Goal: Task Accomplishment & Management: Use online tool/utility

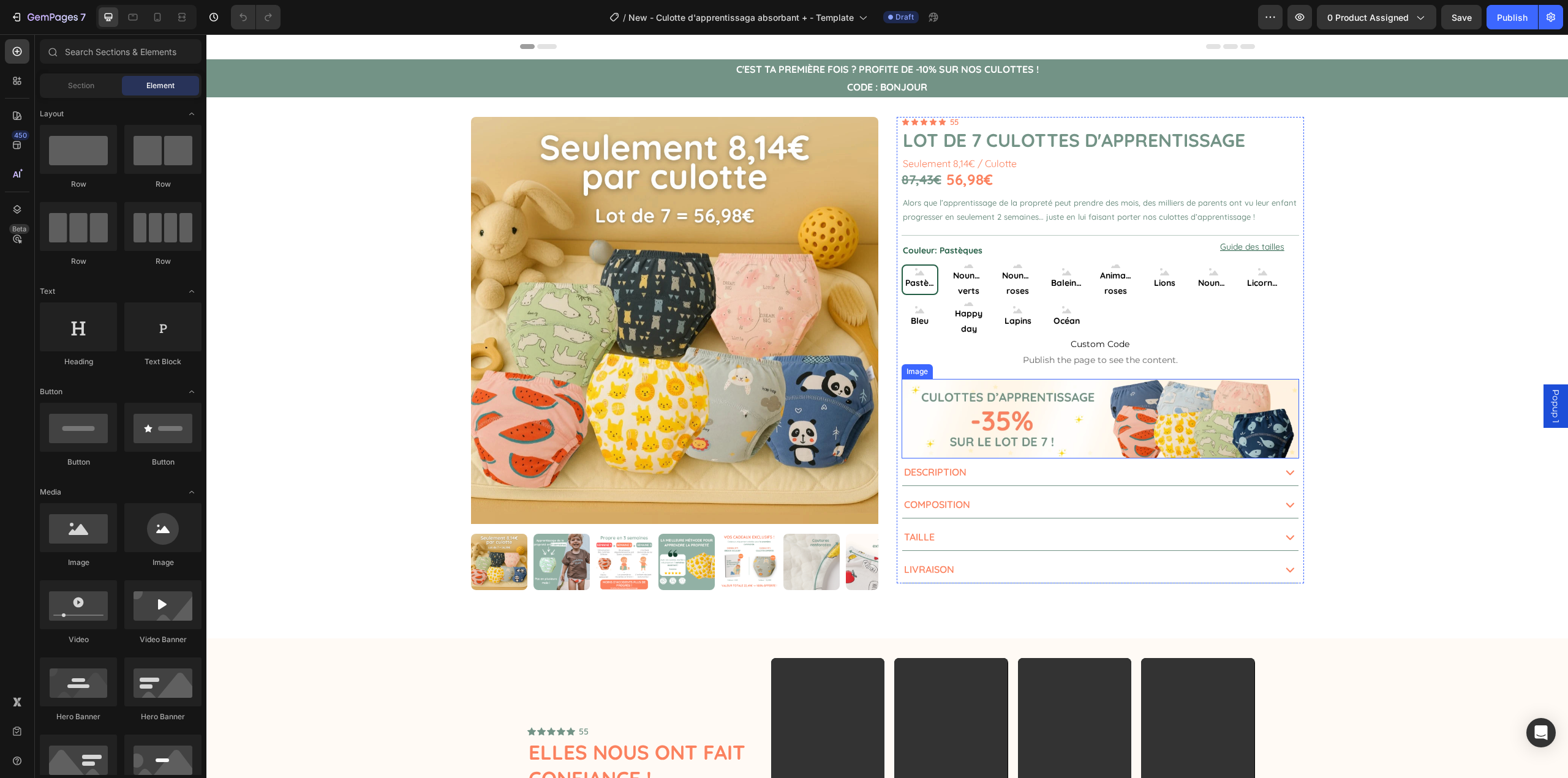
click at [1038, 430] on img at bounding box center [1100, 419] width 397 height 79
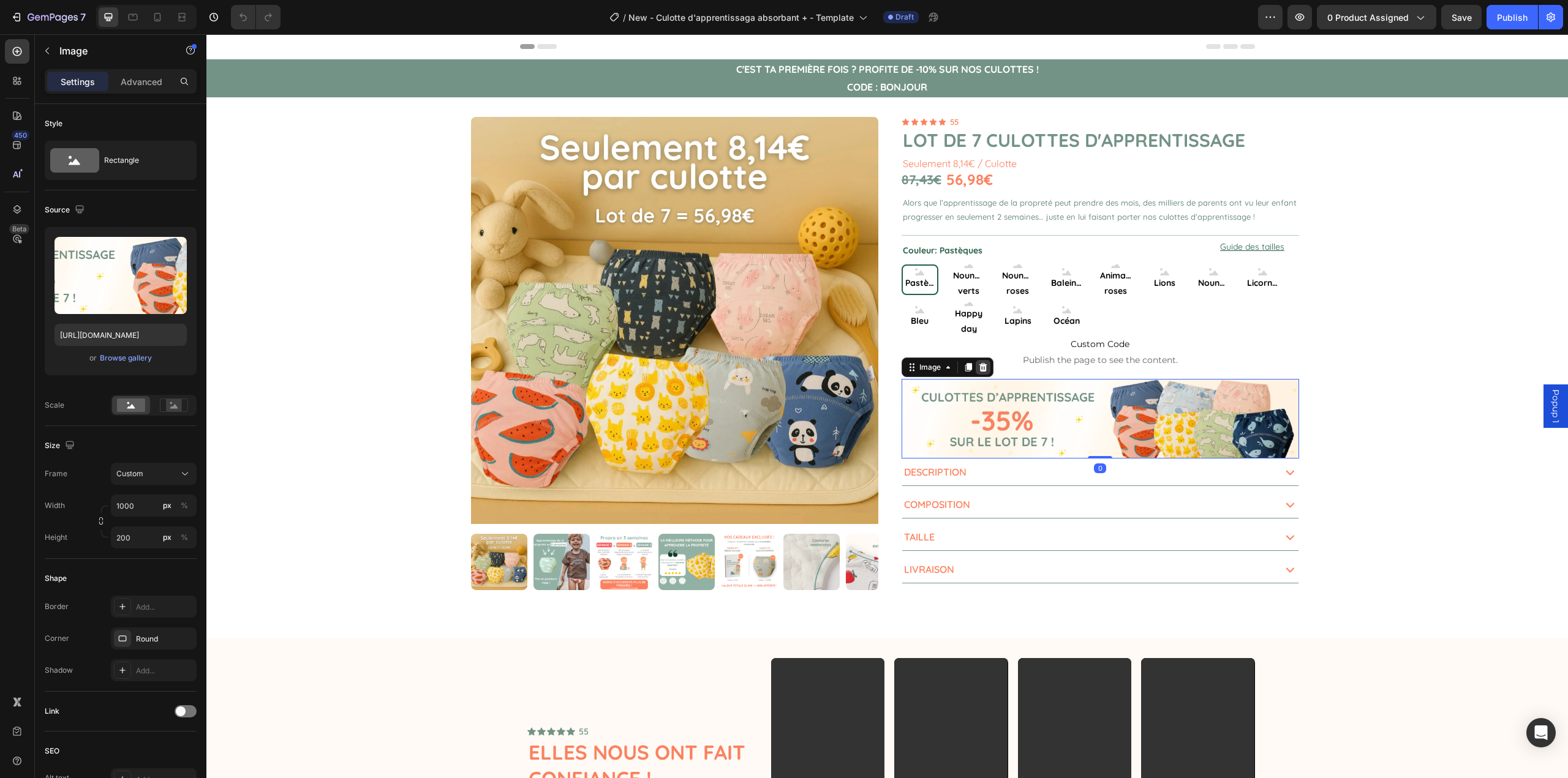
click at [982, 367] on icon at bounding box center [983, 367] width 10 height 10
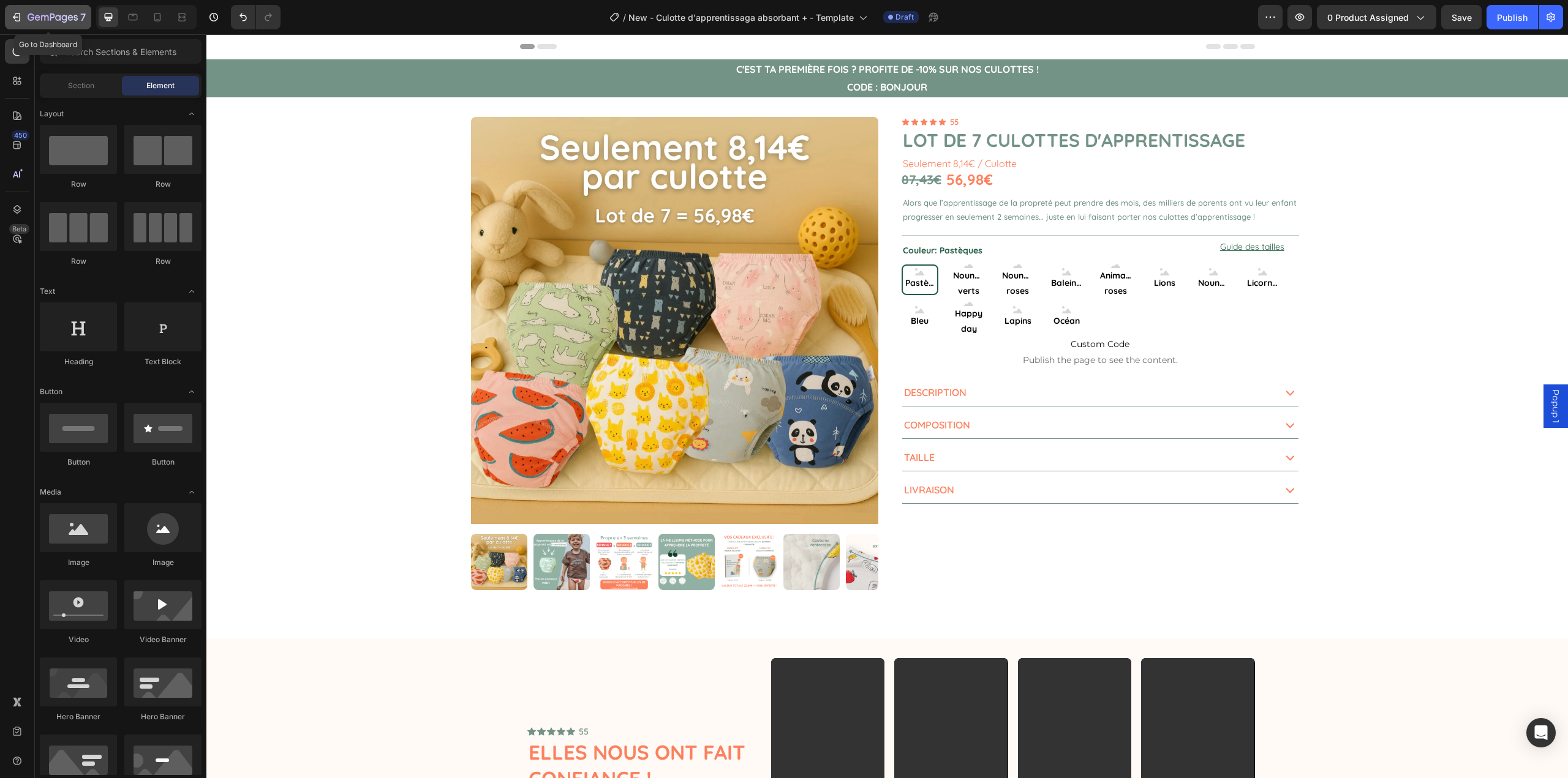
click at [26, 19] on div "7" at bounding box center [48, 17] width 75 height 14
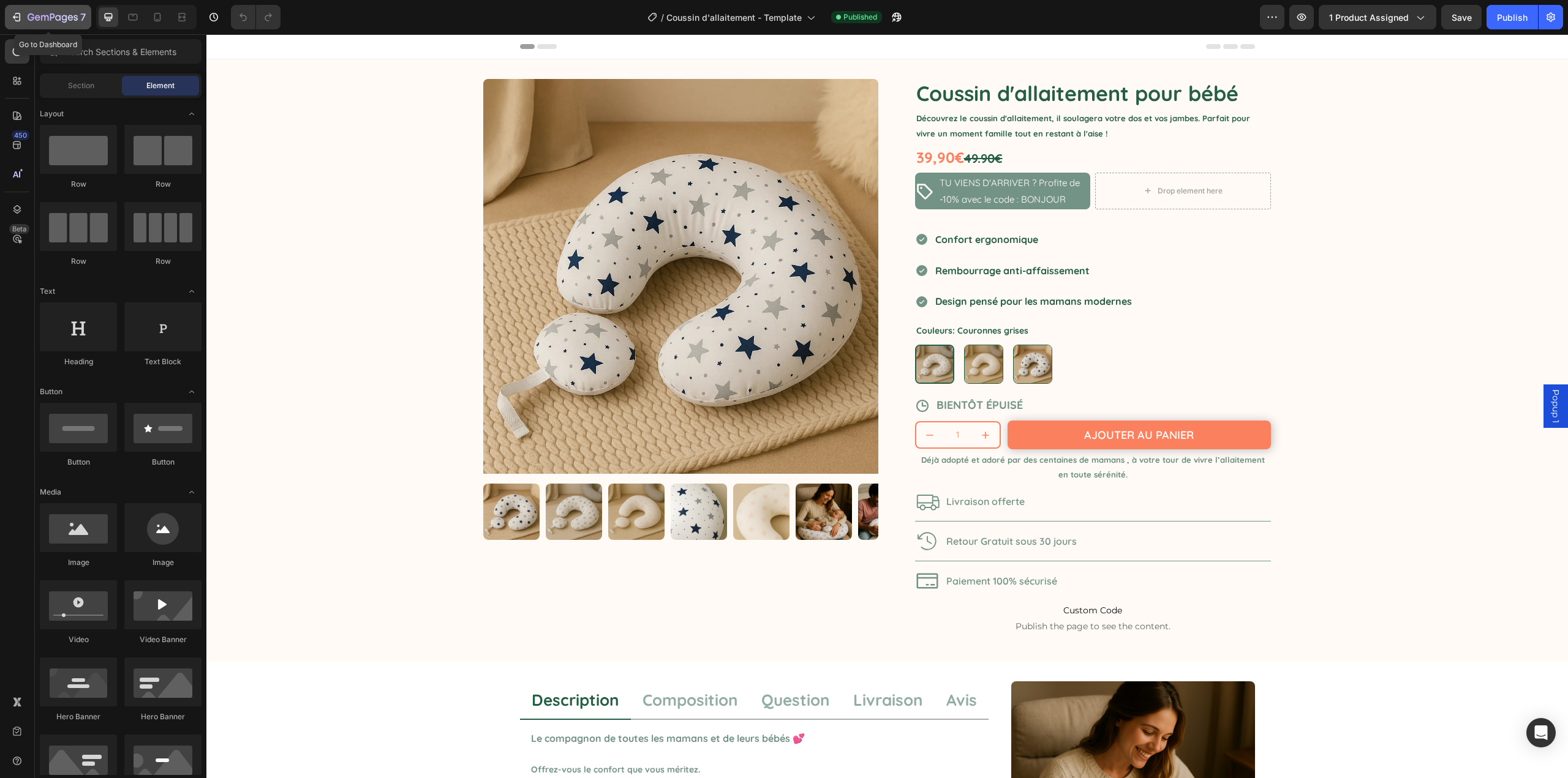
click at [31, 15] on icon "button" at bounding box center [52, 18] width 51 height 10
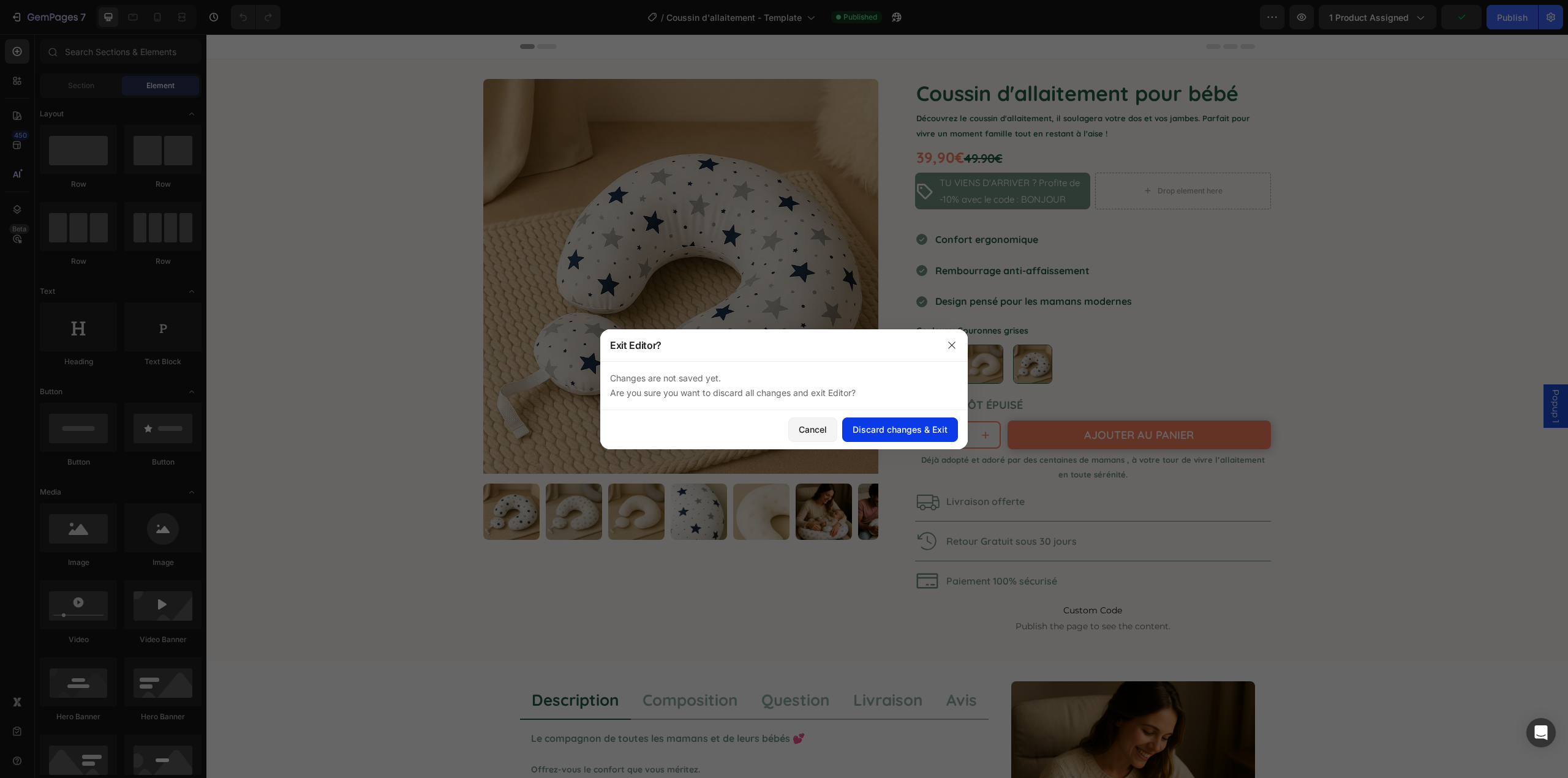
click at [884, 425] on div "Discard changes & Exit" at bounding box center [900, 430] width 95 height 13
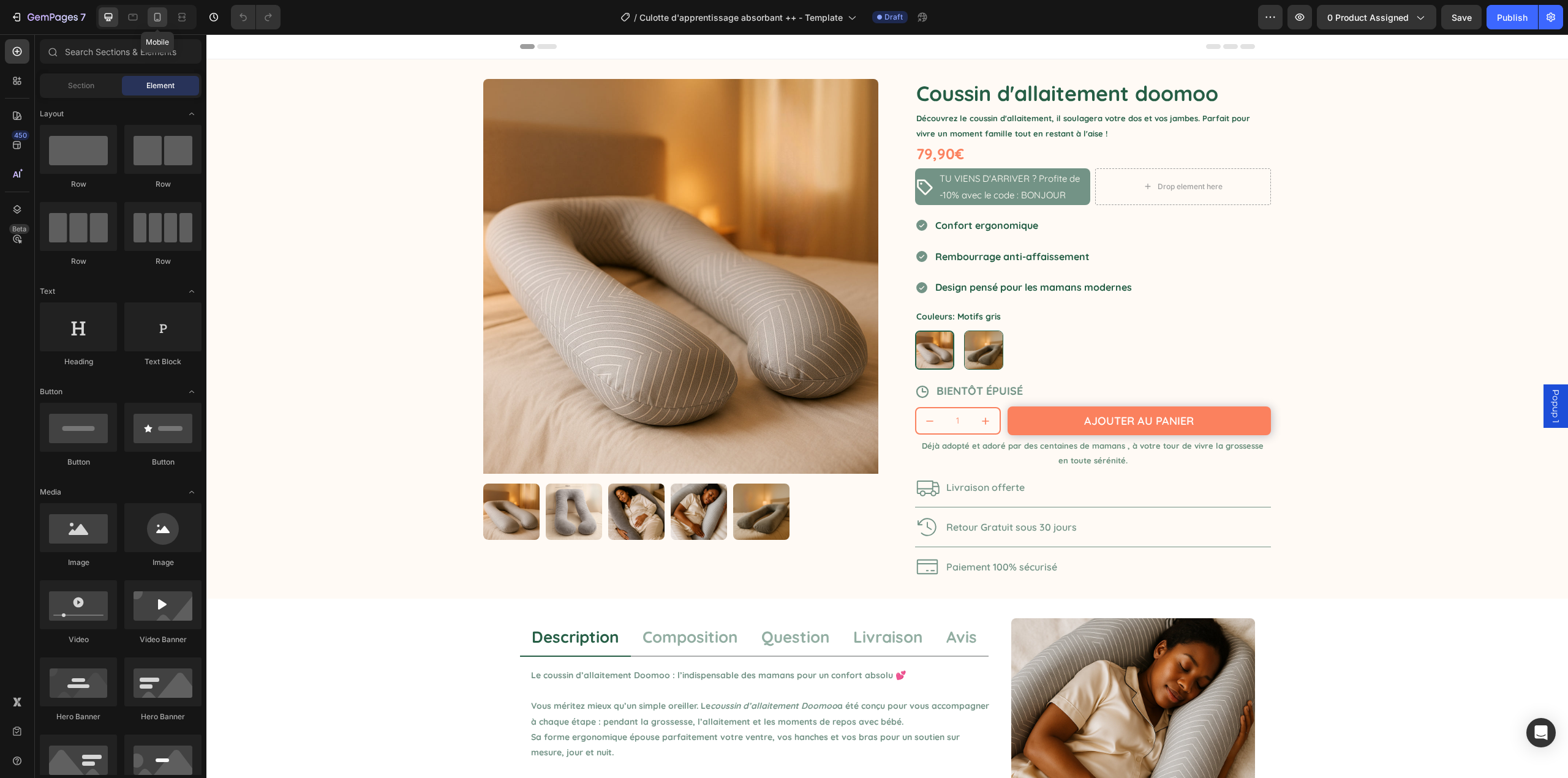
click at [152, 20] on icon at bounding box center [157, 17] width 12 height 12
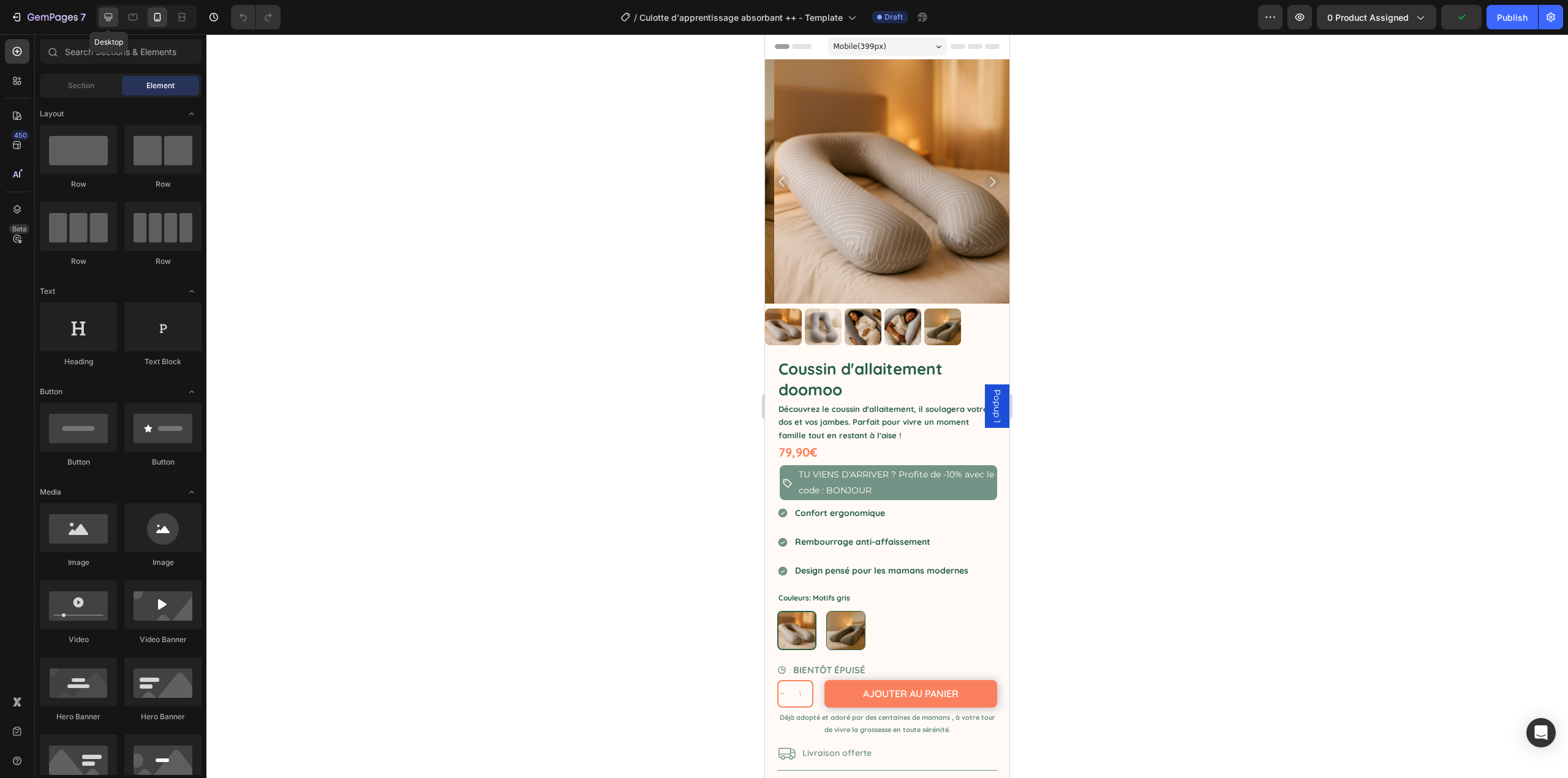
click at [108, 17] on icon at bounding box center [108, 17] width 12 height 12
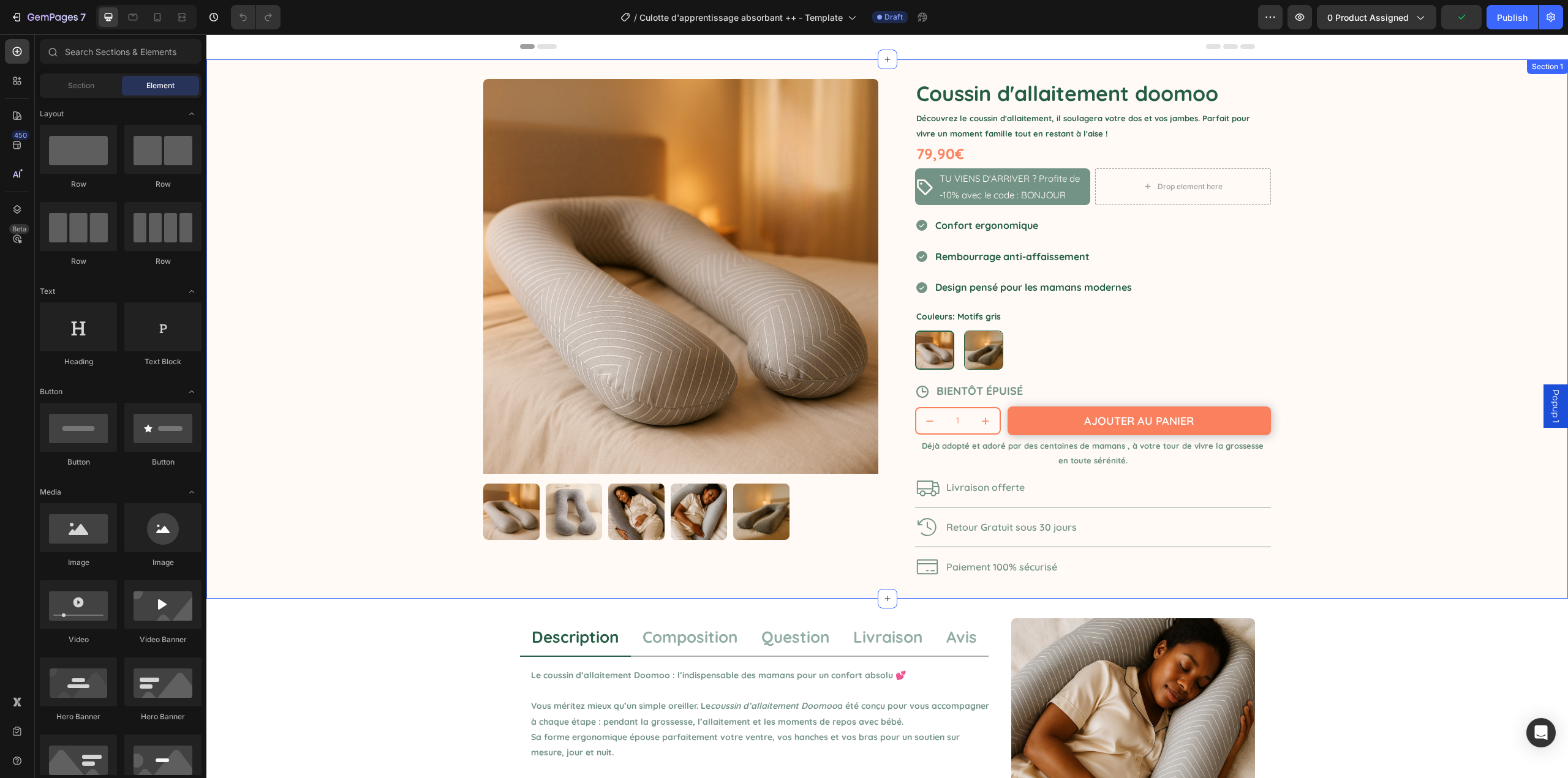
click at [397, 206] on div "Product Images Coussin d'allaitement doomoo Product Title Découvrez le coussin …" at bounding box center [887, 329] width 1362 height 540
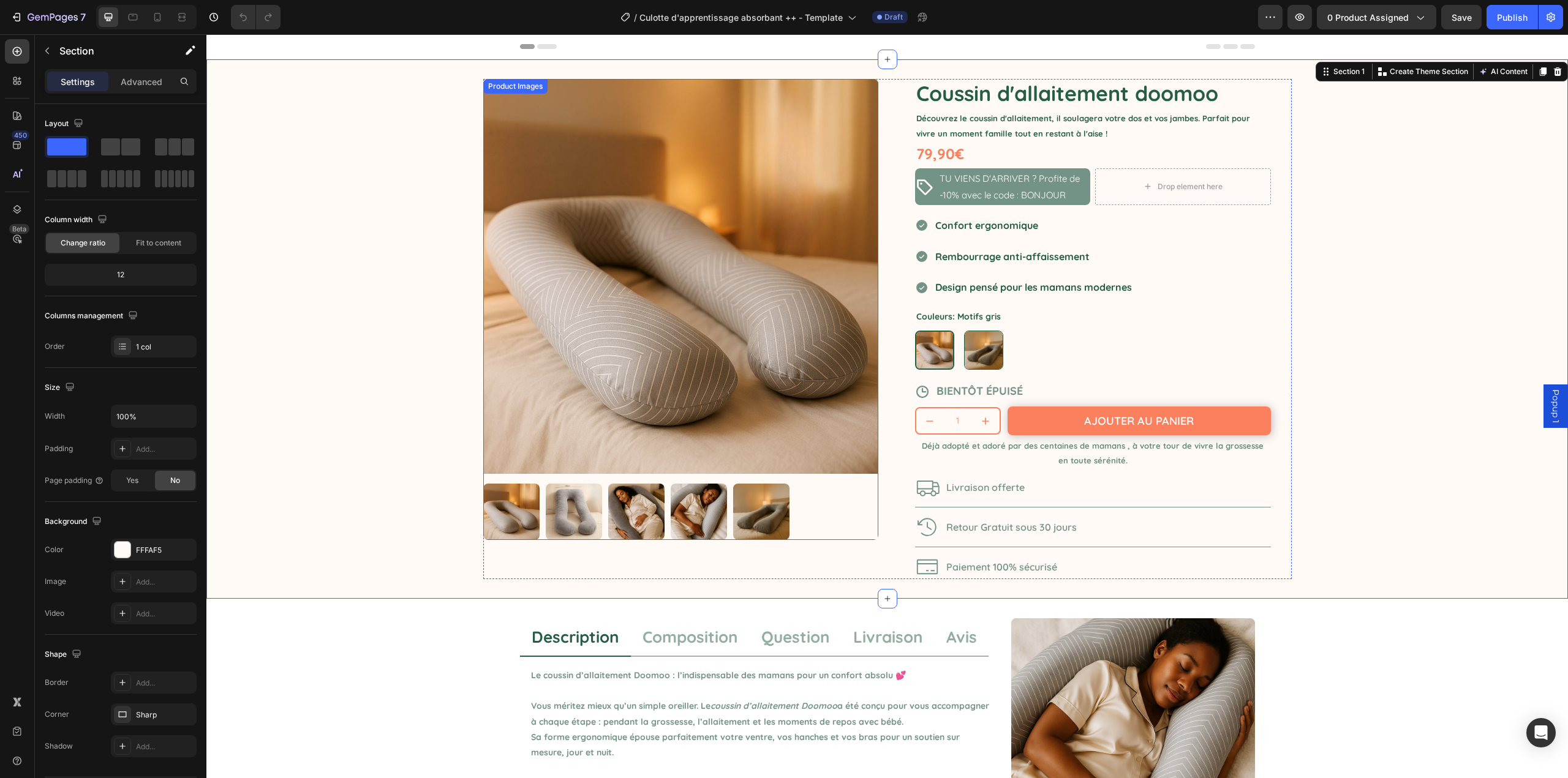
click at [649, 191] on img at bounding box center [680, 276] width 395 height 395
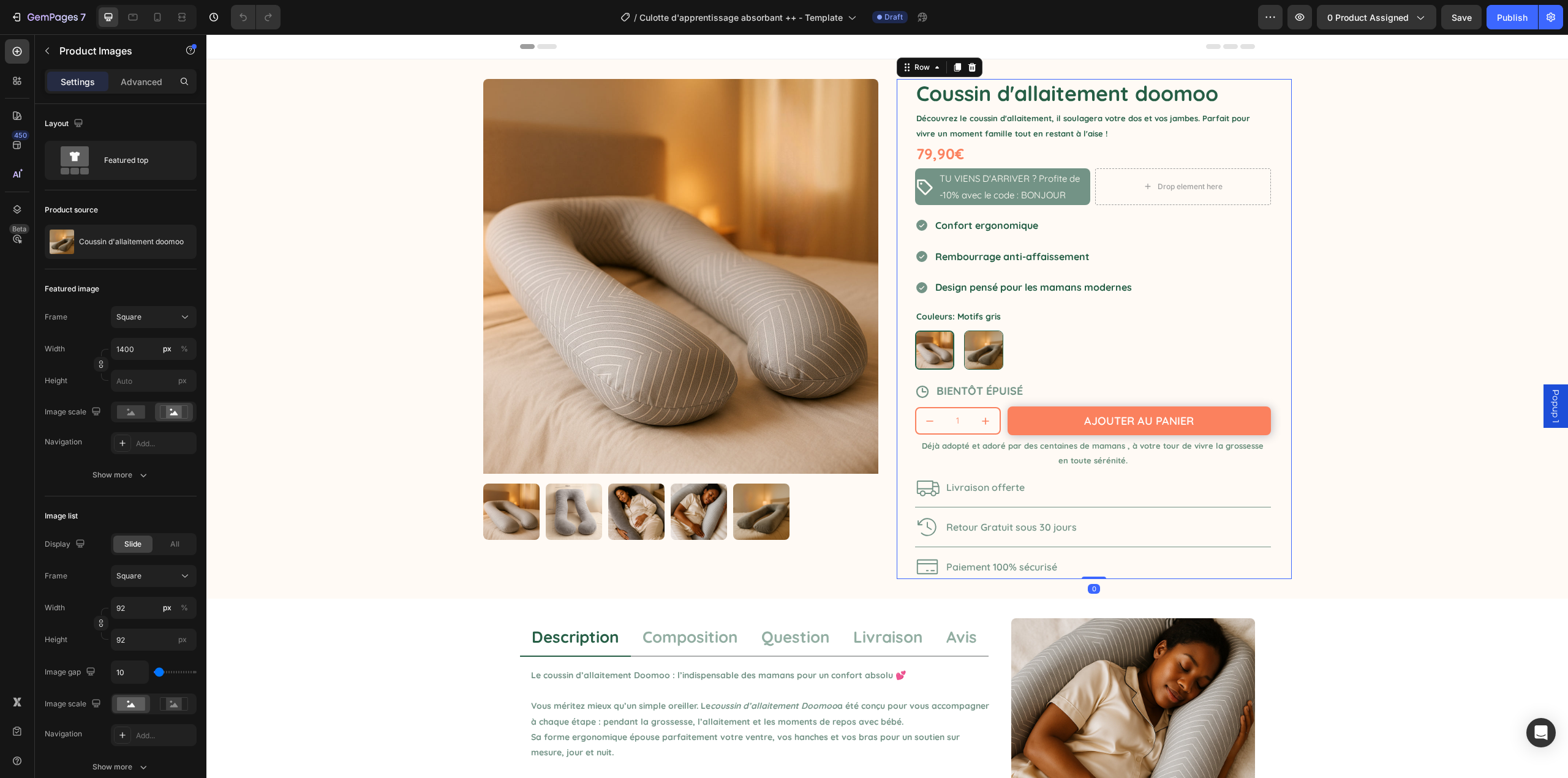
click at [897, 189] on div "Coussin d'allaitement doomoo Product Title Découvrez le coussin d'allaitement, …" at bounding box center [1095, 329] width 395 height 500
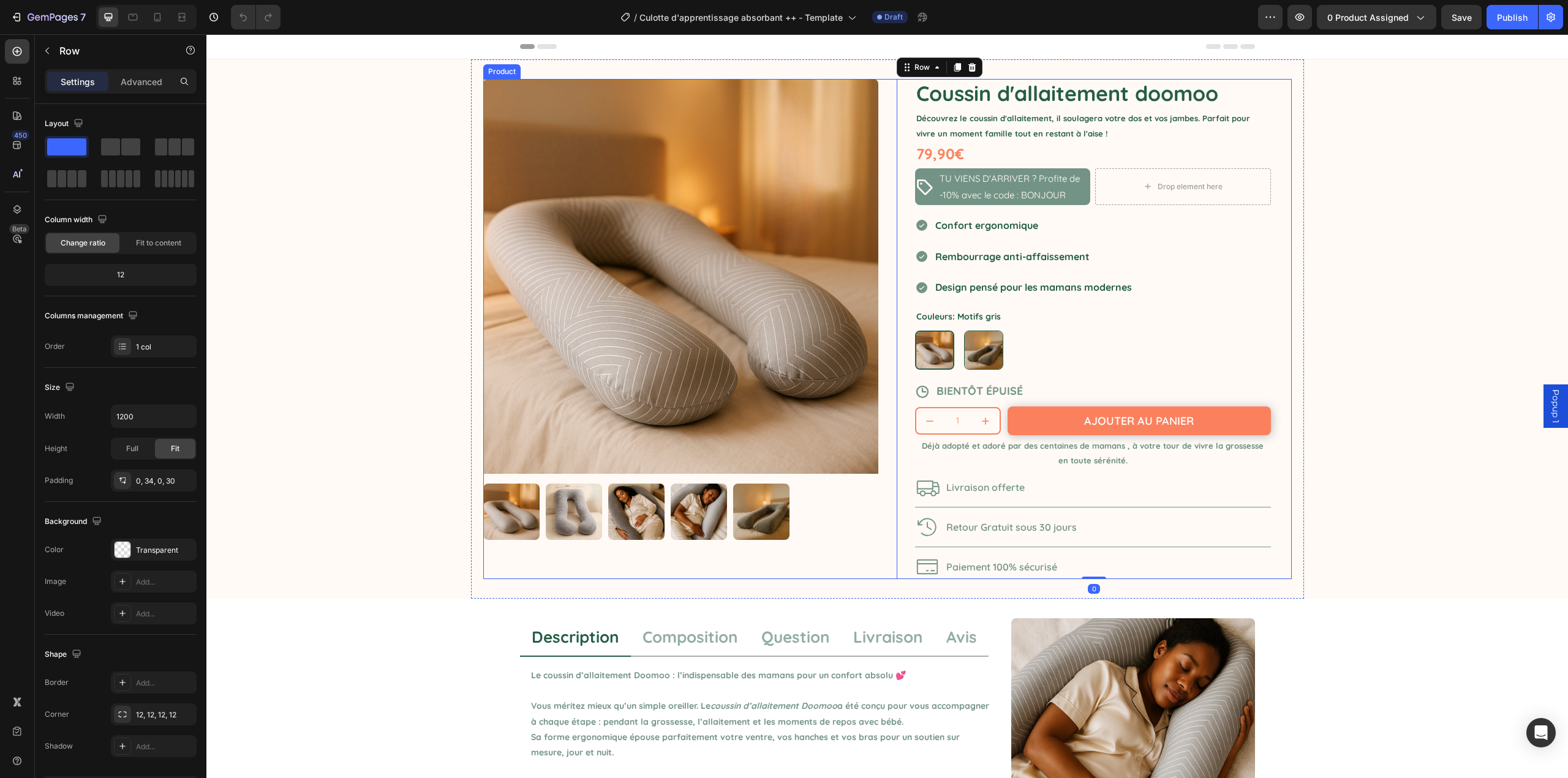
click at [880, 198] on div "Product Images Coussin d'allaitement doomoo Product Title Découvrez le coussin …" at bounding box center [888, 329] width 809 height 500
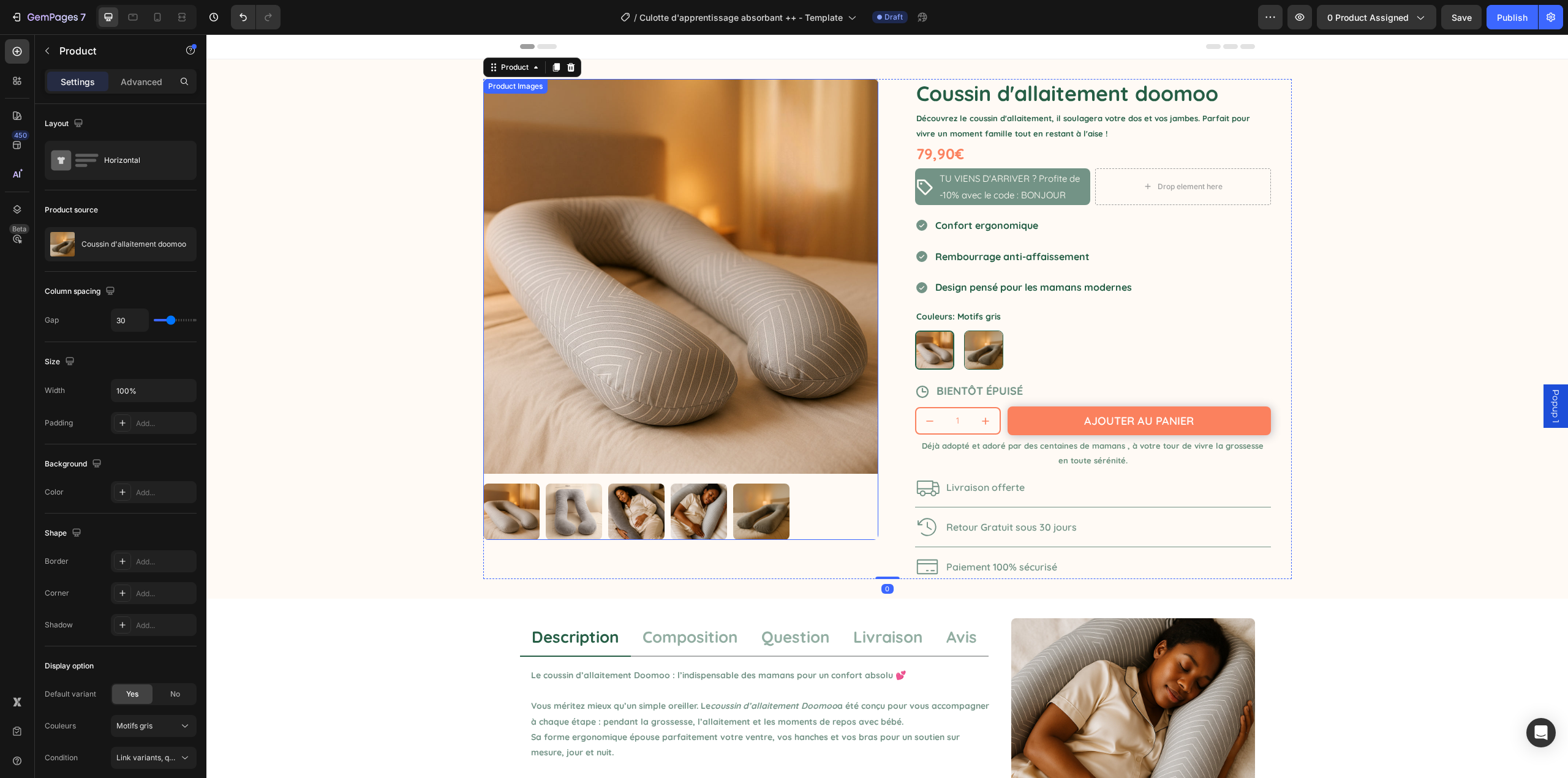
click at [766, 210] on img at bounding box center [680, 276] width 395 height 395
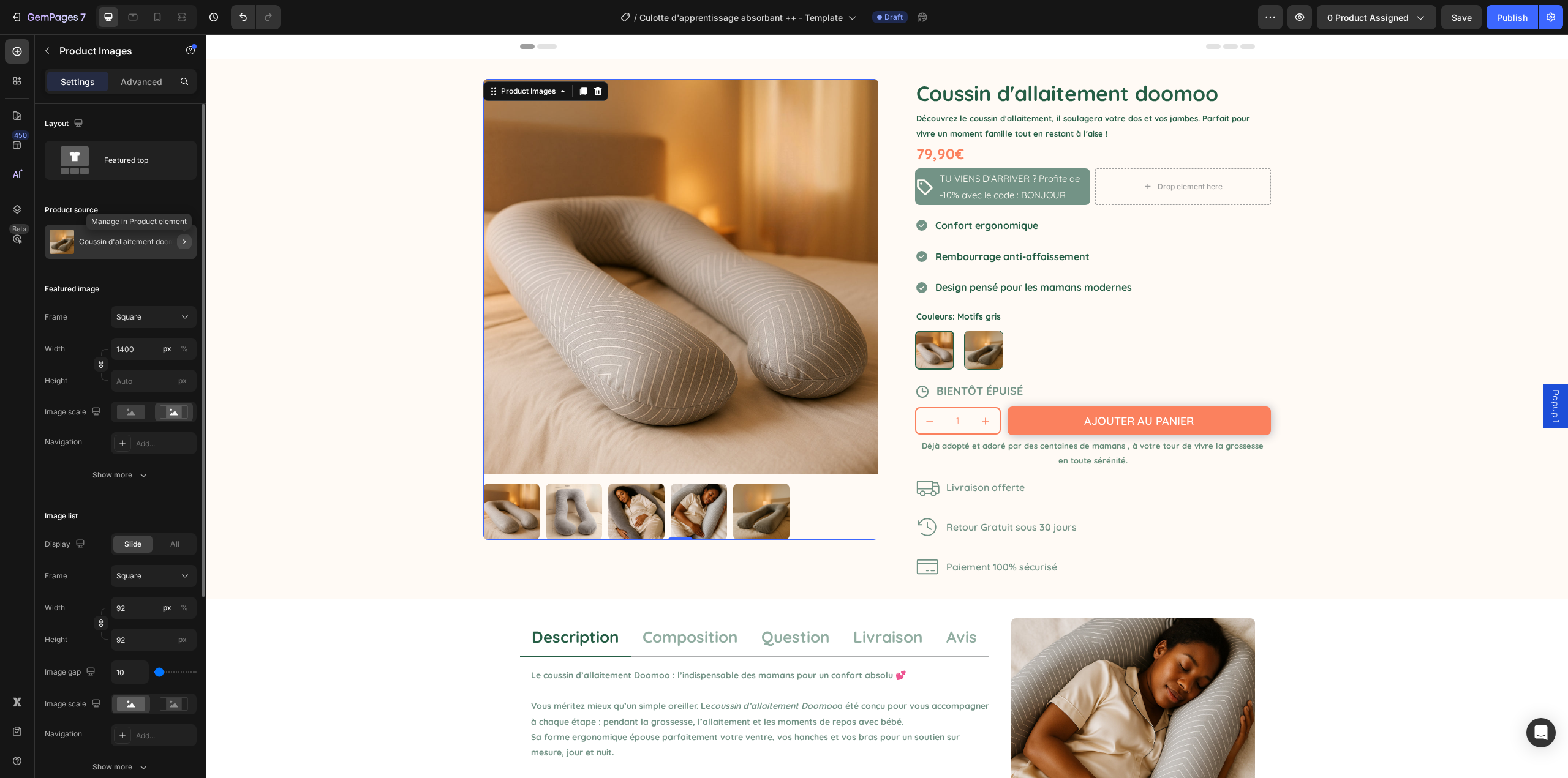
click at [188, 245] on icon "button" at bounding box center [185, 241] width 10 height 10
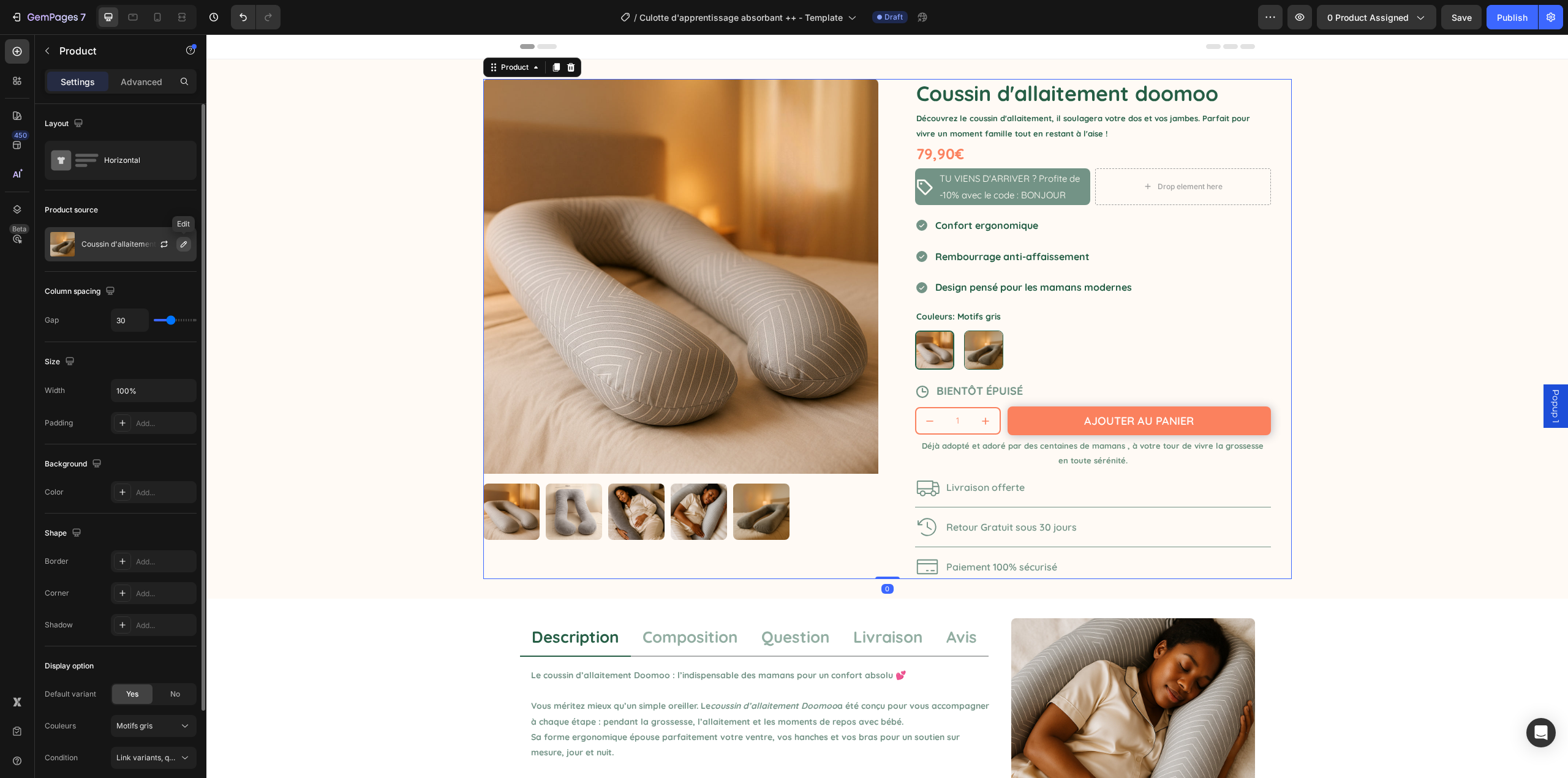
click at [185, 246] on icon "button" at bounding box center [184, 244] width 10 height 10
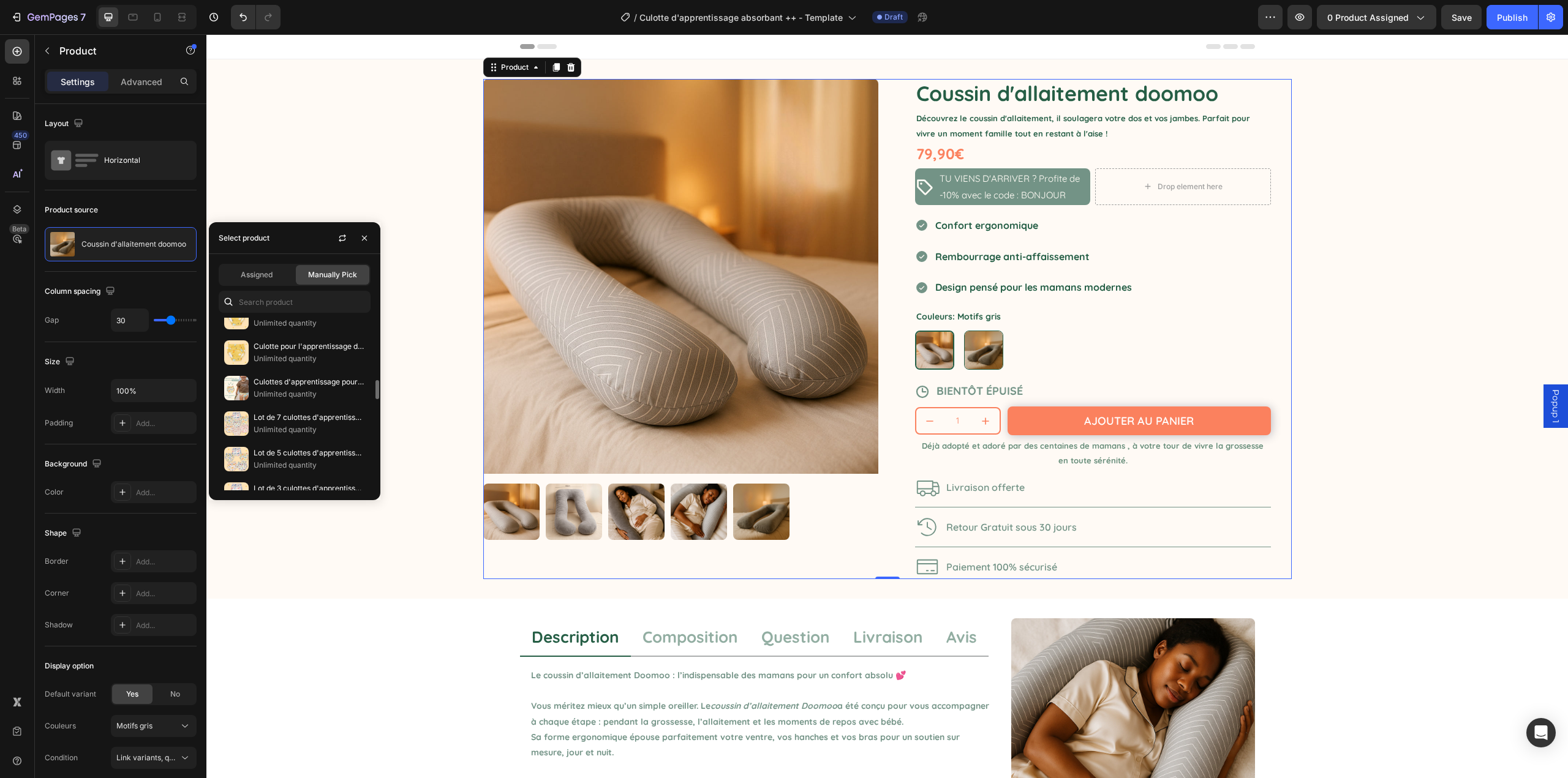
scroll to position [612, 0]
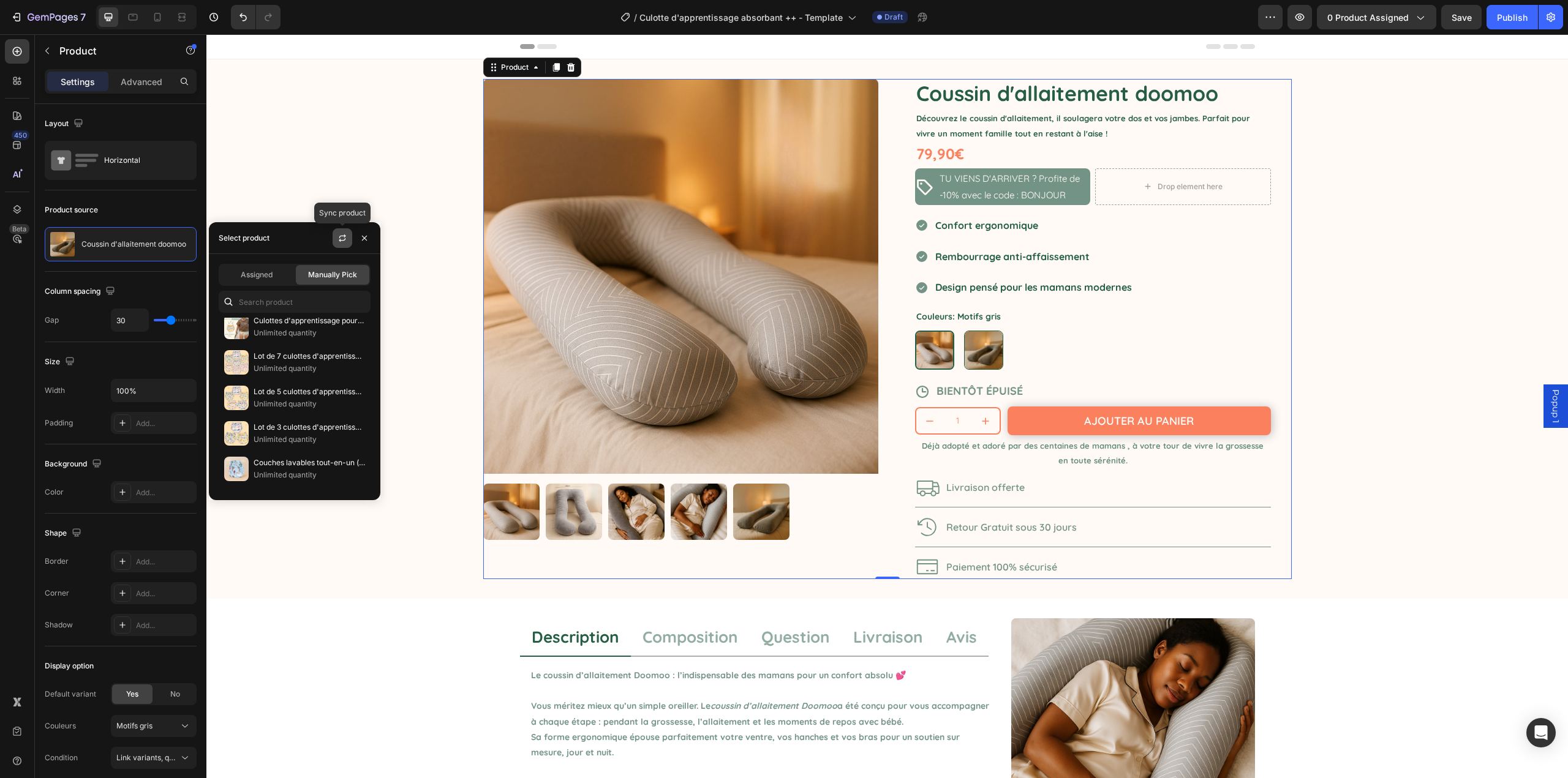
click at [340, 240] on icon "button" at bounding box center [342, 240] width 6 height 4
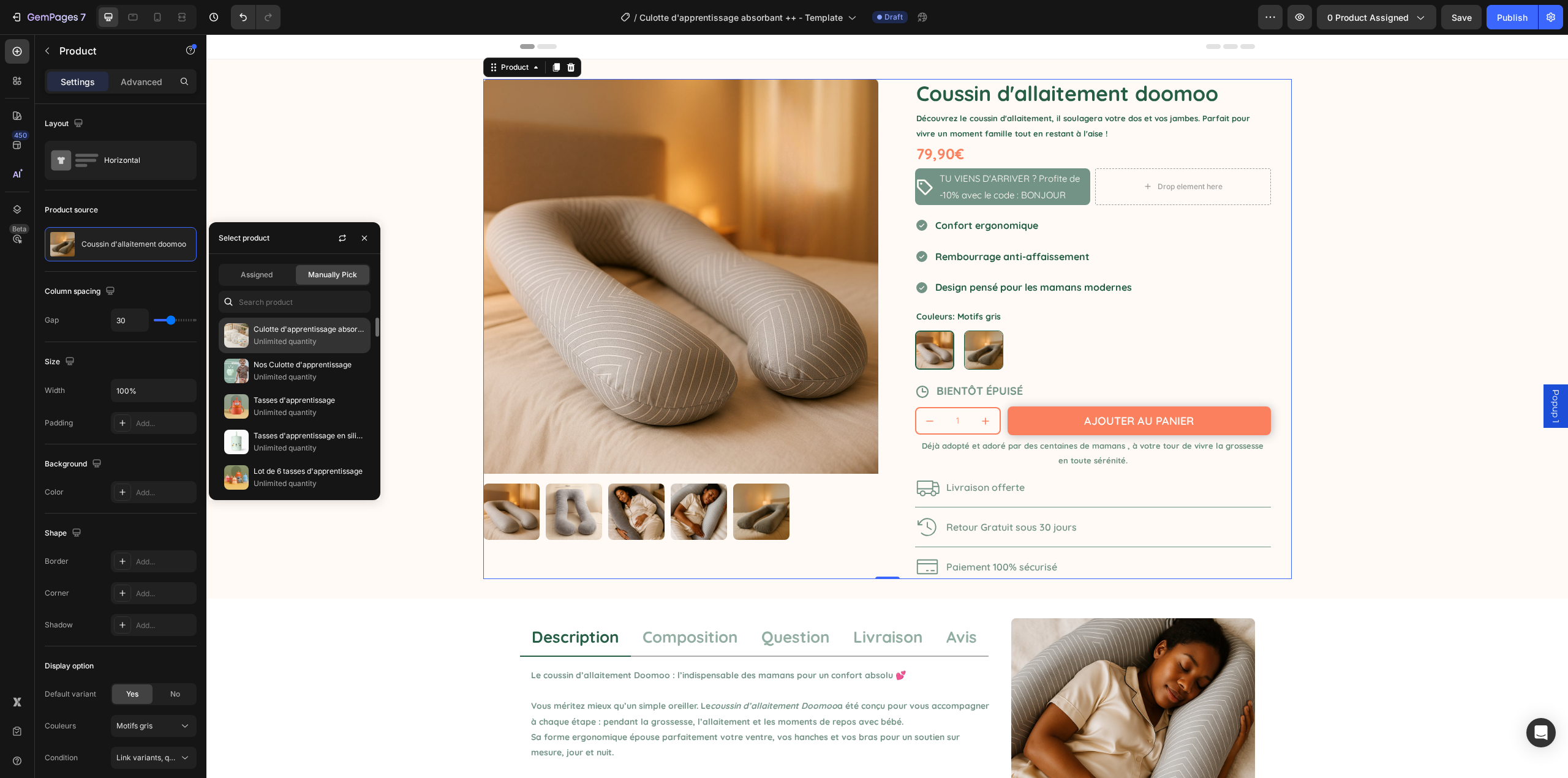
click at [288, 335] on p "Unlimited quantity" at bounding box center [309, 341] width 112 height 12
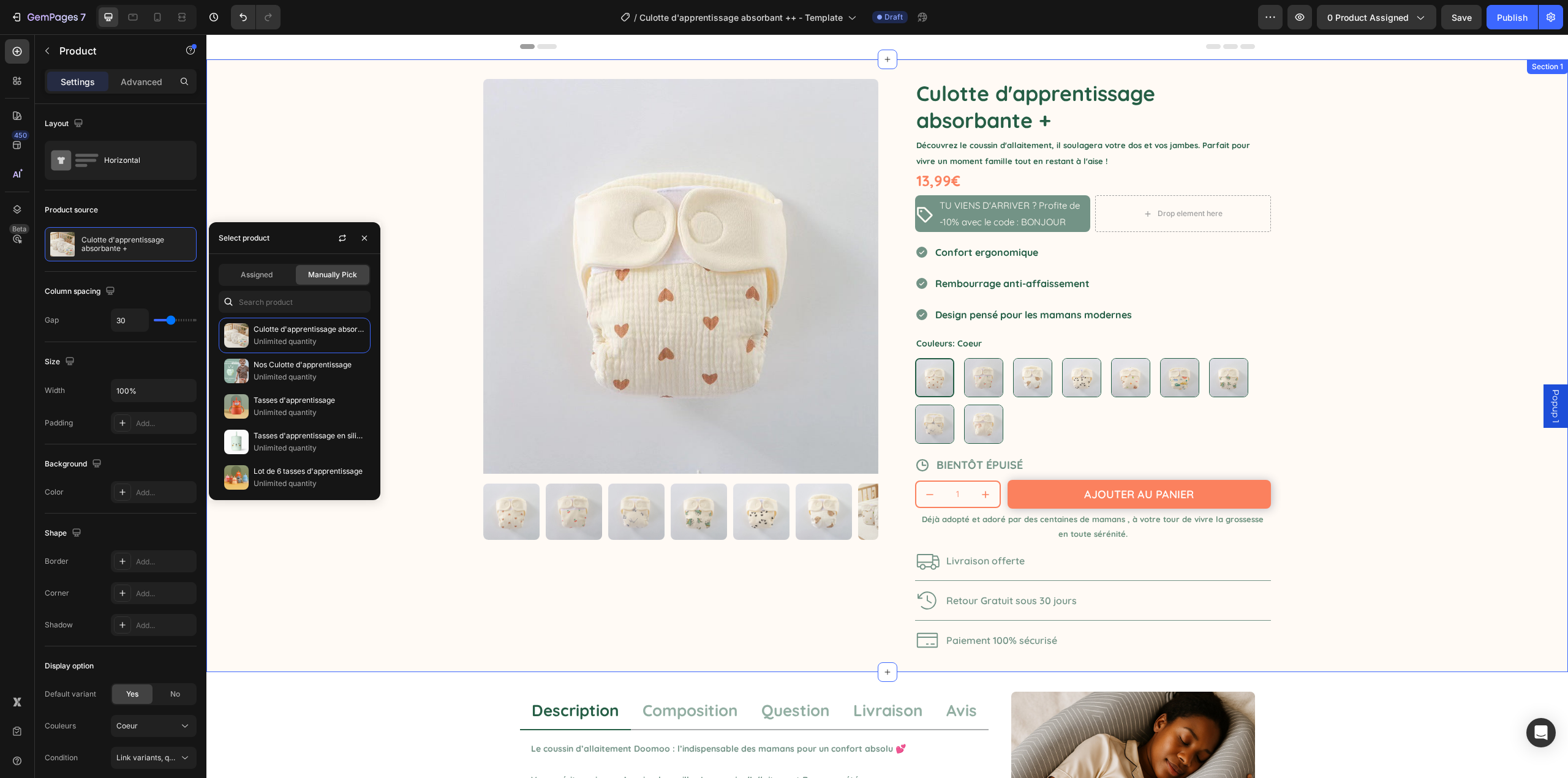
click at [358, 170] on div "Product Images Culotte d'apprentissage absorbante + Product Title Découvrez le …" at bounding box center [887, 366] width 1362 height 613
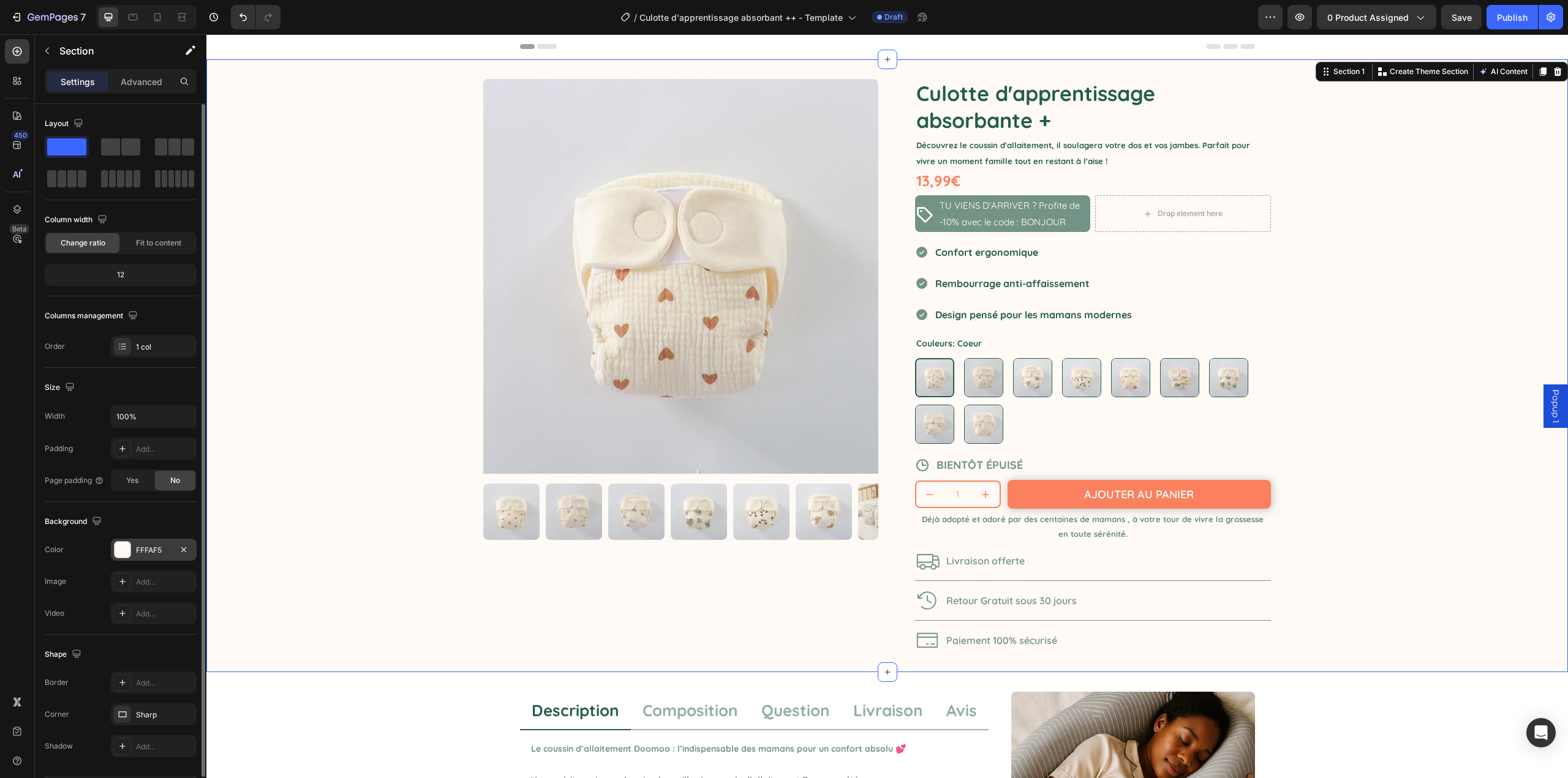
click at [136, 547] on div "FFFAF5" at bounding box center [153, 549] width 86 height 22
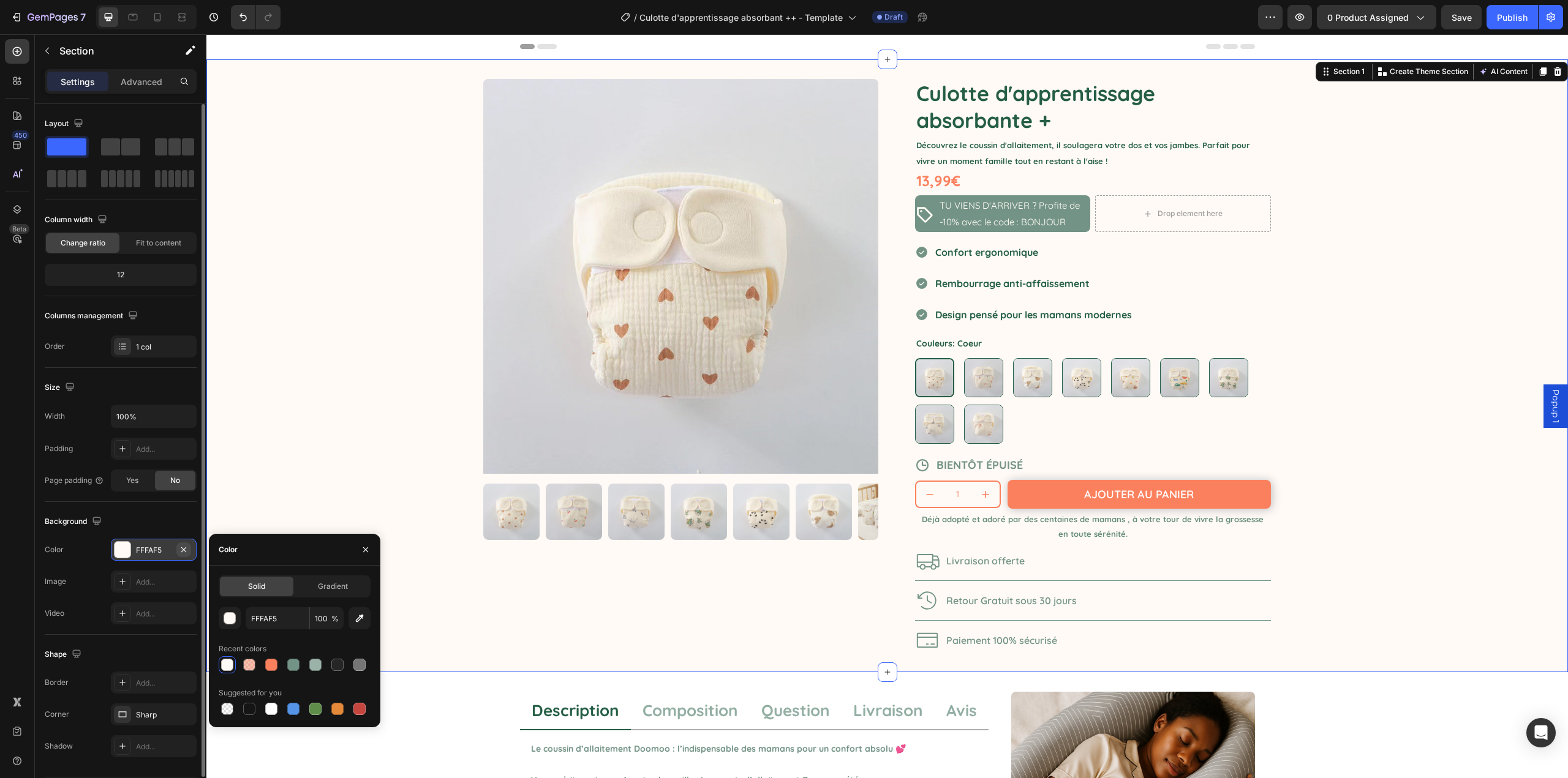
click at [179, 547] on icon "button" at bounding box center [184, 549] width 10 height 10
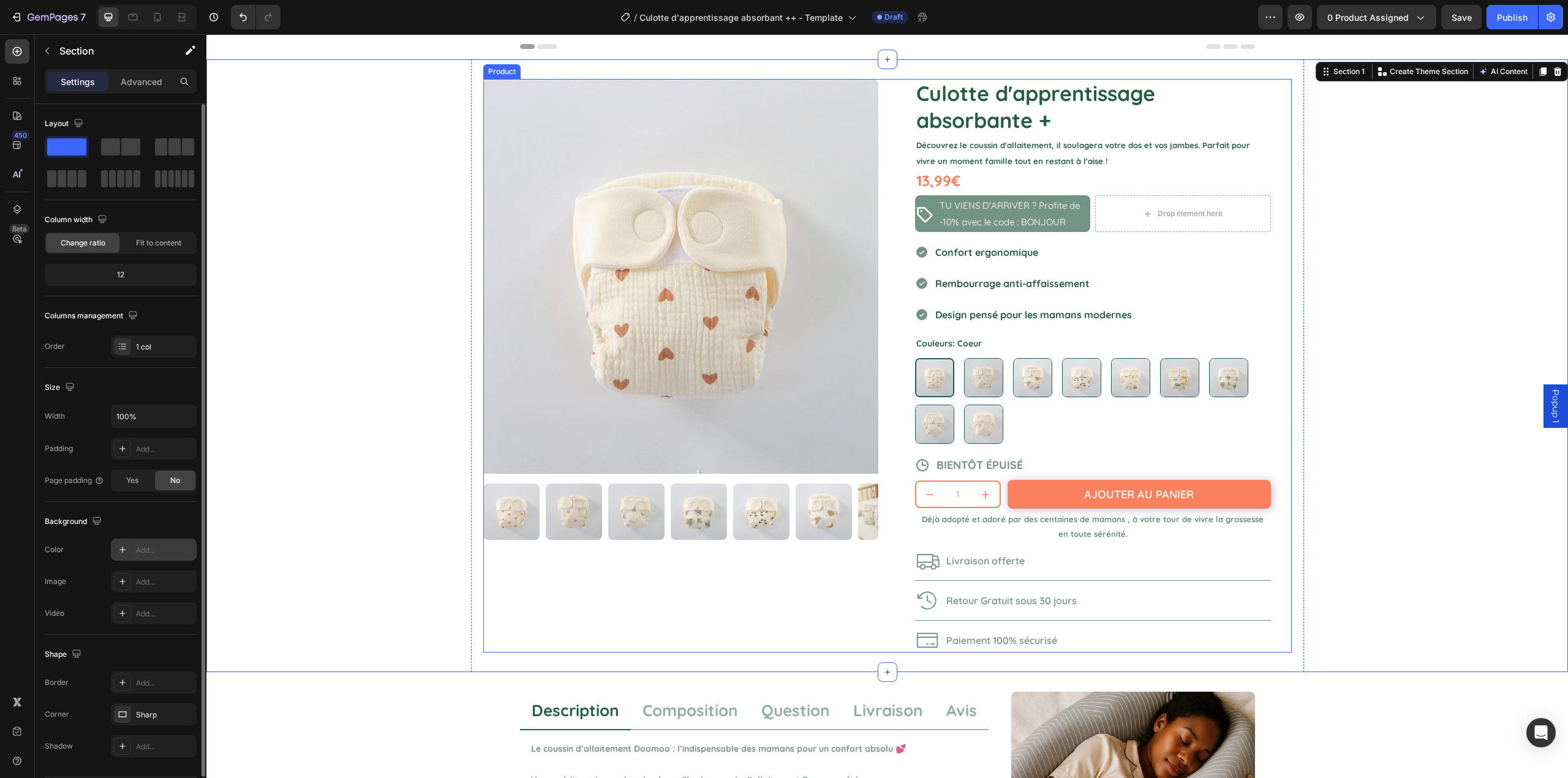
click at [938, 112] on h1 "Culotte d'apprentissage absorbante +" at bounding box center [1094, 107] width 356 height 56
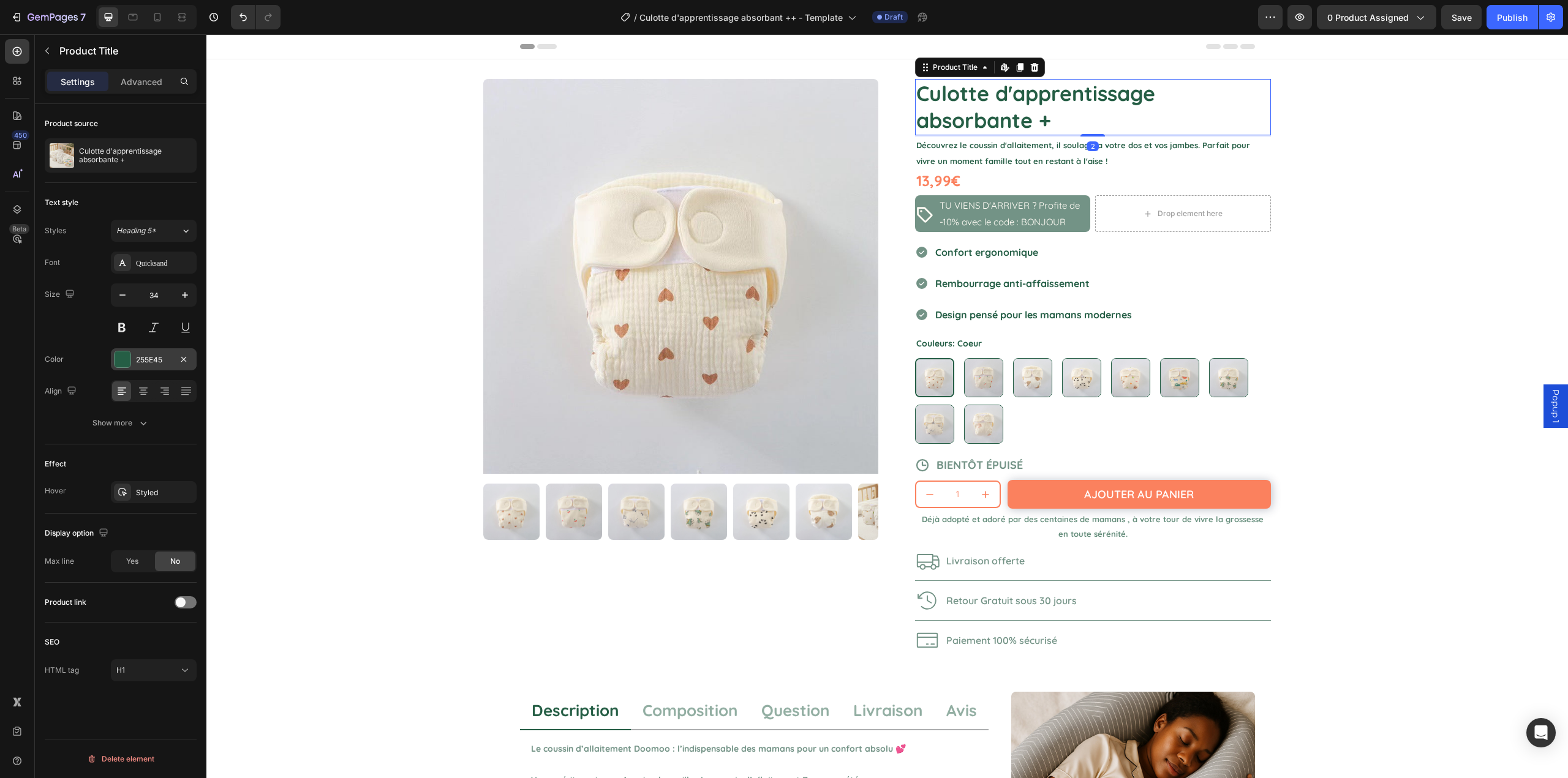
click at [144, 365] on div "255E45" at bounding box center [153, 360] width 35 height 11
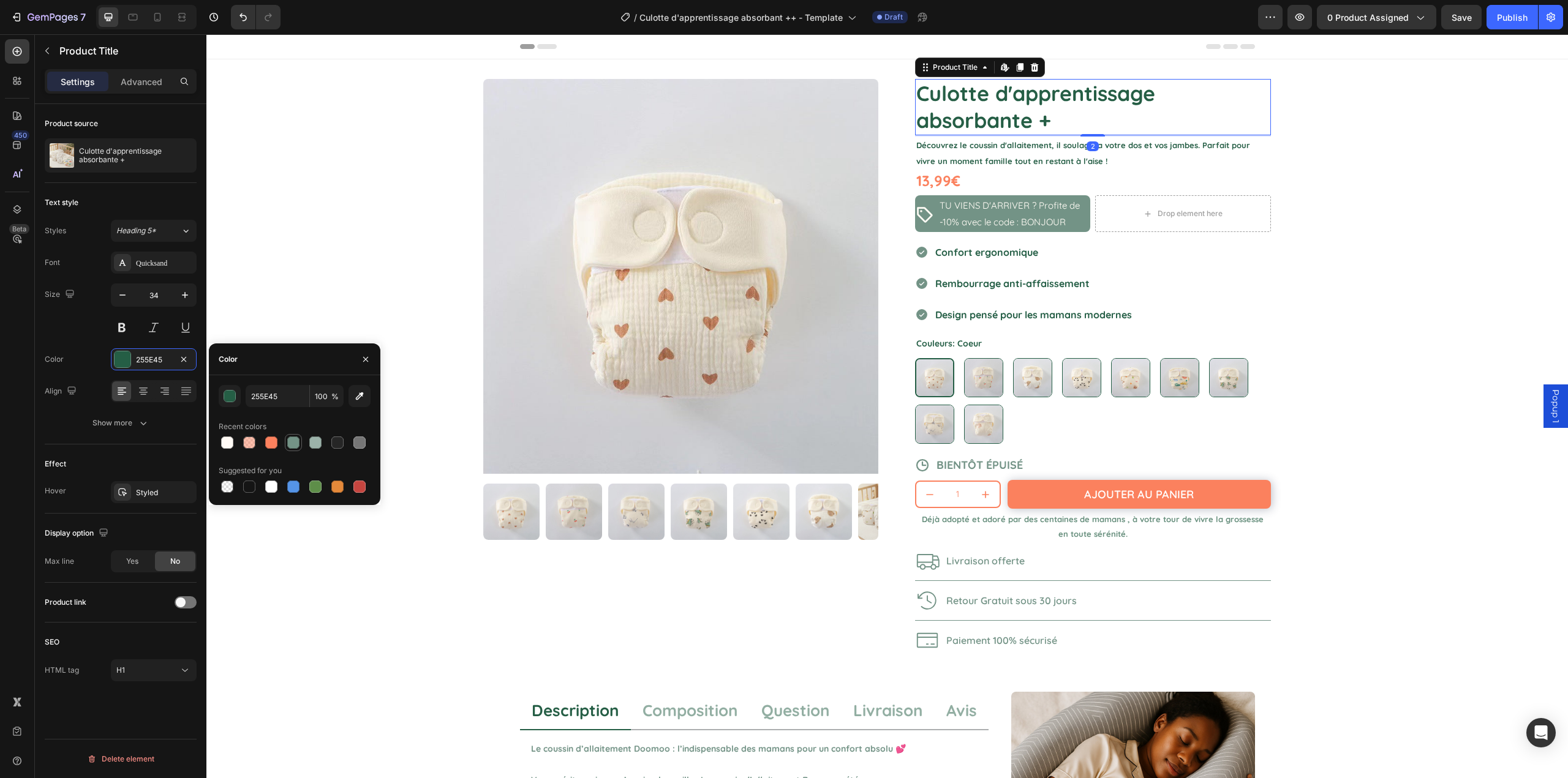
click at [293, 444] on div at bounding box center [293, 442] width 12 height 12
type input "739386"
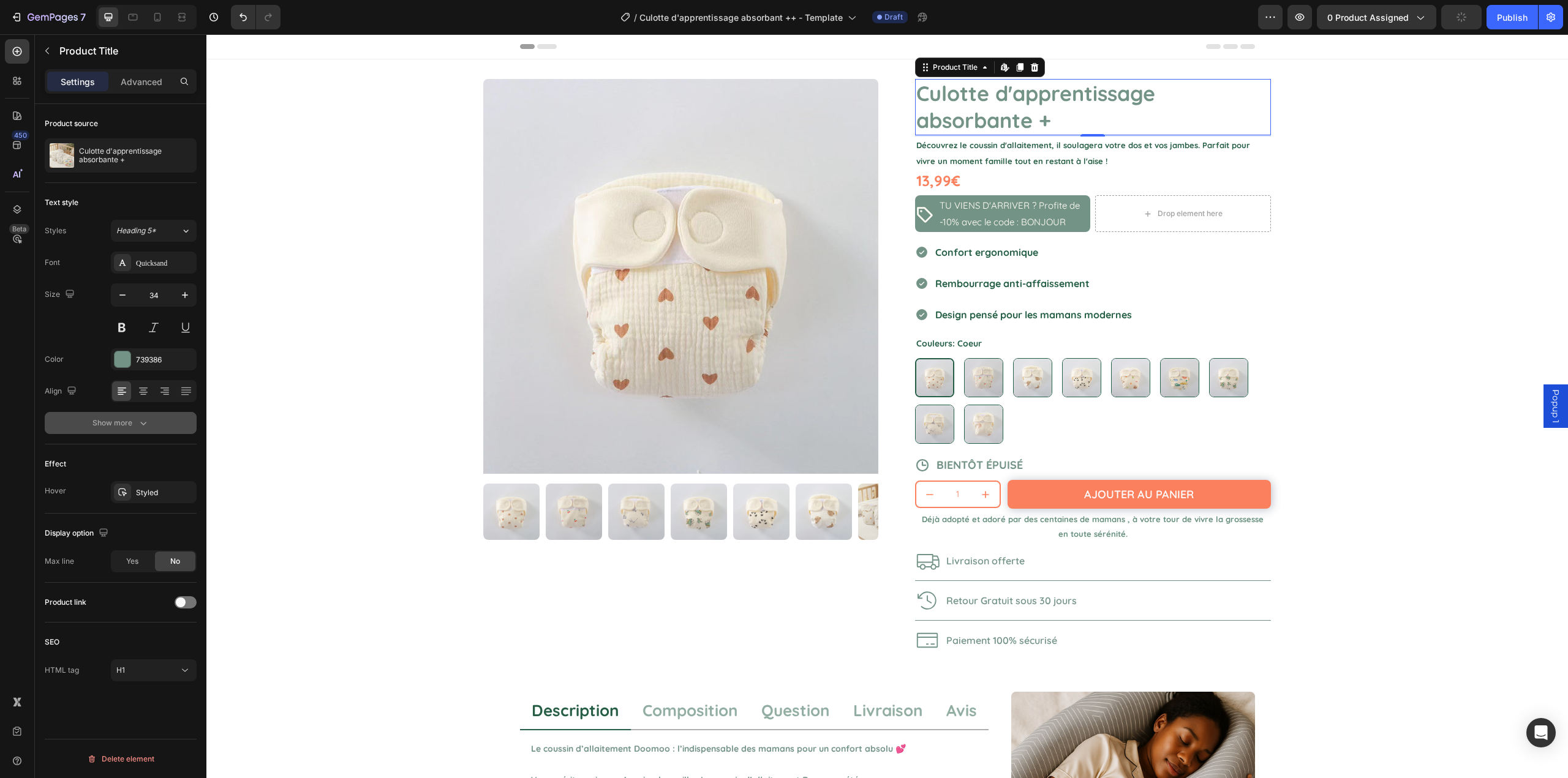
click at [128, 427] on div "Show more" at bounding box center [120, 423] width 57 height 12
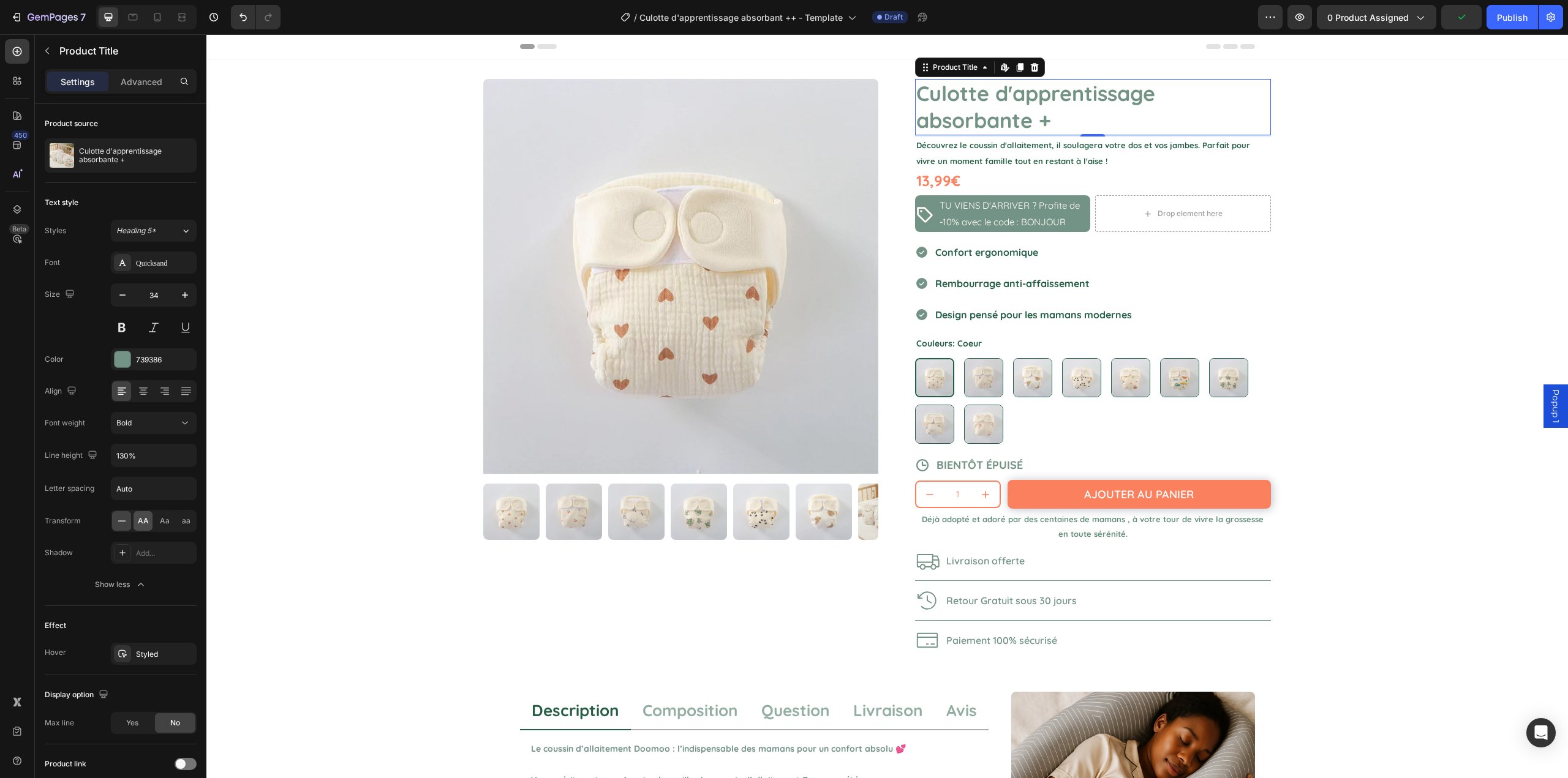
click at [143, 523] on span "AA" at bounding box center [144, 521] width 11 height 11
click at [169, 423] on div "Bold" at bounding box center [148, 423] width 63 height 11
click at [144, 519] on span "Semi Bold" at bounding box center [134, 523] width 35 height 11
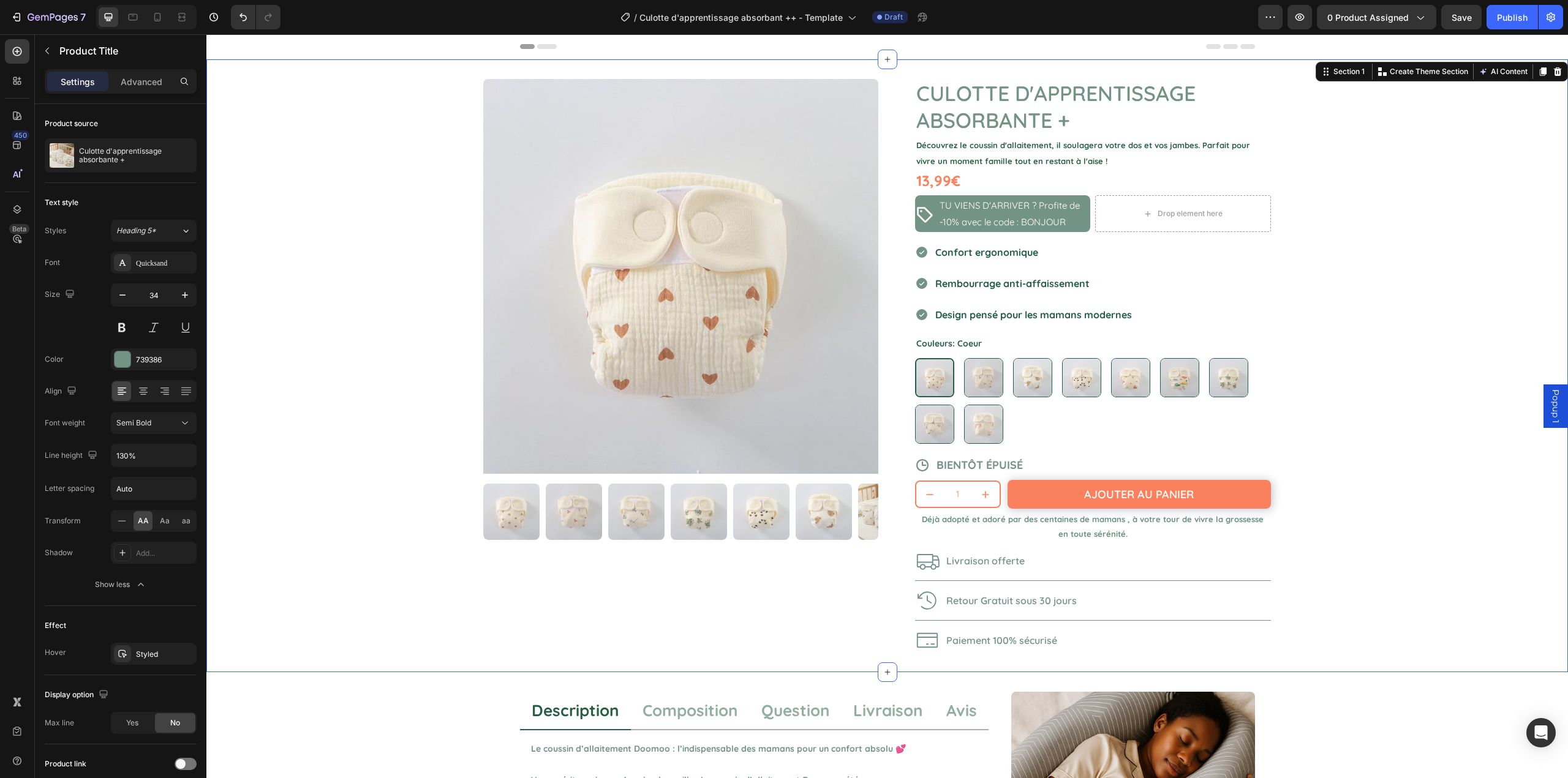
click at [403, 389] on div "Product Images Culotte d'apprentissage absorbante + Product Title Découvrez le …" at bounding box center [887, 366] width 1362 height 613
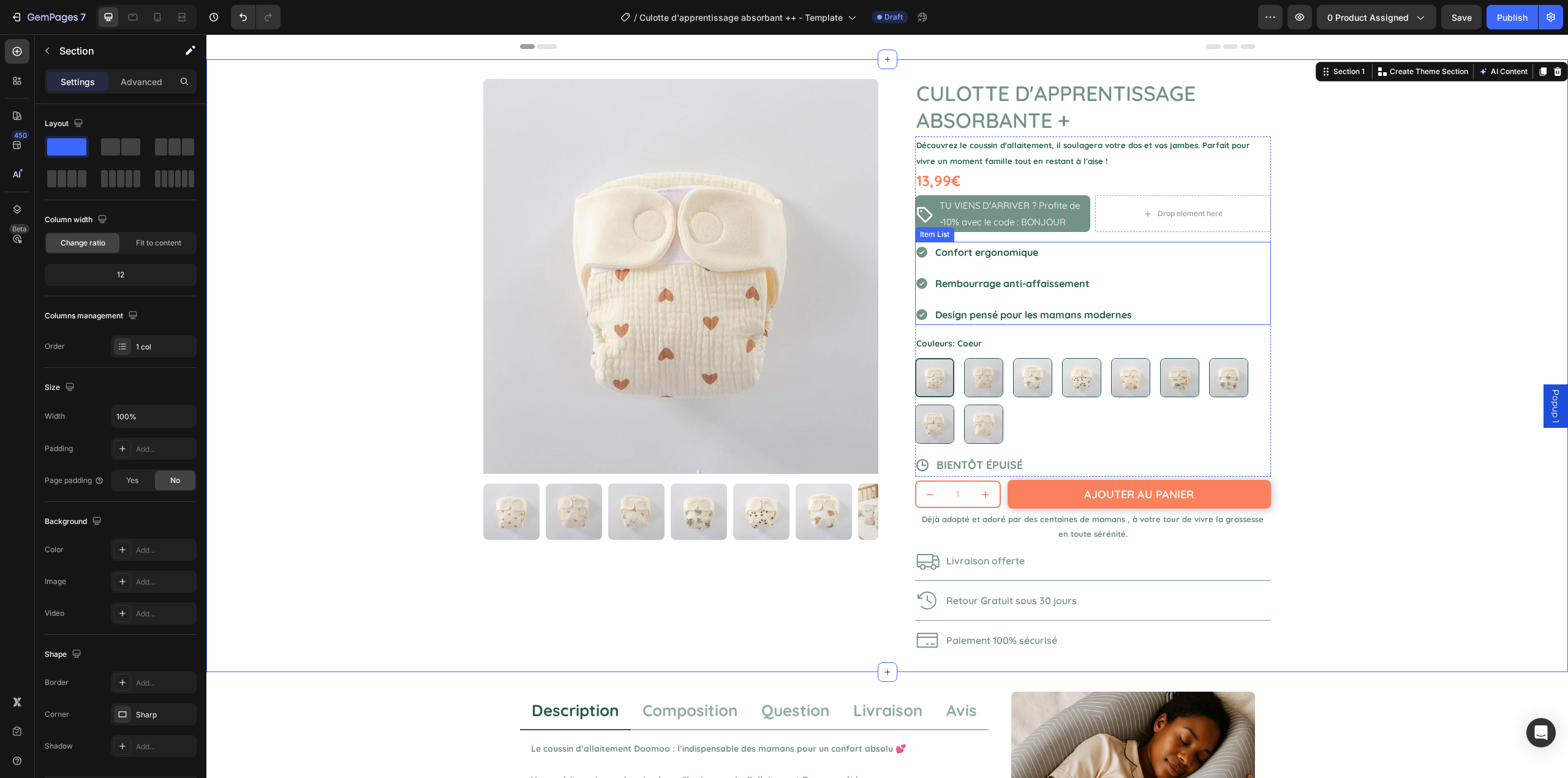
click at [1189, 253] on div "Confort ergonomique Rembourrage anti-affaissement Design pensé pour les mamans …" at bounding box center [1094, 284] width 356 height 83
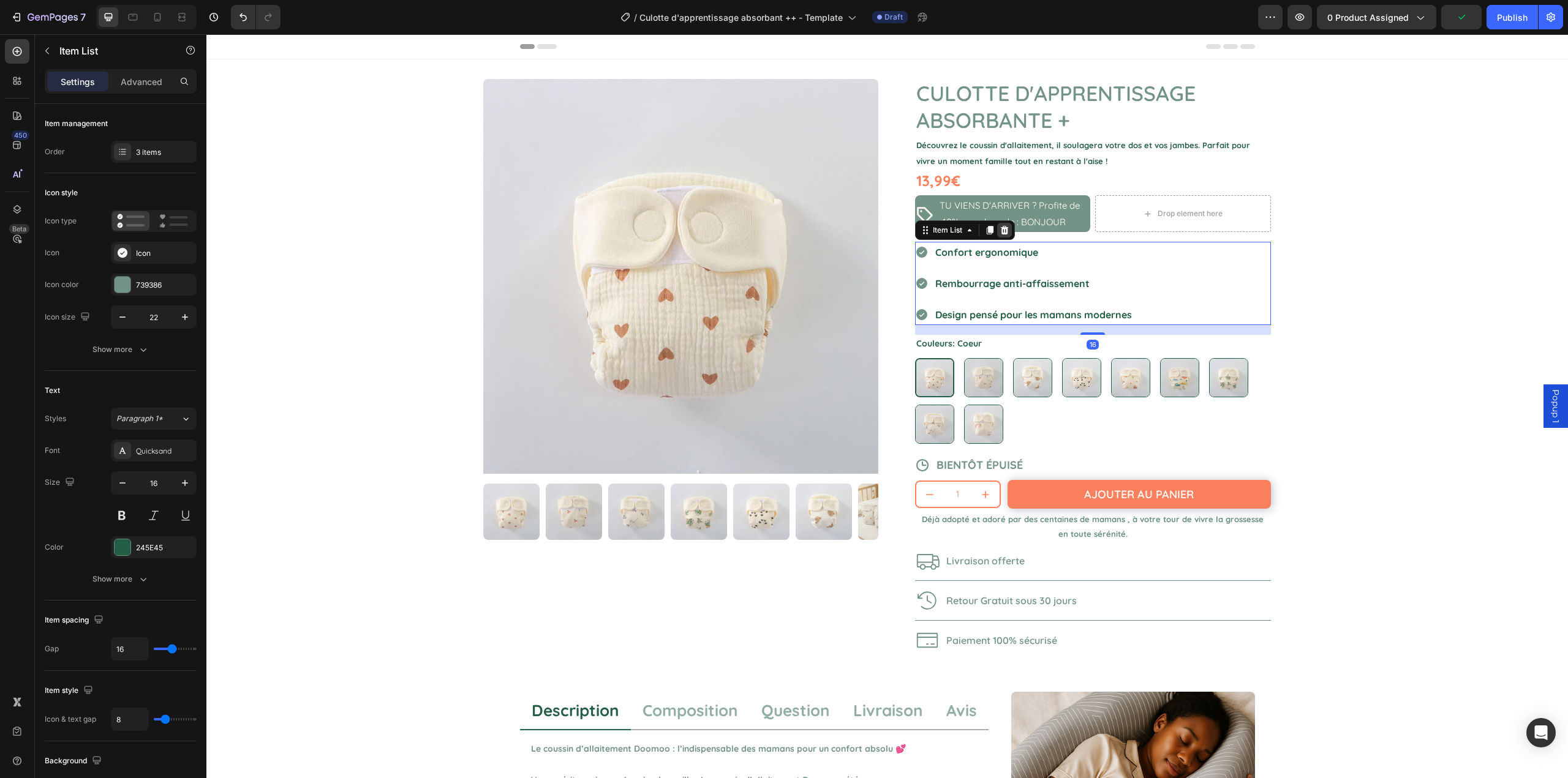
click at [1001, 237] on div at bounding box center [1005, 230] width 14 height 14
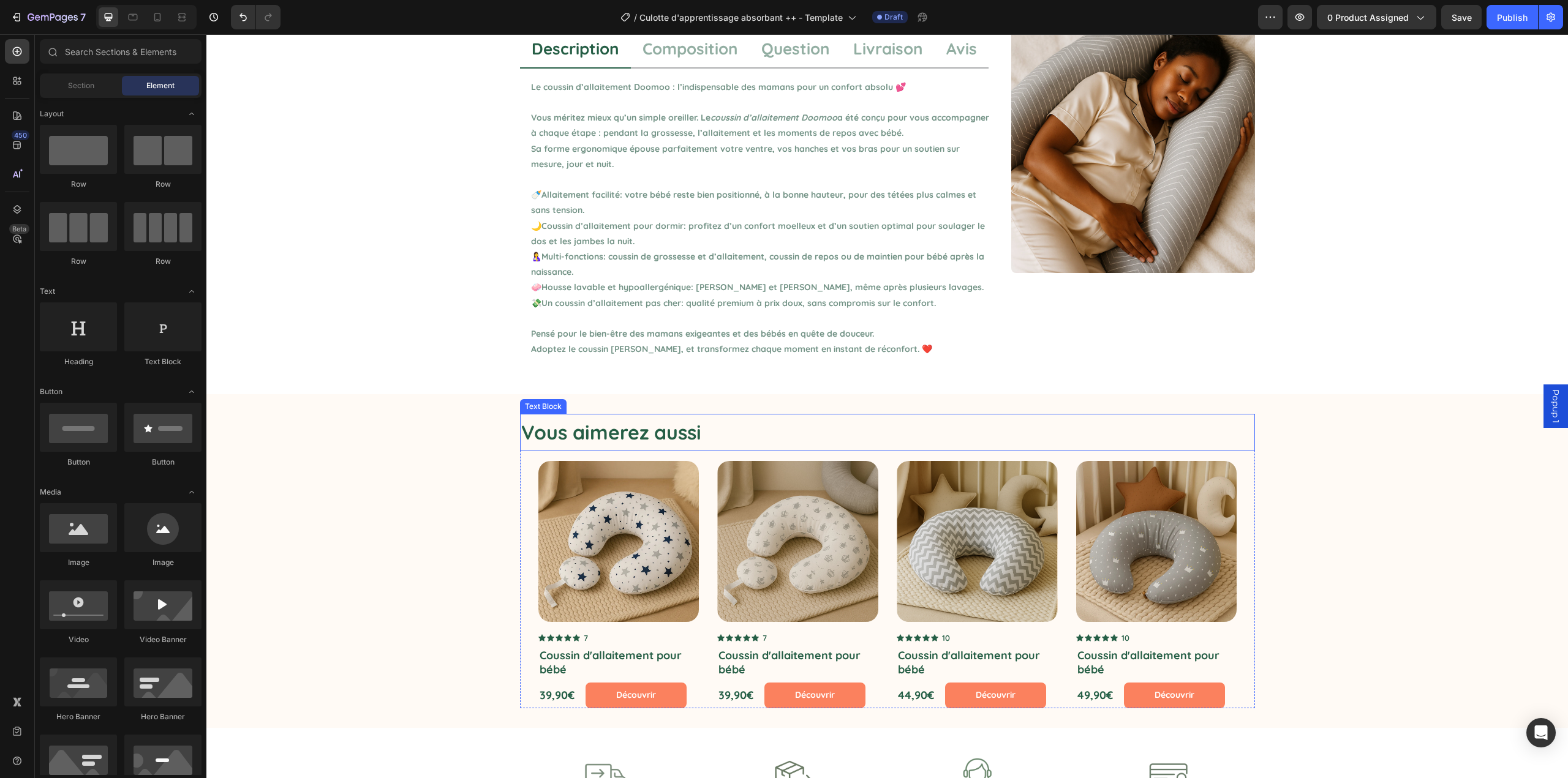
scroll to position [564, 0]
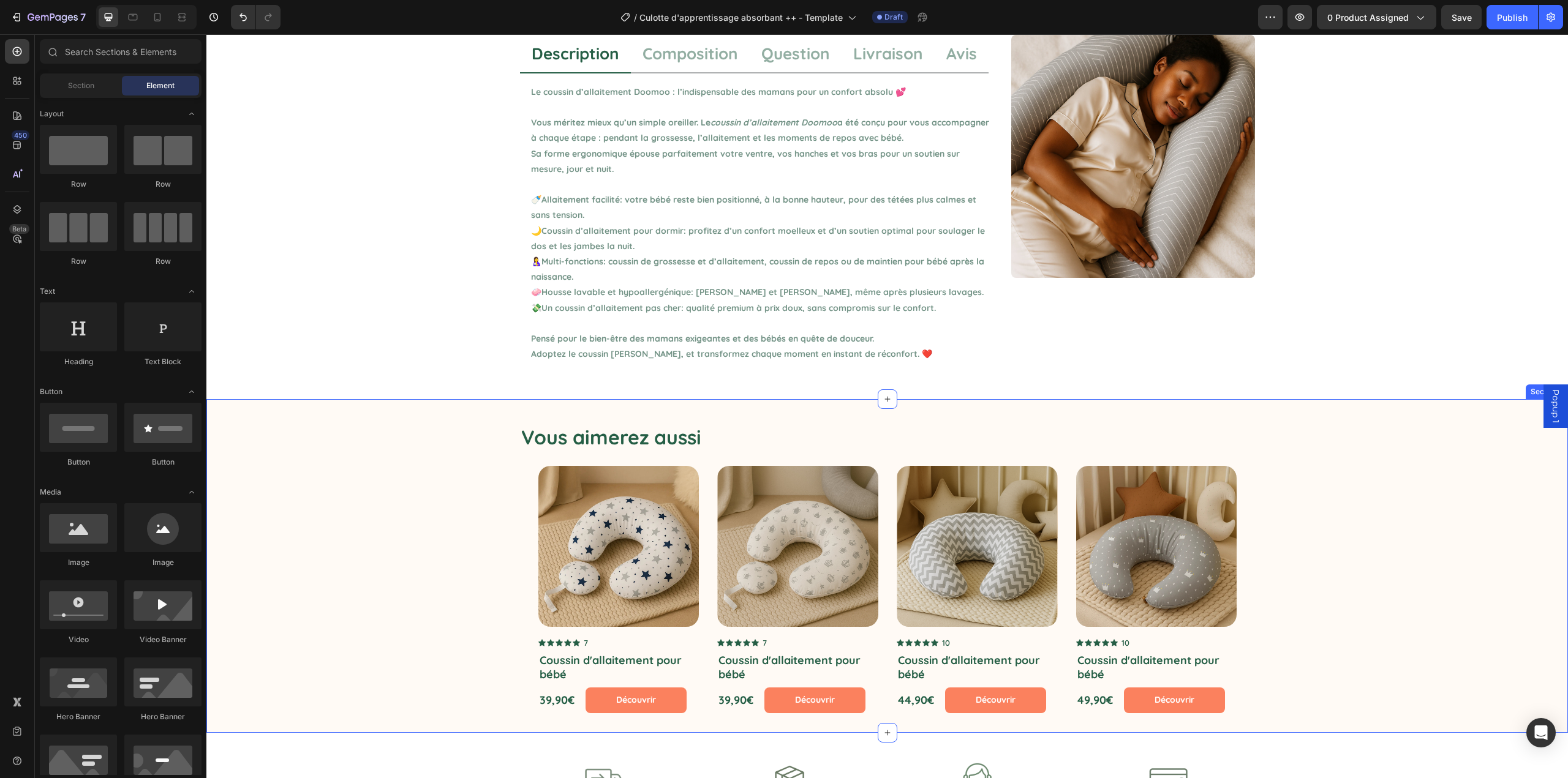
click at [458, 440] on div "Vous aimerez aussi Text Block Product Images Icon Icon Icon Icon Icon Icon List…" at bounding box center [887, 565] width 1362 height 294
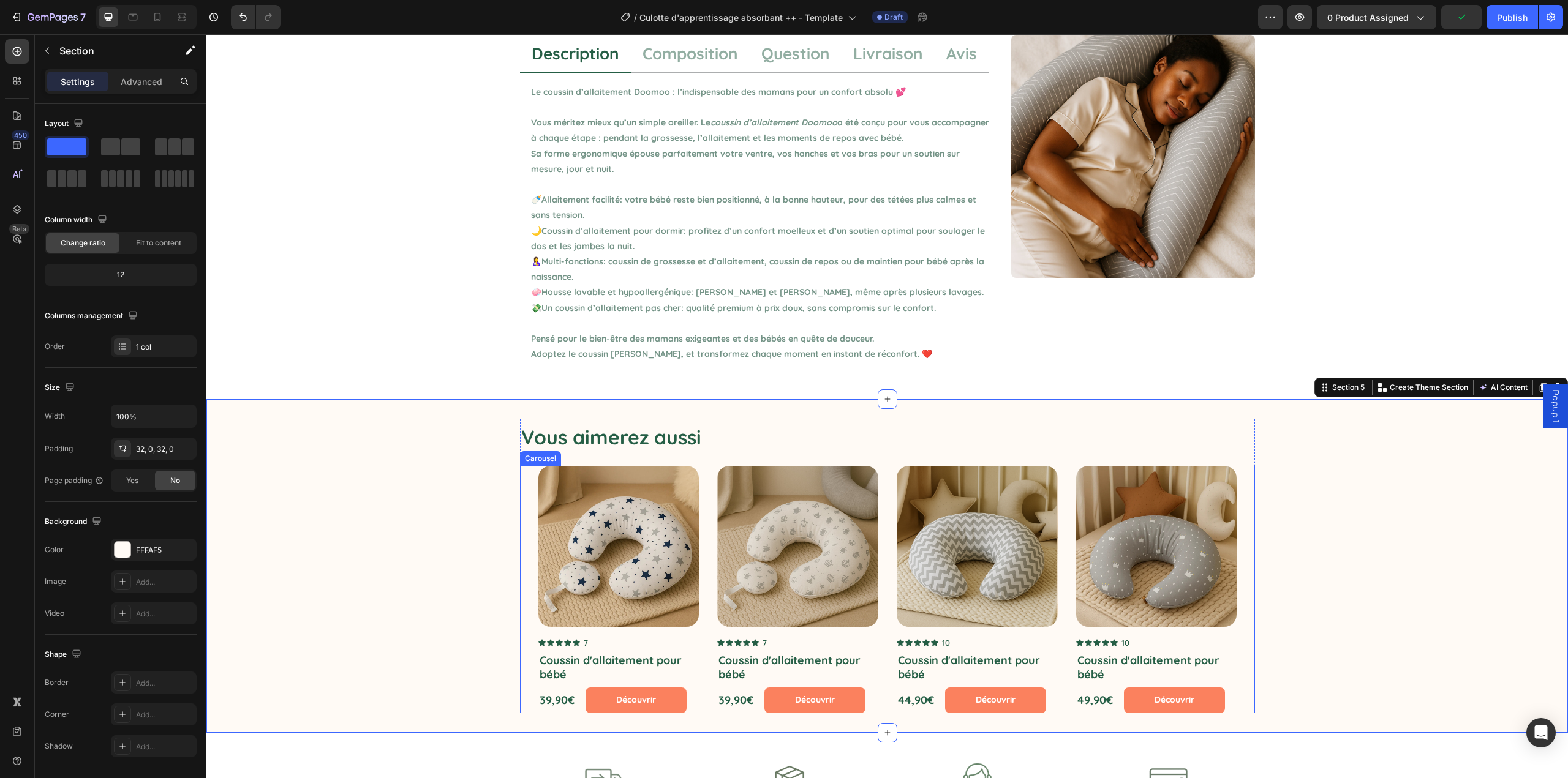
click at [703, 496] on div "Product Images Icon Icon Icon Icon Icon Icon List 7 Text Block Row Coussin d'al…" at bounding box center [896, 590] width 717 height 247
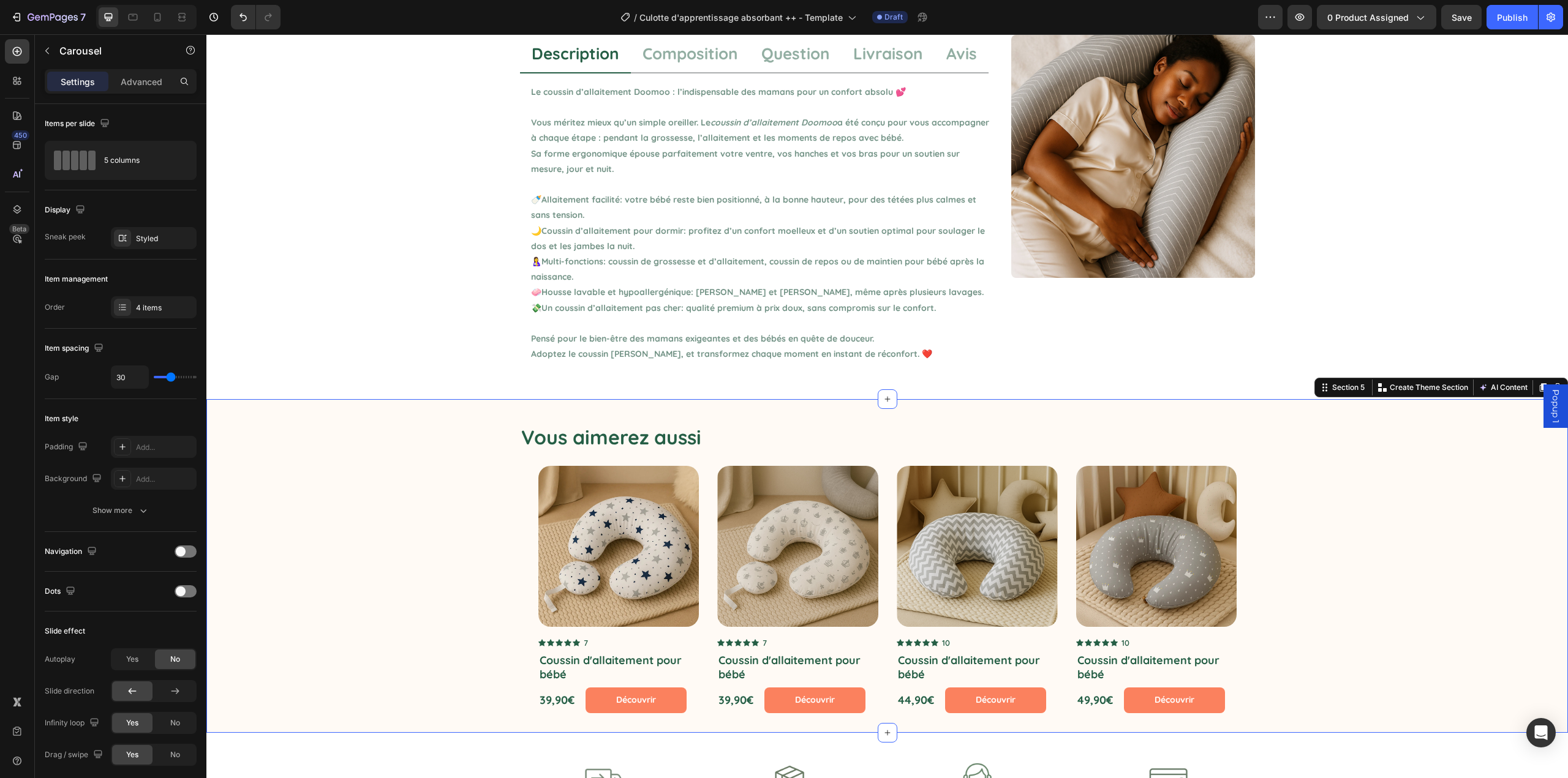
click at [737, 410] on div "Vous aimerez aussi Text Block Product Images Icon Icon Icon Icon Icon Icon List…" at bounding box center [887, 566] width 1362 height 334
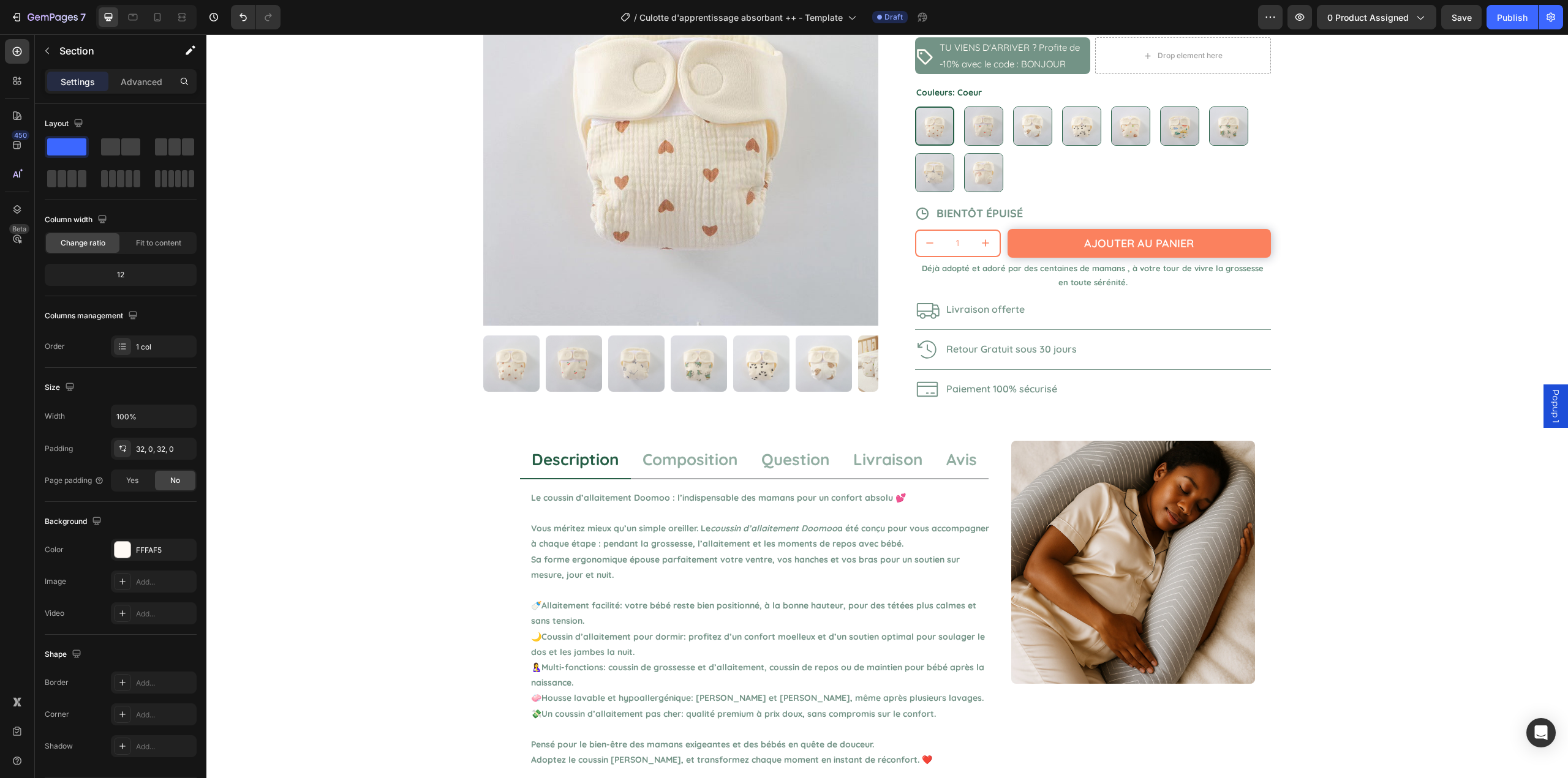
scroll to position [0, 0]
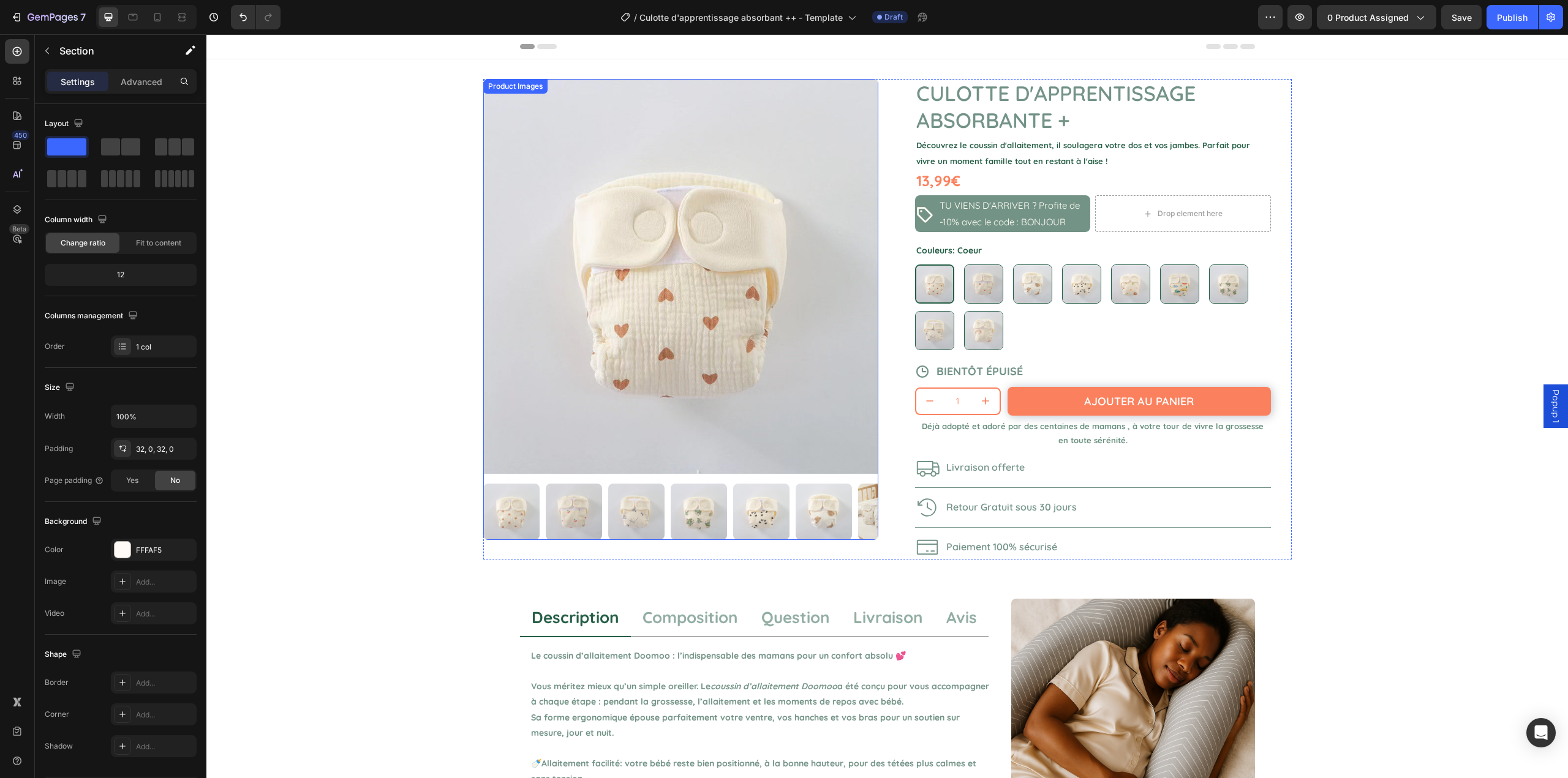
click at [517, 496] on img at bounding box center [511, 512] width 56 height 56
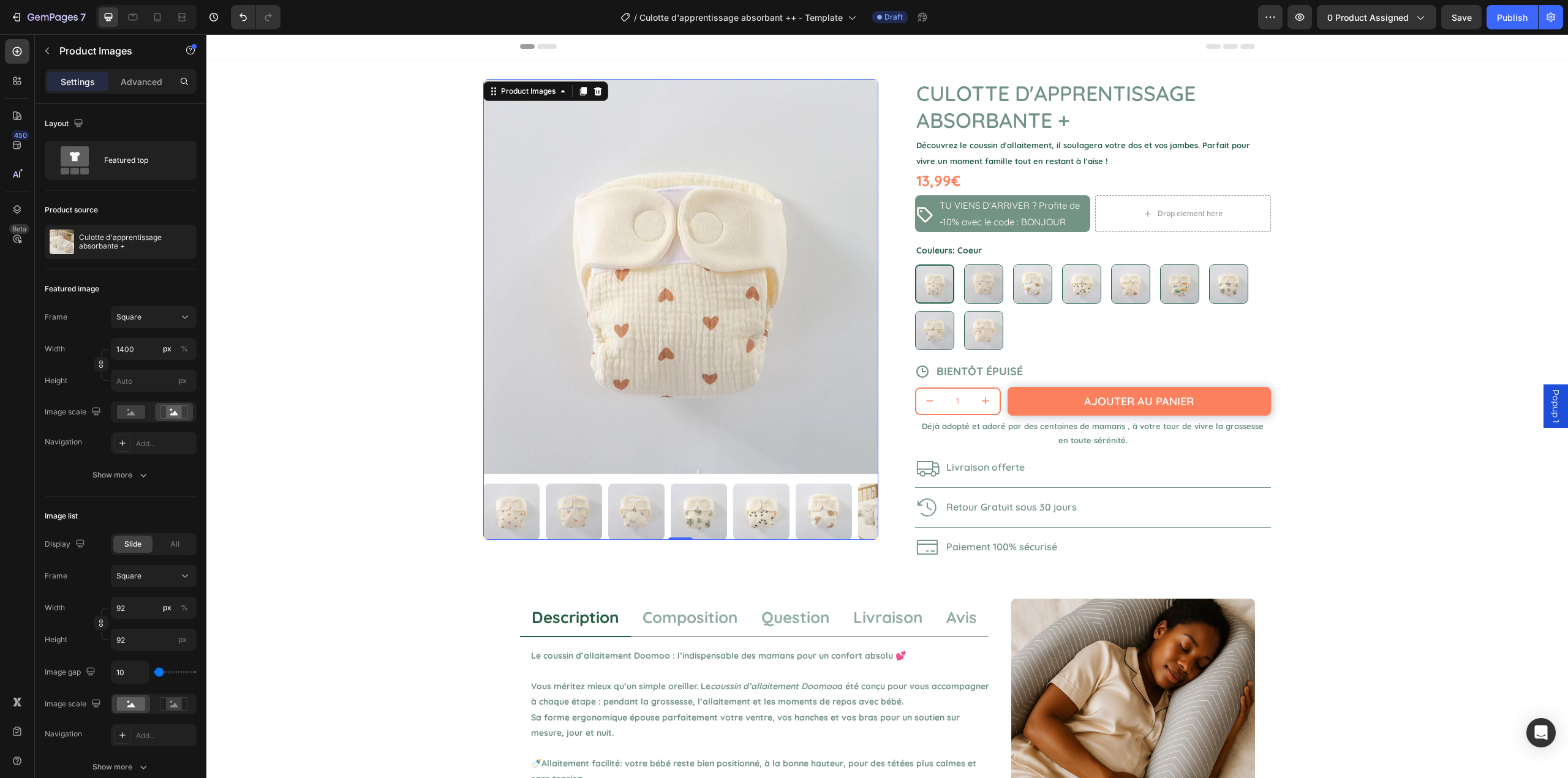
click at [859, 504] on img at bounding box center [886, 512] width 56 height 56
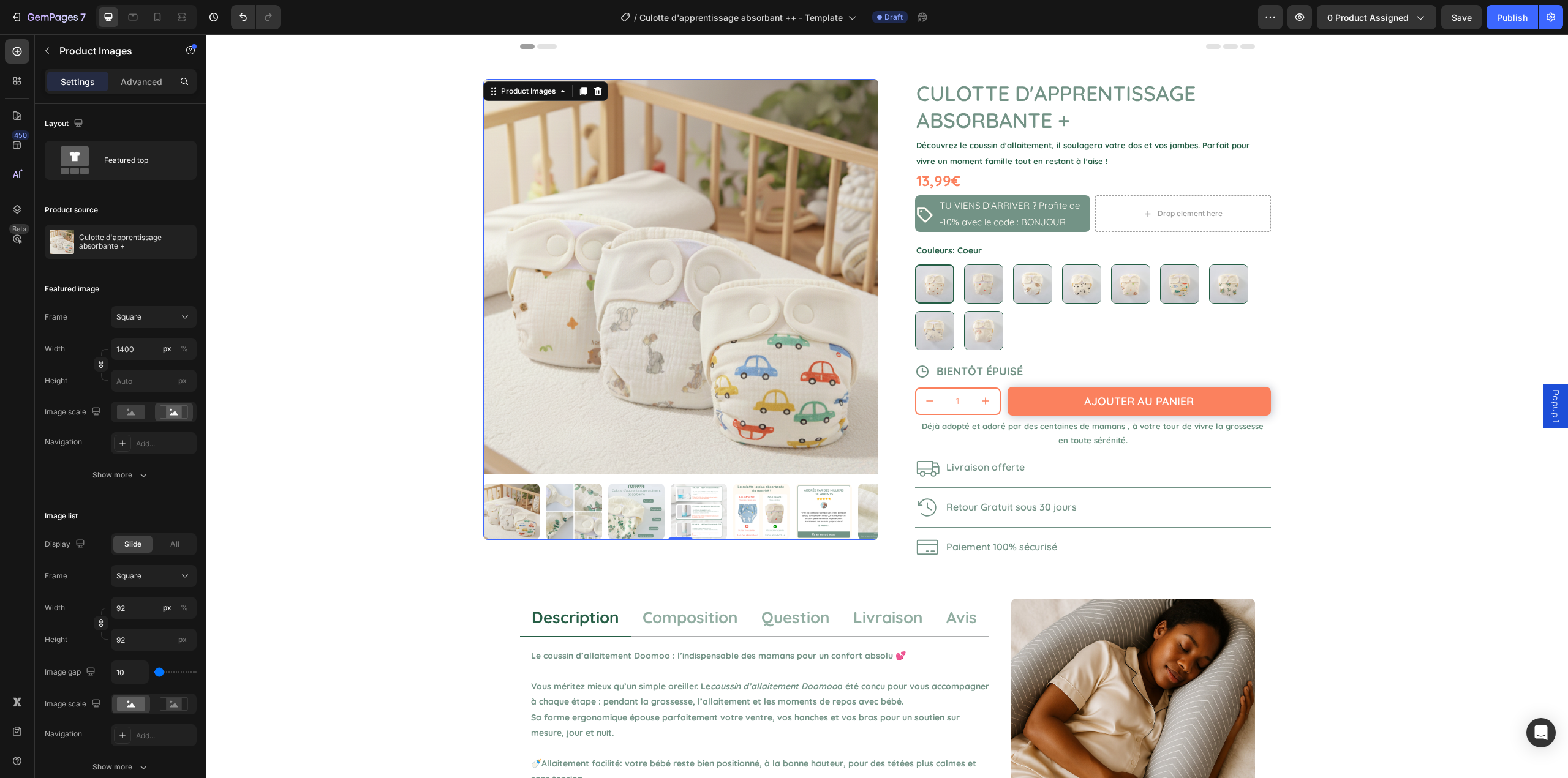
click at [575, 506] on img at bounding box center [574, 512] width 56 height 56
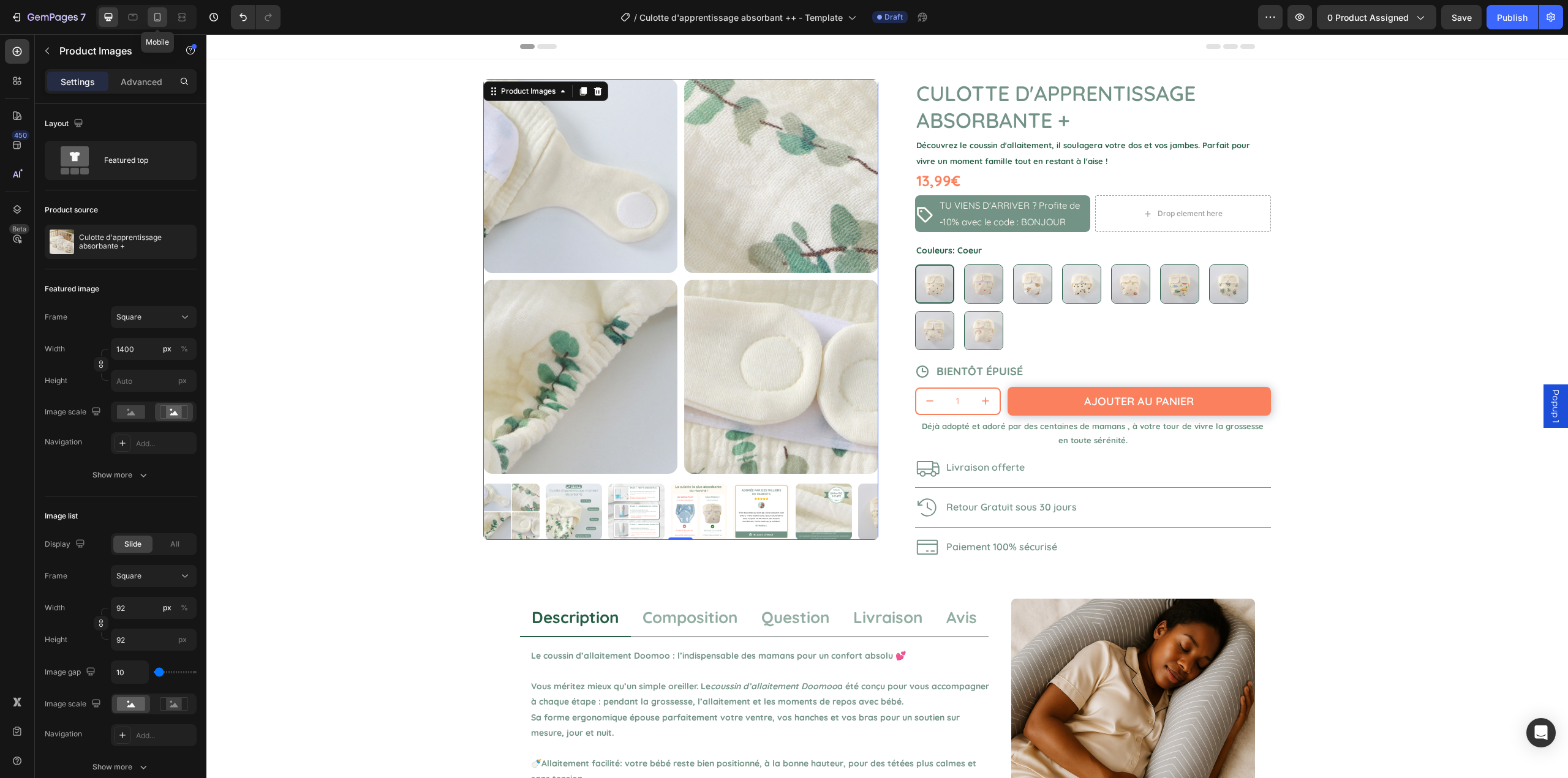
click at [150, 14] on div at bounding box center [157, 17] width 19 height 19
type input "60"
type input "8"
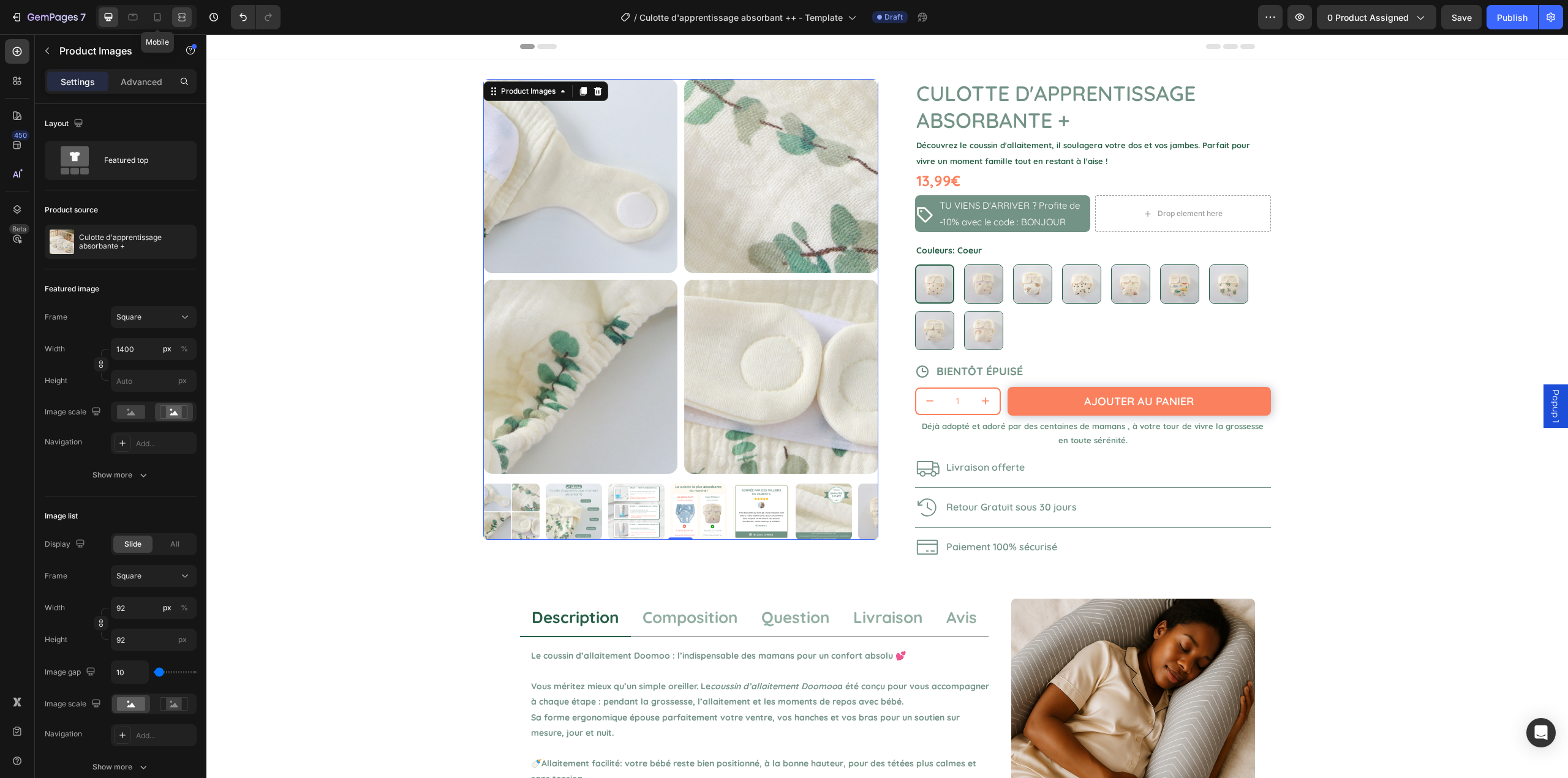
type input "8"
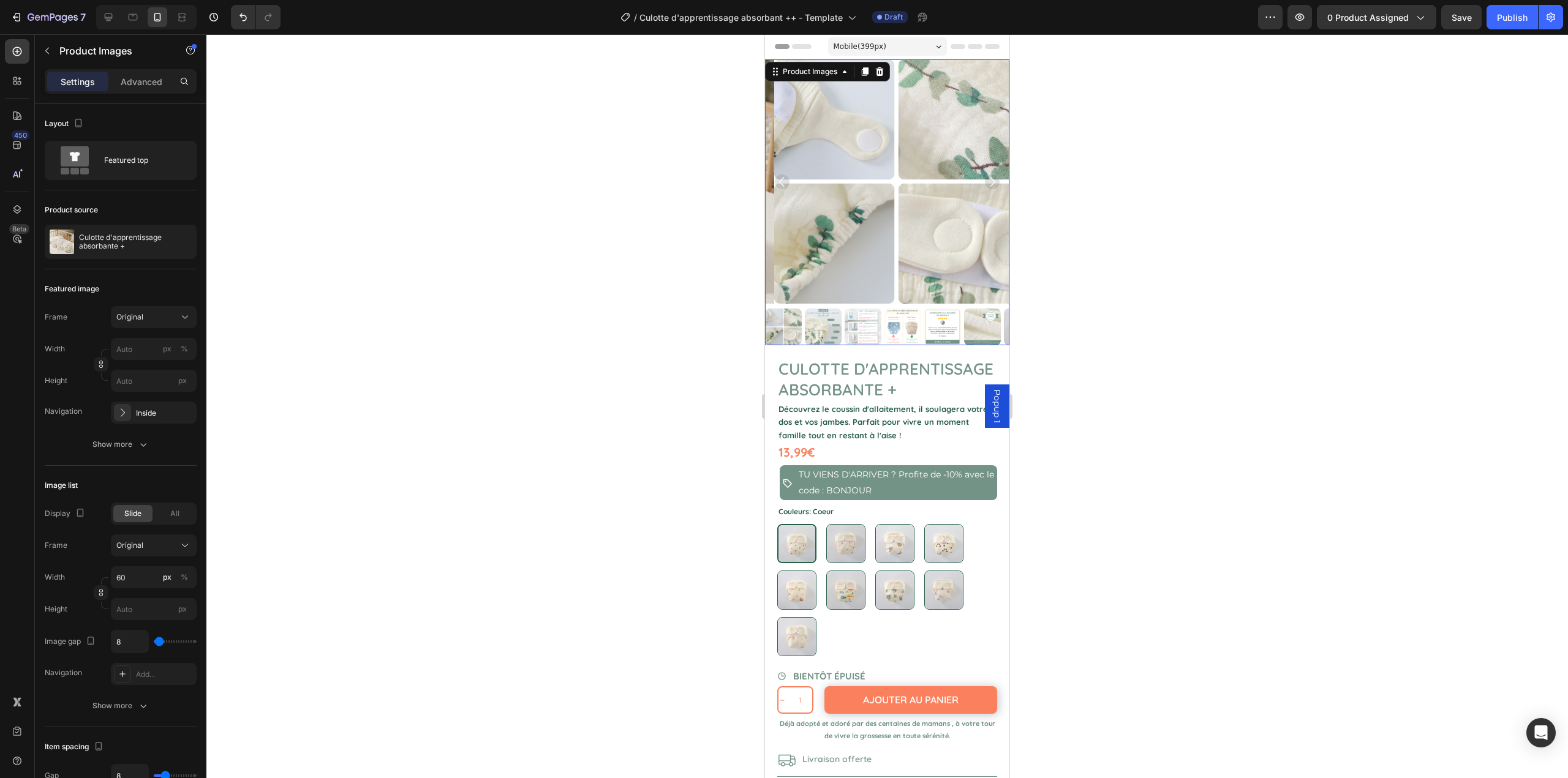
click at [785, 310] on img at bounding box center [783, 327] width 37 height 37
click at [861, 375] on h1 "Culotte d'apprentissage absorbante +" at bounding box center [888, 379] width 220 height 44
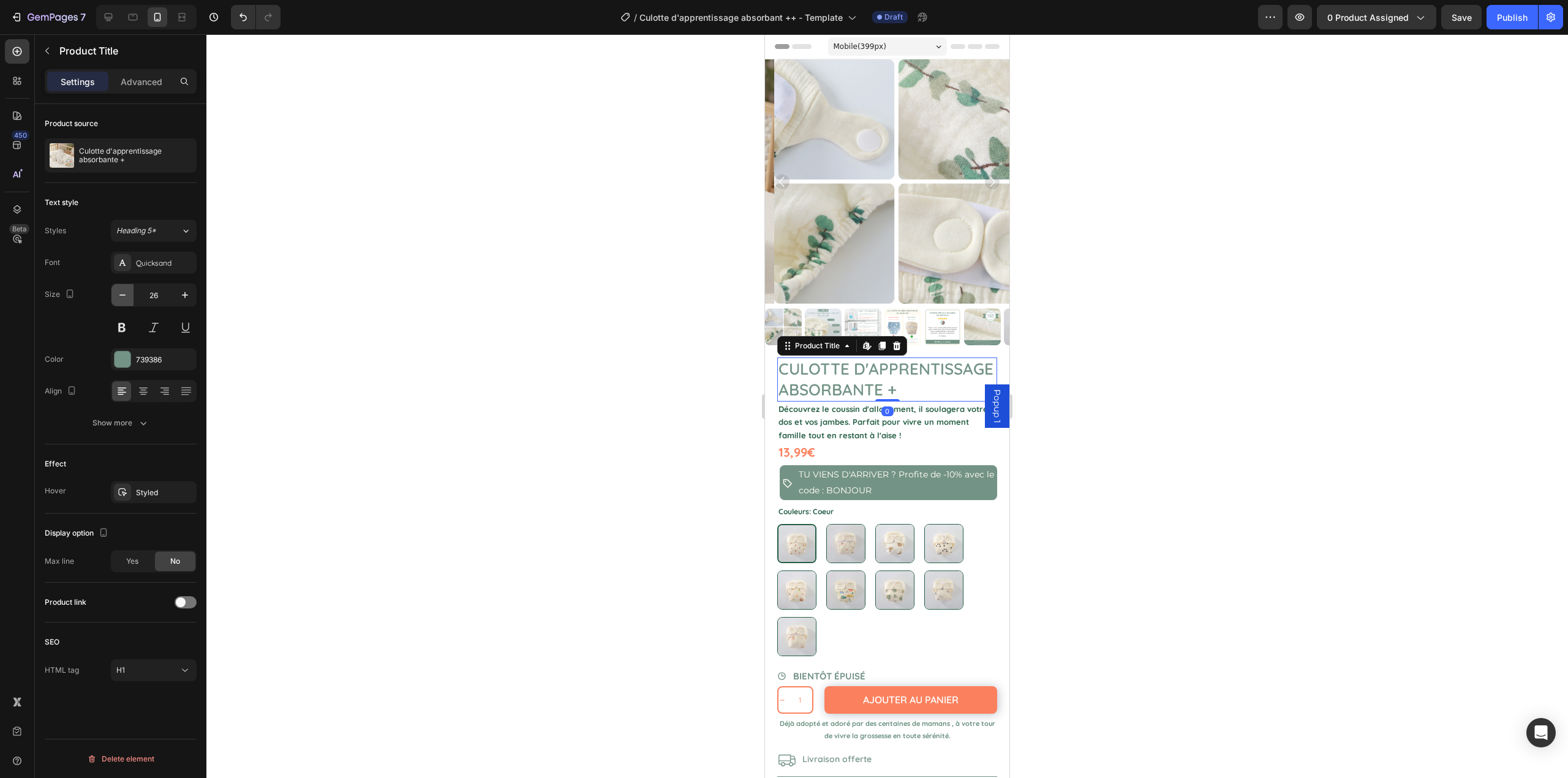
click at [123, 296] on icon "button" at bounding box center [122, 294] width 12 height 12
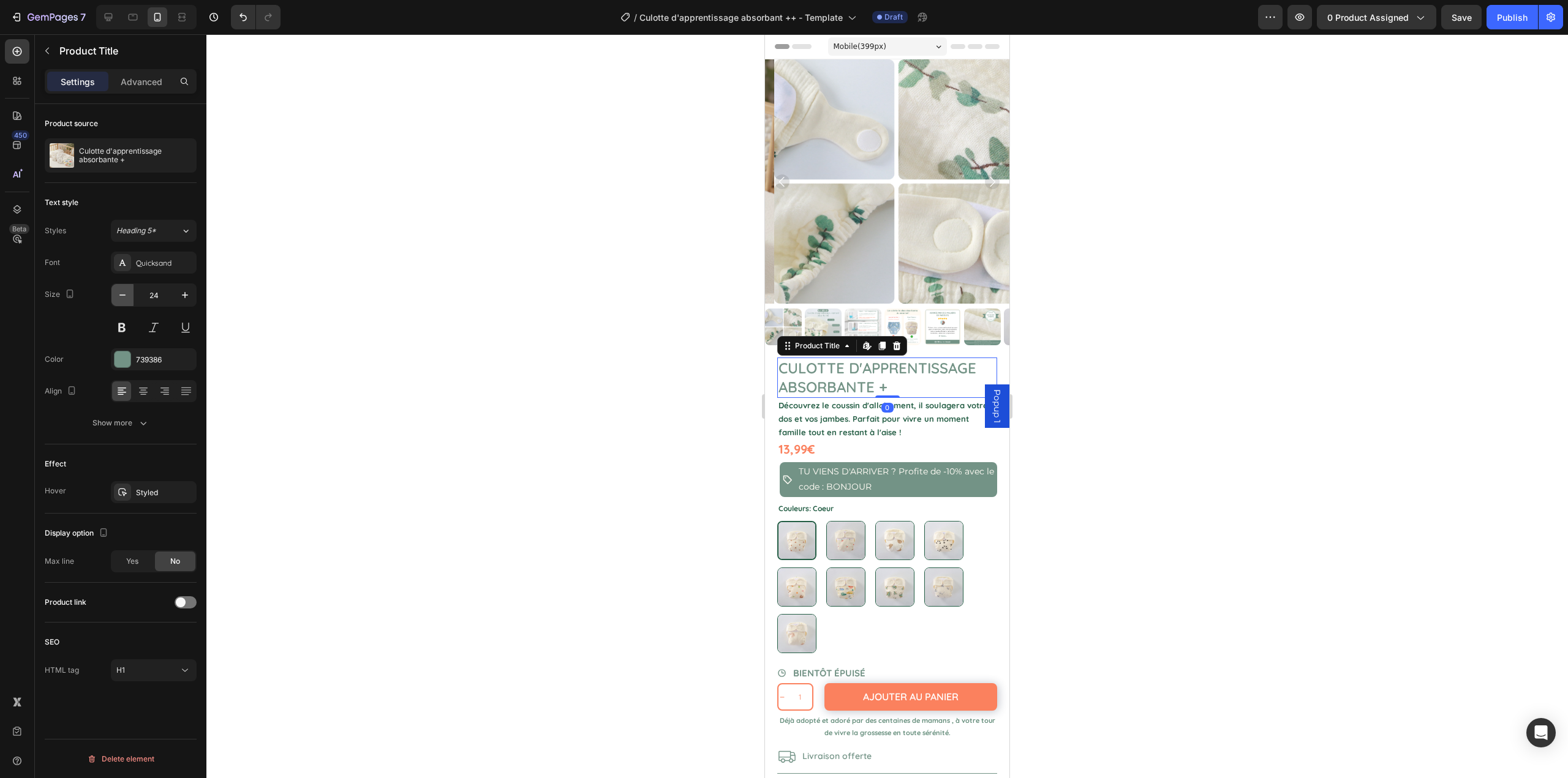
click at [123, 296] on icon "button" at bounding box center [122, 294] width 12 height 12
click at [120, 302] on button "button" at bounding box center [122, 294] width 22 height 22
type input "22"
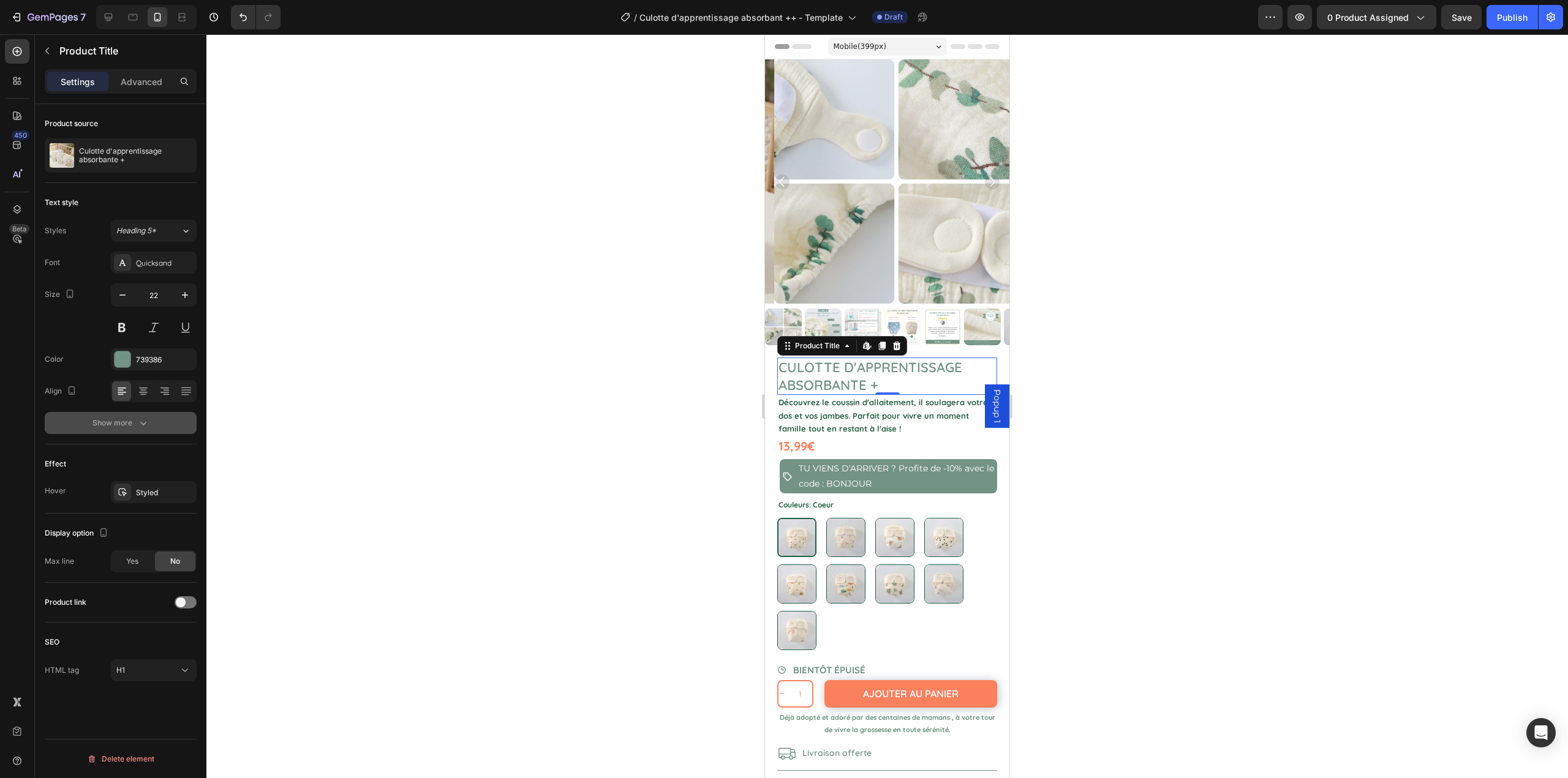
click at [131, 419] on div "Show more" at bounding box center [120, 423] width 57 height 12
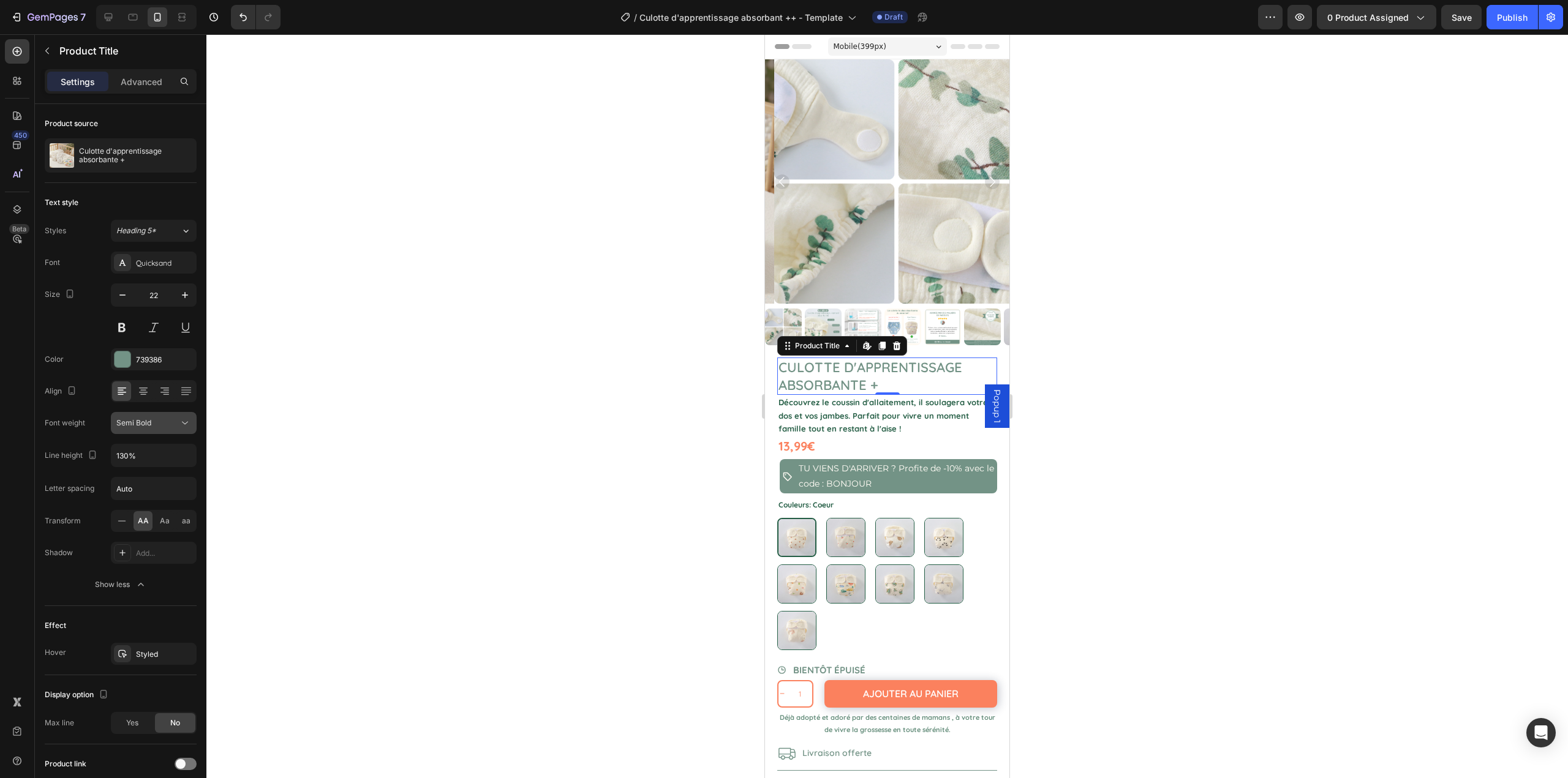
click at [160, 424] on div "Semi Bold" at bounding box center [148, 423] width 63 height 11
drag, startPoint x: 123, startPoint y: 538, endPoint x: 79, endPoint y: 565, distance: 51.6
click at [124, 537] on div "Bold" at bounding box center [141, 545] width 100 height 23
click at [459, 308] on div at bounding box center [887, 407] width 1362 height 744
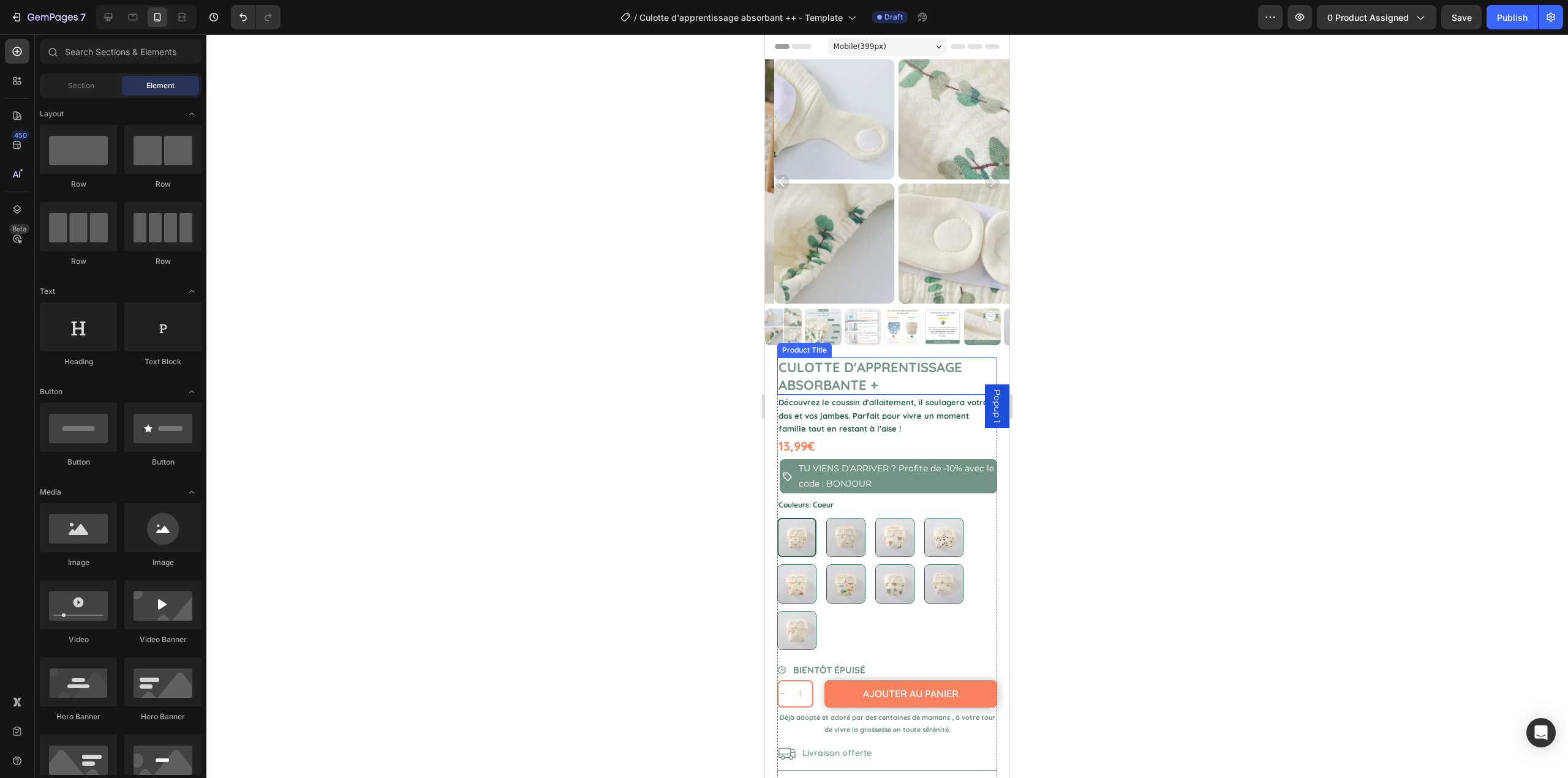
click at [814, 367] on h1 "Culotte d'apprentissage absorbante +" at bounding box center [888, 376] width 220 height 38
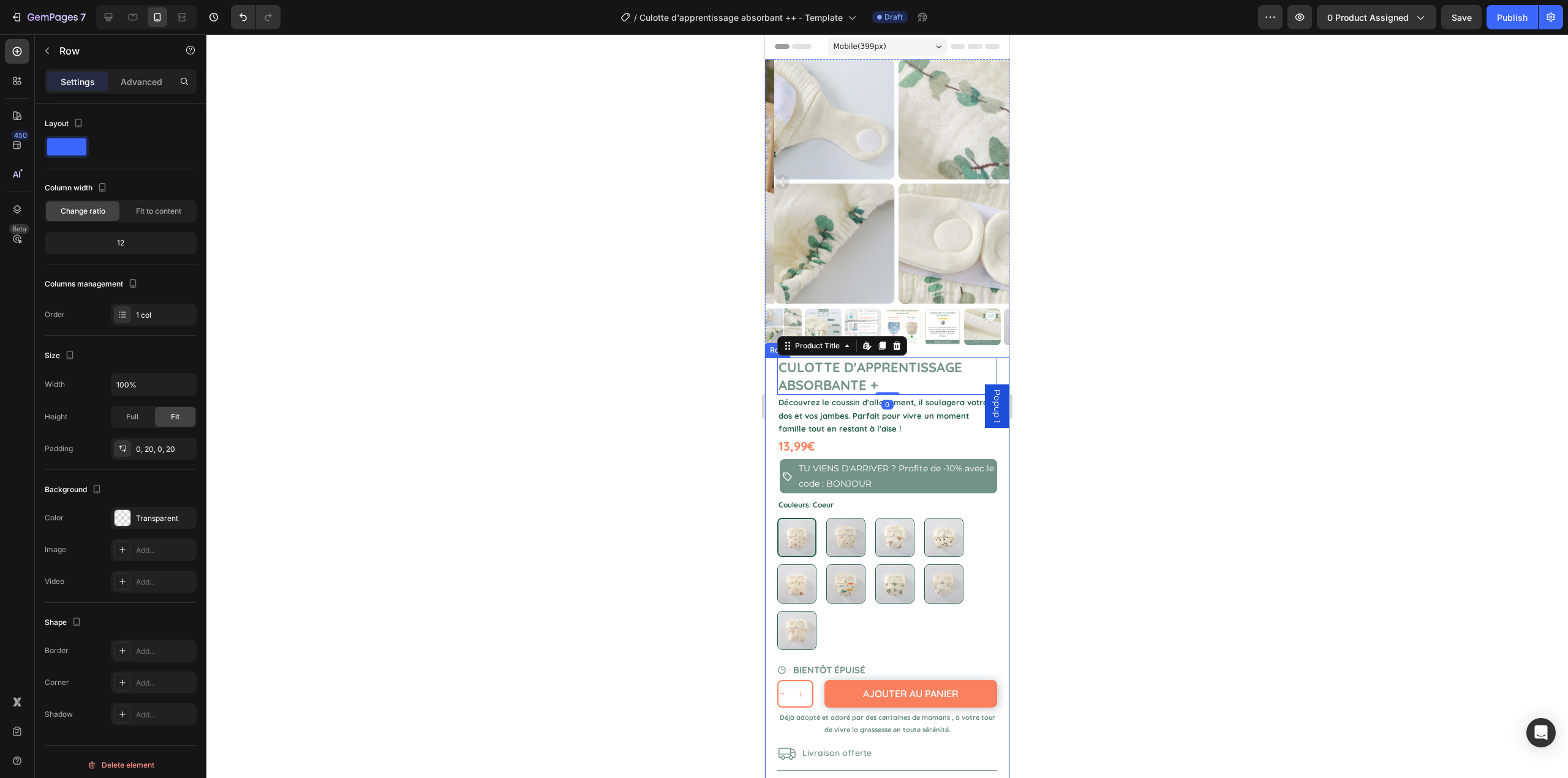
click at [771, 372] on div "Culotte d'apprentissage absorbante + Product Title Edit content in Shopify 0 Dé…" at bounding box center [887, 594] width 245 height 474
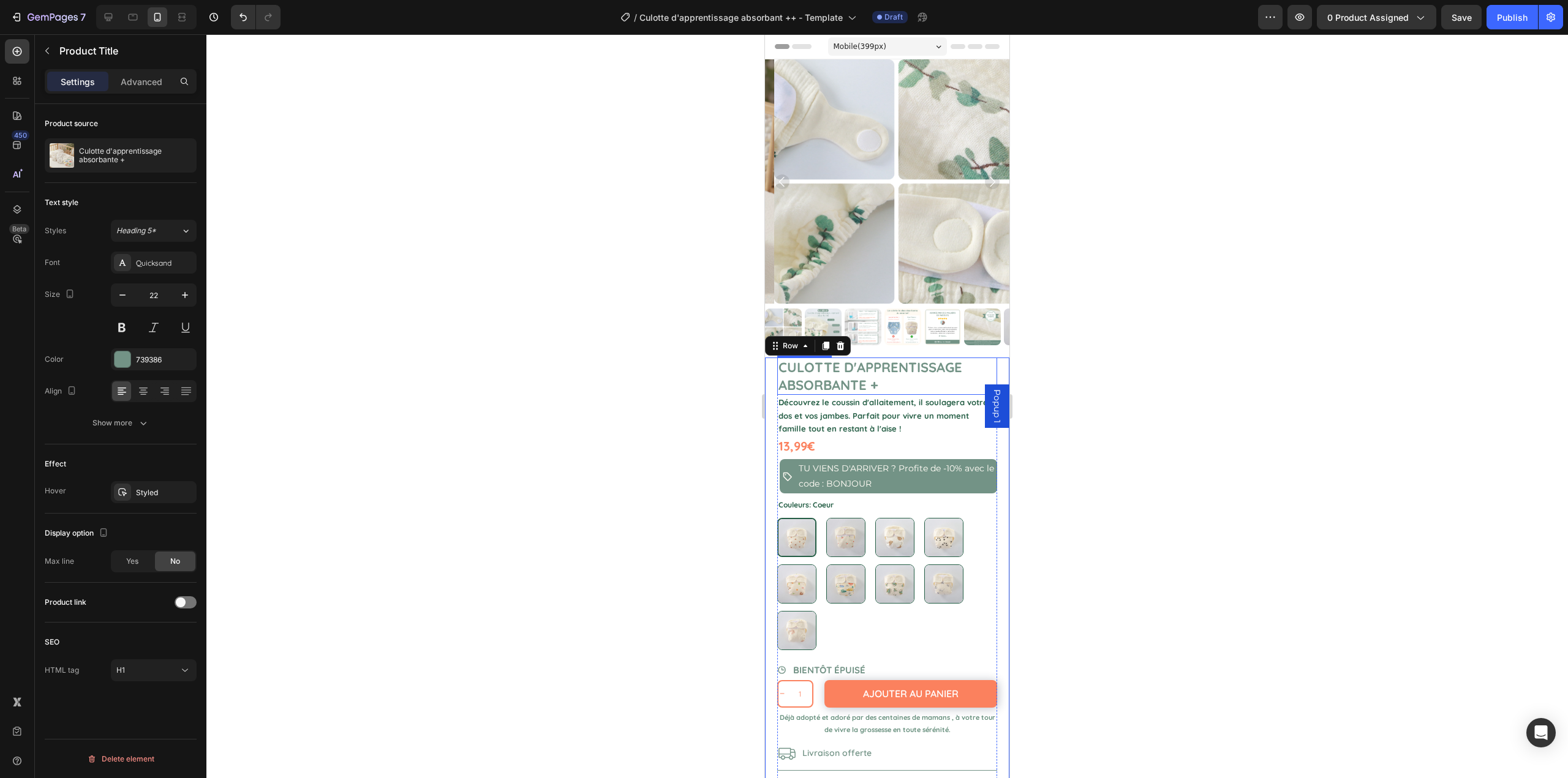
click at [778, 367] on h1 "Culotte d'apprentissage absorbante +" at bounding box center [888, 376] width 220 height 38
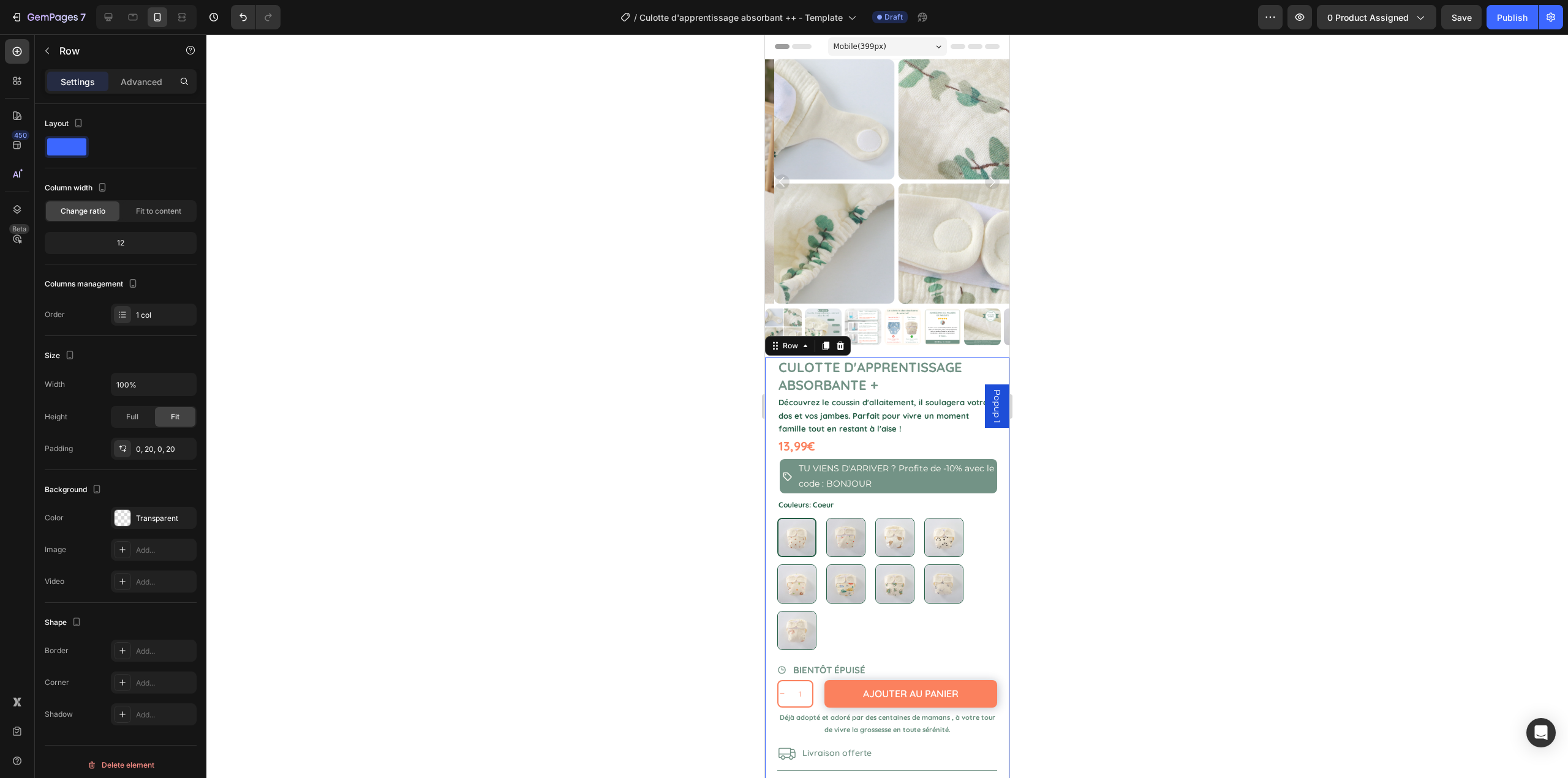
click at [774, 367] on div "Culotte d'apprentissage absorbante + Product Title Découvrez le coussin d'allai…" at bounding box center [887, 594] width 245 height 474
click at [789, 312] on img at bounding box center [783, 327] width 37 height 37
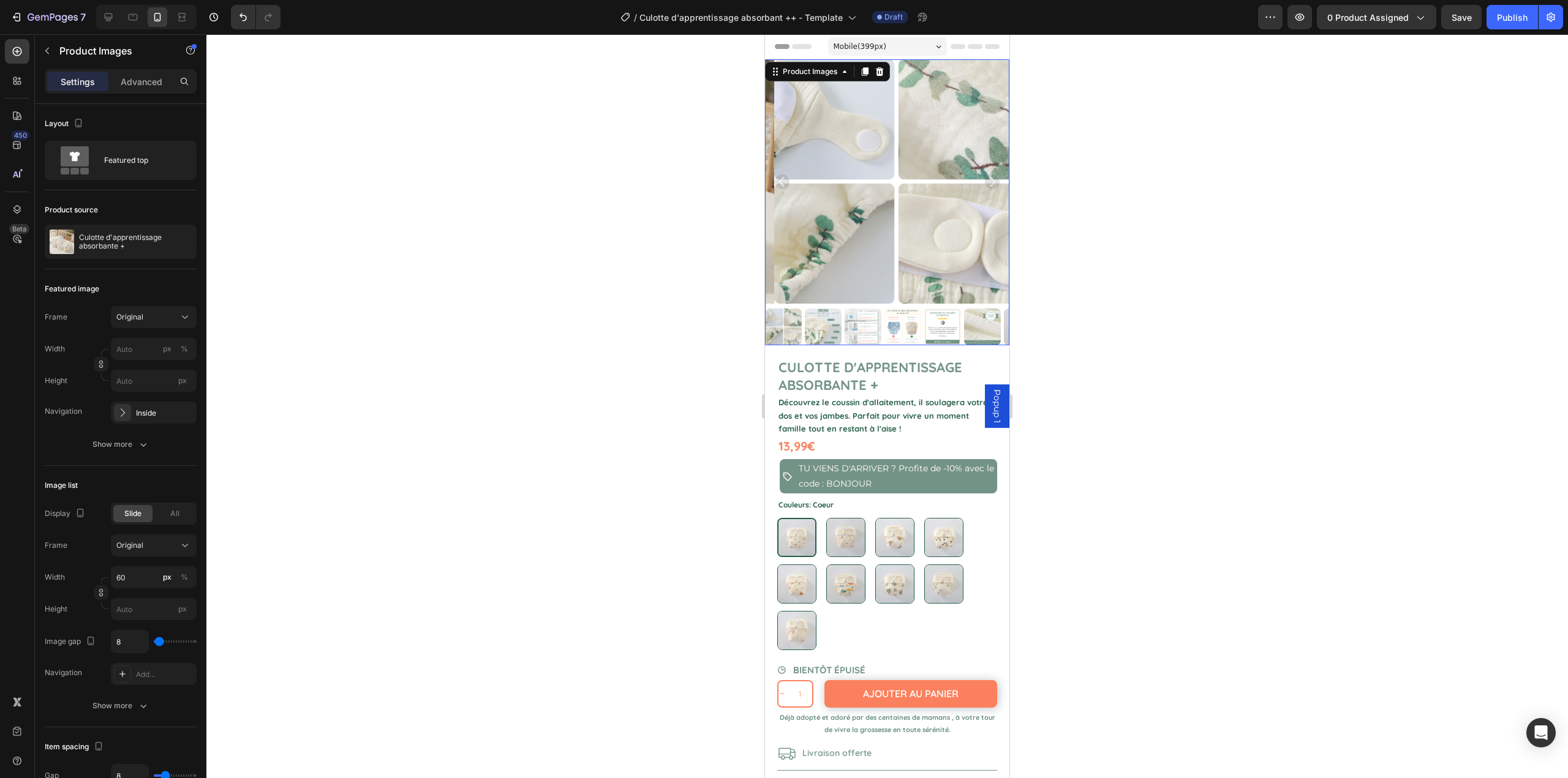
click at [783, 312] on img at bounding box center [783, 327] width 37 height 37
click at [828, 314] on img at bounding box center [823, 327] width 37 height 37
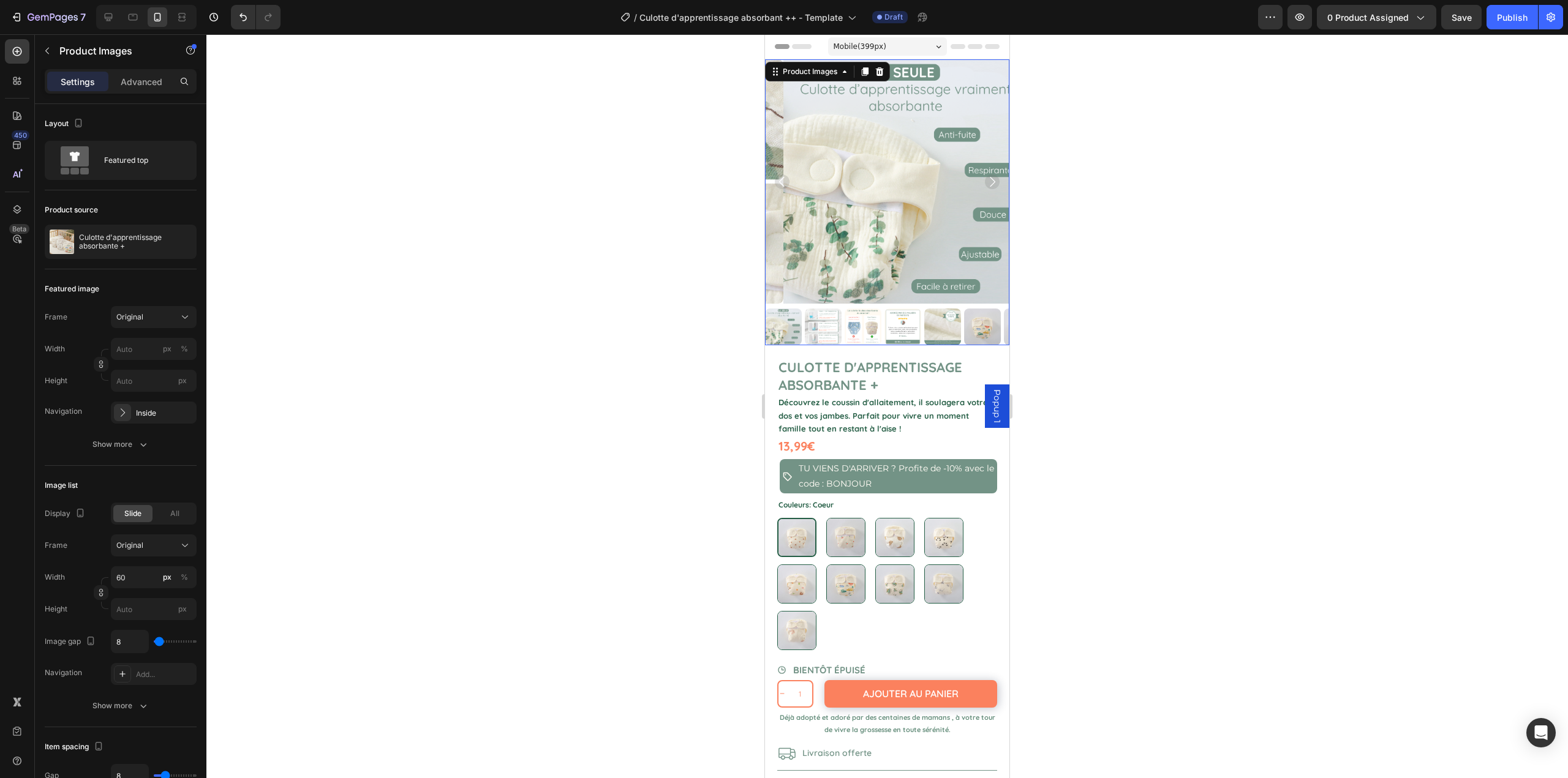
click at [790, 176] on img at bounding box center [905, 181] width 245 height 245
click at [783, 175] on icon "Carousel Back Arrow" at bounding box center [782, 182] width 14 height 14
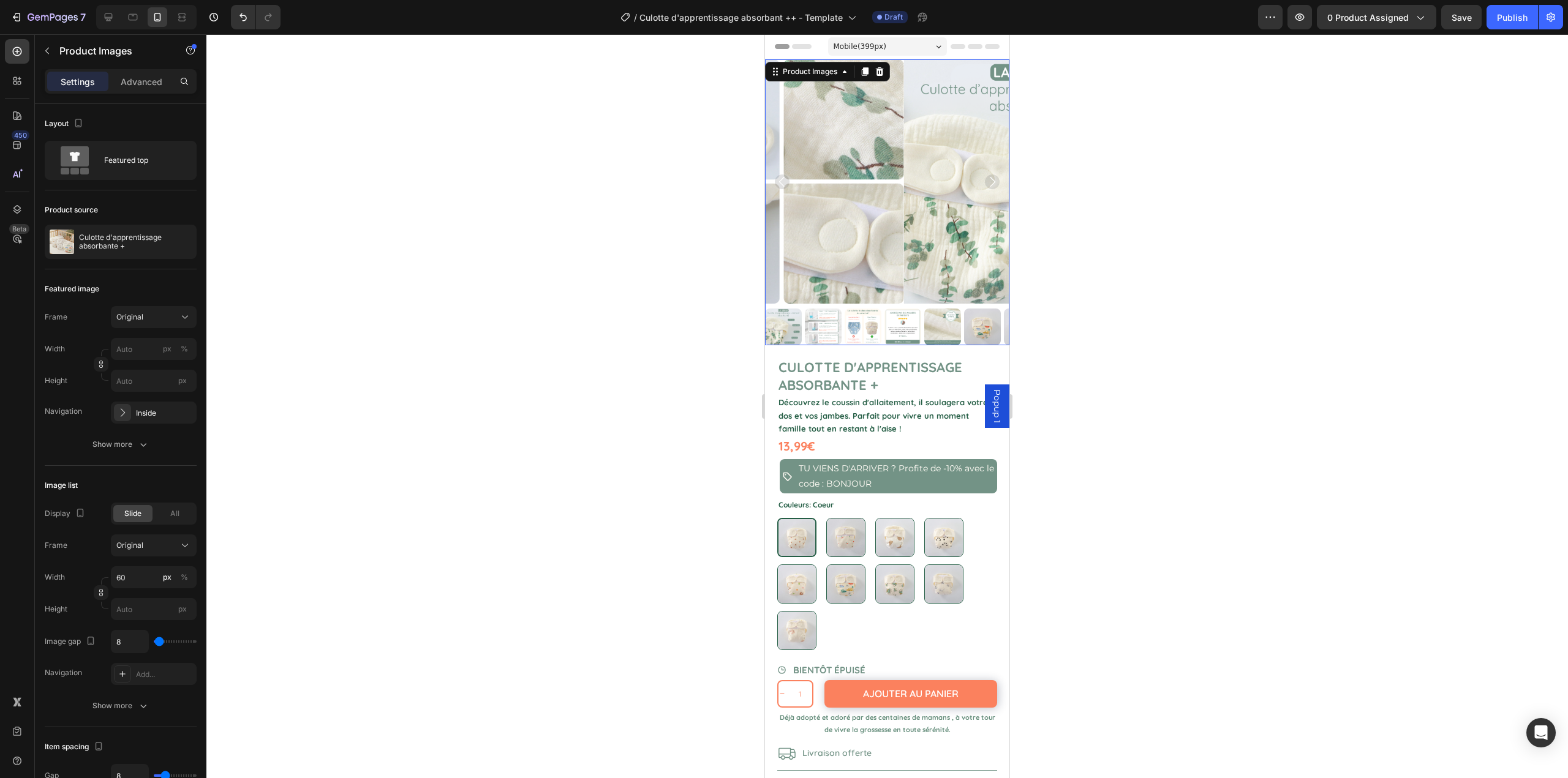
click at [781, 175] on icon "Carousel Back Arrow" at bounding box center [782, 182] width 14 height 14
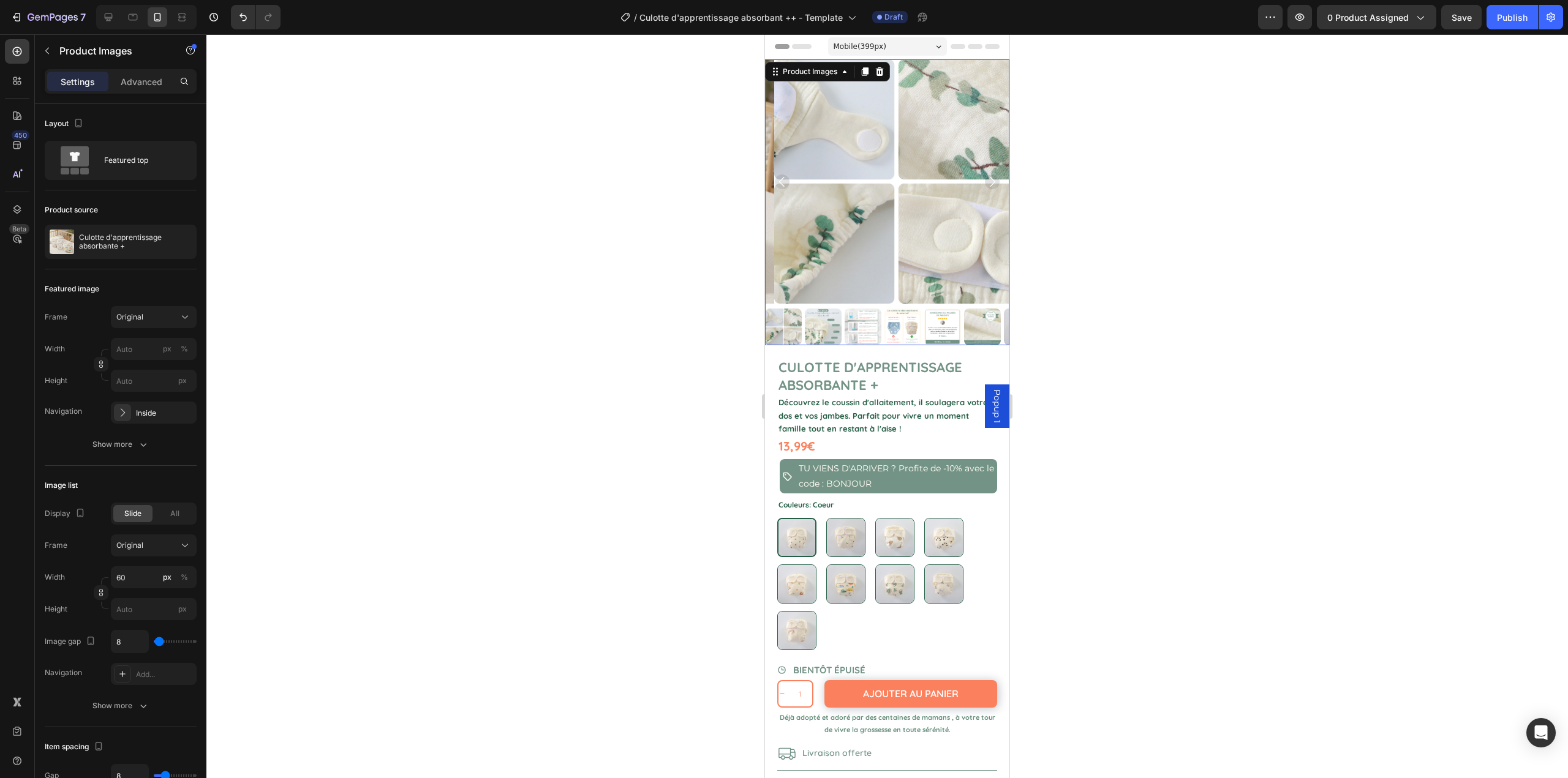
click at [783, 175] on icon "Carousel Back Arrow" at bounding box center [782, 182] width 14 height 14
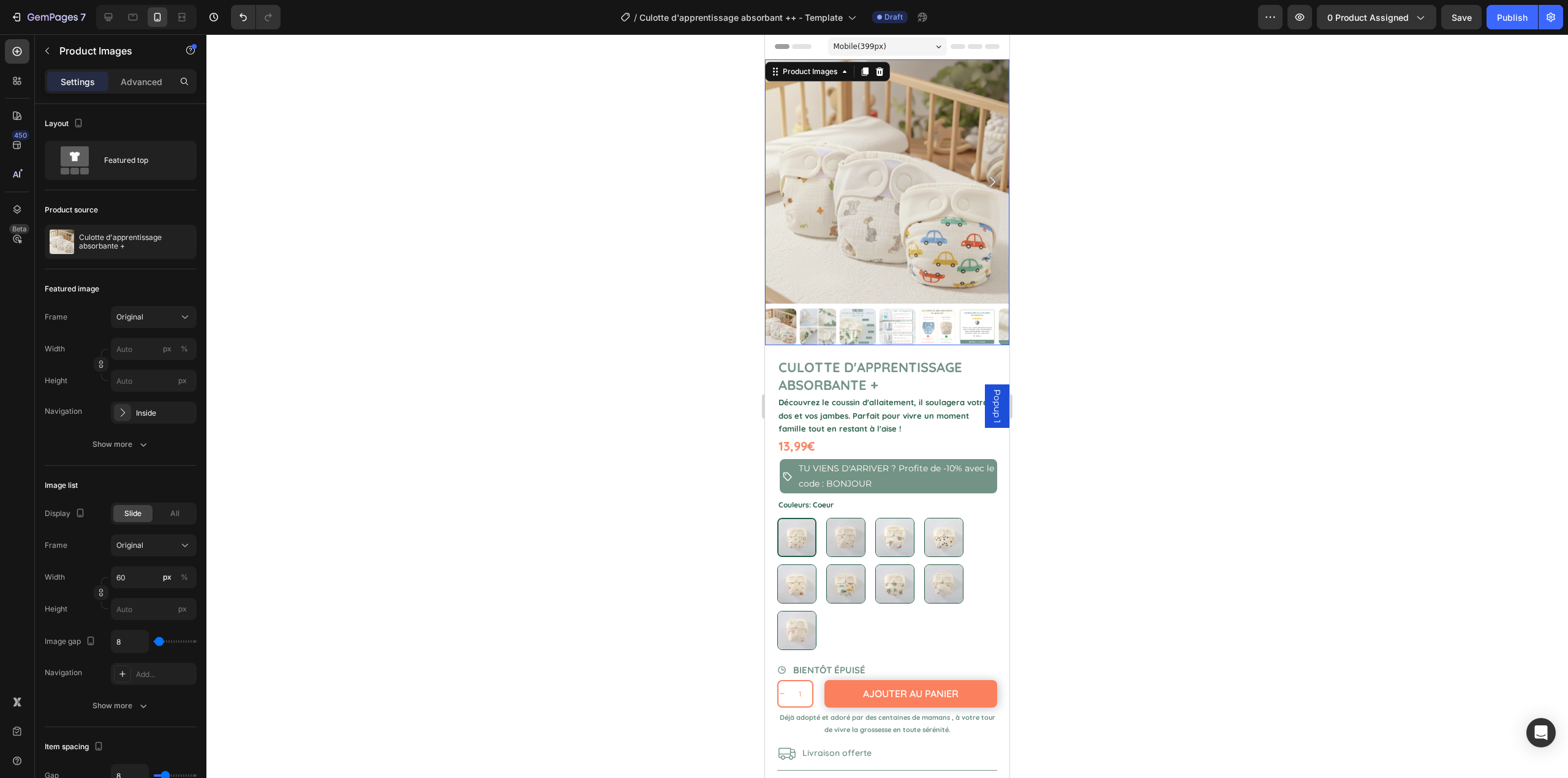
click at [700, 258] on div at bounding box center [887, 407] width 1362 height 744
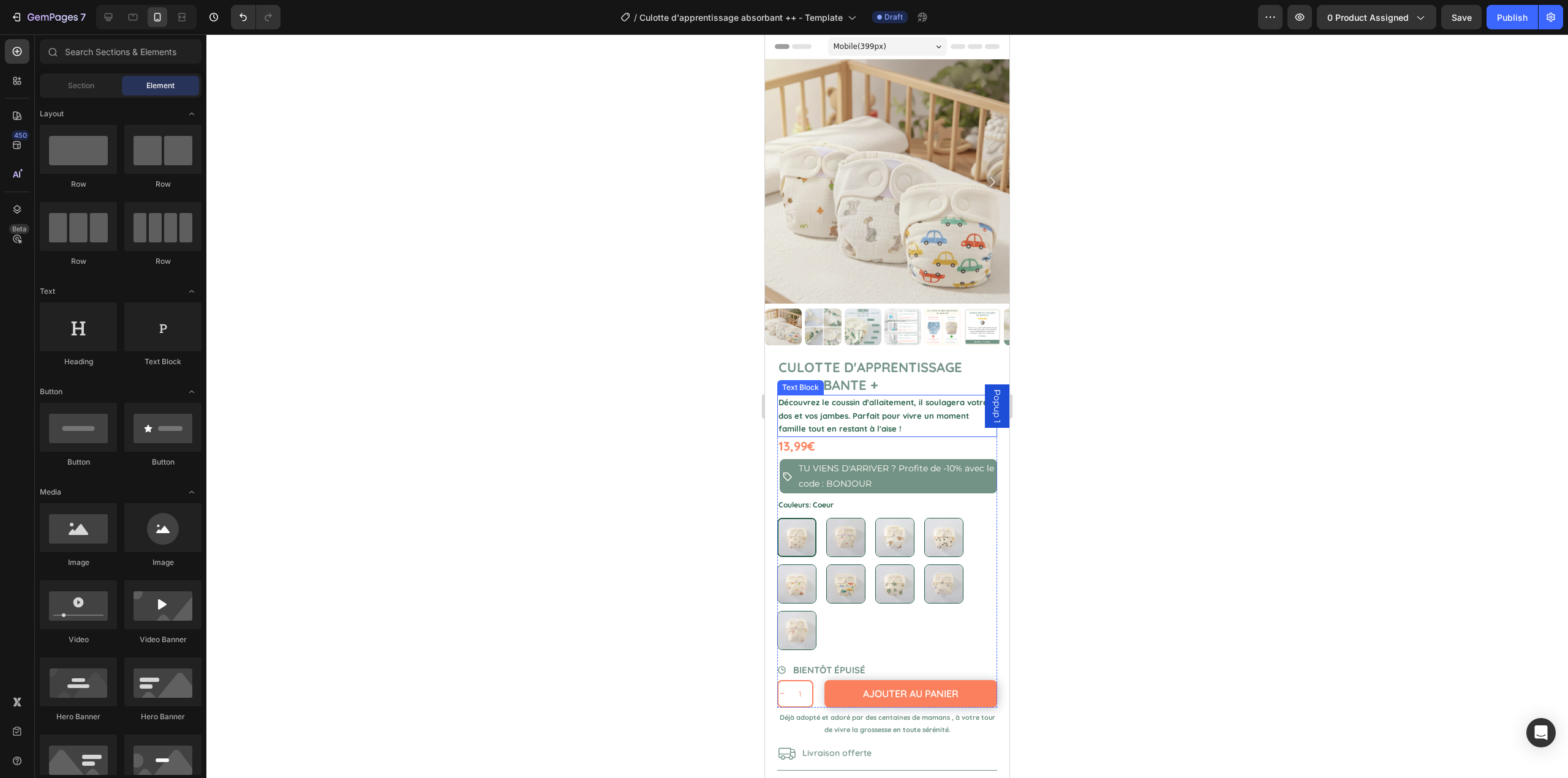
click at [855, 397] on span "Découvrez le coussin d'allaitement, il soulagera votre dos et vos jambes. Parfa…" at bounding box center [883, 415] width 209 height 36
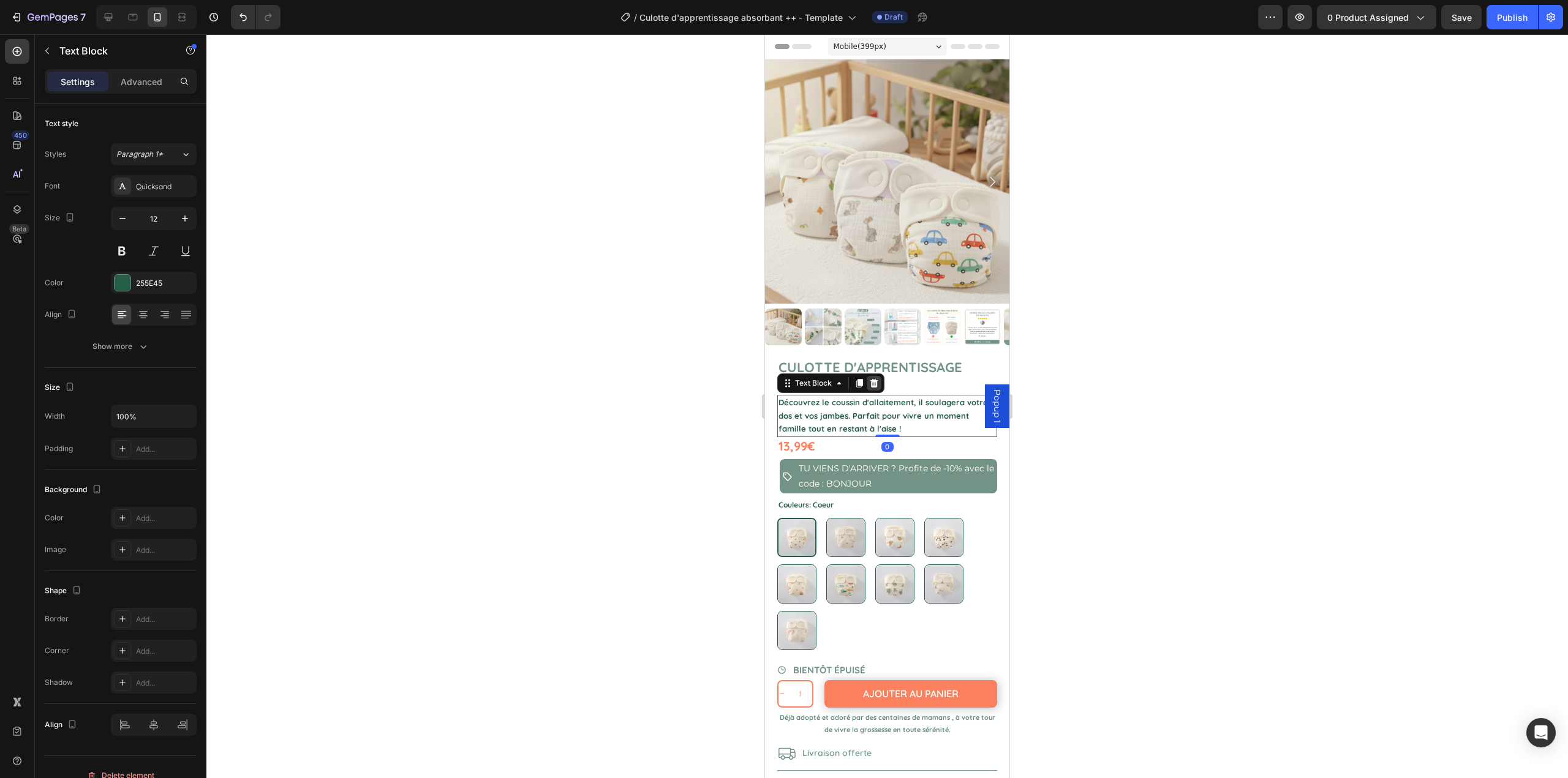
click at [878, 379] on icon at bounding box center [874, 383] width 10 height 10
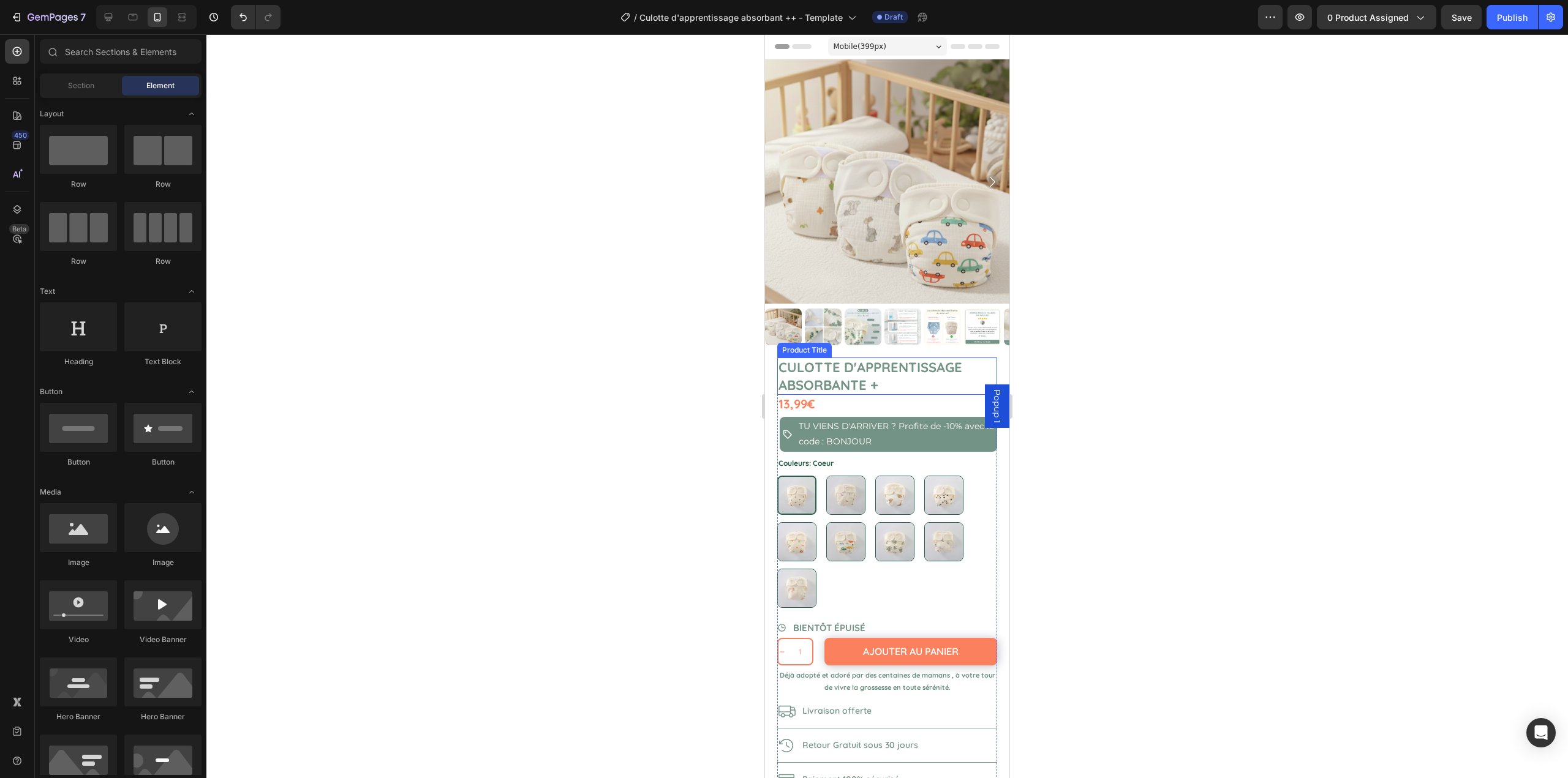
click at [883, 376] on h1 "Culotte d'apprentissage absorbante +" at bounding box center [888, 376] width 220 height 38
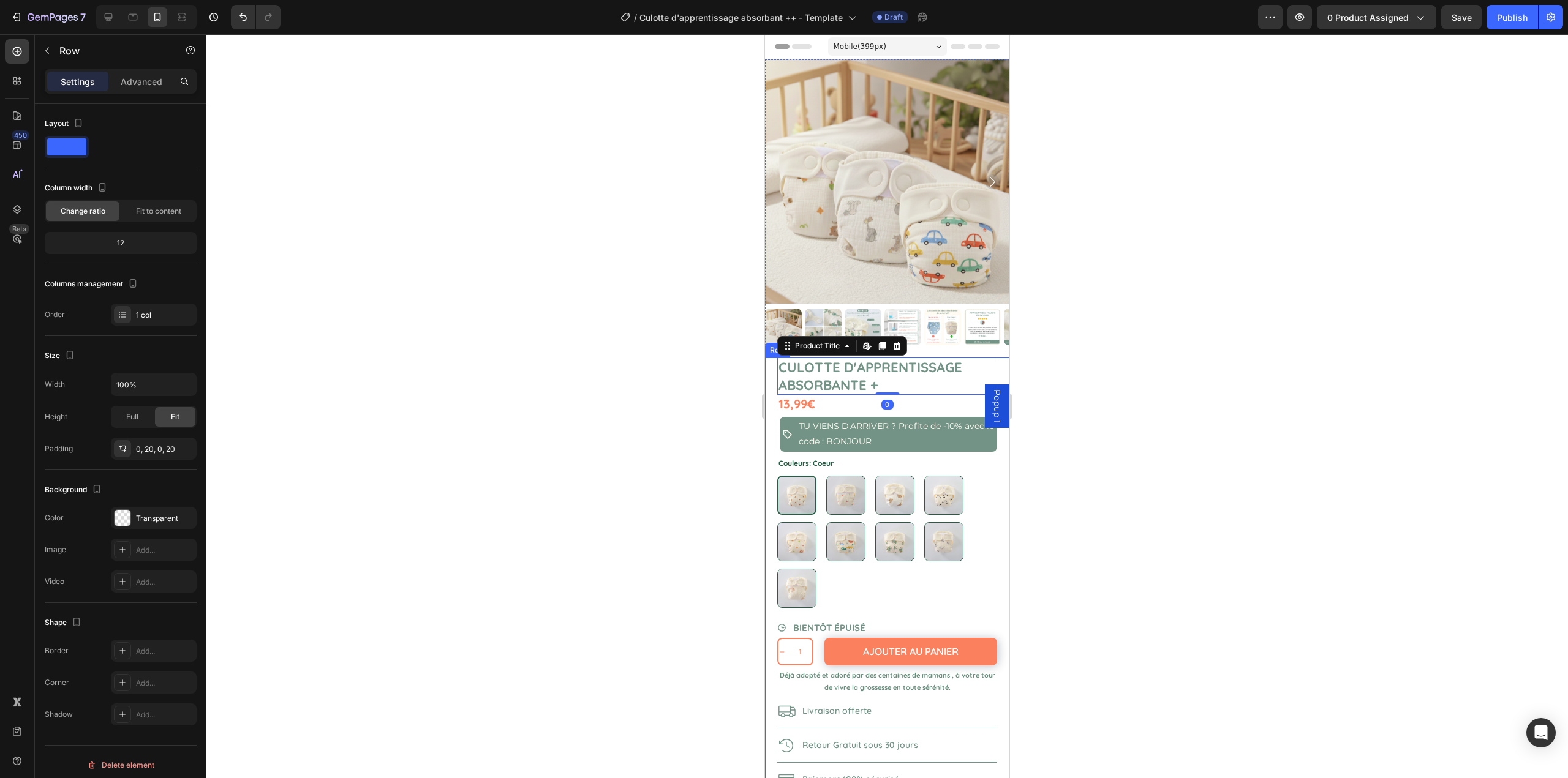
click at [773, 373] on div "Culotte d'apprentissage absorbante + Product Title Edit content in Shopify 0 13…" at bounding box center [887, 573] width 245 height 432
click at [150, 85] on p "Advanced" at bounding box center [141, 82] width 42 height 13
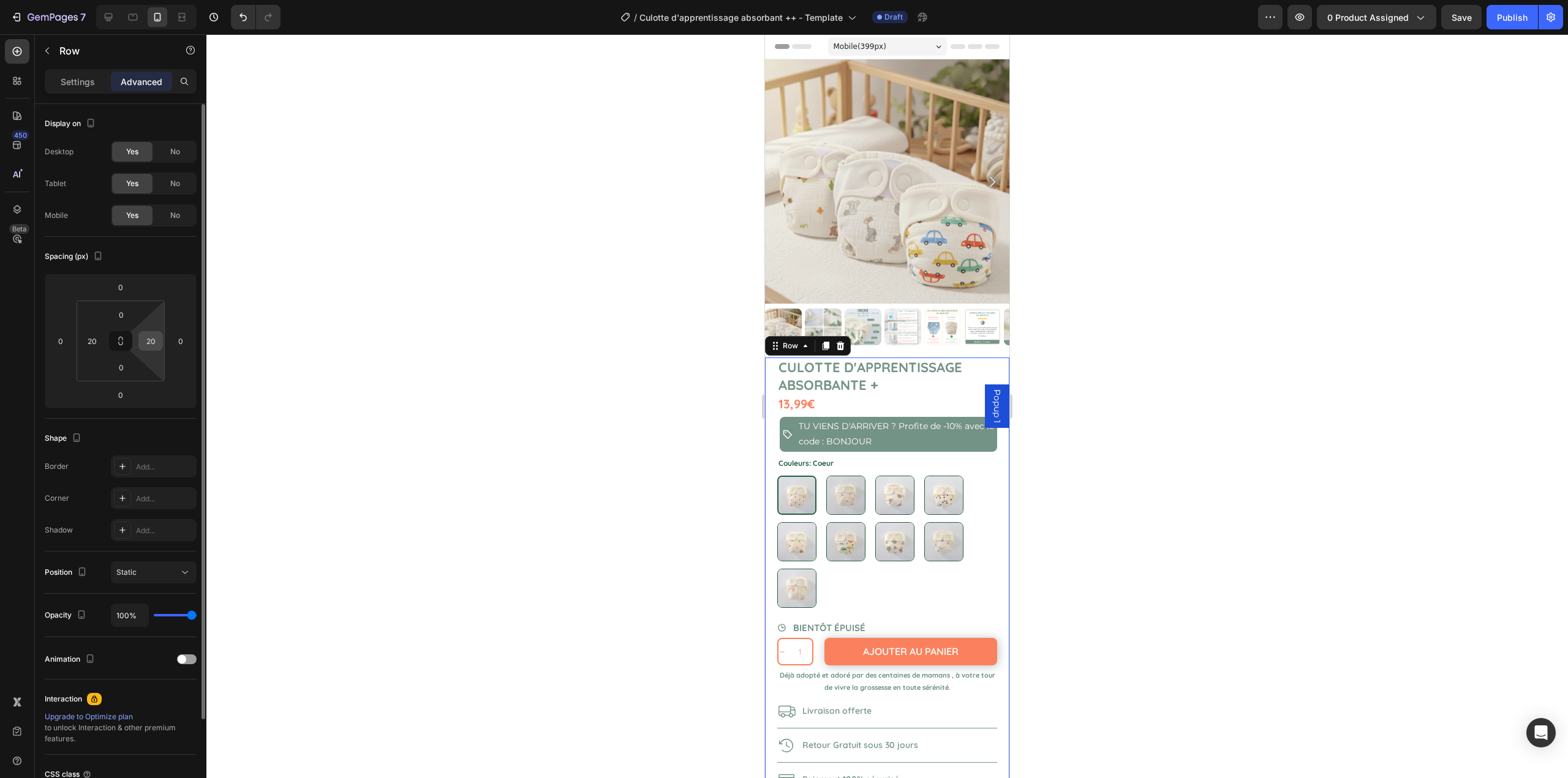
click at [144, 342] on input "20" at bounding box center [150, 341] width 18 height 18
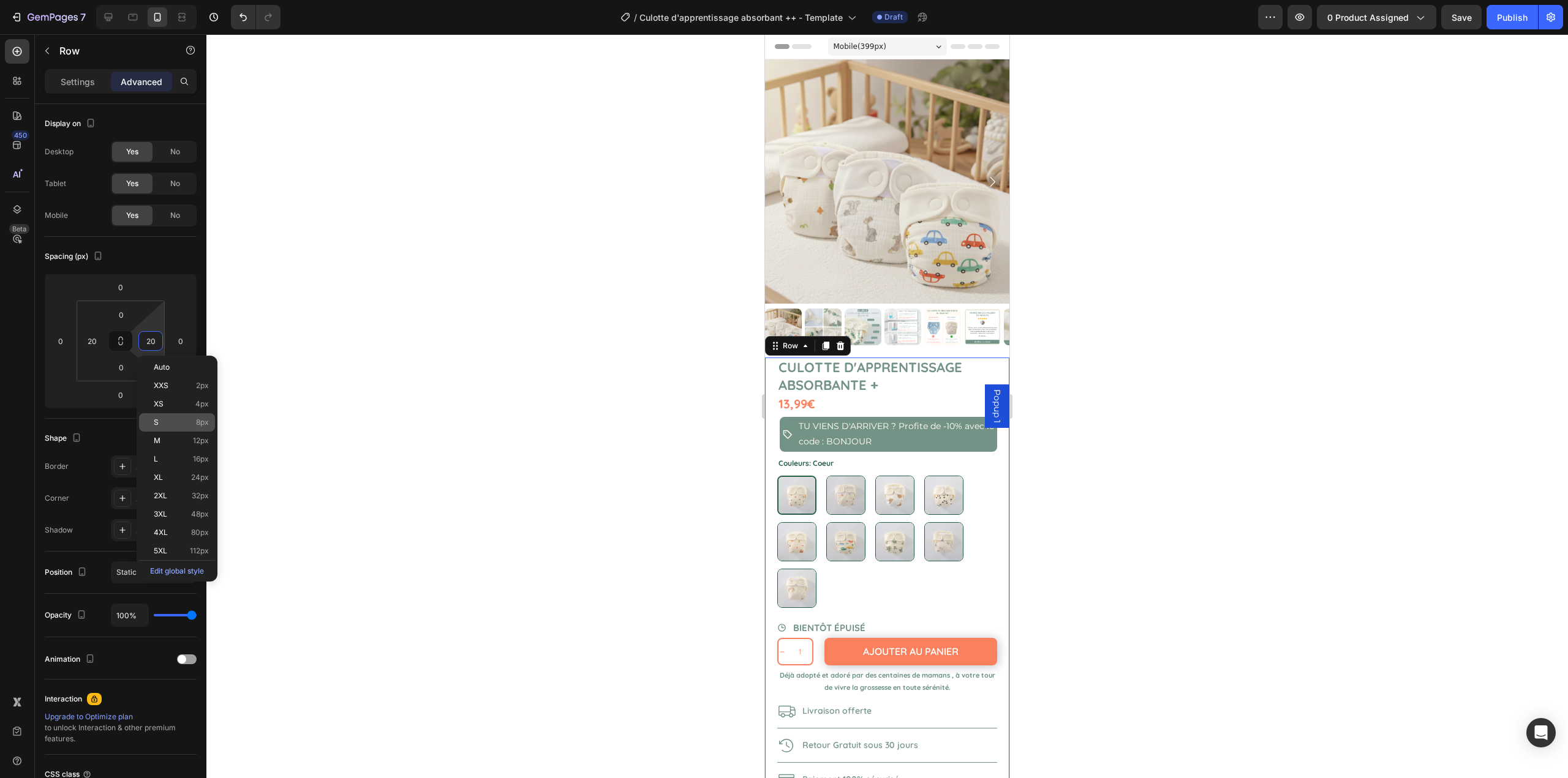
click at [201, 419] on span "8px" at bounding box center [202, 422] width 13 height 9
type input "8"
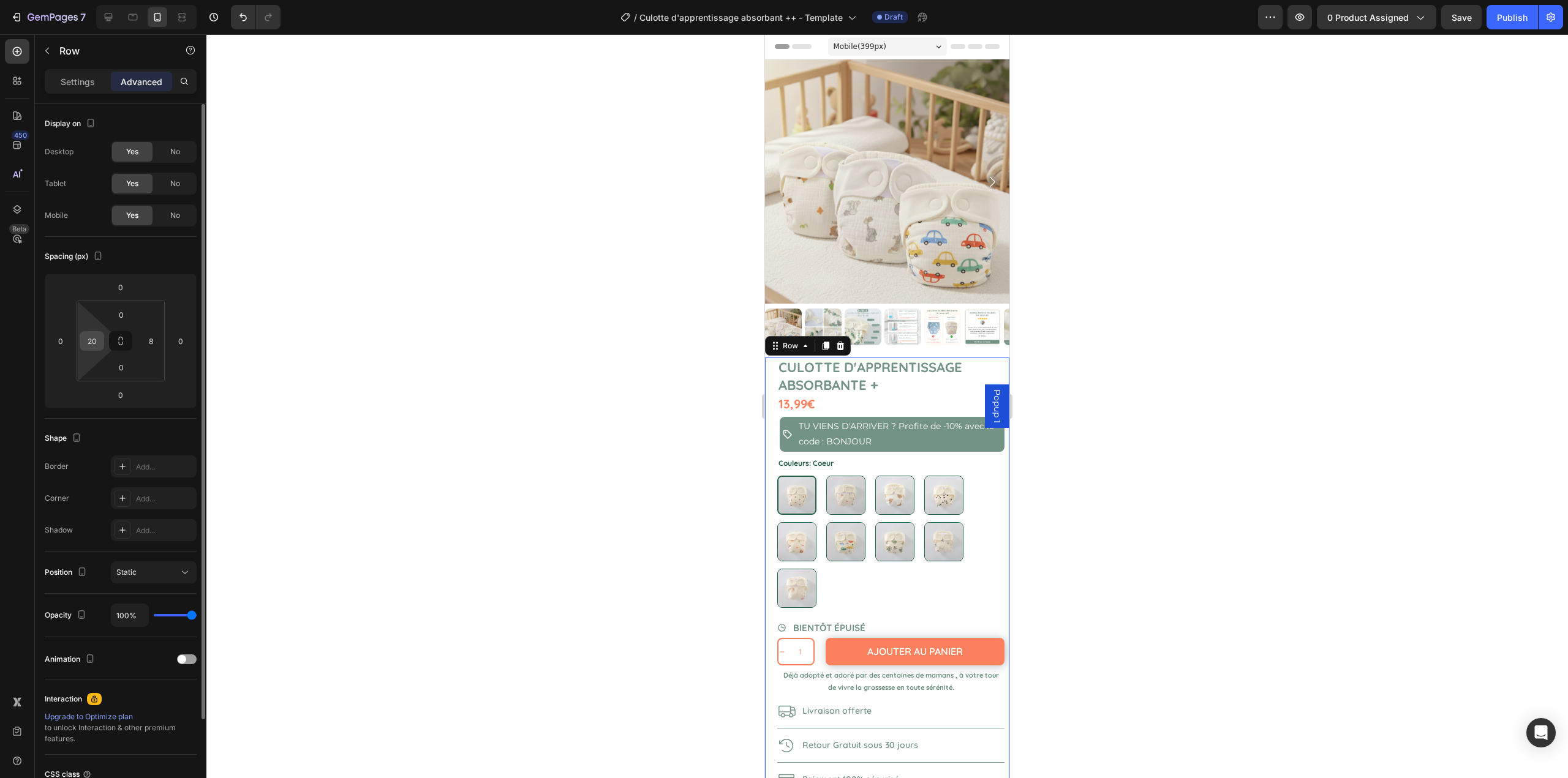
click at [93, 346] on input "20" at bounding box center [91, 341] width 18 height 18
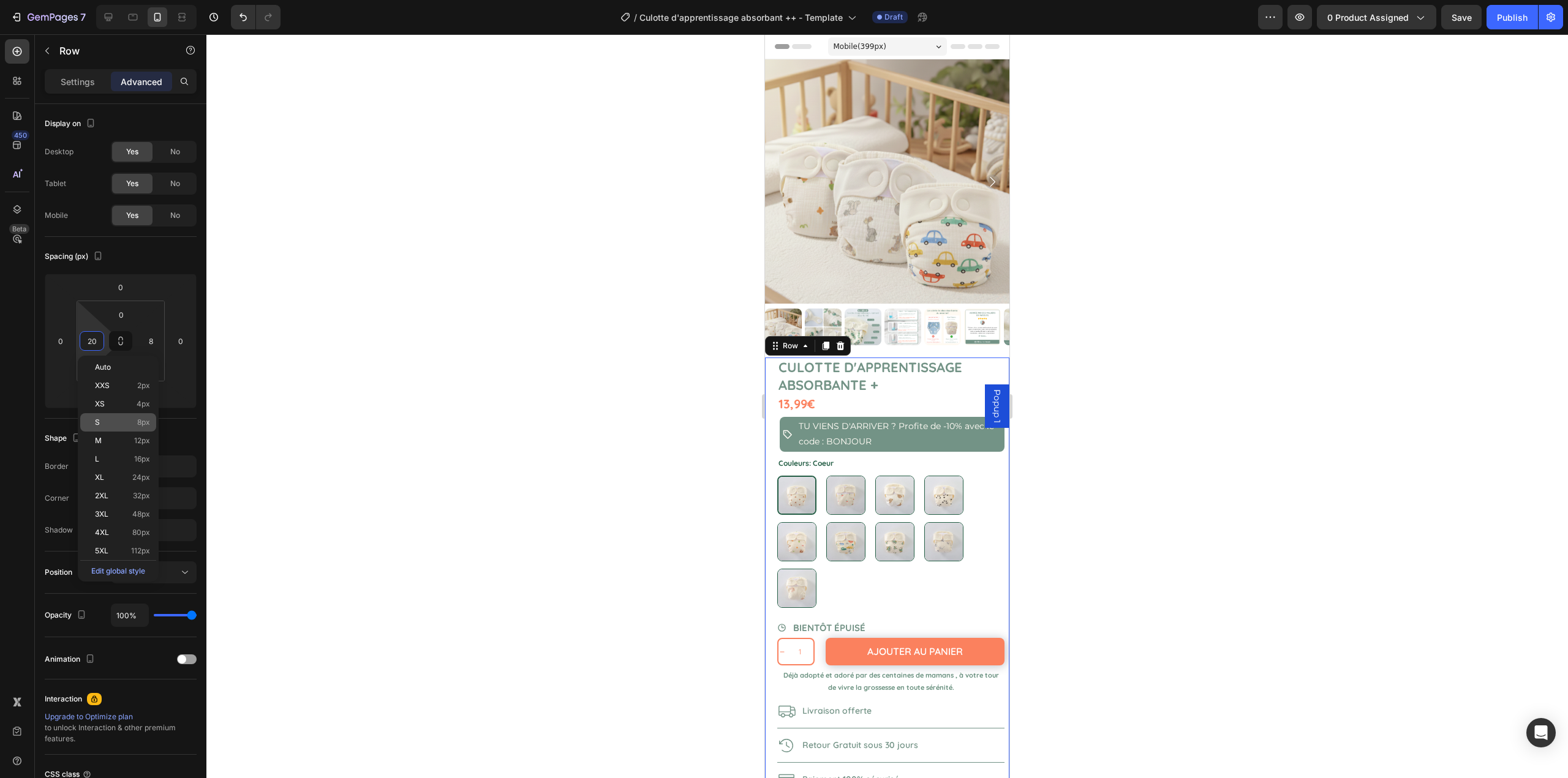
drag, startPoint x: 128, startPoint y: 418, endPoint x: 134, endPoint y: 416, distance: 6.3
click at [128, 418] on div "S 8px" at bounding box center [118, 422] width 76 height 18
type input "8"
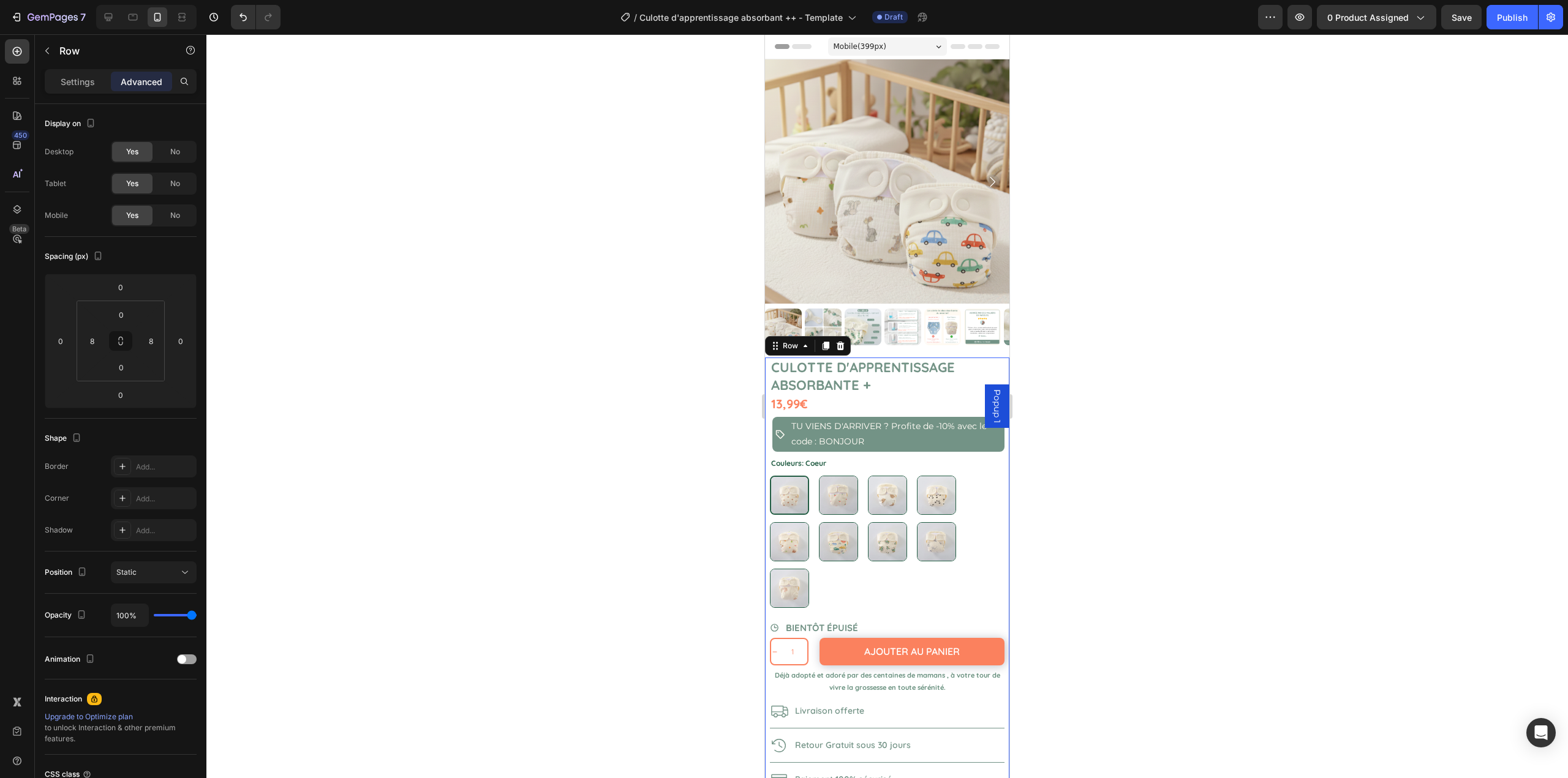
click at [453, 410] on div at bounding box center [887, 407] width 1362 height 744
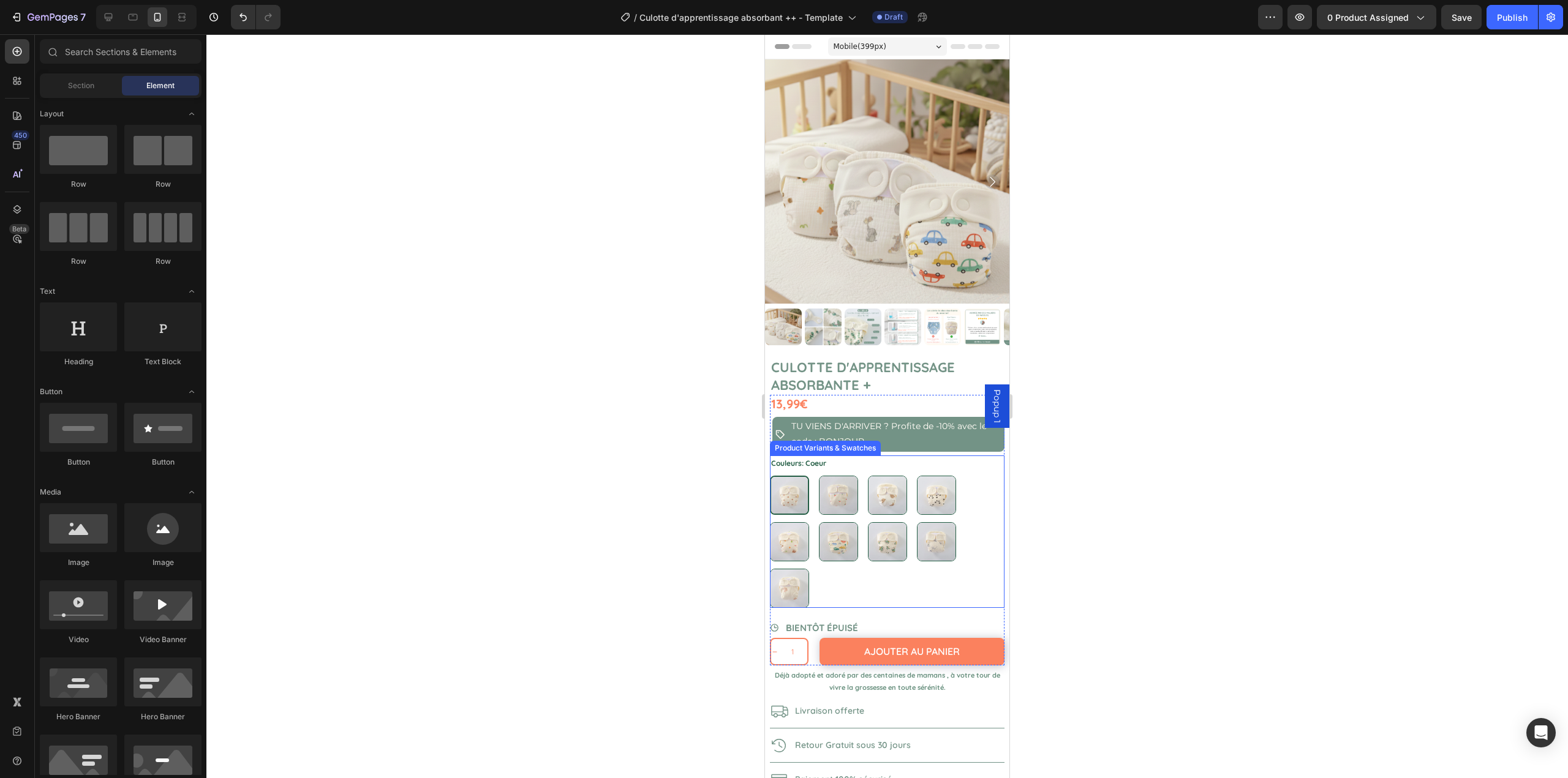
click at [880, 571] on div "Coeur Coeur Cerises Cerises Nounours Nounours Koala Koala Jungle Jungle Voiture…" at bounding box center [888, 541] width 234 height 132
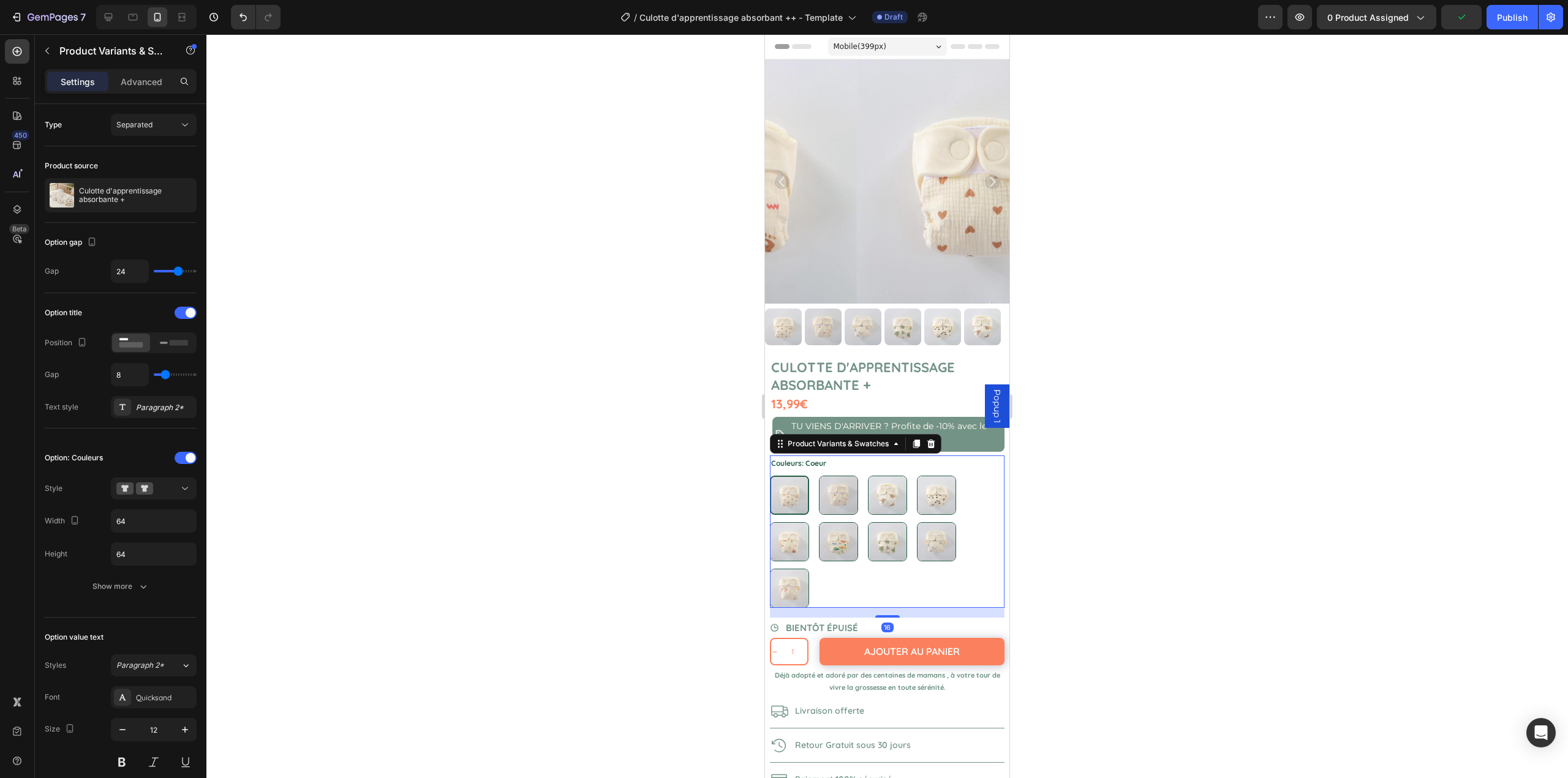
click at [499, 387] on div at bounding box center [887, 407] width 1362 height 744
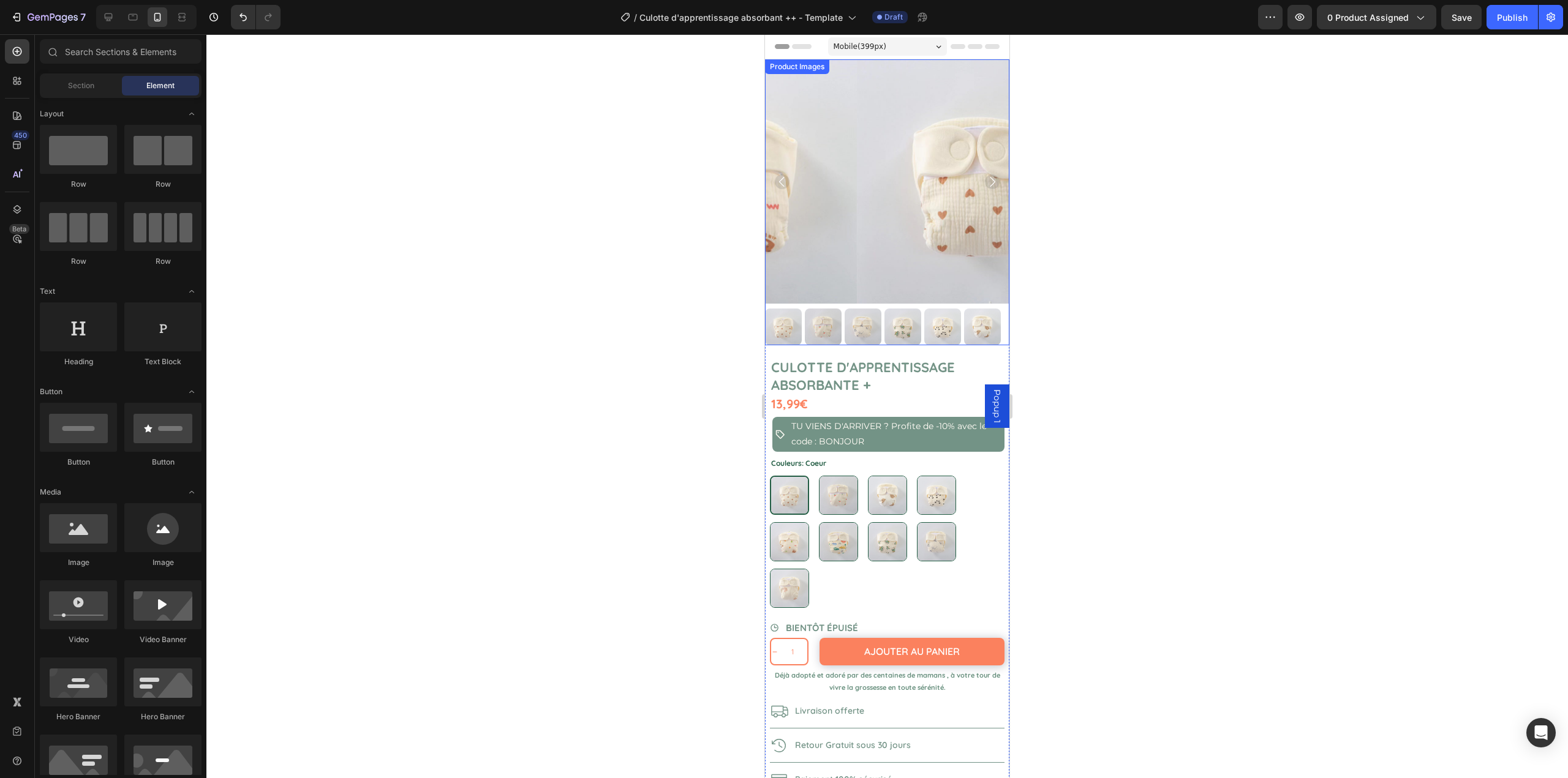
click at [781, 180] on icon "Carousel Back Arrow" at bounding box center [782, 182] width 14 height 14
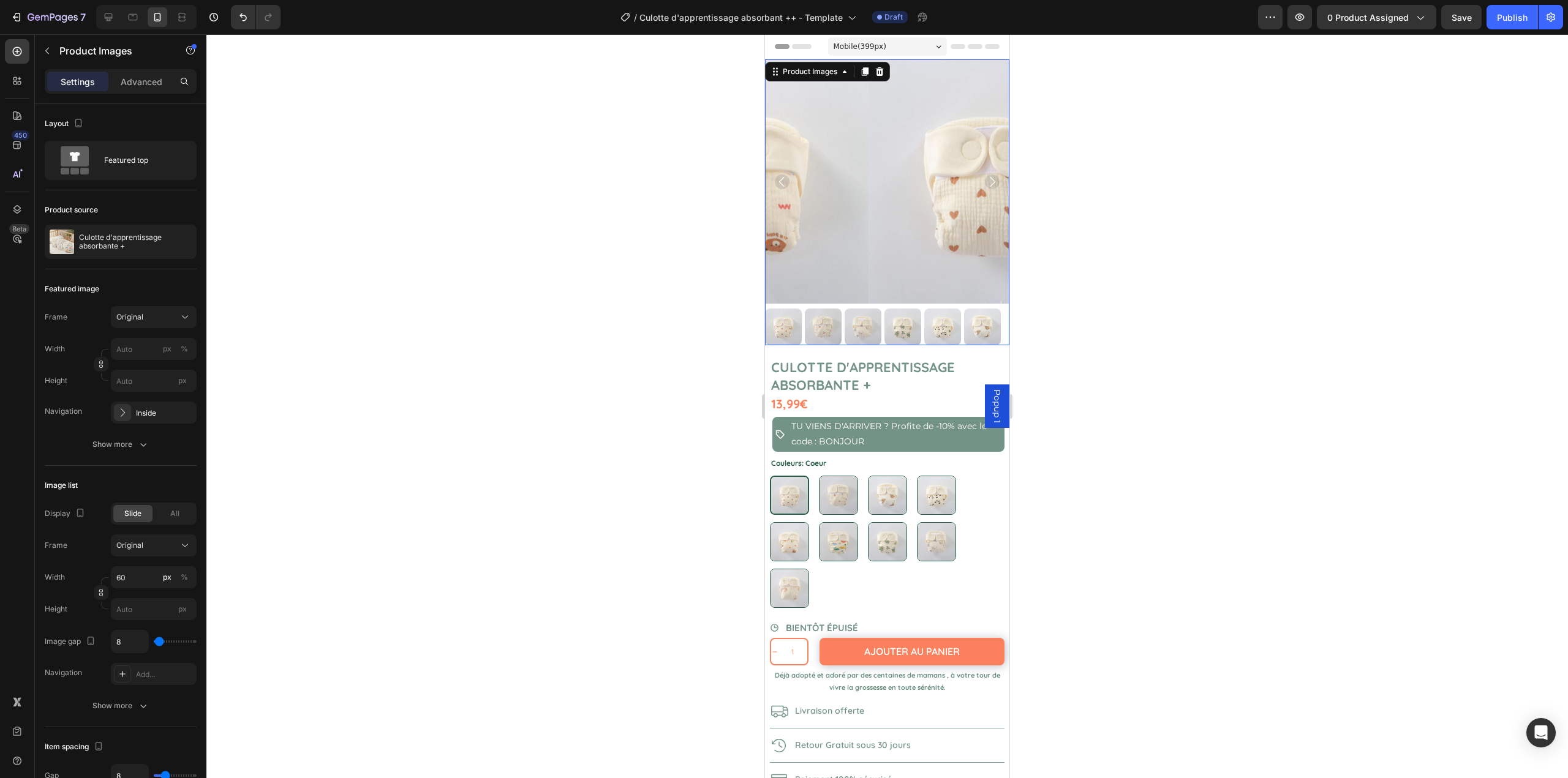
click at [781, 180] on icon "Carousel Back Arrow" at bounding box center [782, 182] width 14 height 14
click at [781, 177] on icon "Carousel Back Arrow" at bounding box center [782, 181] width 6 height 10
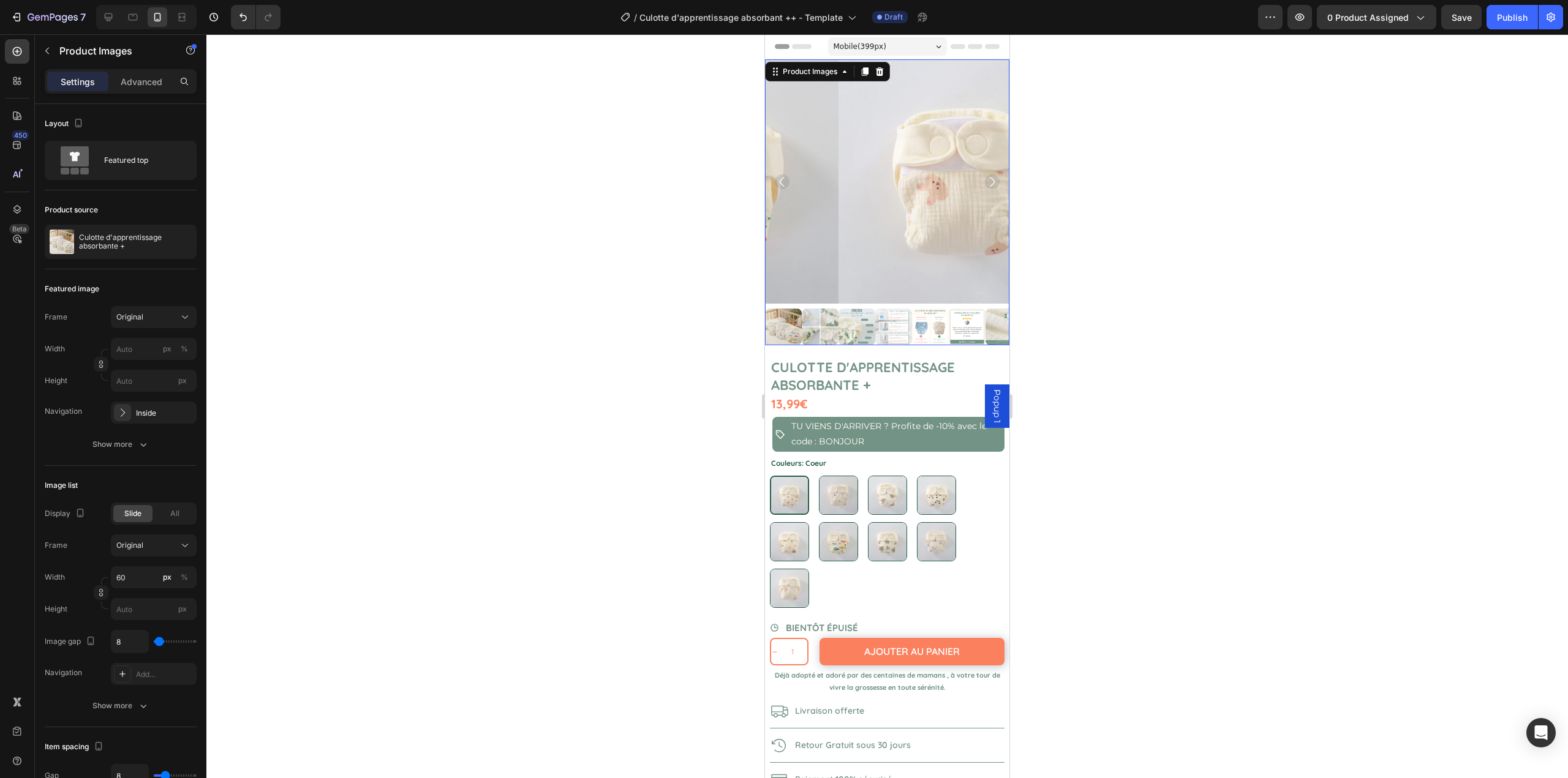
click at [781, 177] on icon "Carousel Back Arrow" at bounding box center [782, 182] width 14 height 14
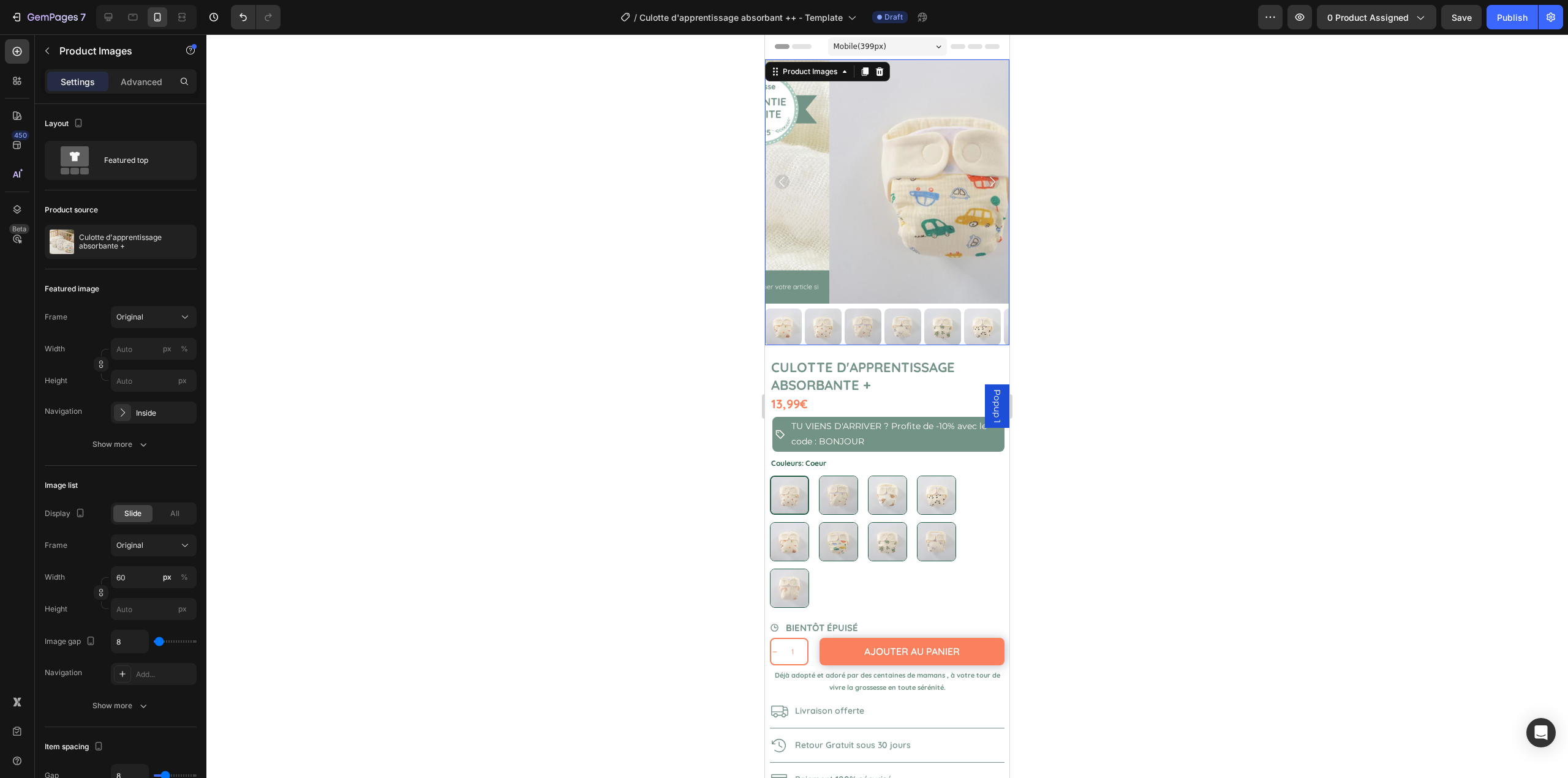
click at [781, 177] on icon "Carousel Back Arrow" at bounding box center [782, 182] width 14 height 14
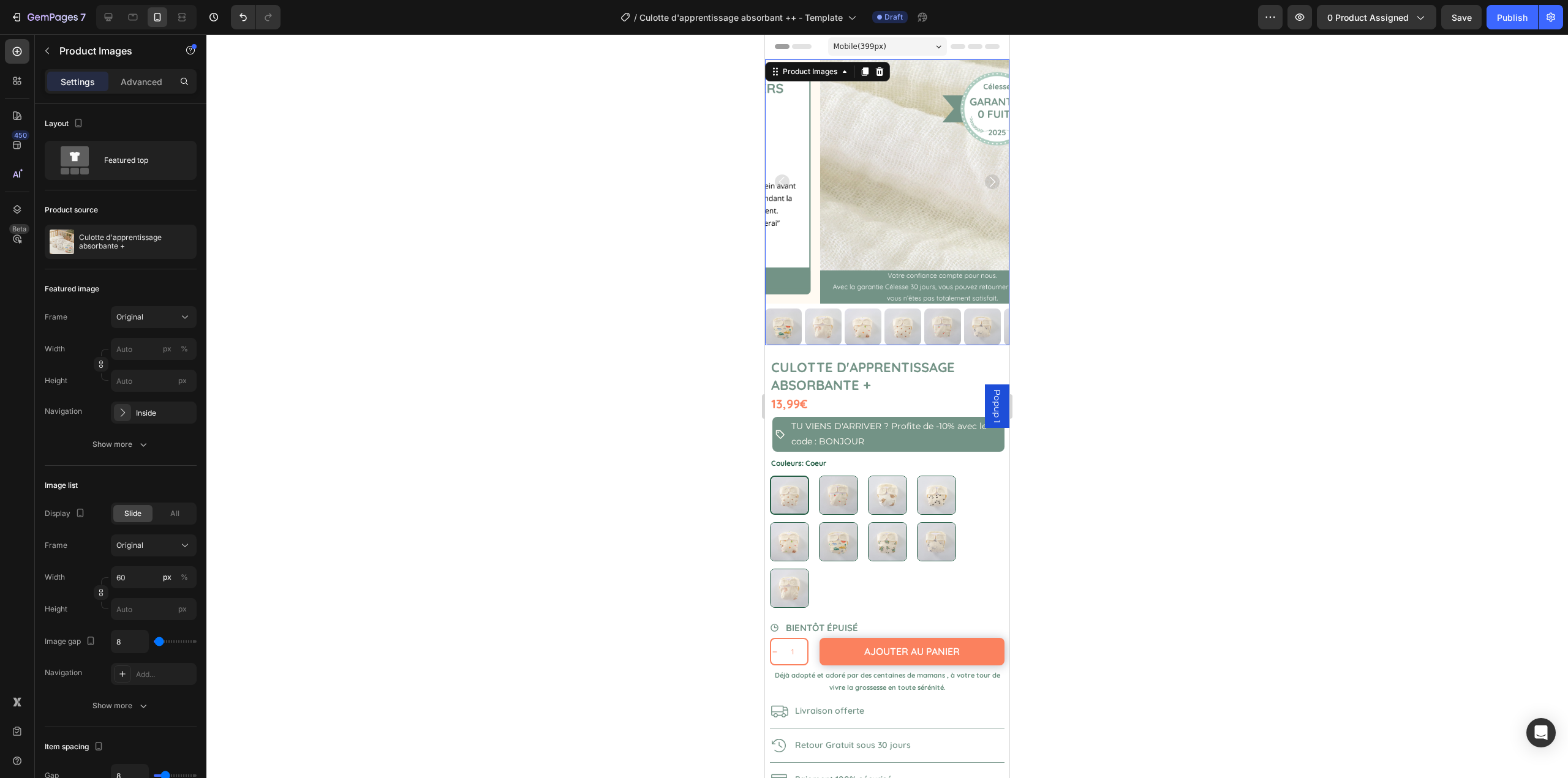
click at [682, 353] on div at bounding box center [887, 407] width 1362 height 744
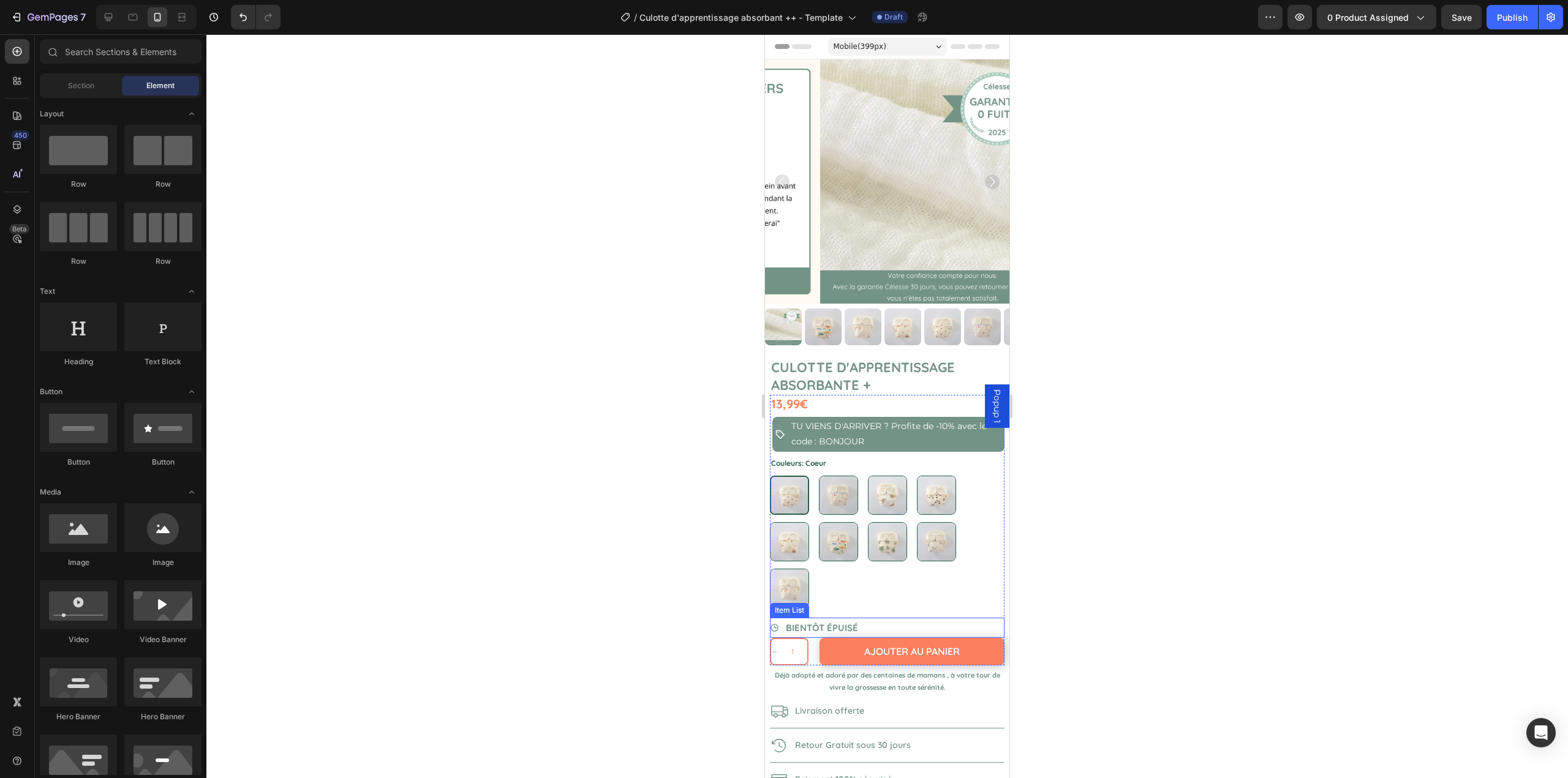
click at [890, 618] on div "BIENTÔT ÉPUISÉ" at bounding box center [888, 627] width 234 height 20
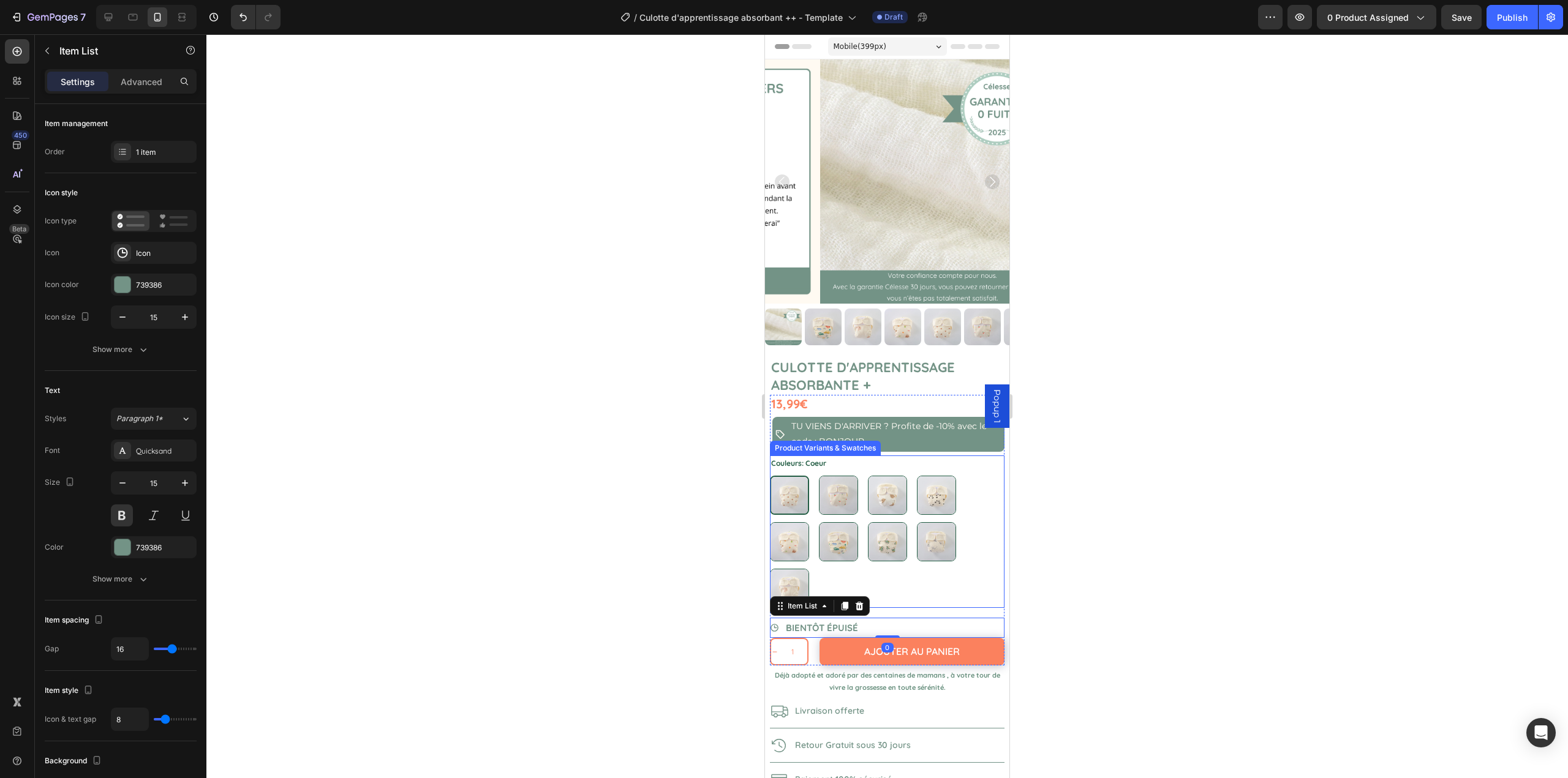
click at [875, 582] on div "Coeur Coeur Cerises Cerises Nounours Nounours Koala Koala Jungle Jungle Voiture…" at bounding box center [888, 541] width 234 height 132
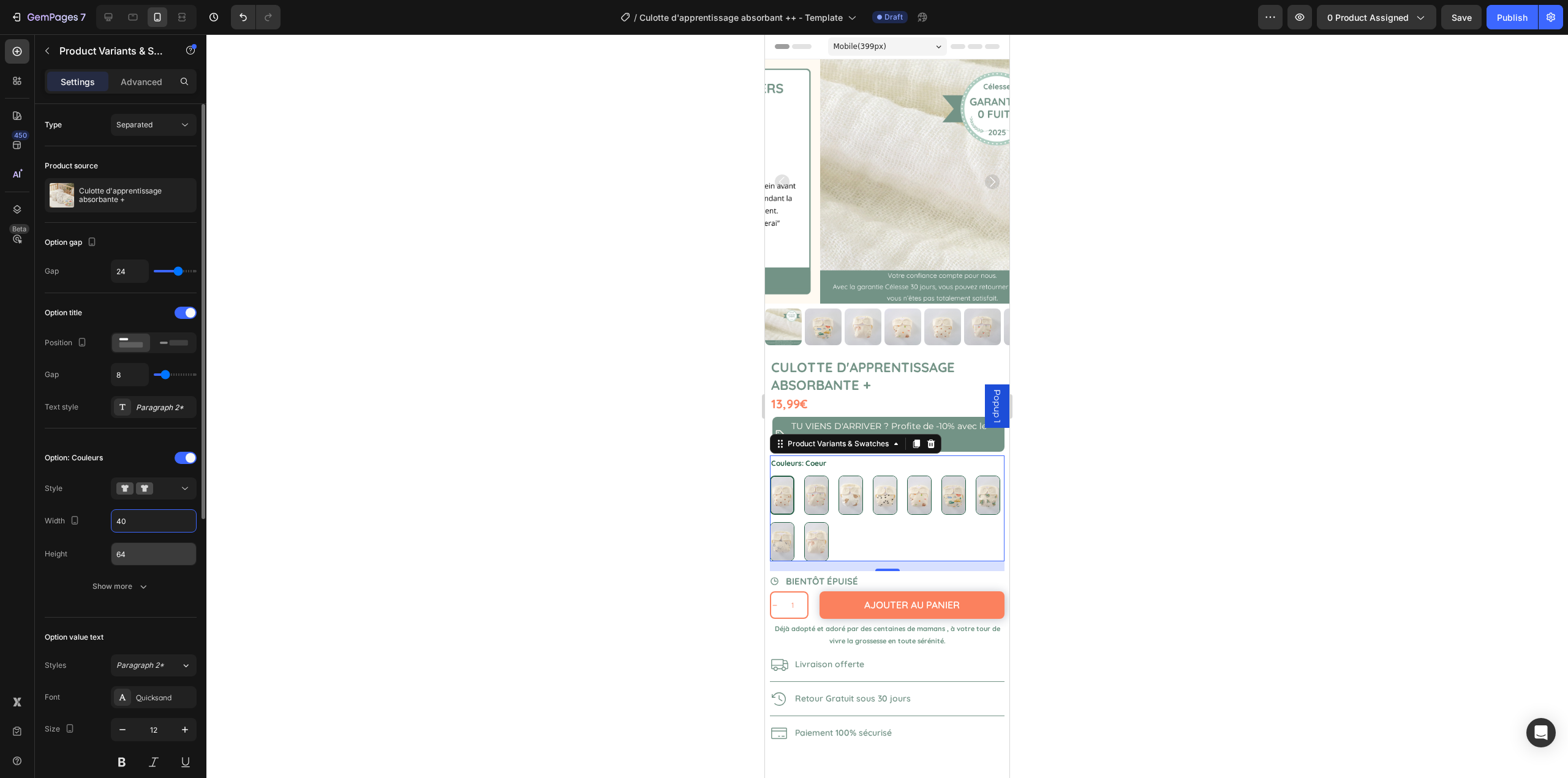
type input "40"
click at [185, 553] on input "64" at bounding box center [153, 553] width 84 height 22
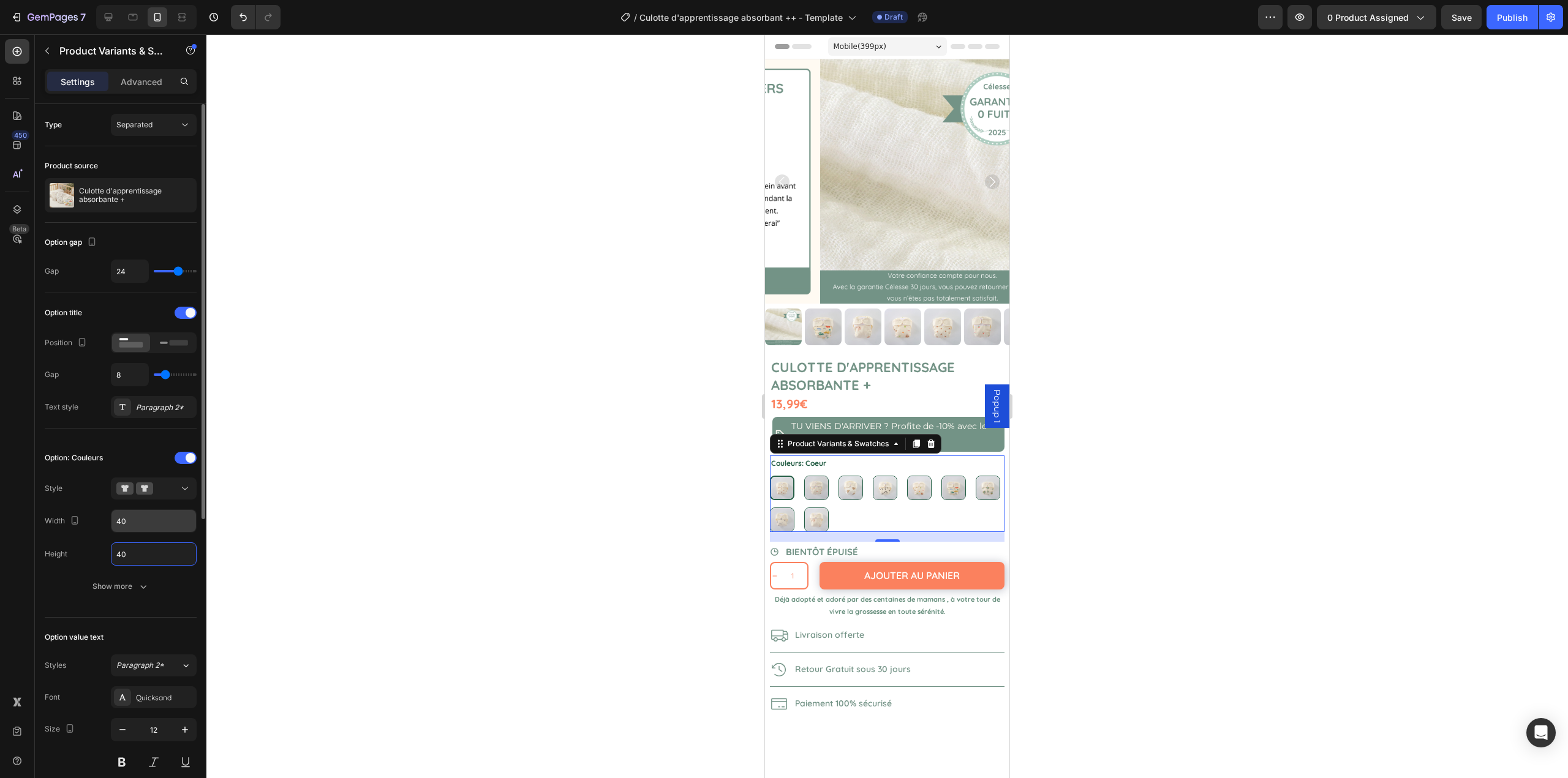
type input "40"
click at [141, 523] on input "40" at bounding box center [153, 521] width 84 height 22
type input "45"
click at [148, 561] on input "40" at bounding box center [153, 553] width 84 height 22
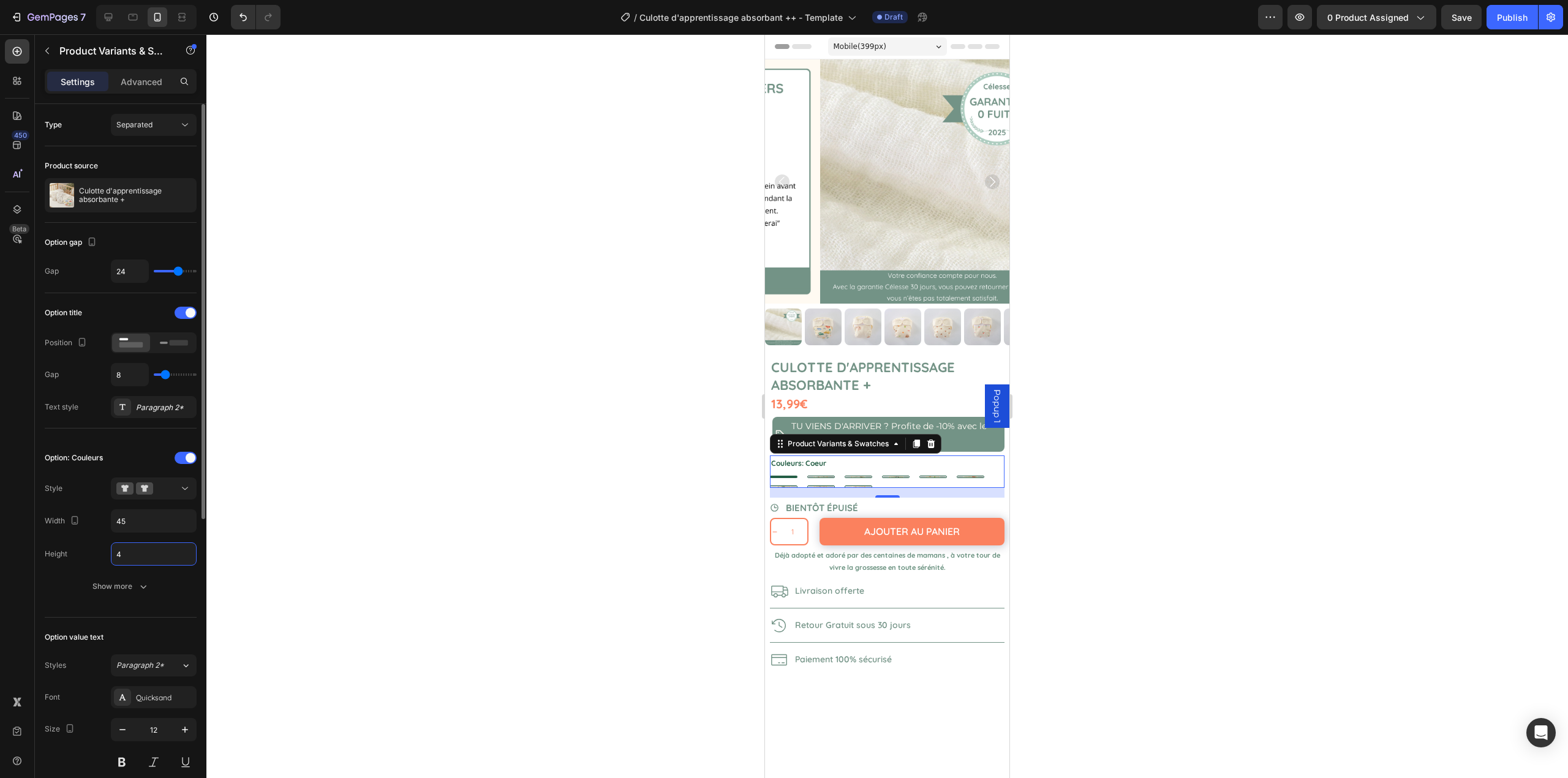
type input "45"
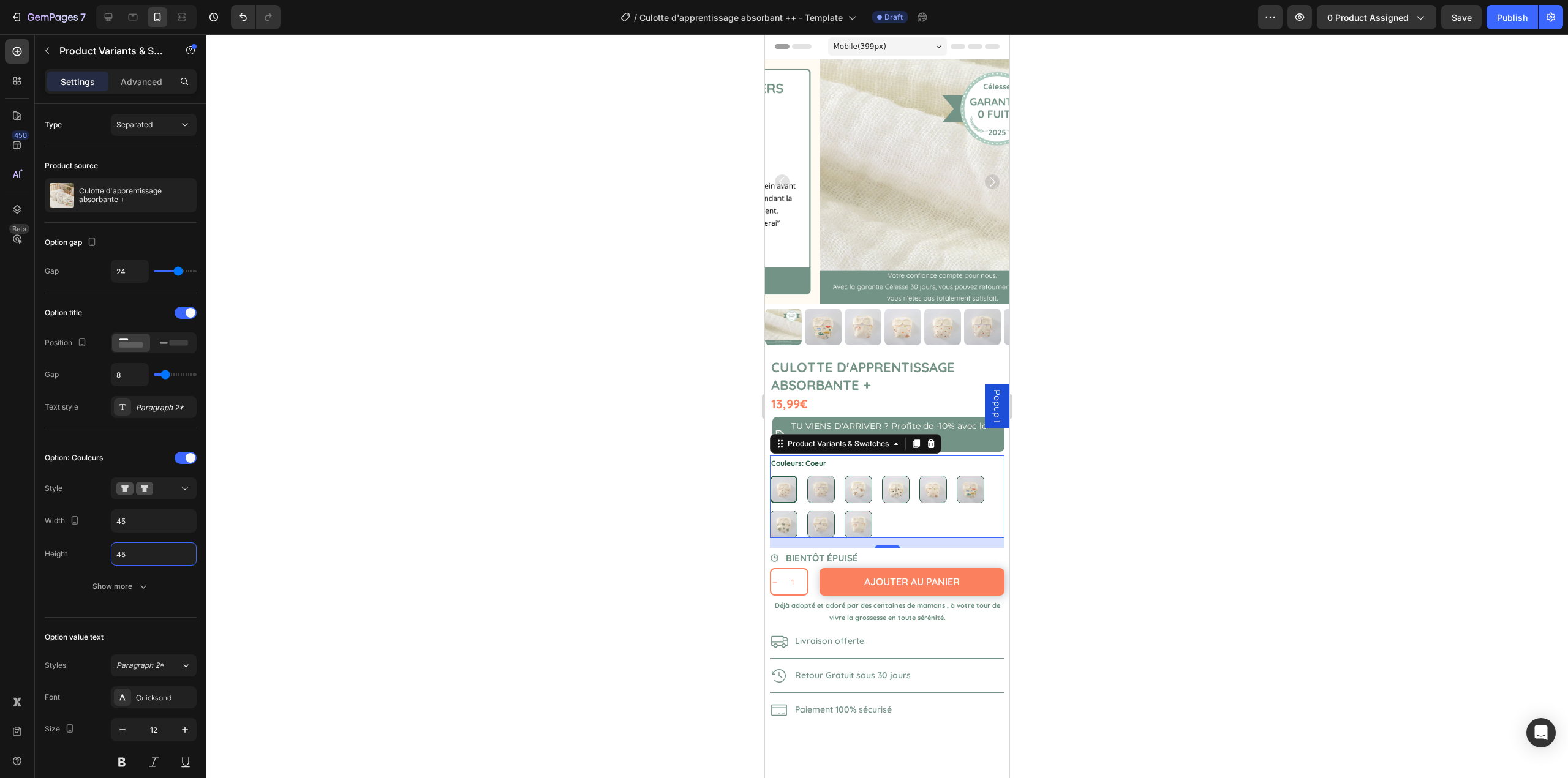
click at [380, 504] on div at bounding box center [887, 407] width 1362 height 744
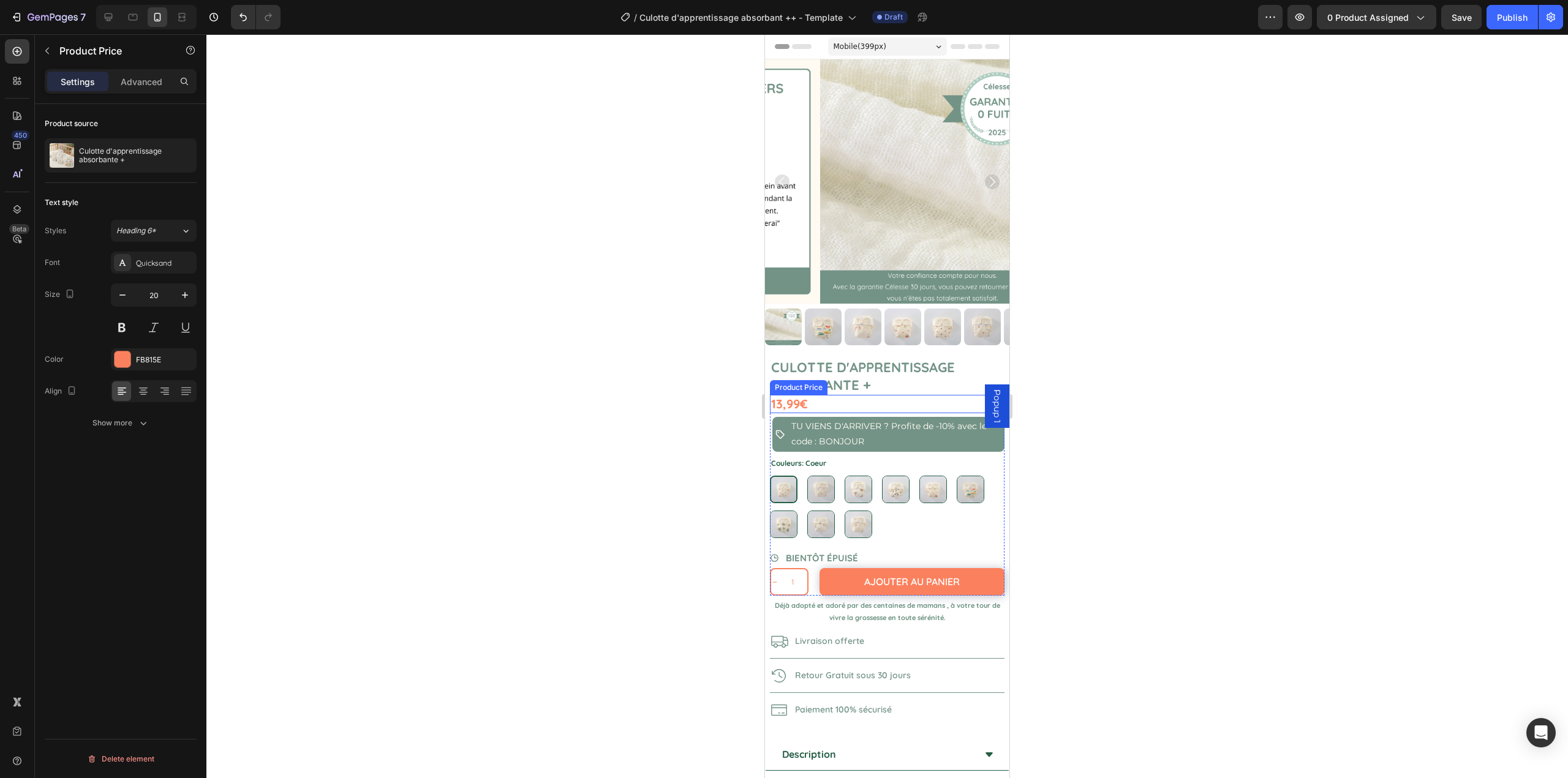
click at [835, 395] on div "13,99€" at bounding box center [888, 403] width 234 height 18
drag, startPoint x: 730, startPoint y: 392, endPoint x: 755, endPoint y: 395, distance: 25.2
click at [738, 392] on div at bounding box center [887, 407] width 1362 height 744
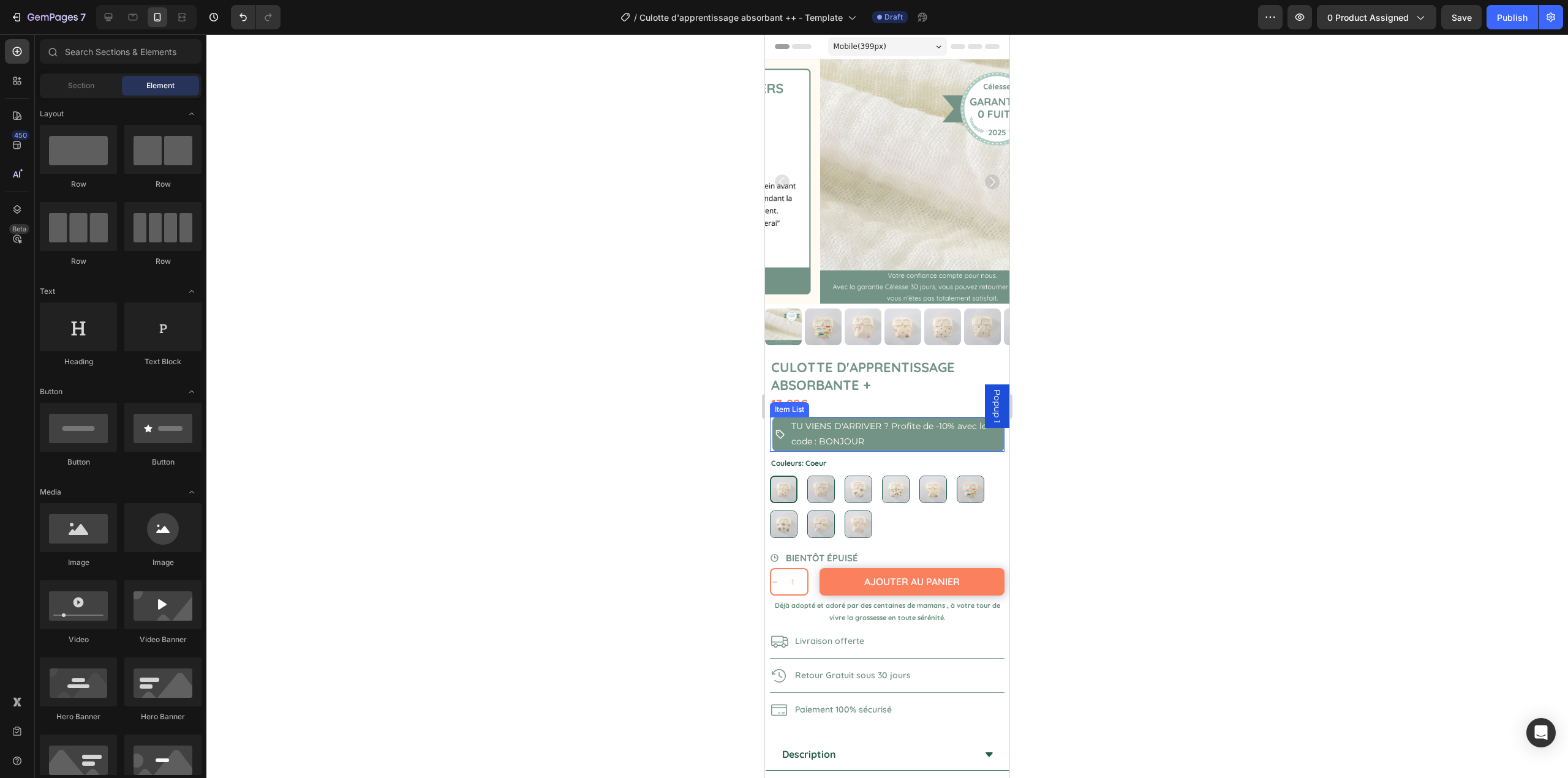
click at [772, 418] on div "TU VIENS D'ARRIVER ? Profite de -10% avec le code : BONJOUR" at bounding box center [888, 434] width 234 height 34
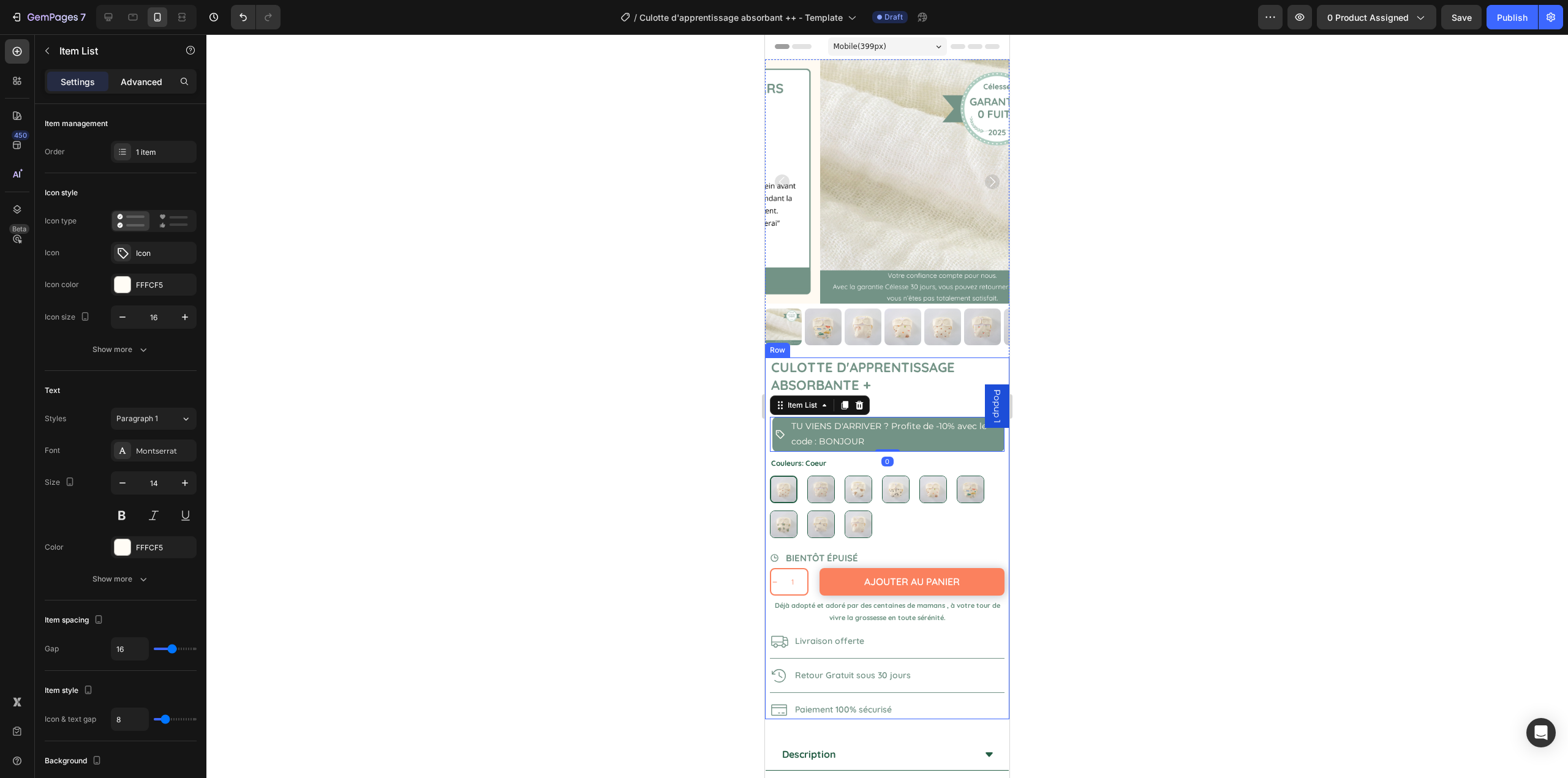
click at [146, 78] on p "Advanced" at bounding box center [141, 82] width 42 height 13
type input "100%"
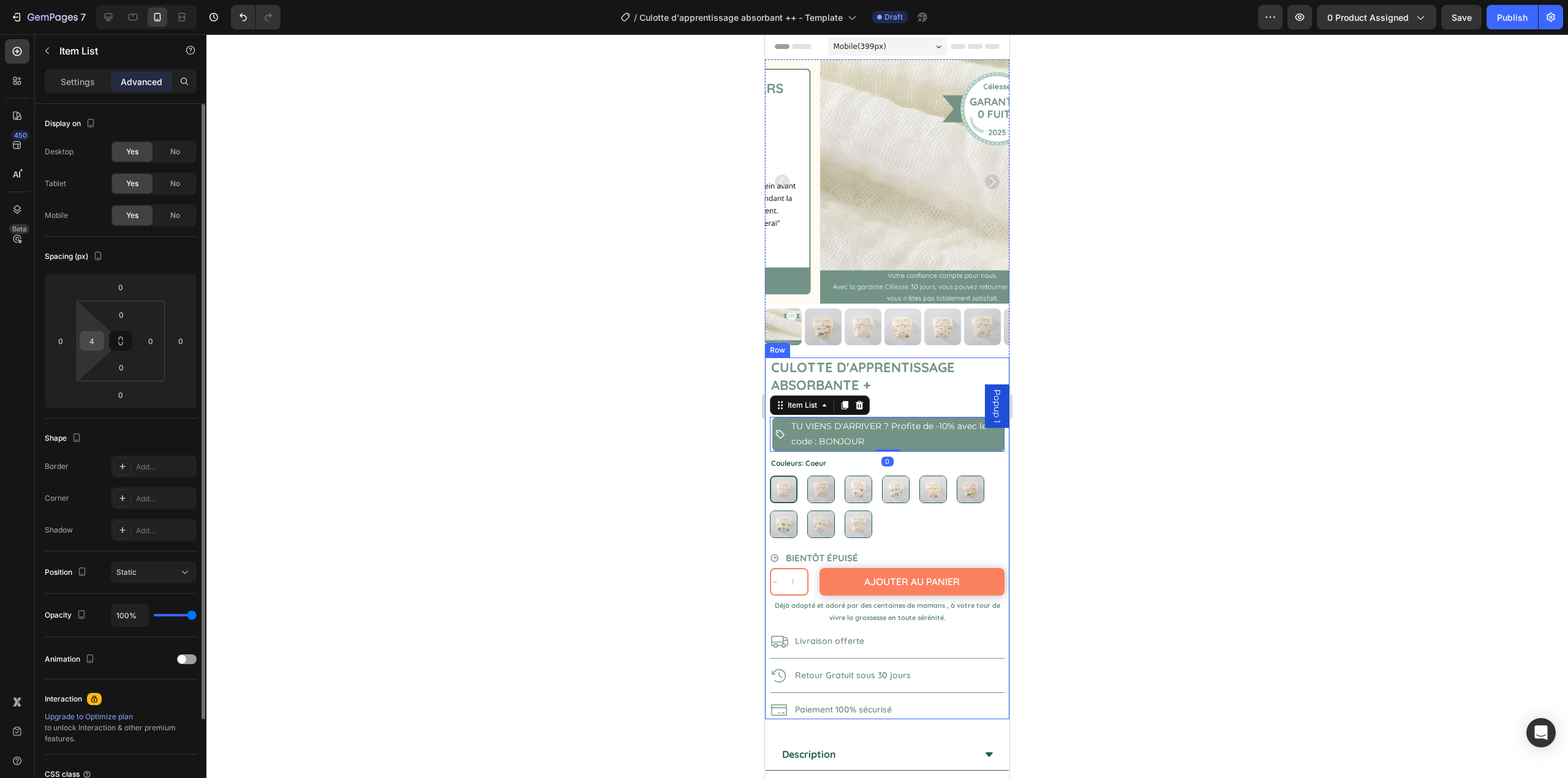
click at [87, 335] on input "4" at bounding box center [91, 341] width 18 height 18
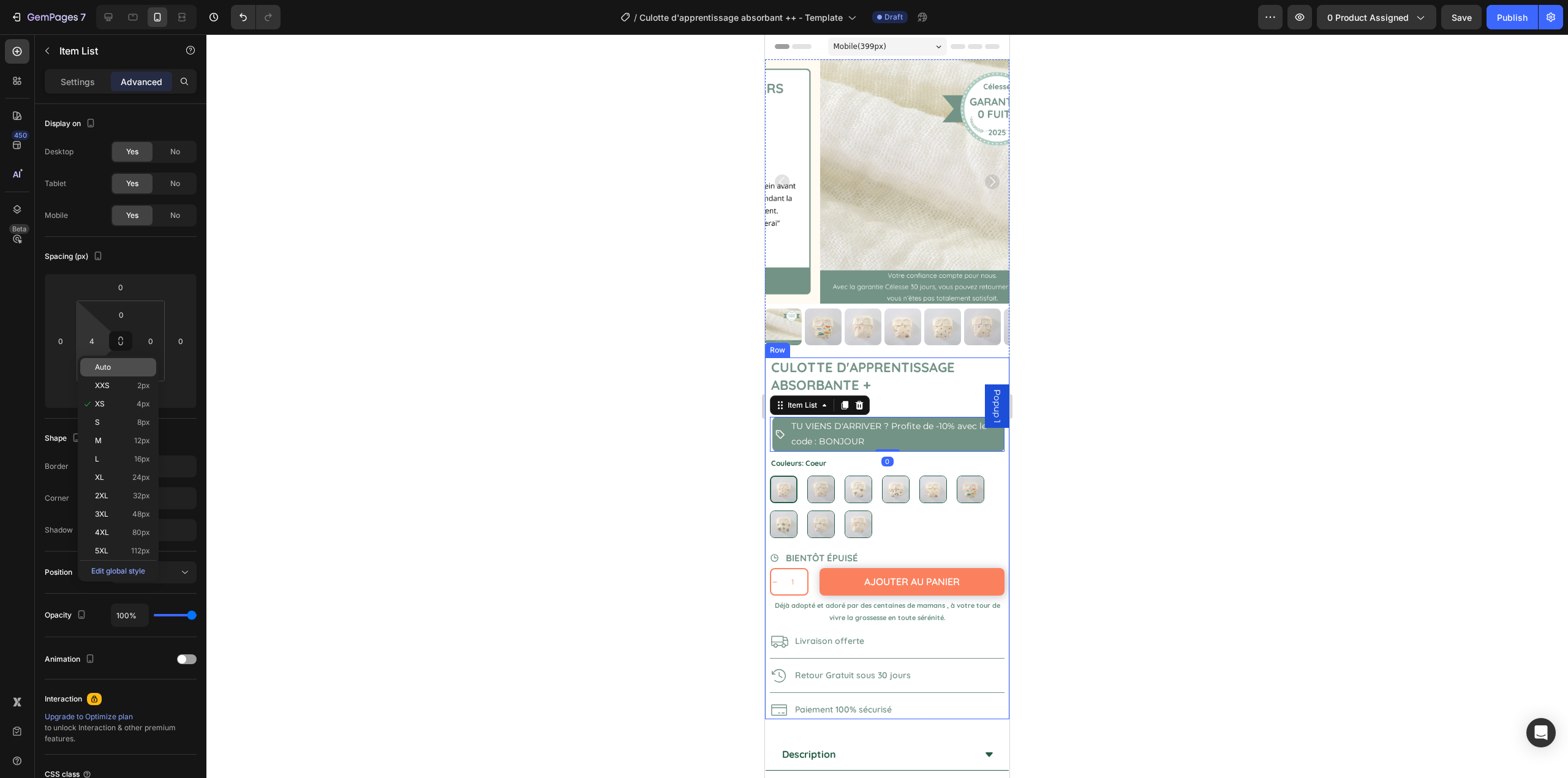
click at [109, 363] on span "Auto" at bounding box center [103, 367] width 16 height 9
type input "Auto"
drag, startPoint x: 363, startPoint y: 362, endPoint x: 369, endPoint y: 363, distance: 6.1
click at [364, 362] on div at bounding box center [887, 407] width 1362 height 744
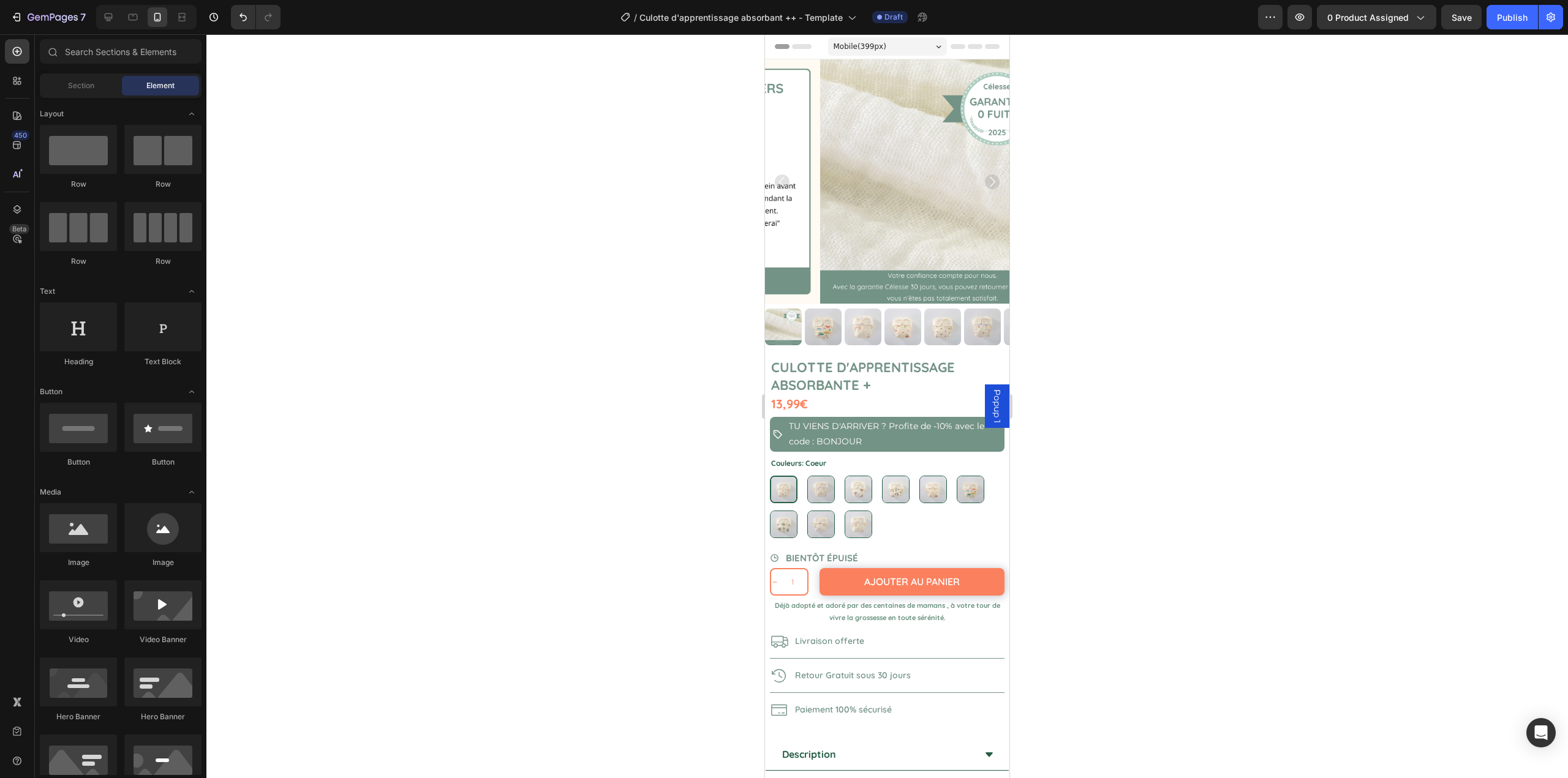
click at [1106, 425] on div at bounding box center [887, 407] width 1362 height 744
click at [781, 180] on icon "Carousel Back Arrow" at bounding box center [782, 182] width 14 height 14
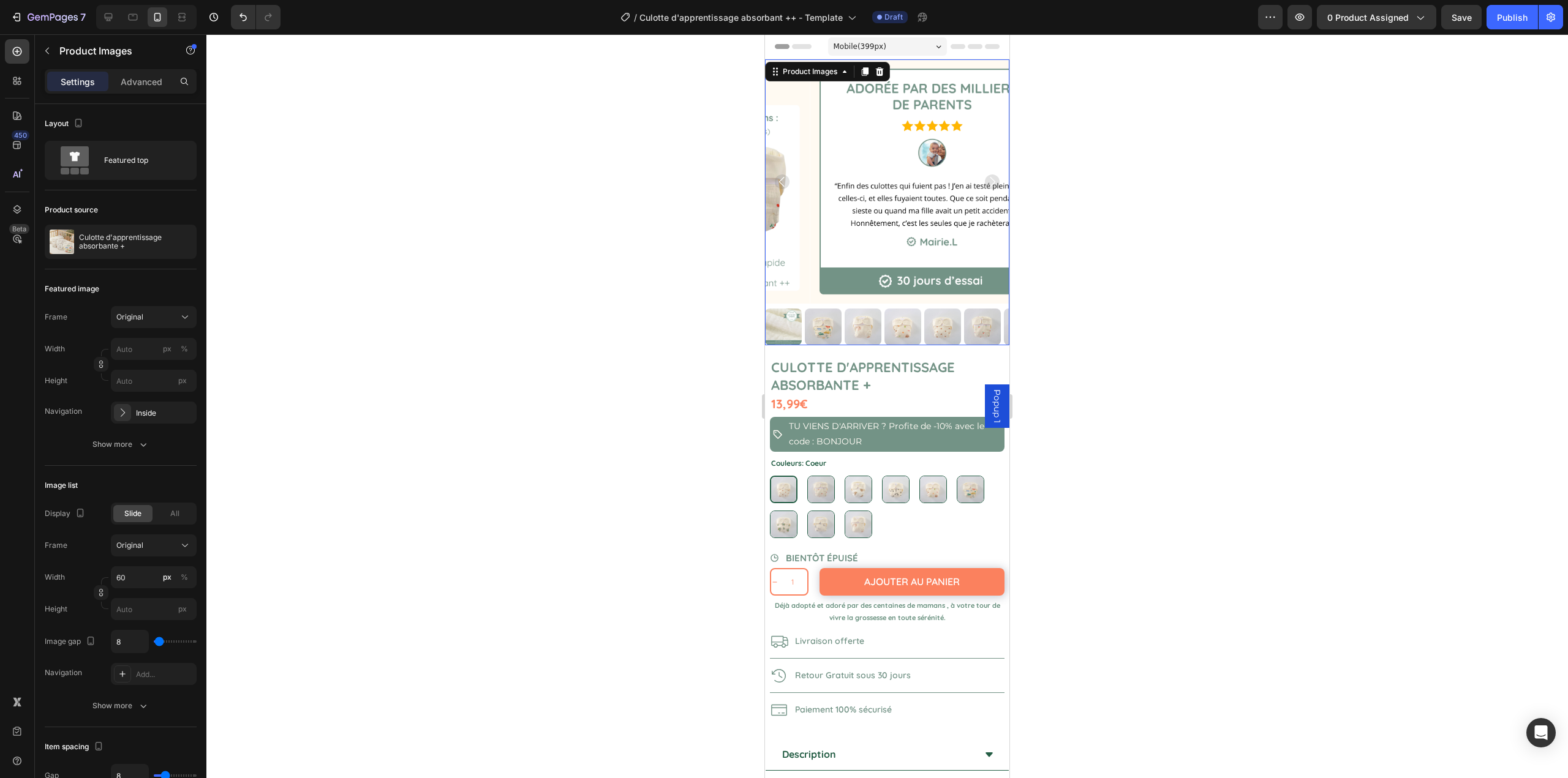
click at [781, 180] on icon "Carousel Back Arrow" at bounding box center [782, 182] width 14 height 14
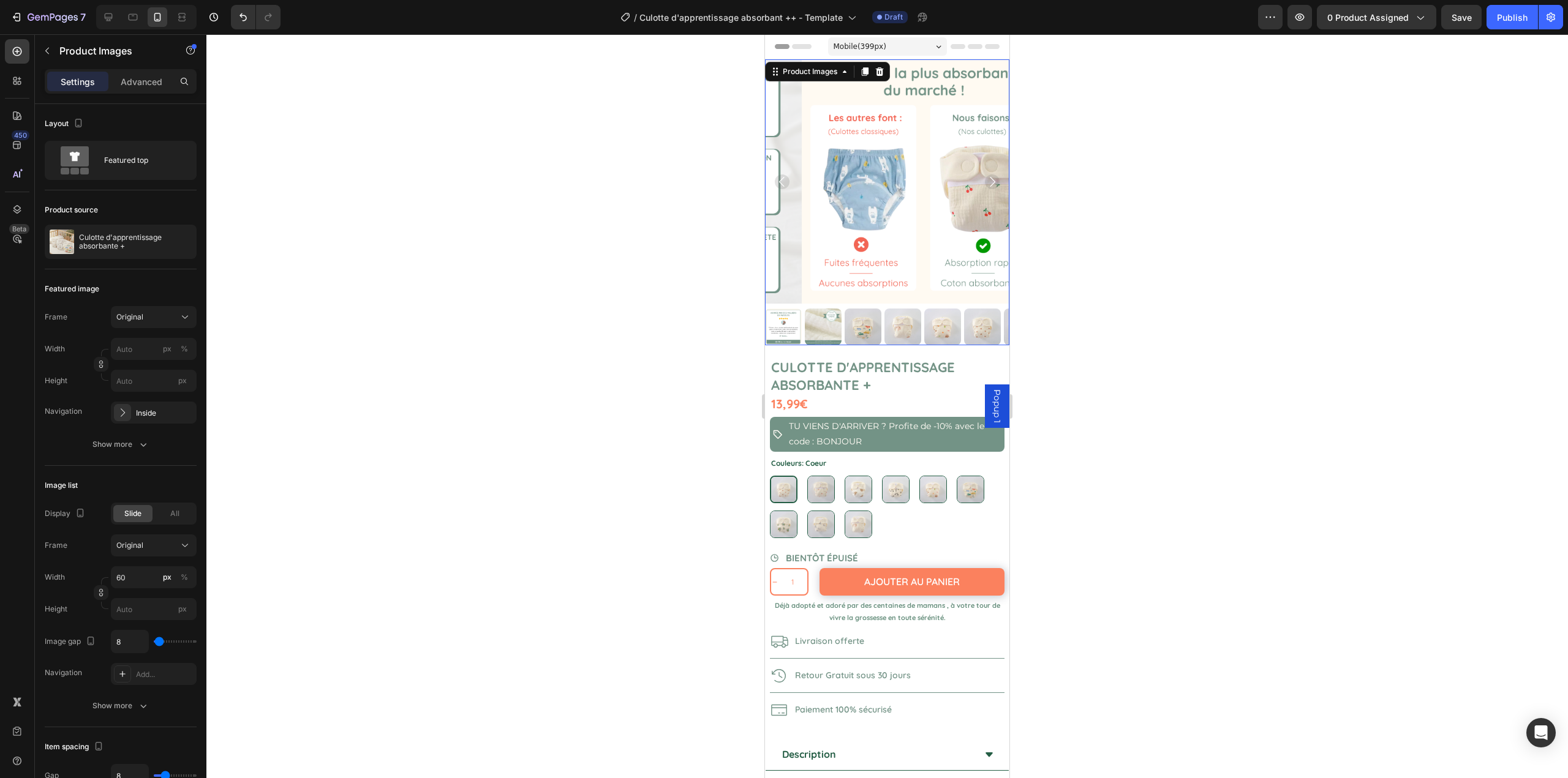
click at [780, 180] on icon "Carousel Back Arrow" at bounding box center [782, 182] width 14 height 14
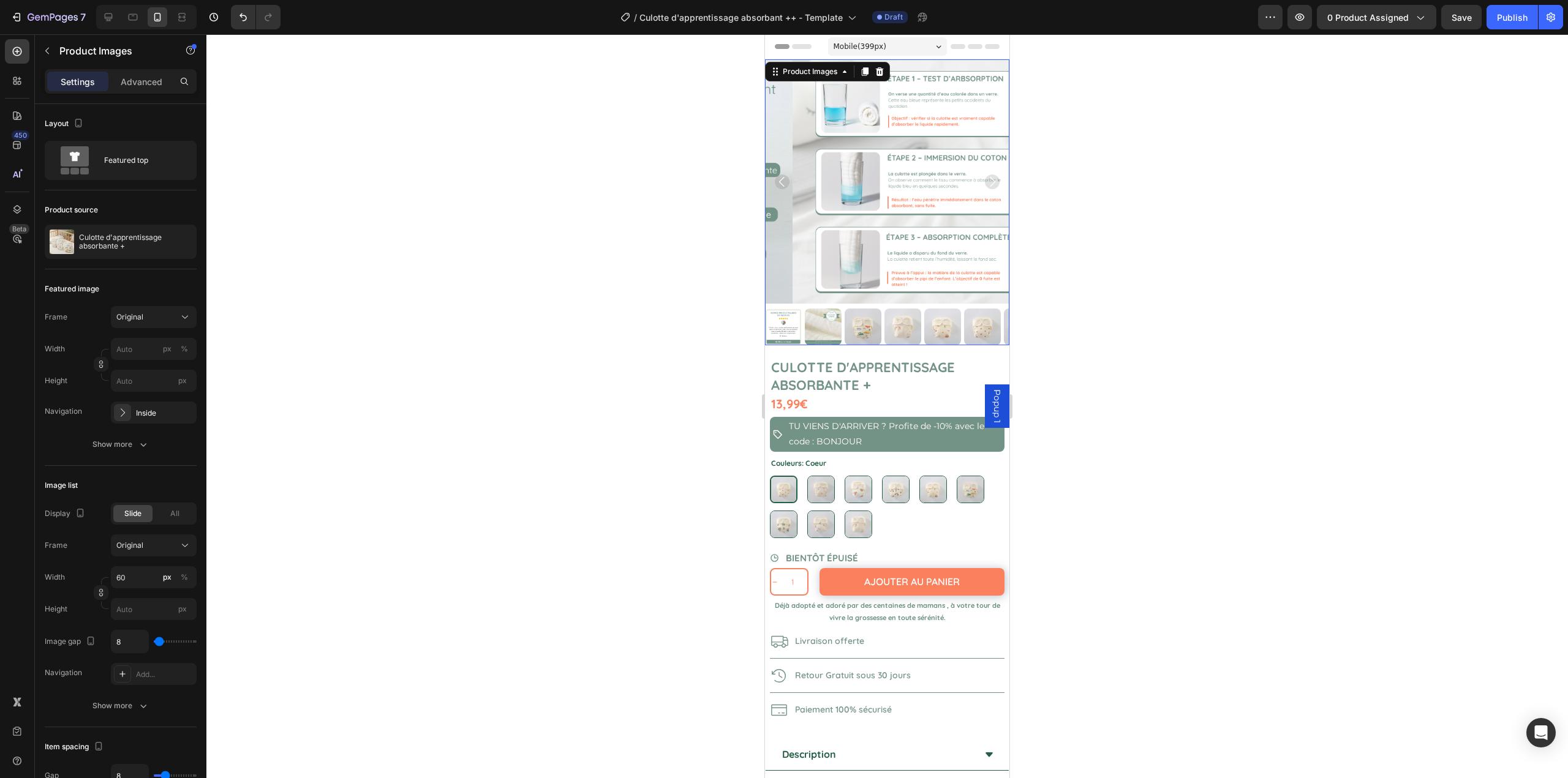
click at [780, 180] on icon "Carousel Back Arrow" at bounding box center [782, 182] width 14 height 14
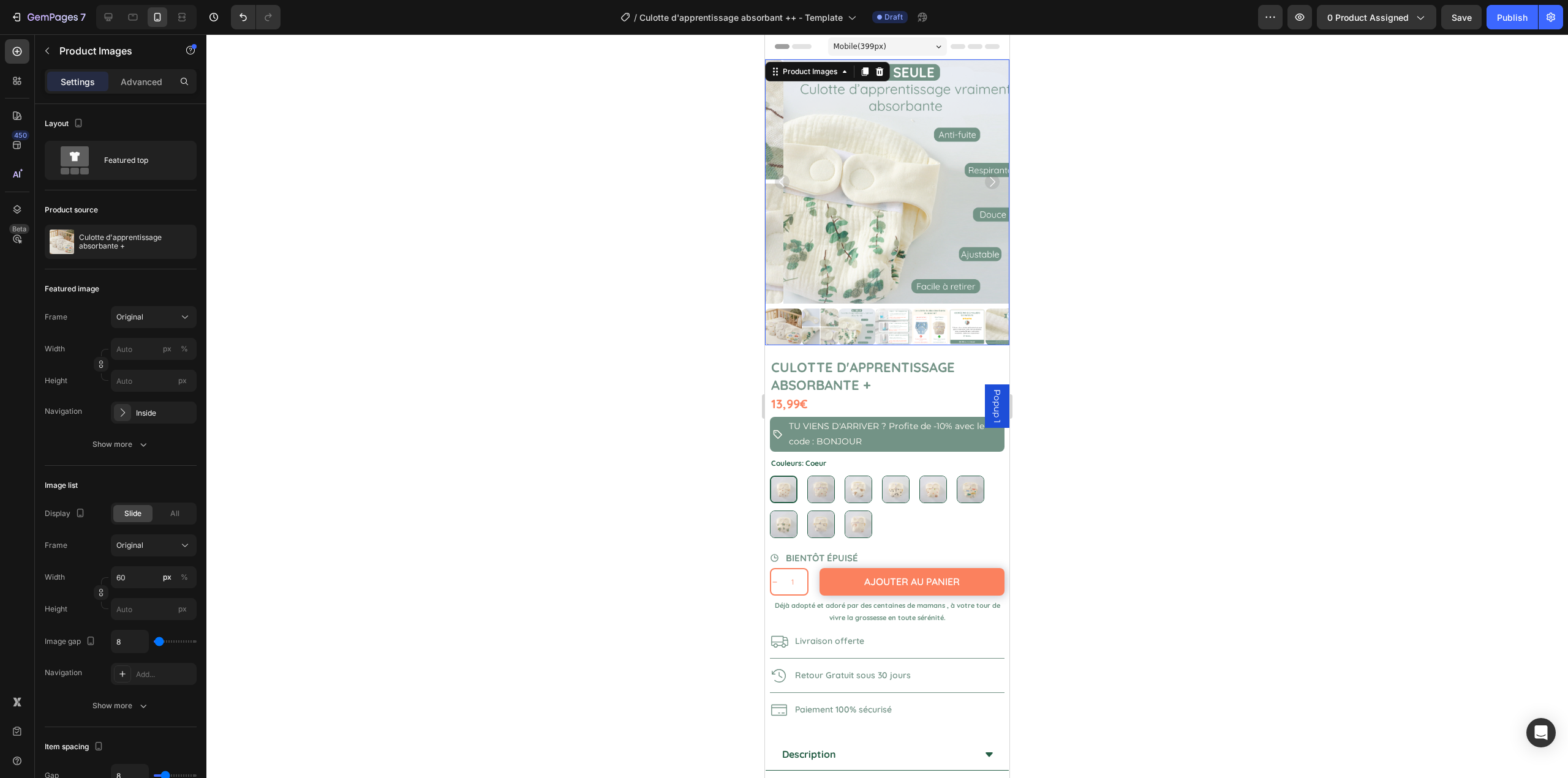
click at [778, 175] on icon "Carousel Back Arrow" at bounding box center [782, 182] width 14 height 14
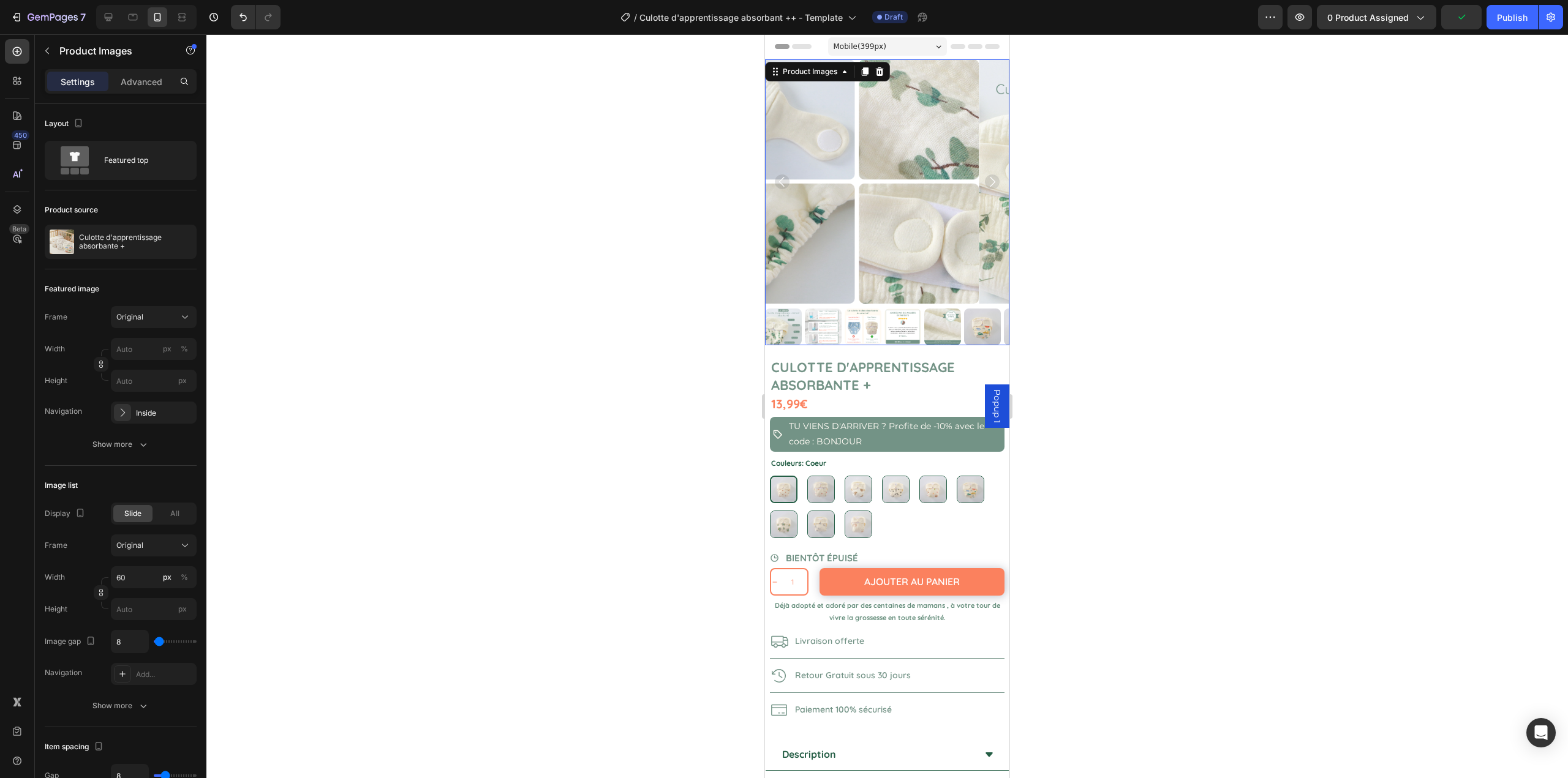
click at [728, 184] on div at bounding box center [887, 407] width 1362 height 744
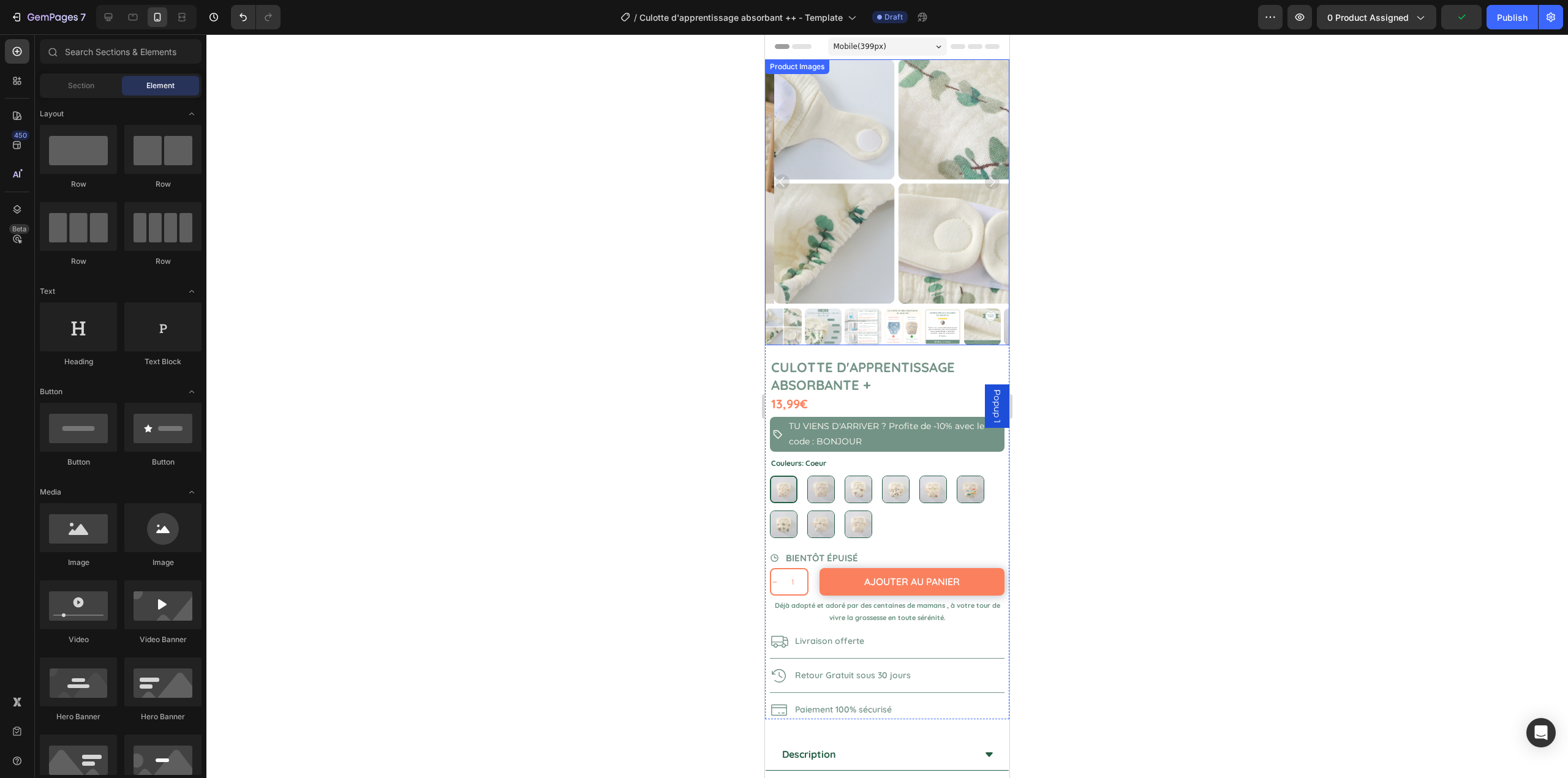
click at [784, 175] on icon "Carousel Back Arrow" at bounding box center [782, 182] width 14 height 14
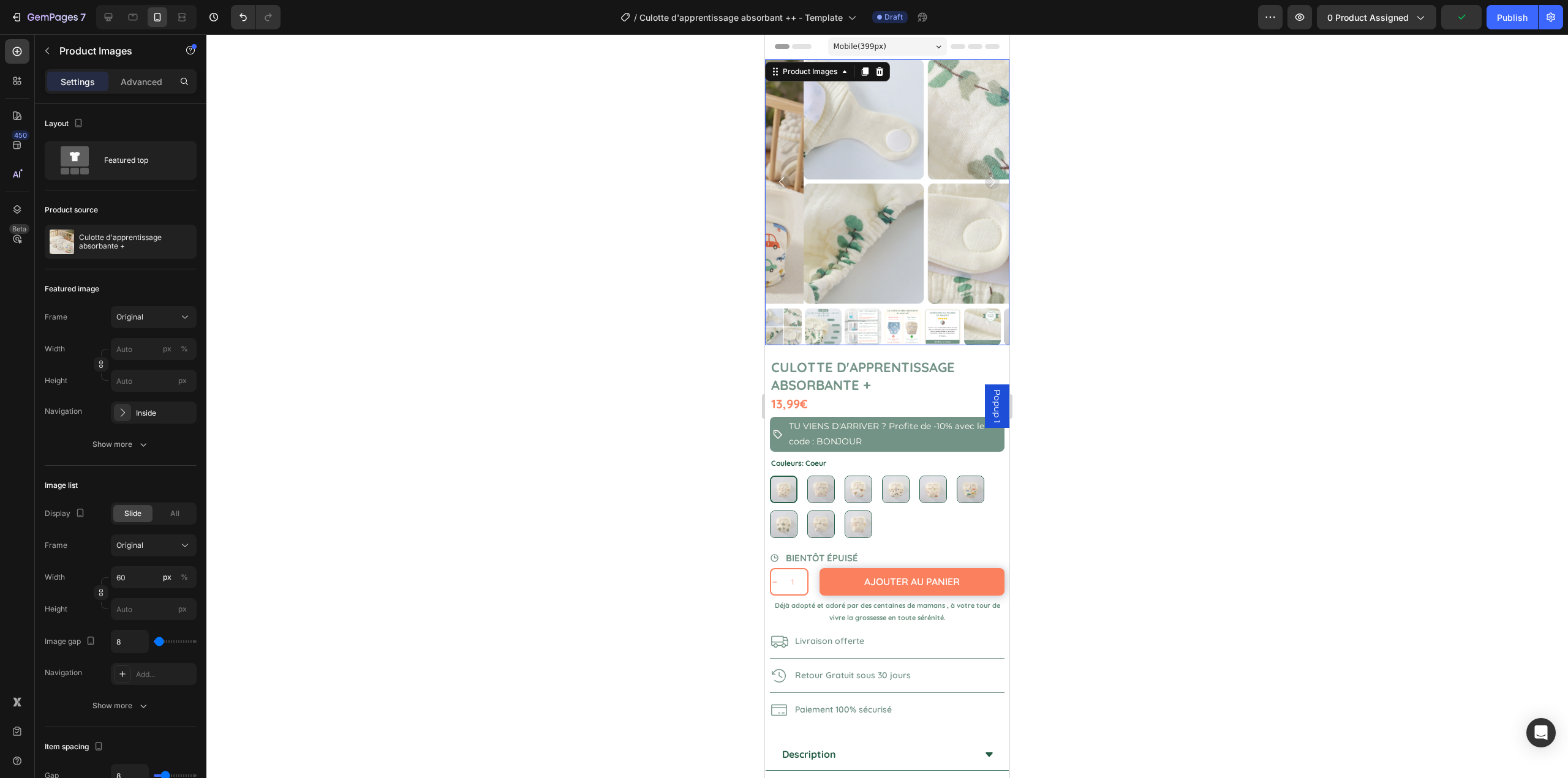
click at [701, 219] on div at bounding box center [887, 407] width 1362 height 744
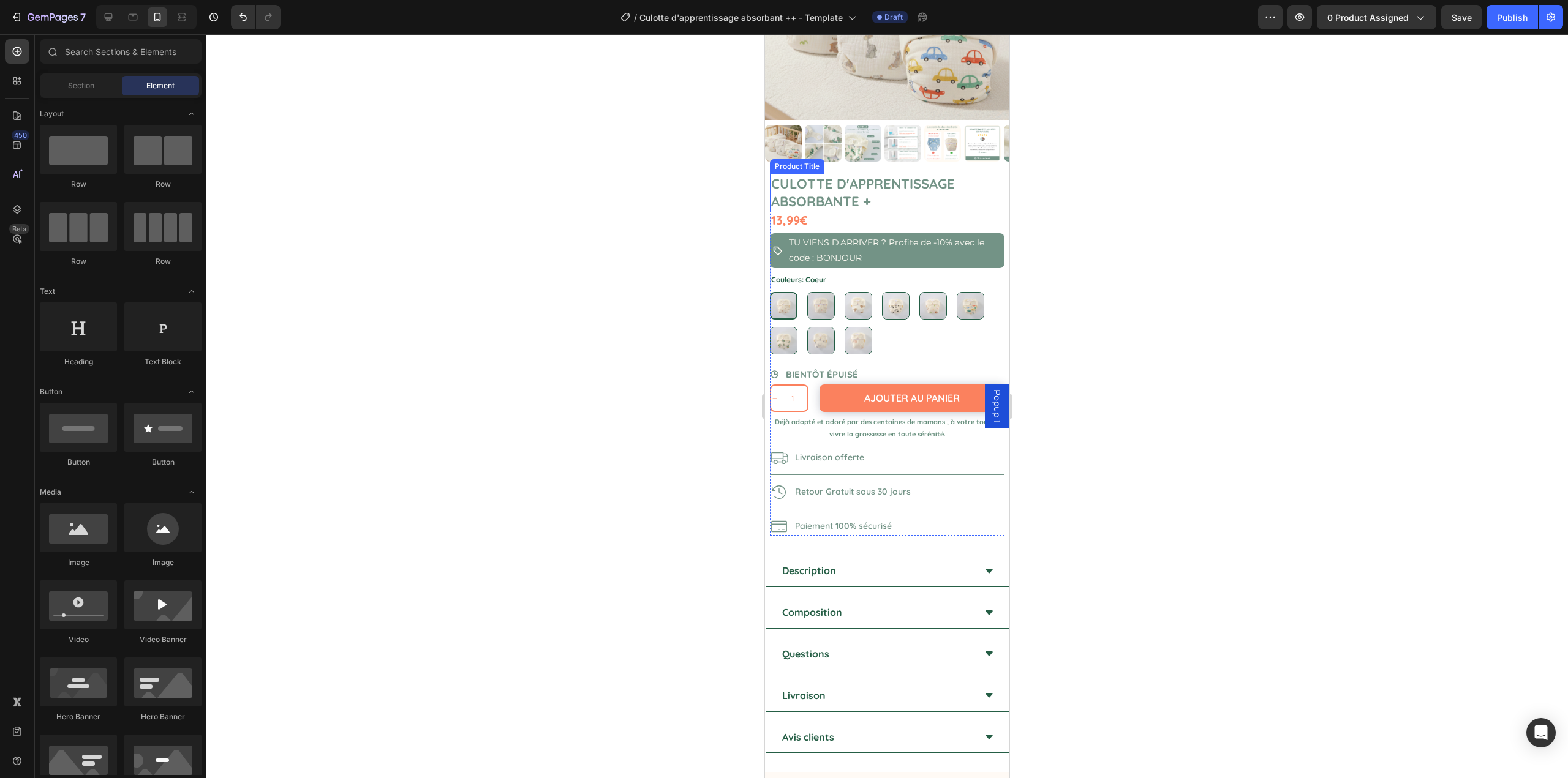
scroll to position [61, 0]
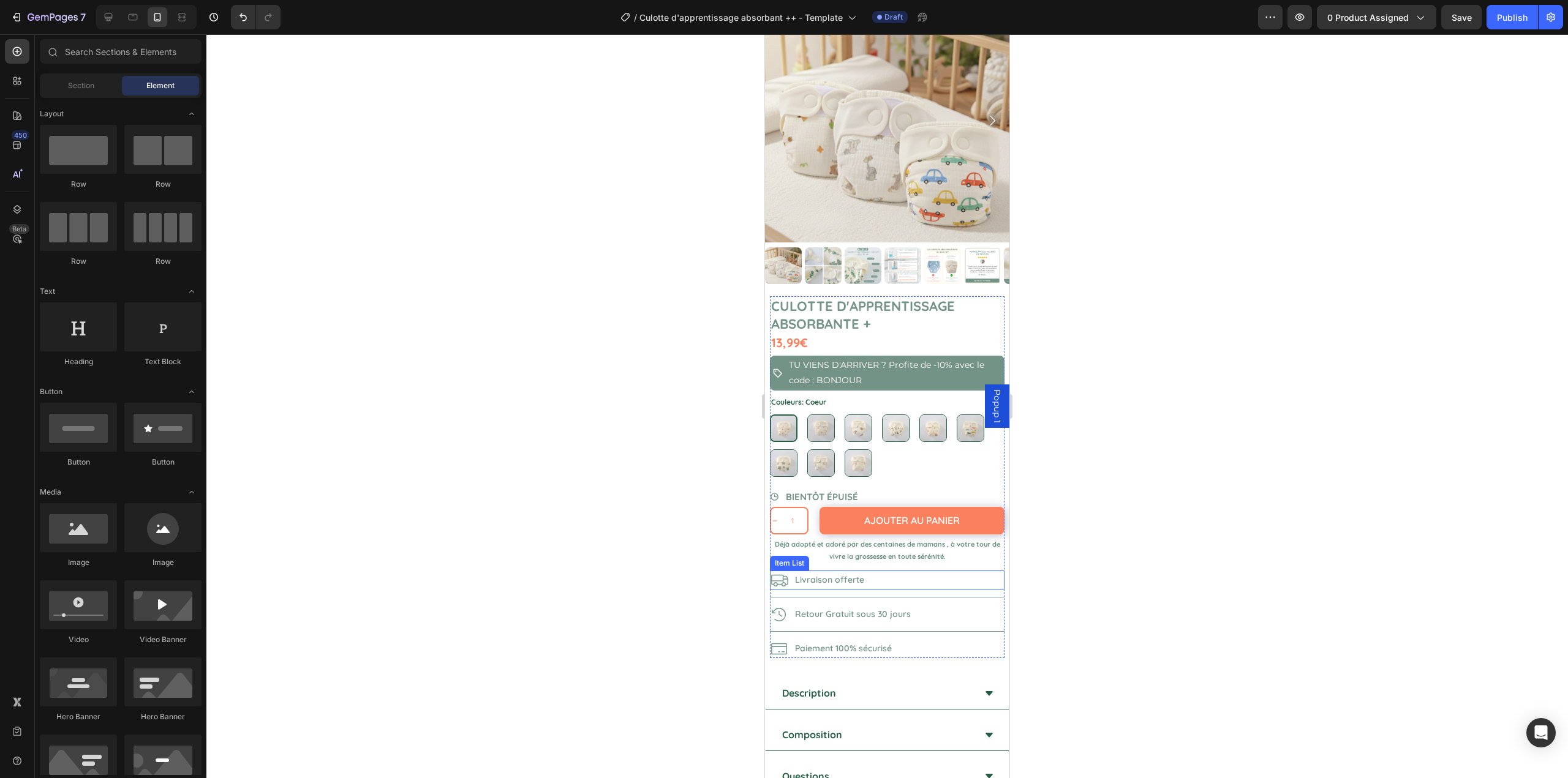
click at [786, 575] on icon at bounding box center [779, 581] width 17 height 12
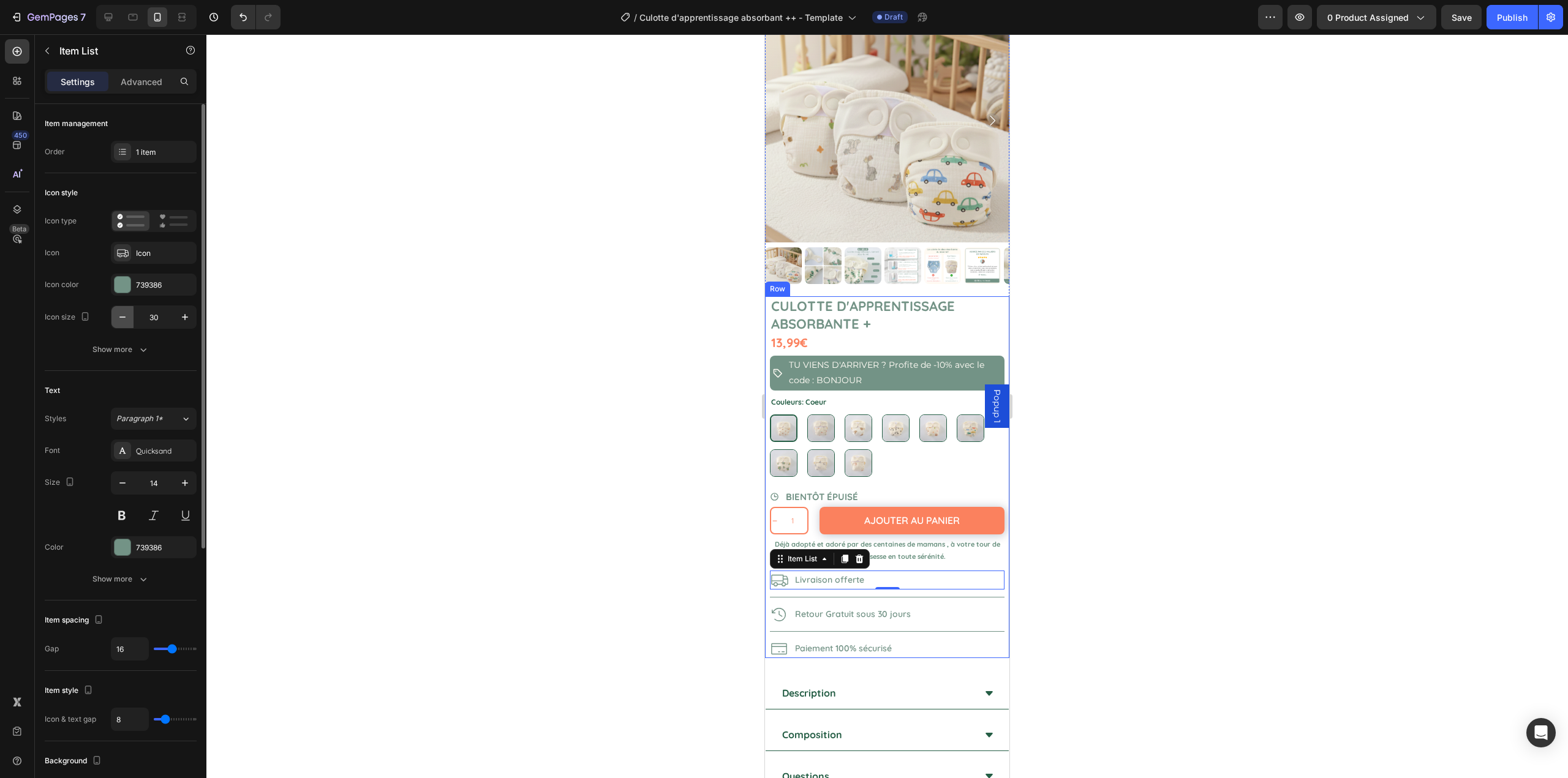
click at [132, 319] on button "button" at bounding box center [122, 317] width 22 height 22
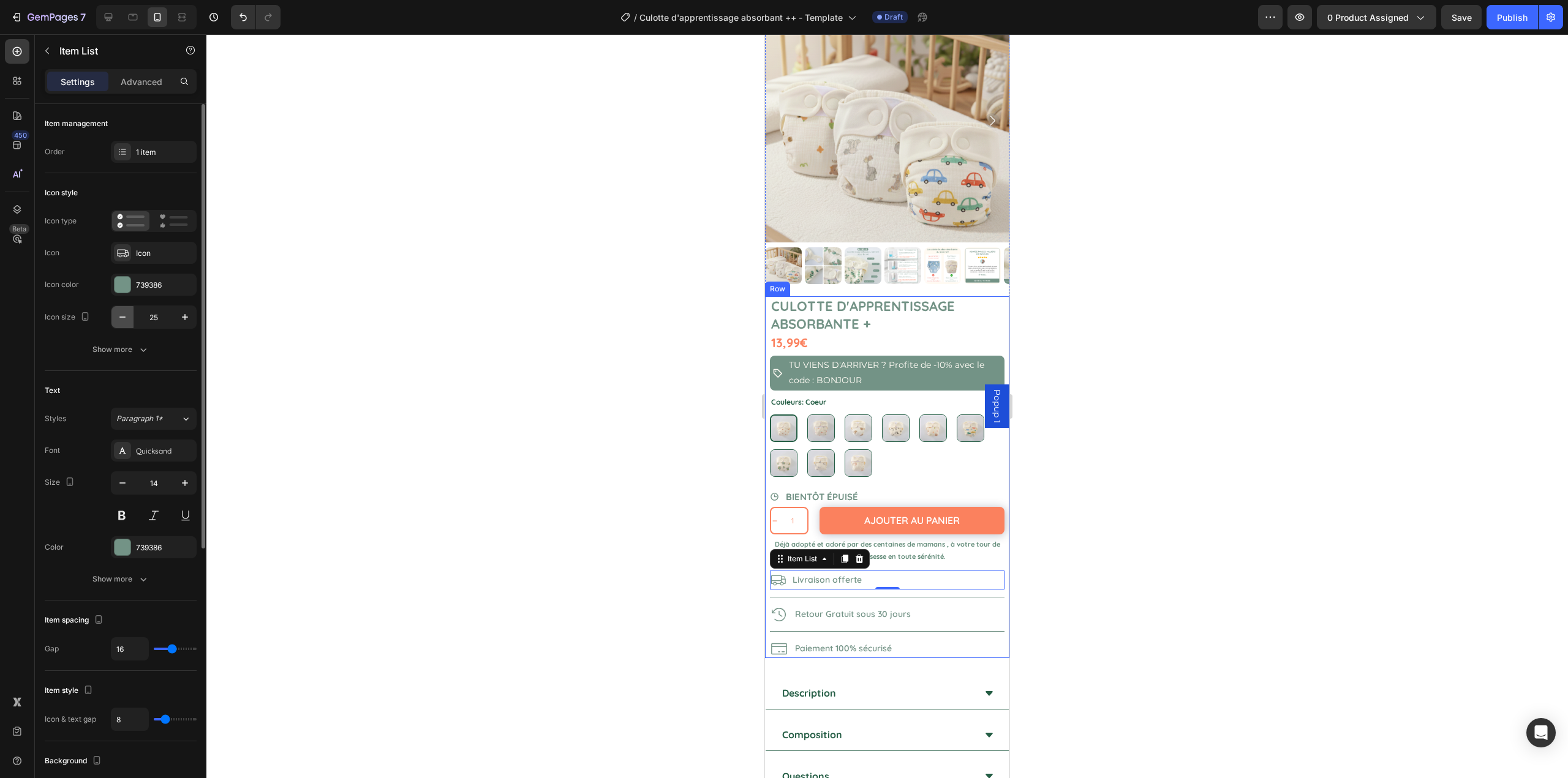
click at [132, 319] on button "button" at bounding box center [122, 317] width 22 height 22
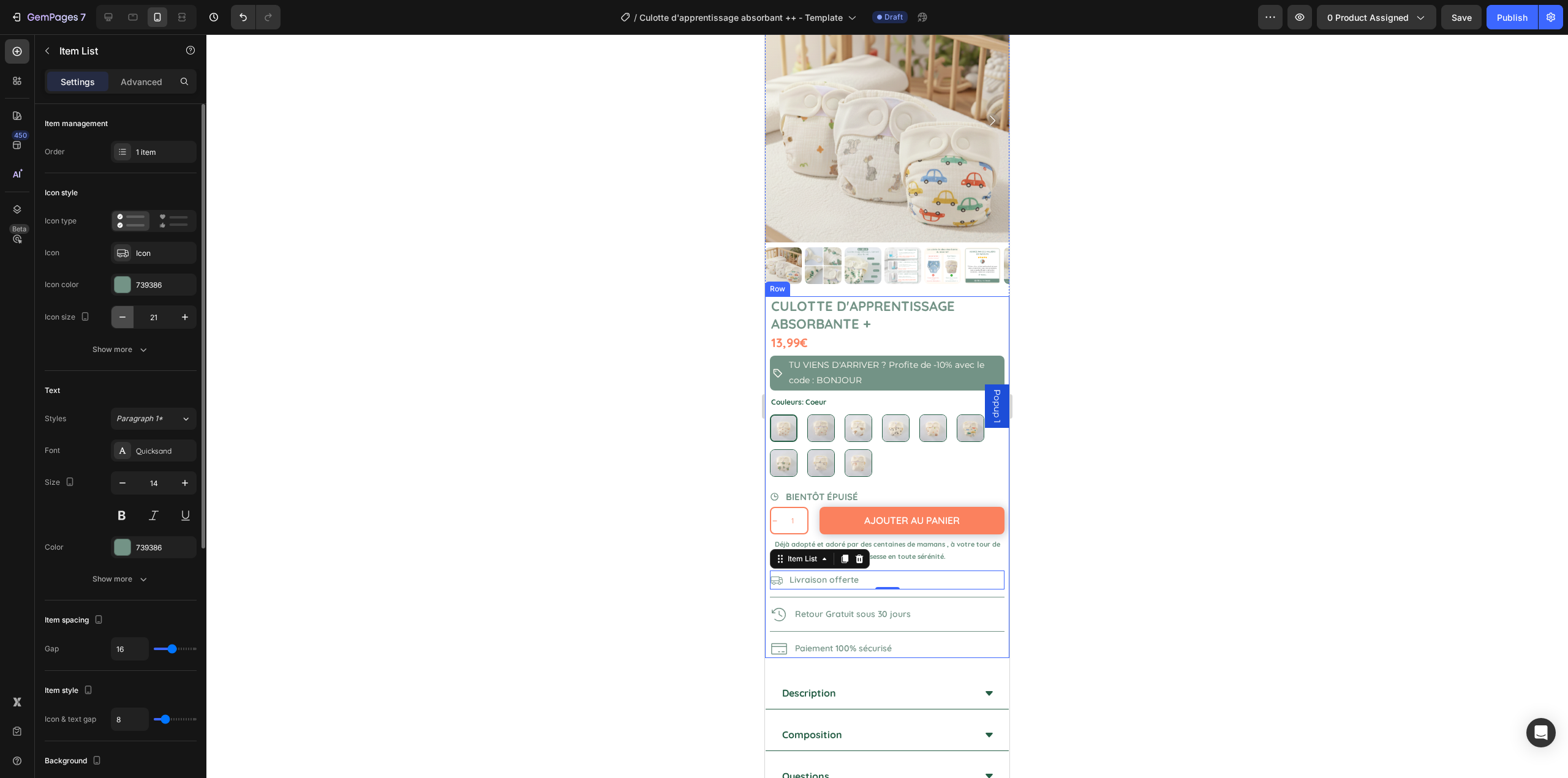
type input "20"
click at [924, 606] on div "Retour Gratuit sous 30 jours" at bounding box center [888, 614] width 234 height 19
click at [120, 314] on icon "button" at bounding box center [122, 317] width 12 height 12
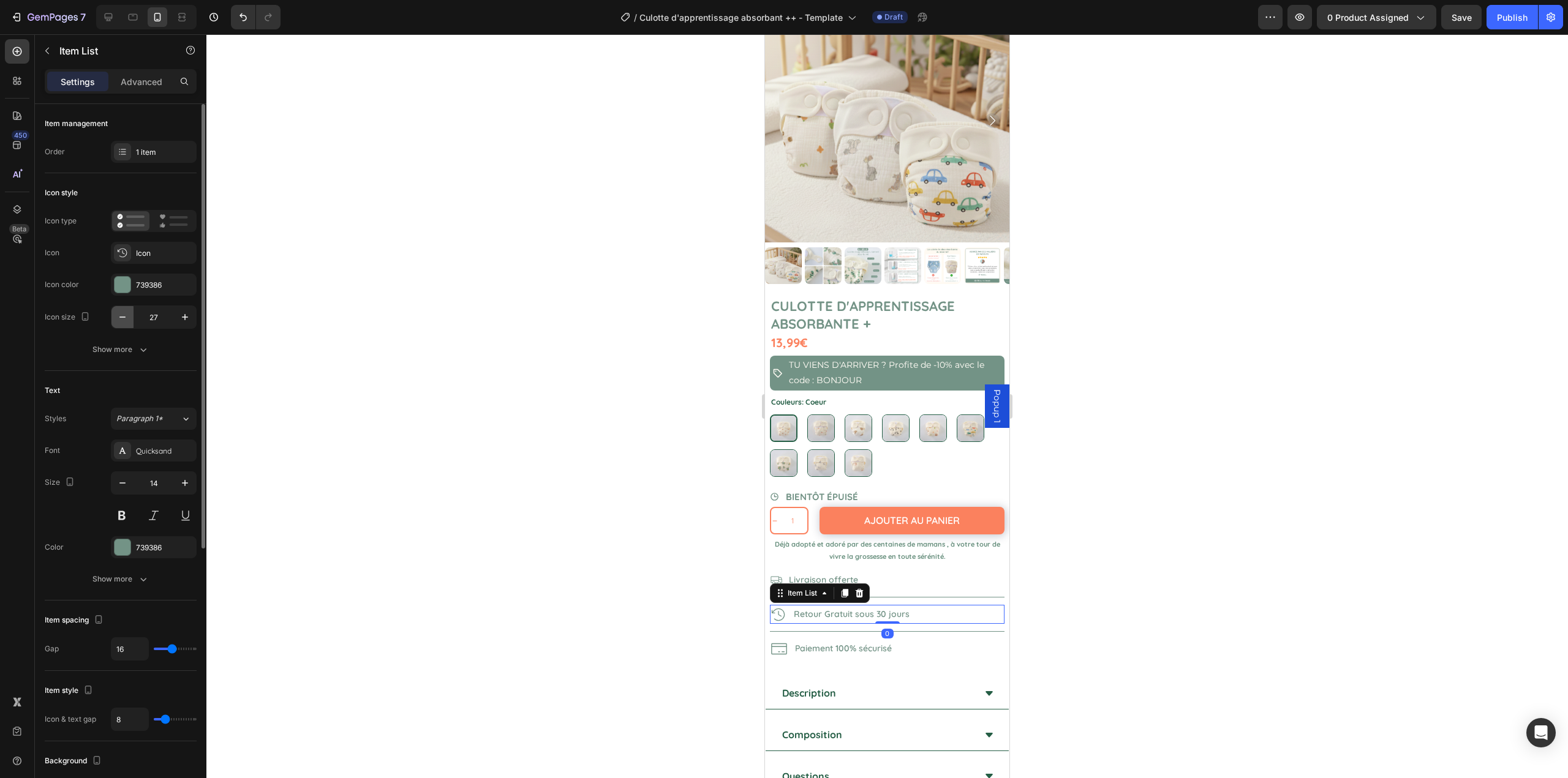
click at [120, 314] on icon "button" at bounding box center [122, 317] width 12 height 12
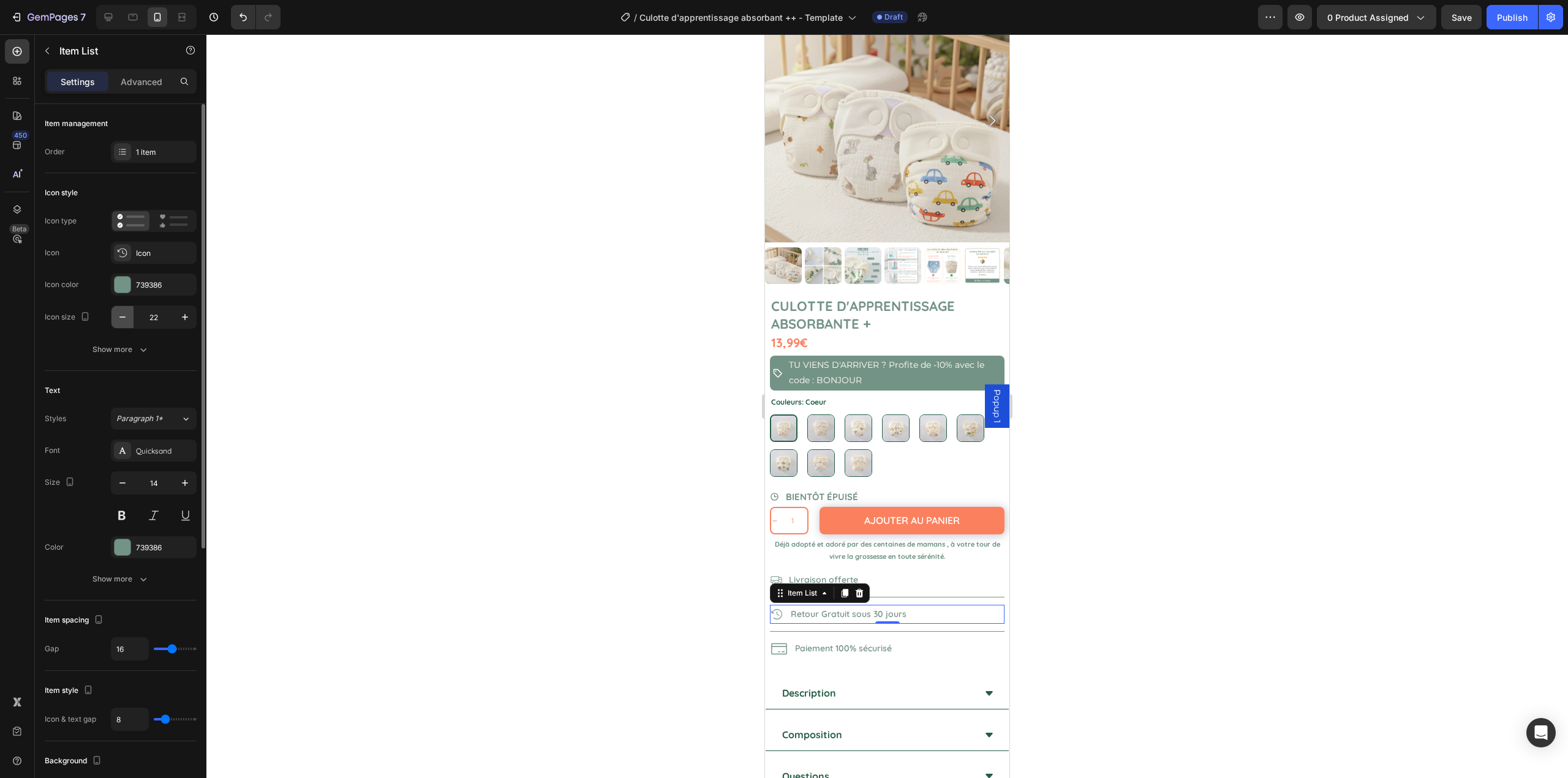
click at [120, 314] on icon "button" at bounding box center [122, 317] width 12 height 12
type input "20"
click at [929, 641] on div "Paiement 100% sécurisé" at bounding box center [888, 649] width 234 height 19
click at [122, 322] on icon "button" at bounding box center [122, 317] width 12 height 12
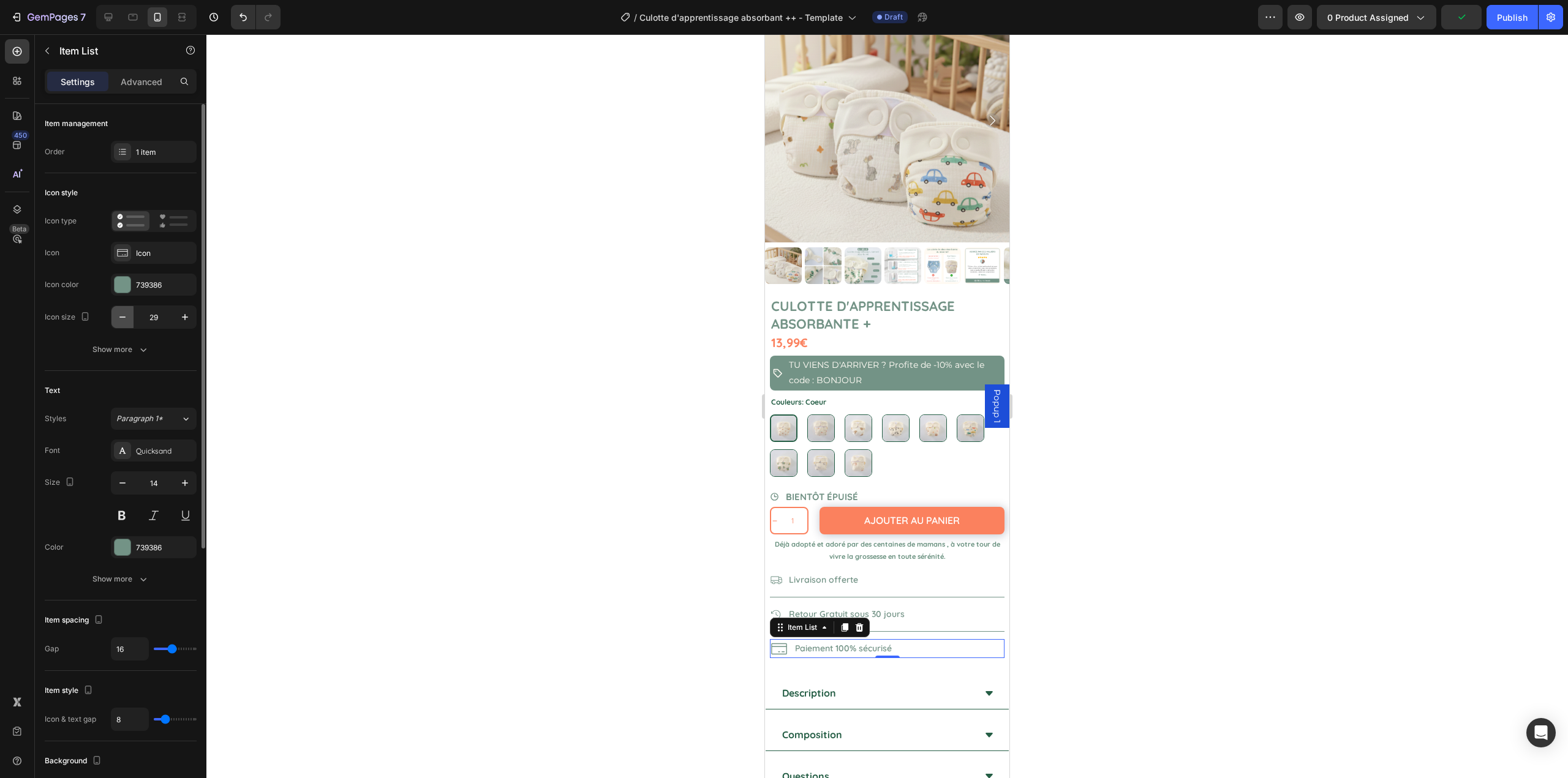
click at [122, 322] on icon "button" at bounding box center [122, 317] width 12 height 12
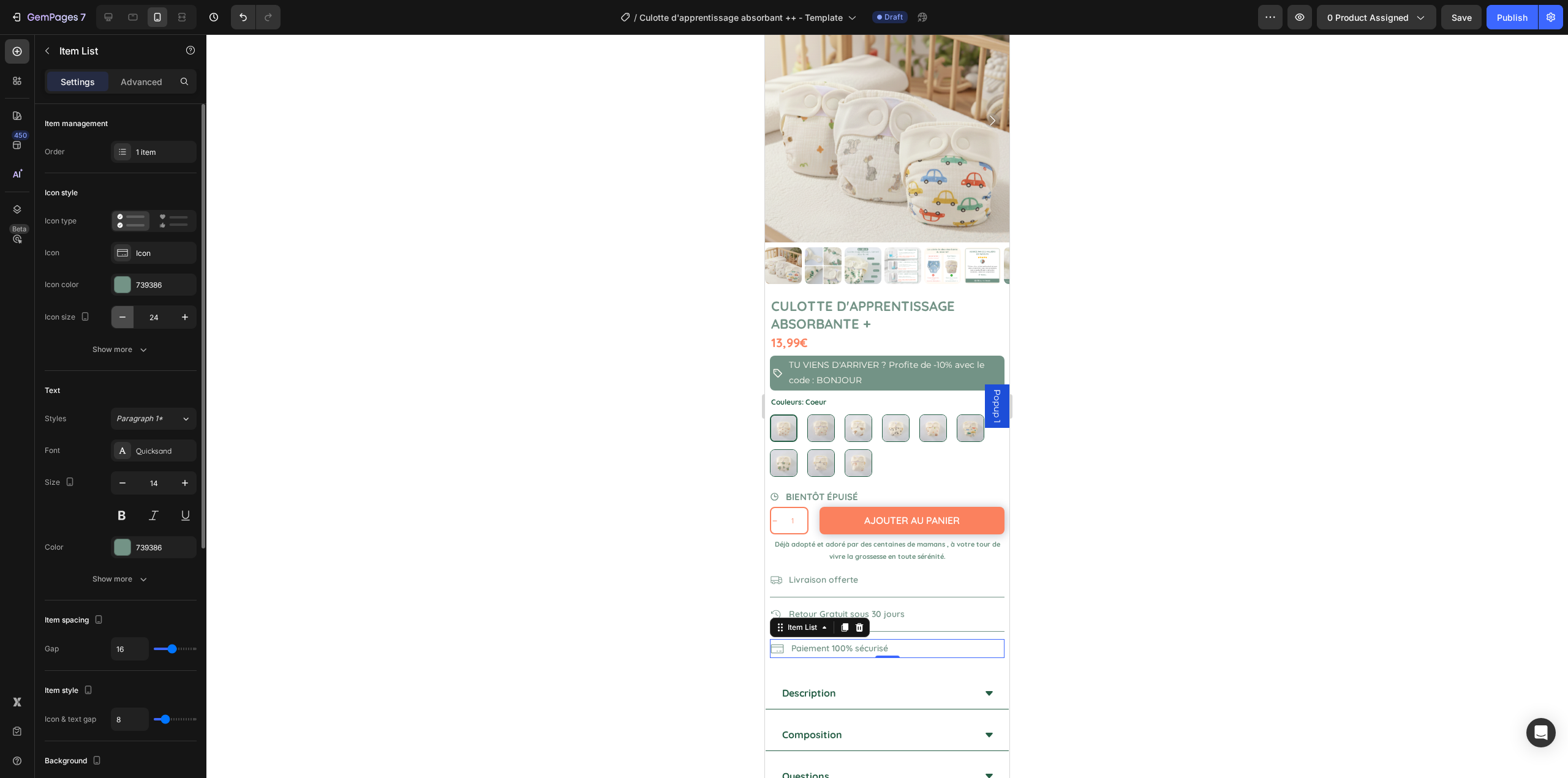
click at [122, 322] on icon "button" at bounding box center [122, 317] width 12 height 12
type input "20"
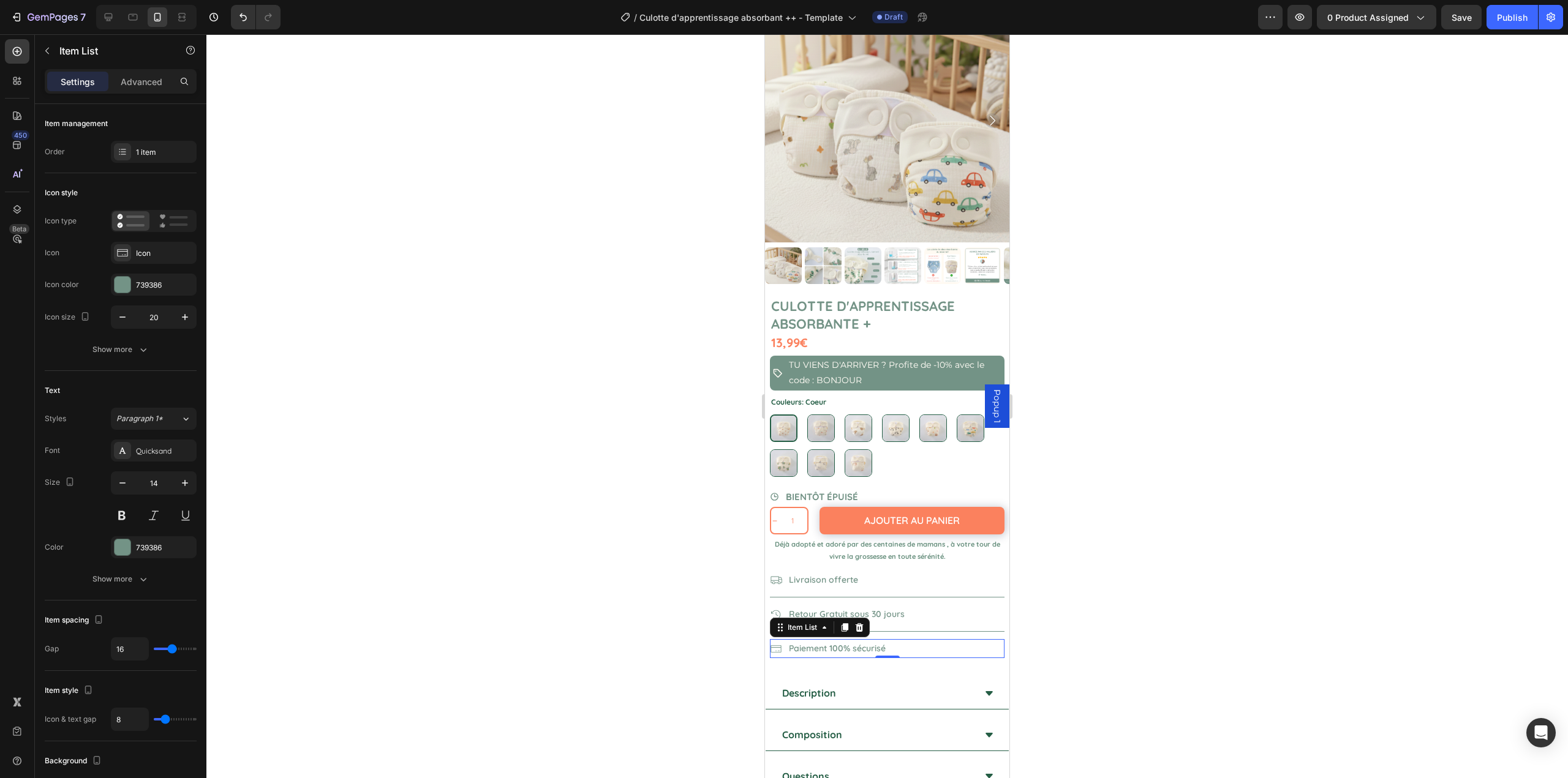
click at [400, 392] on div at bounding box center [887, 407] width 1362 height 744
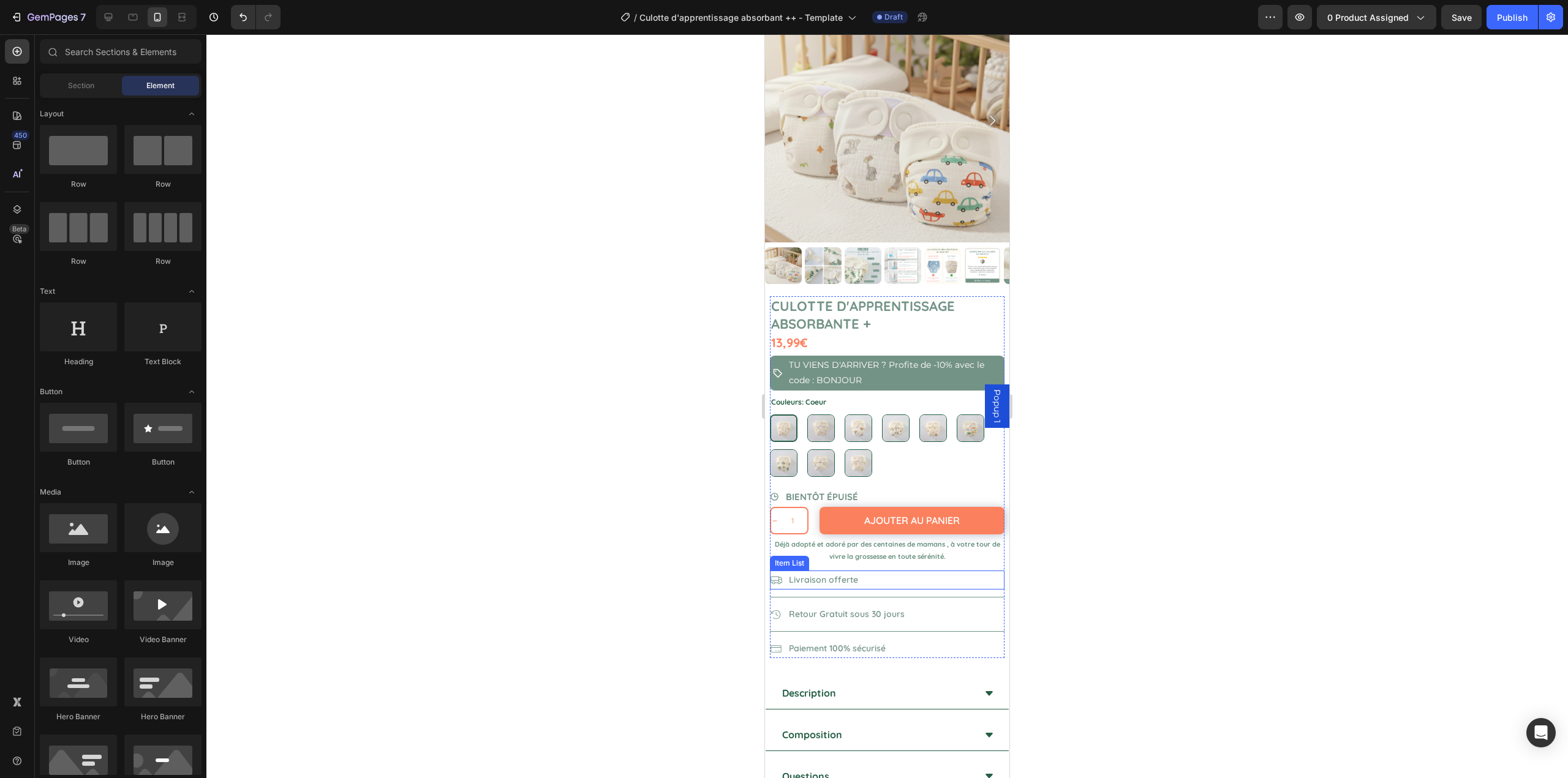
click at [815, 573] on p "Livraison offerte" at bounding box center [823, 580] width 69 height 15
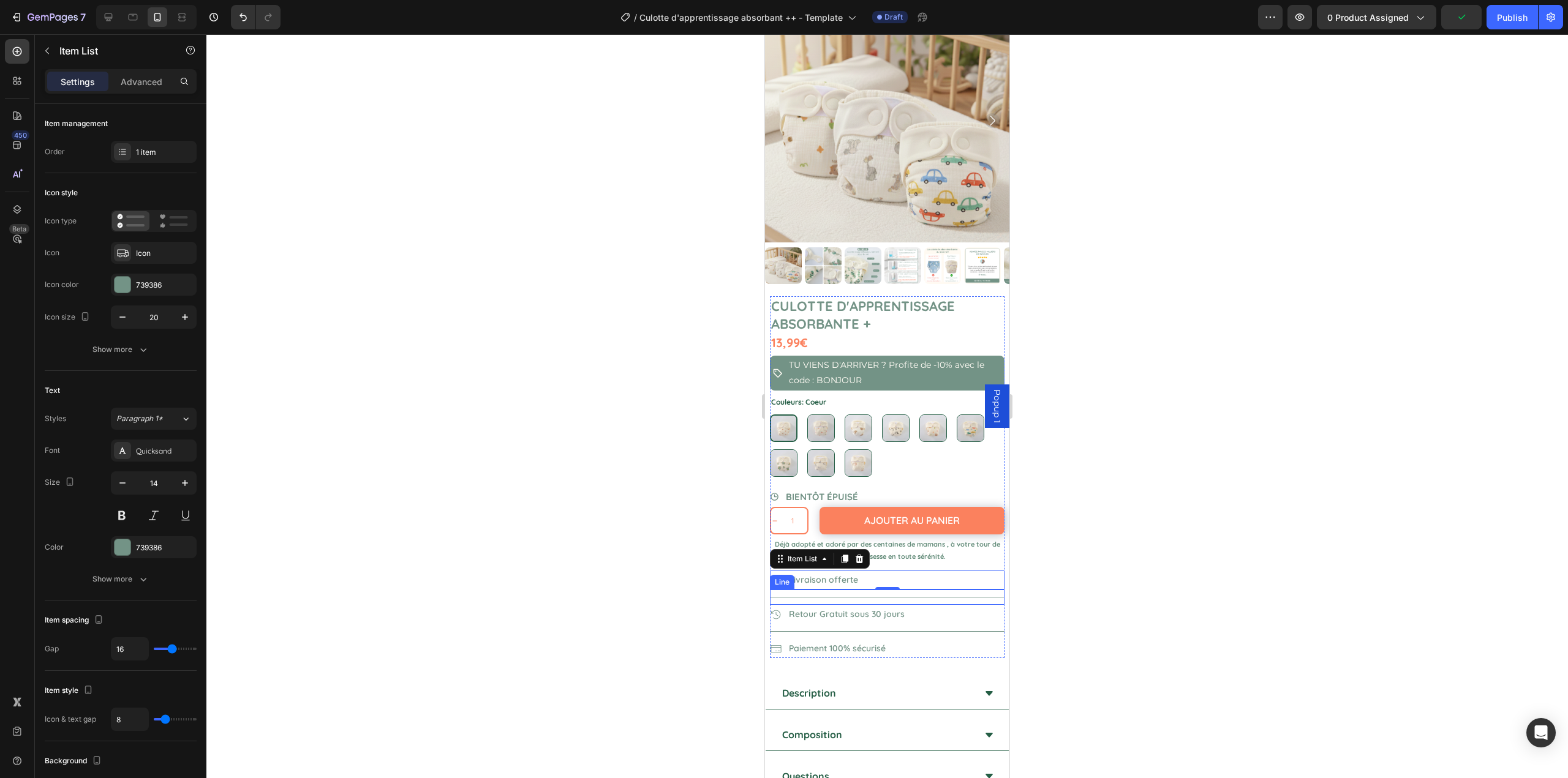
click at [937, 591] on div "Title Line" at bounding box center [888, 597] width 234 height 15
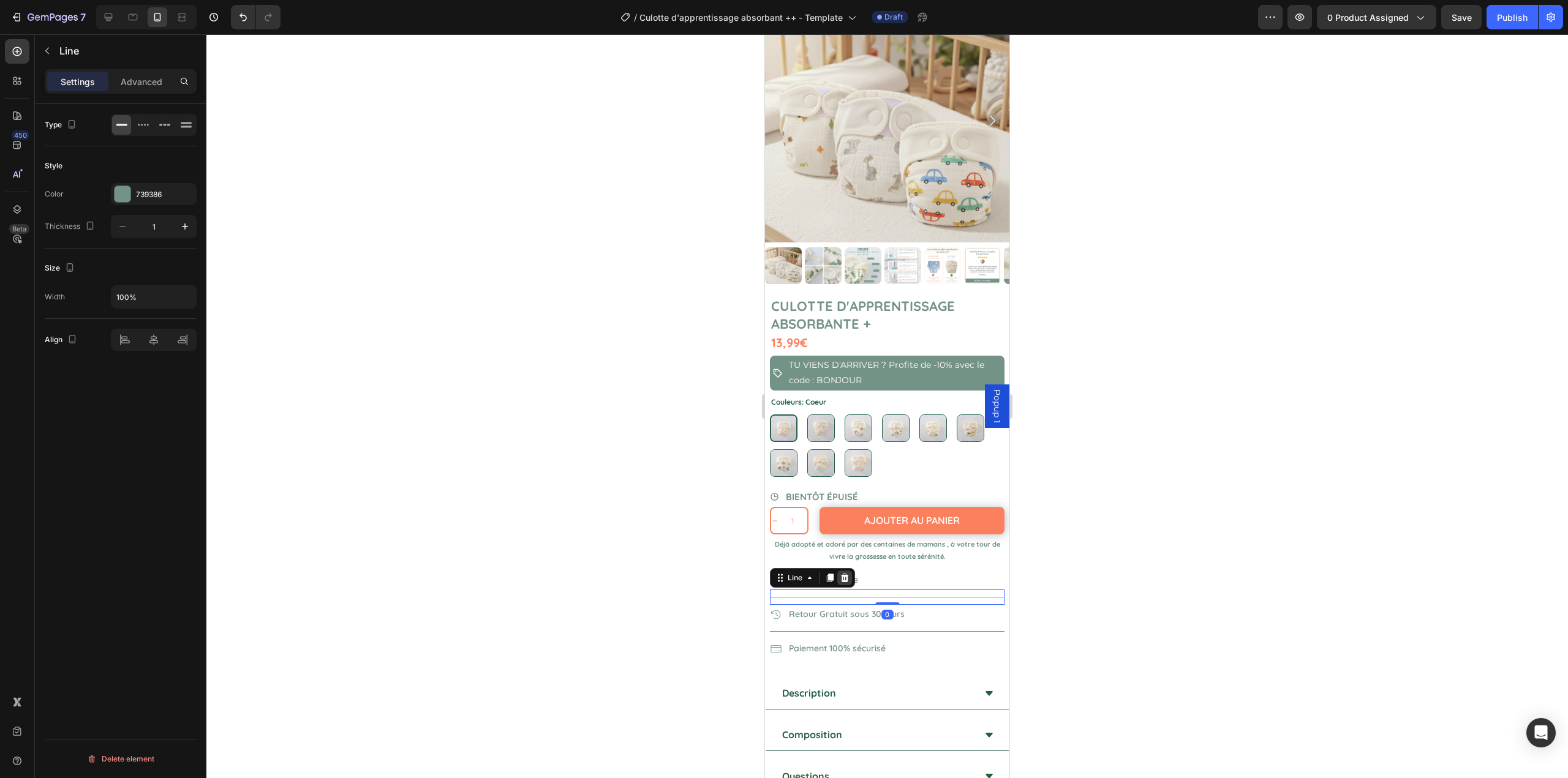
click at [845, 573] on icon at bounding box center [845, 577] width 8 height 9
click at [933, 612] on div "Title Line 0" at bounding box center [888, 616] width 234 height 15
click at [851, 590] on div at bounding box center [845, 597] width 14 height 14
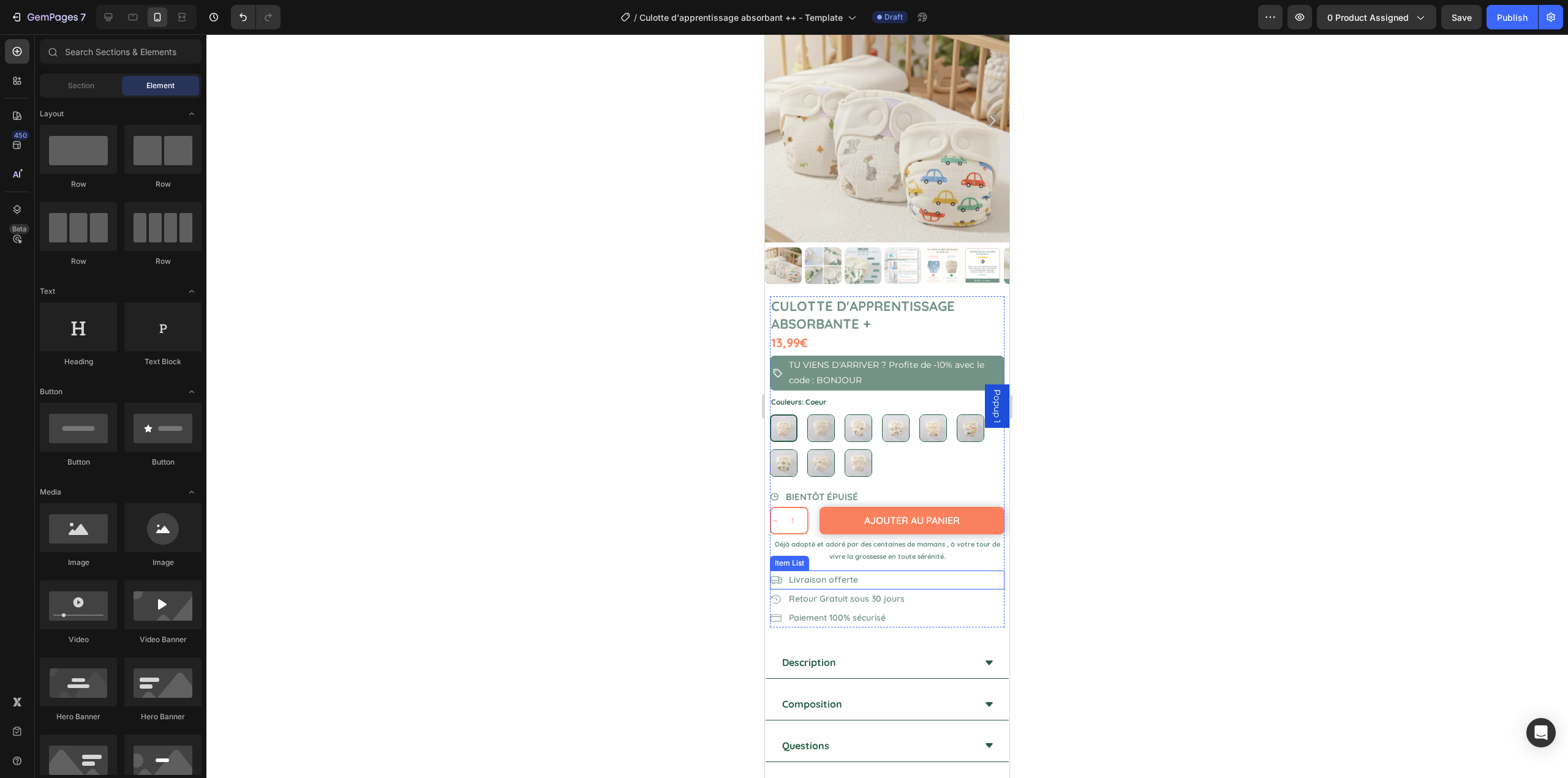
click at [894, 570] on div "Livraison offerte" at bounding box center [888, 580] width 234 height 19
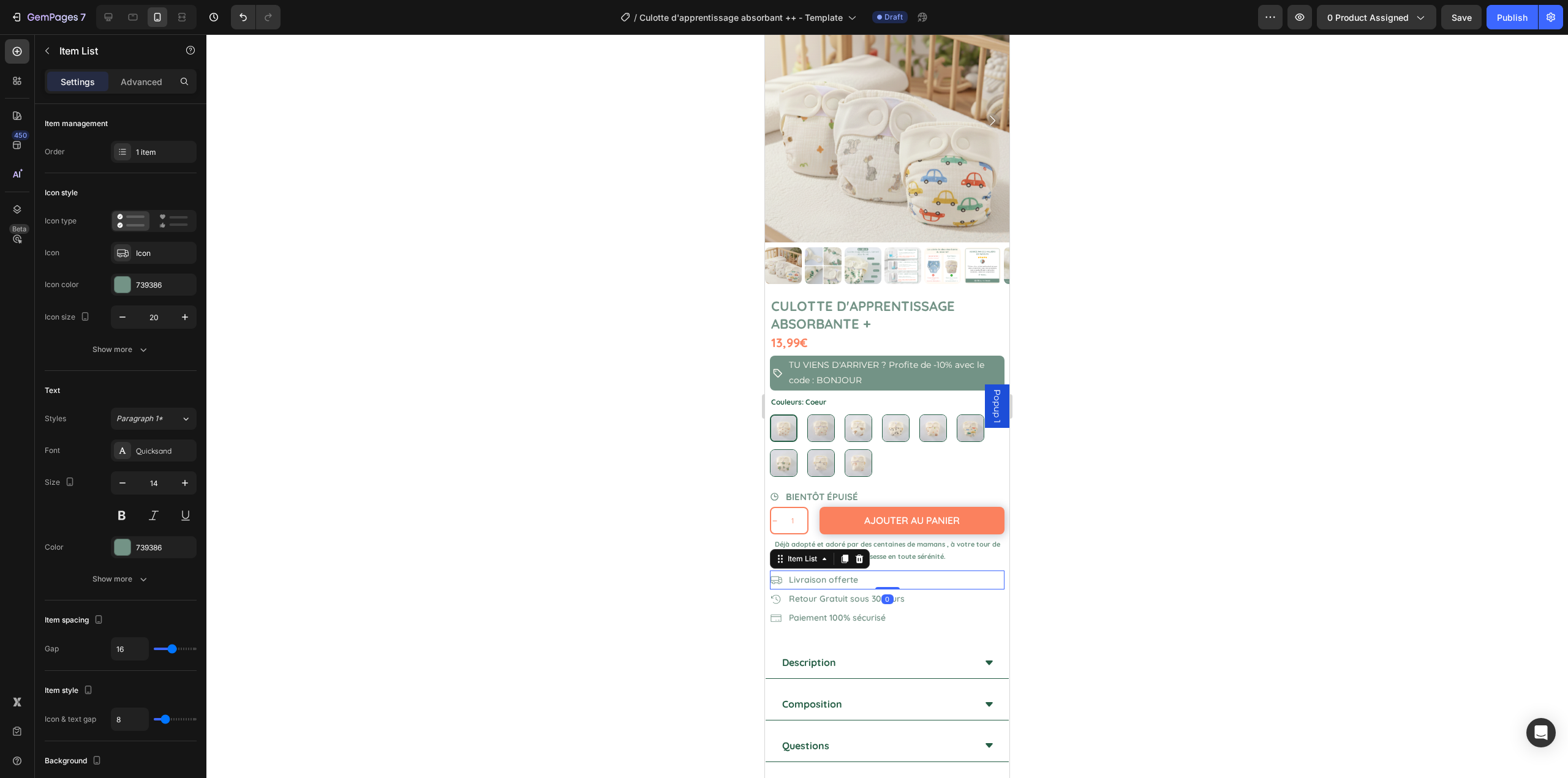
click at [667, 593] on div at bounding box center [887, 407] width 1362 height 744
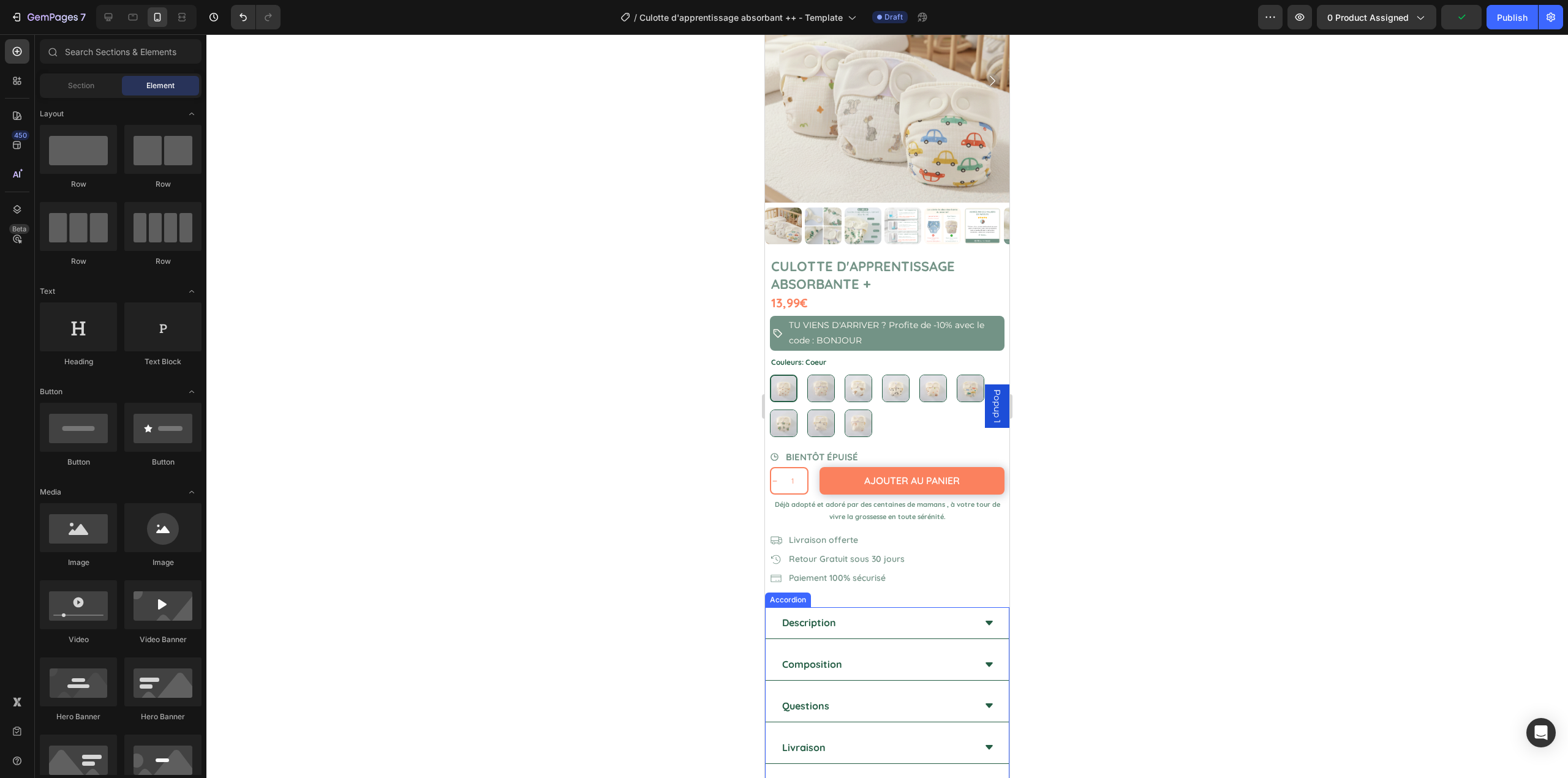
scroll to position [184, 0]
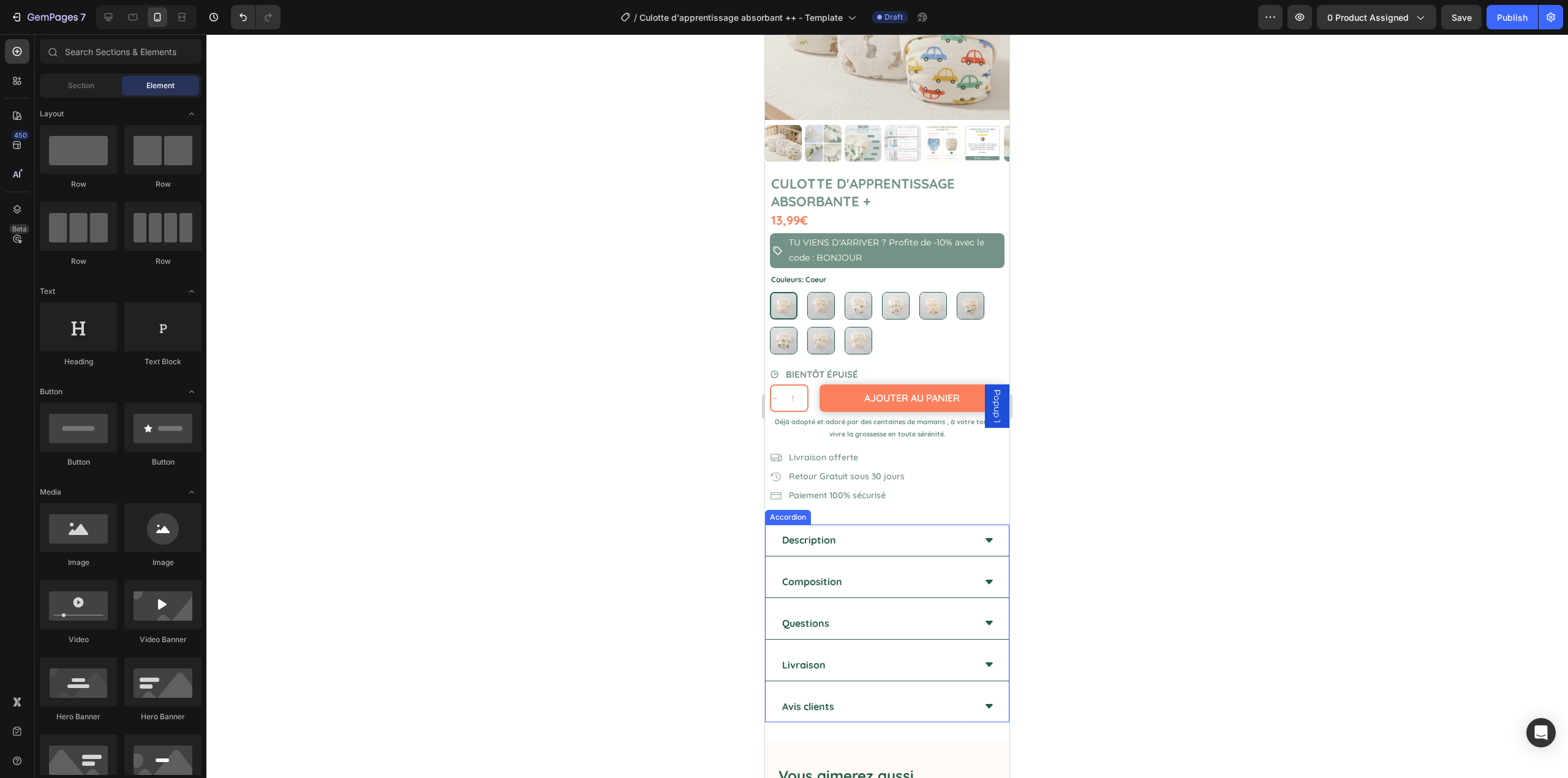
click at [868, 529] on div "Description" at bounding box center [878, 540] width 194 height 22
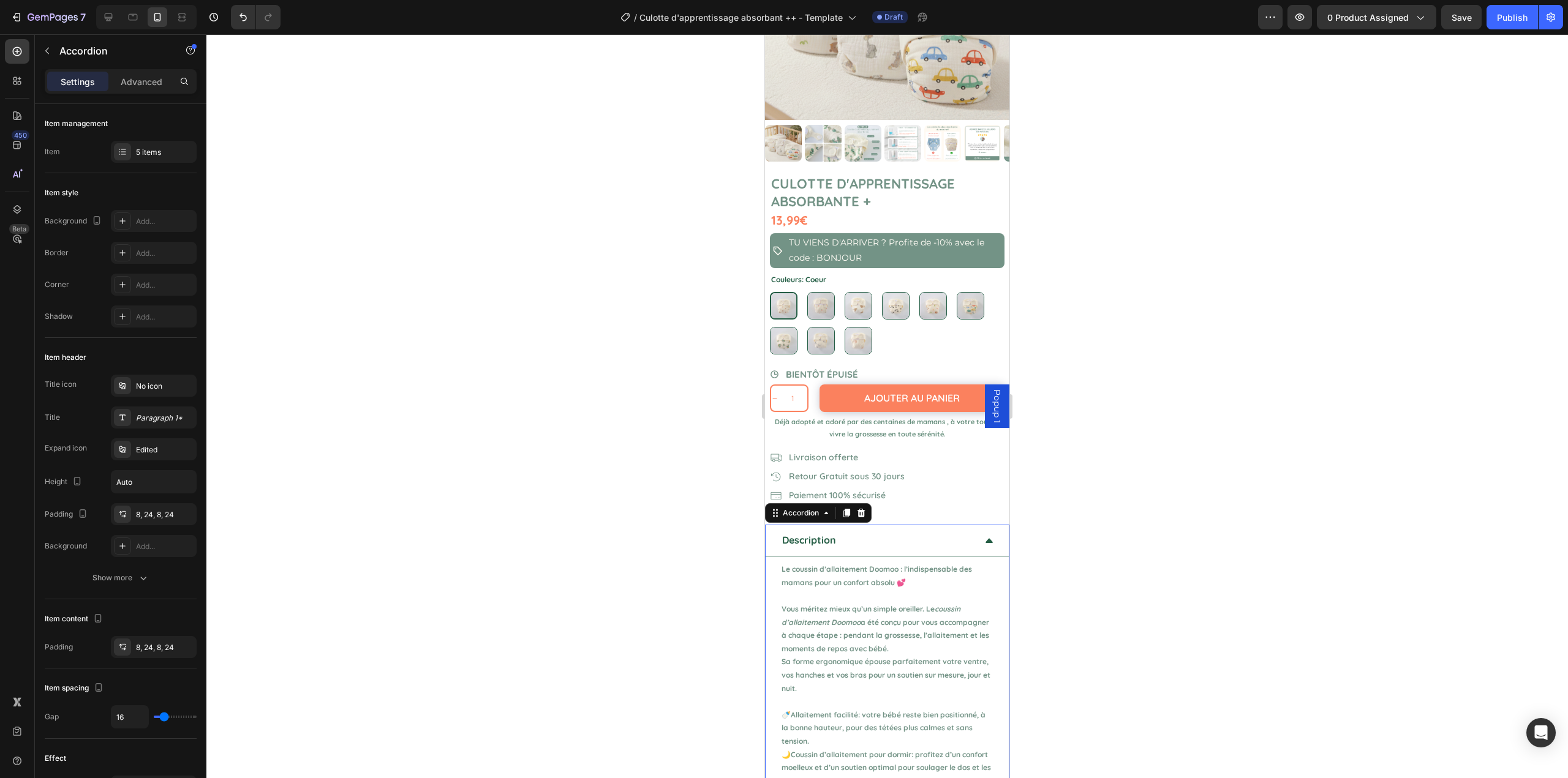
click at [863, 529] on div "Description" at bounding box center [878, 540] width 194 height 22
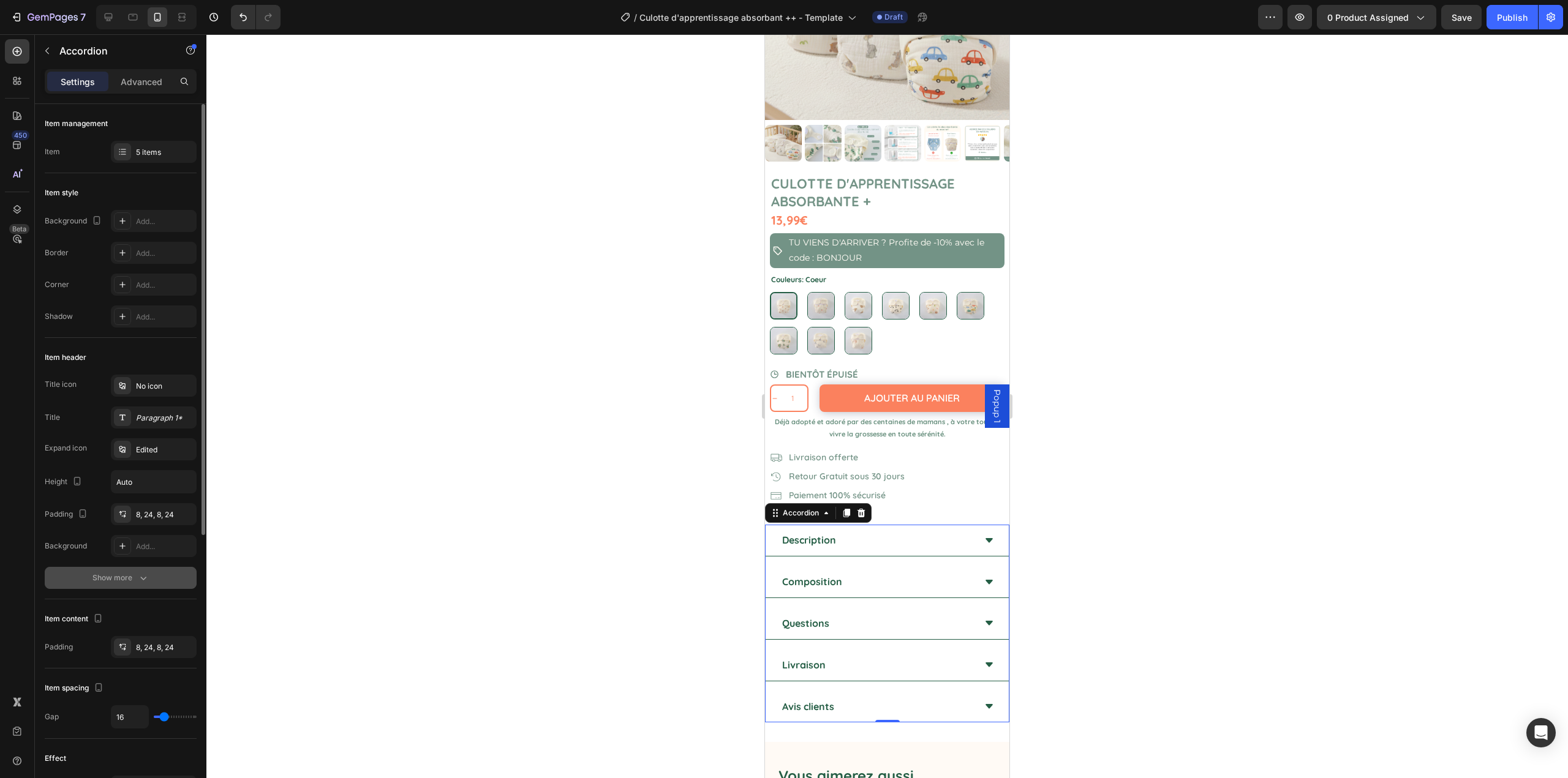
click at [121, 581] on div "Show more" at bounding box center [120, 577] width 57 height 12
click at [136, 414] on div "Paragraph 1*" at bounding box center [165, 419] width 58 height 11
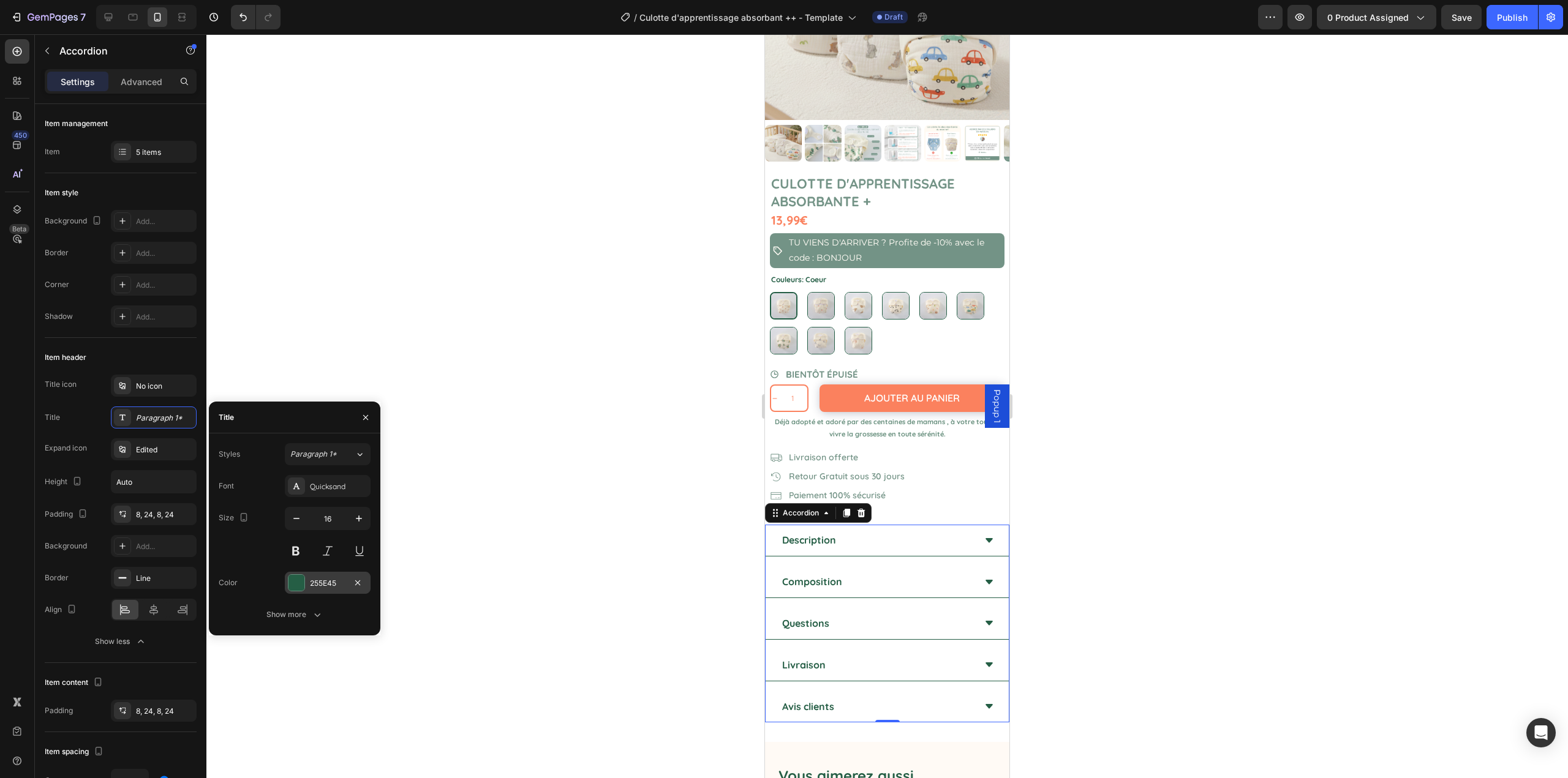
click at [305, 575] on div "255E45" at bounding box center [327, 582] width 86 height 22
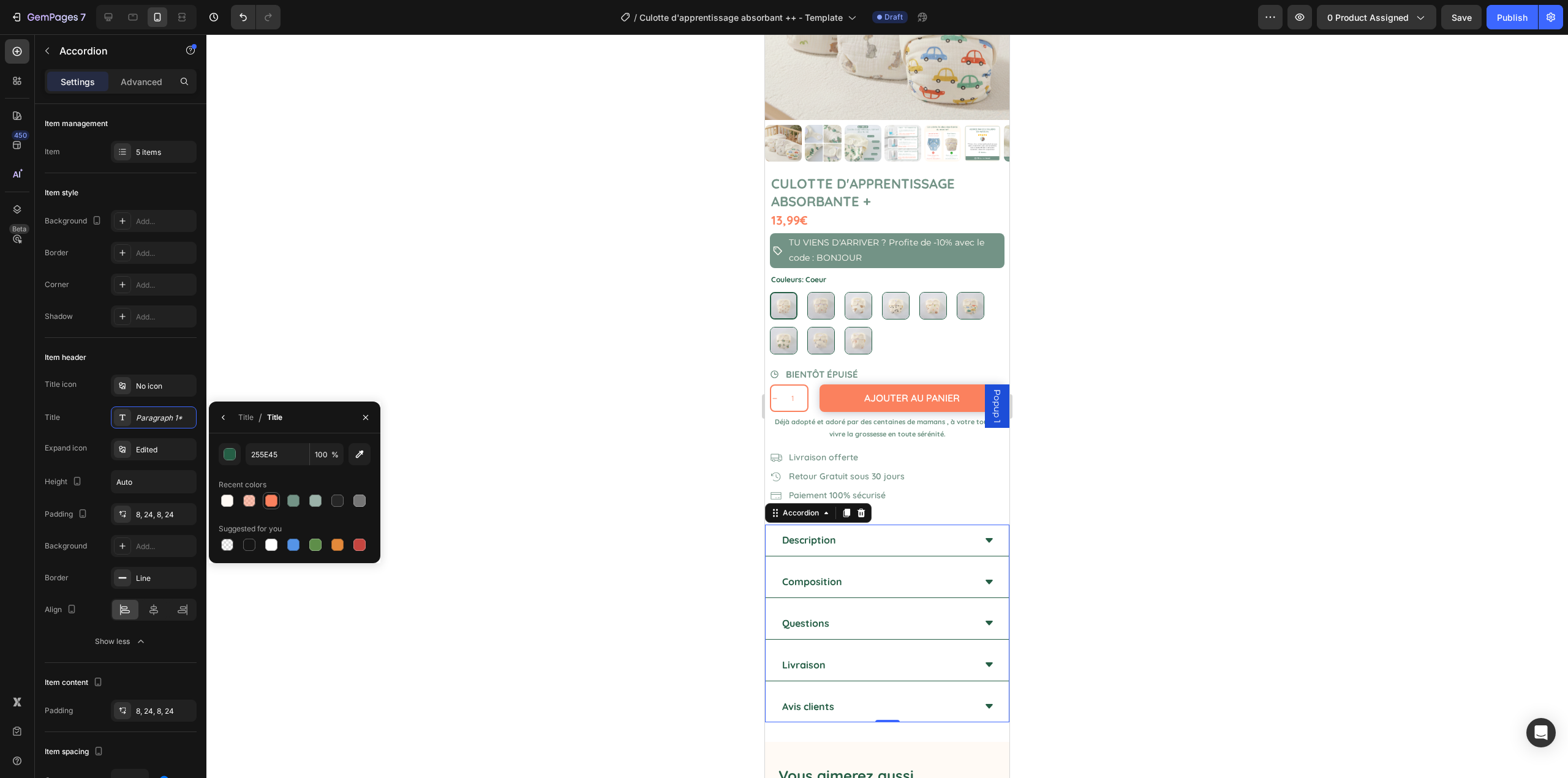
click at [265, 500] on div at bounding box center [271, 500] width 14 height 14
type input "FB815E"
click at [227, 423] on button "button" at bounding box center [223, 417] width 19 height 19
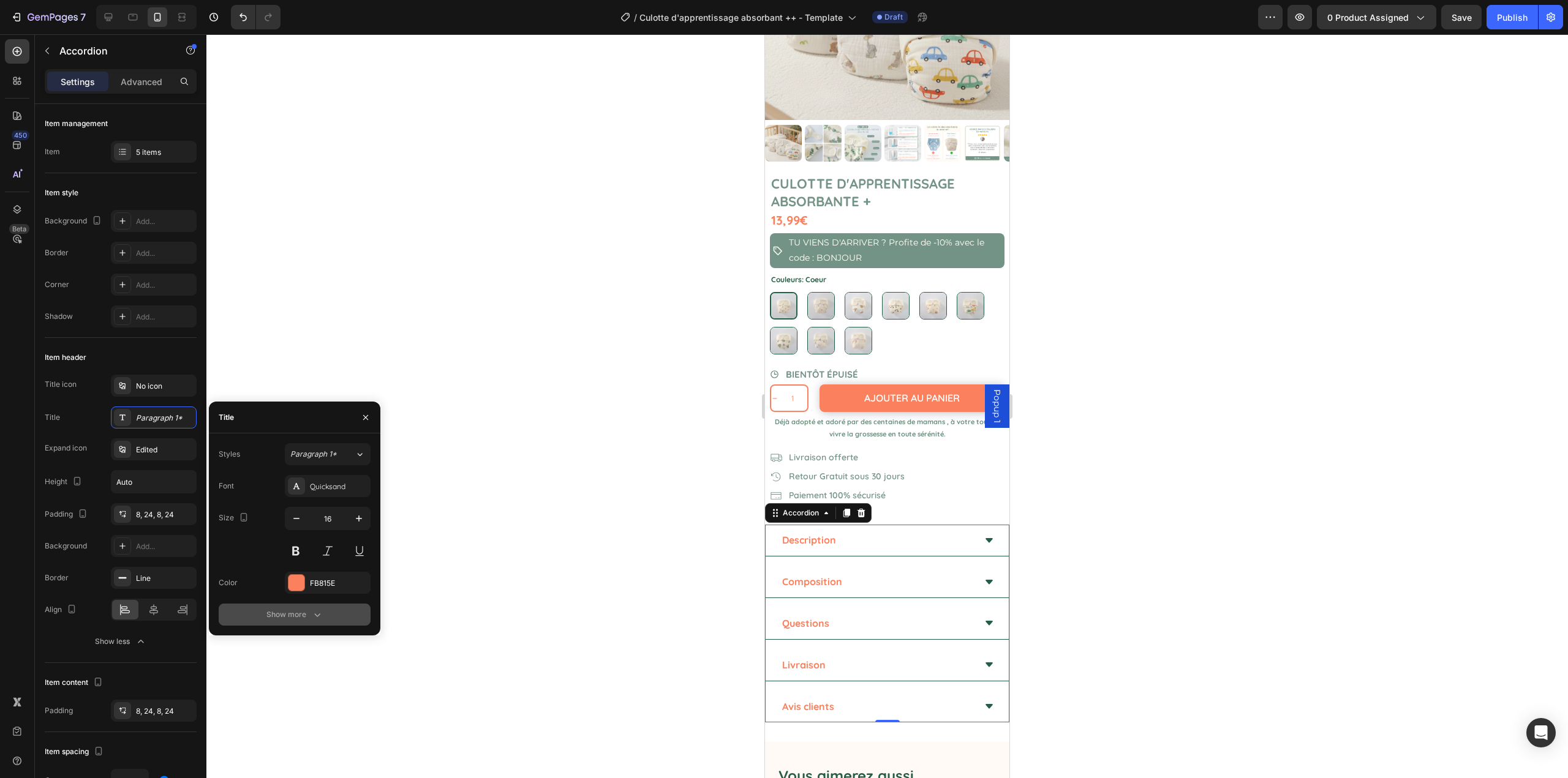
click at [310, 610] on div "Show more" at bounding box center [295, 614] width 57 height 12
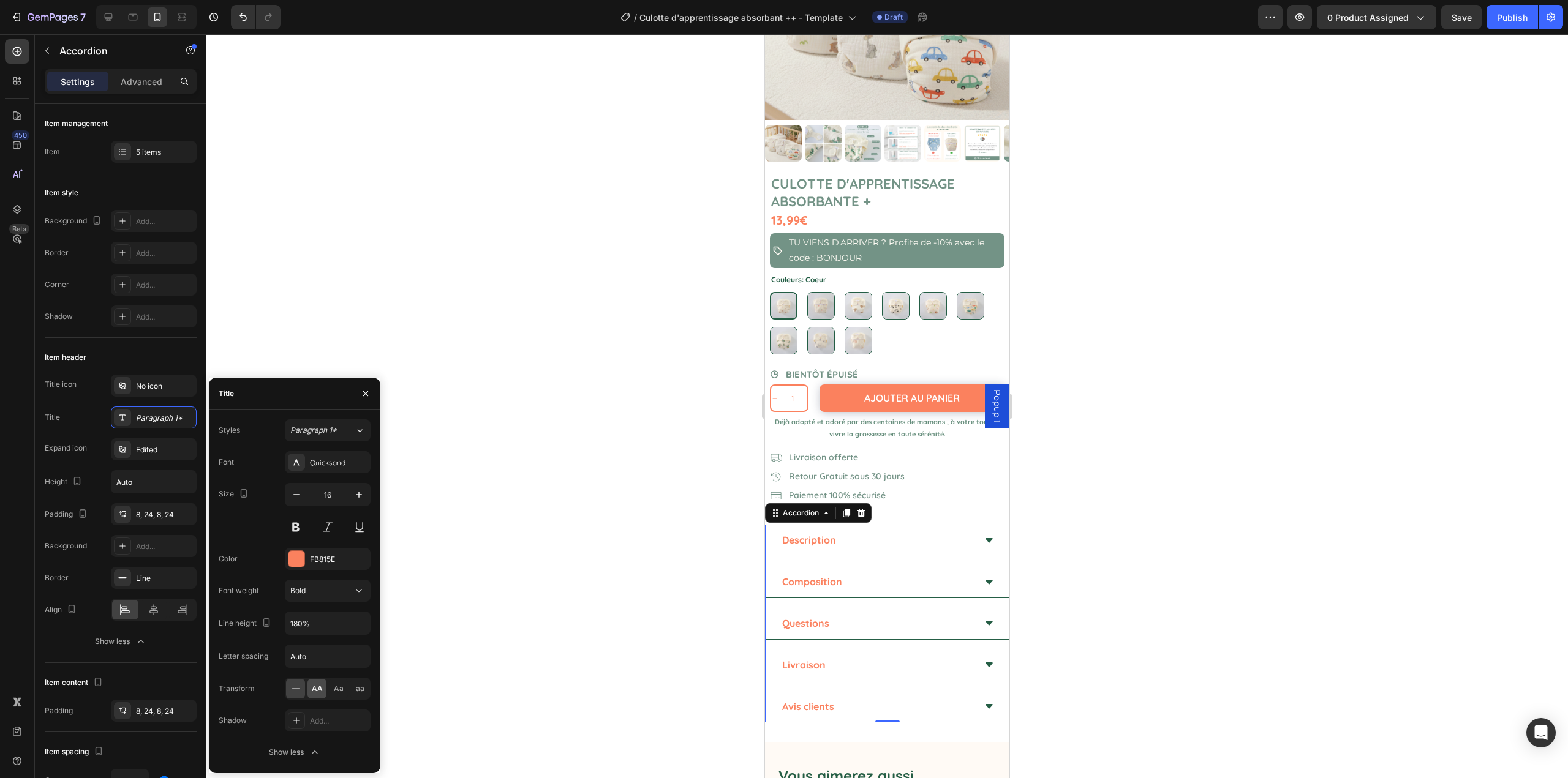
click at [314, 686] on span "AA" at bounding box center [318, 689] width 11 height 11
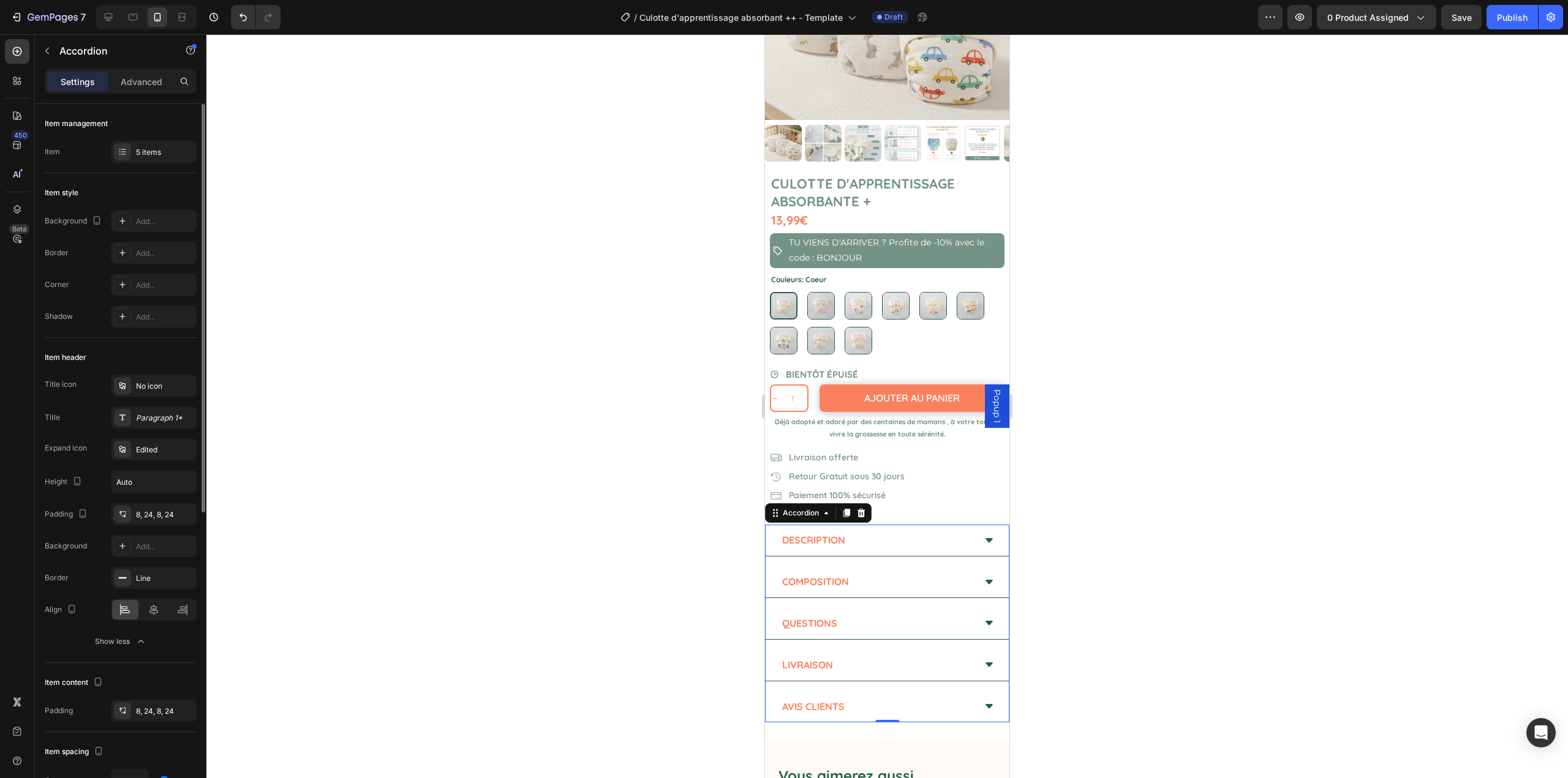
click at [140, 460] on div "Title icon No icon Title Paragraph 1* Expand icon Edited Height Auto Padding 8,…" at bounding box center [120, 465] width 152 height 182
click at [140, 456] on div "Edited" at bounding box center [153, 449] width 86 height 22
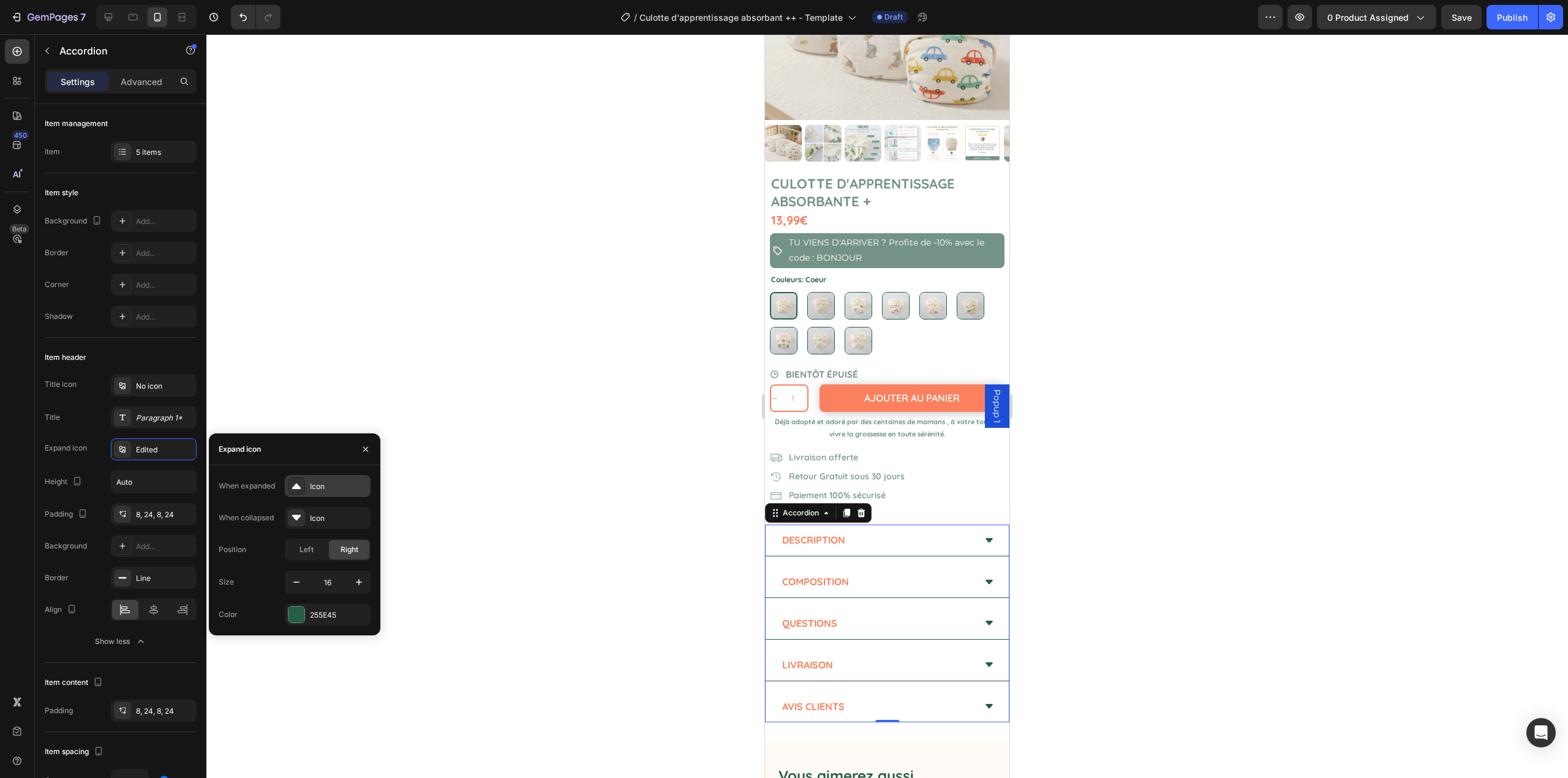
click at [306, 486] on div "Icon" at bounding box center [327, 485] width 86 height 22
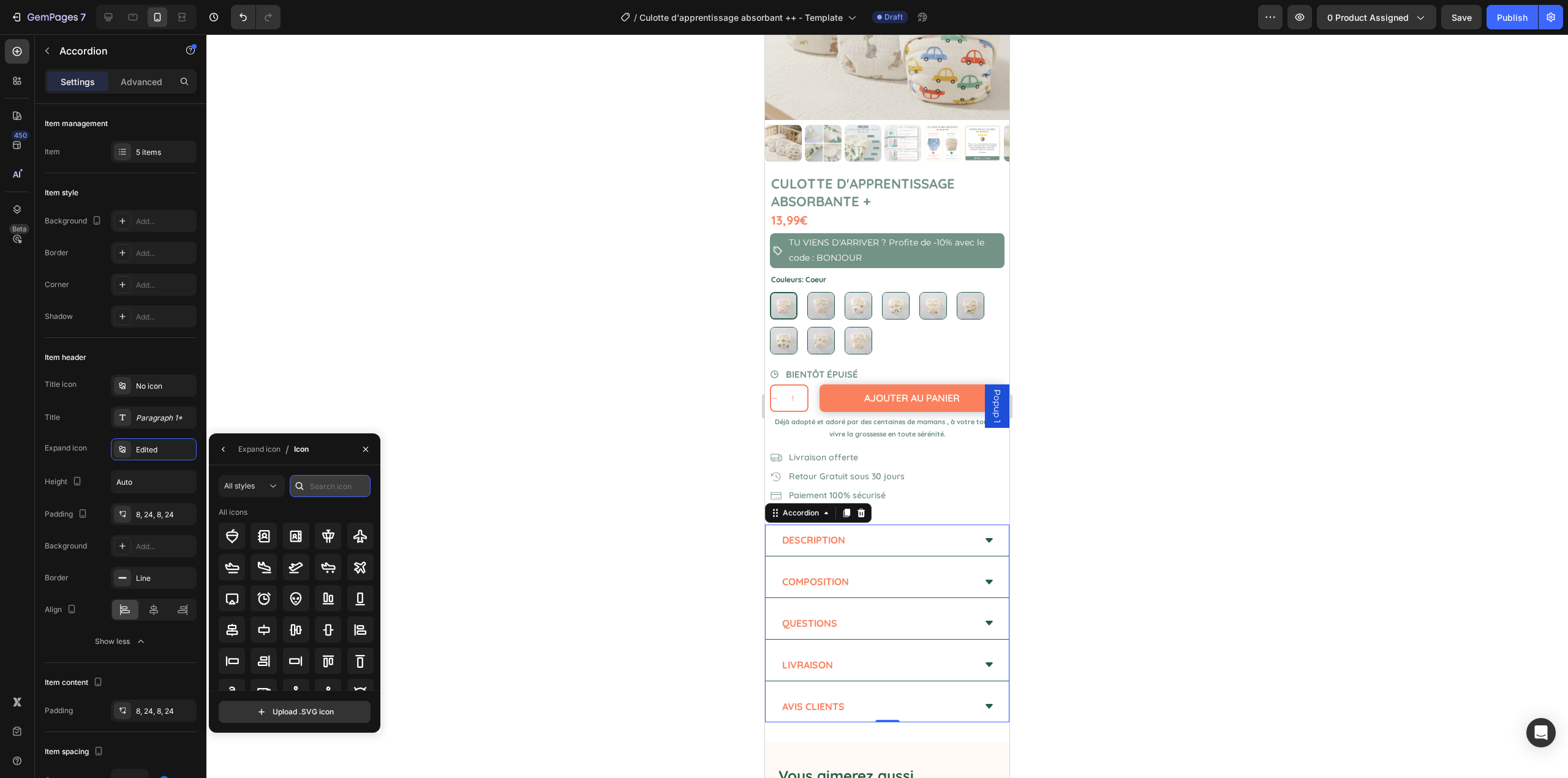
click at [327, 495] on input "text" at bounding box center [330, 485] width 81 height 22
type input "t"
type input "row"
click at [236, 586] on icon at bounding box center [232, 584] width 14 height 14
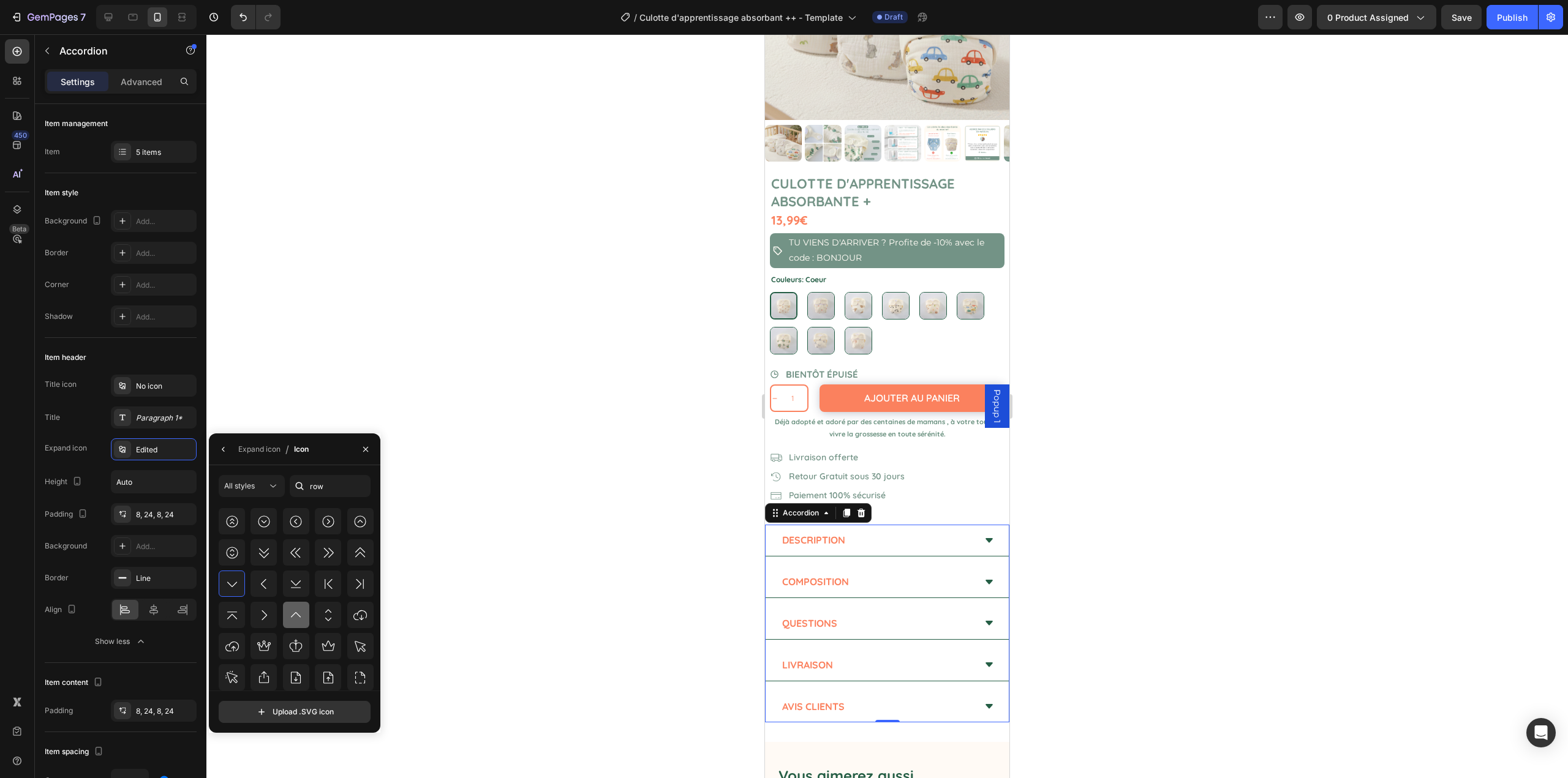
click at [289, 610] on icon at bounding box center [296, 615] width 14 height 14
click at [236, 590] on icon at bounding box center [232, 584] width 14 height 14
click at [223, 445] on icon "button" at bounding box center [224, 449] width 10 height 10
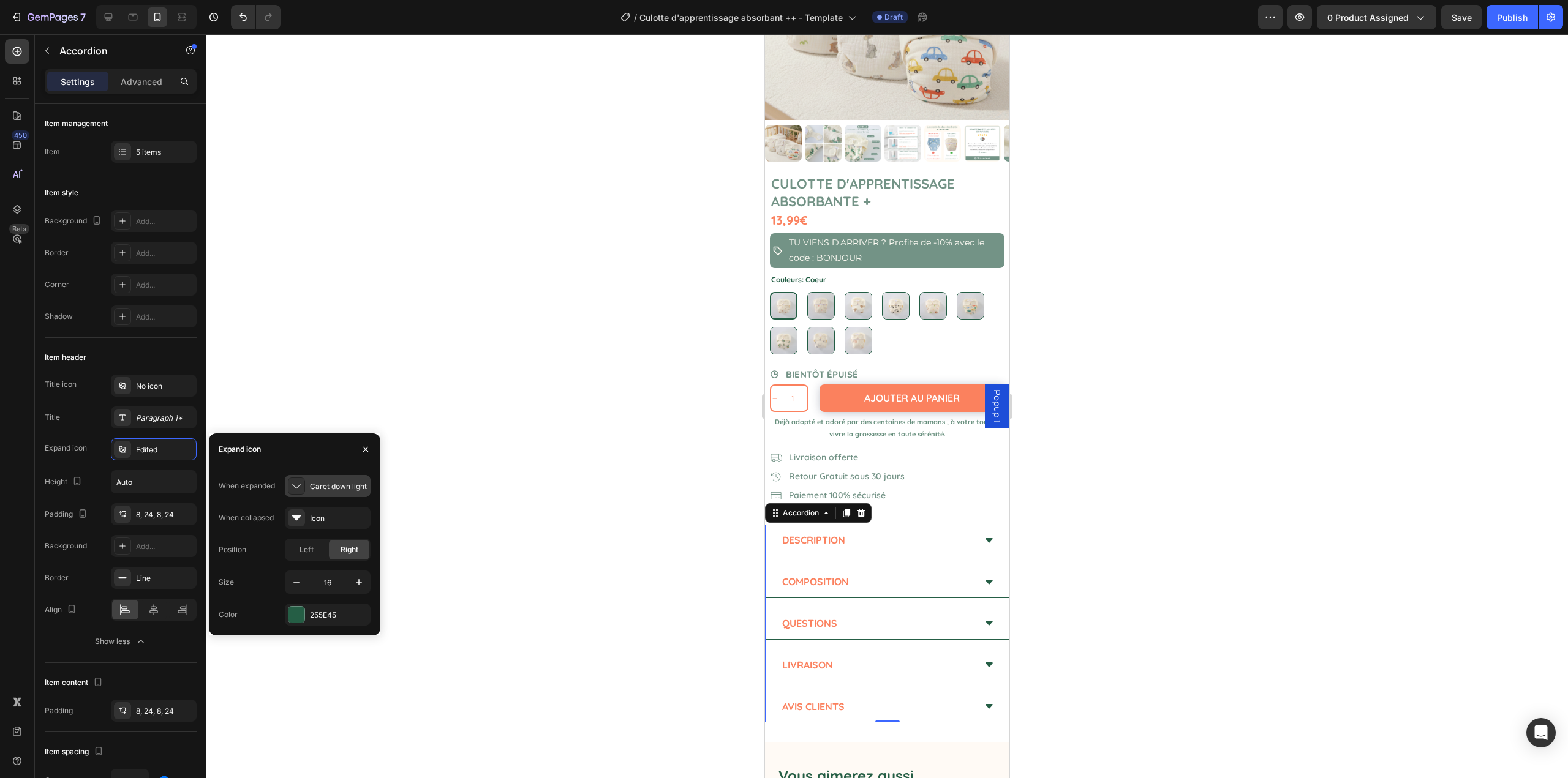
click at [295, 491] on icon at bounding box center [296, 486] width 12 height 12
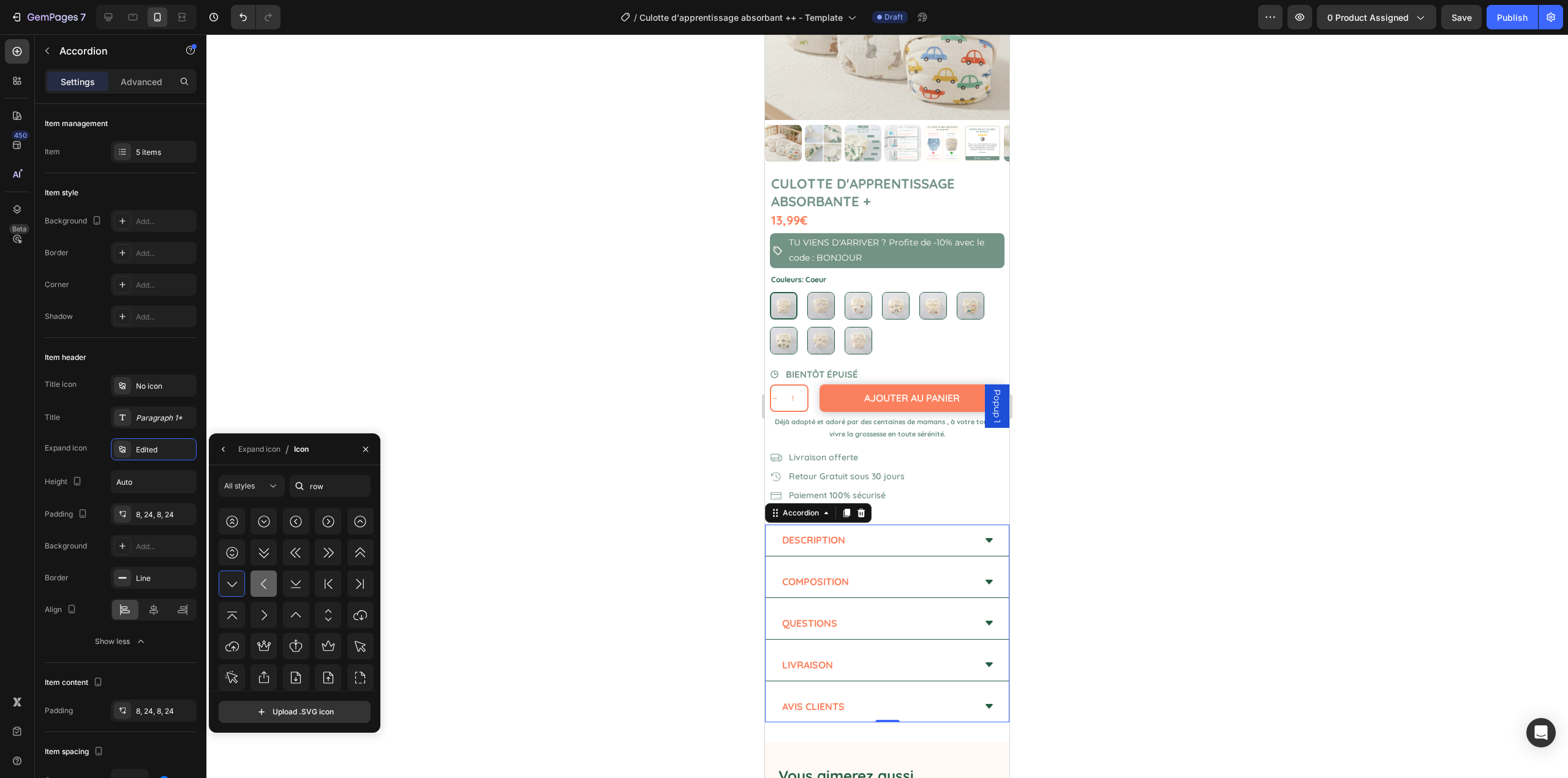
drag, startPoint x: 296, startPoint y: 612, endPoint x: 271, endPoint y: 570, distance: 48.9
click at [295, 612] on icon at bounding box center [296, 615] width 14 height 14
click at [224, 452] on icon "button" at bounding box center [224, 449] width 10 height 10
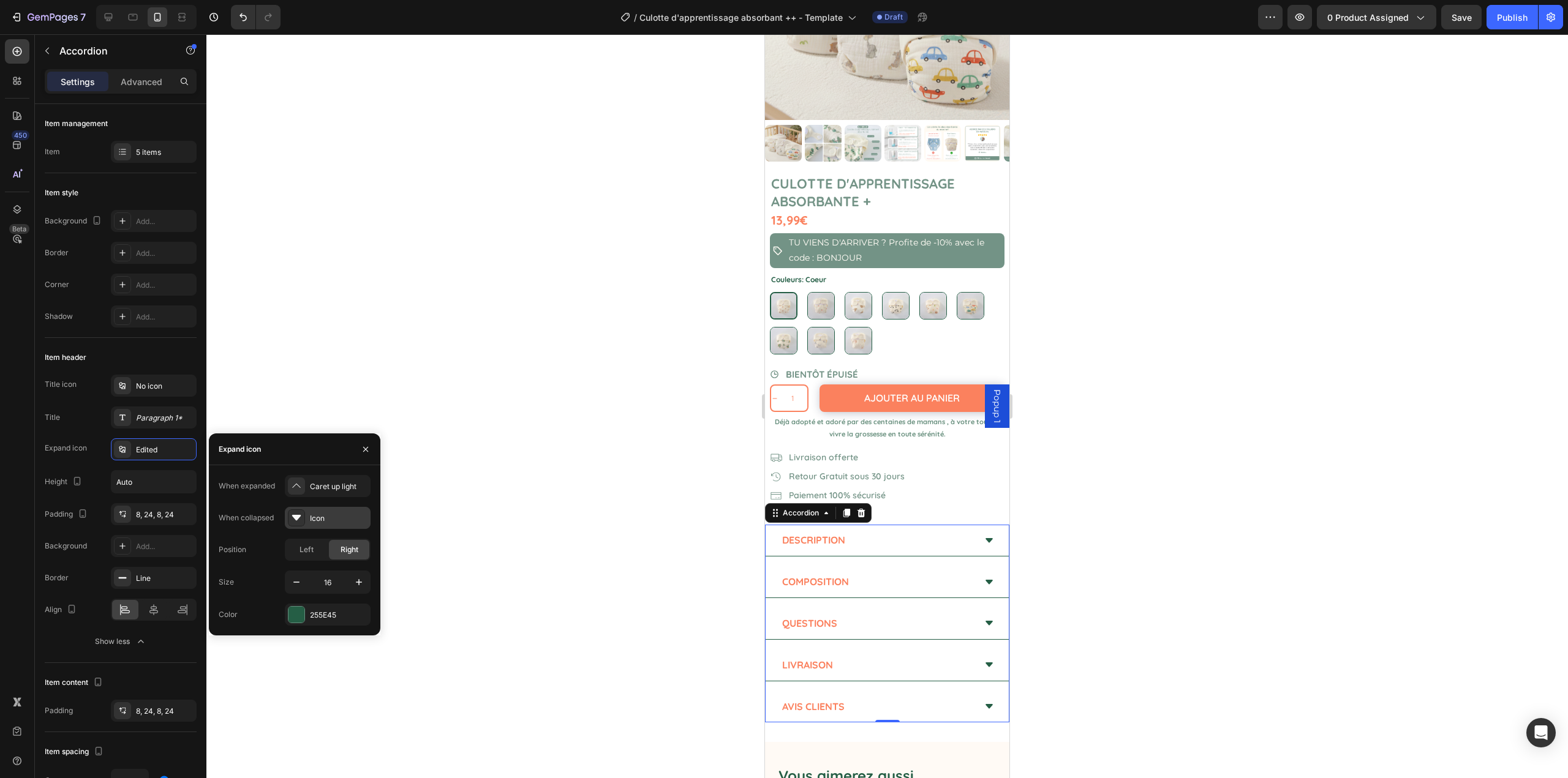
click at [297, 520] on icon at bounding box center [296, 517] width 9 height 6
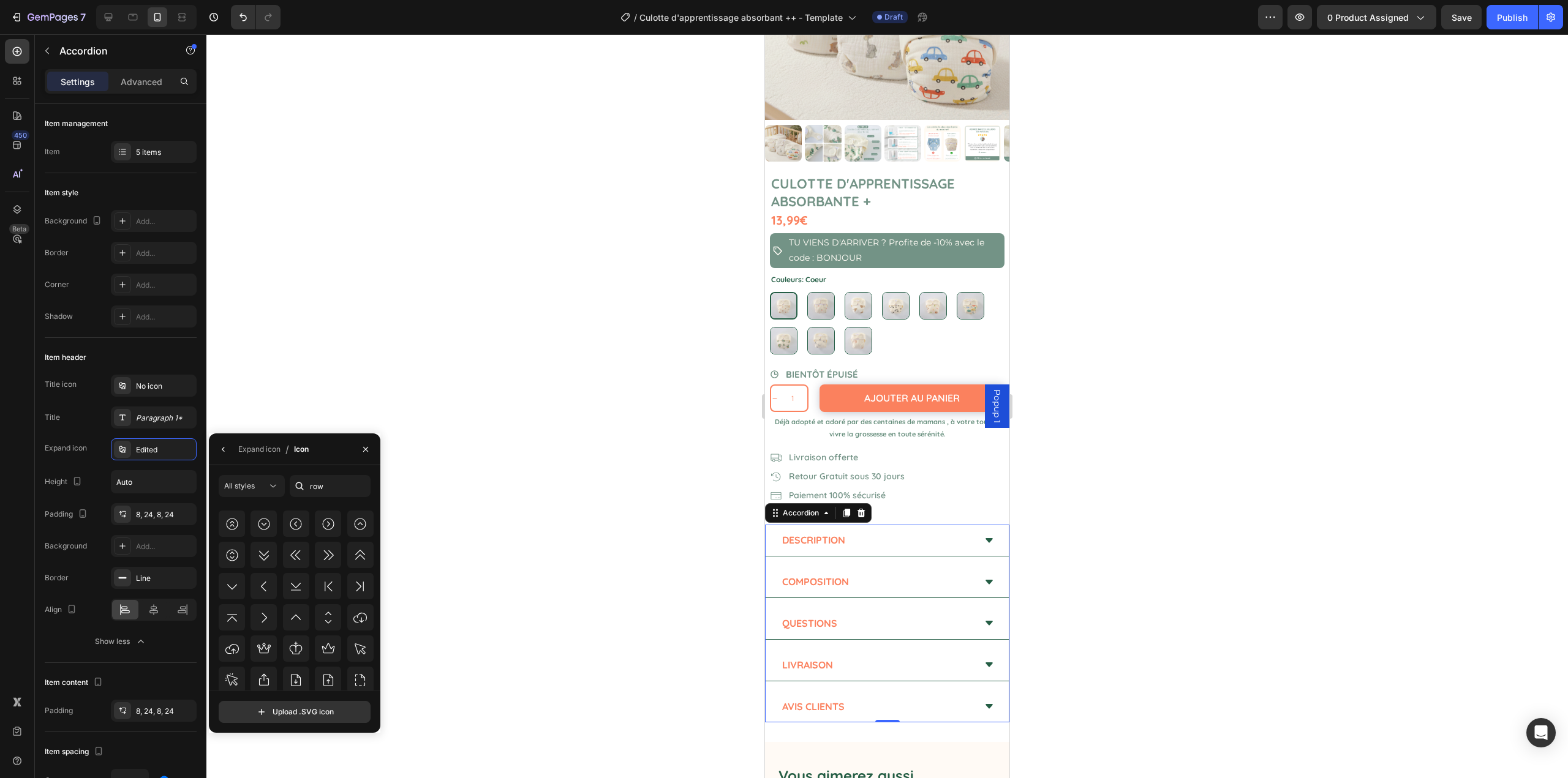
scroll to position [1469, 0]
click at [238, 573] on icon at bounding box center [232, 565] width 14 height 14
click at [224, 450] on icon "button" at bounding box center [222, 449] width 2 height 5
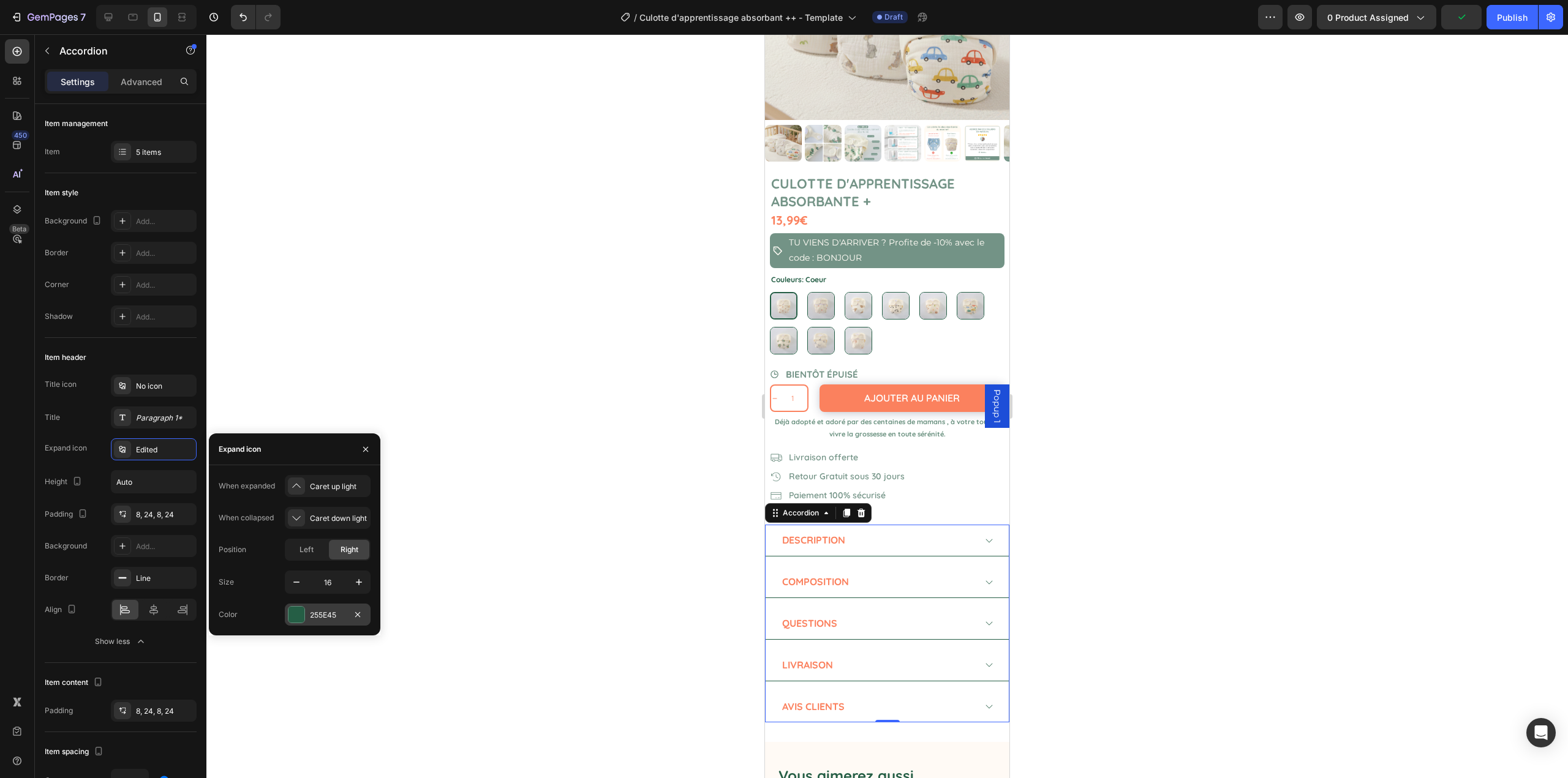
click at [328, 612] on div "255E45" at bounding box center [327, 615] width 35 height 11
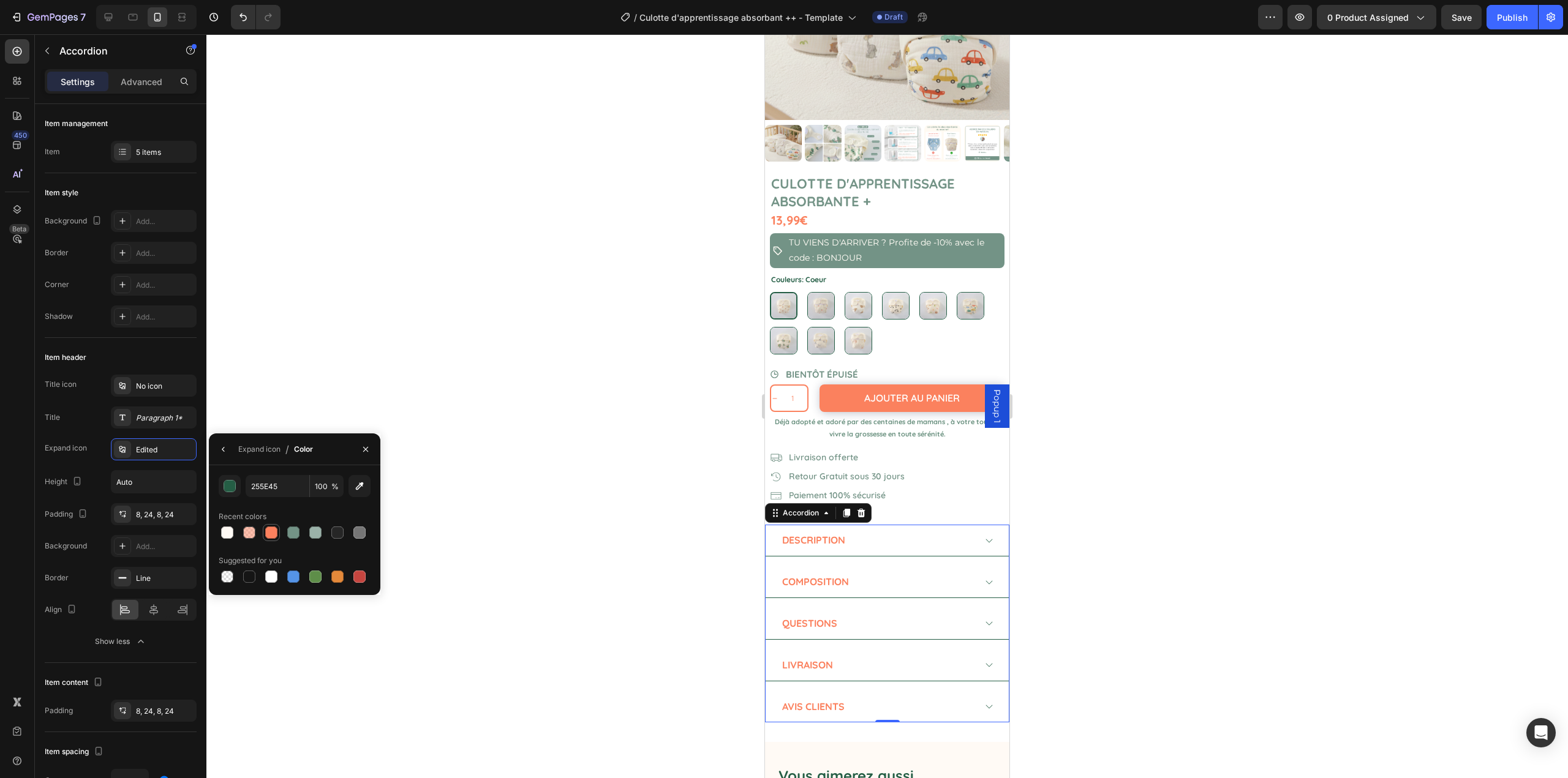
click at [270, 532] on div at bounding box center [271, 533] width 12 height 12
type input "FB815E"
click at [220, 454] on button "button" at bounding box center [223, 449] width 19 height 19
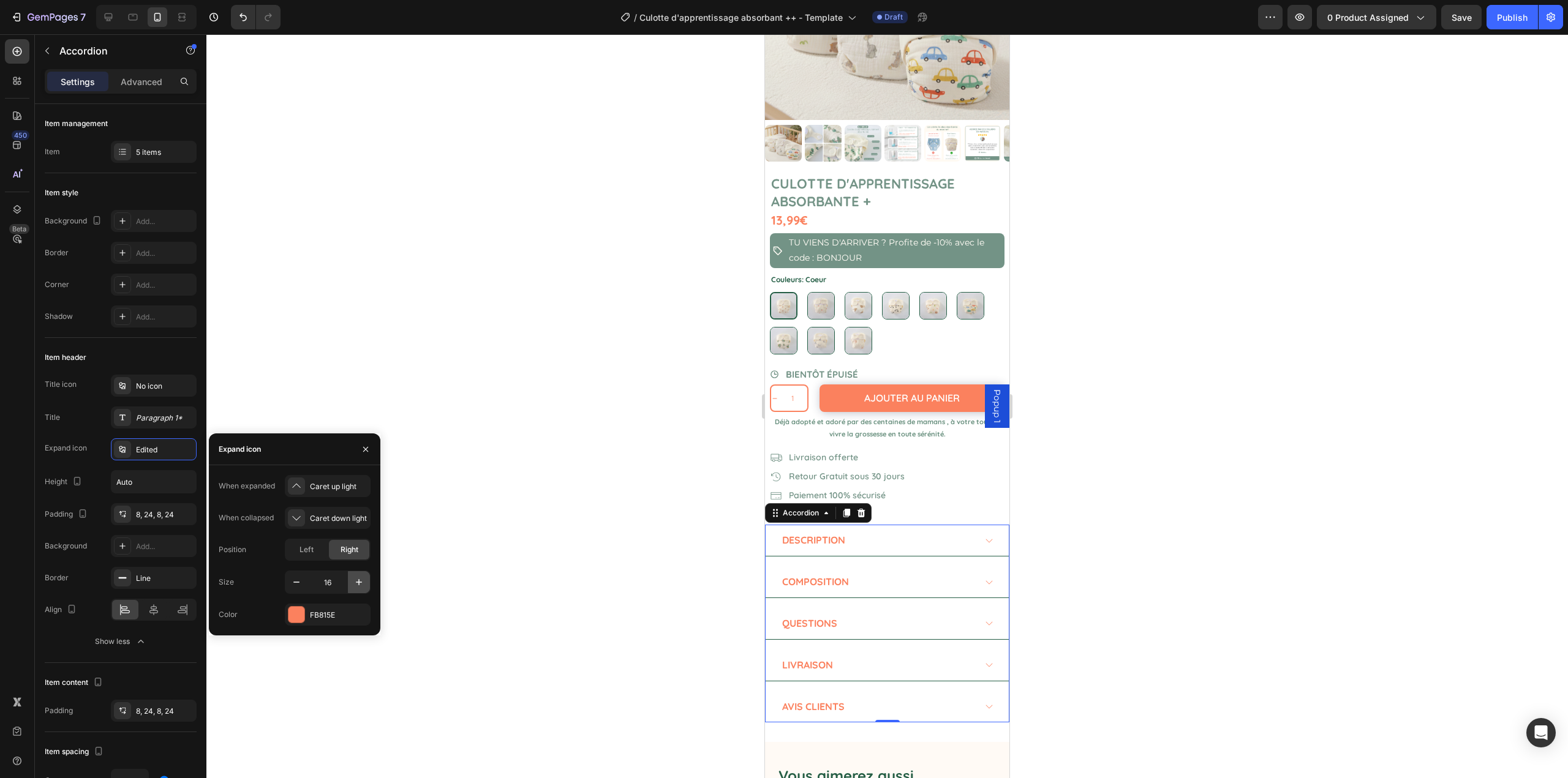
click at [356, 579] on icon "button" at bounding box center [359, 581] width 12 height 12
type input "20"
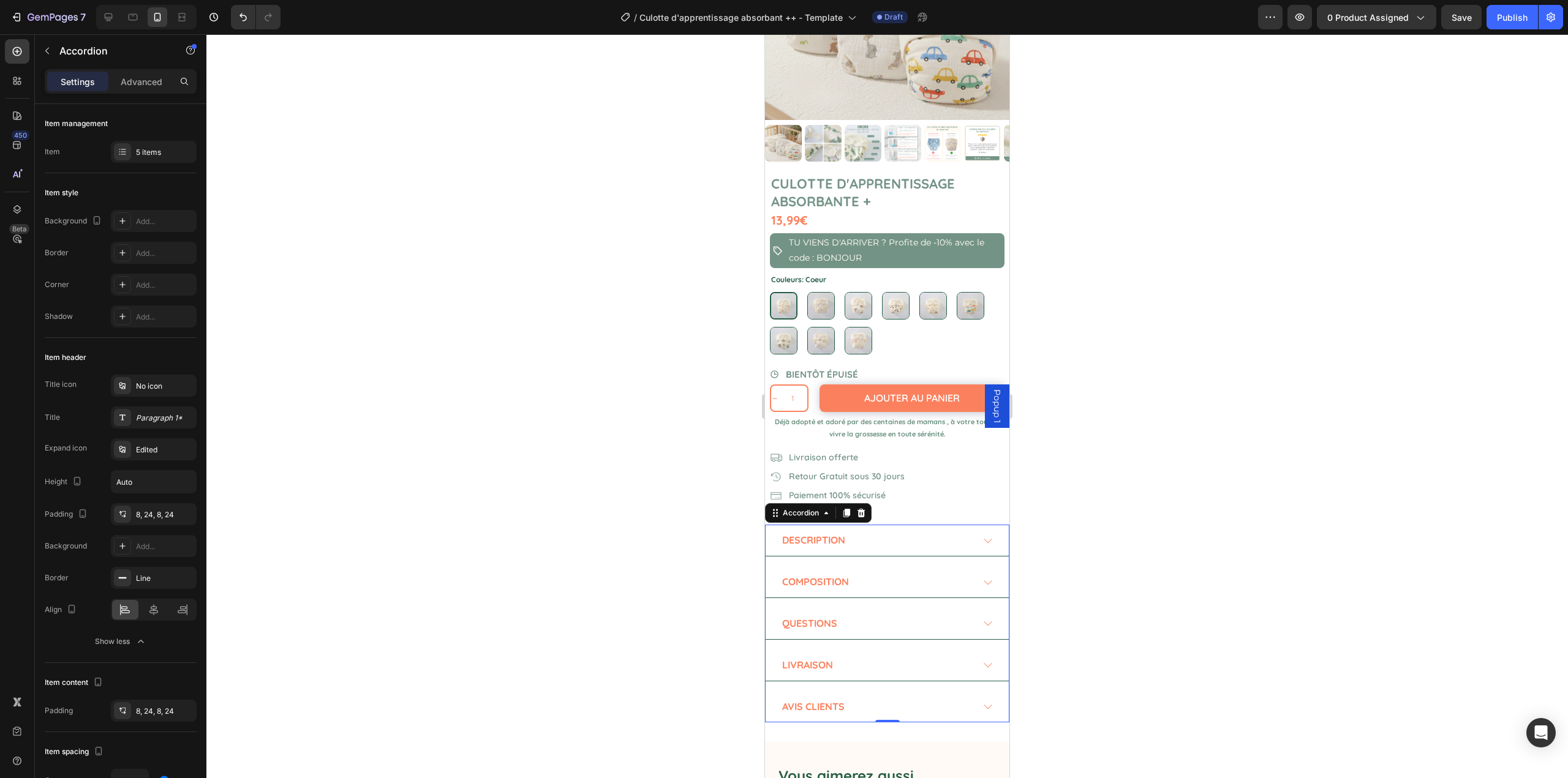
click at [450, 480] on div at bounding box center [887, 407] width 1362 height 744
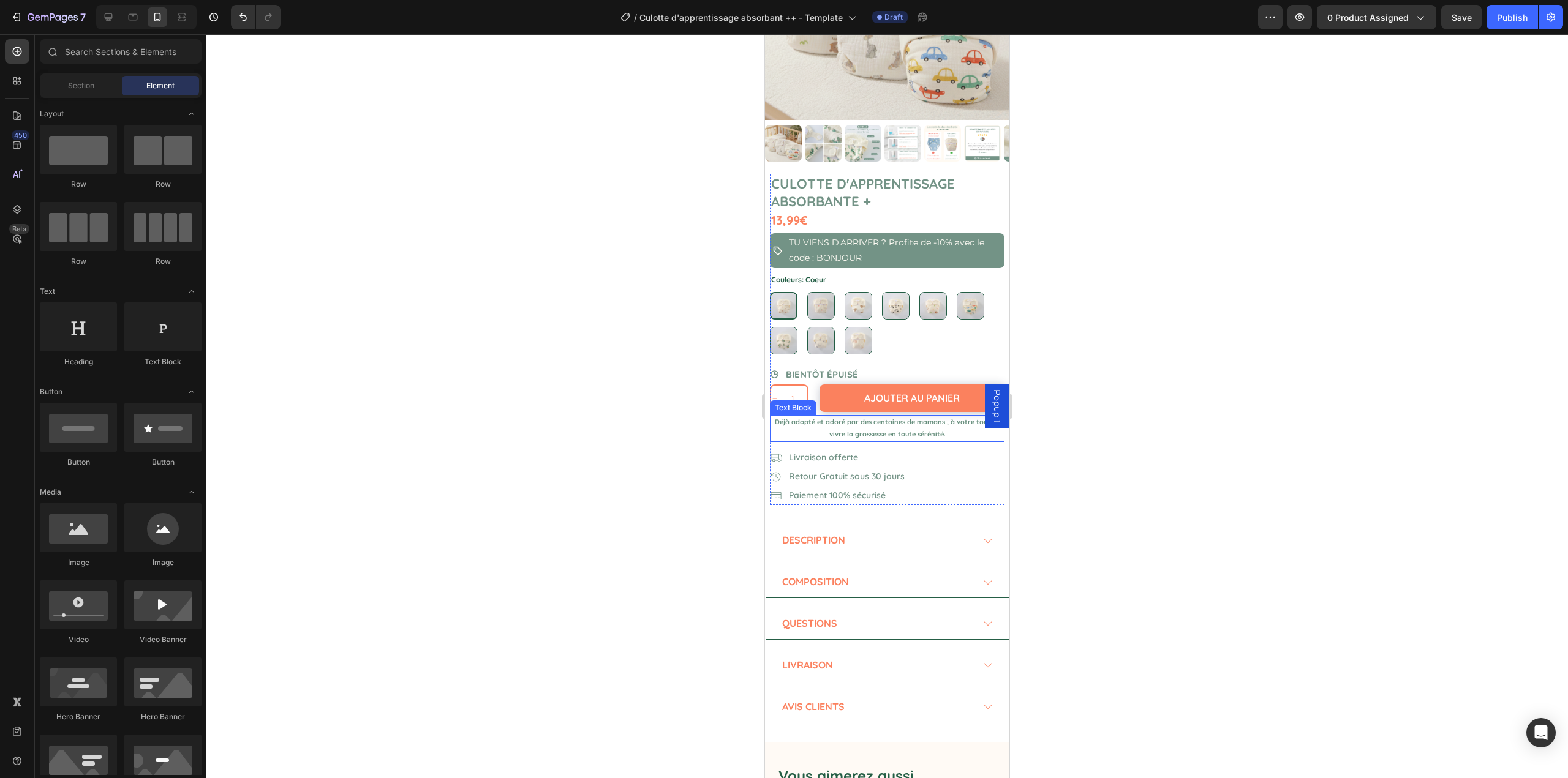
click at [867, 416] on p "Déjà adopté et adoré par des centaines de mamans , à votre tour de vivre la gro…" at bounding box center [887, 428] width 232 height 25
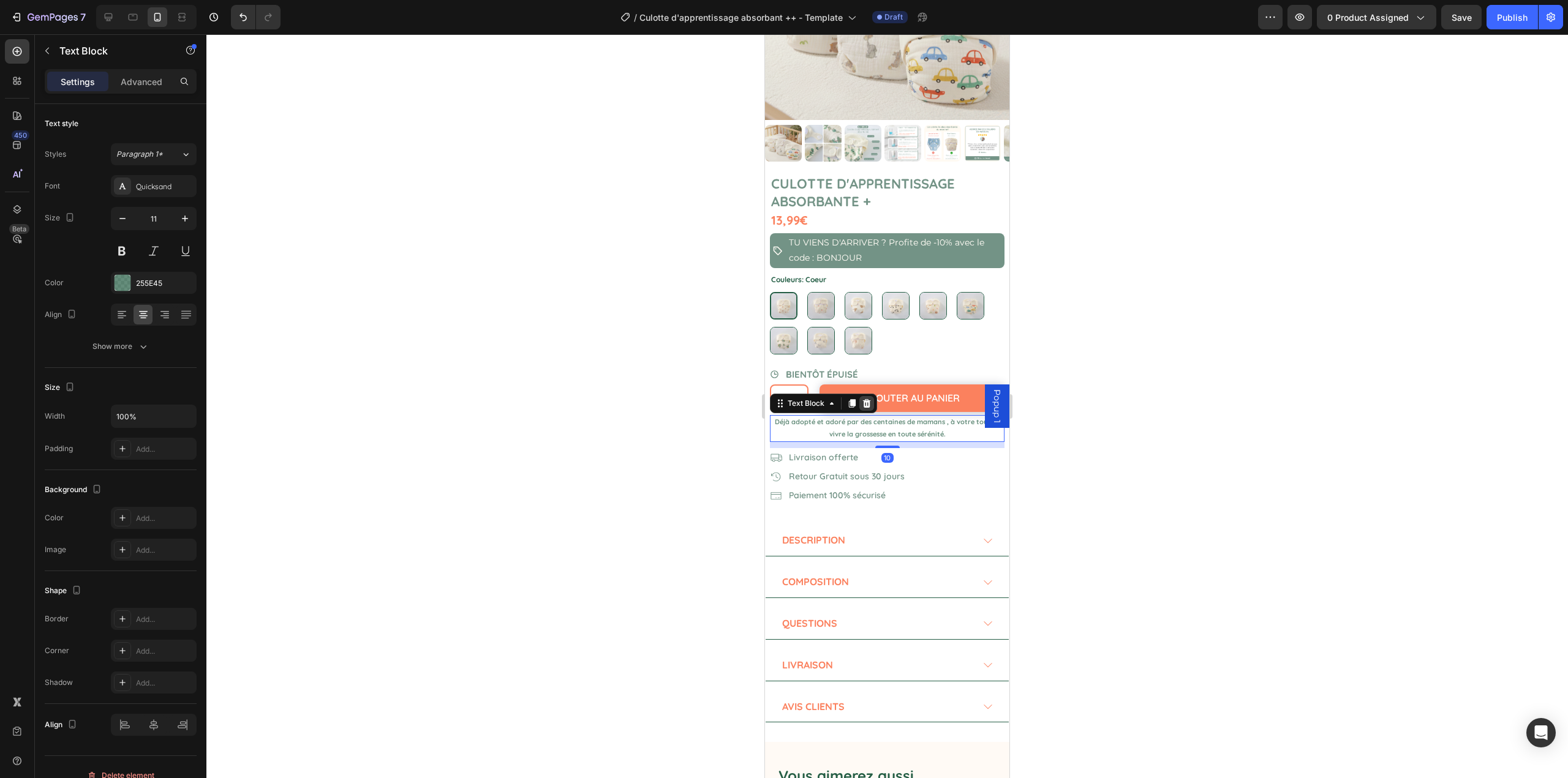
click at [862, 399] on icon at bounding box center [867, 403] width 10 height 10
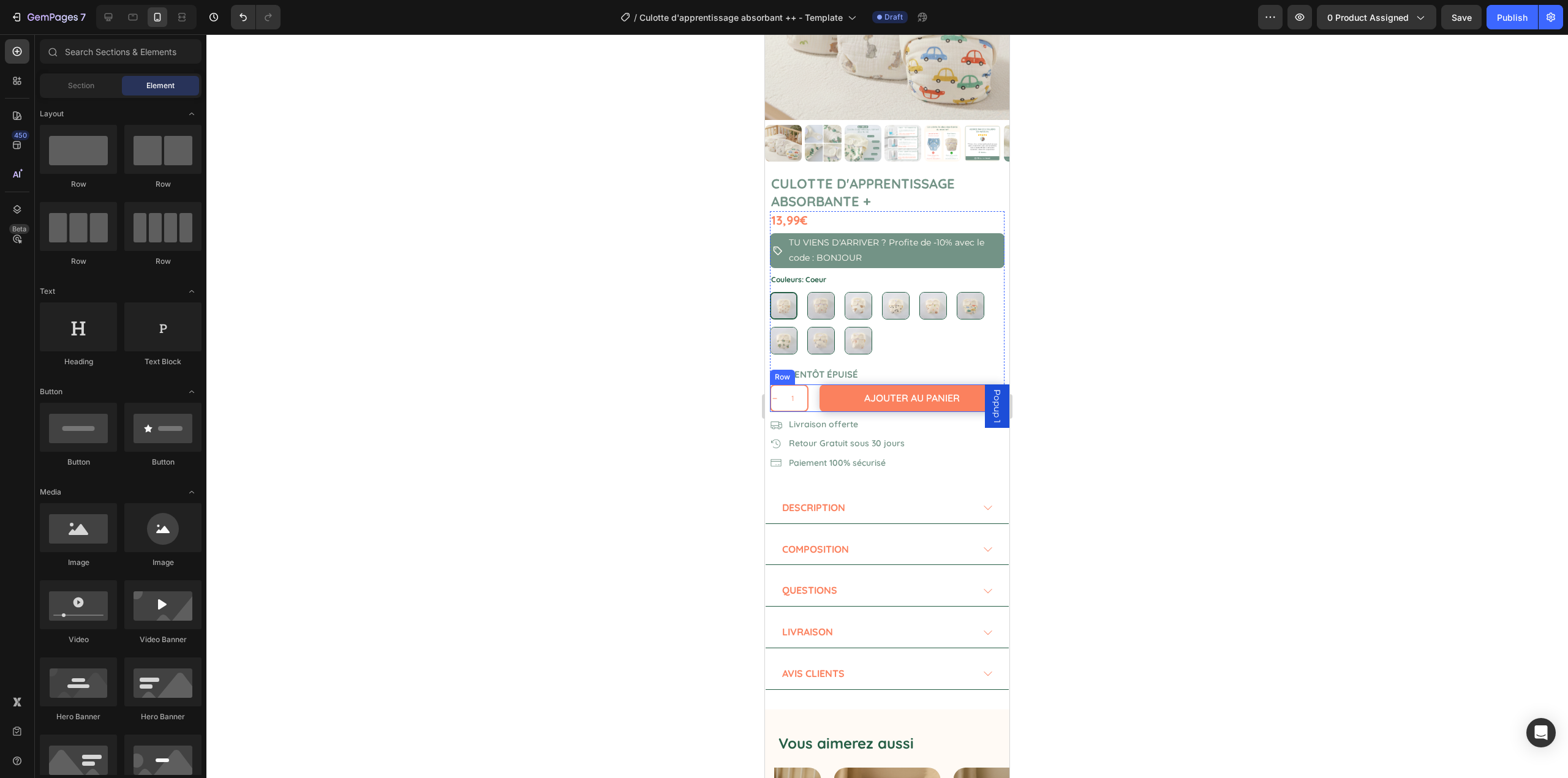
click at [814, 402] on div "Ajouter au panier Add to Cart" at bounding box center [909, 398] width 192 height 27
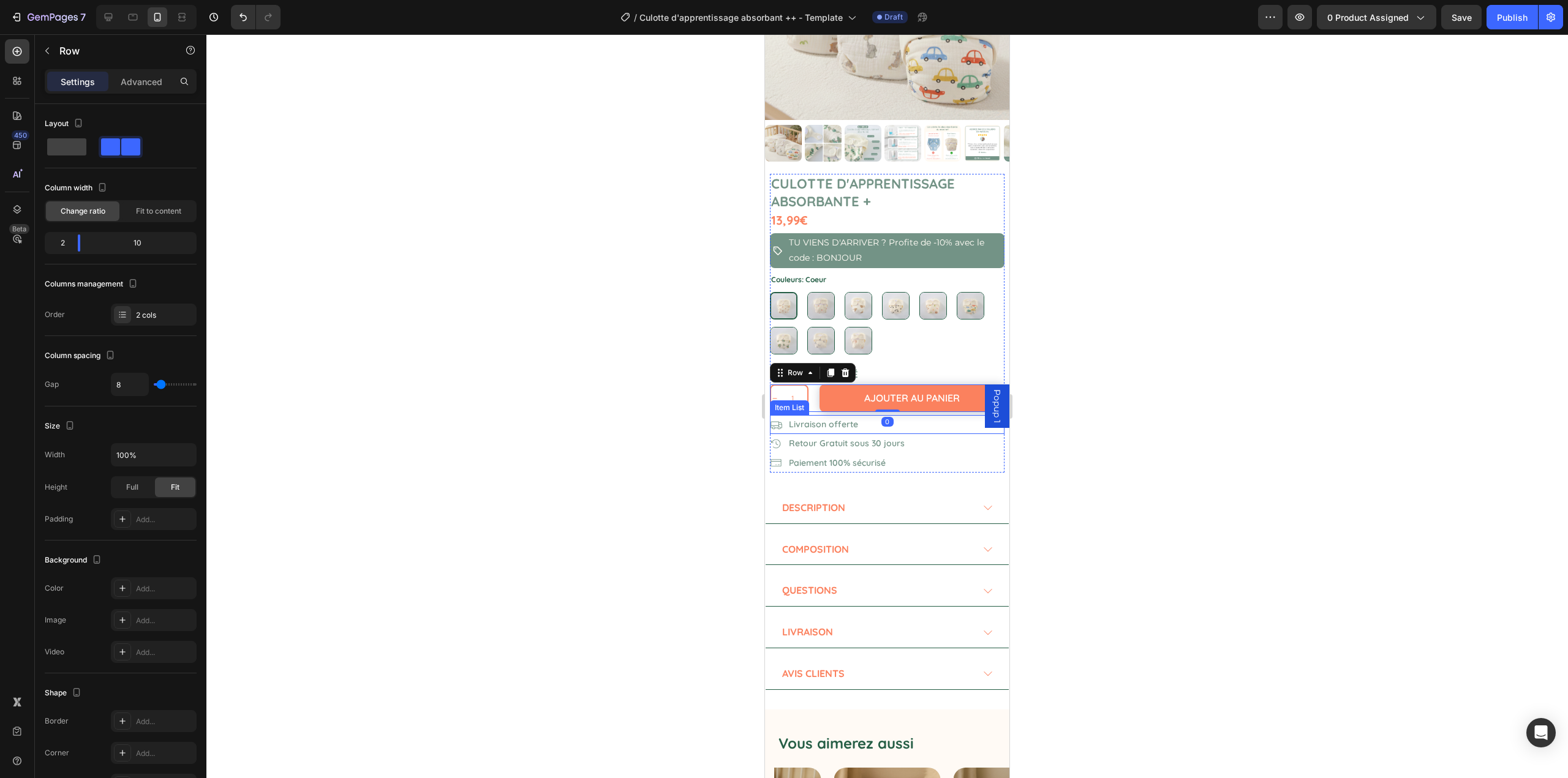
click at [668, 404] on div at bounding box center [887, 407] width 1362 height 744
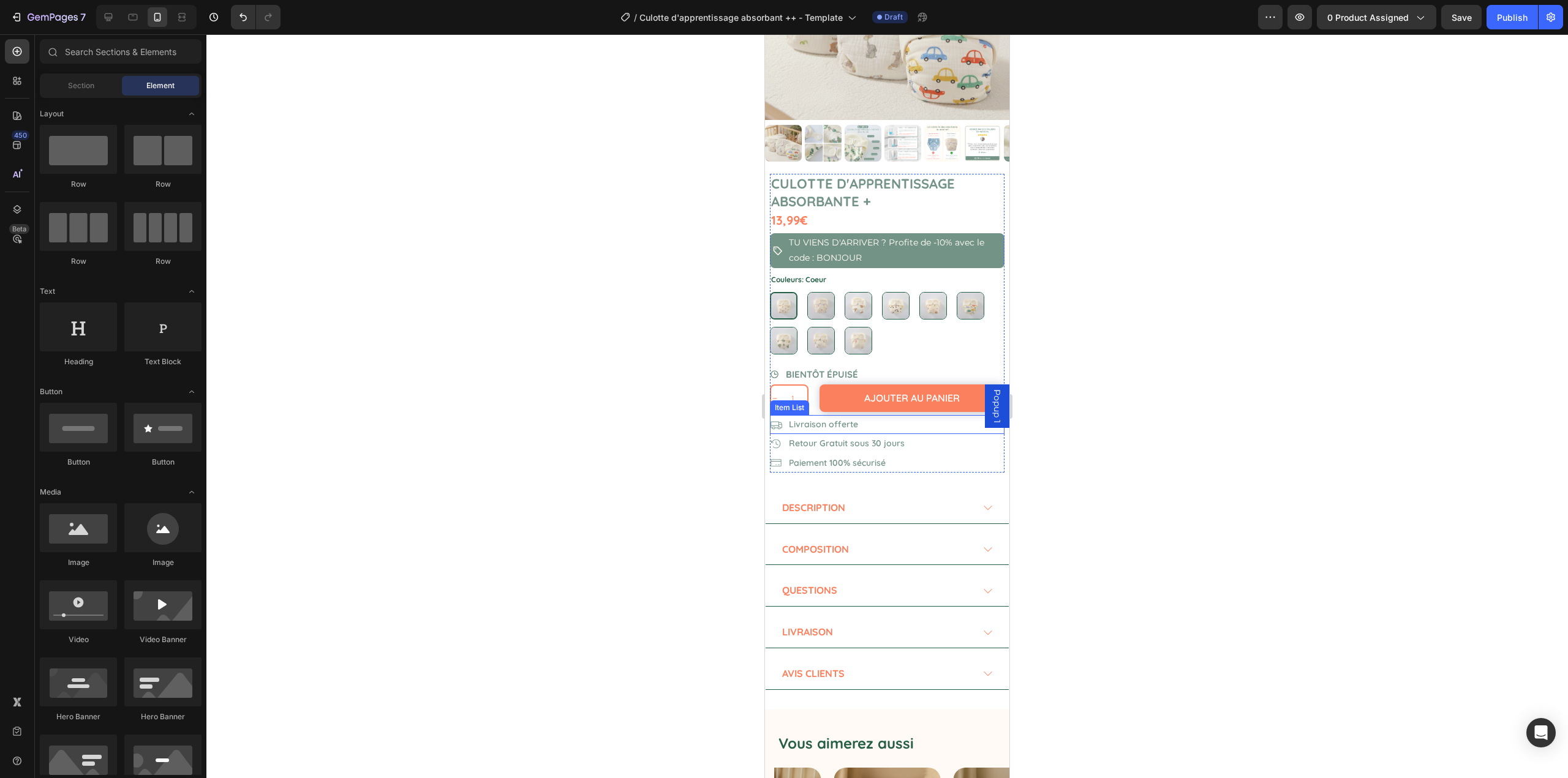
click at [672, 405] on div at bounding box center [887, 407] width 1362 height 744
click at [1112, 346] on div at bounding box center [887, 407] width 1362 height 744
click at [773, 370] on icon at bounding box center [774, 374] width 9 height 9
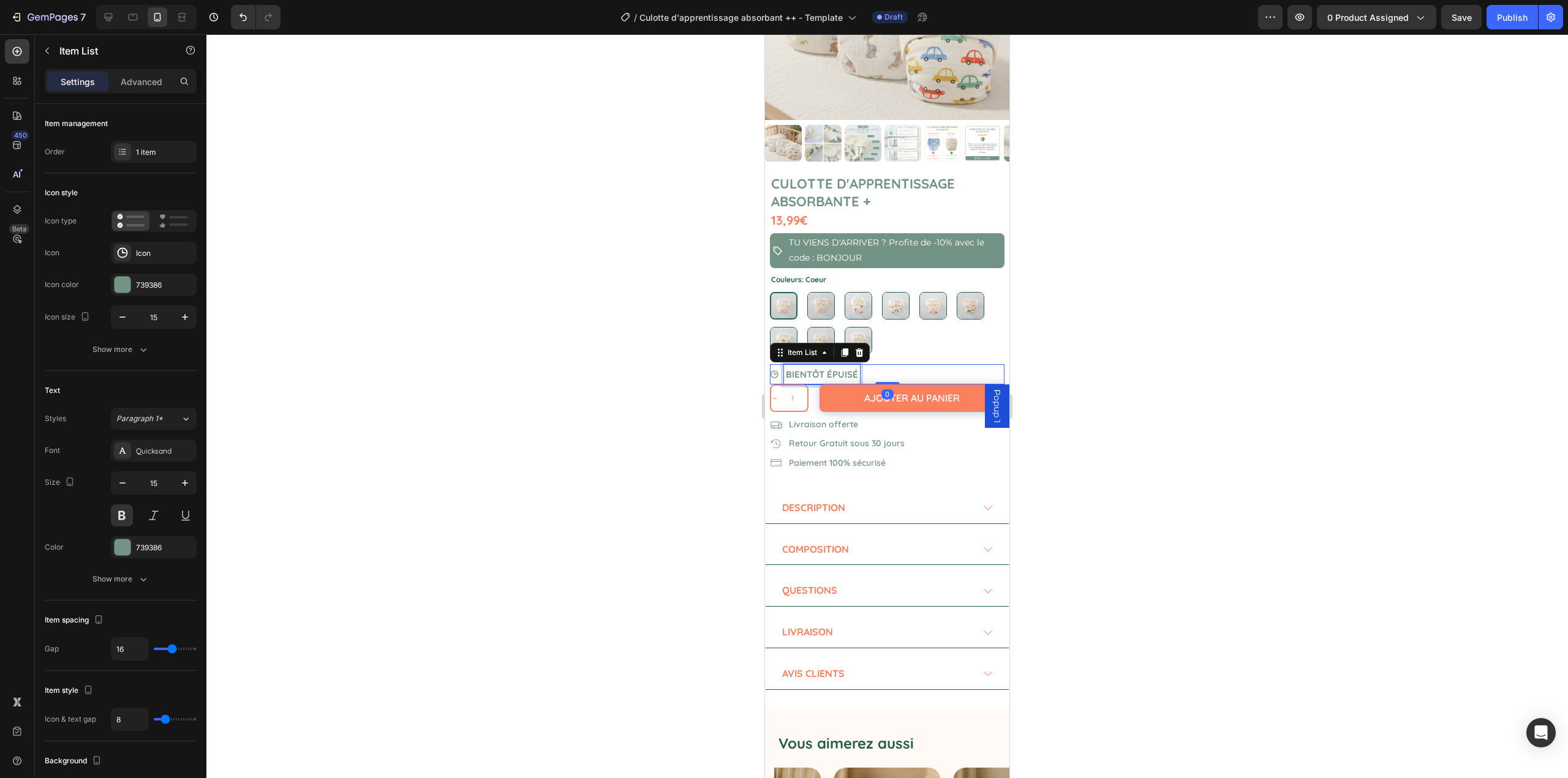
click at [806, 367] on p "BIENTÔT ÉPUISÉ" at bounding box center [822, 375] width 72 height 17
click at [120, 319] on icon "button" at bounding box center [122, 317] width 12 height 12
click at [181, 322] on icon "button" at bounding box center [185, 317] width 12 height 12
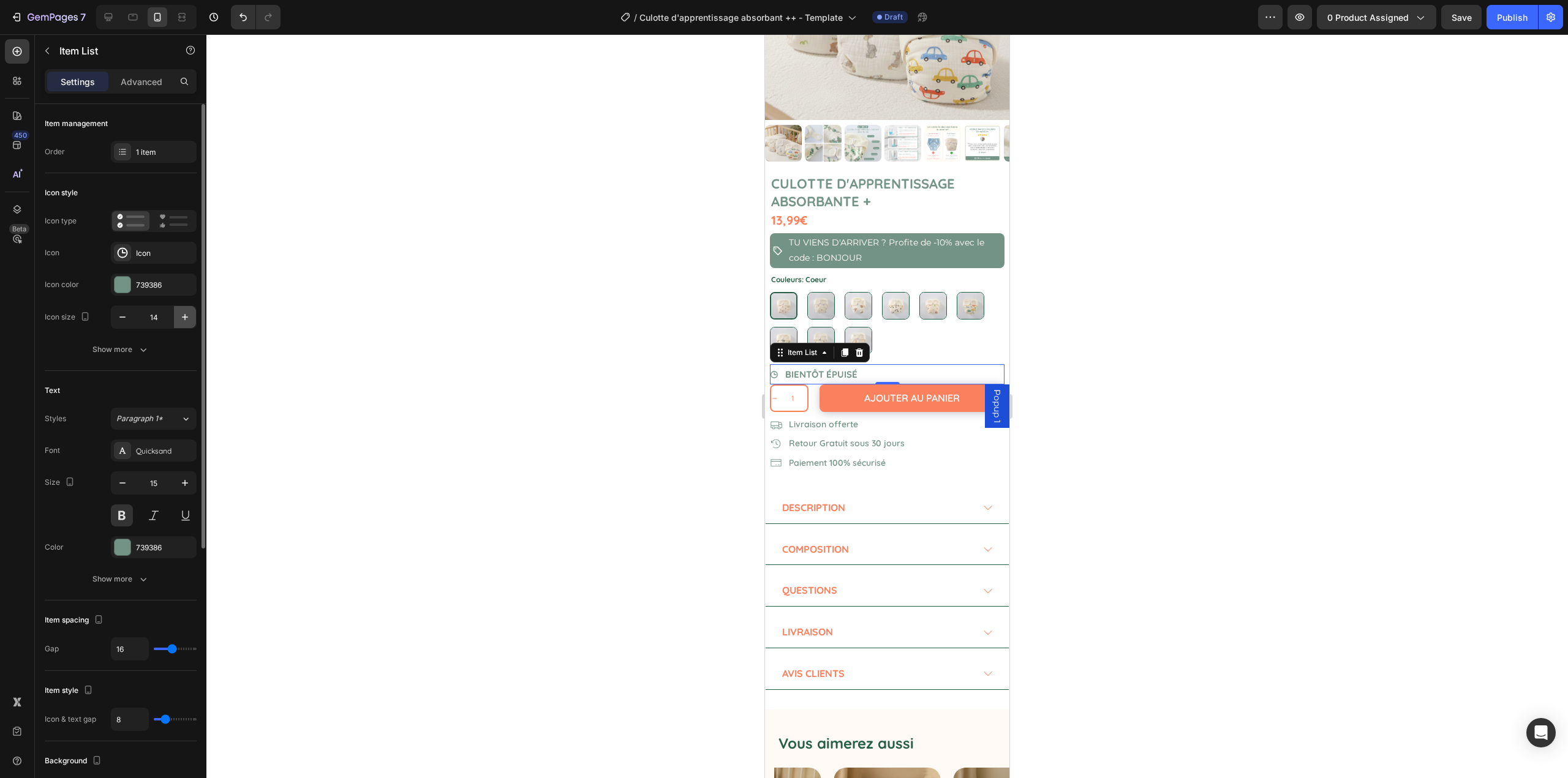
type input "15"
click at [126, 480] on icon "button" at bounding box center [122, 483] width 12 height 12
click at [125, 480] on icon "button" at bounding box center [122, 483] width 12 height 12
click at [188, 480] on icon "button" at bounding box center [185, 483] width 12 height 12
type input "14"
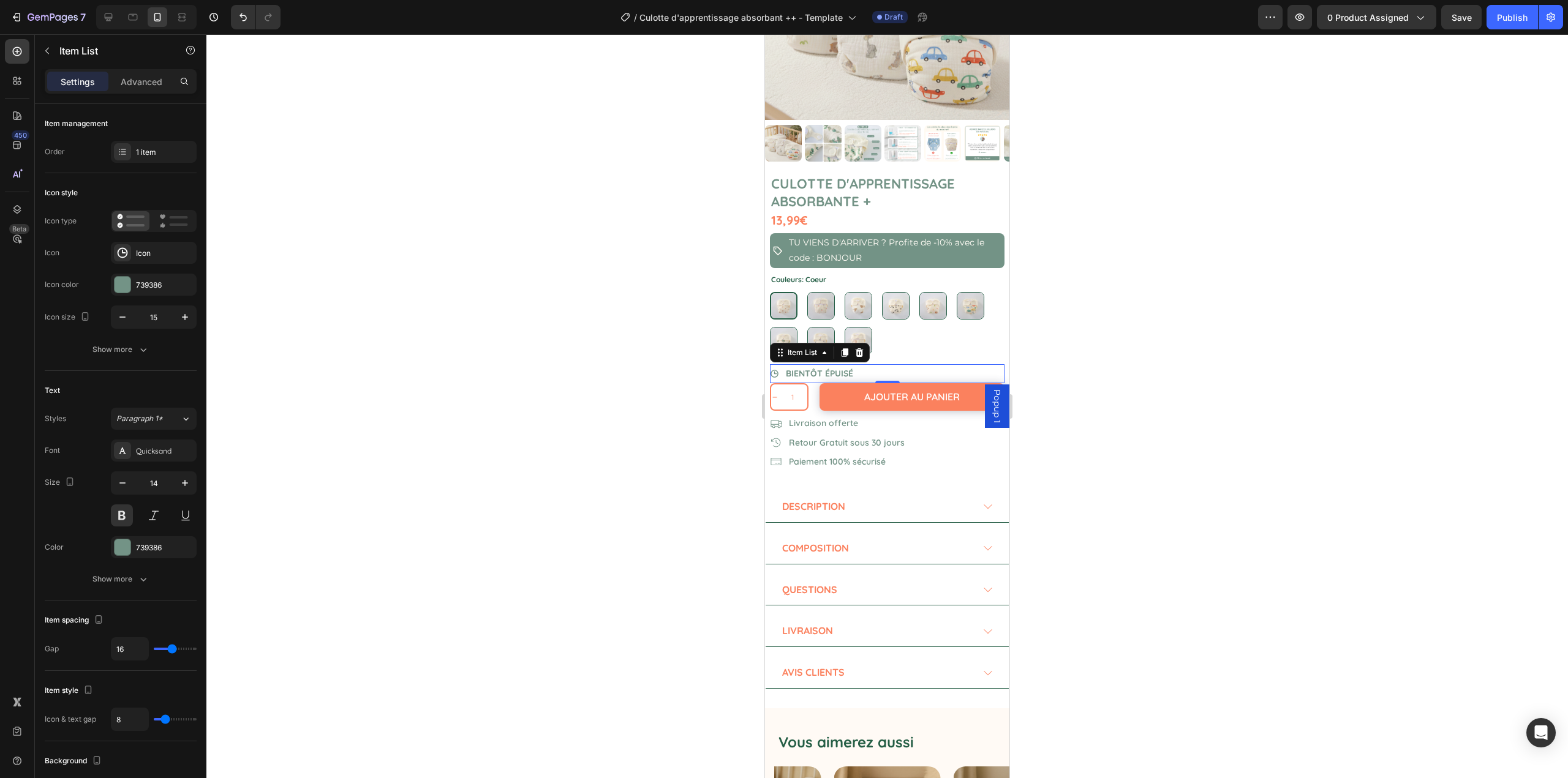
click at [426, 451] on div at bounding box center [887, 407] width 1362 height 744
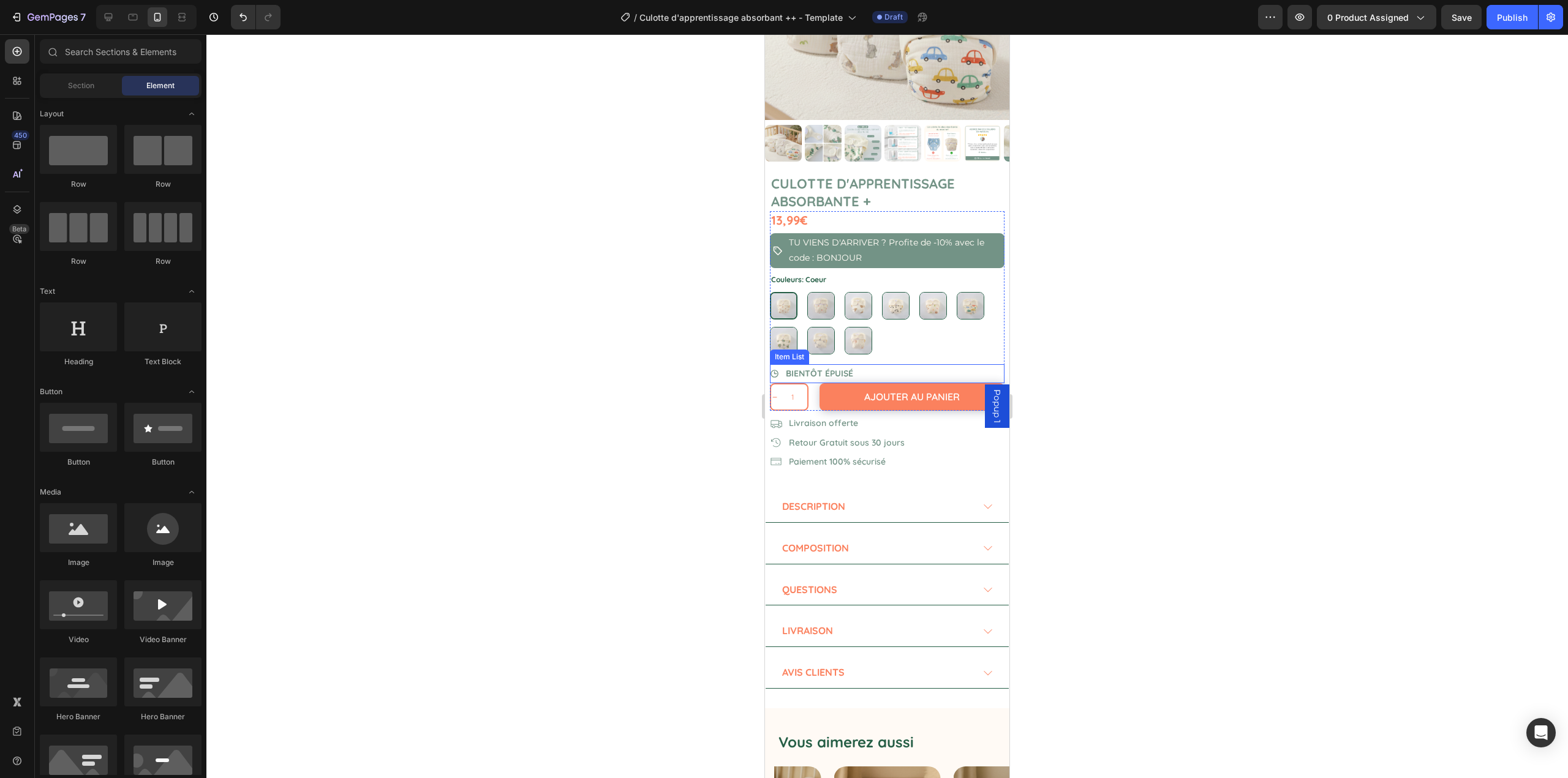
click at [877, 364] on div "BIENTÔT ÉPUISÉ" at bounding box center [888, 374] width 234 height 19
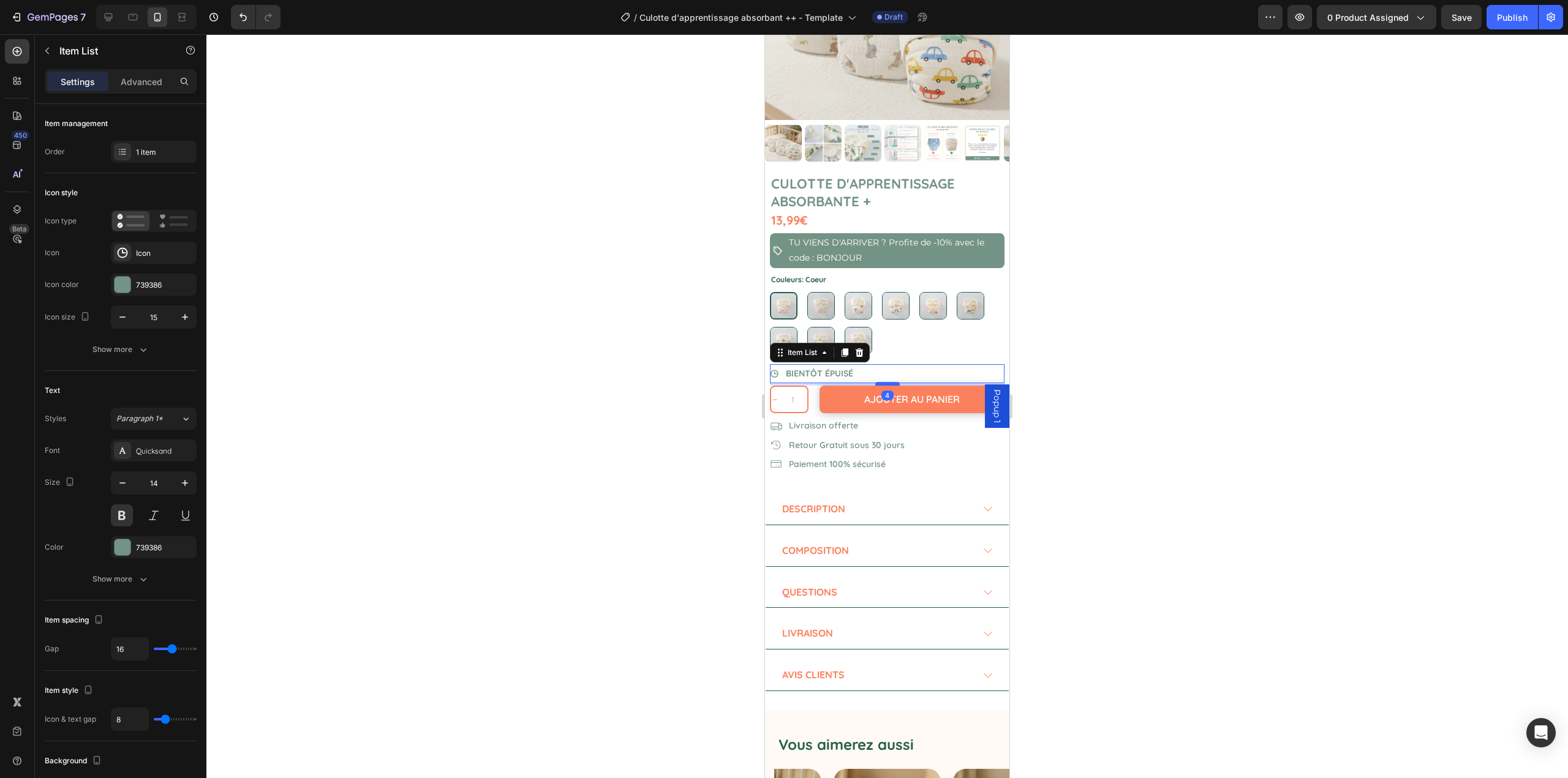
drag, startPoint x: 875, startPoint y: 373, endPoint x: 1817, endPoint y: 423, distance: 943.3
click at [876, 382] on div at bounding box center [888, 383] width 25 height 4
type input "100%"
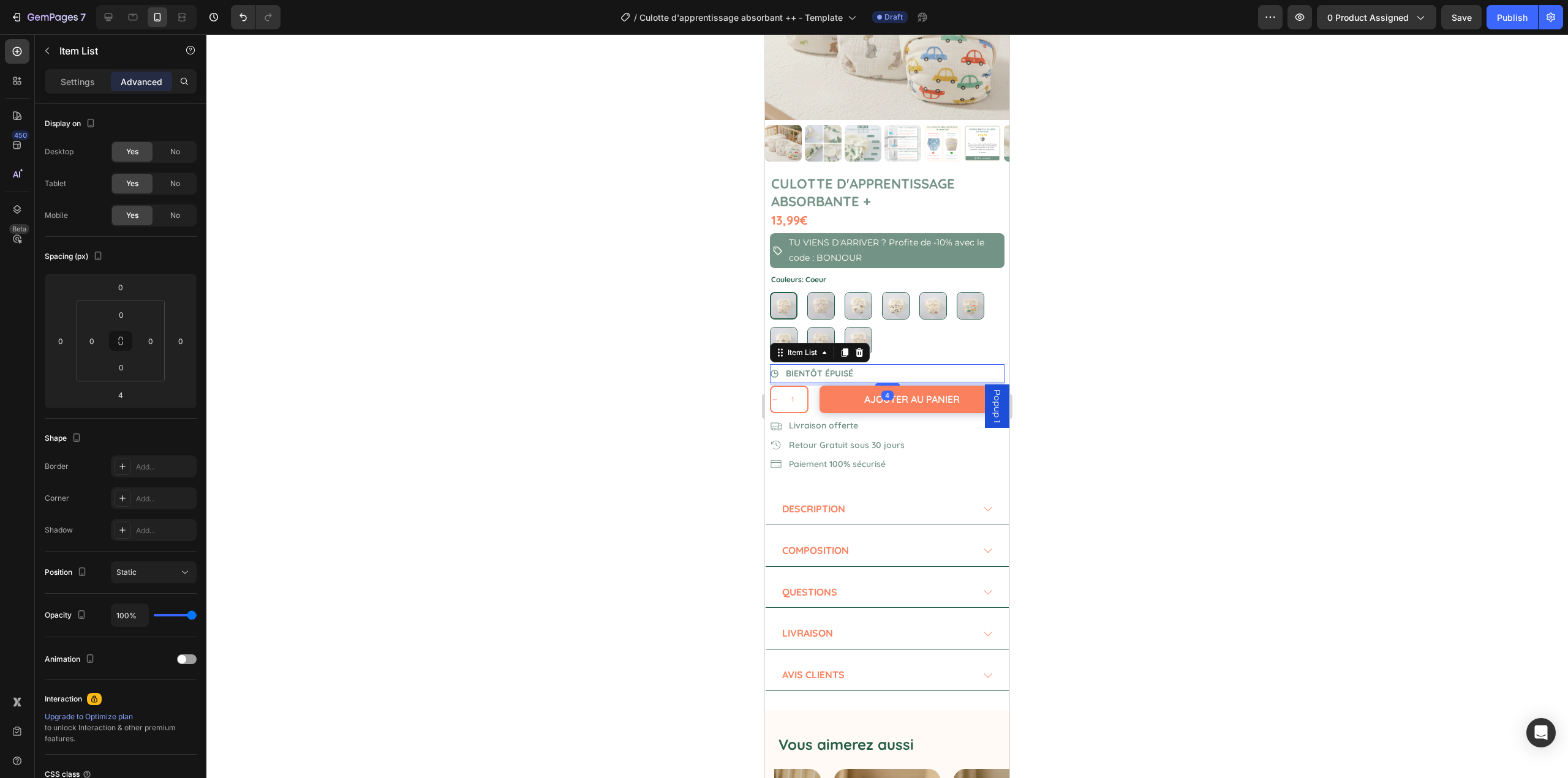
click at [1189, 399] on div at bounding box center [887, 407] width 1362 height 744
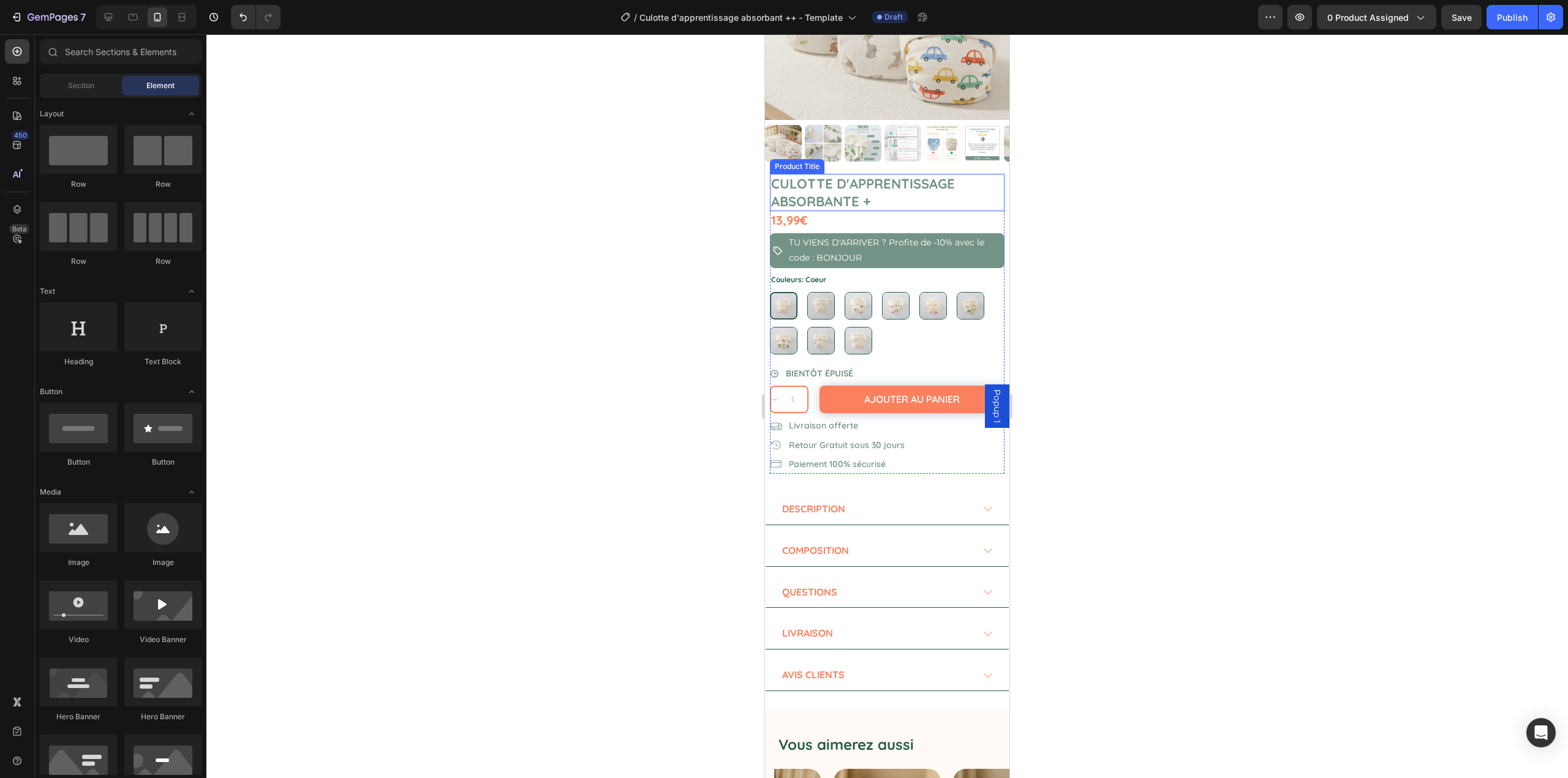
click at [910, 193] on h1 "Culotte d'apprentissage absorbante +" at bounding box center [888, 192] width 234 height 38
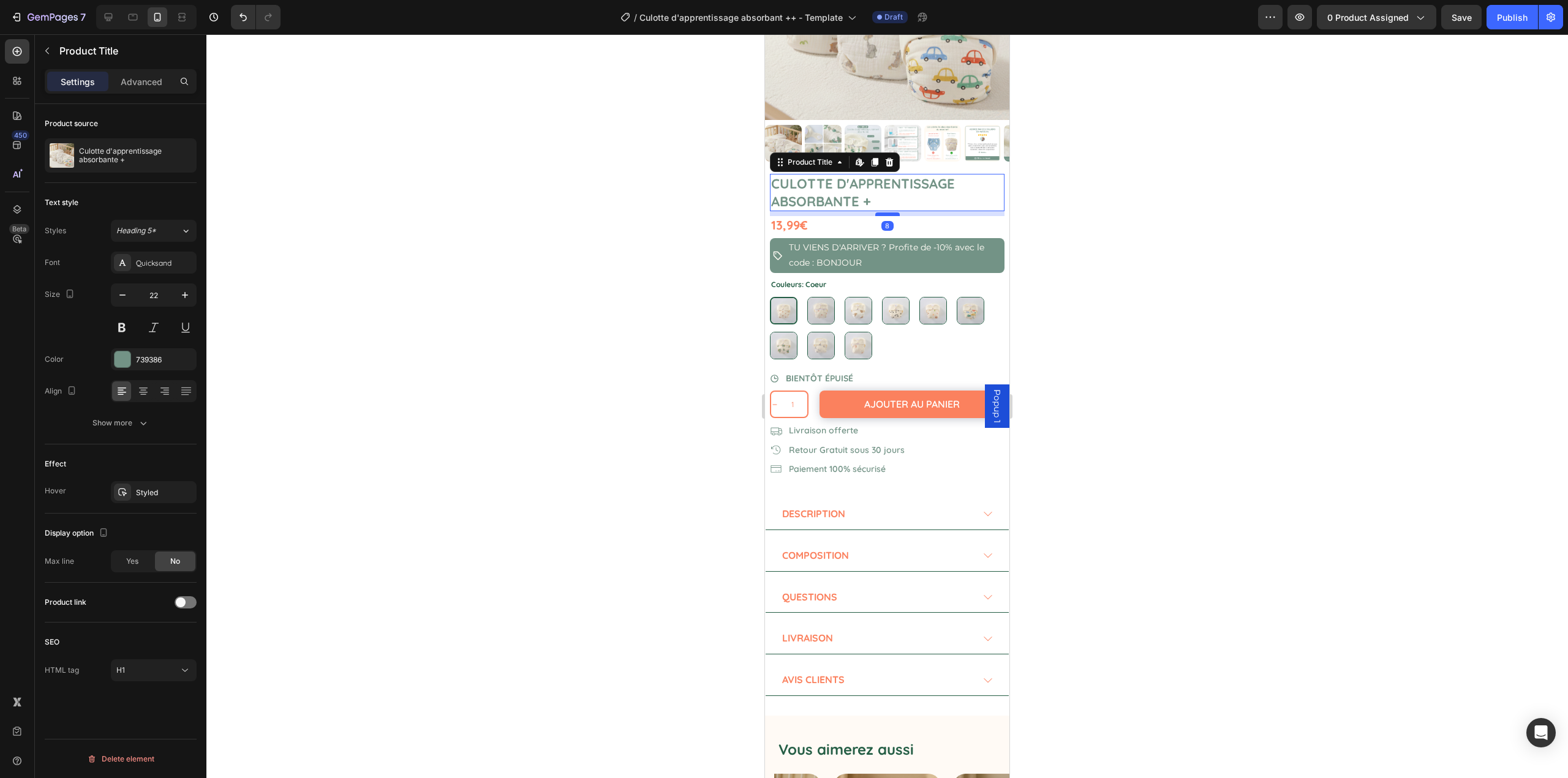
click at [888, 213] on div at bounding box center [888, 214] width 25 height 4
click at [1129, 253] on div at bounding box center [887, 407] width 1362 height 744
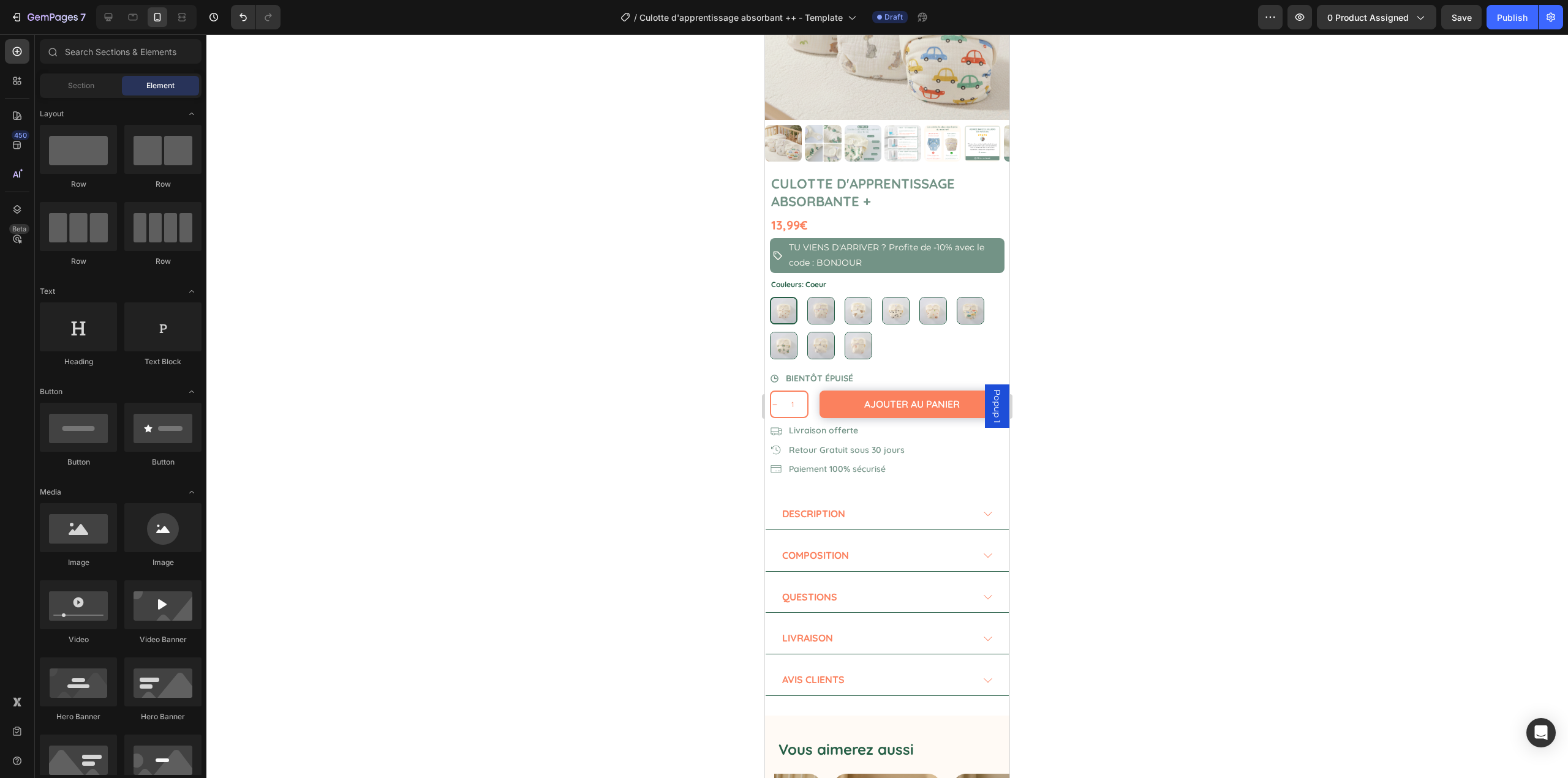
click at [1122, 292] on div at bounding box center [887, 407] width 1362 height 744
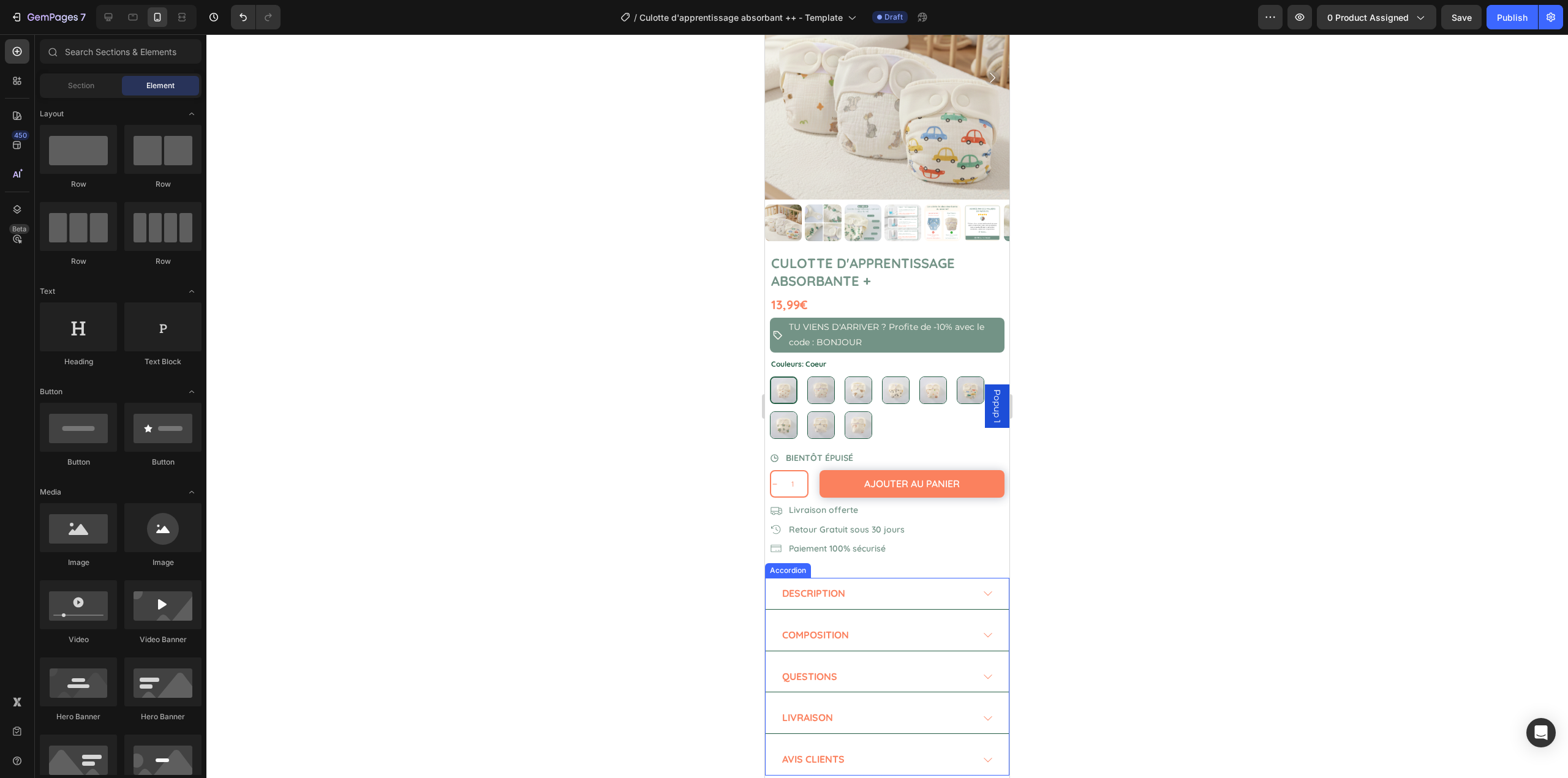
scroll to position [184, 0]
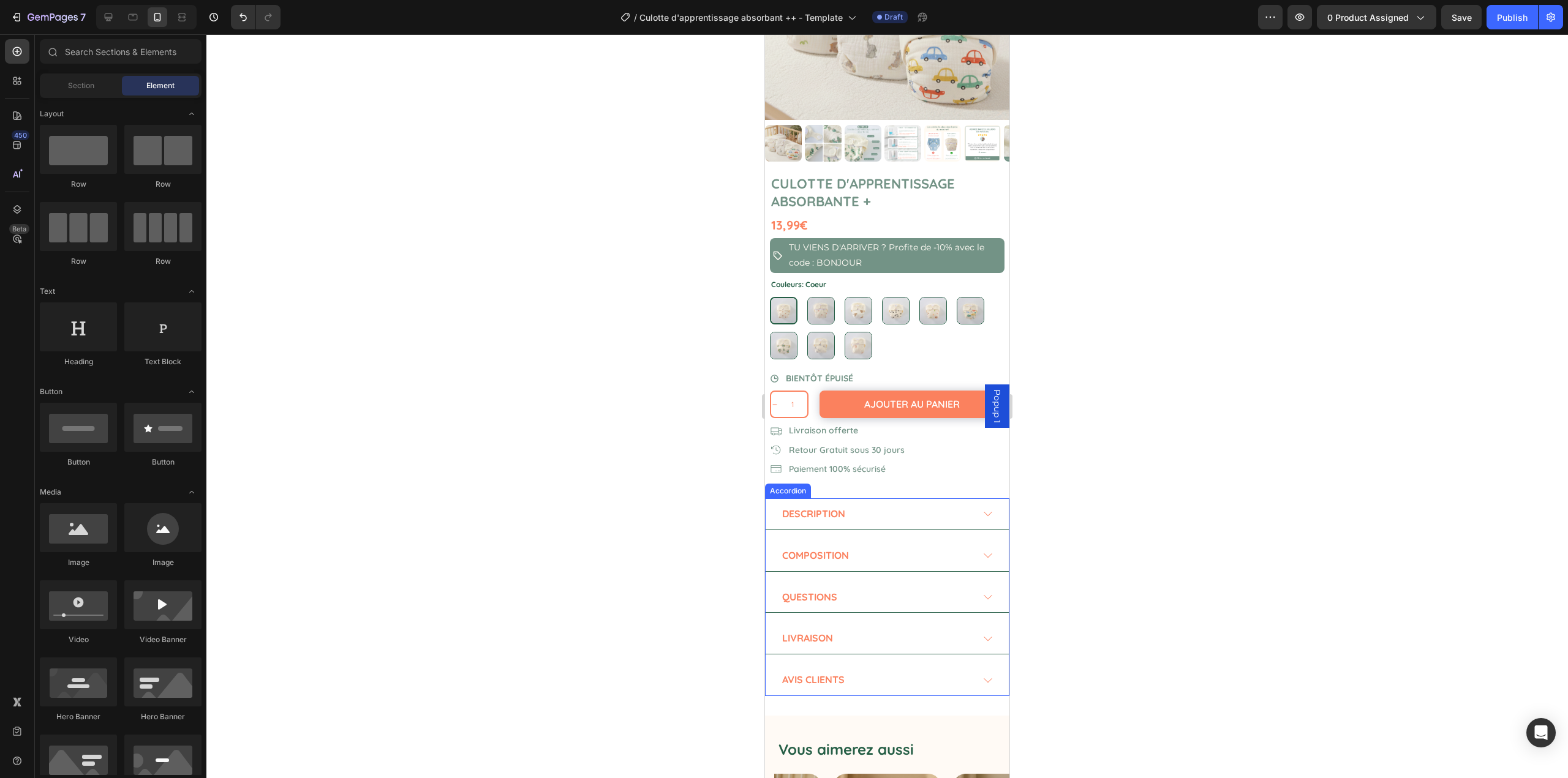
click at [920, 504] on div "Description" at bounding box center [876, 514] width 192 height 22
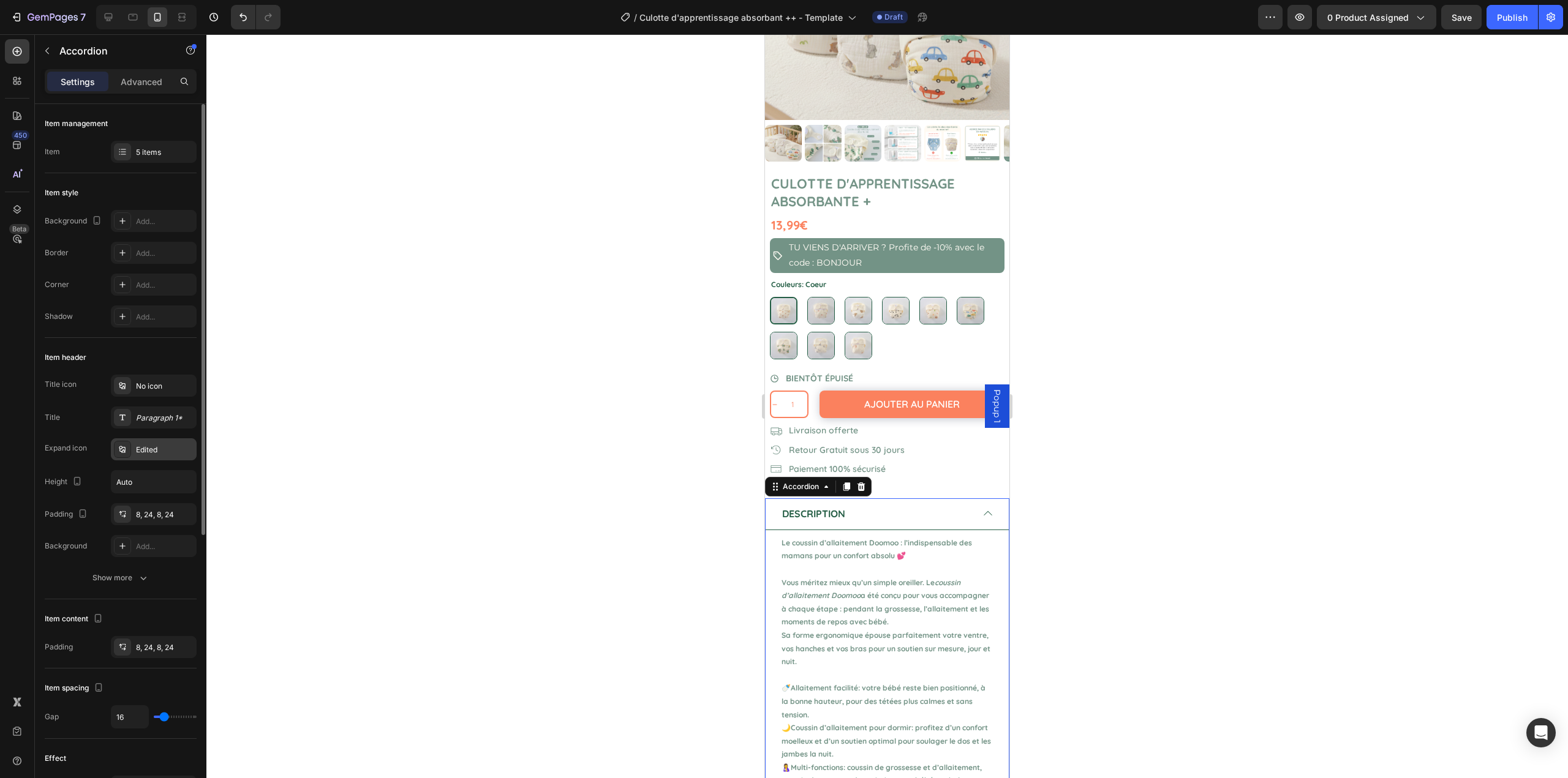
click at [154, 456] on div "Edited" at bounding box center [153, 449] width 86 height 22
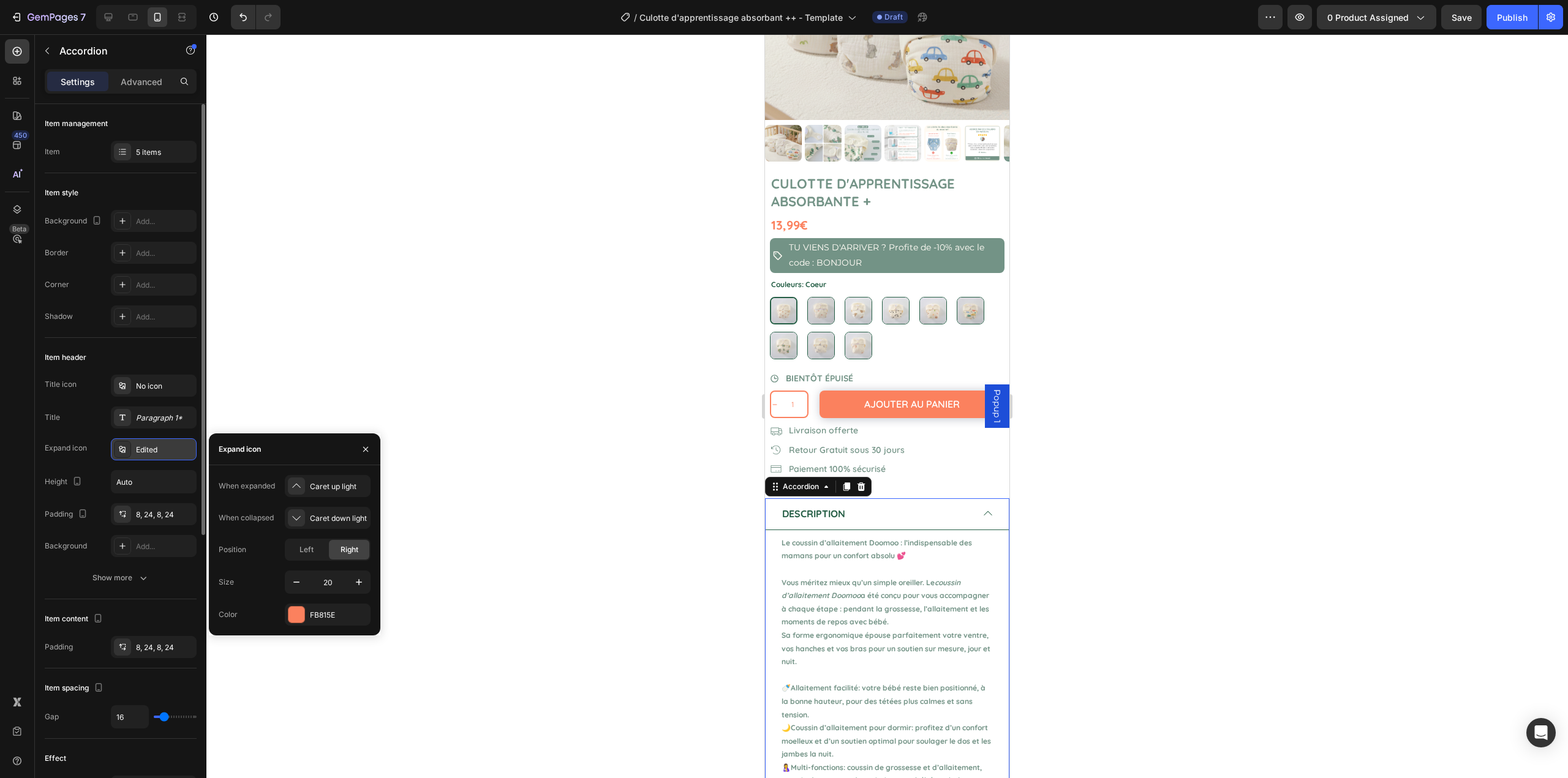
click at [154, 456] on div "Edited" at bounding box center [153, 449] width 86 height 22
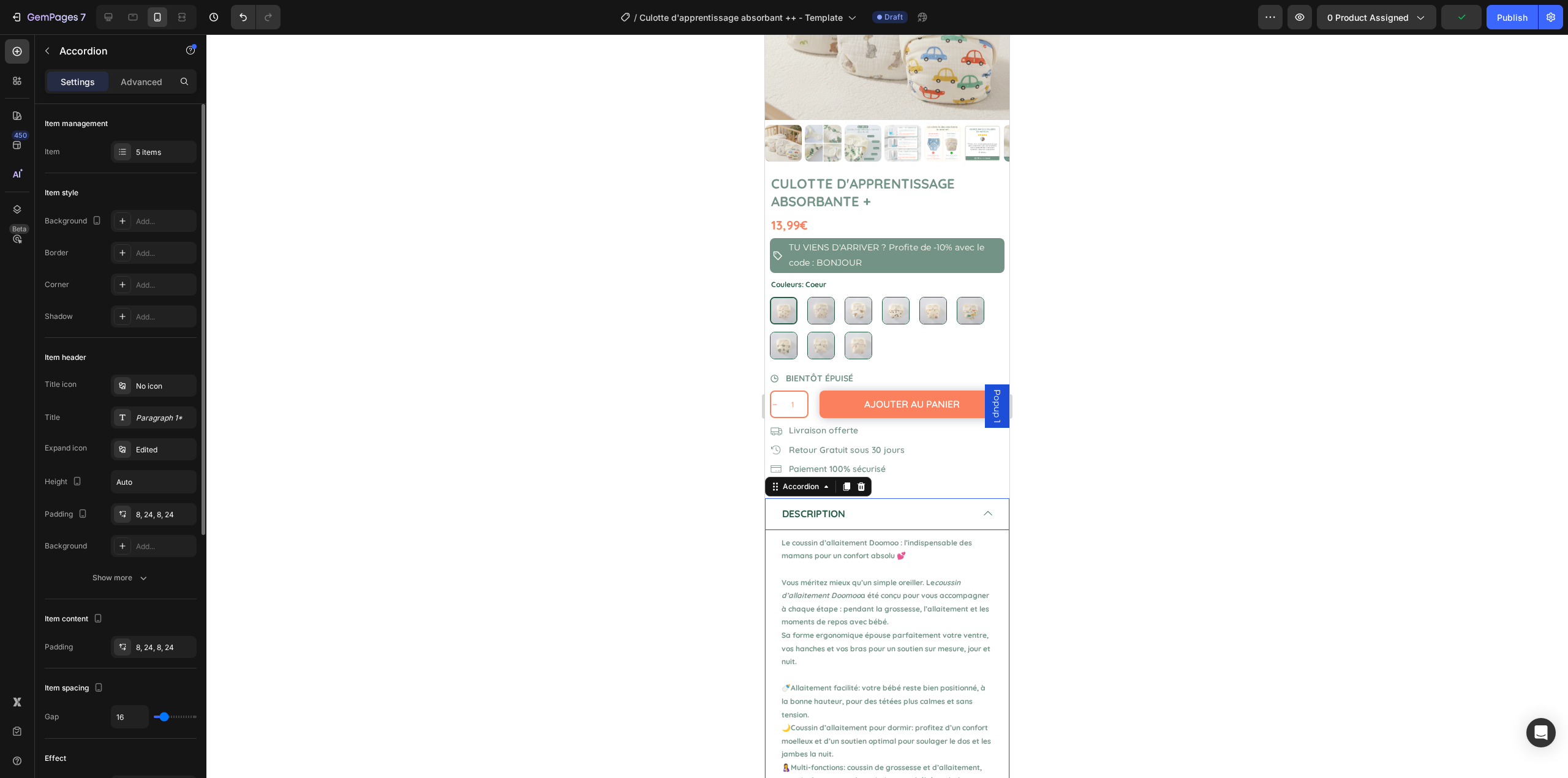
scroll to position [245, 0]
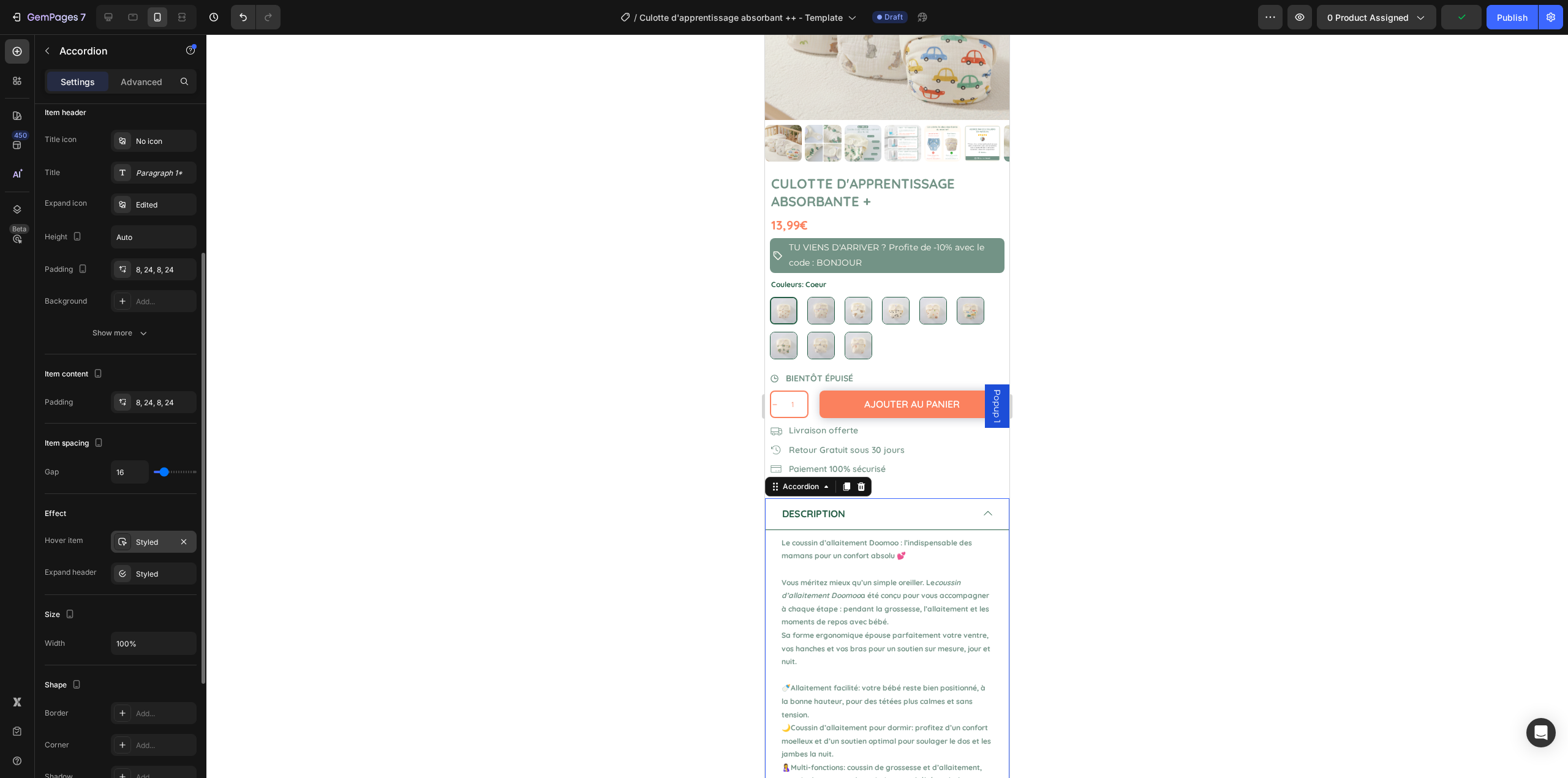
click at [143, 541] on div "Styled" at bounding box center [153, 543] width 35 height 11
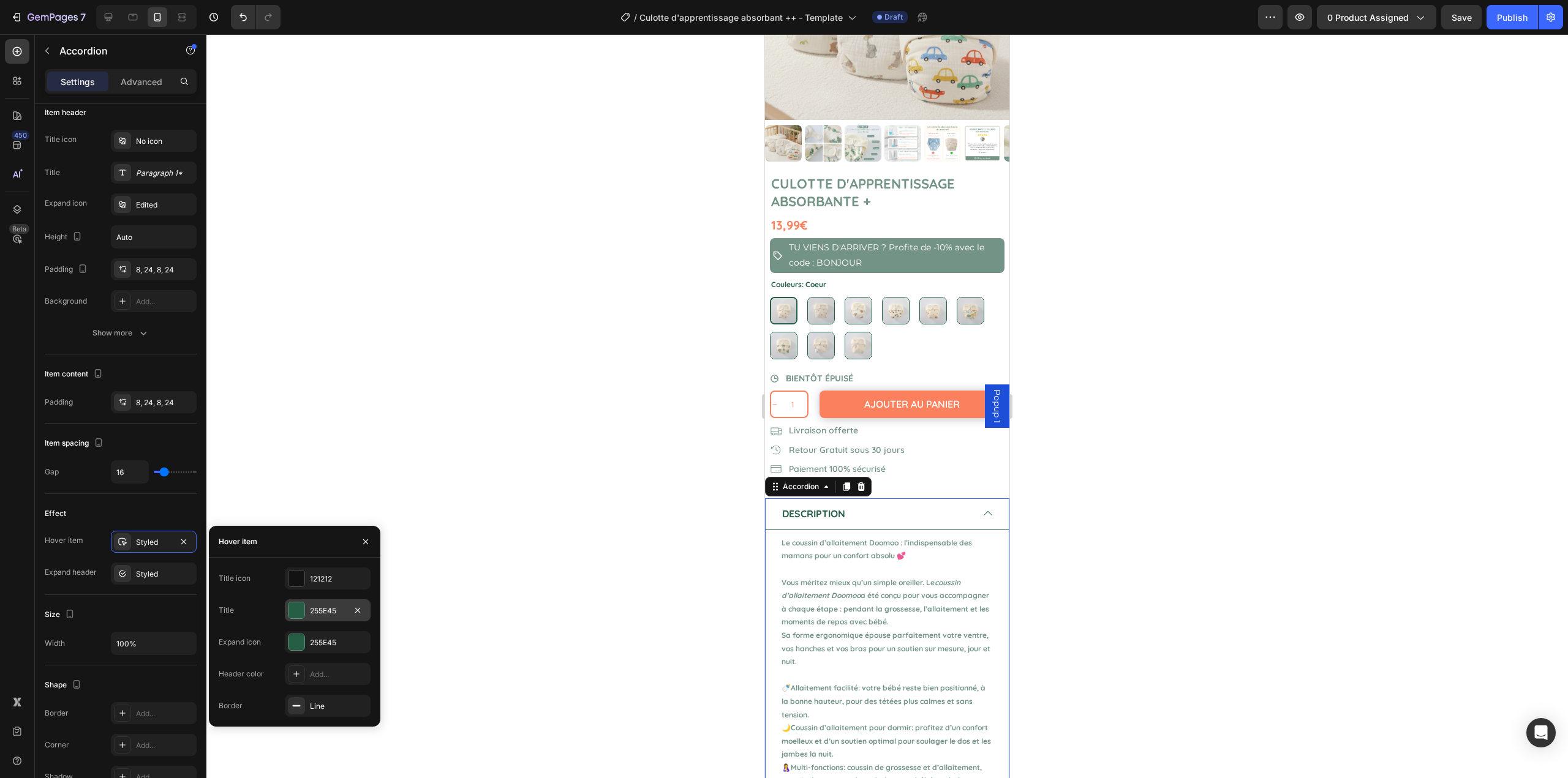
click at [293, 612] on div at bounding box center [297, 610] width 16 height 16
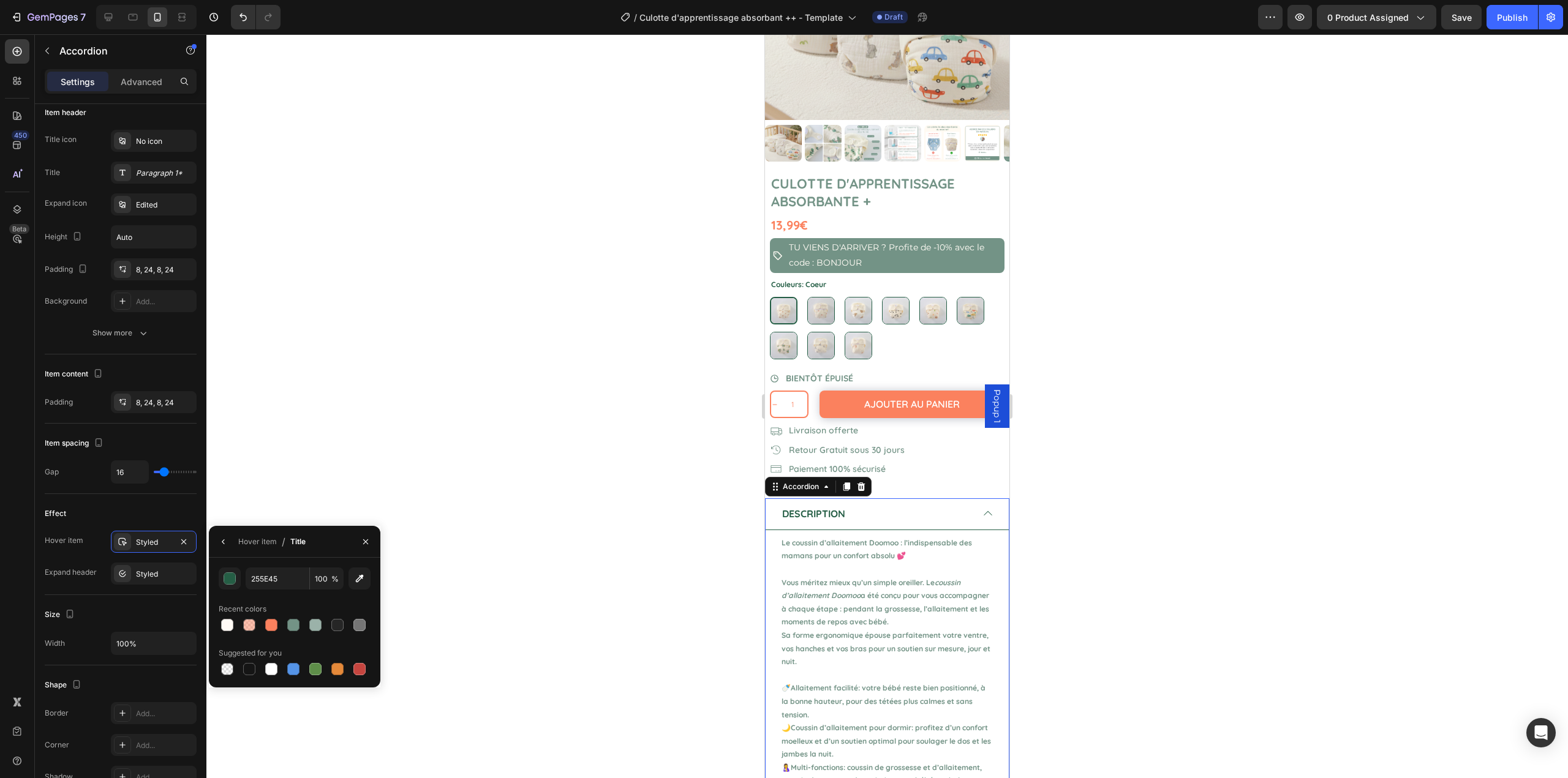
drag, startPoint x: 269, startPoint y: 622, endPoint x: 258, endPoint y: 607, distance: 18.6
click at [268, 622] on div at bounding box center [271, 625] width 12 height 12
type input "FB815E"
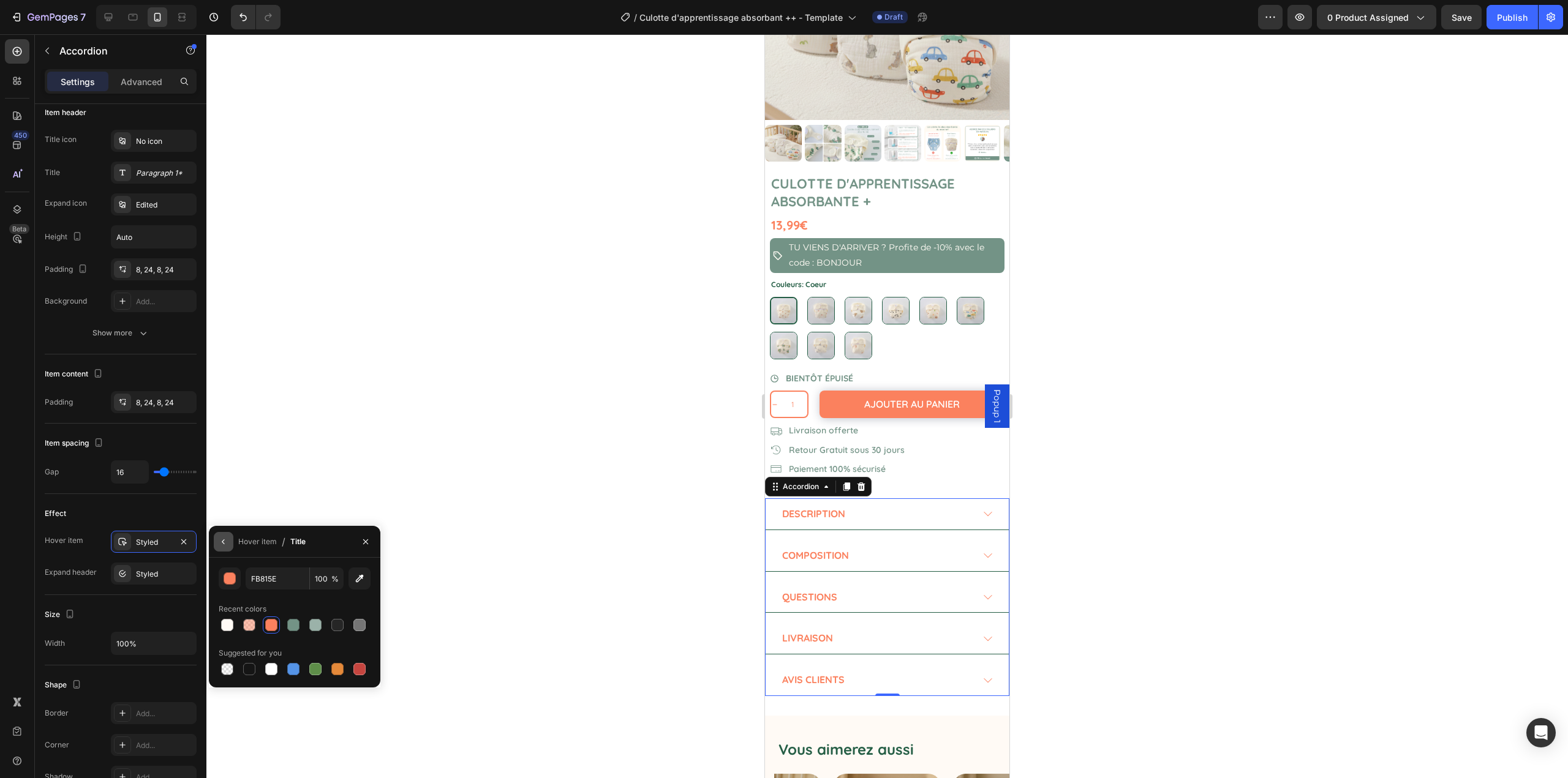
click at [224, 540] on icon "button" at bounding box center [222, 542] width 2 height 5
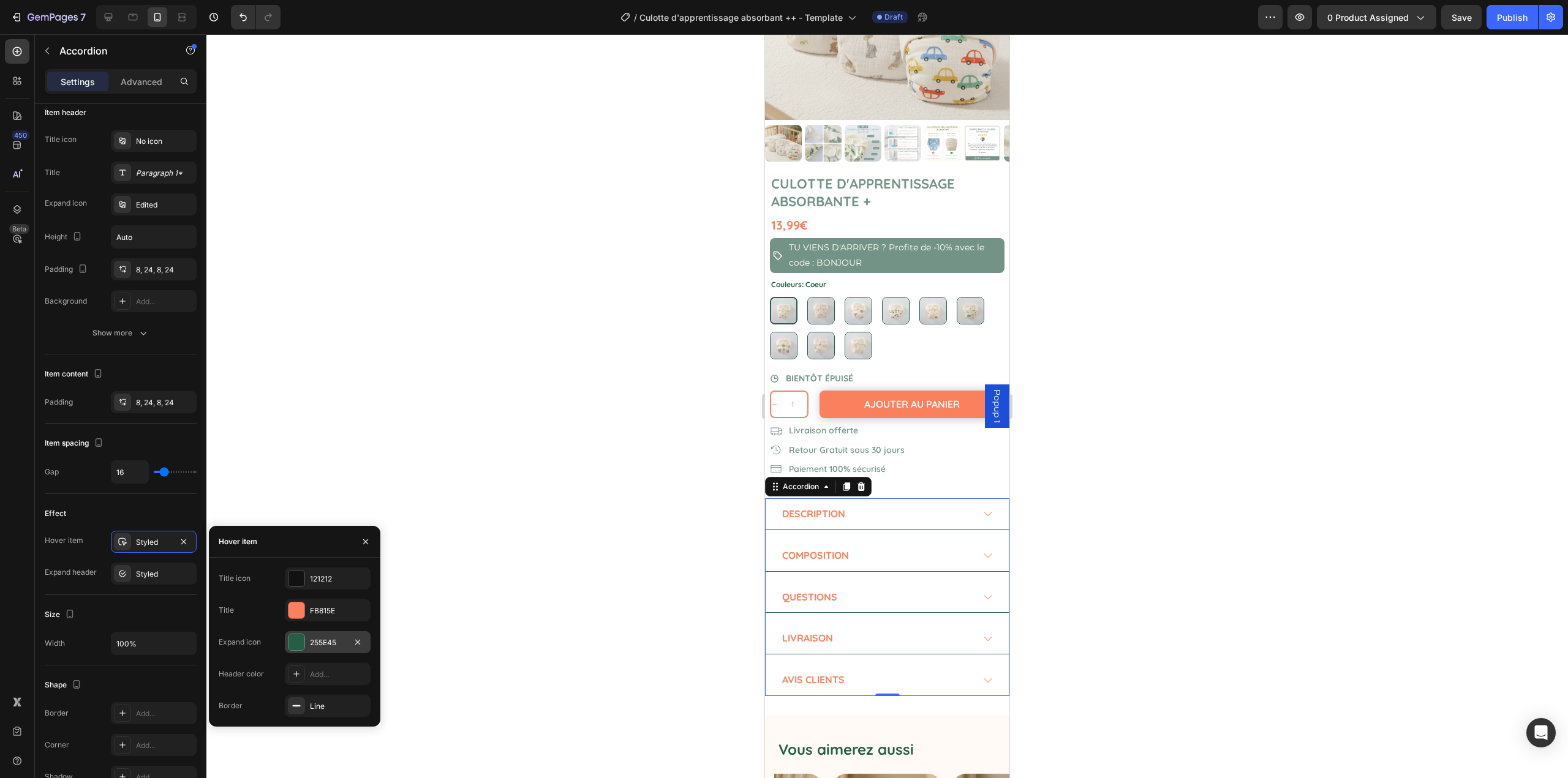
click at [299, 638] on div at bounding box center [297, 642] width 16 height 16
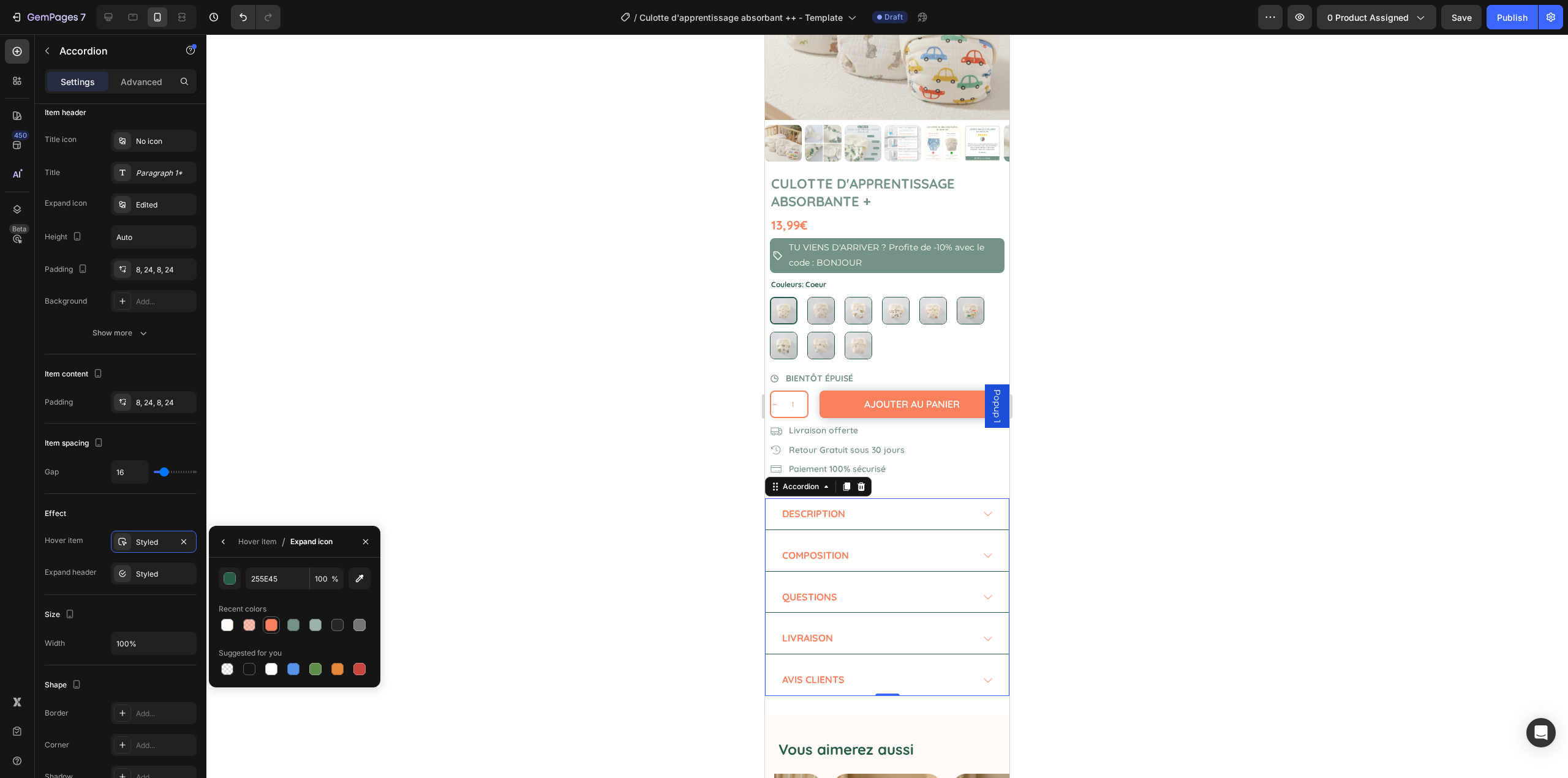
click at [274, 621] on div at bounding box center [271, 625] width 12 height 12
type input "FB815E"
click at [154, 578] on div "Styled" at bounding box center [153, 574] width 35 height 11
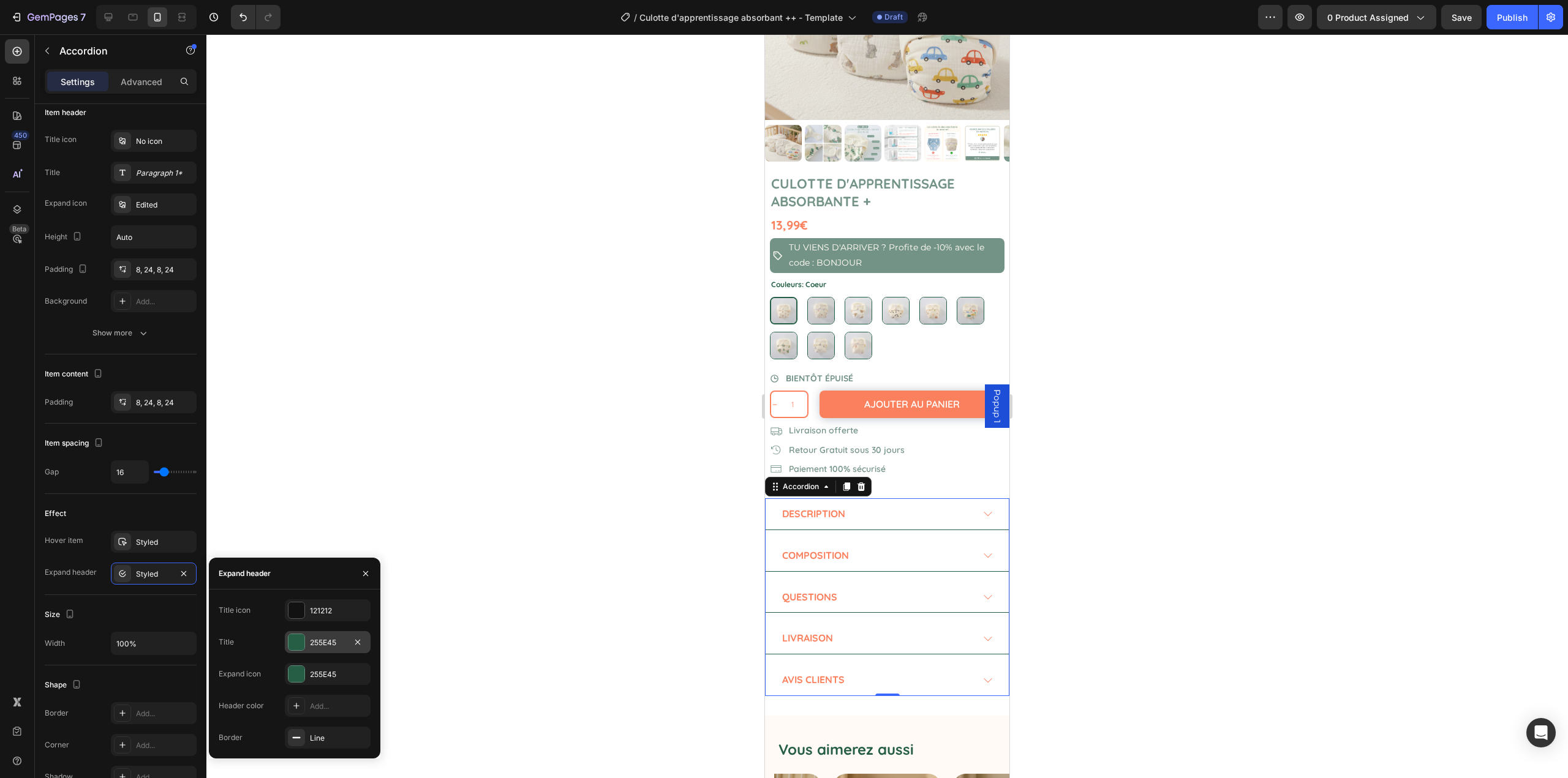
click at [295, 643] on div at bounding box center [297, 642] width 16 height 16
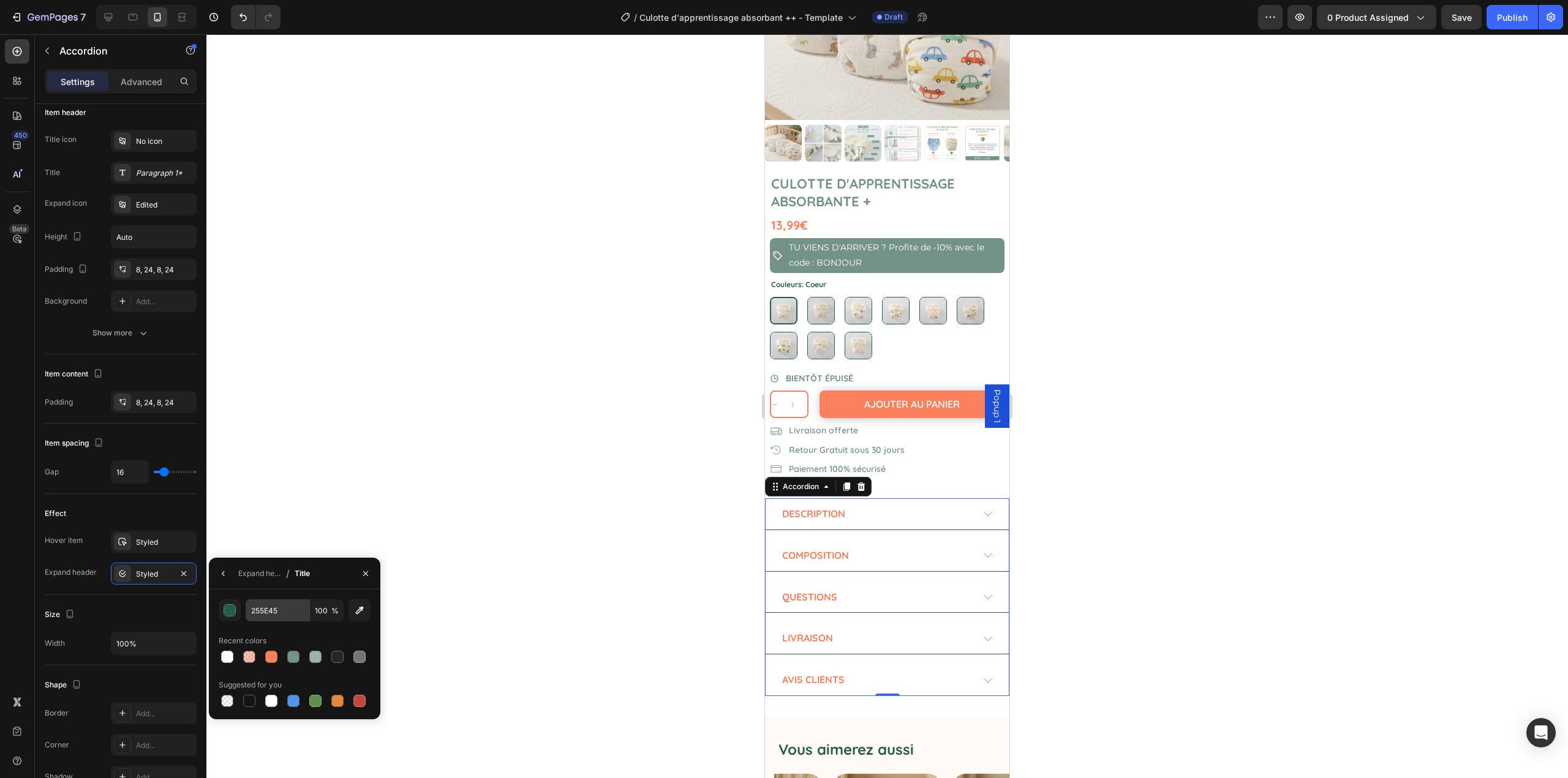
drag, startPoint x: 270, startPoint y: 654, endPoint x: 255, endPoint y: 612, distance: 44.6
click at [270, 654] on div at bounding box center [271, 656] width 12 height 12
type input "FB815E"
drag, startPoint x: 213, startPoint y: 575, endPoint x: 222, endPoint y: 576, distance: 9.1
click at [216, 576] on div "Expand header / Title" at bounding box center [262, 573] width 106 height 31
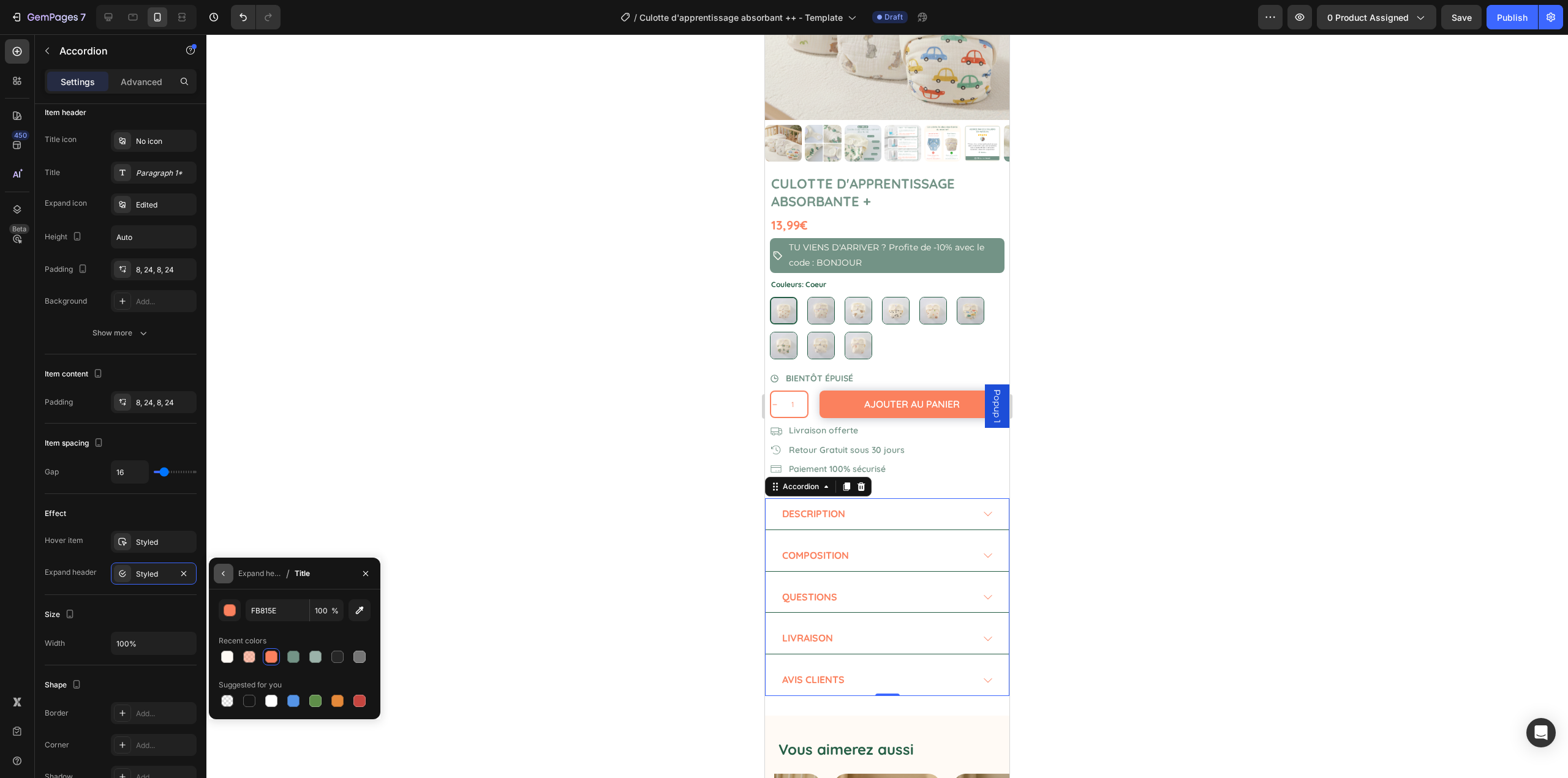
click at [224, 574] on icon "button" at bounding box center [224, 573] width 10 height 10
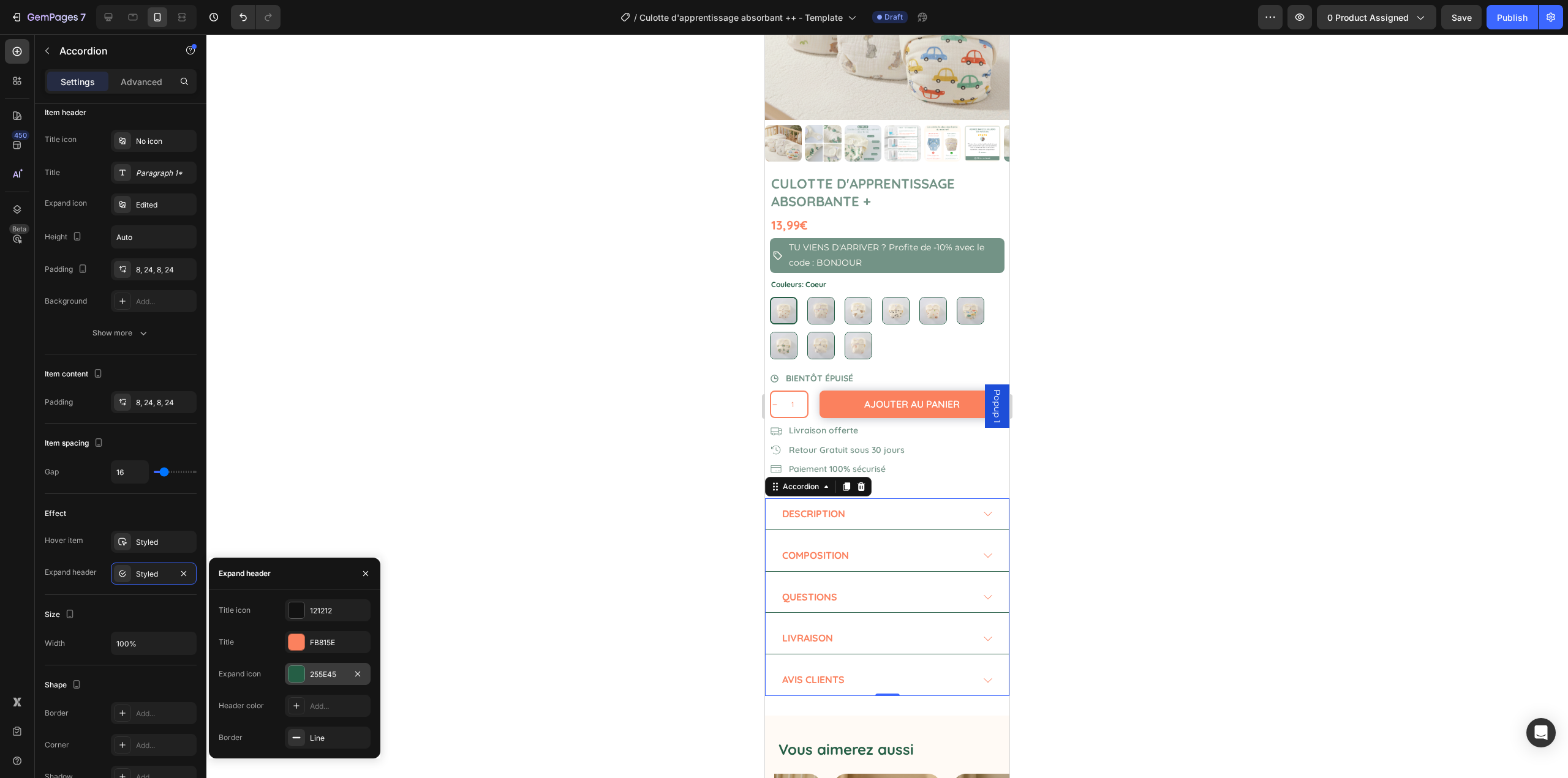
click at [290, 676] on div at bounding box center [297, 675] width 16 height 16
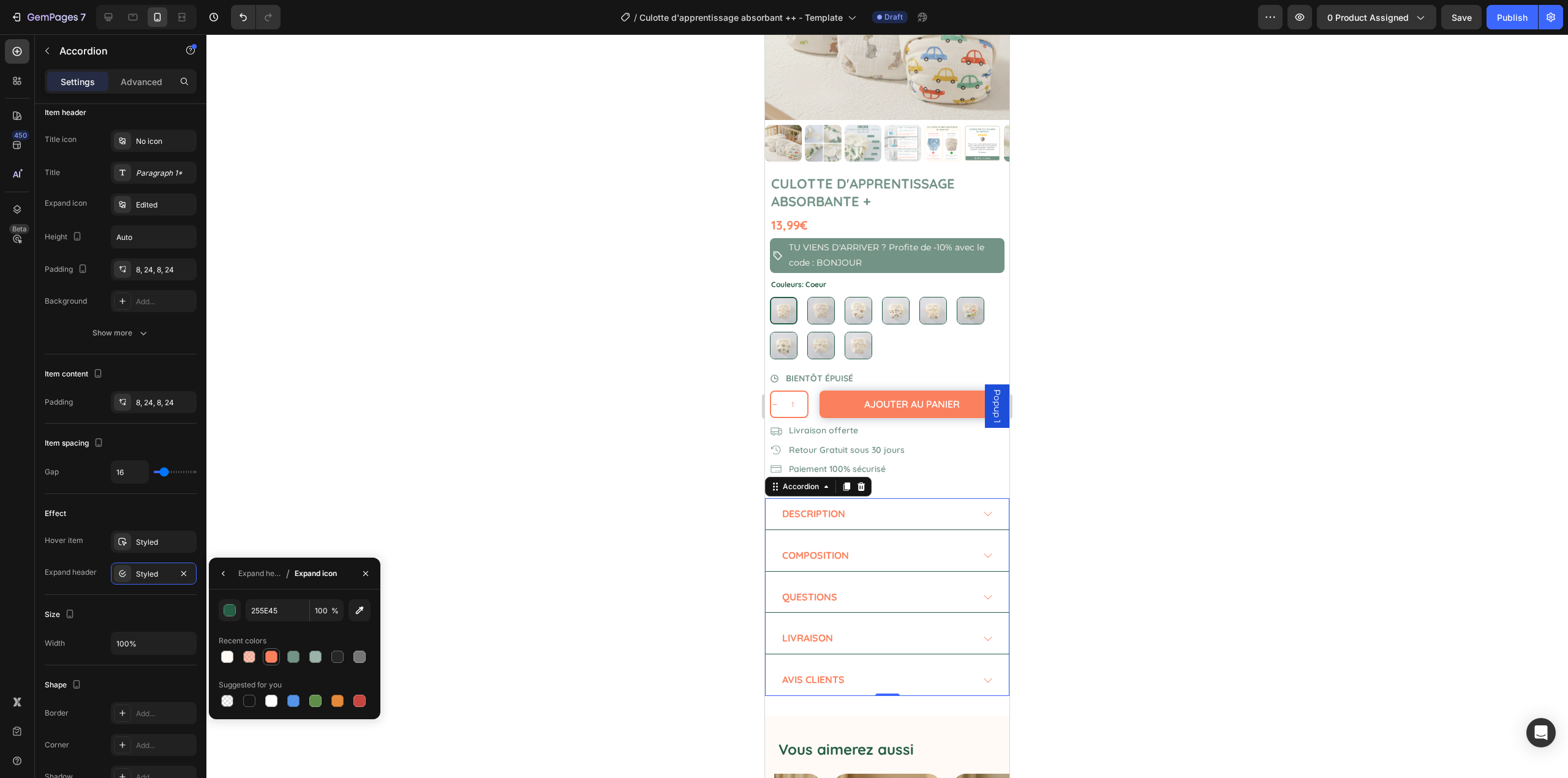
click at [270, 653] on div at bounding box center [271, 656] width 12 height 12
type input "FB815E"
click at [344, 506] on div at bounding box center [887, 407] width 1362 height 744
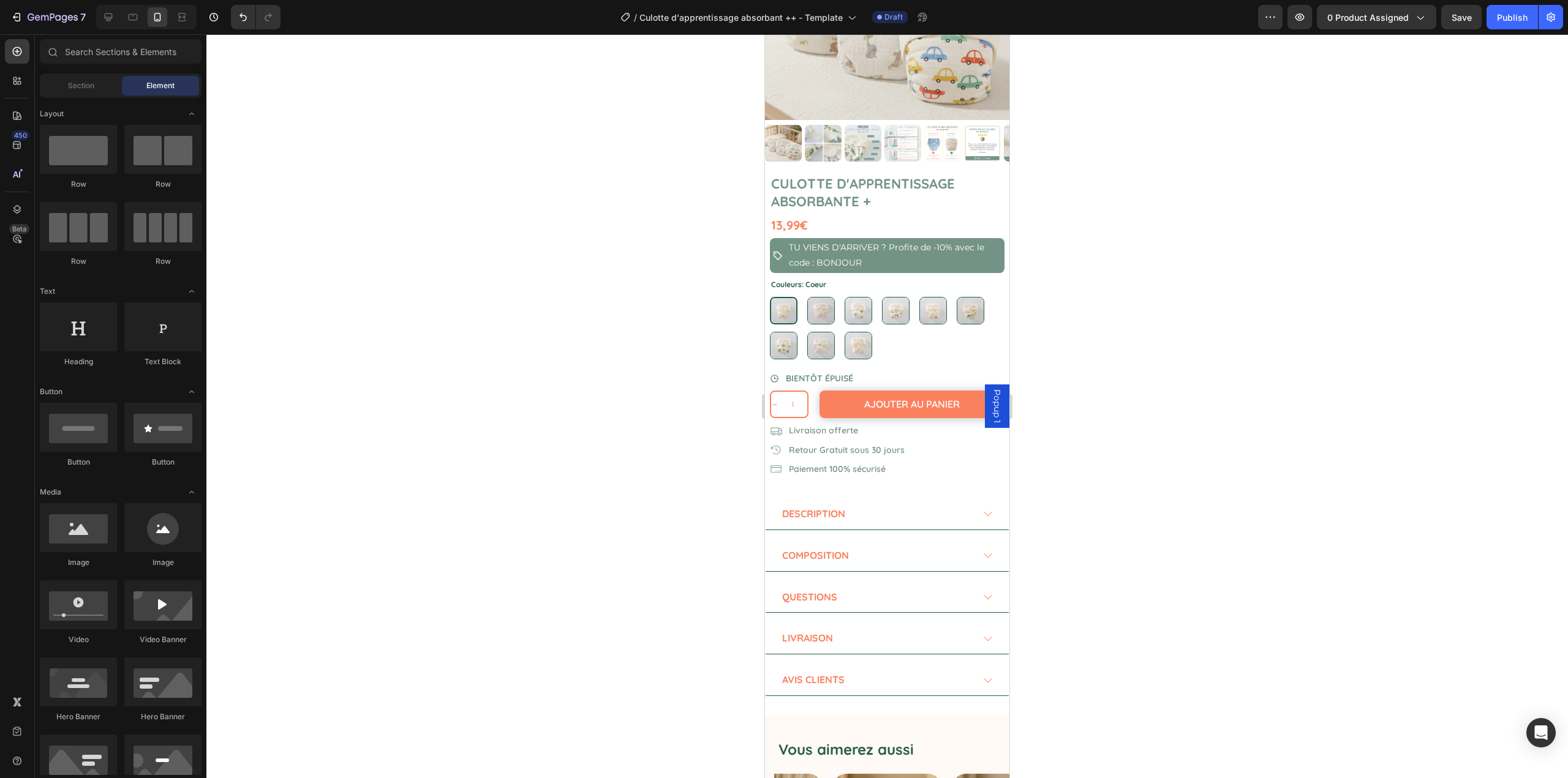
click at [348, 509] on div at bounding box center [887, 407] width 1362 height 744
click at [727, 524] on div at bounding box center [887, 407] width 1362 height 744
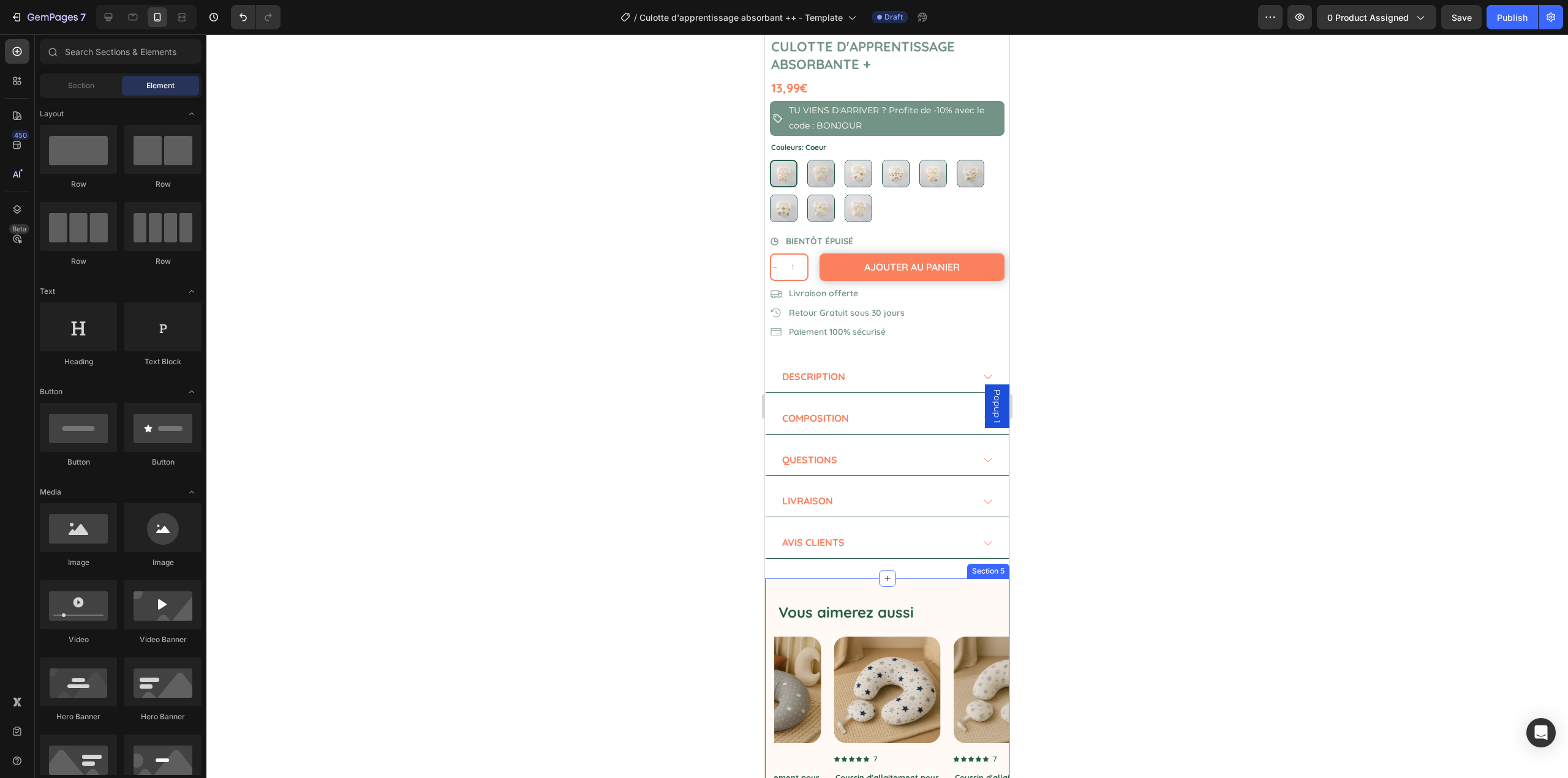
scroll to position [306, 0]
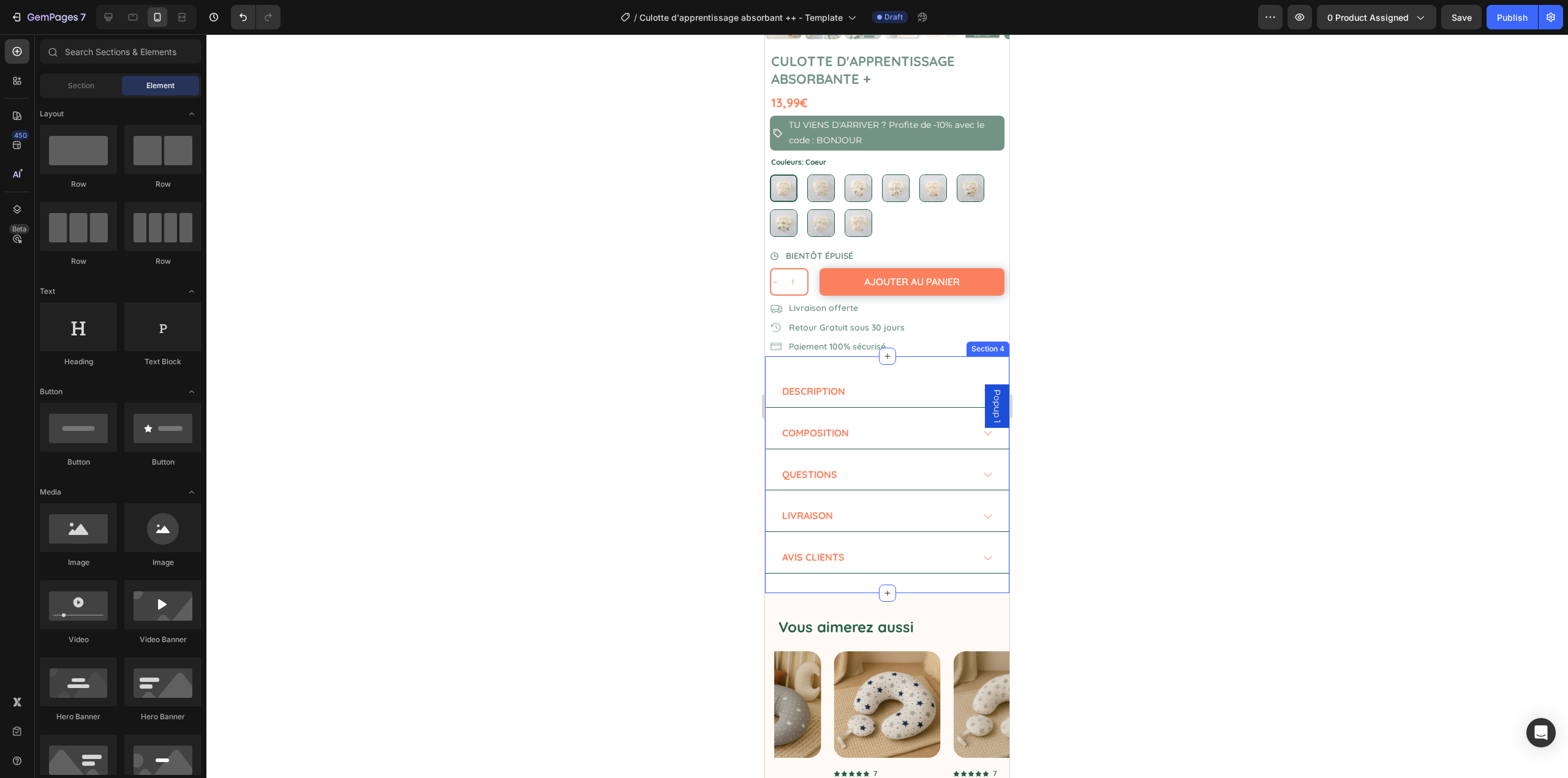
click at [851, 358] on div "Description Composition Questions Livraison Avis clients Accordion Row Section 4" at bounding box center [887, 474] width 245 height 237
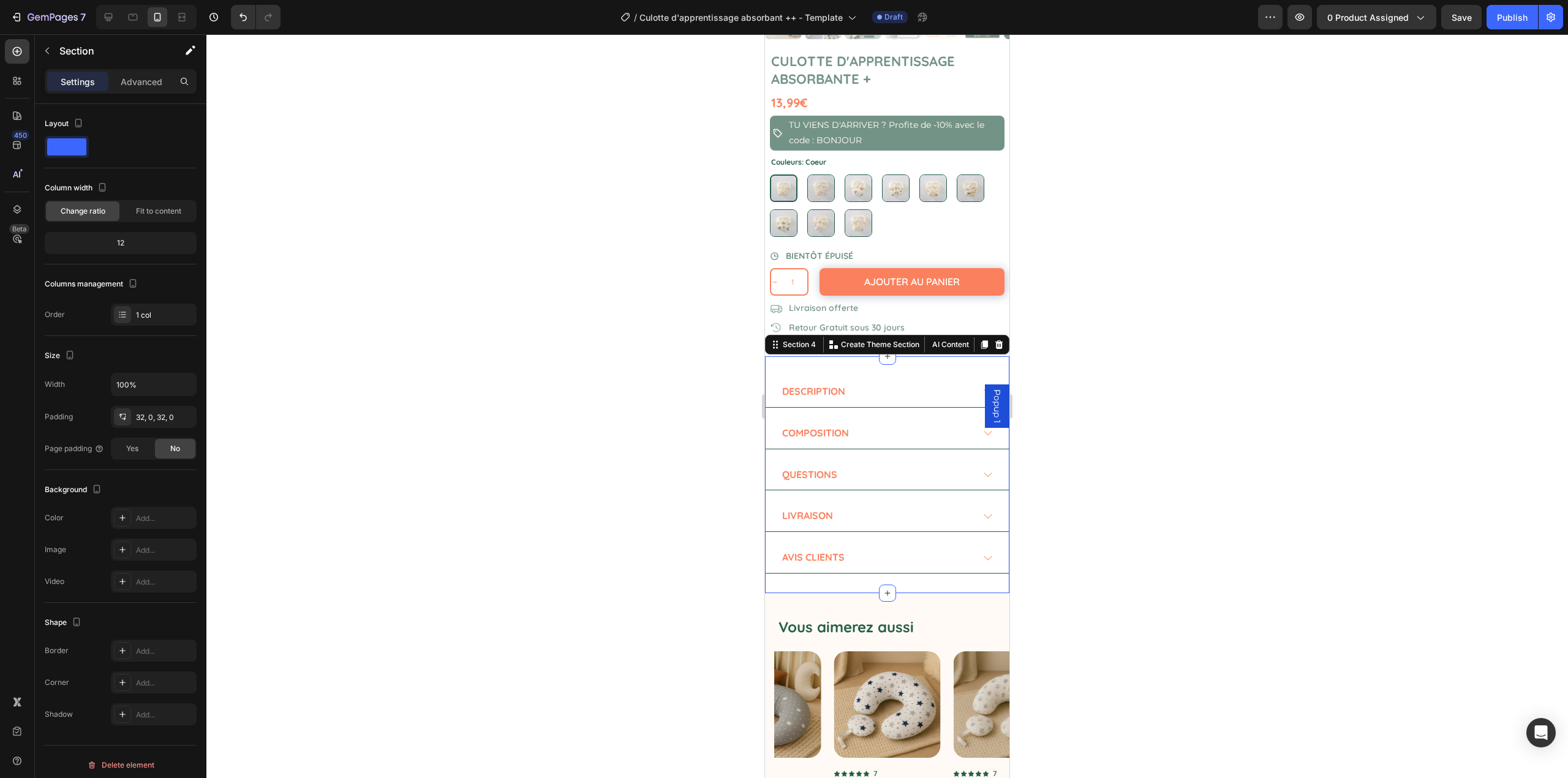
click at [651, 352] on div at bounding box center [887, 407] width 1362 height 744
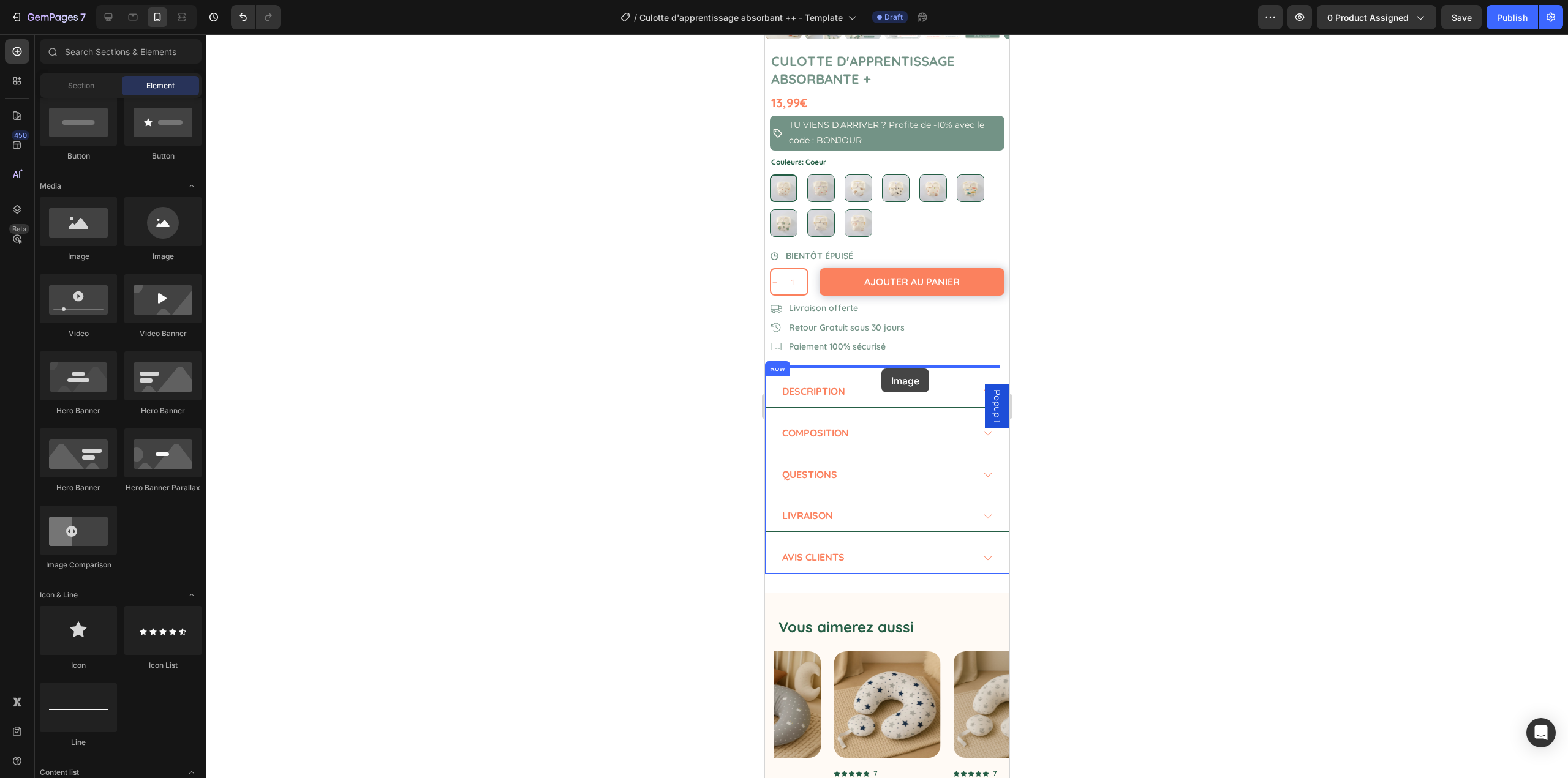
drag, startPoint x: 852, startPoint y: 271, endPoint x: 1398, endPoint y: 447, distance: 573.7
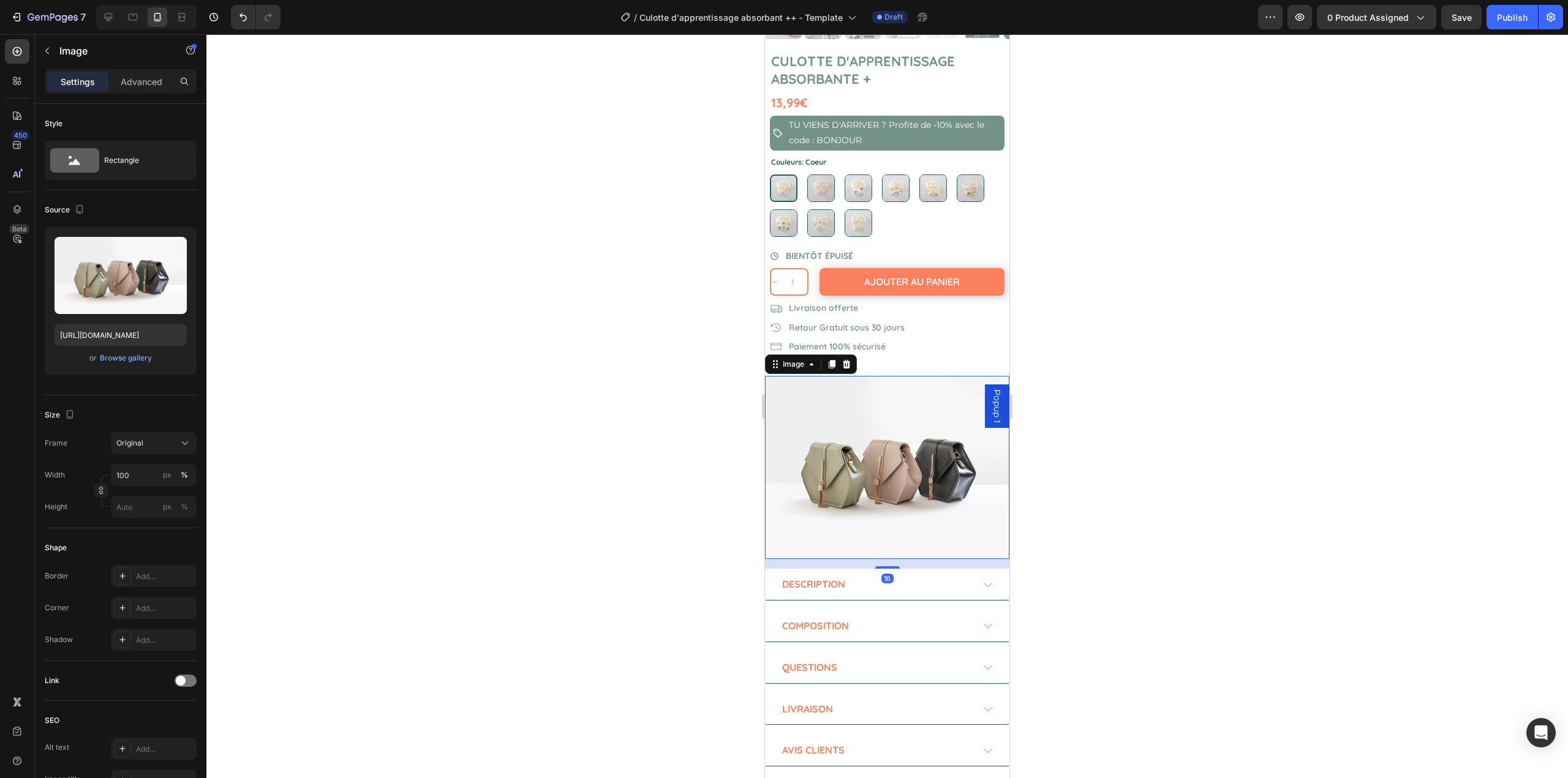
click at [630, 412] on div at bounding box center [887, 407] width 1362 height 744
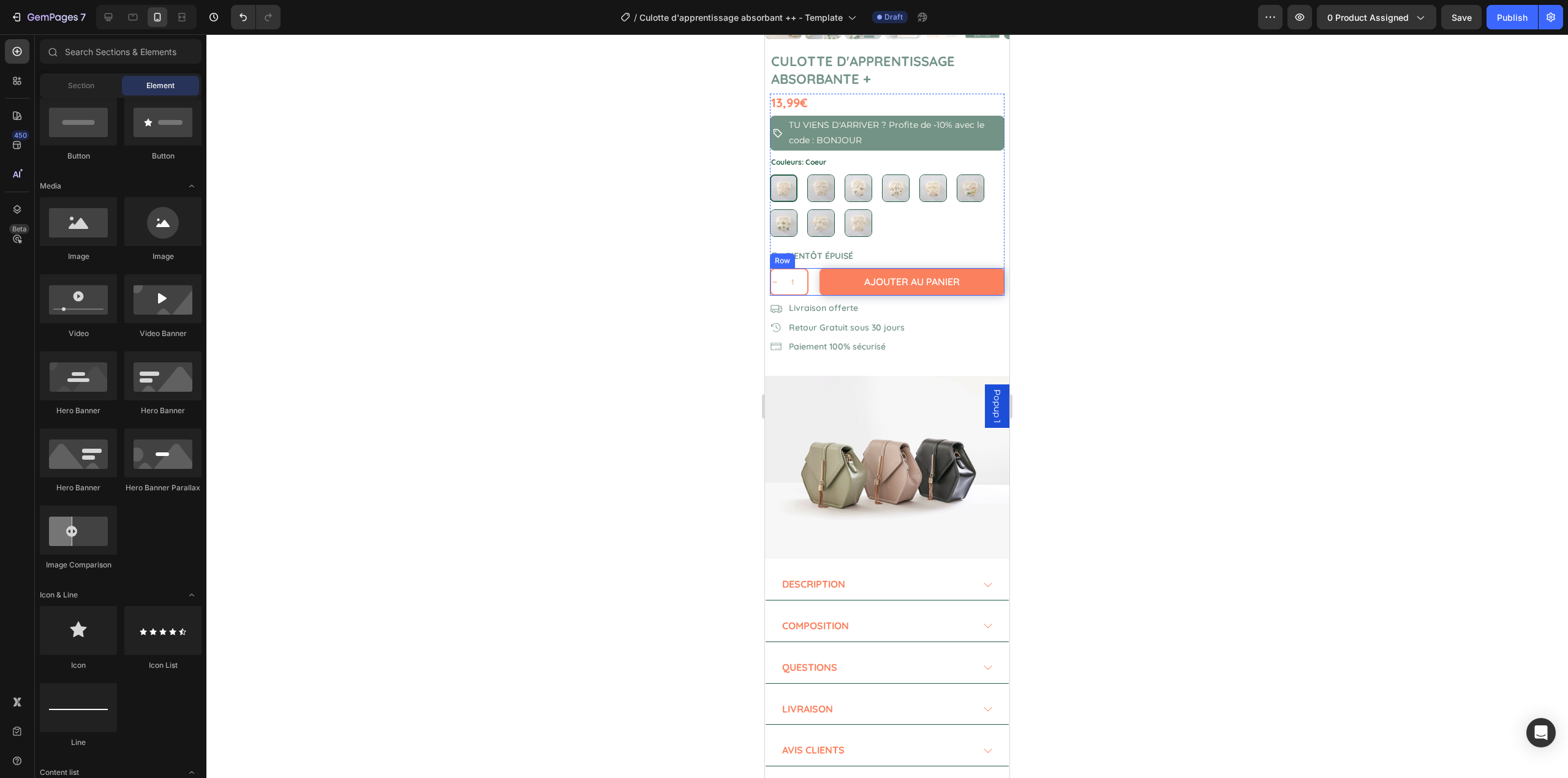
click at [814, 279] on div "Ajouter au panier Add to Cart" at bounding box center [909, 282] width 192 height 27
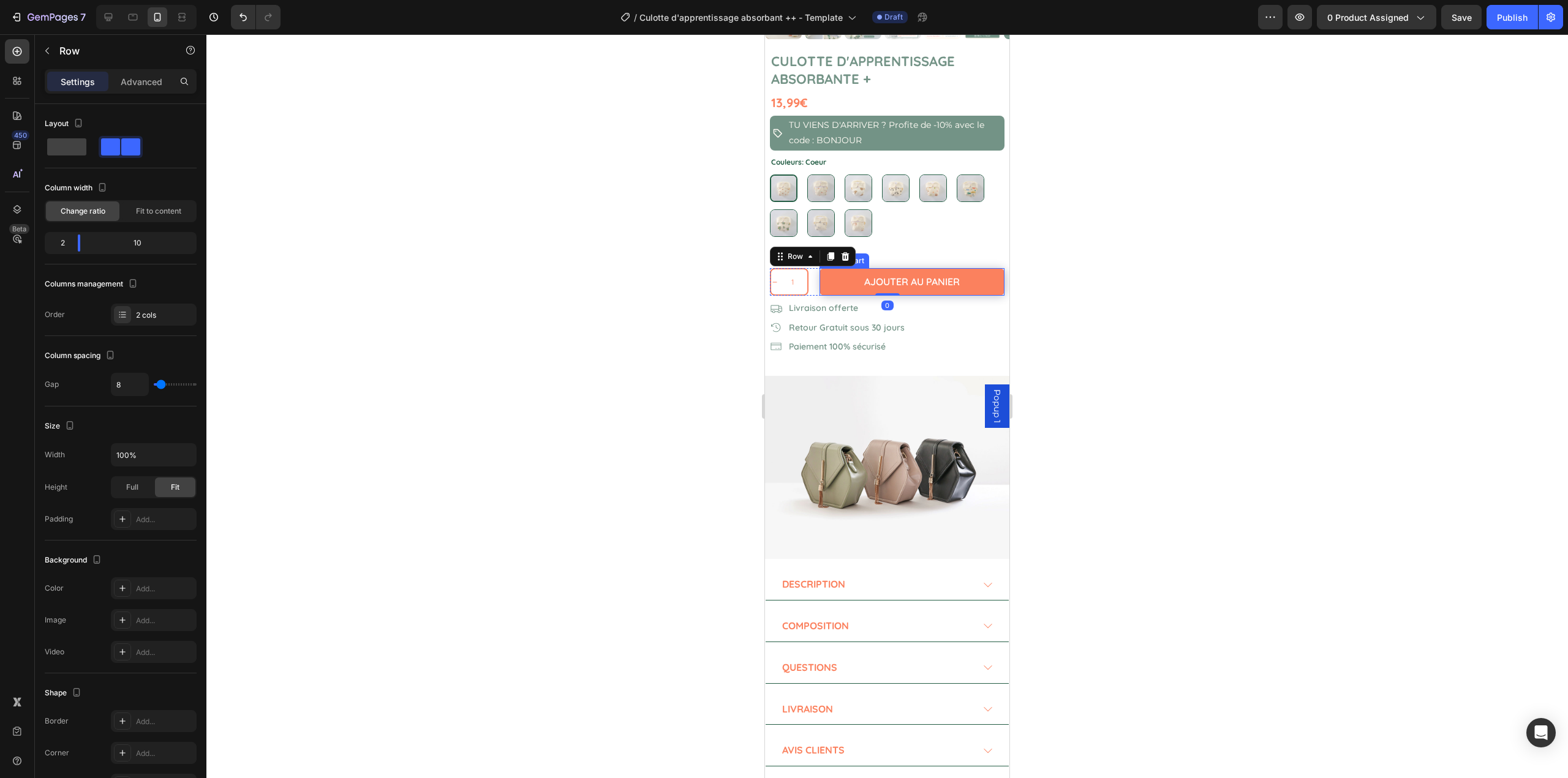
click at [823, 272] on button "Ajouter au panier" at bounding box center [912, 282] width 185 height 27
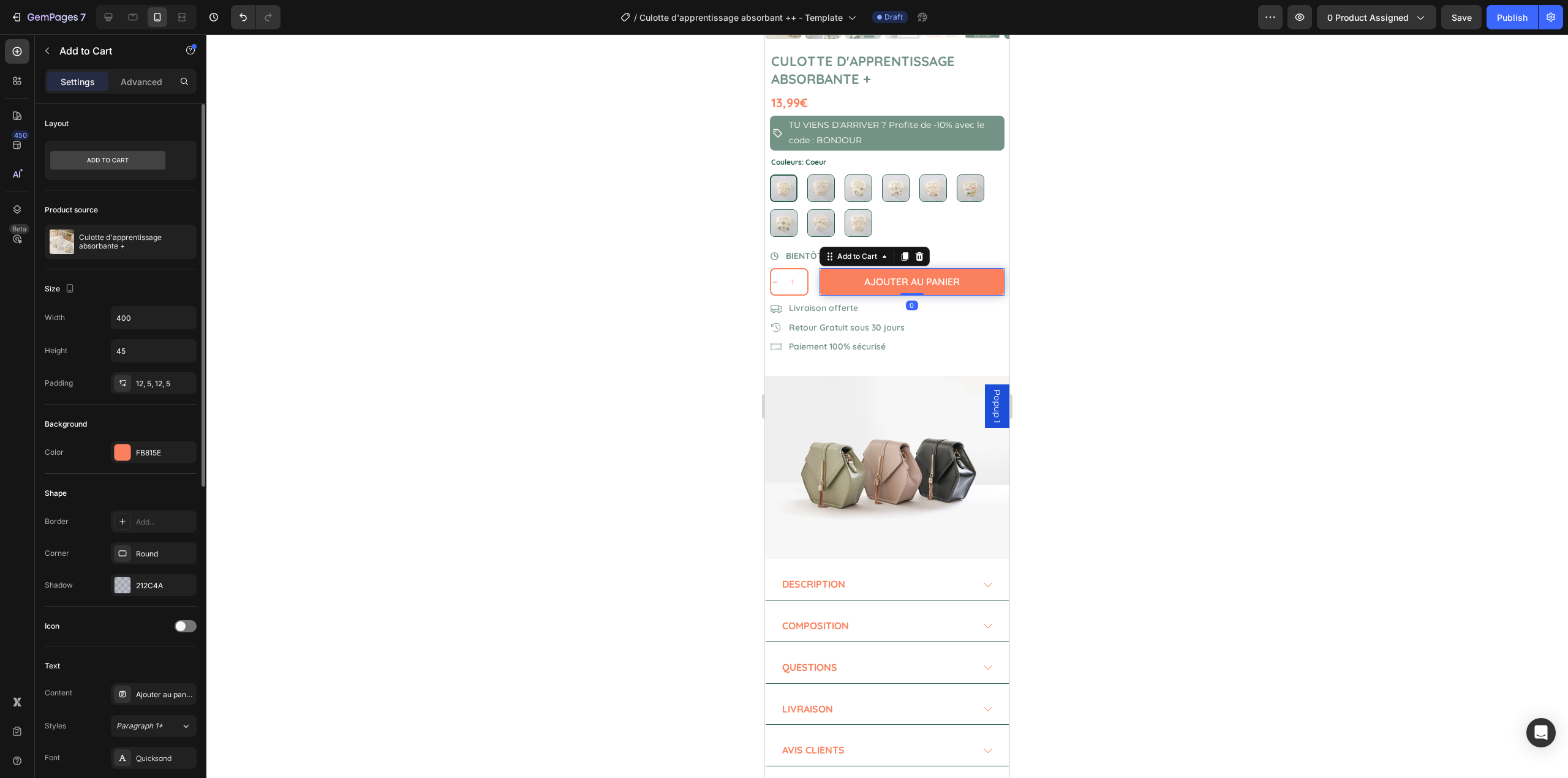
scroll to position [245, 0]
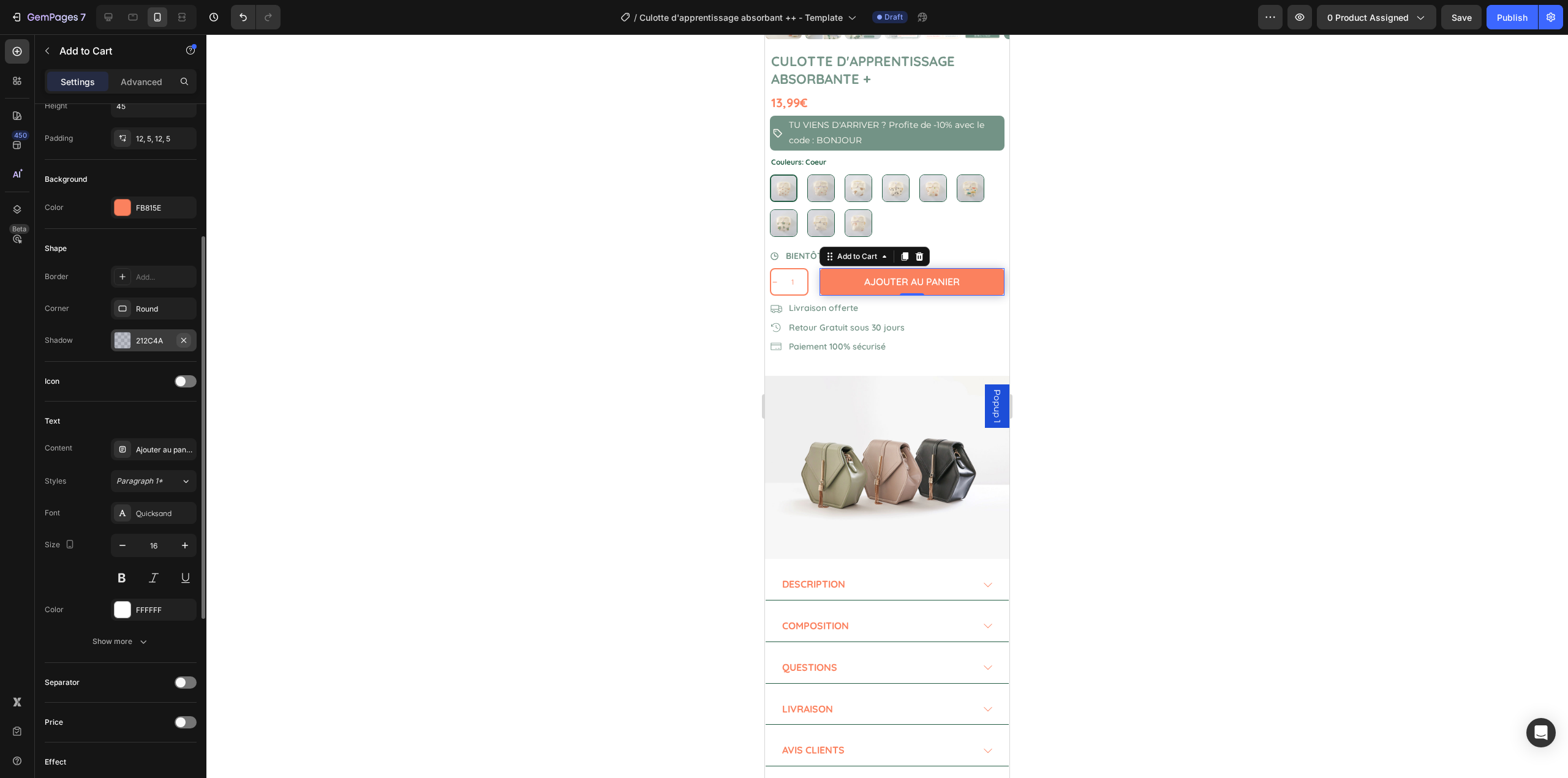
click at [189, 339] on button "button" at bounding box center [184, 340] width 14 height 14
click at [425, 369] on div at bounding box center [887, 407] width 1362 height 744
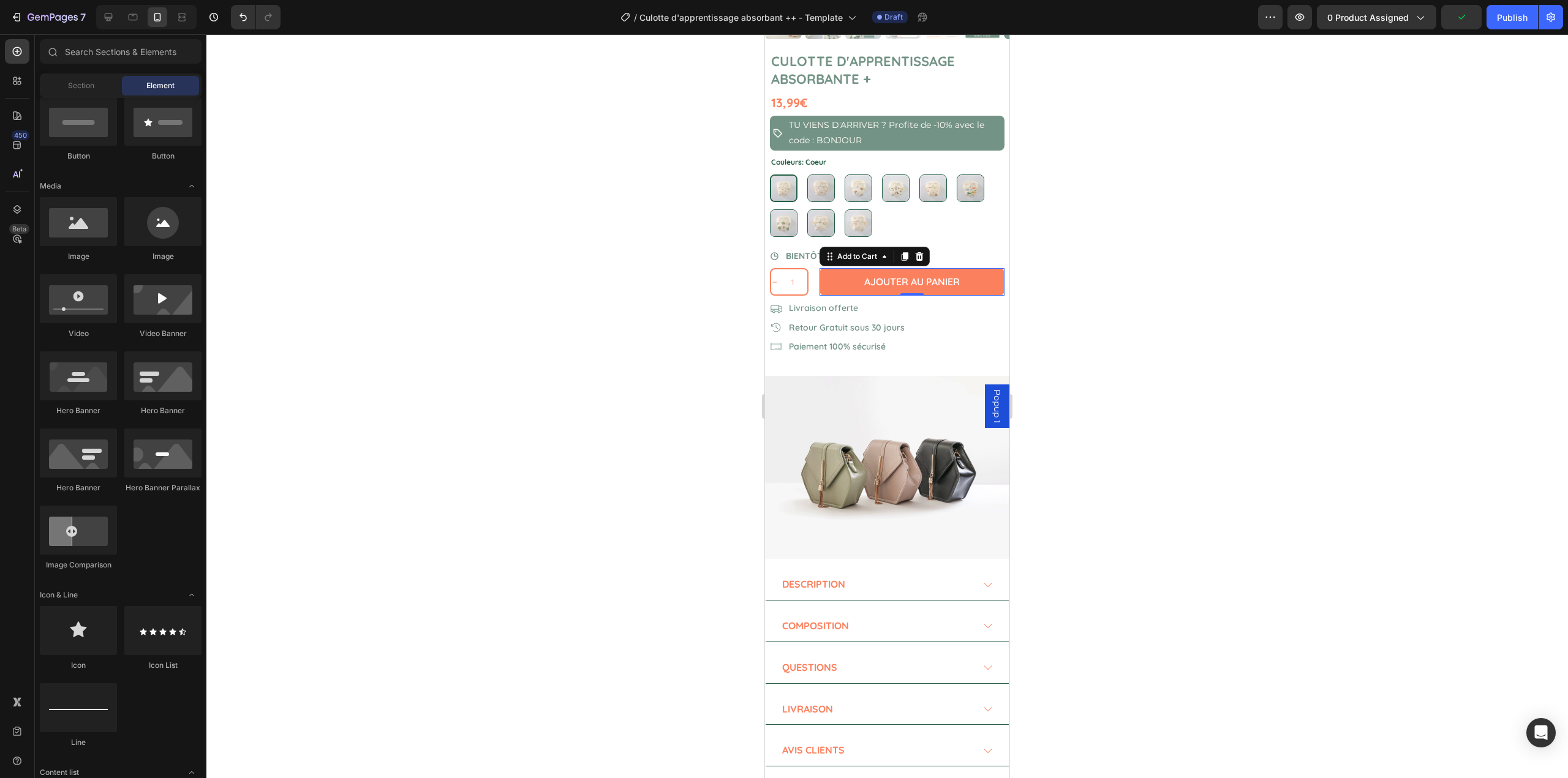
click at [425, 369] on div at bounding box center [887, 407] width 1362 height 744
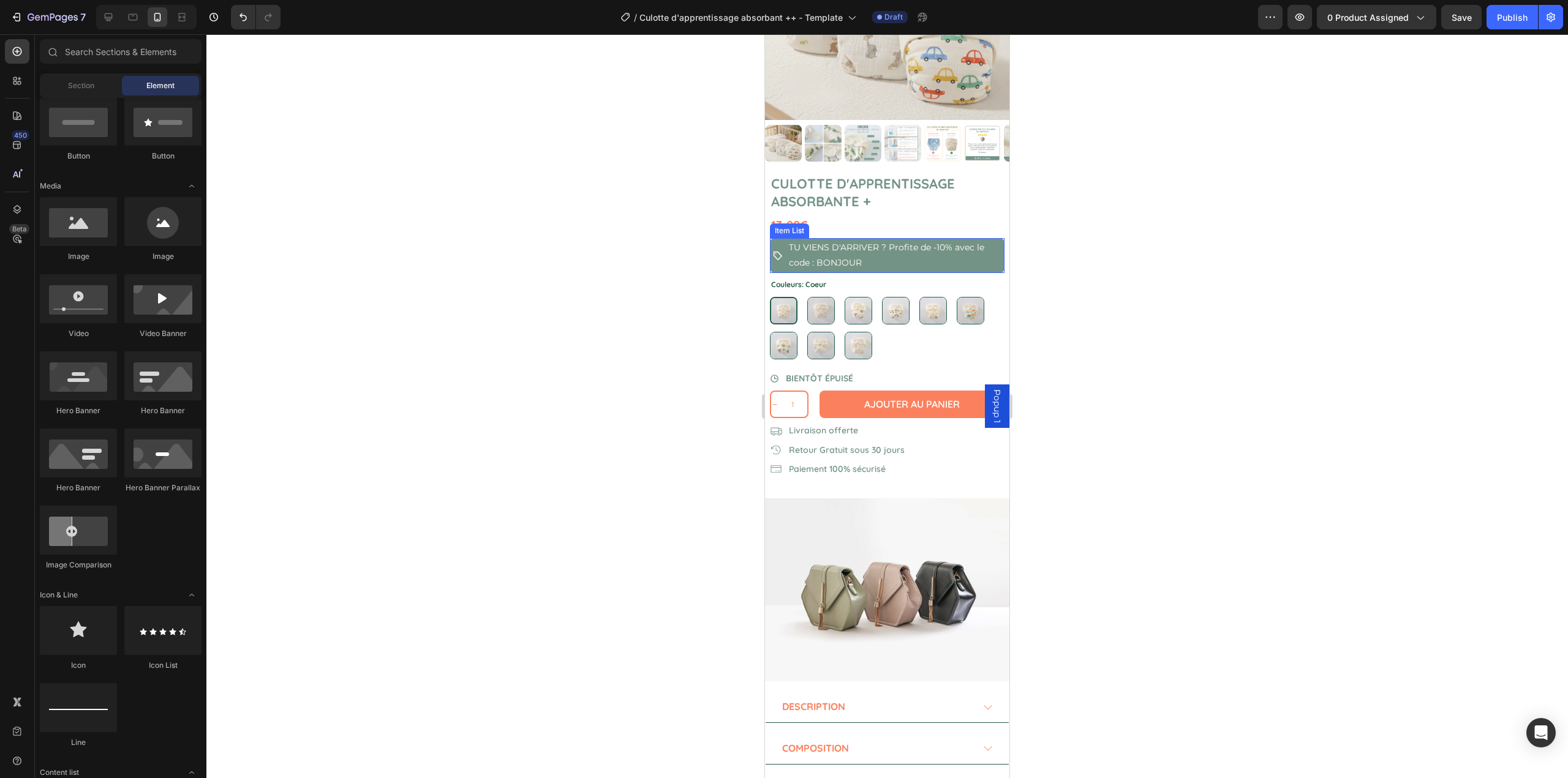
click at [668, 234] on div at bounding box center [887, 407] width 1362 height 744
click at [928, 335] on div "Coeur Coeur Cerises Cerises Nounours Nounours Koala Koala Jungle Jungle Voiture…" at bounding box center [888, 328] width 234 height 63
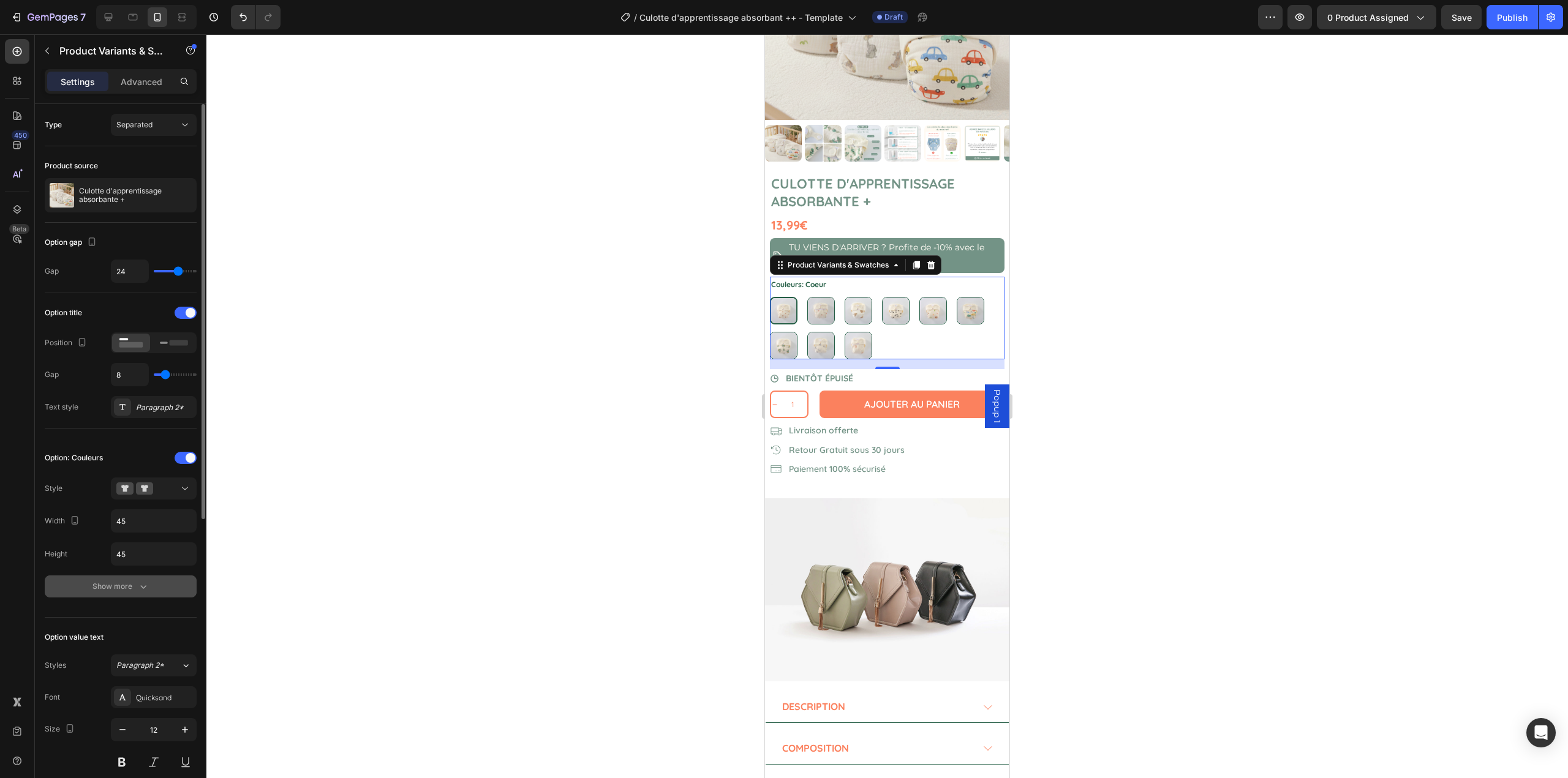
click at [128, 593] on div "Show more" at bounding box center [120, 586] width 57 height 12
click at [136, 646] on div "Line" at bounding box center [153, 652] width 35 height 11
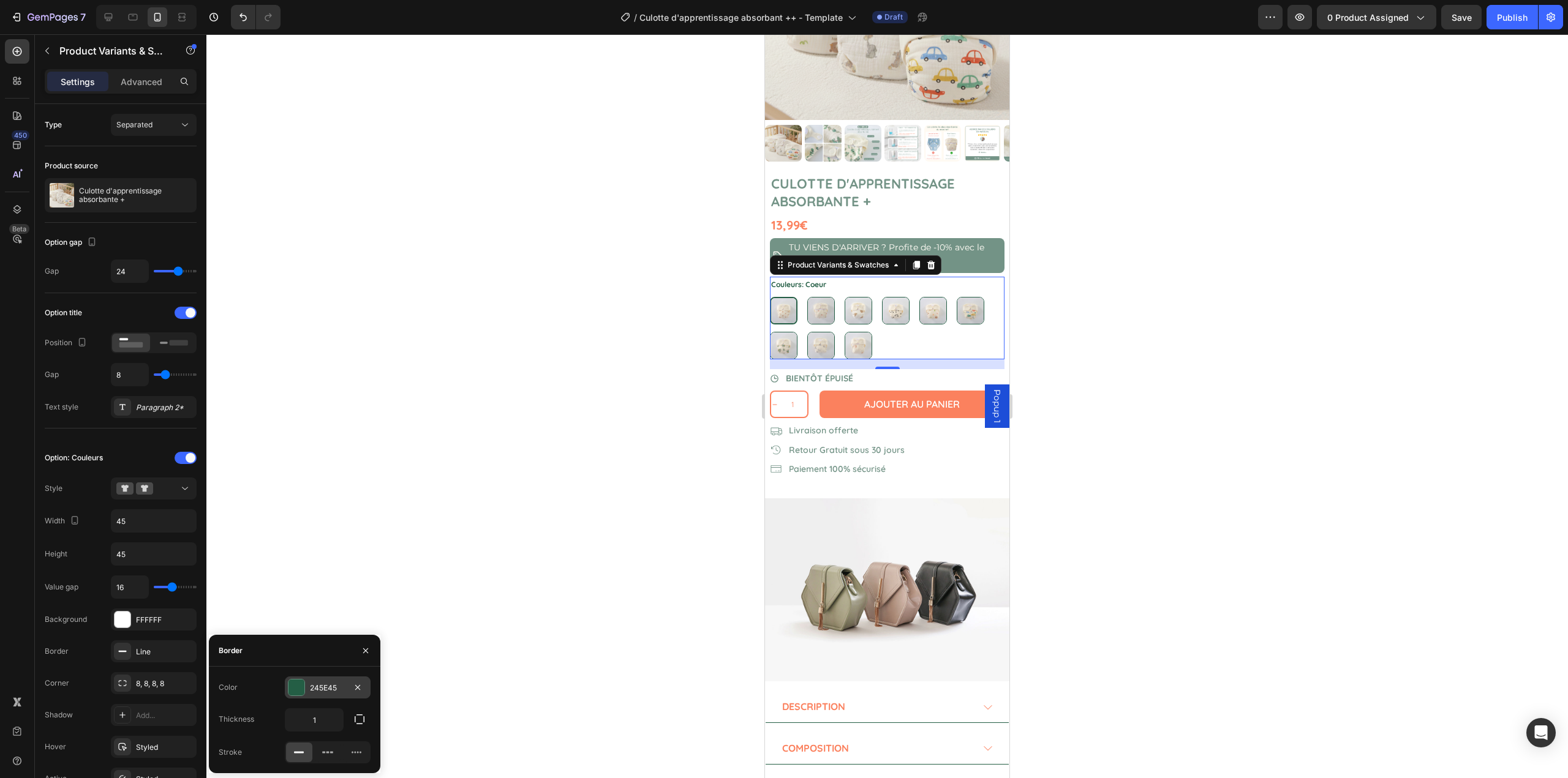
click at [294, 683] on div at bounding box center [297, 687] width 16 height 16
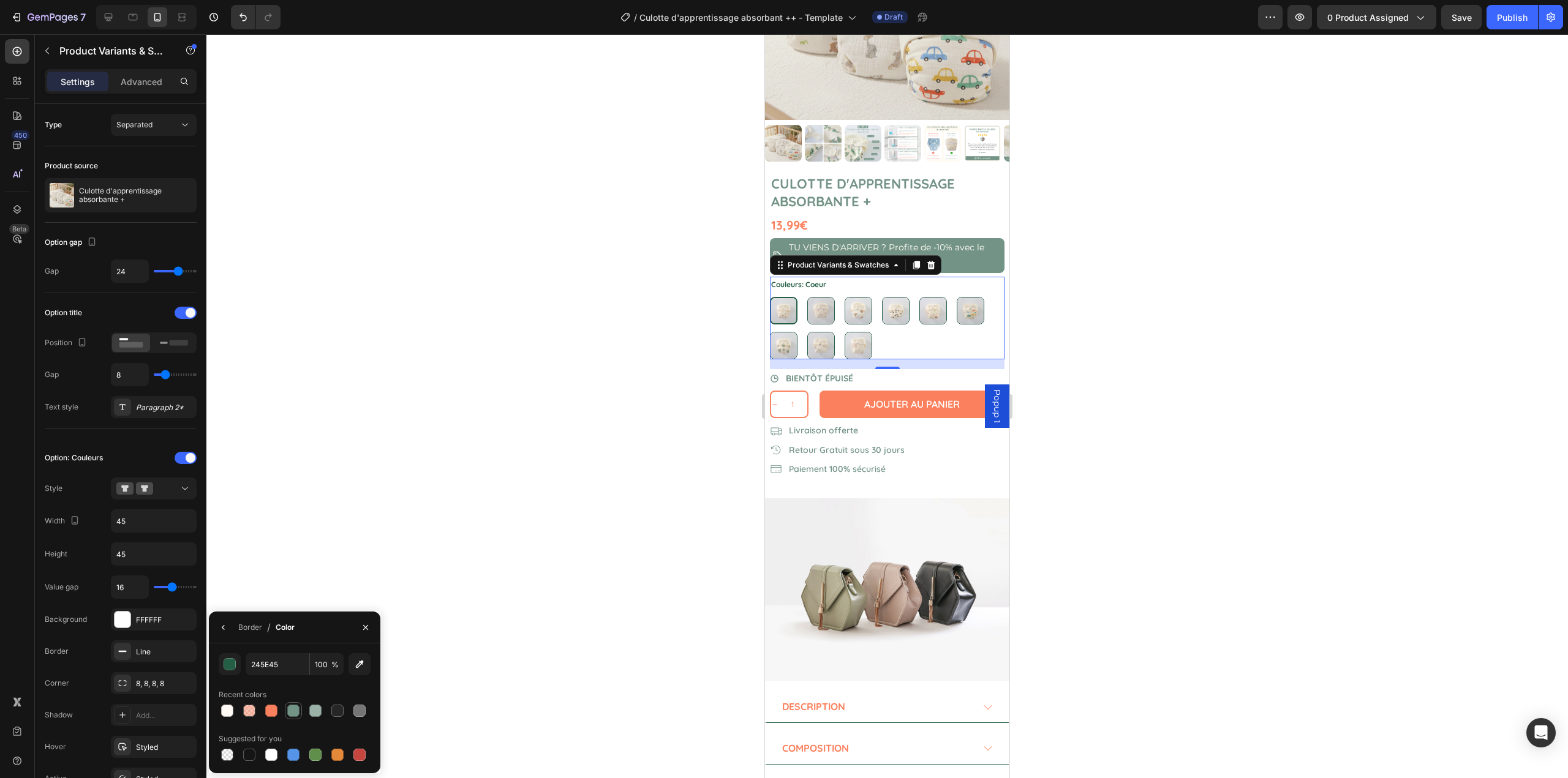
click at [289, 707] on div at bounding box center [293, 711] width 12 height 12
type input "739386"
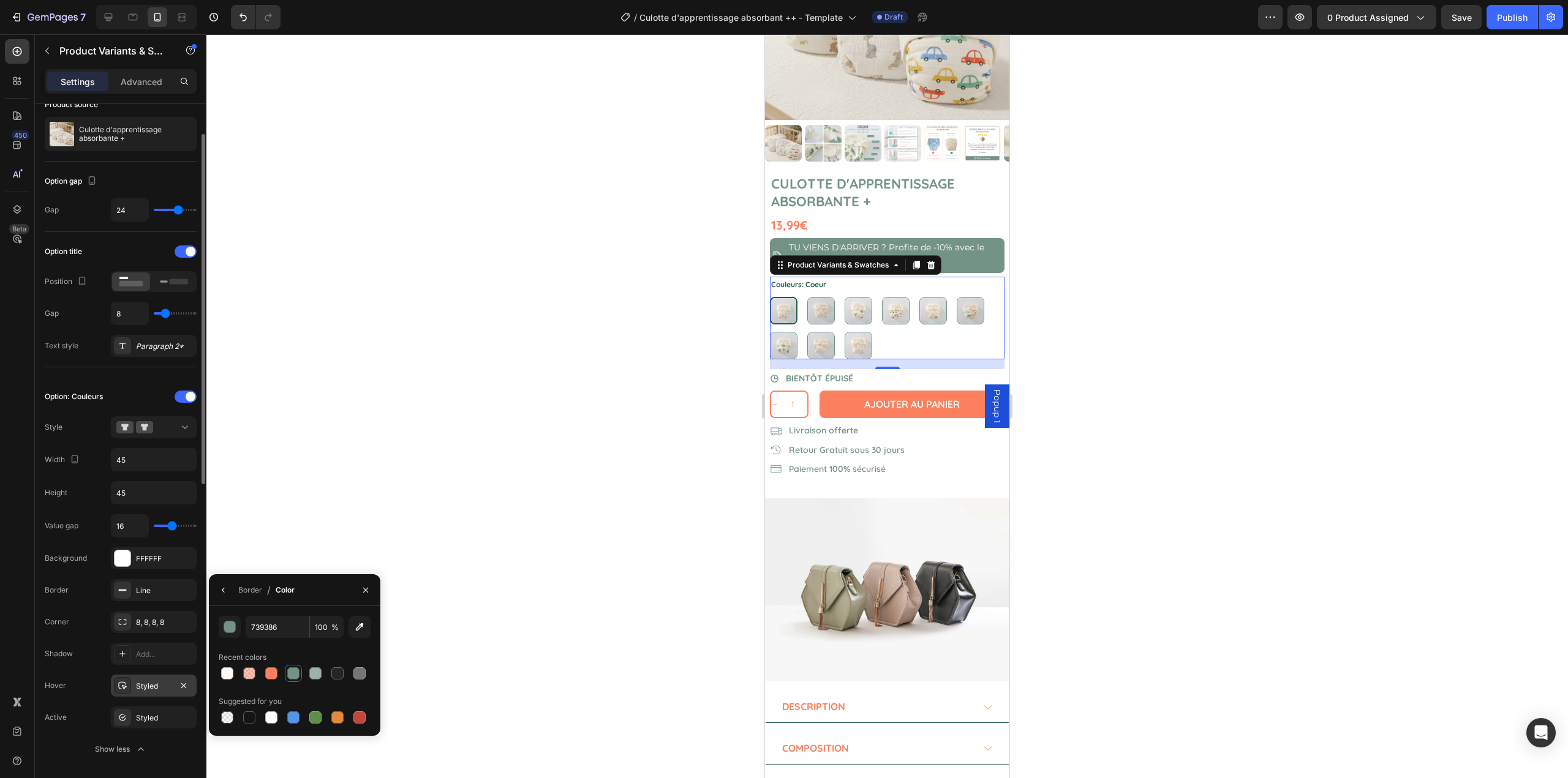
click at [145, 684] on div "Styled" at bounding box center [153, 687] width 35 height 11
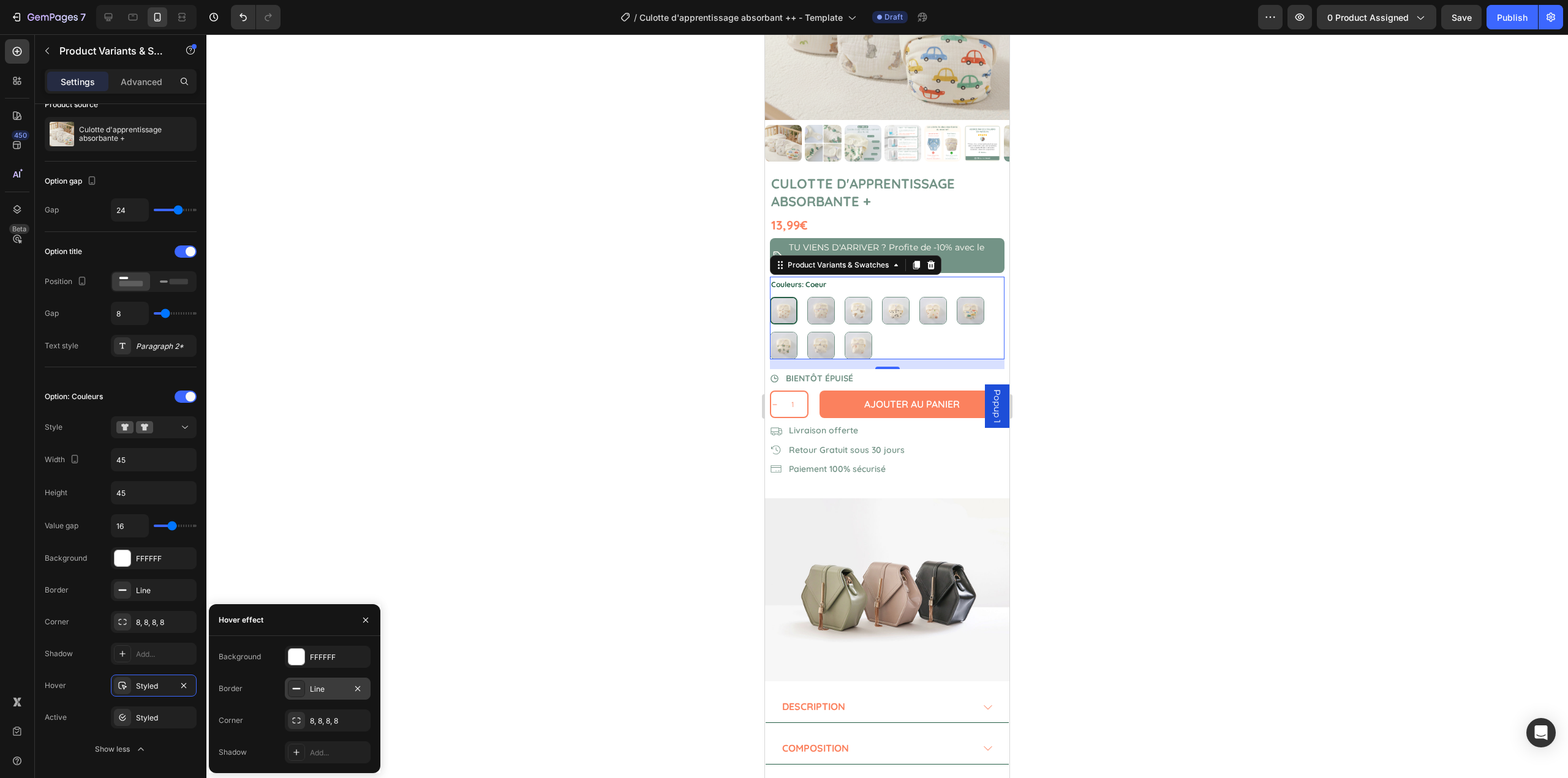
click at [301, 691] on icon at bounding box center [296, 689] width 10 height 10
click at [305, 694] on div "245E45" at bounding box center [327, 687] width 86 height 22
click at [294, 709] on div at bounding box center [293, 711] width 12 height 12
type input "739386"
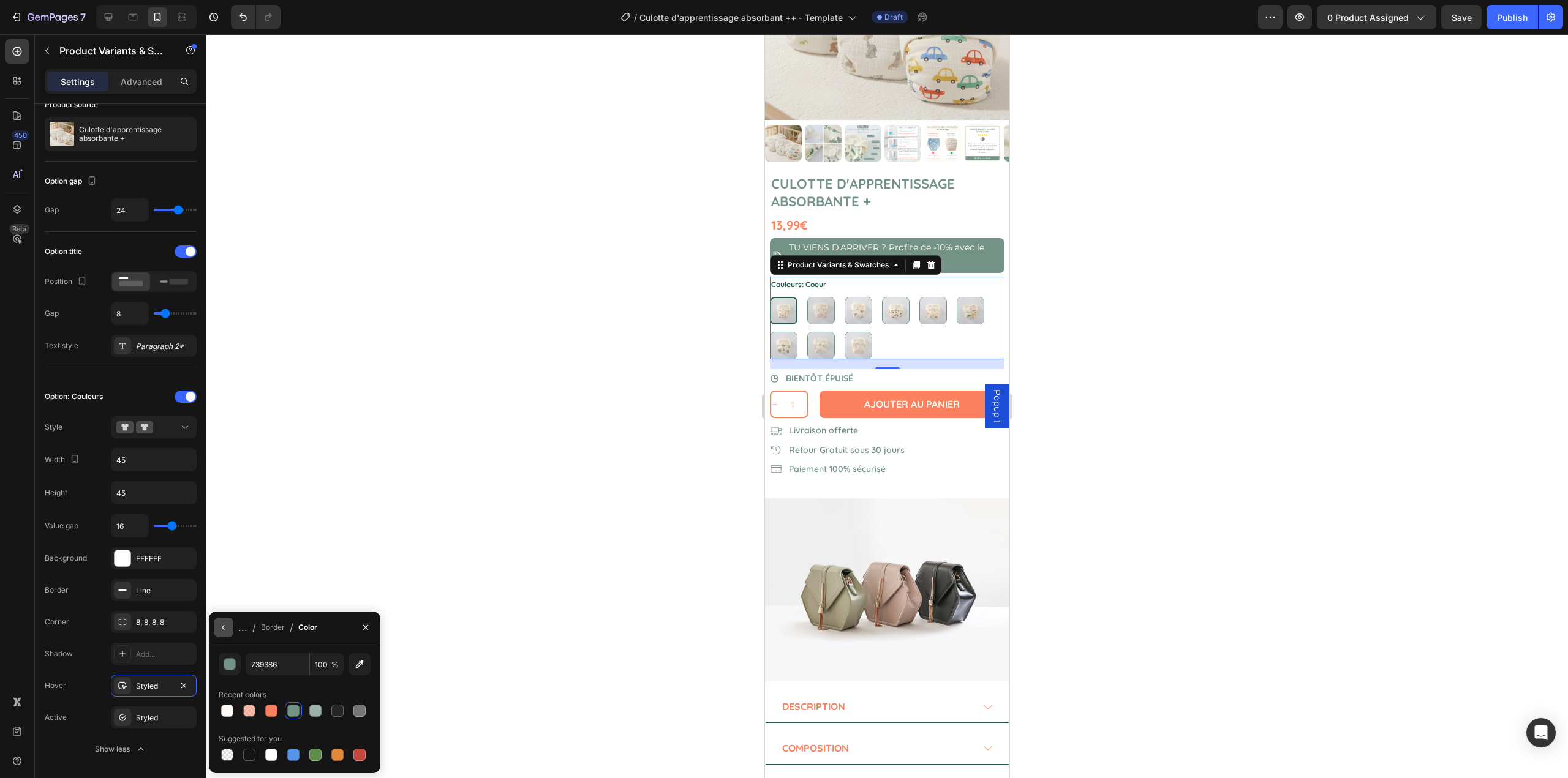
click at [218, 631] on button "button" at bounding box center [223, 627] width 19 height 19
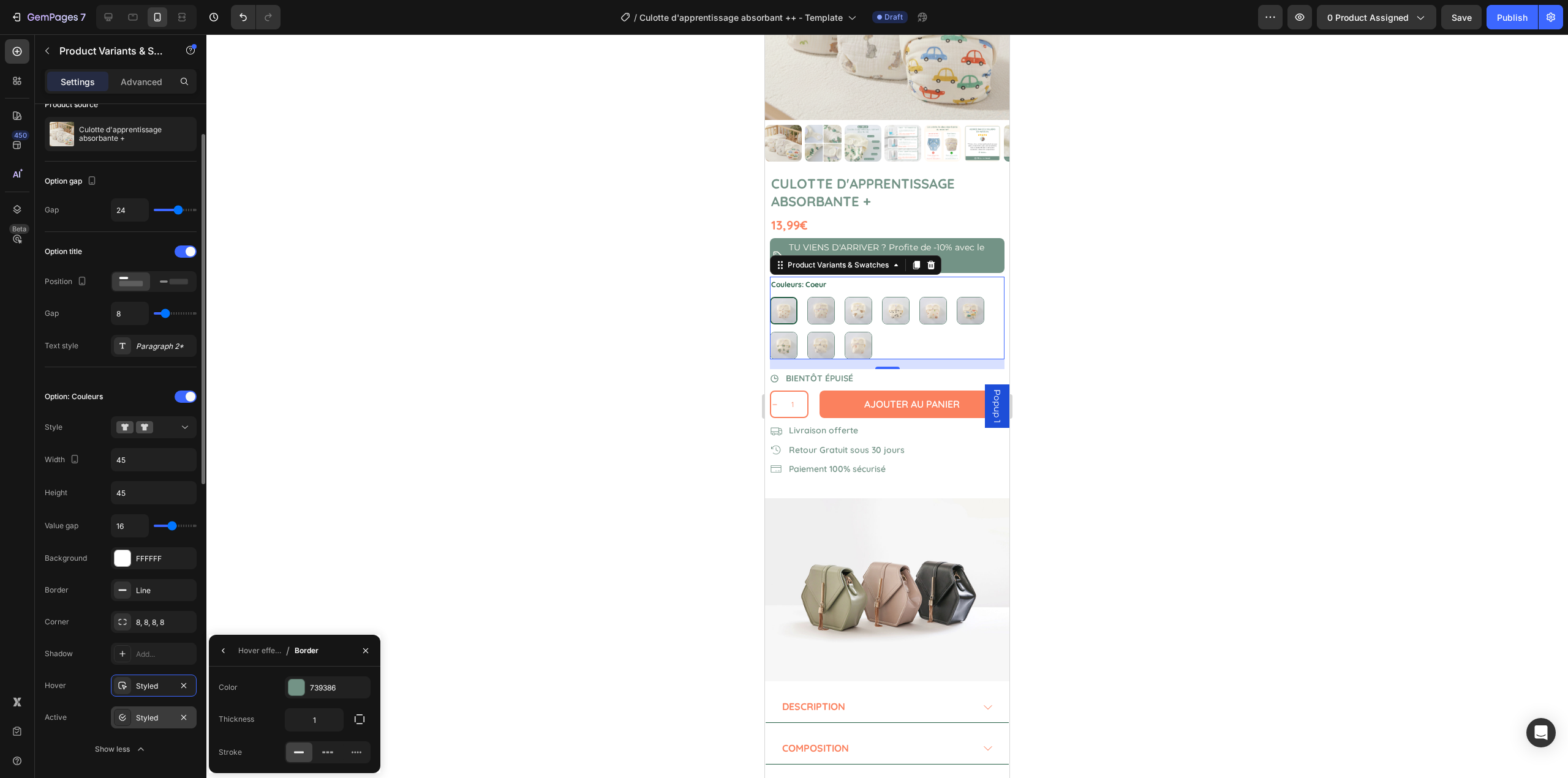
click at [152, 711] on div "Styled" at bounding box center [153, 717] width 86 height 22
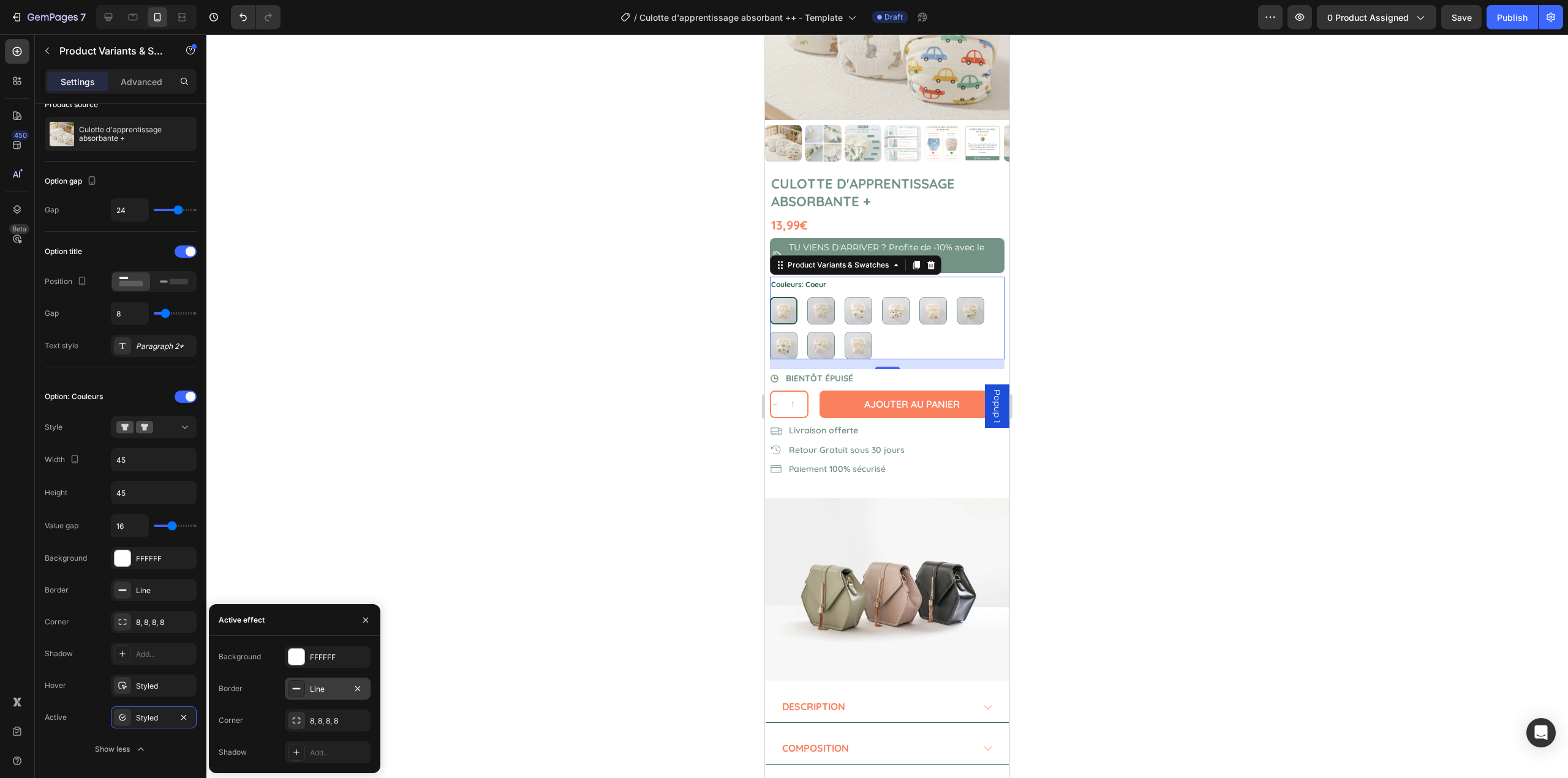
click at [315, 694] on div "Line" at bounding box center [327, 690] width 35 height 11
click at [299, 690] on div at bounding box center [297, 687] width 16 height 16
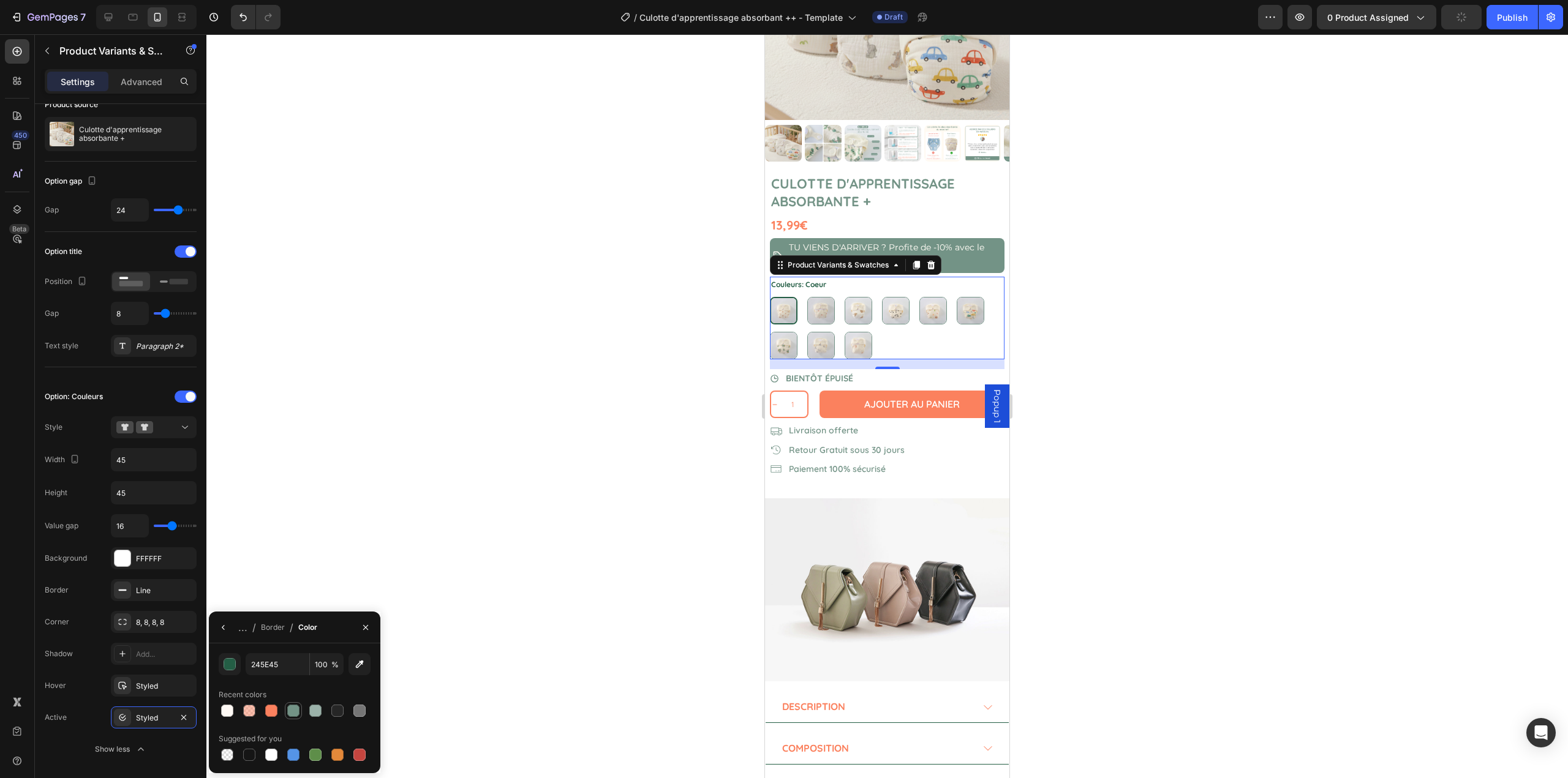
click at [290, 707] on div at bounding box center [293, 711] width 12 height 12
type input "739386"
click at [345, 553] on div at bounding box center [887, 407] width 1362 height 744
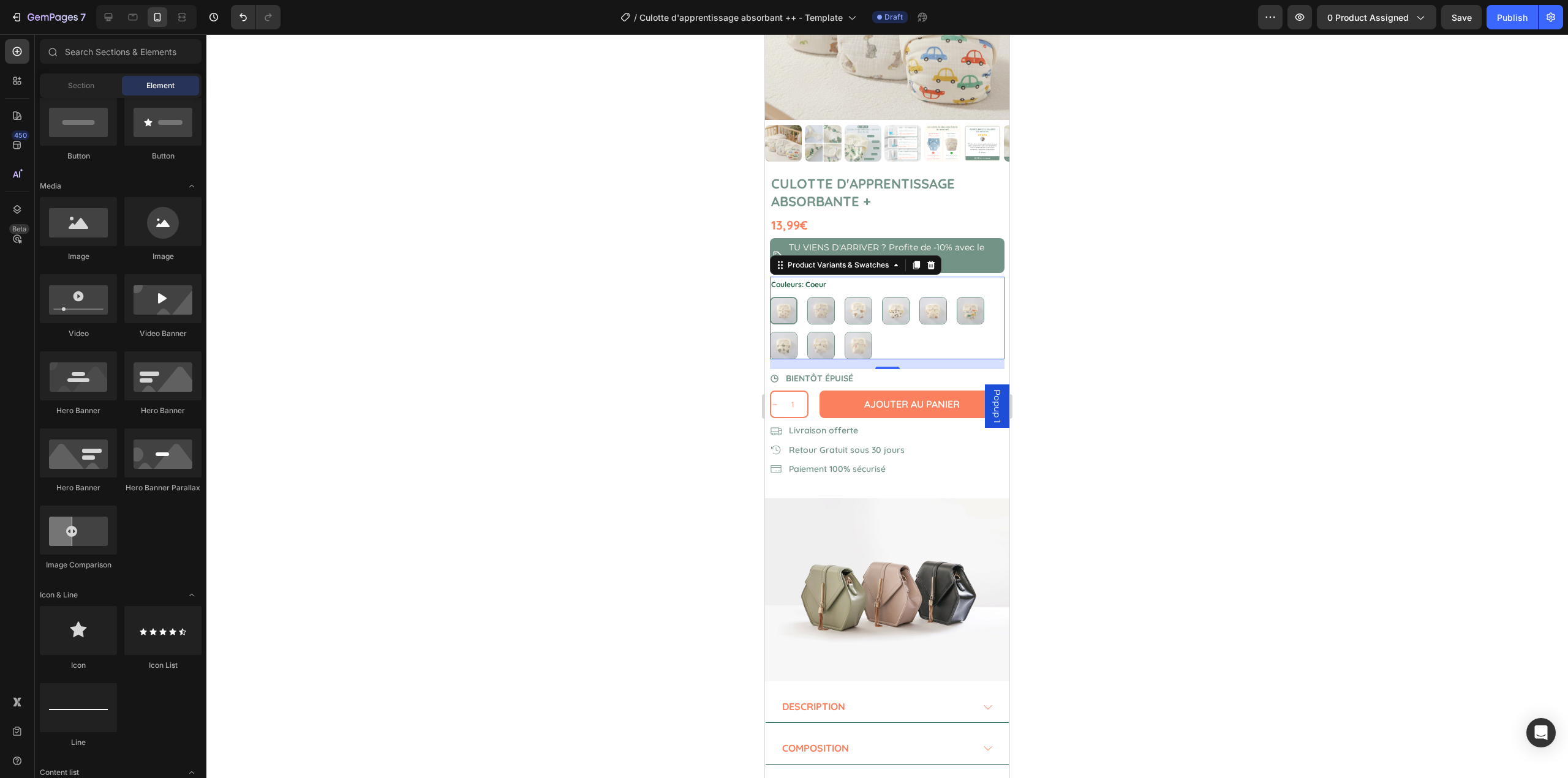
click at [345, 553] on div at bounding box center [887, 407] width 1362 height 744
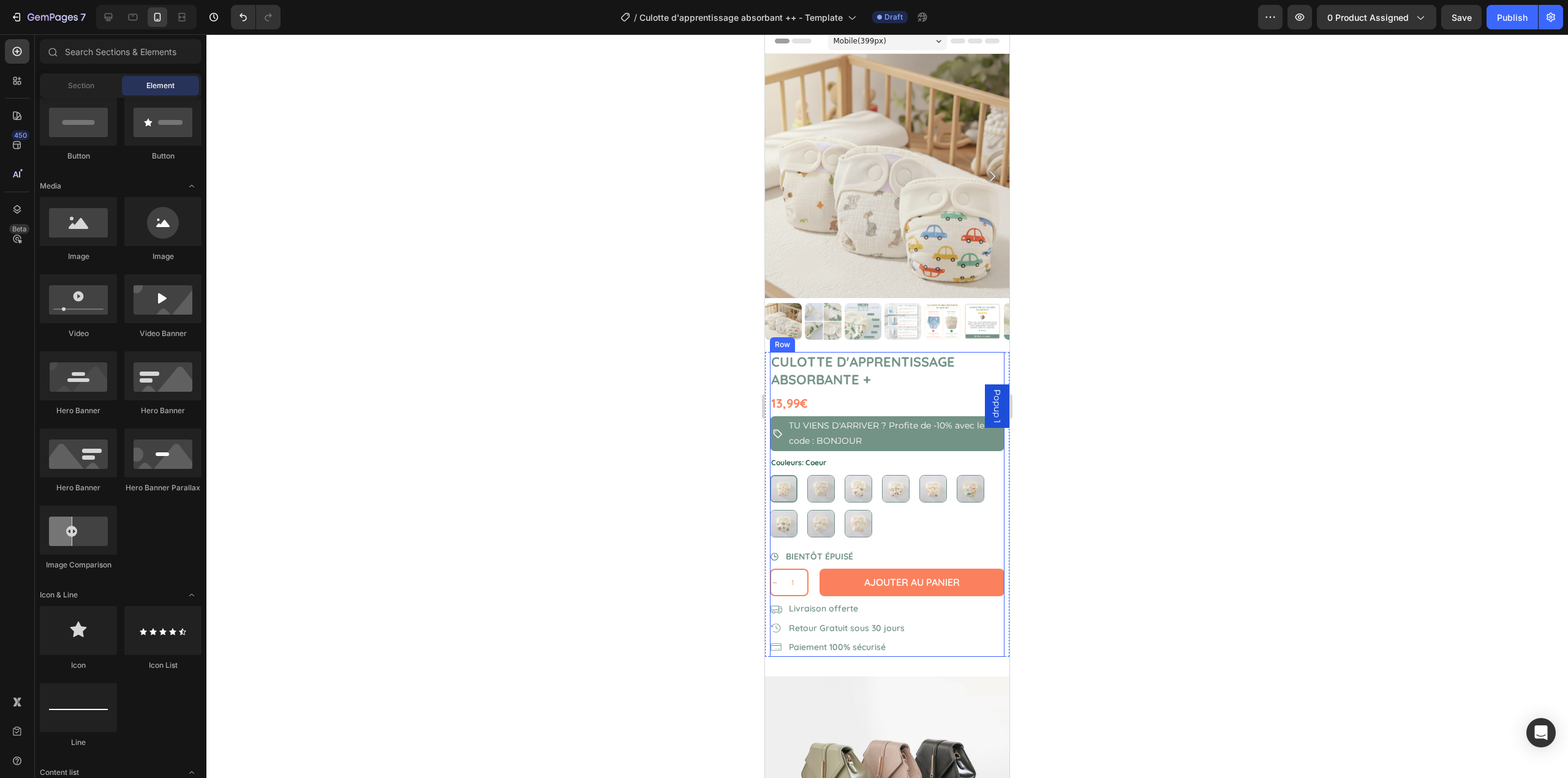
scroll to position [0, 0]
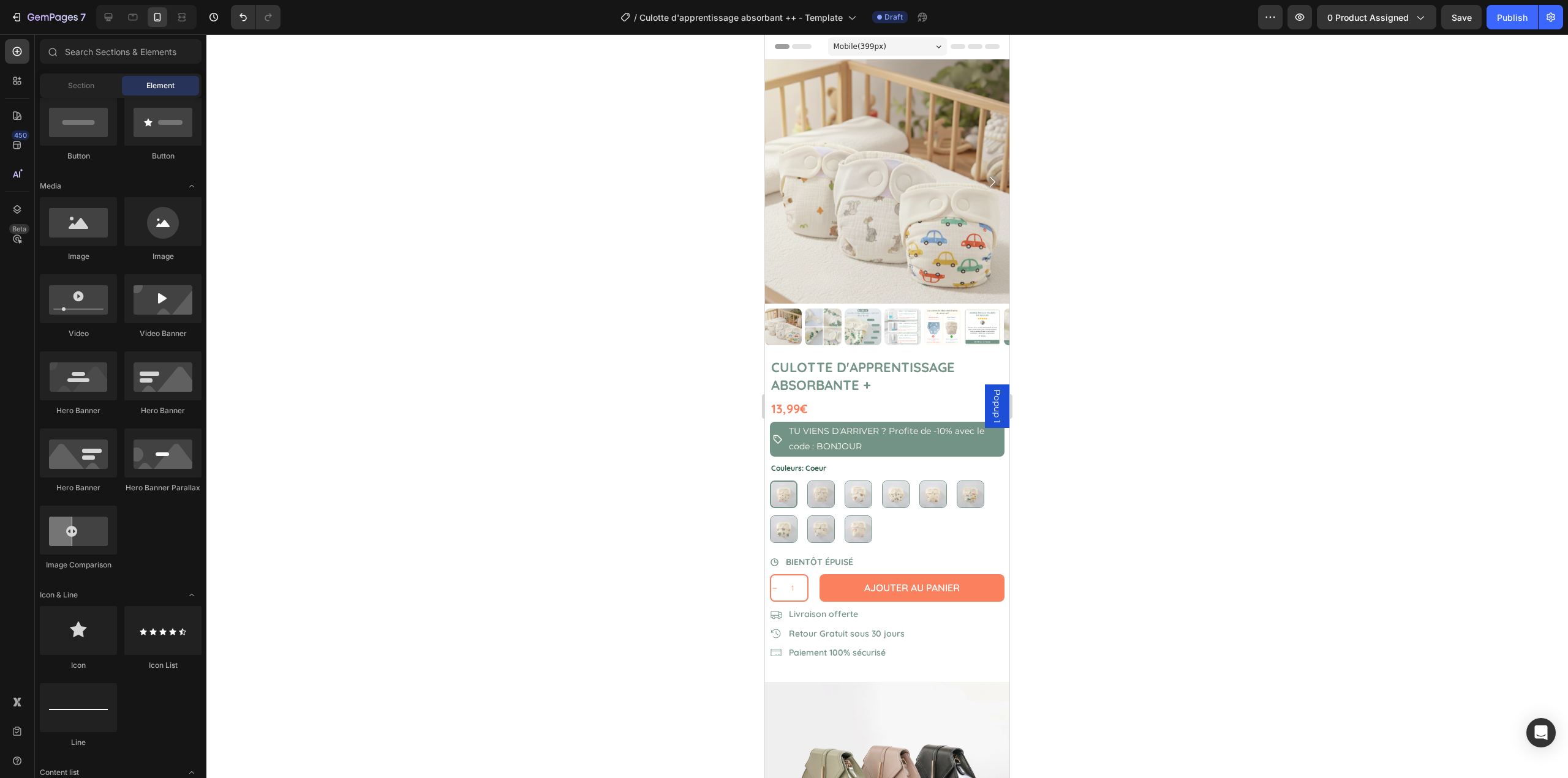
click at [1203, 320] on div at bounding box center [887, 407] width 1362 height 744
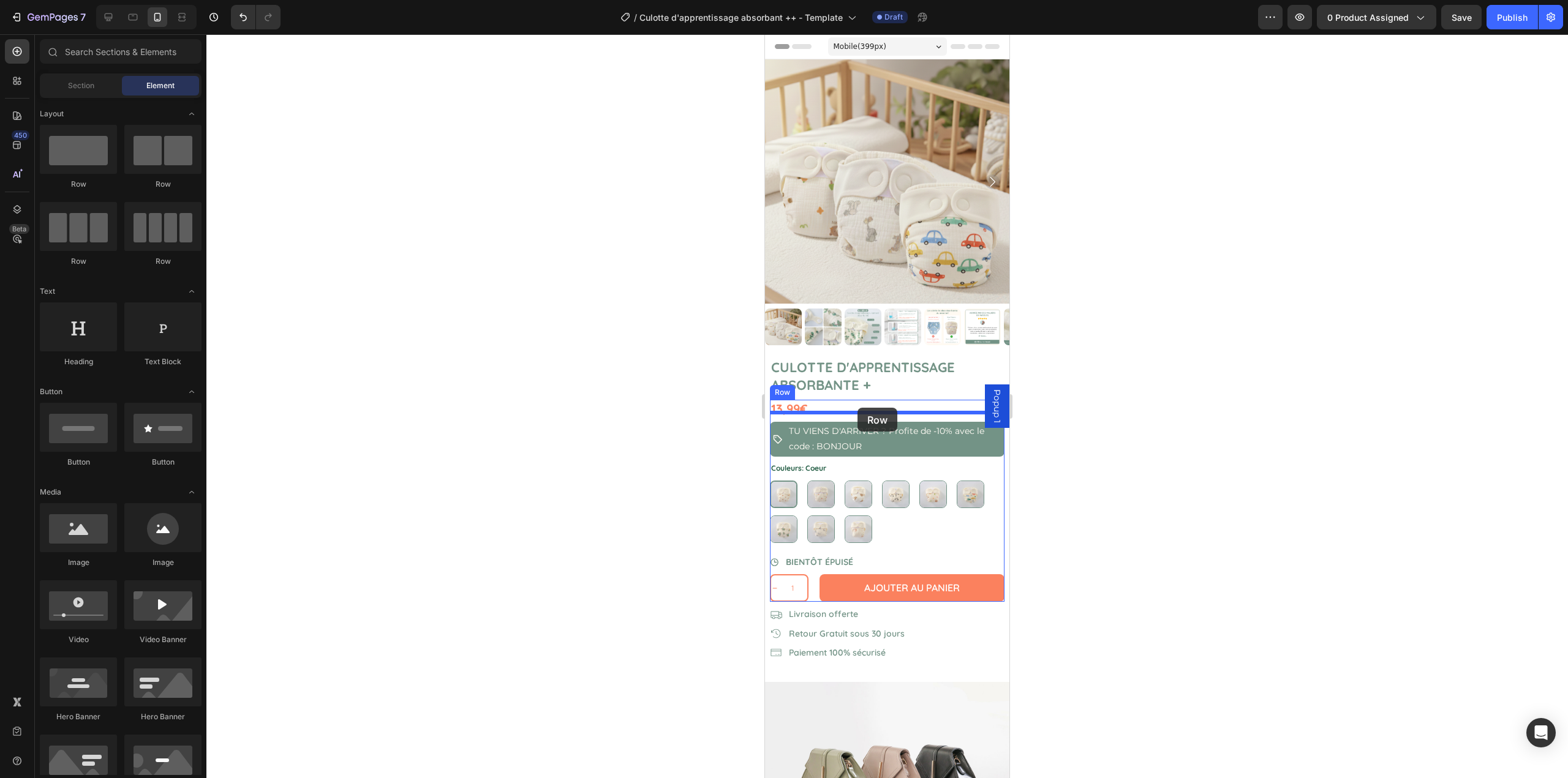
drag, startPoint x: 927, startPoint y: 208, endPoint x: 858, endPoint y: 407, distance: 210.6
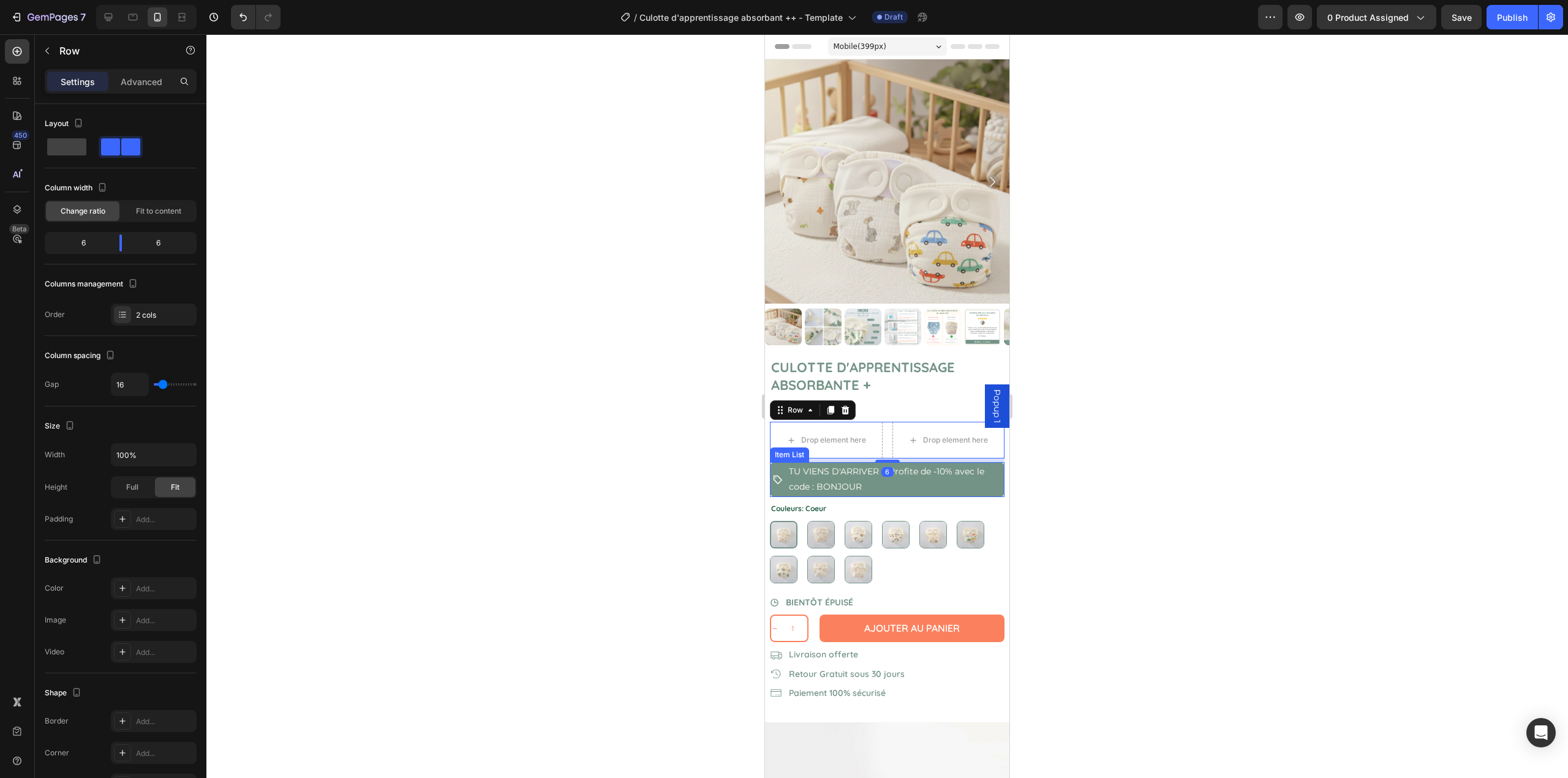
click at [784, 450] on div "Item List" at bounding box center [790, 455] width 39 height 14
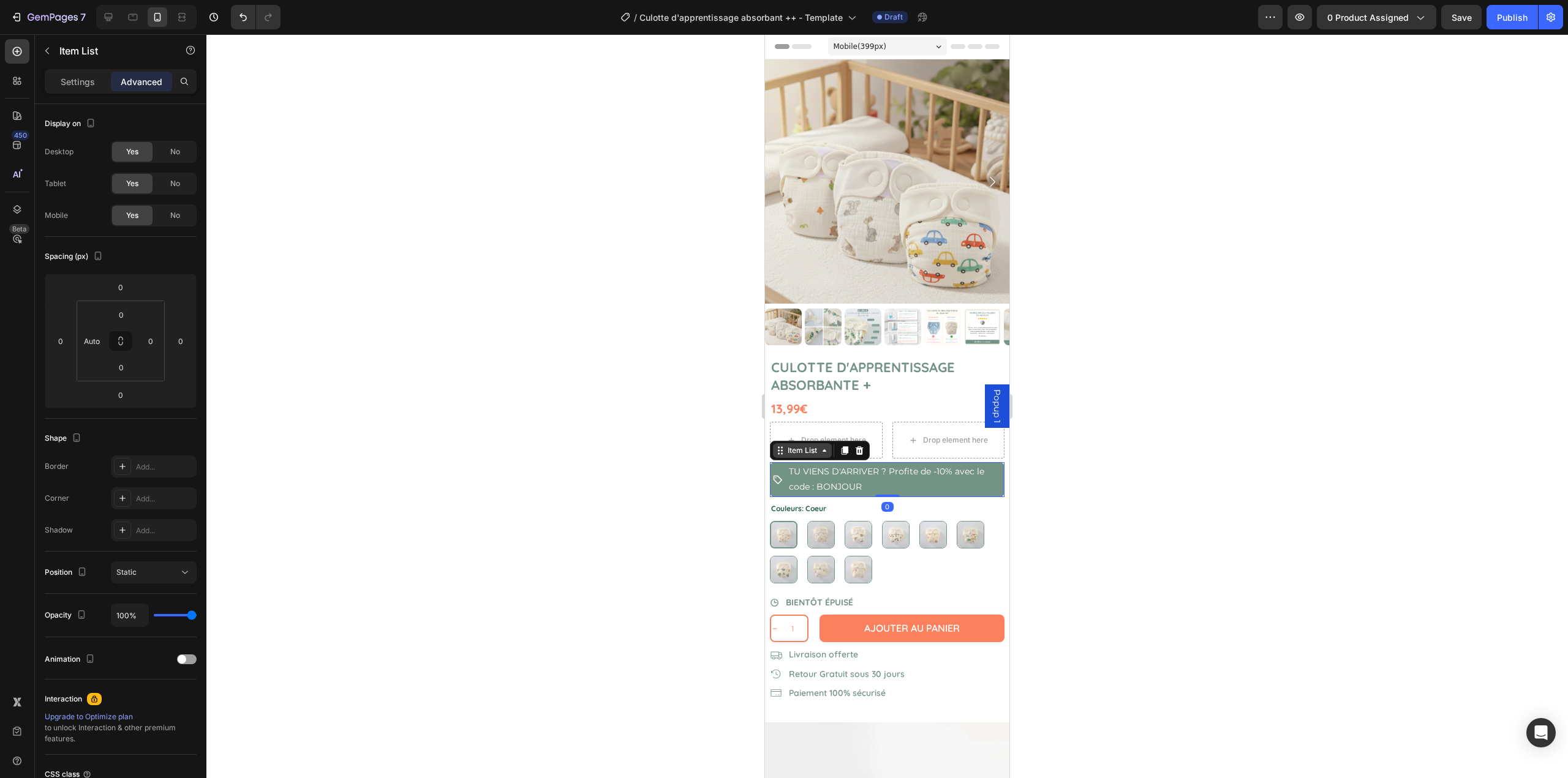
click at [786, 445] on div "Item List" at bounding box center [802, 451] width 35 height 11
click at [784, 428] on div "Row 1 col" at bounding box center [794, 429] width 47 height 19
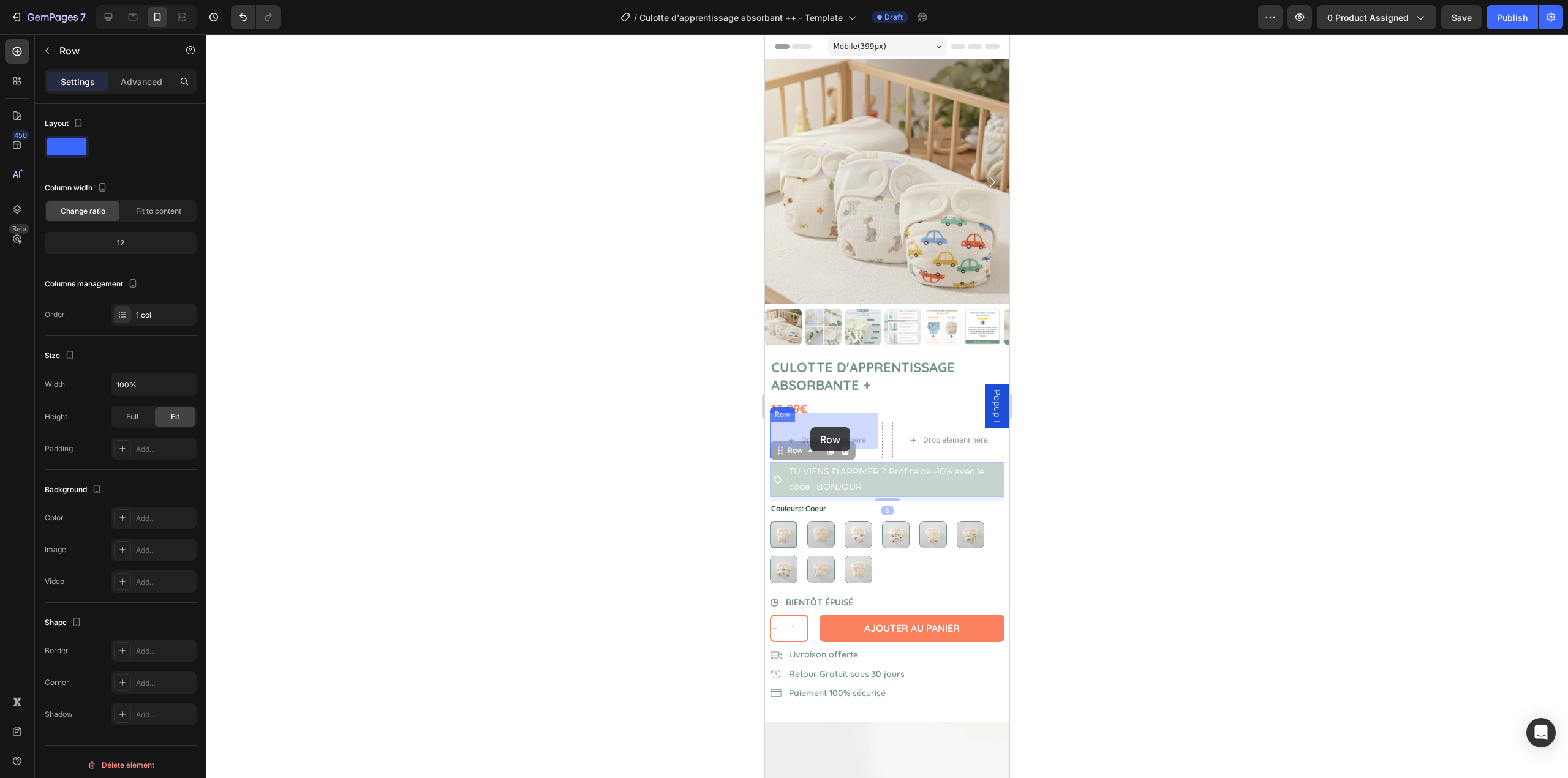
drag, startPoint x: 781, startPoint y: 444, endPoint x: 810, endPoint y: 428, distance: 33.1
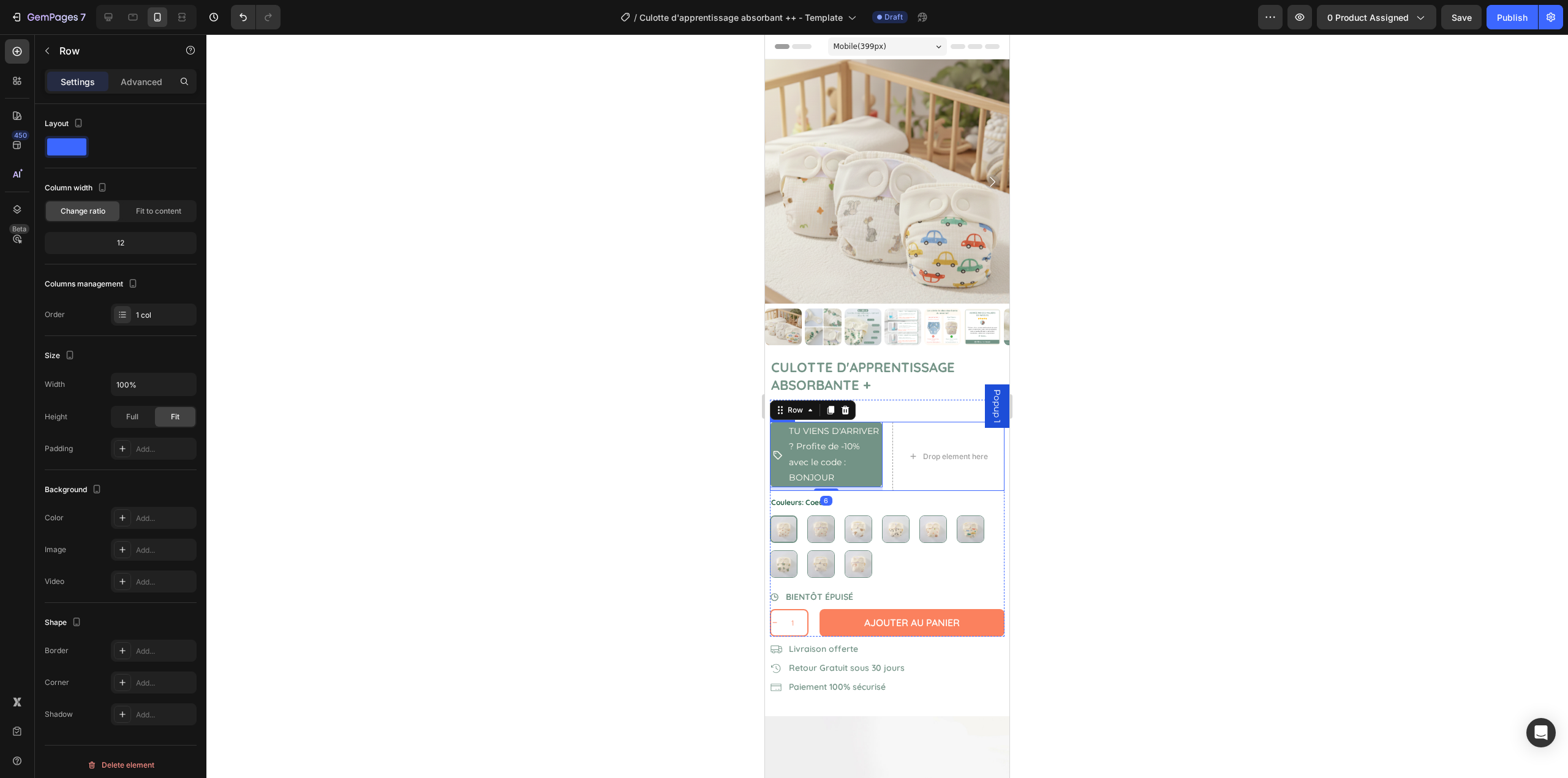
click at [880, 444] on div "TU VIENS D'ARRIVER ? Profite de -10% avec le code : BONJOUR Item List Row 6 Dro…" at bounding box center [888, 456] width 234 height 69
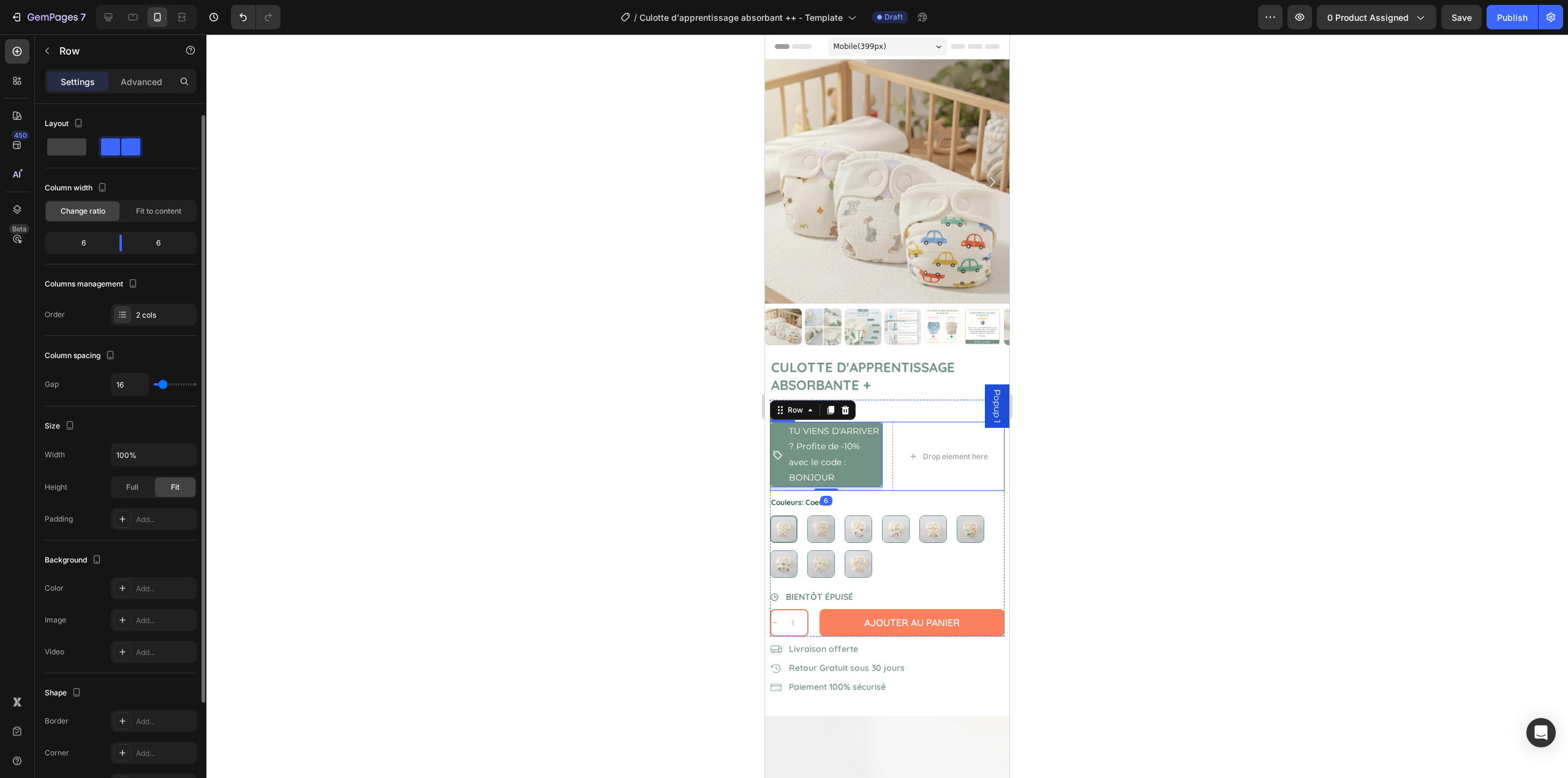
scroll to position [6, 0]
click at [140, 209] on span "Fit to content" at bounding box center [158, 205] width 45 height 11
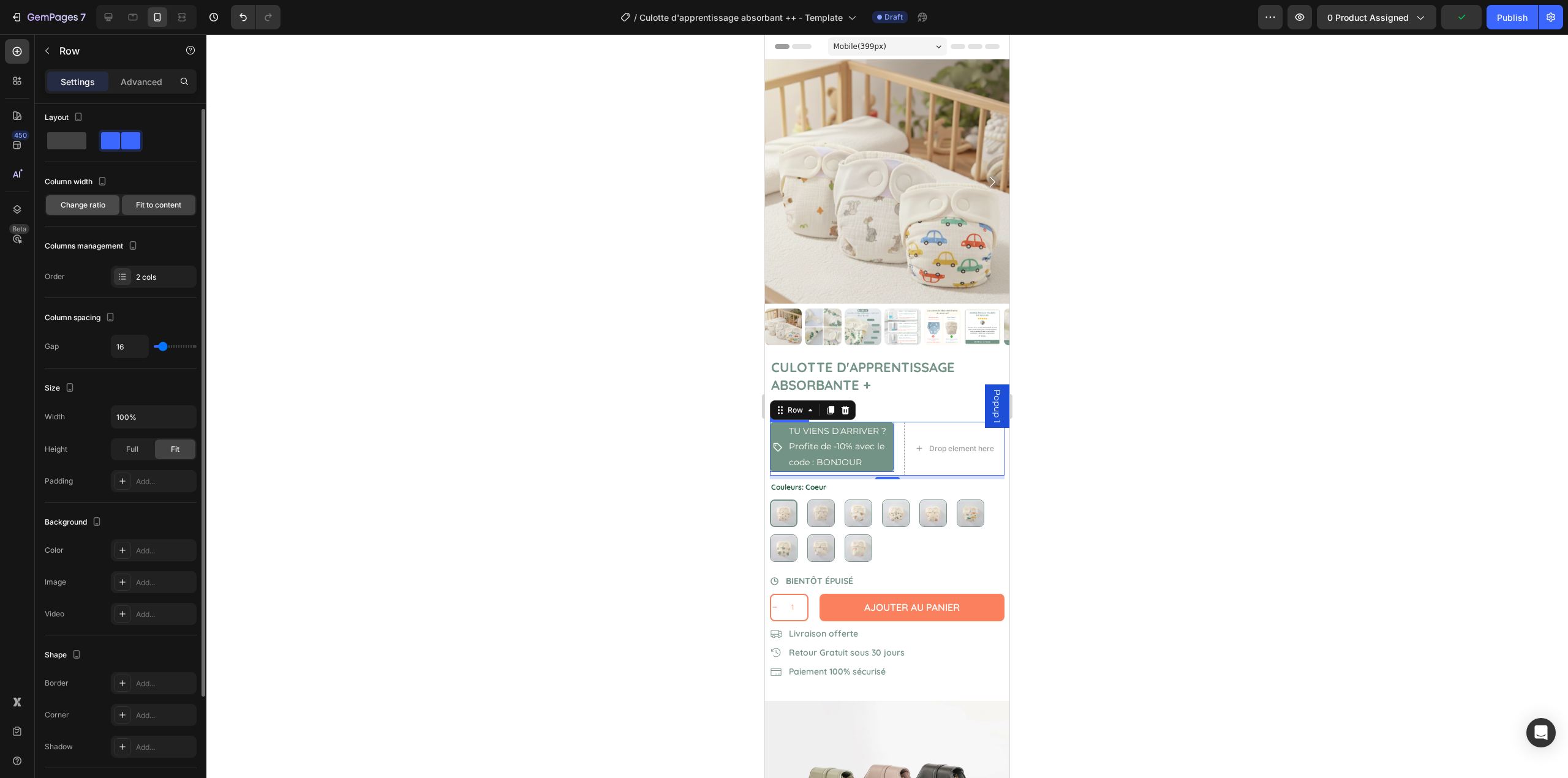
click at [106, 211] on div "Change ratio" at bounding box center [83, 205] width 74 height 19
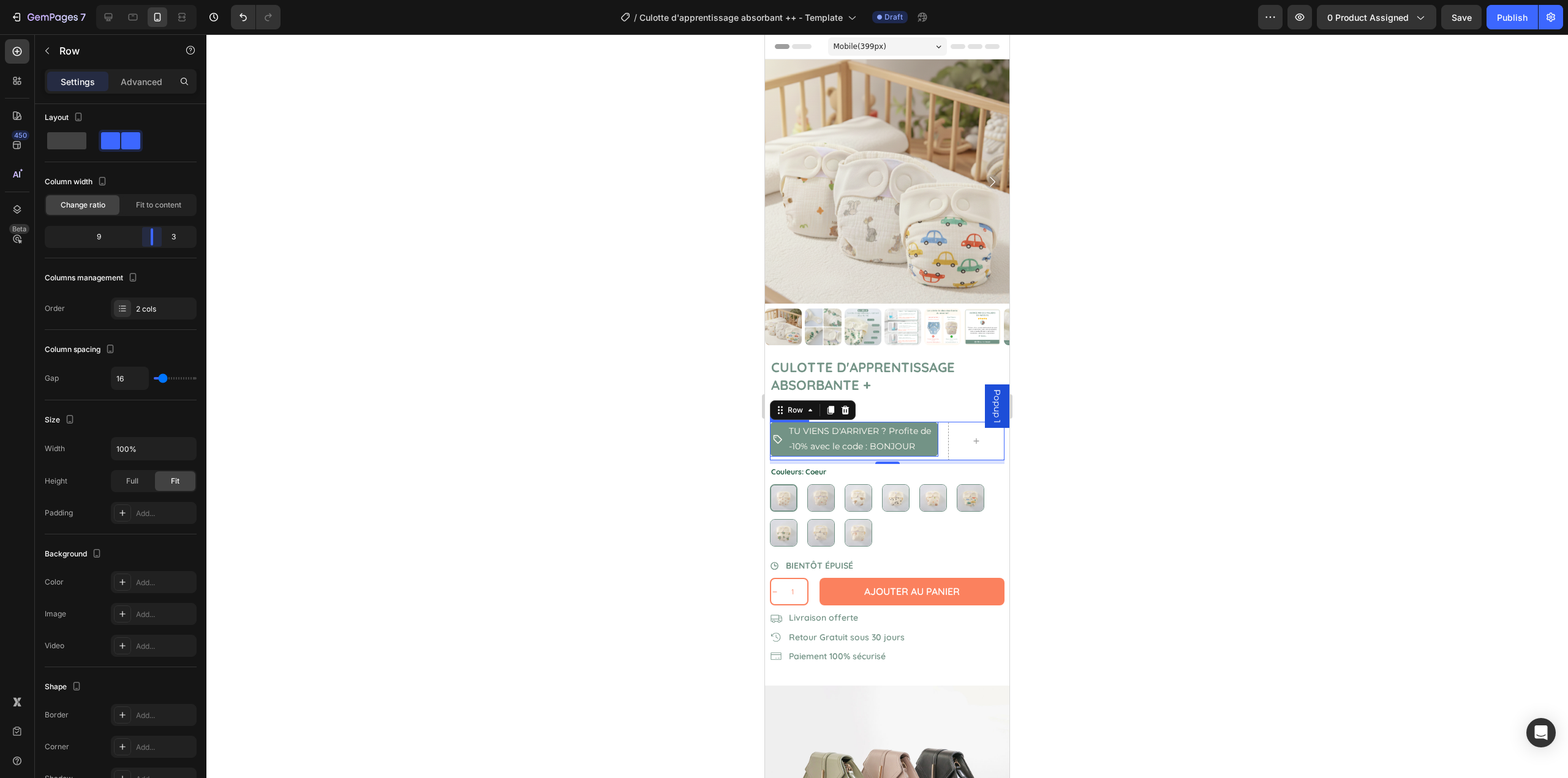
drag, startPoint x: 123, startPoint y: 237, endPoint x: 165, endPoint y: 236, distance: 42.0
click at [165, 0] on body "7 Version history / Culotte d'apprentissage absorbant ++ - Template Draft Previ…" at bounding box center [784, 0] width 1568 height 0
click at [455, 290] on div at bounding box center [887, 407] width 1362 height 744
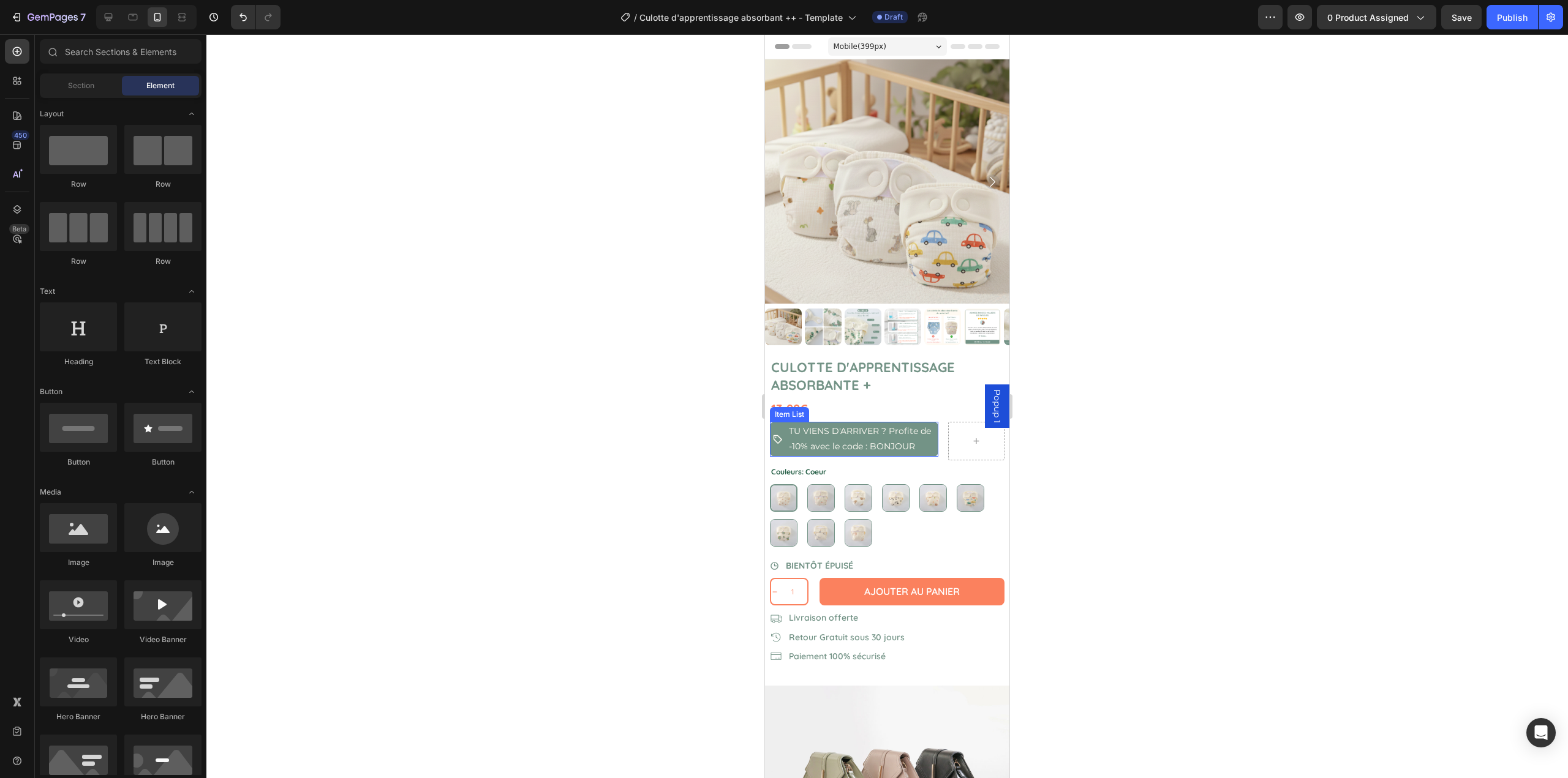
click at [455, 290] on div at bounding box center [887, 407] width 1362 height 744
click at [615, 416] on div at bounding box center [887, 407] width 1362 height 744
click at [721, 311] on div at bounding box center [887, 407] width 1362 height 744
click at [917, 400] on div "13,99€" at bounding box center [888, 409] width 234 height 18
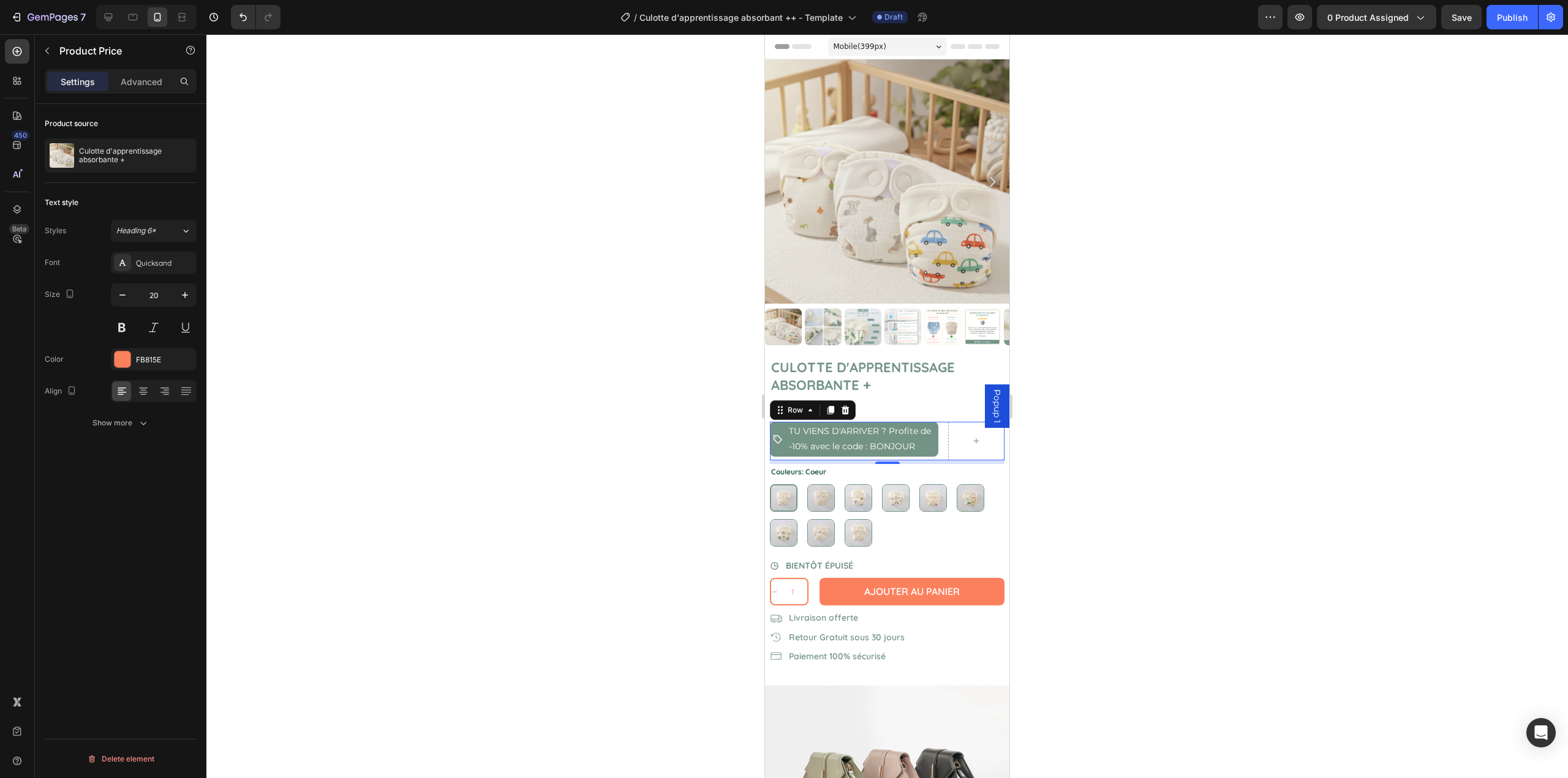
click at [936, 432] on div "TU VIENS D'ARRIVER ? Profite de -10% avec le code : BONJOUR Item List Row Row 0" at bounding box center [888, 440] width 234 height 38
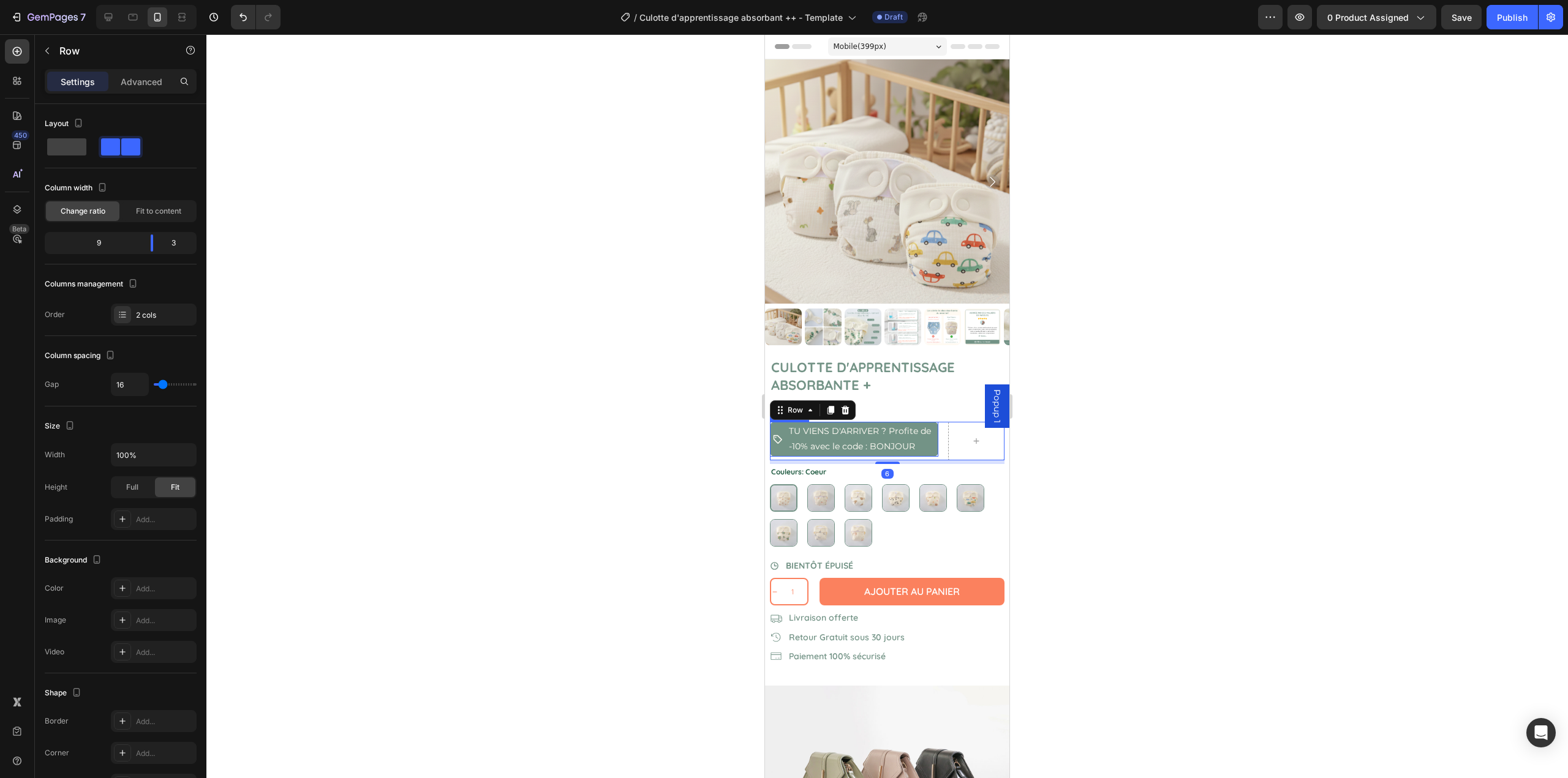
click at [900, 429] on p "TU VIENS D'ARRIVER ? Profite de -10% avec le code : BONJOUR" at bounding box center [863, 439] width 148 height 30
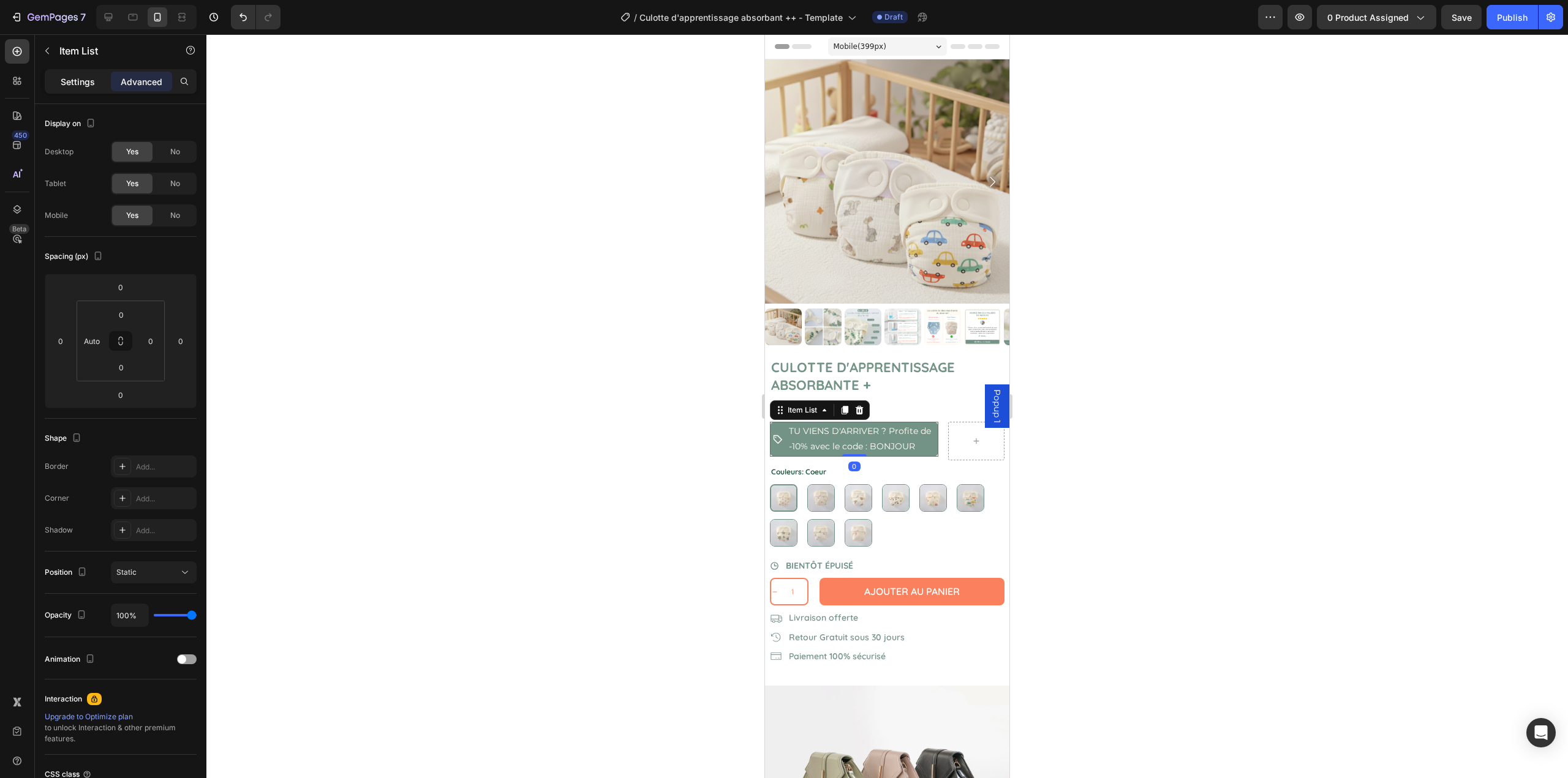
click at [79, 81] on p "Settings" at bounding box center [78, 82] width 35 height 13
type input "8"
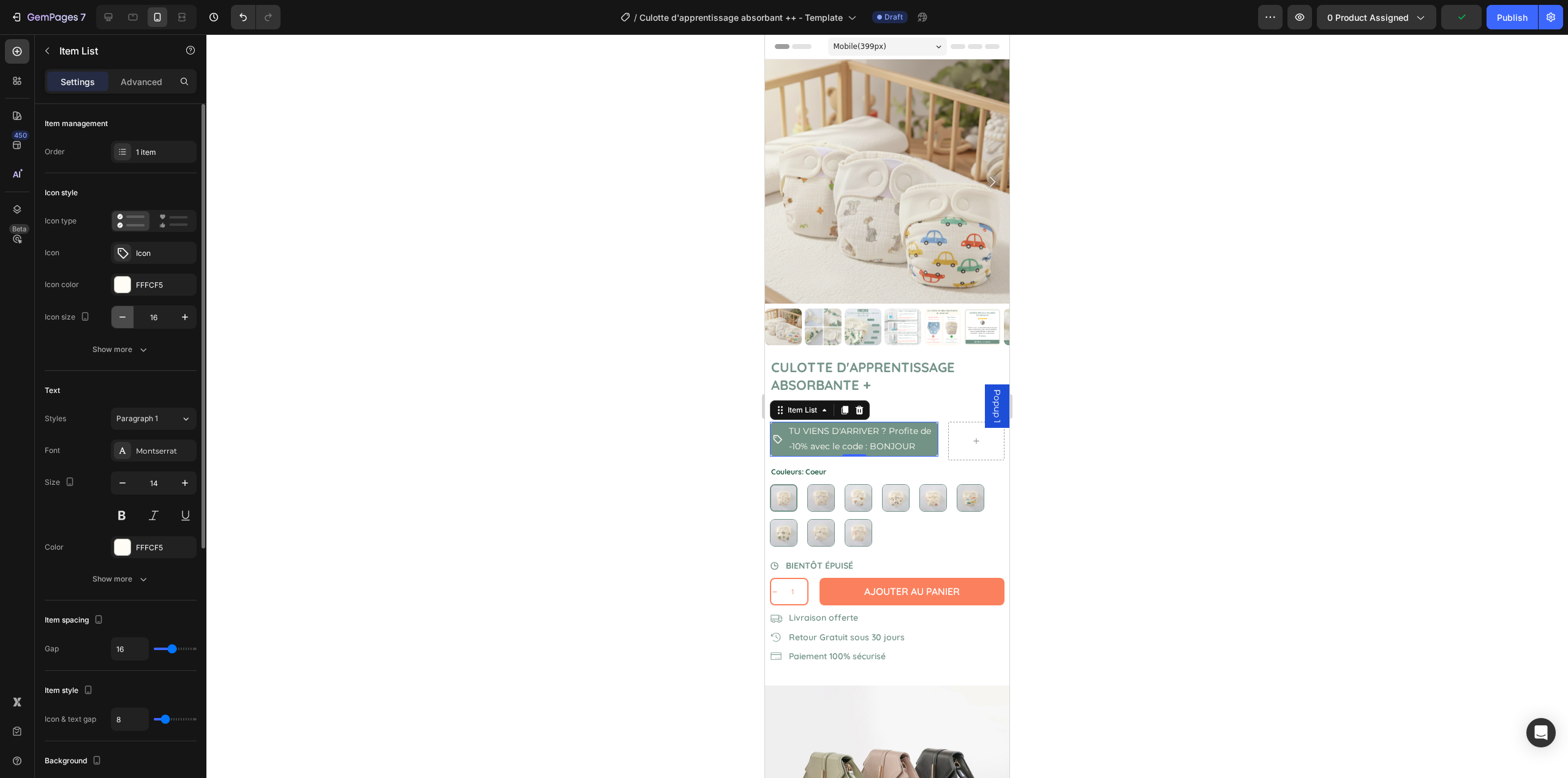
click at [131, 313] on button "button" at bounding box center [122, 317] width 22 height 22
click at [186, 315] on icon "button" at bounding box center [185, 317] width 12 height 12
type input "16"
click at [123, 483] on icon "button" at bounding box center [122, 483] width 12 height 12
type input "13"
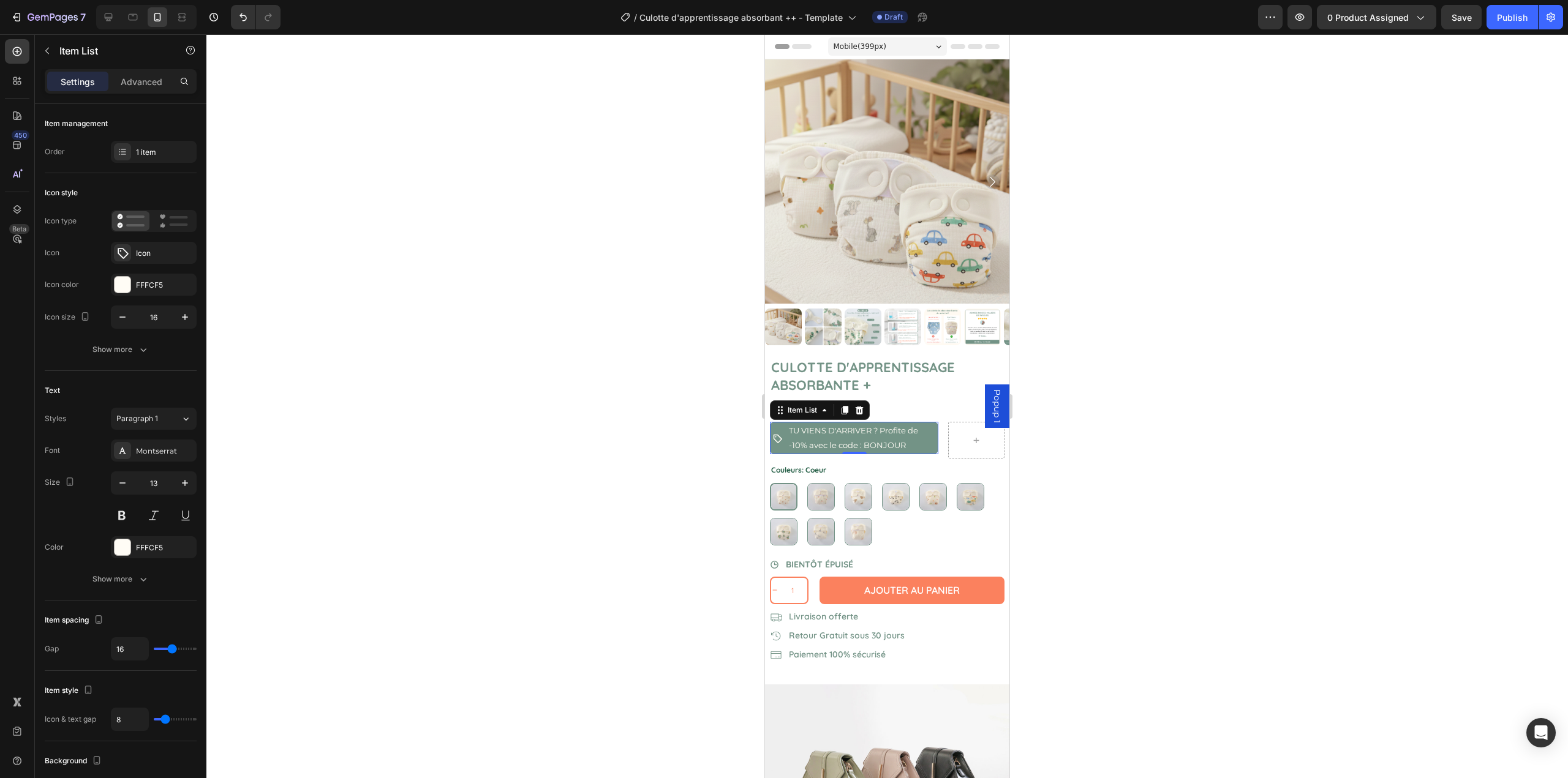
click at [460, 415] on div at bounding box center [887, 407] width 1362 height 744
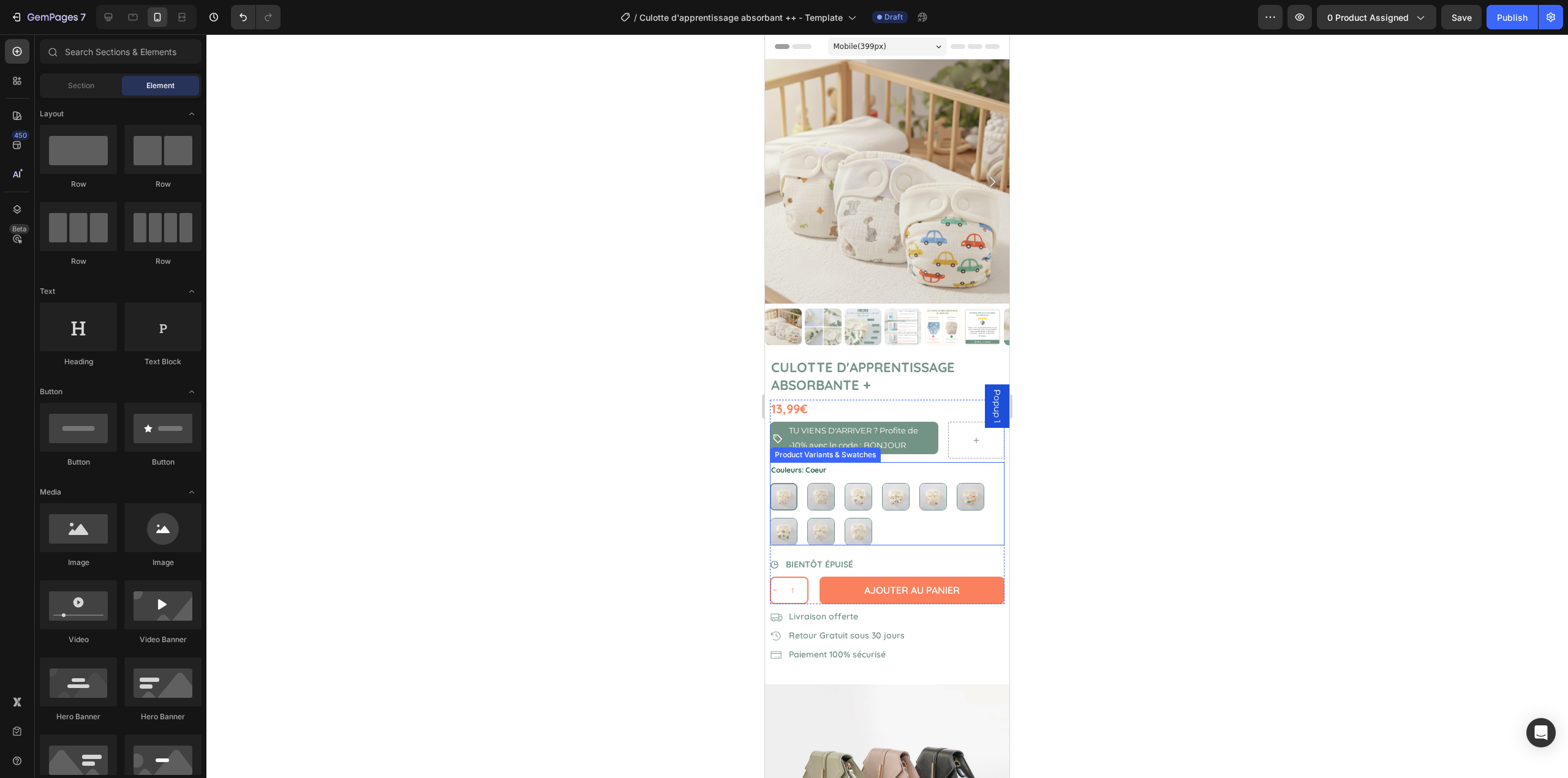
click at [855, 462] on div "Couleurs: Coeur Coeur Coeur Cerises Cerises Nounours Nounours Koala Koala Jungl…" at bounding box center [888, 504] width 234 height 83
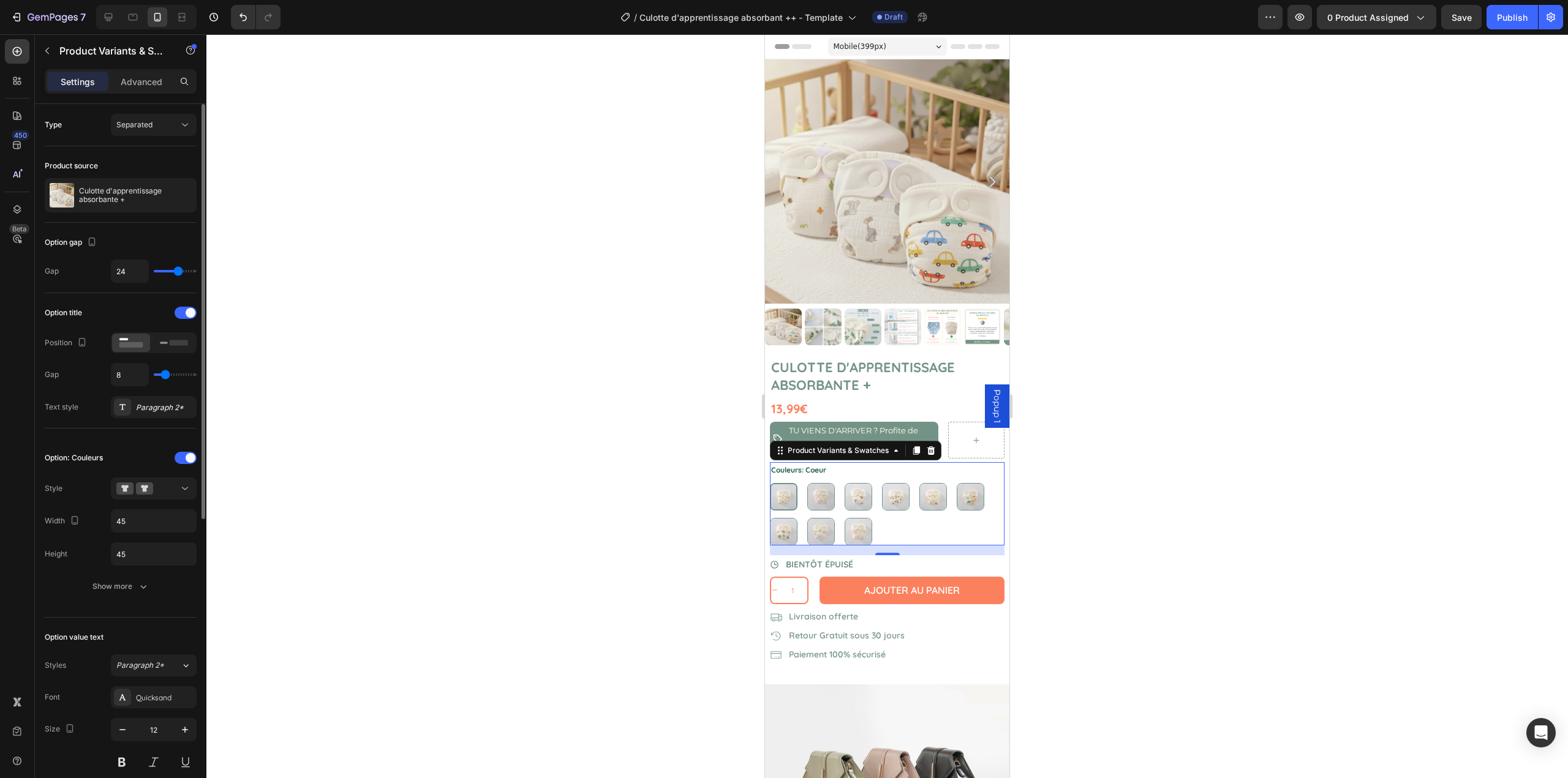
scroll to position [184, 0]
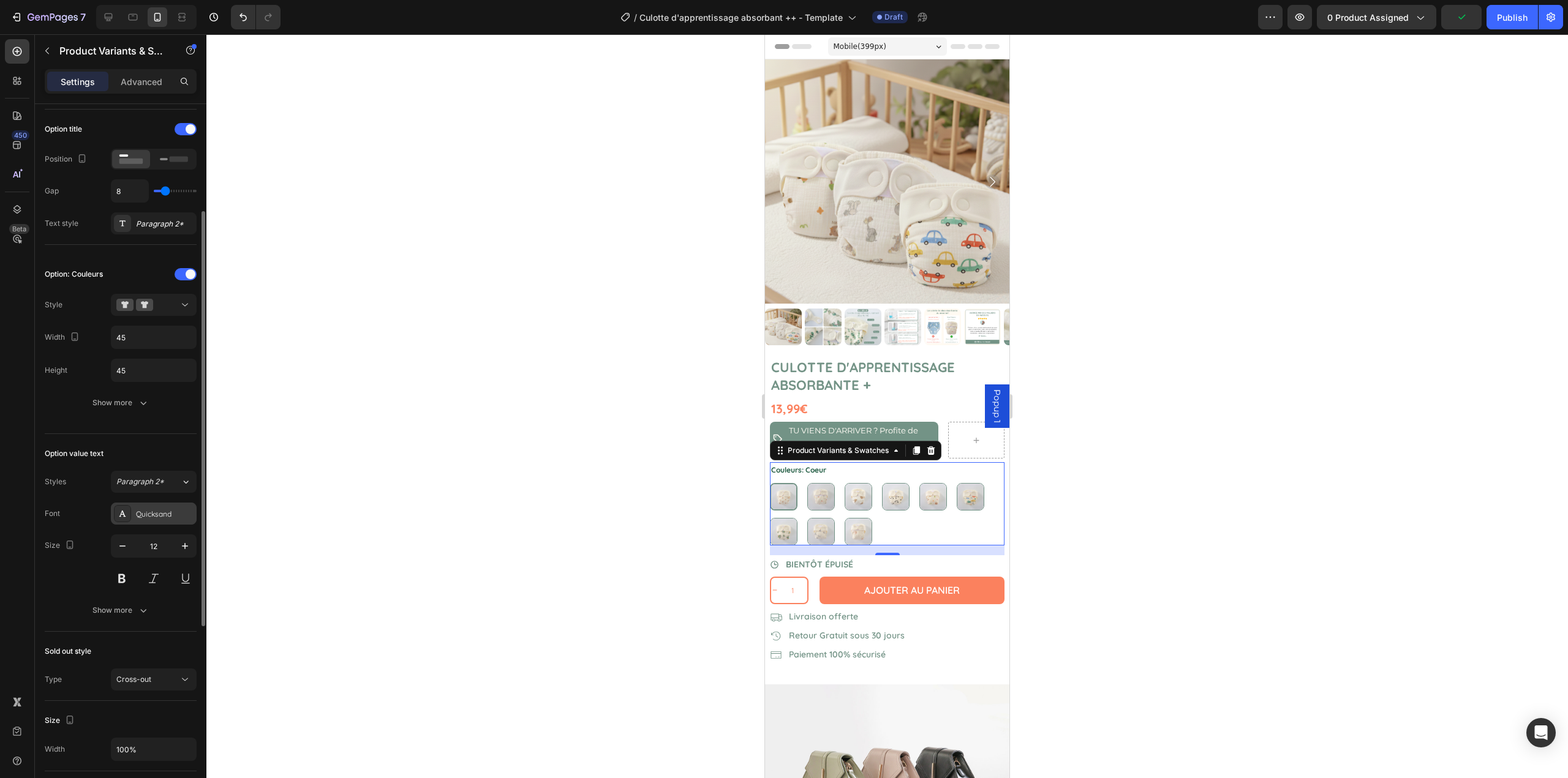
click at [152, 514] on div "Quicksand" at bounding box center [165, 514] width 58 height 11
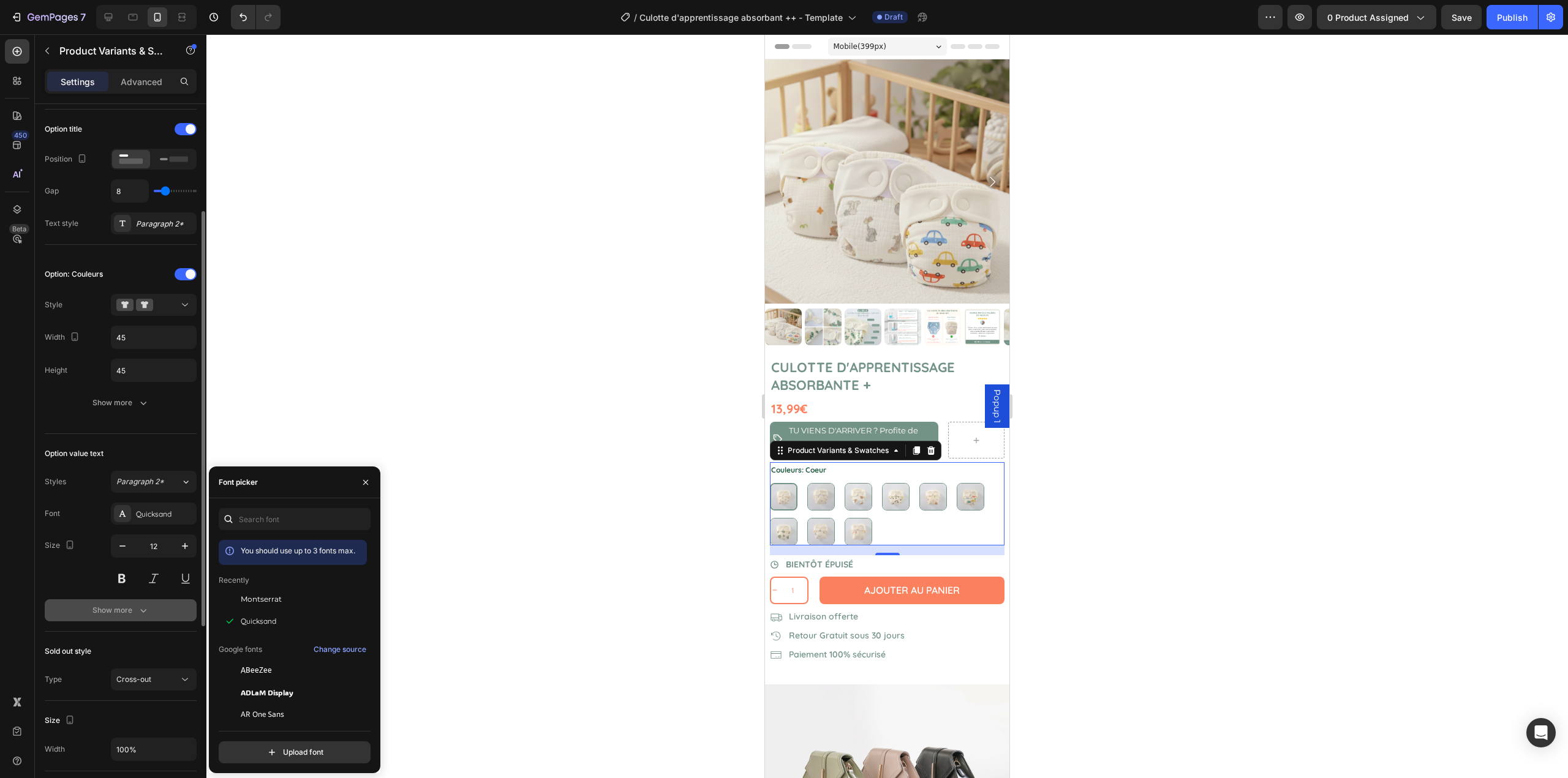
click at [143, 607] on icon "button" at bounding box center [143, 610] width 12 height 12
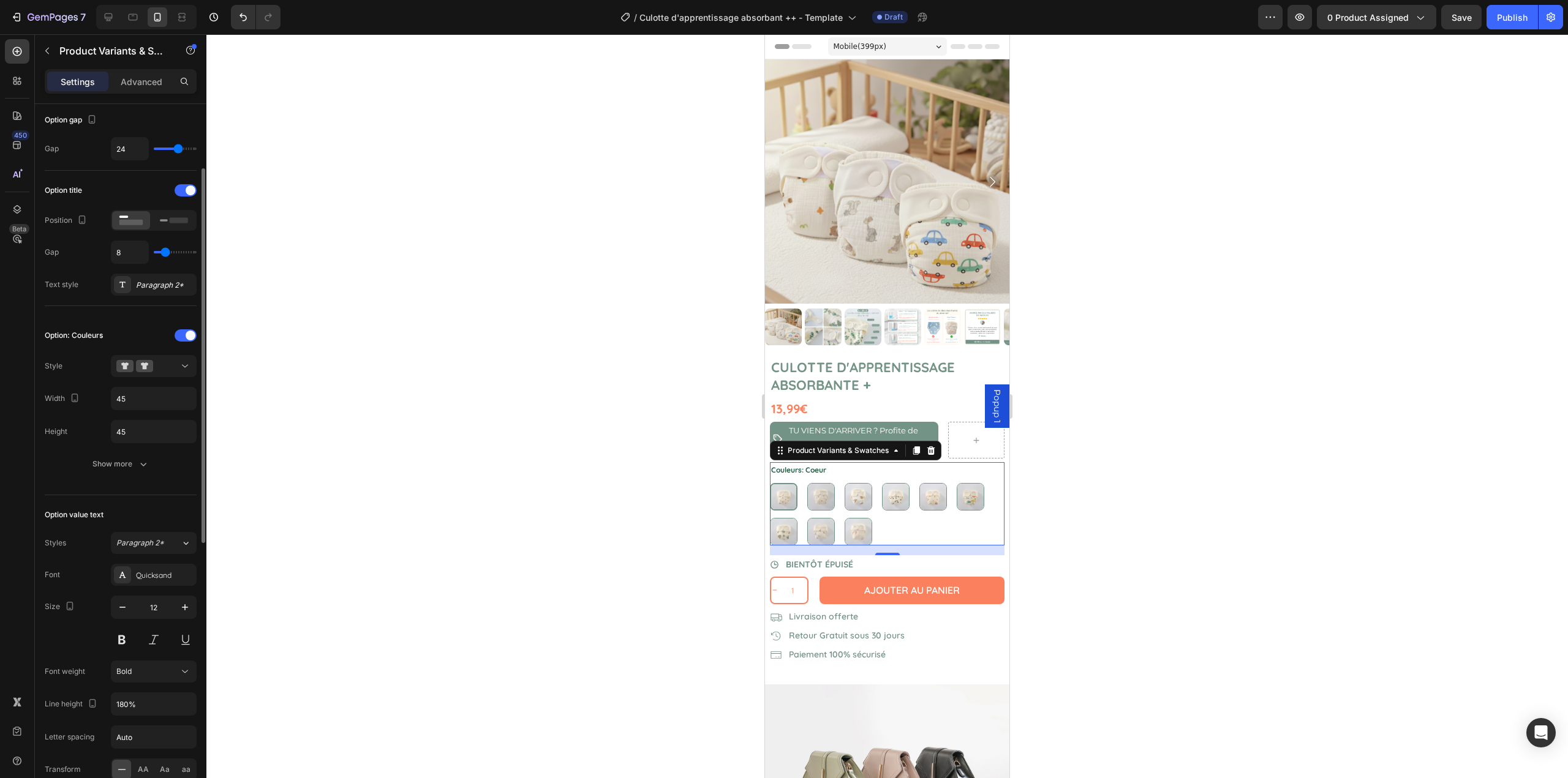
scroll to position [0, 0]
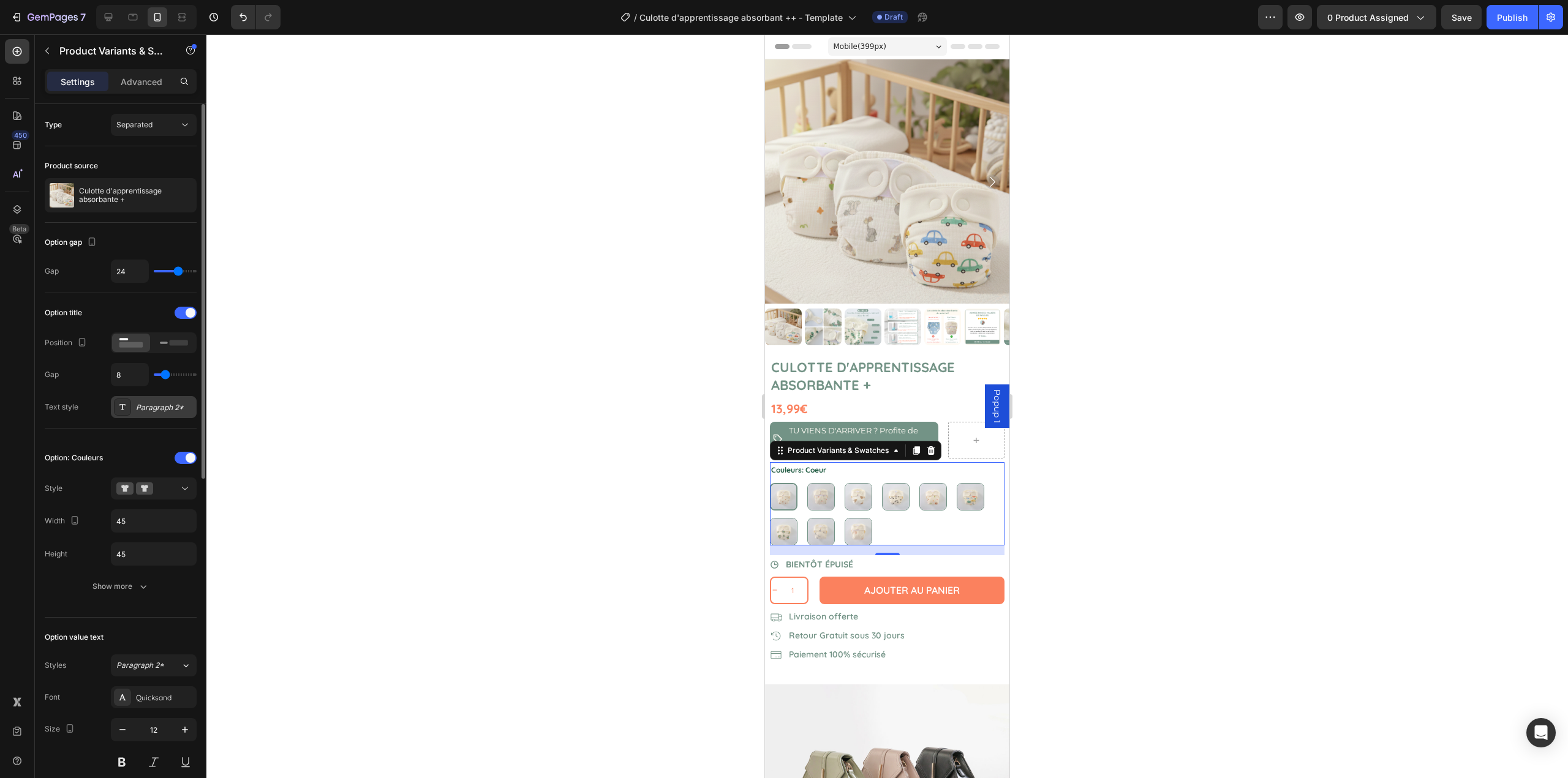
click at [158, 403] on div "Paragraph 2*" at bounding box center [165, 408] width 58 height 11
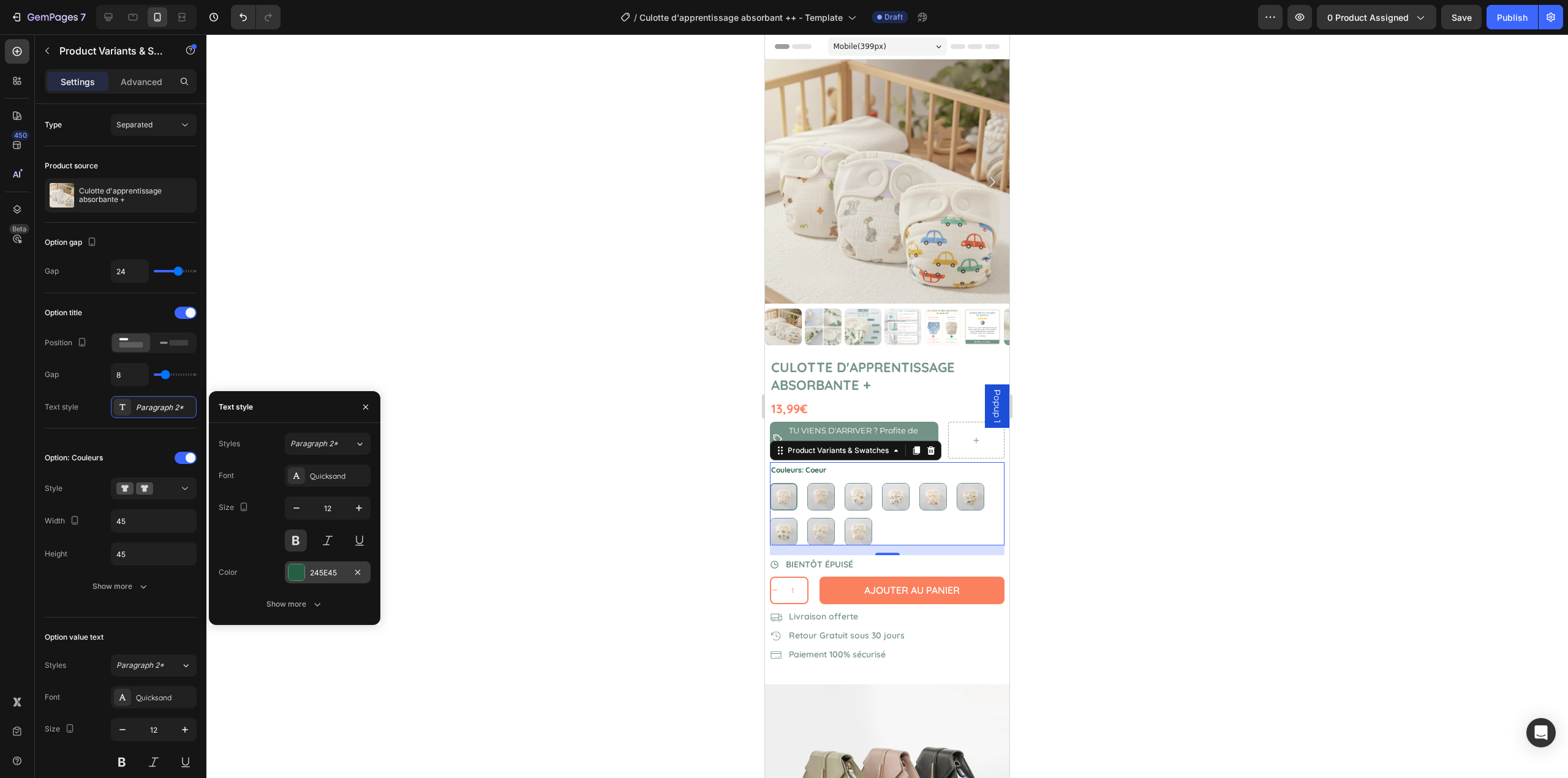
click at [295, 576] on div at bounding box center [297, 573] width 16 height 16
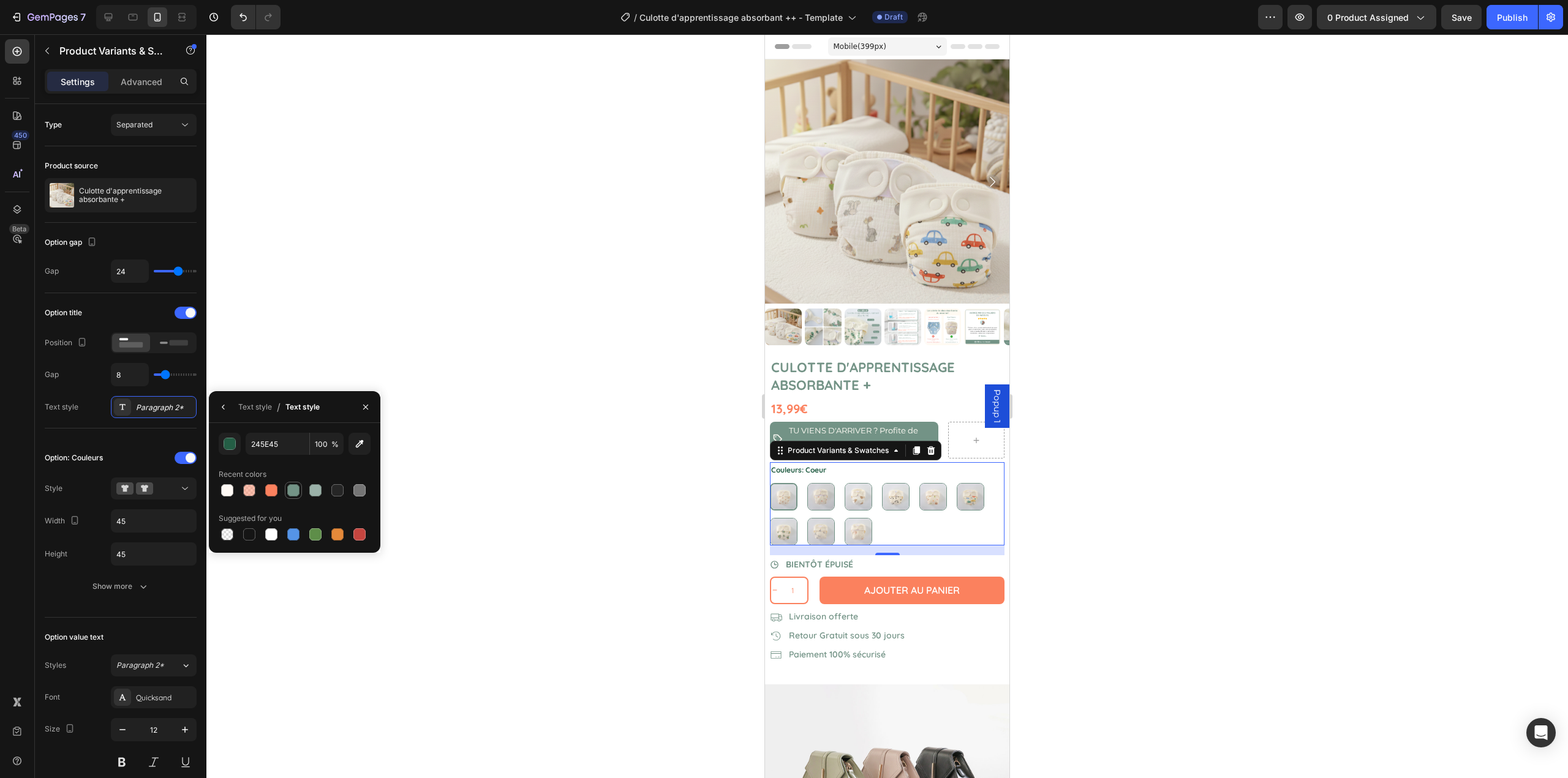
click at [290, 492] on div at bounding box center [293, 490] width 12 height 12
type input "739386"
click at [451, 376] on div at bounding box center [887, 407] width 1362 height 744
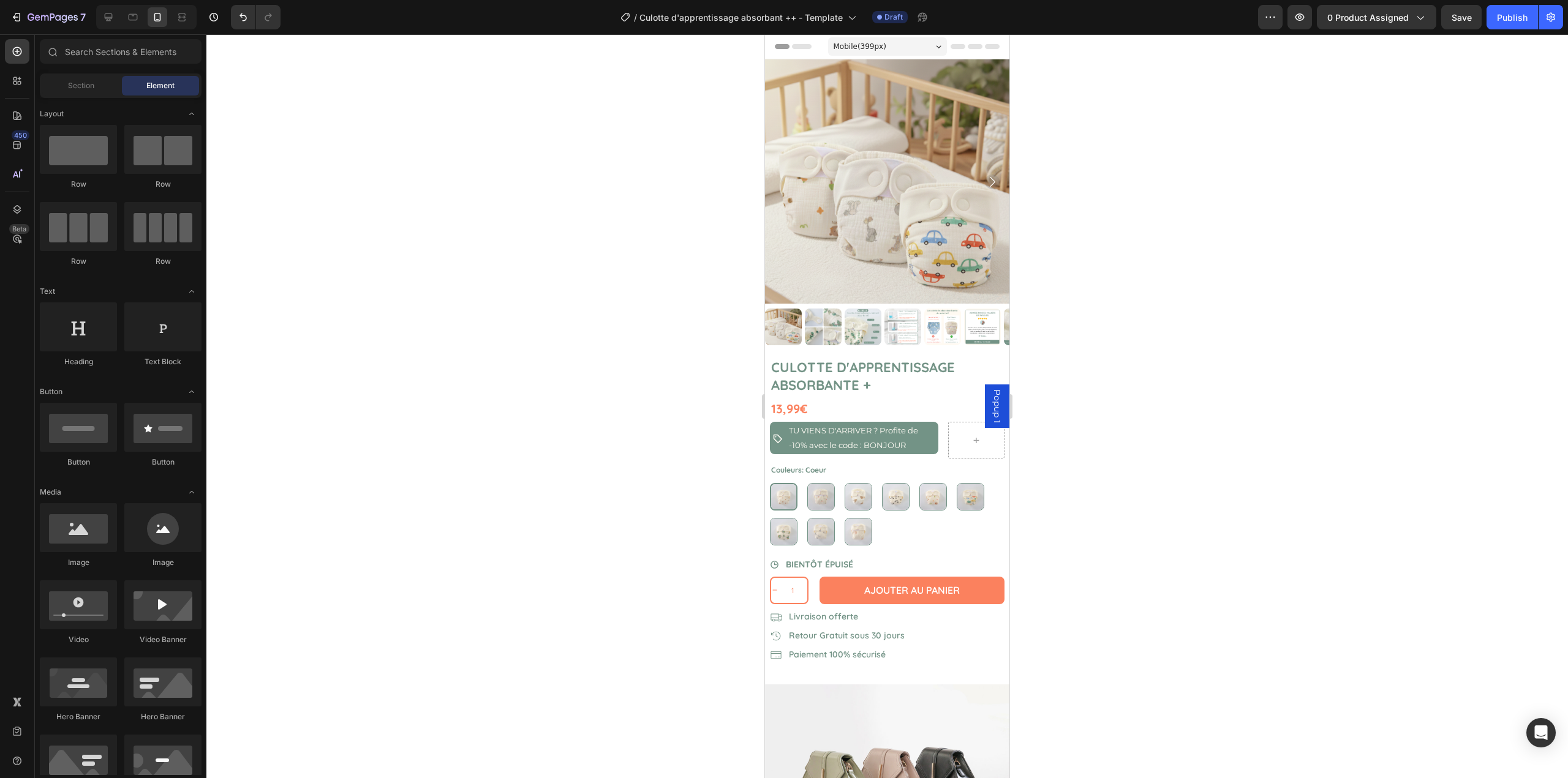
click at [452, 375] on div at bounding box center [887, 407] width 1362 height 744
click at [651, 390] on div at bounding box center [887, 407] width 1362 height 744
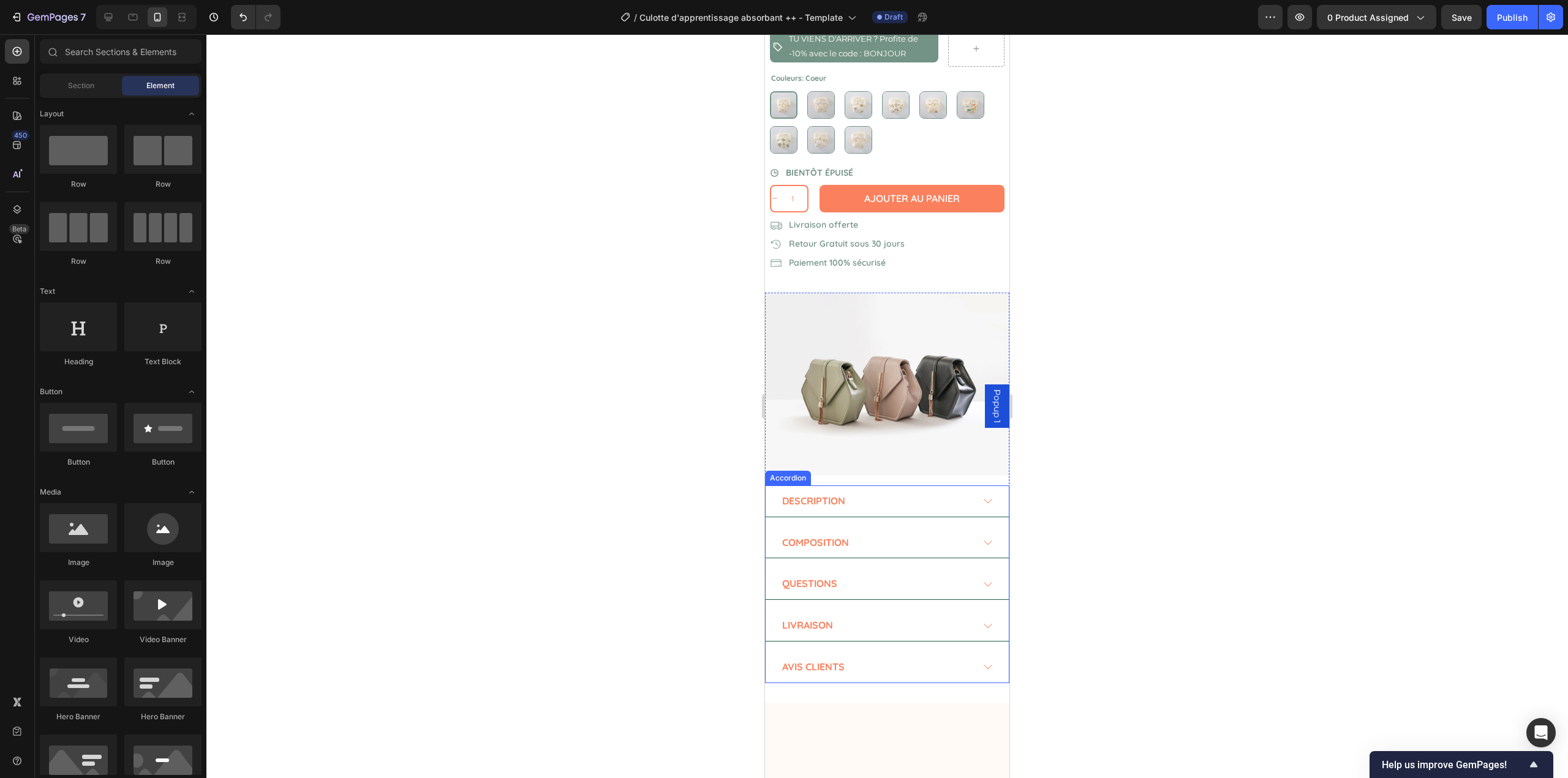
scroll to position [123, 0]
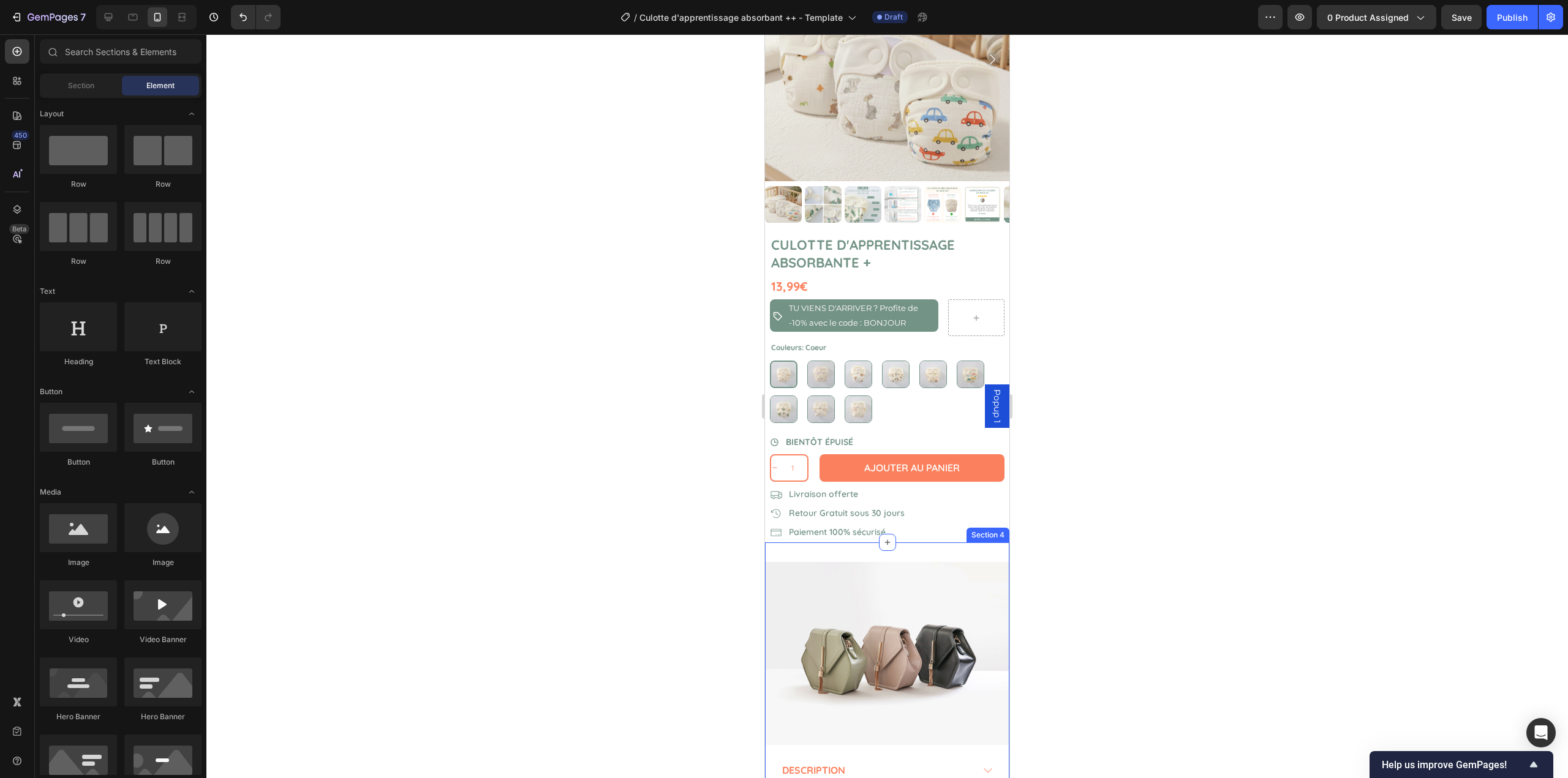
click at [812, 542] on div "Image Description Composition Questions Livraison Avis clients Accordion Row Se…" at bounding box center [887, 757] width 245 height 430
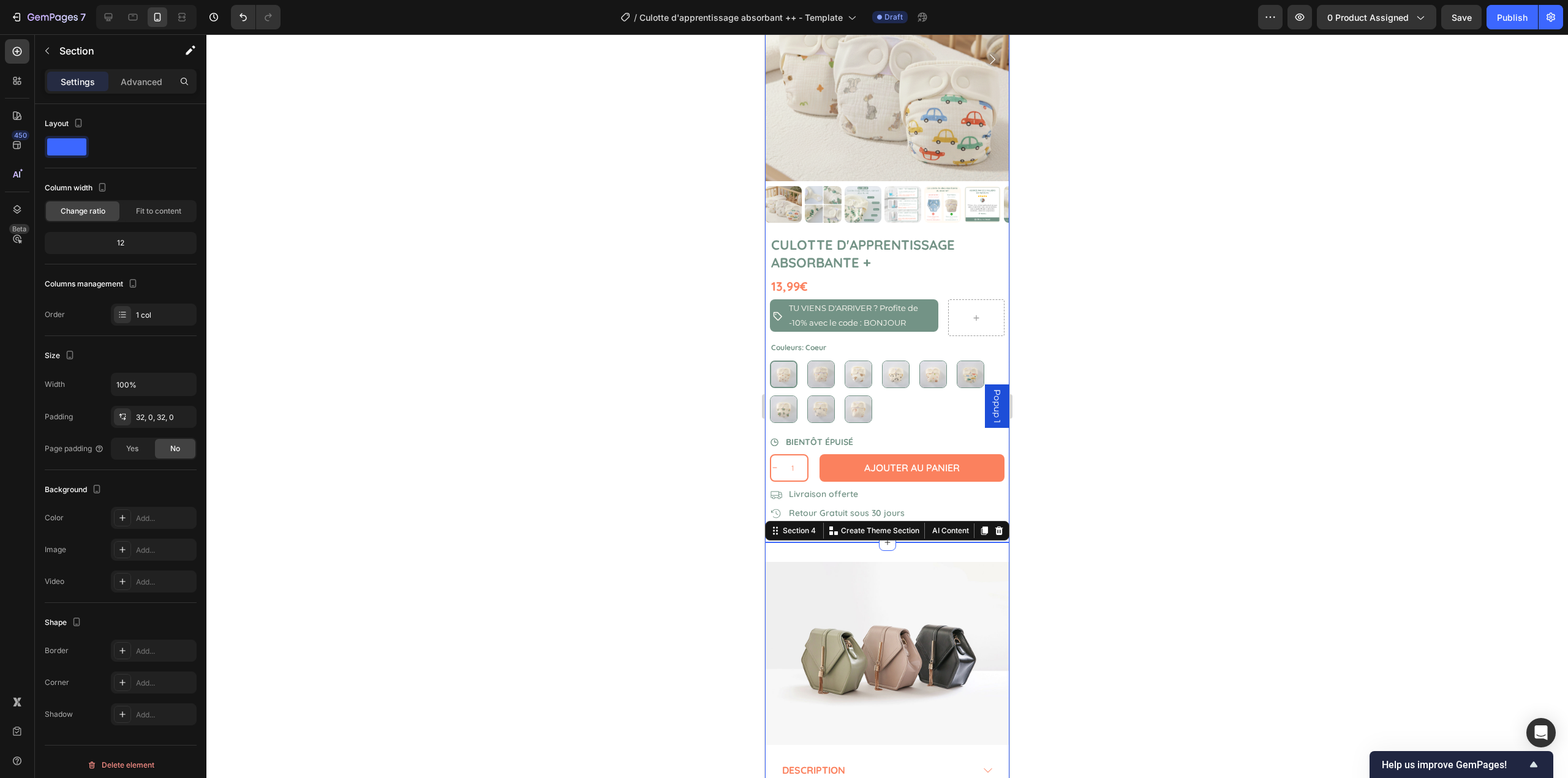
click at [848, 221] on div "Product Images" at bounding box center [887, 86] width 245 height 298
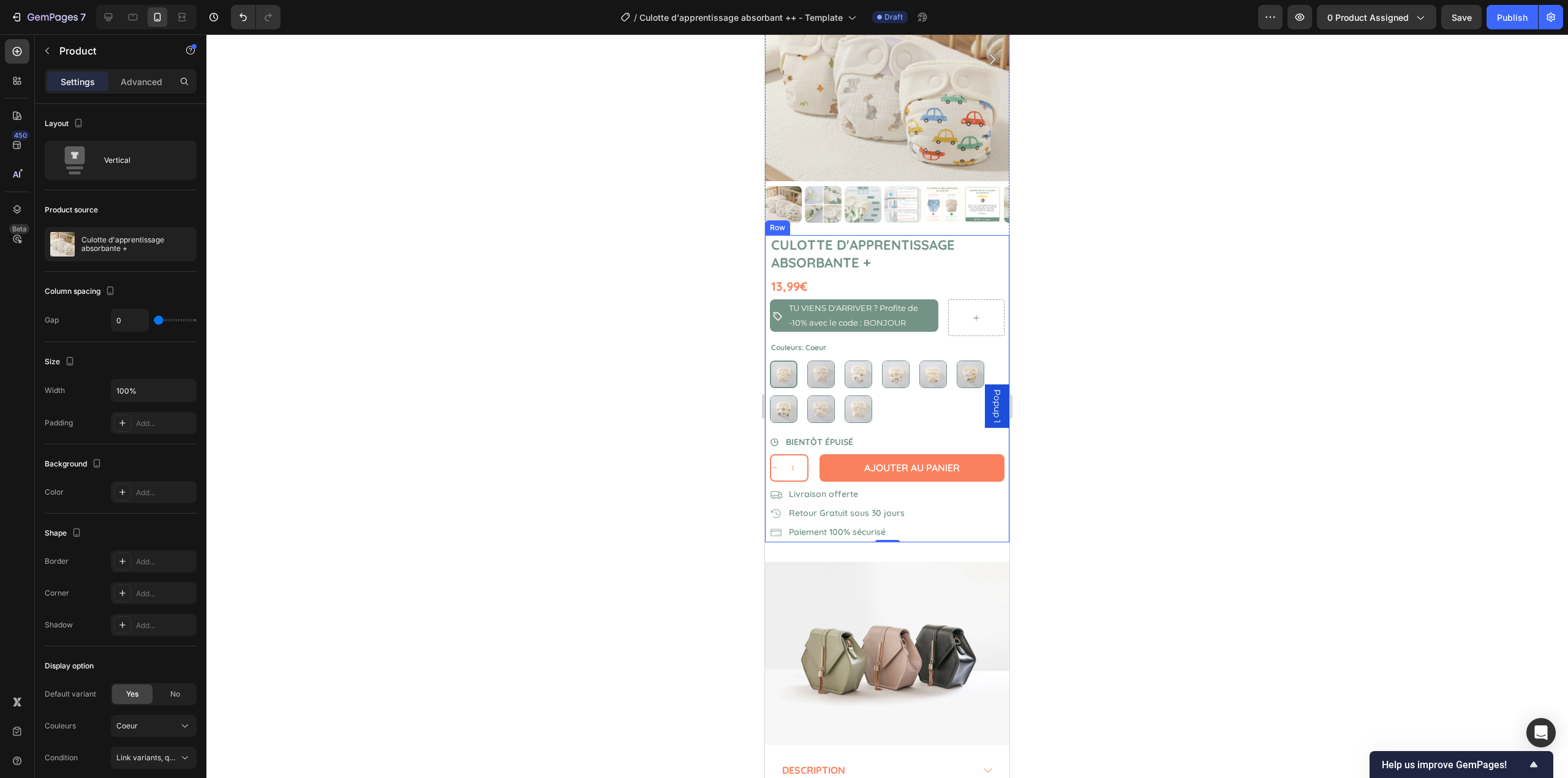
click at [768, 249] on div "Culotte d'apprentissage absorbante + Product Title 13,99€ Product Price Product…" at bounding box center [887, 388] width 245 height 307
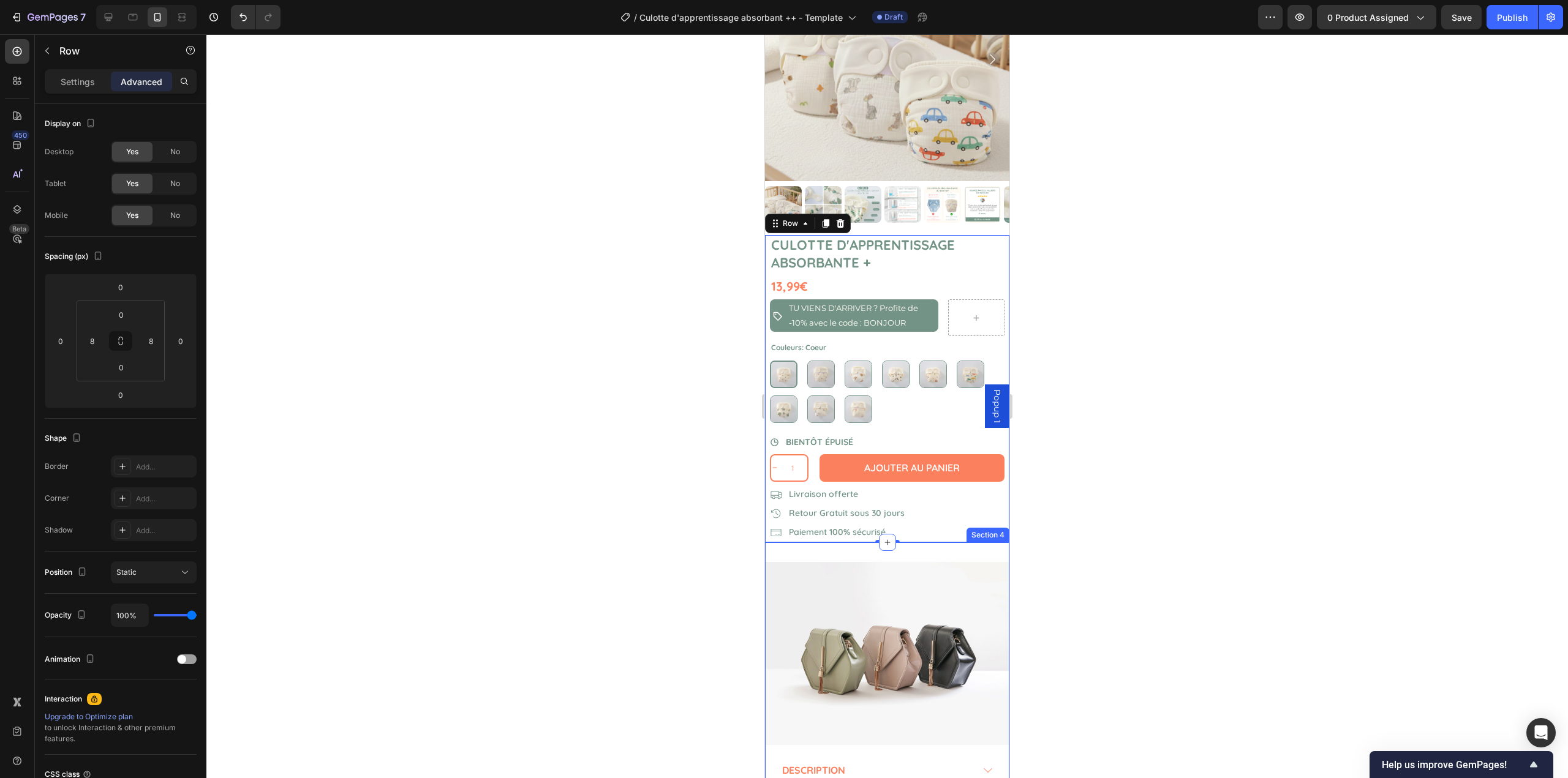
click at [783, 547] on div "Image Description Composition Questions Livraison Avis clients Accordion Row Se…" at bounding box center [887, 757] width 245 height 430
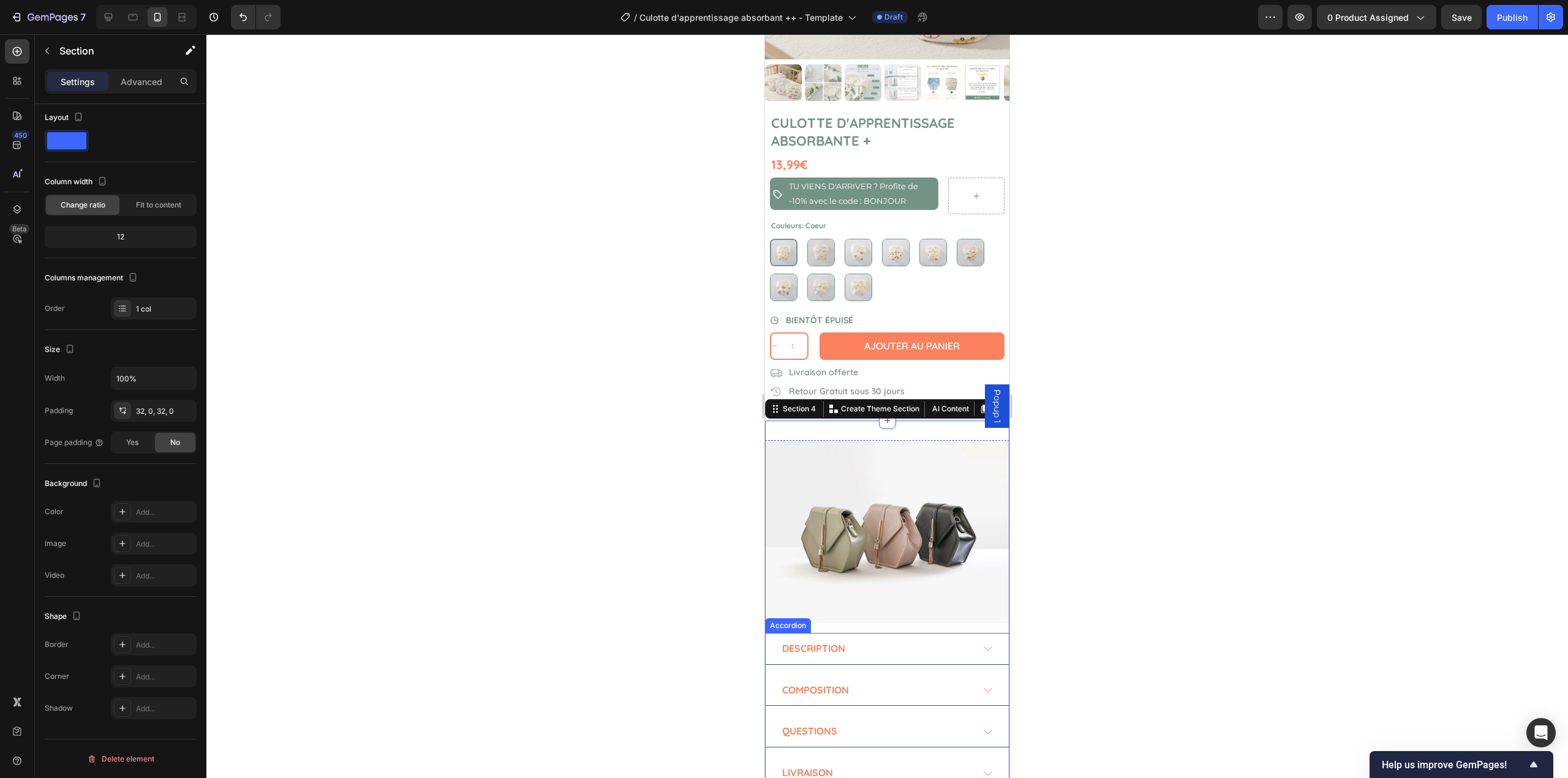
scroll to position [367, 0]
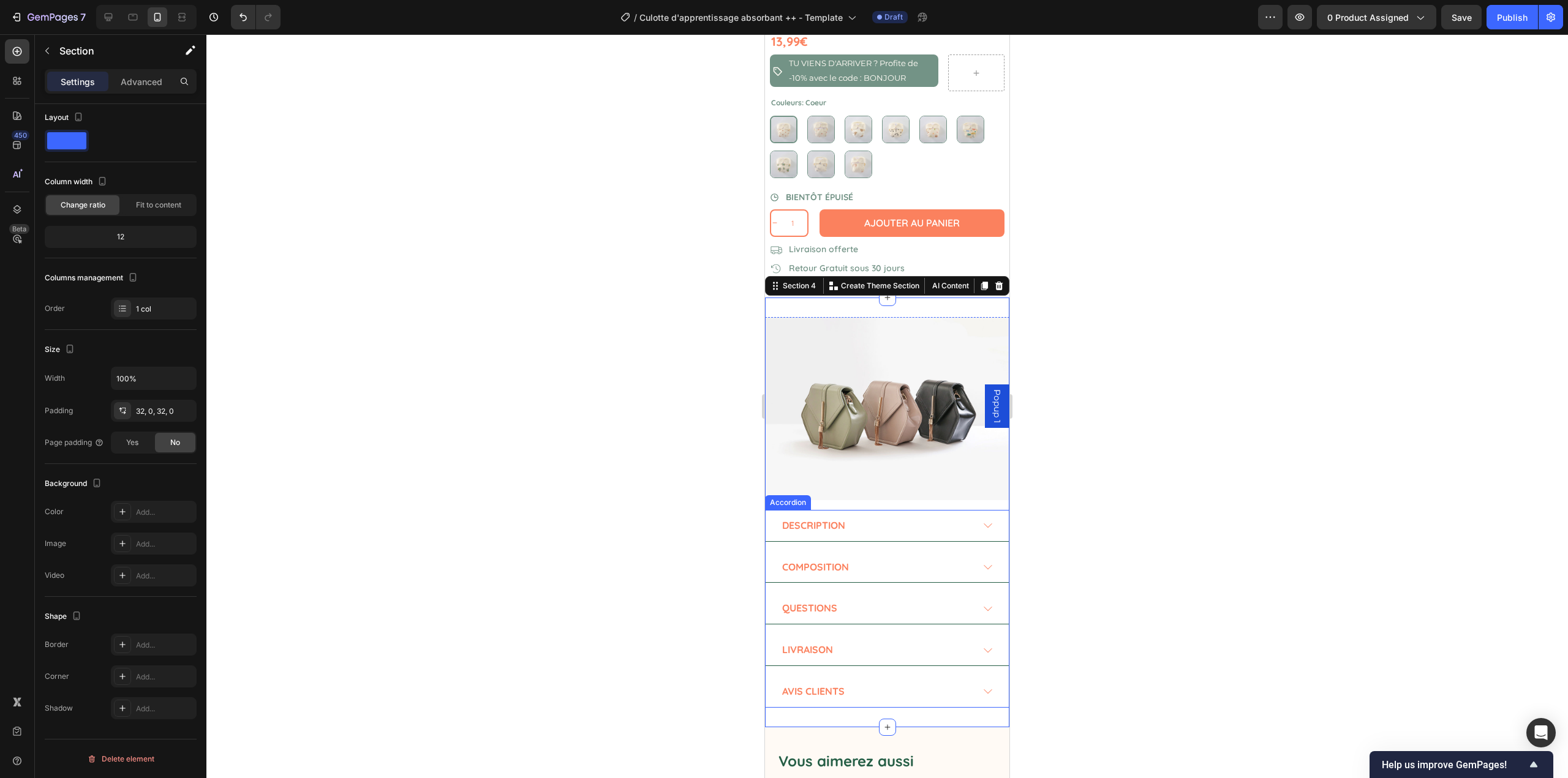
click at [870, 515] on div "Description" at bounding box center [876, 525] width 192 height 22
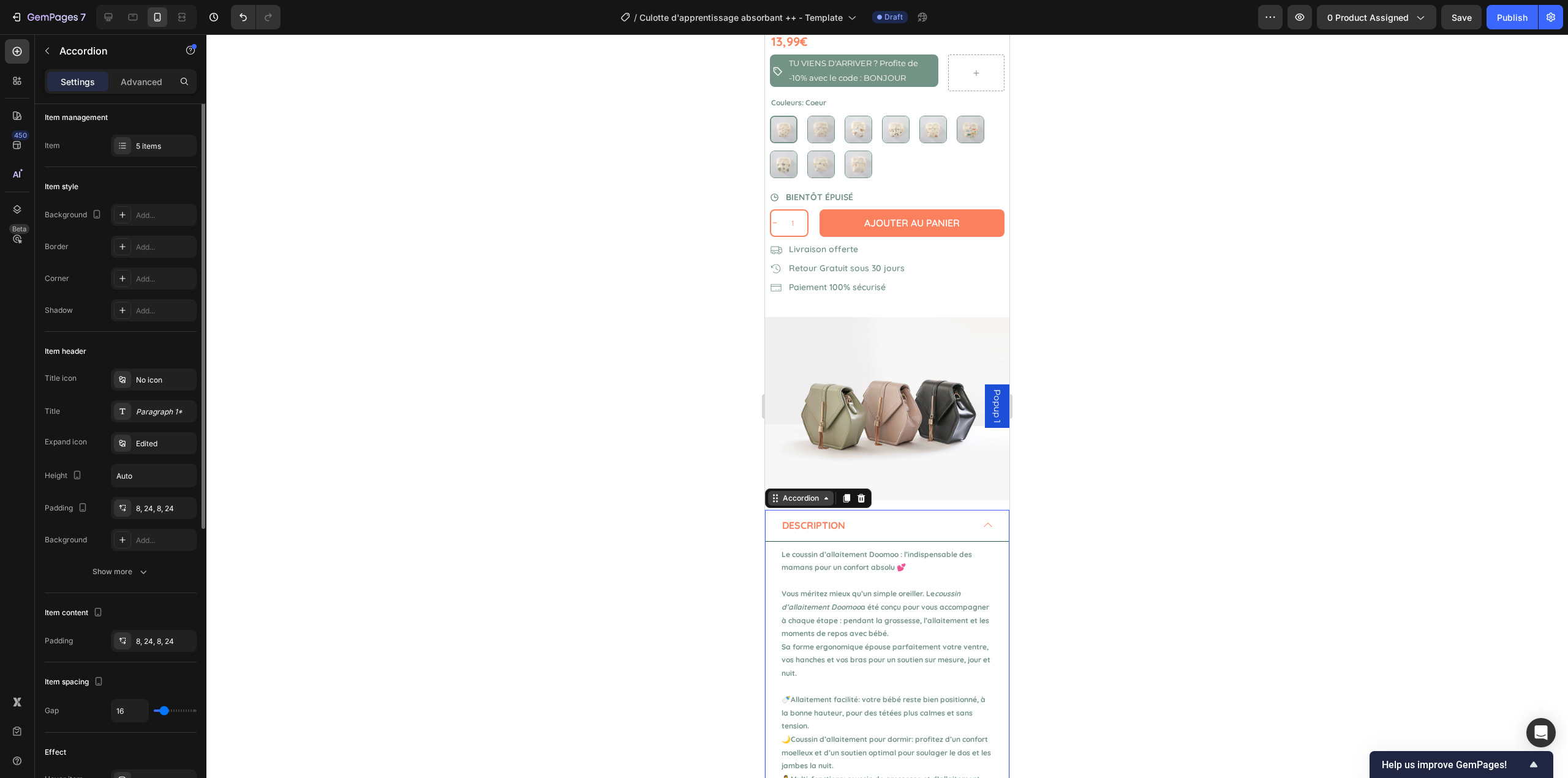
scroll to position [0, 0]
drag, startPoint x: 136, startPoint y: 90, endPoint x: 131, endPoint y: 120, distance: 30.4
click at [136, 89] on div "Advanced" at bounding box center [141, 81] width 61 height 19
type input "100%"
type input "100"
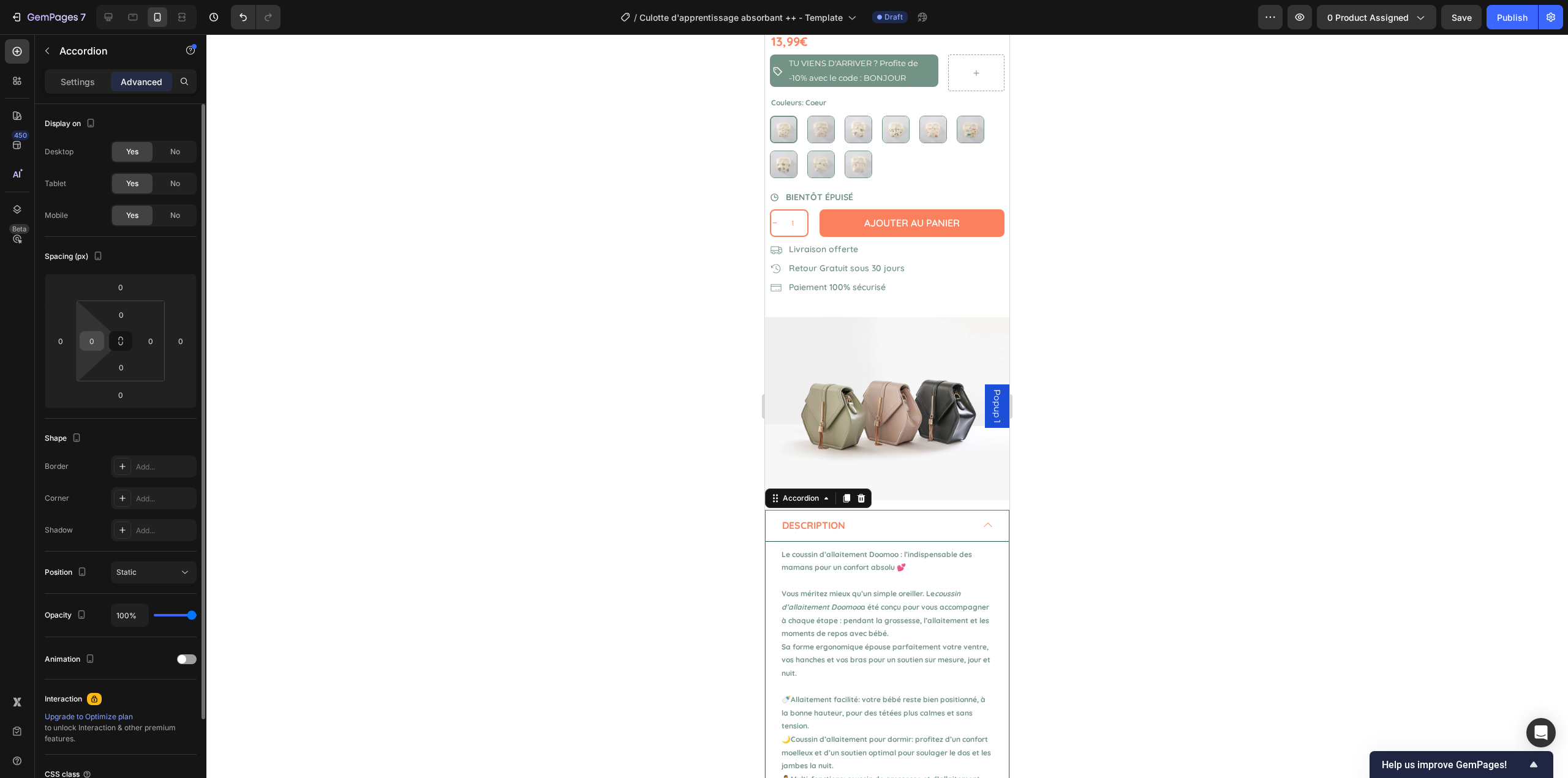
click at [92, 349] on input "0" at bounding box center [91, 341] width 18 height 18
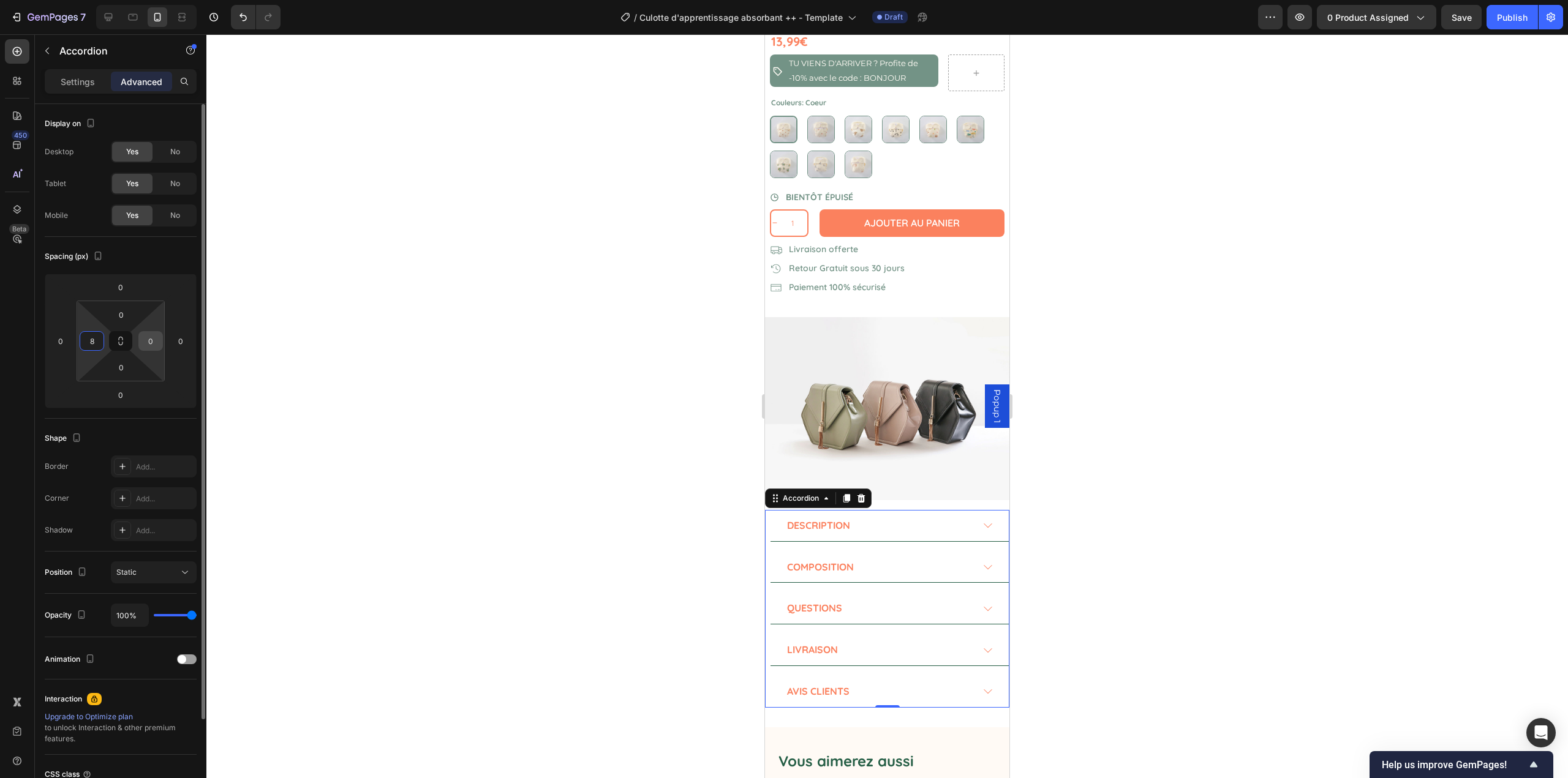
type input "8"
click at [156, 338] on input "0" at bounding box center [150, 341] width 18 height 18
type input "8"
click at [470, 322] on div at bounding box center [887, 407] width 1362 height 744
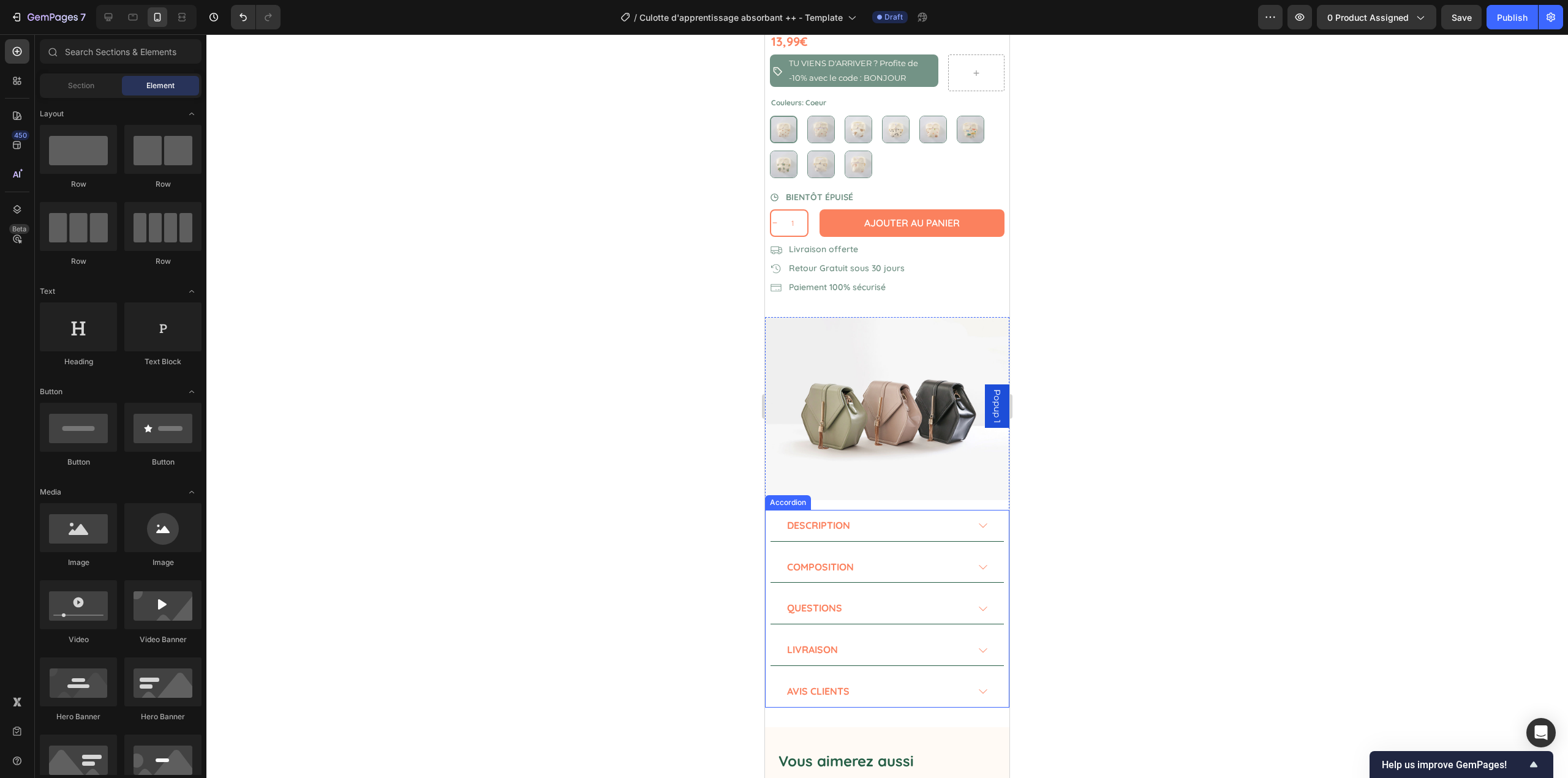
click at [884, 515] on div "Description" at bounding box center [876, 525] width 182 height 22
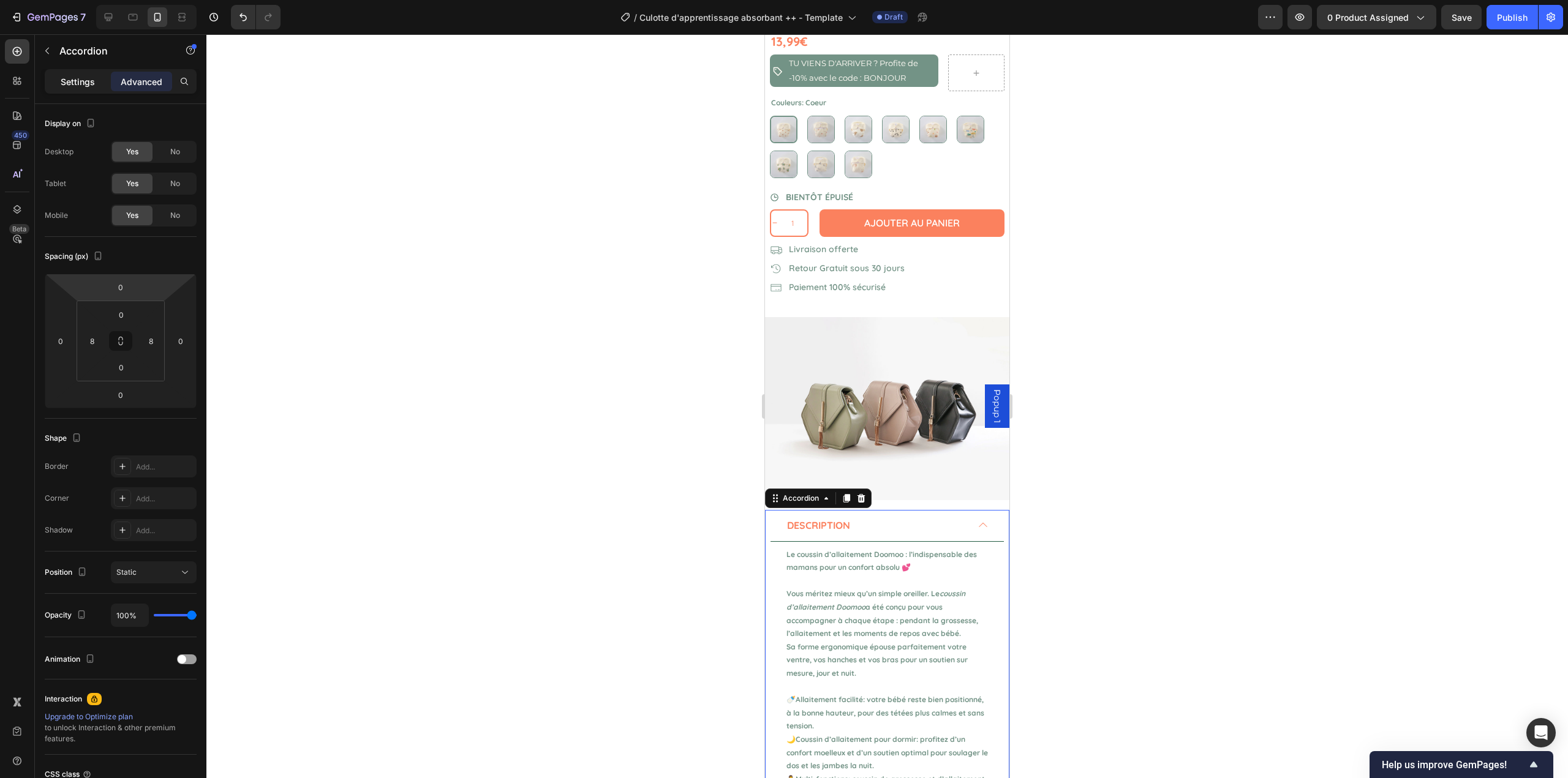
click at [64, 79] on p "Settings" at bounding box center [78, 82] width 35 height 13
type input "16"
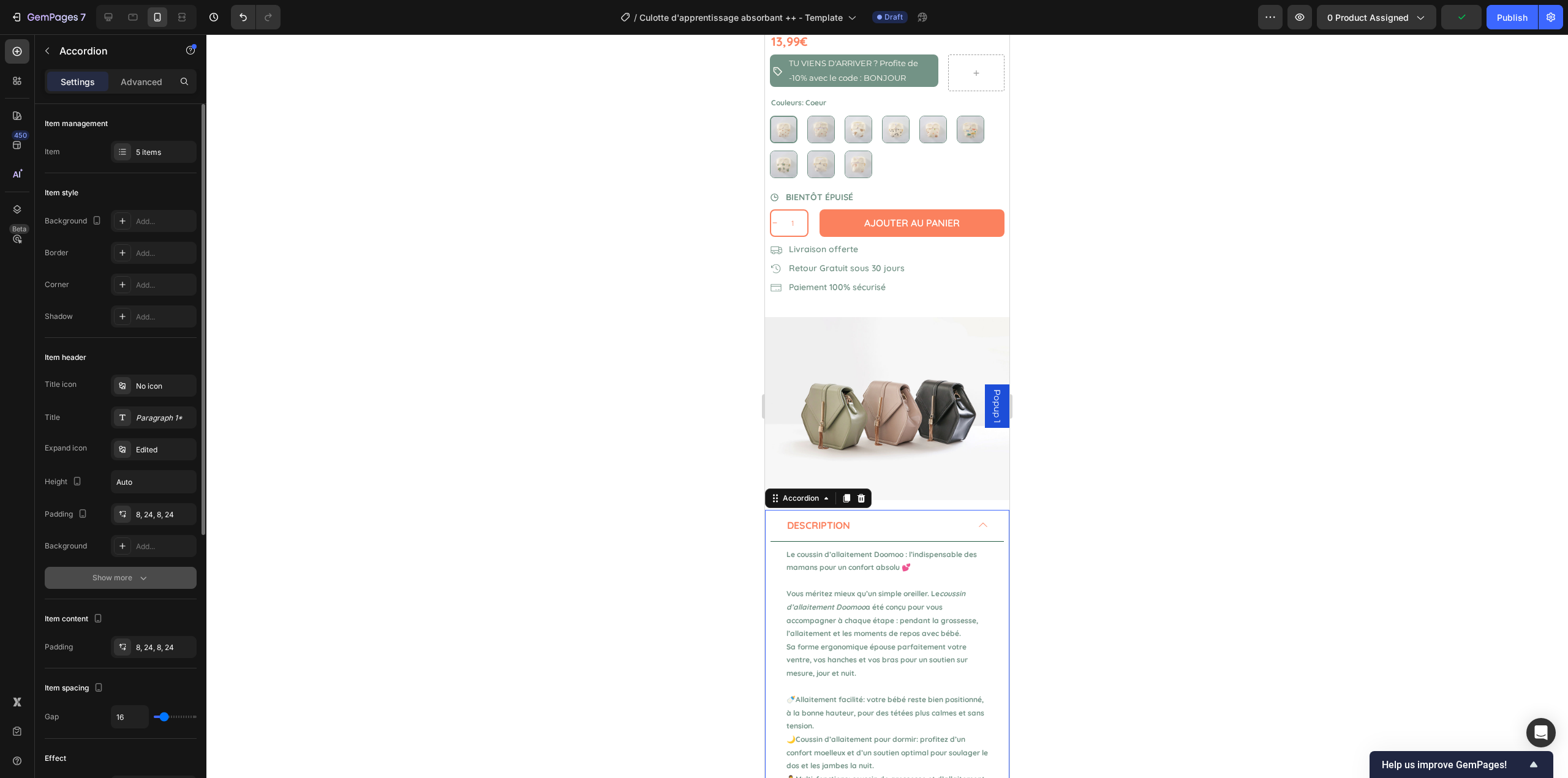
click at [131, 574] on div "Show more" at bounding box center [120, 577] width 57 height 12
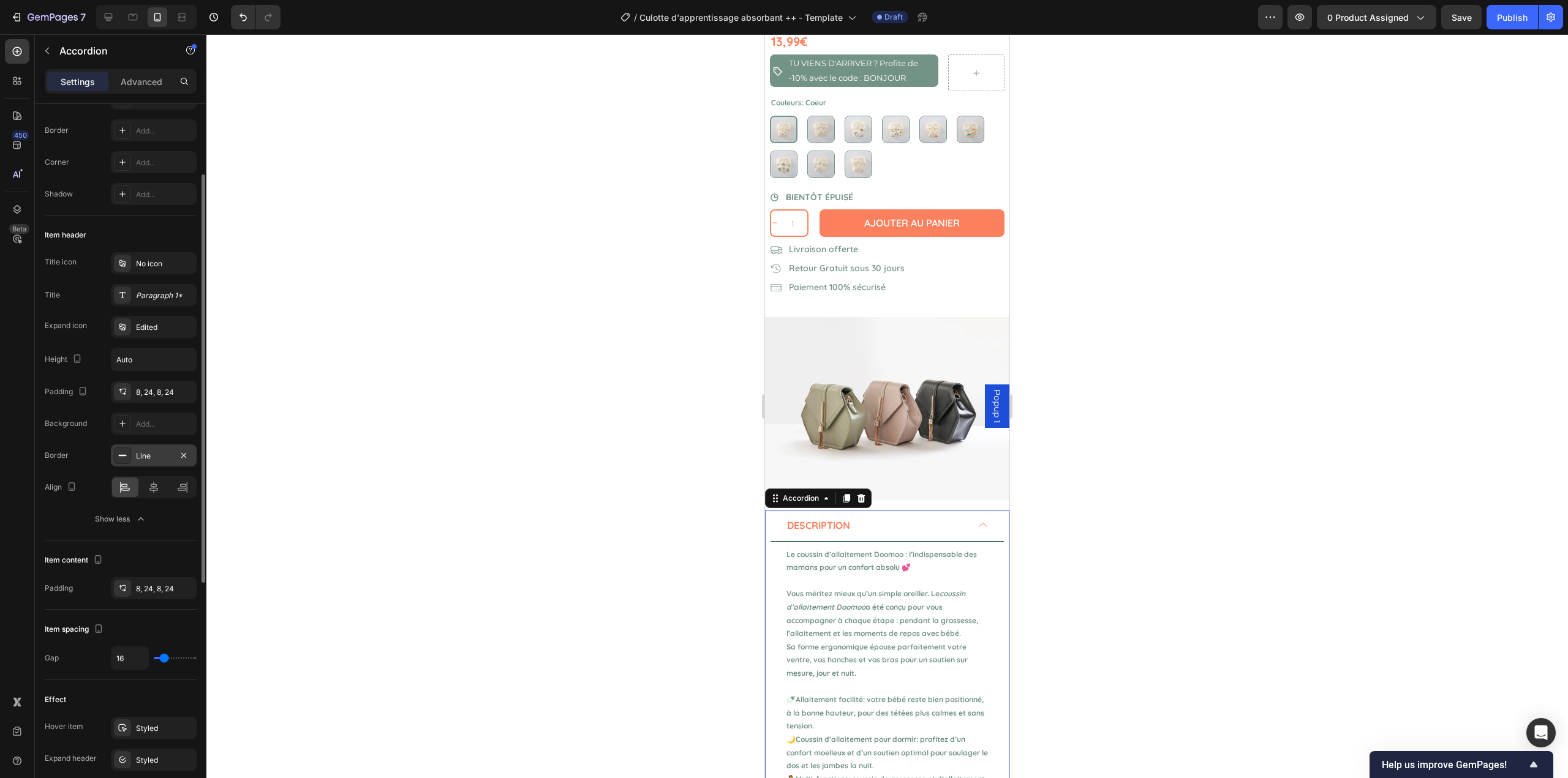
click at [141, 454] on div "Line" at bounding box center [153, 456] width 35 height 11
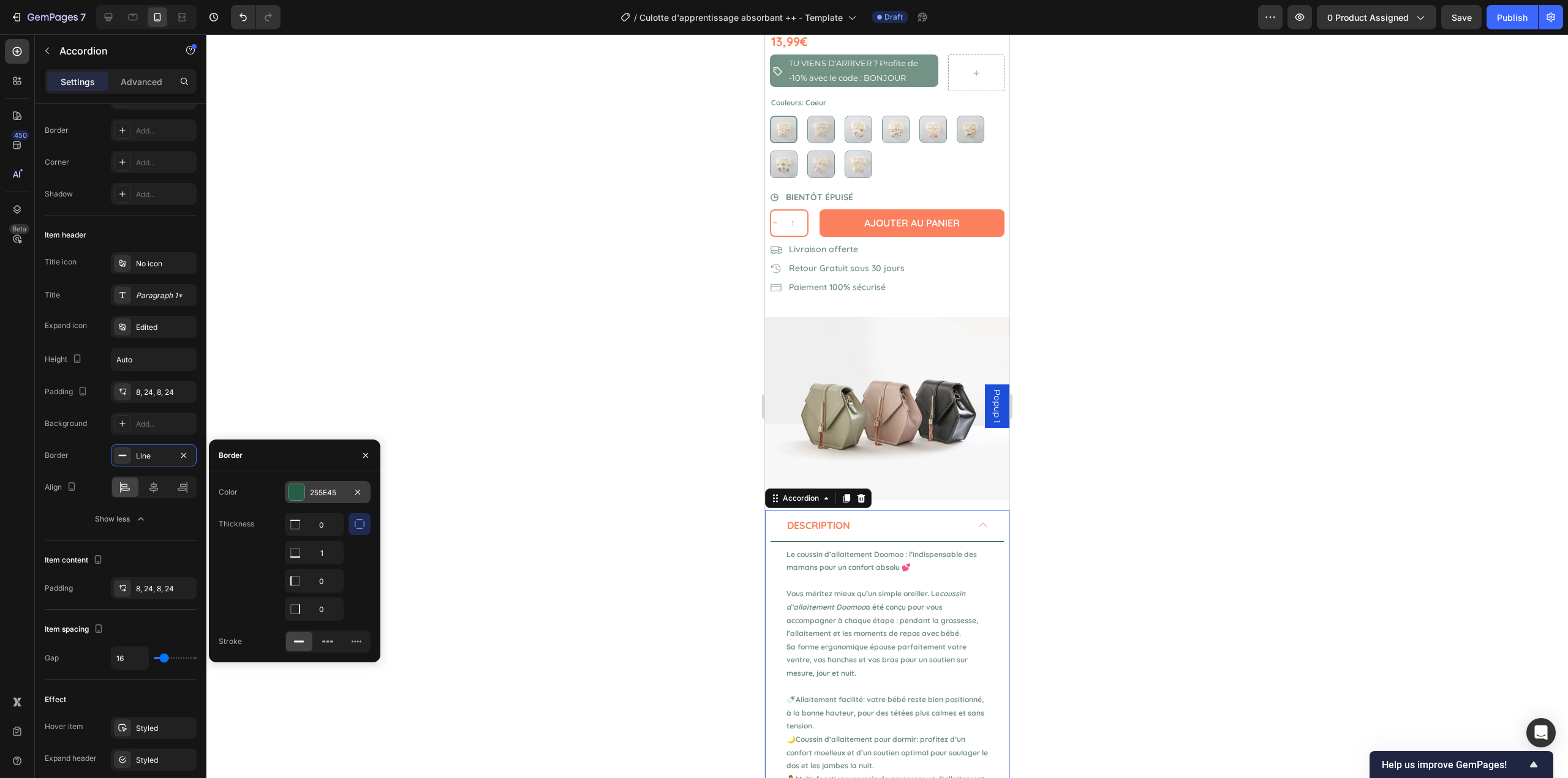
click at [293, 488] on div at bounding box center [297, 492] width 16 height 16
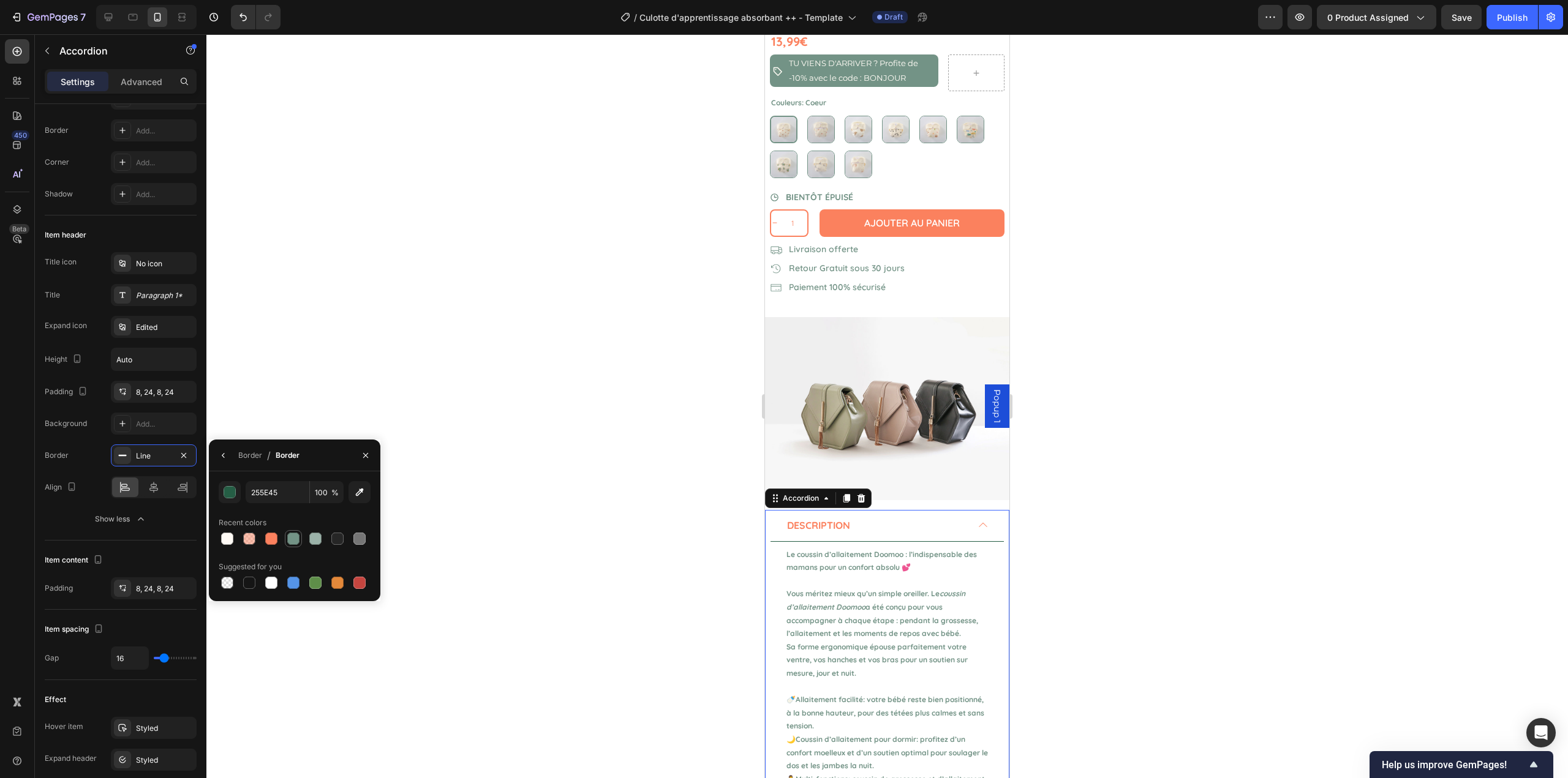
click at [292, 534] on div at bounding box center [293, 538] width 12 height 12
type input "739386"
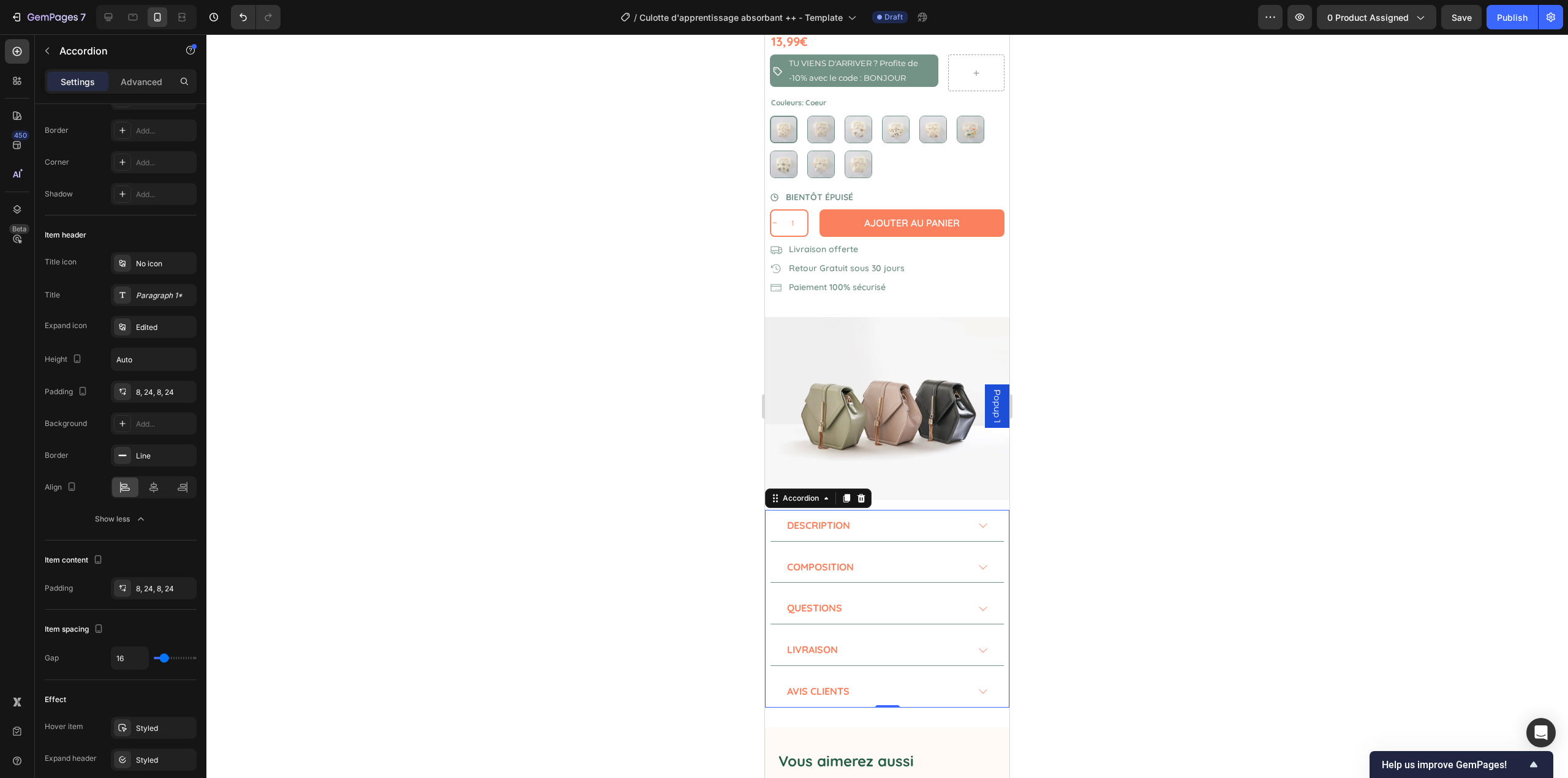
click at [447, 387] on div at bounding box center [887, 407] width 1362 height 744
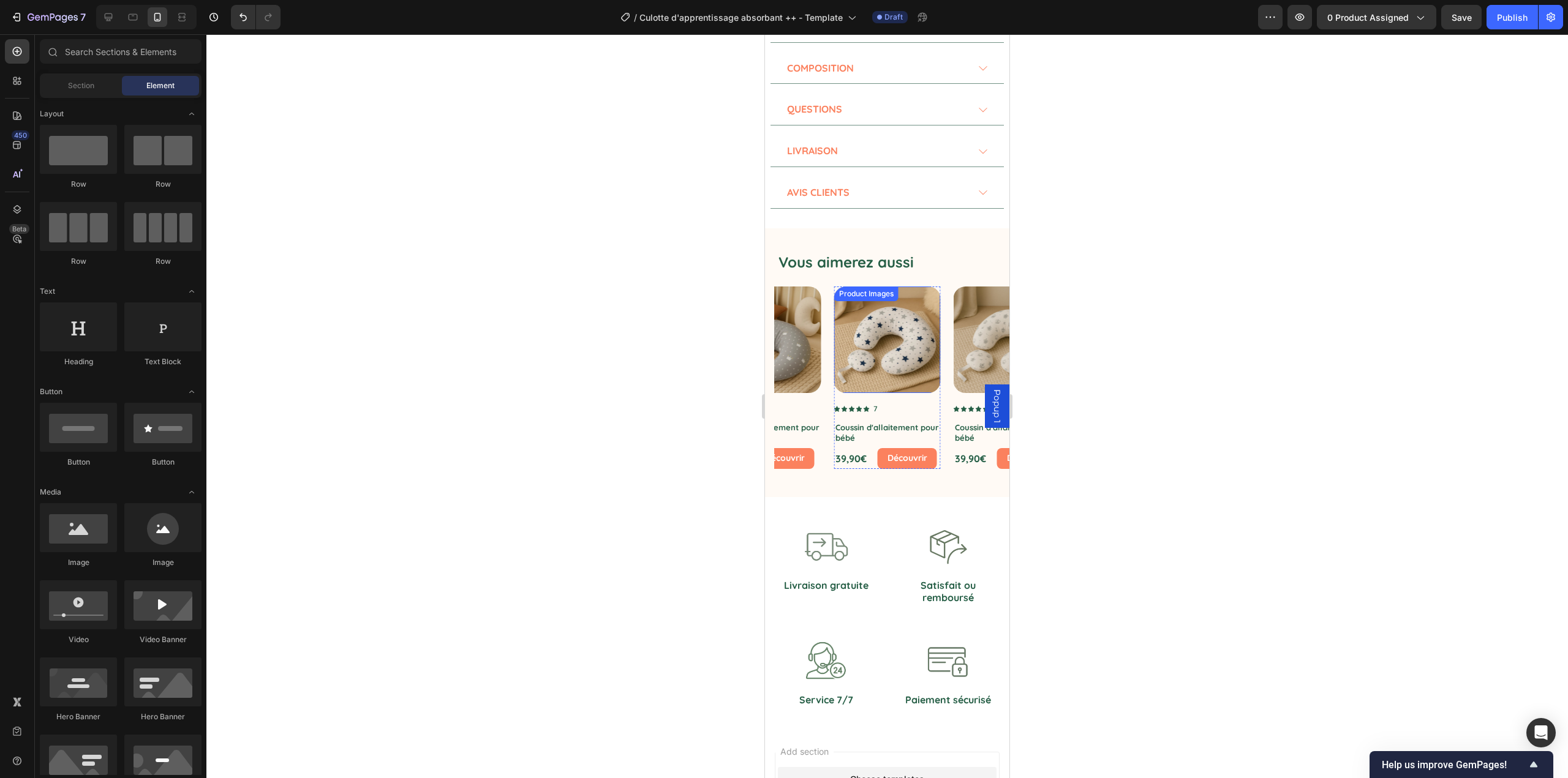
scroll to position [1041, 0]
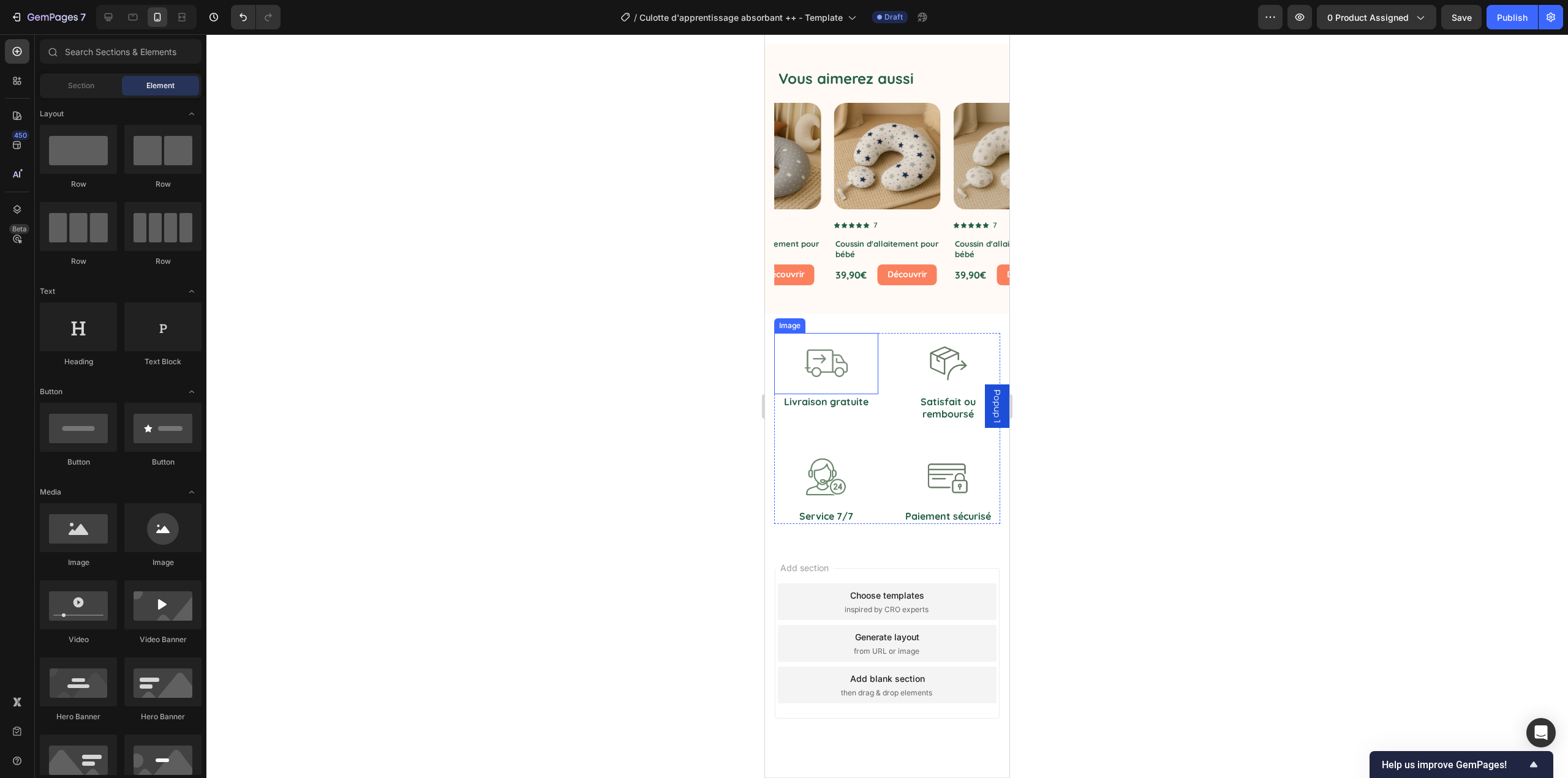
click at [827, 350] on img at bounding box center [827, 363] width 61 height 61
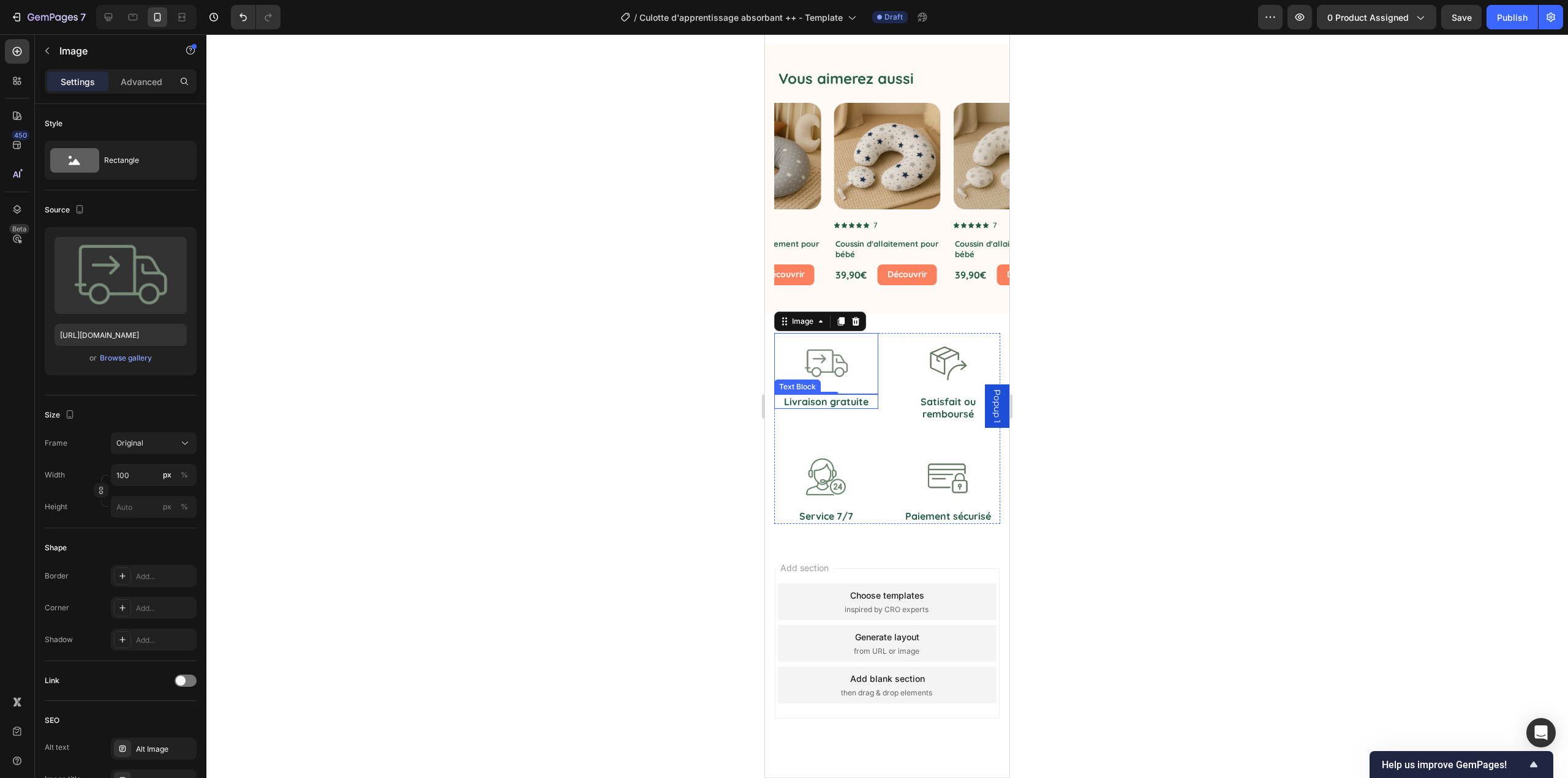
click at [857, 399] on p "Livraison gratuite" at bounding box center [826, 402] width 102 height 13
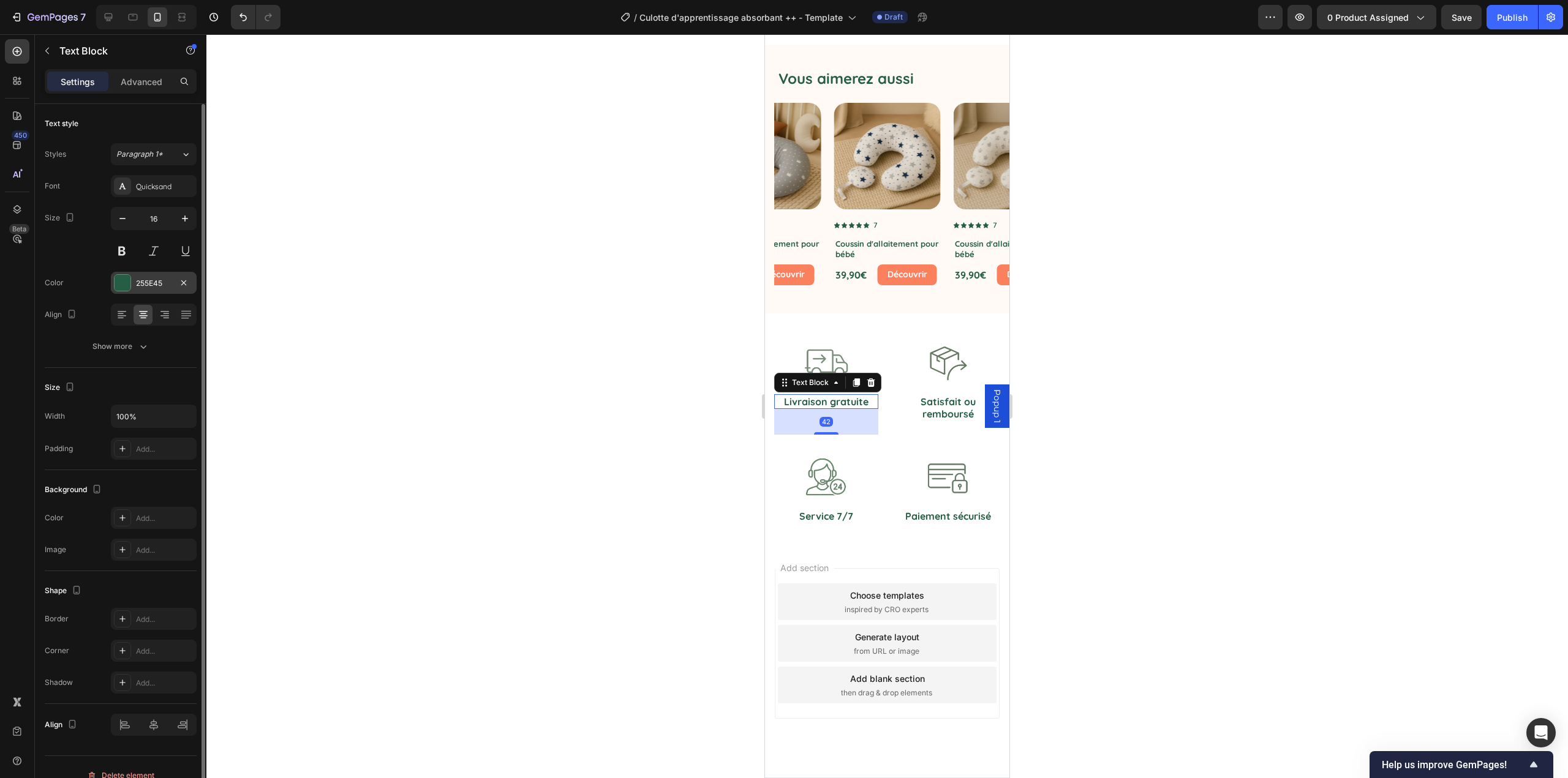
click at [156, 287] on div "255E45" at bounding box center [153, 284] width 35 height 11
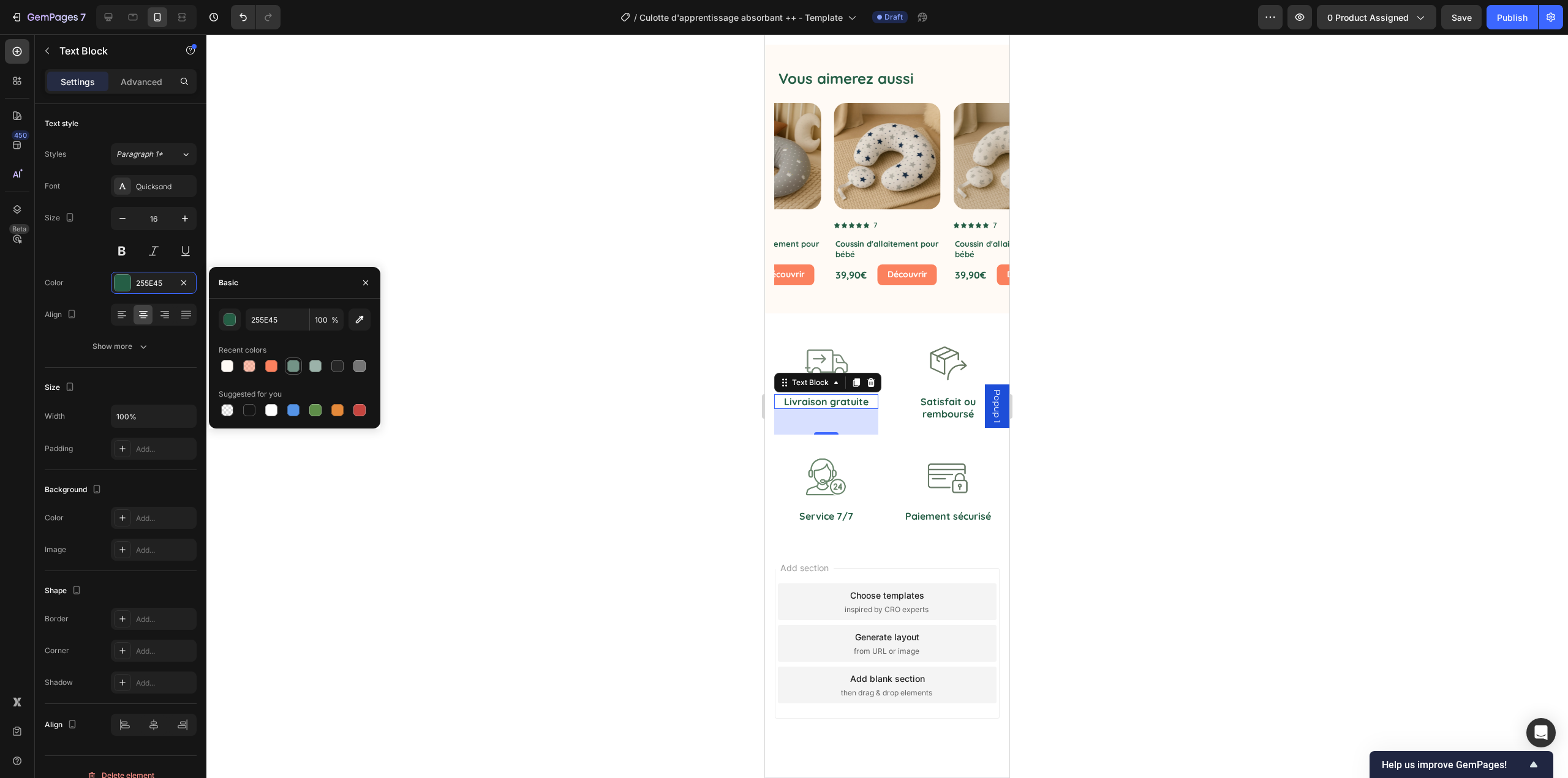
click at [294, 369] on div at bounding box center [293, 366] width 12 height 12
type input "739386"
click at [129, 345] on div "Show more" at bounding box center [120, 346] width 57 height 12
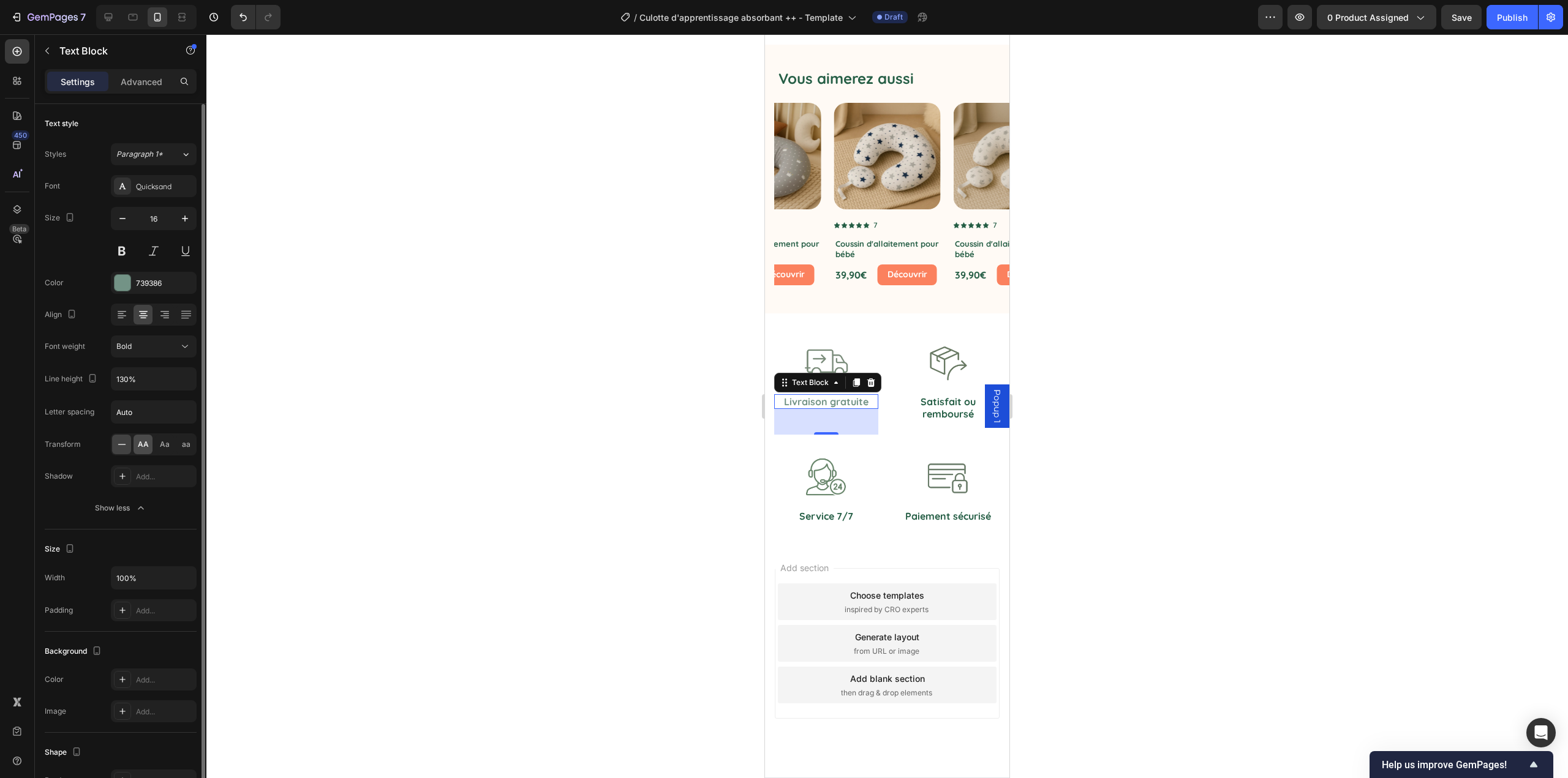
click at [145, 445] on span "AA" at bounding box center [144, 444] width 11 height 11
click at [949, 402] on p "Satisfait ou remboursé" at bounding box center [949, 408] width 102 height 26
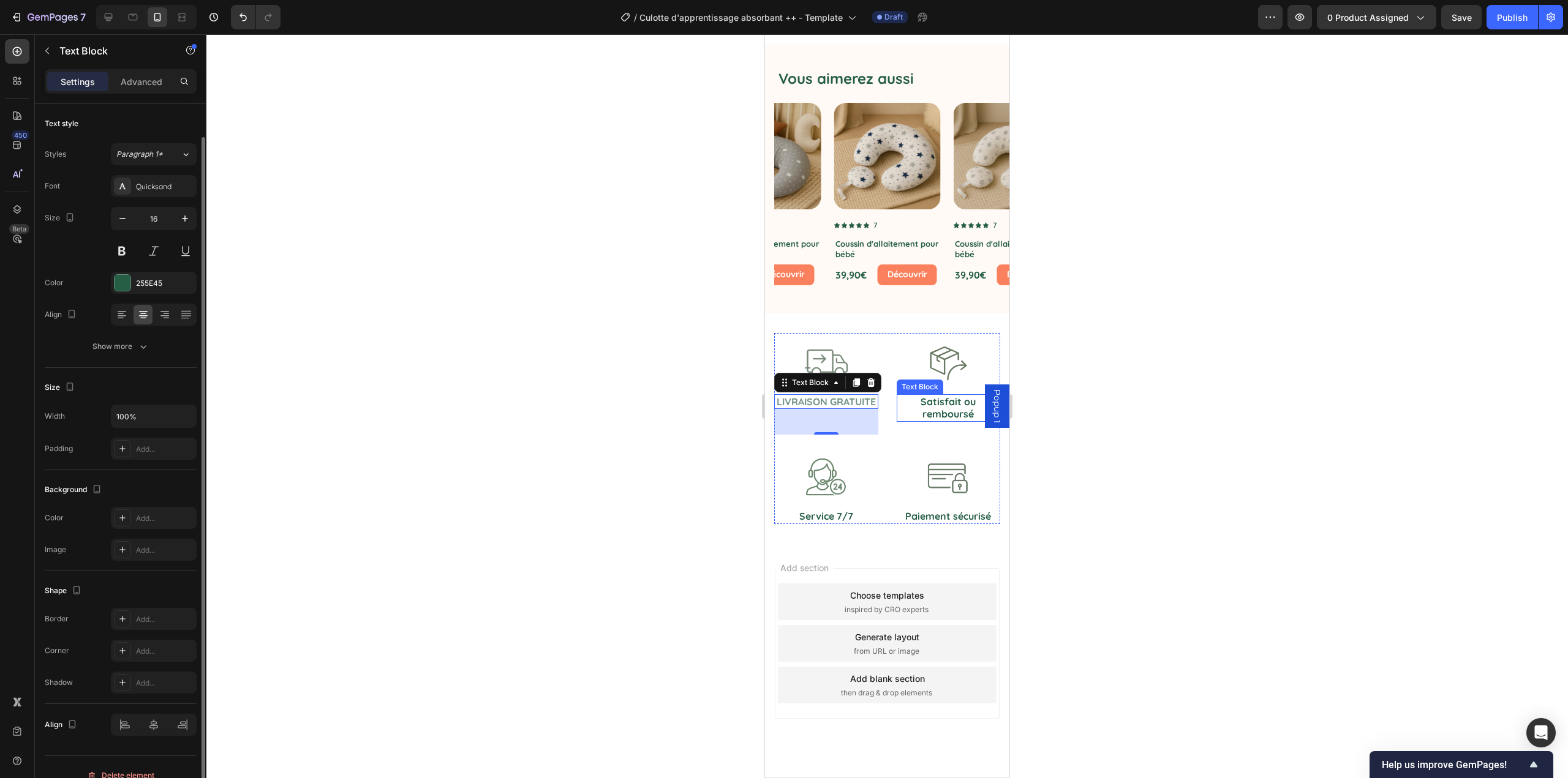
scroll to position [17, 0]
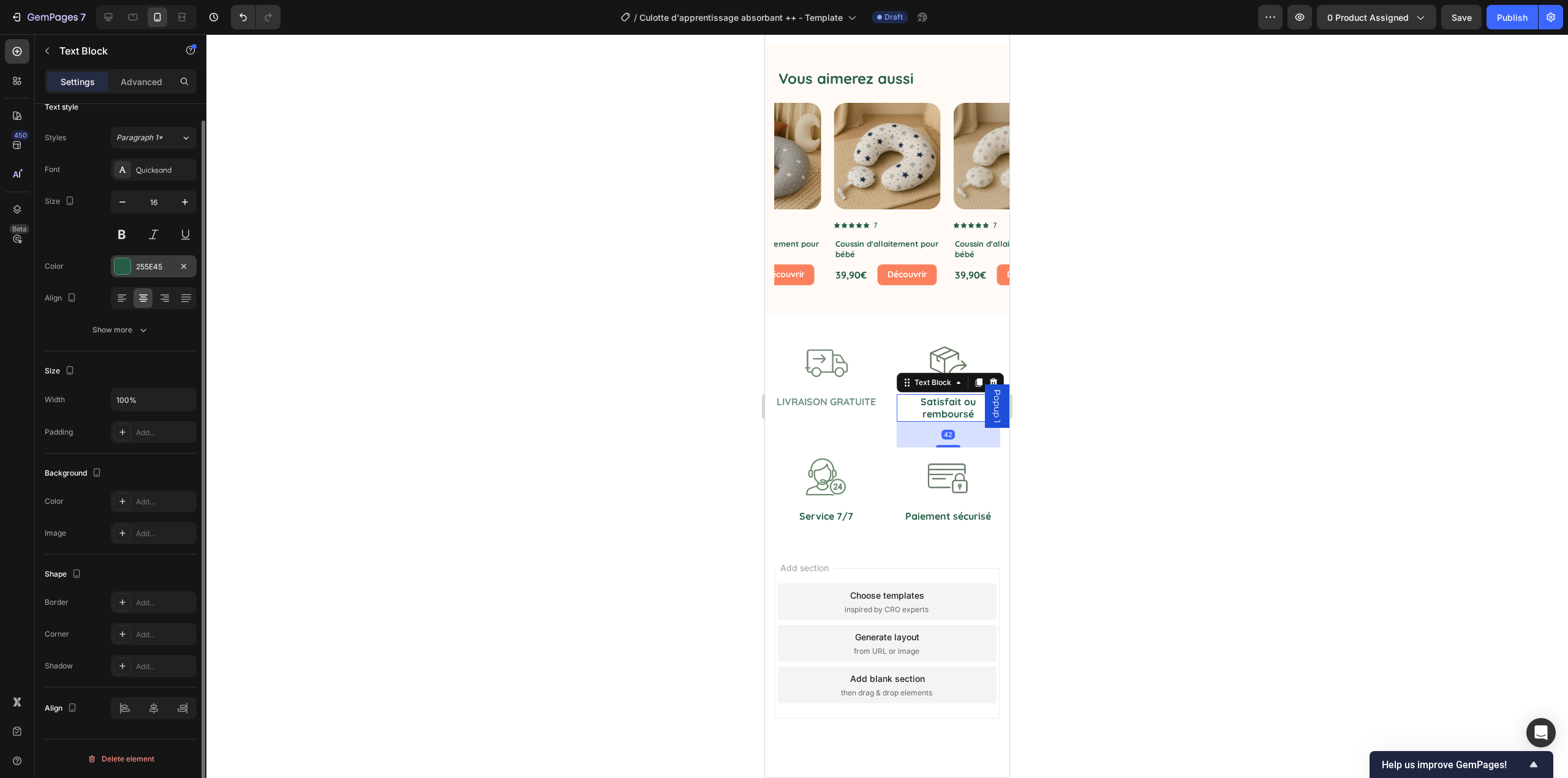
click at [136, 265] on div "255E45" at bounding box center [153, 267] width 35 height 11
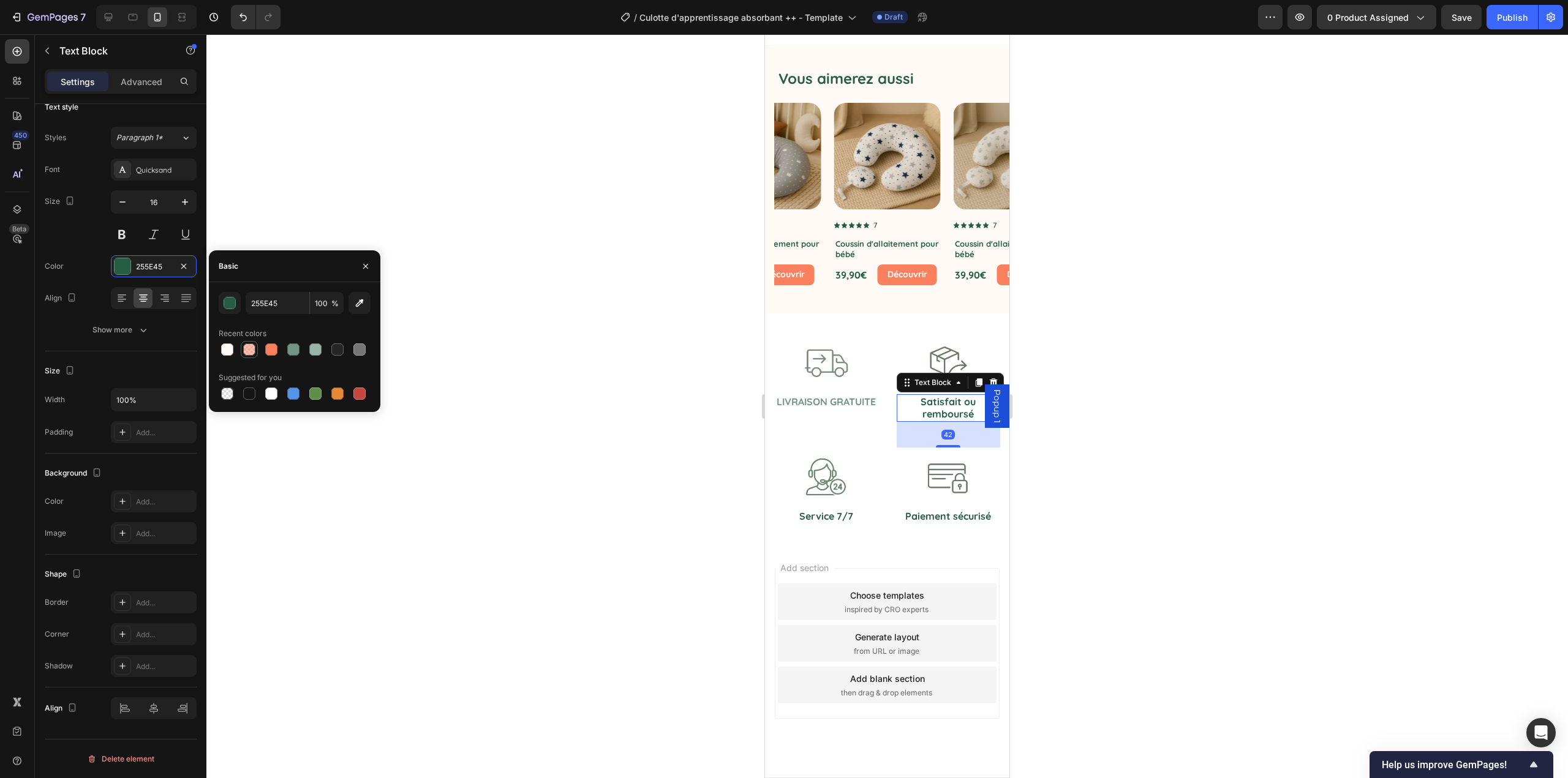
drag, startPoint x: 290, startPoint y: 348, endPoint x: 242, endPoint y: 349, distance: 48.0
click at [290, 348] on div at bounding box center [293, 349] width 12 height 12
type input "739386"
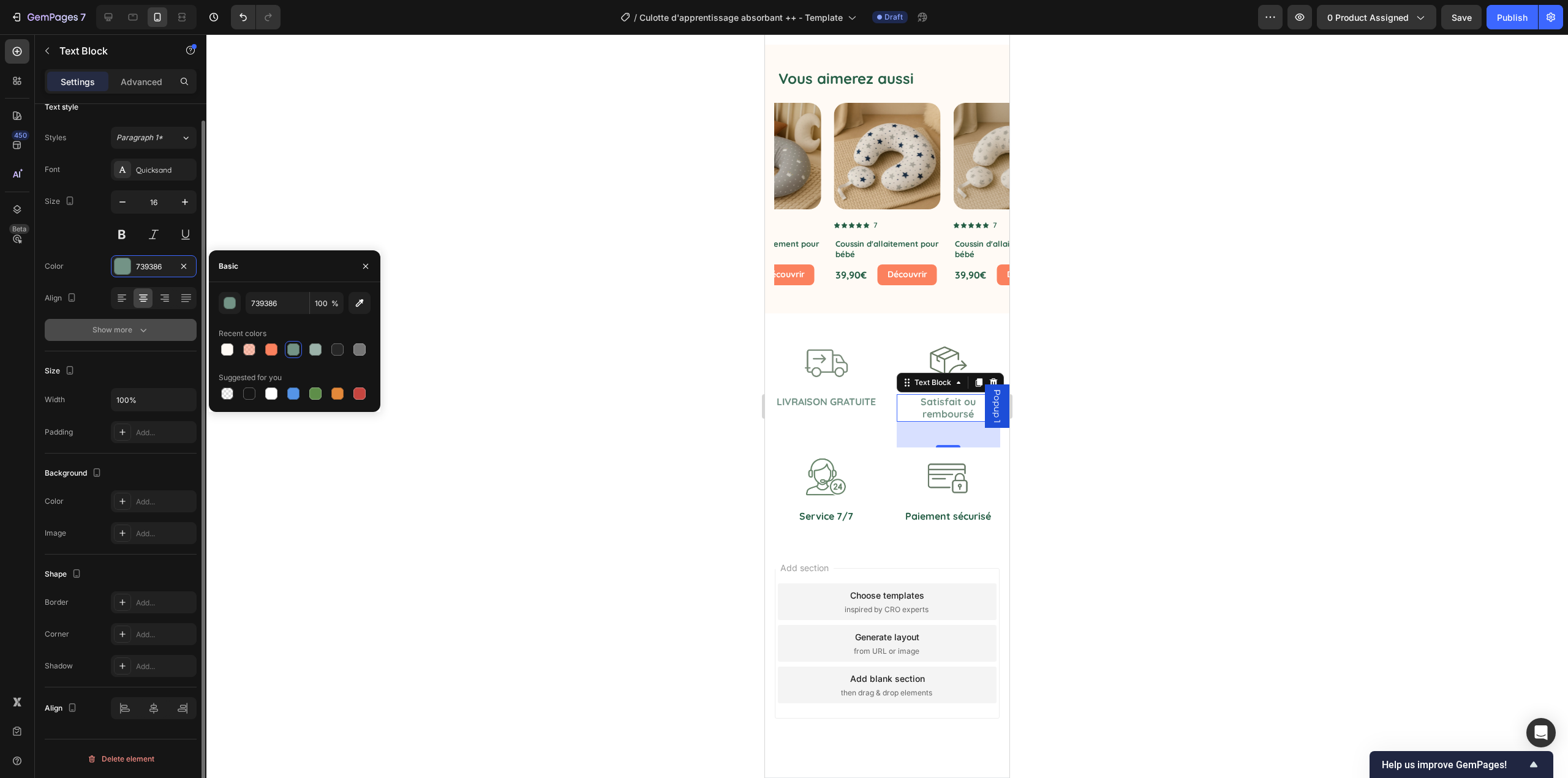
click at [148, 334] on icon "button" at bounding box center [143, 330] width 12 height 12
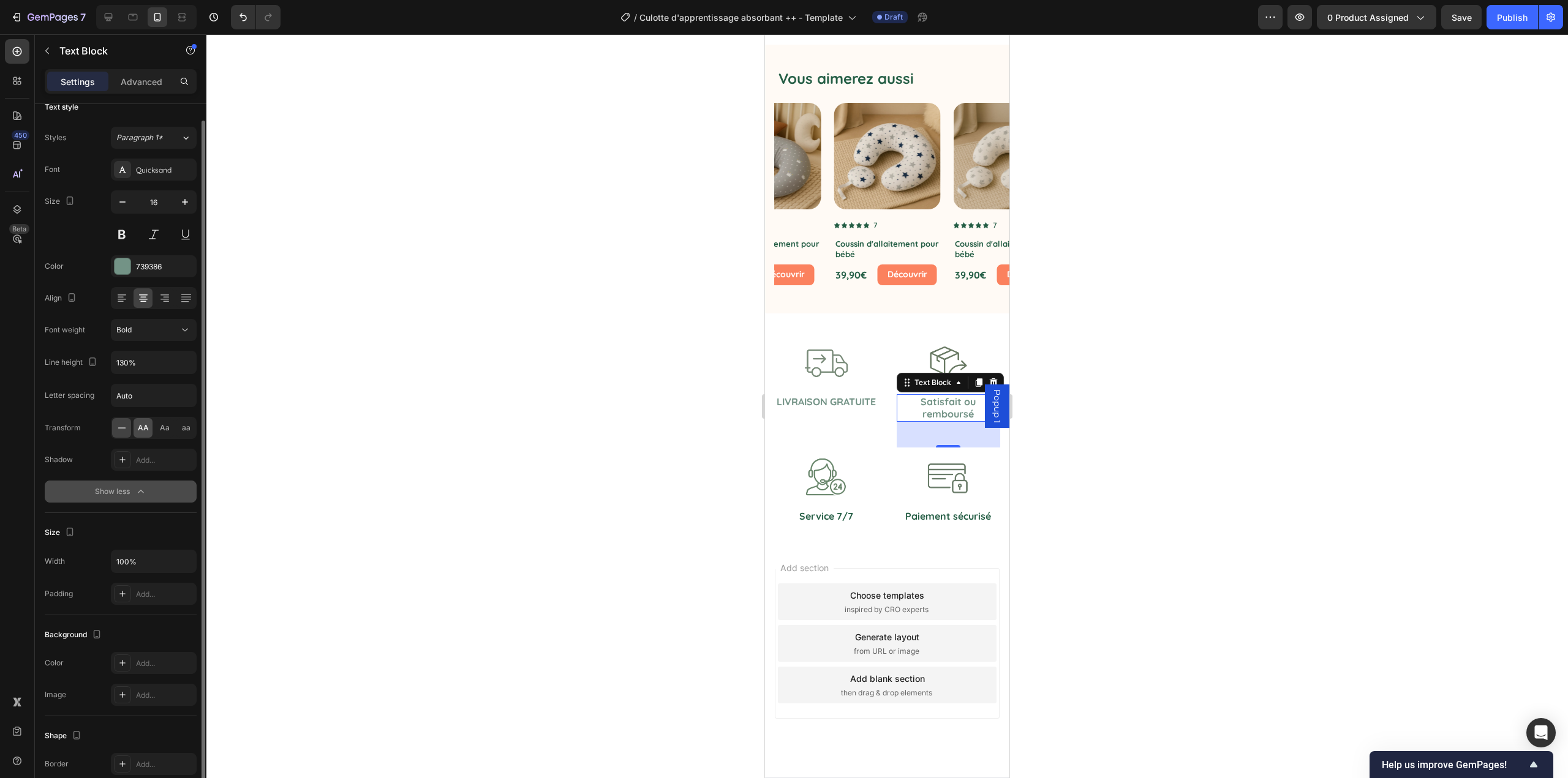
click at [149, 426] on div "AA" at bounding box center [143, 427] width 19 height 19
click at [812, 513] on p "Service 7/7" at bounding box center [826, 517] width 102 height 13
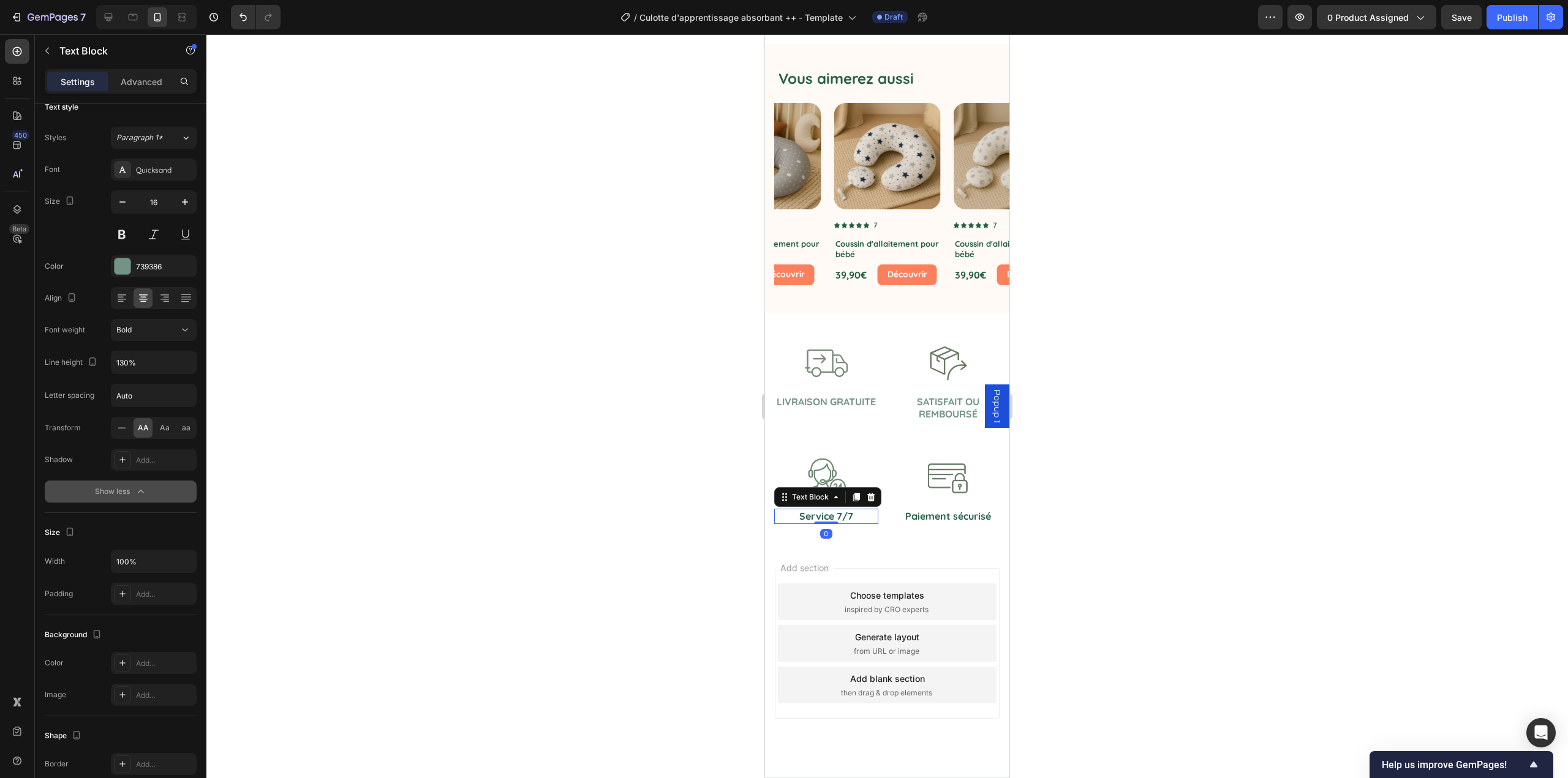
scroll to position [0, 0]
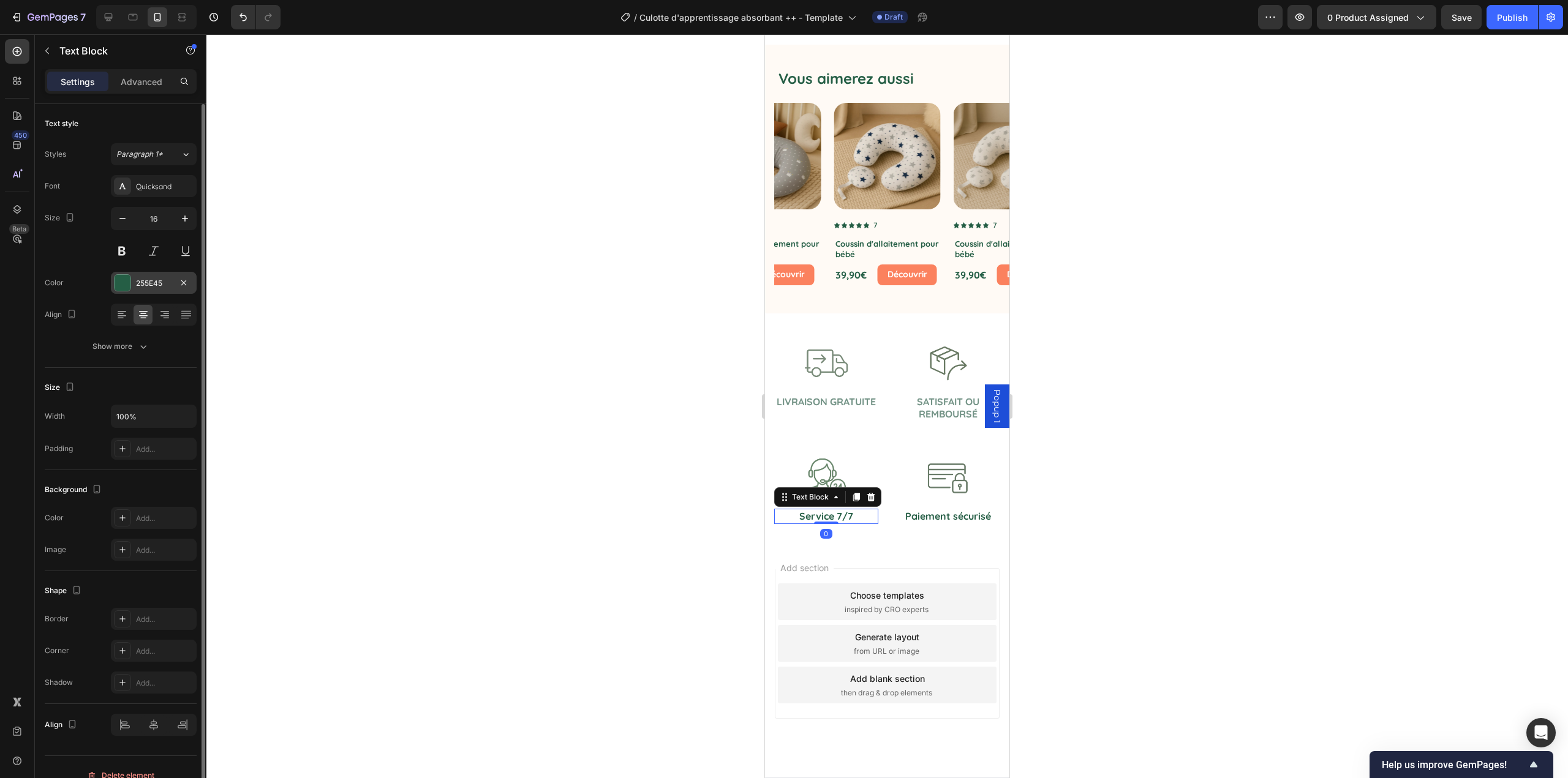
click at [121, 279] on div at bounding box center [123, 283] width 16 height 16
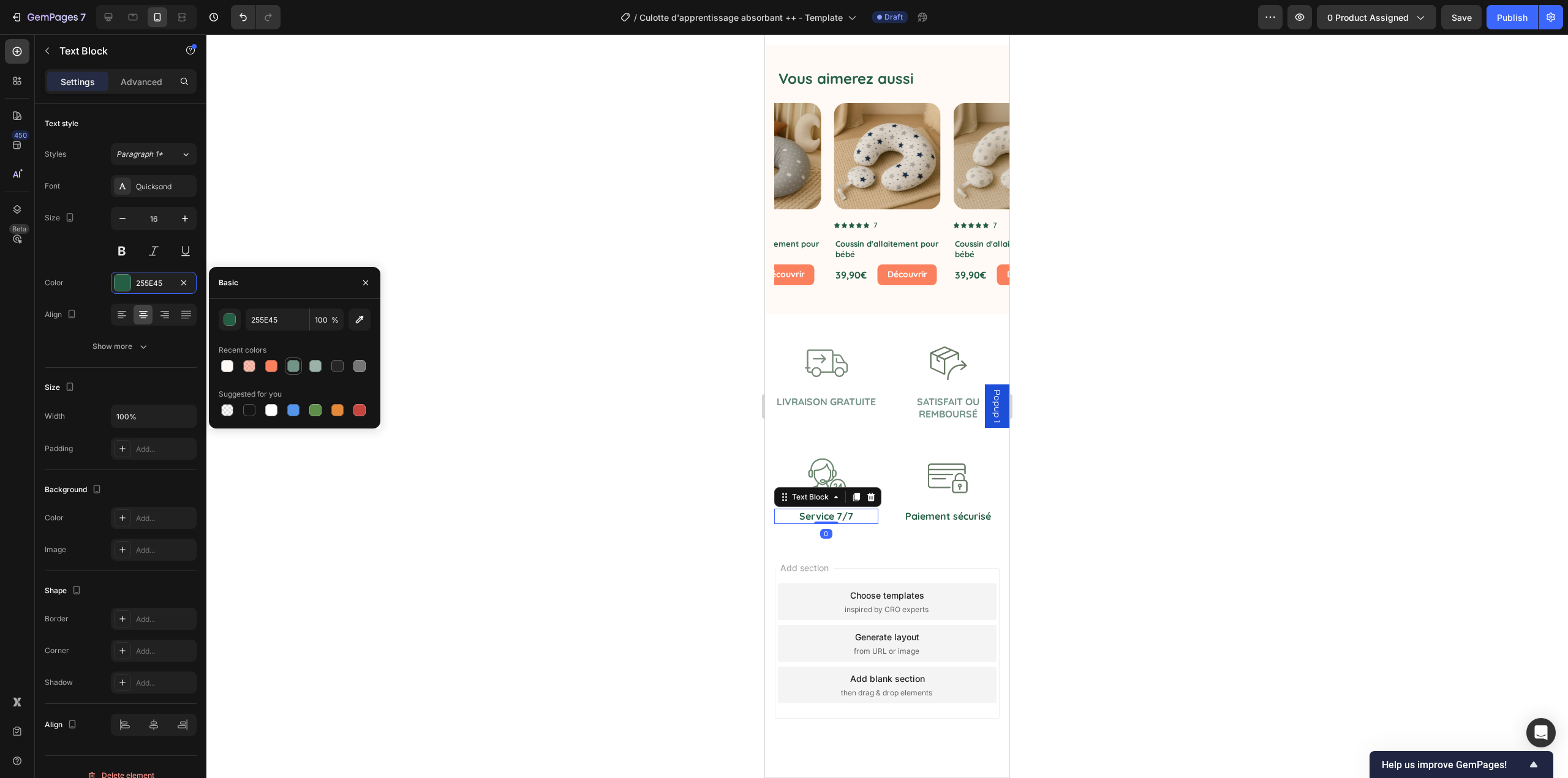
click at [293, 363] on div at bounding box center [293, 366] width 12 height 12
type input "739386"
click at [134, 349] on div "Show more" at bounding box center [120, 346] width 57 height 12
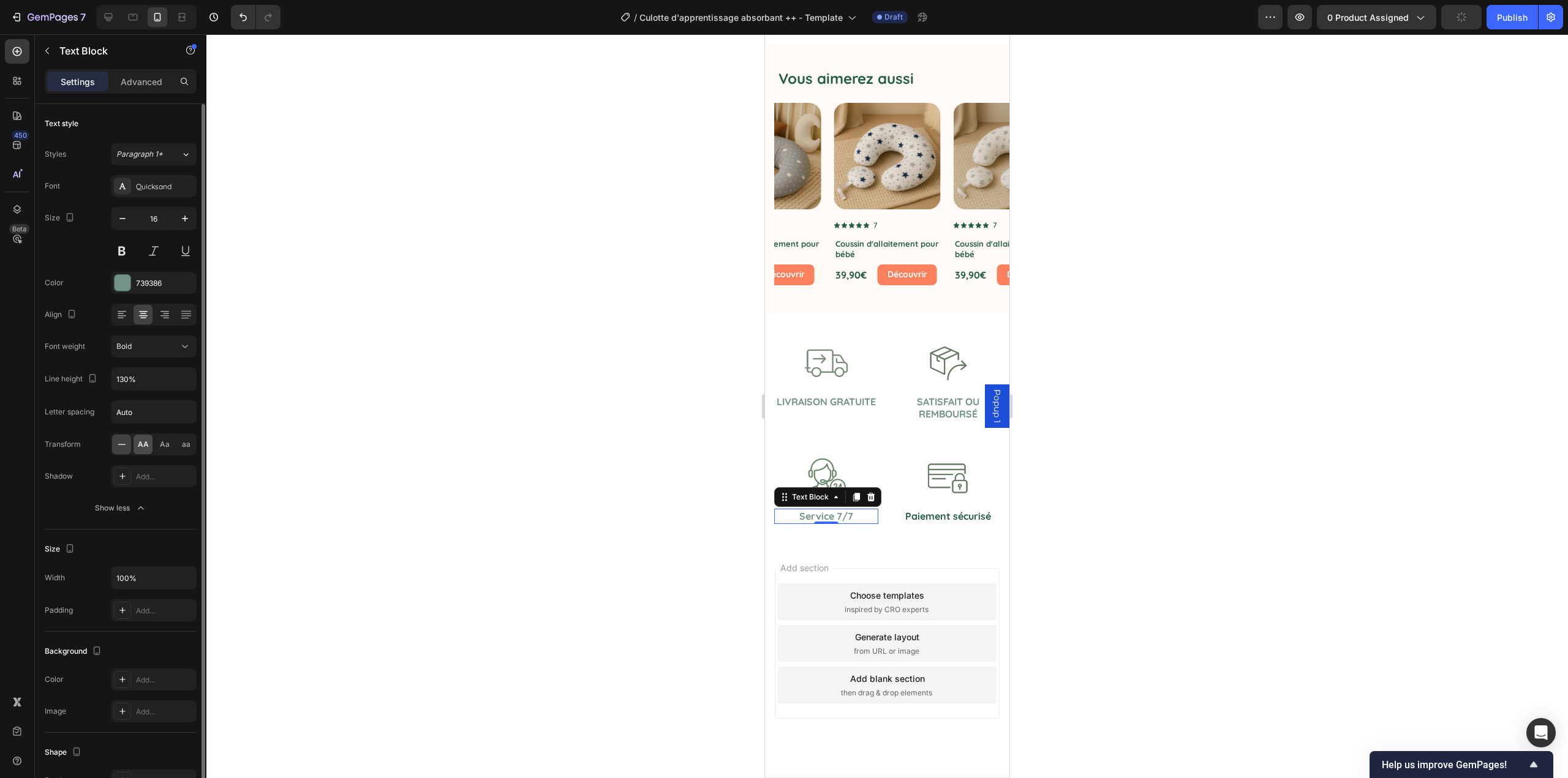
click at [144, 441] on span "AA" at bounding box center [144, 444] width 11 height 11
click at [932, 510] on p "Paiement sécurisé" at bounding box center [949, 517] width 102 height 13
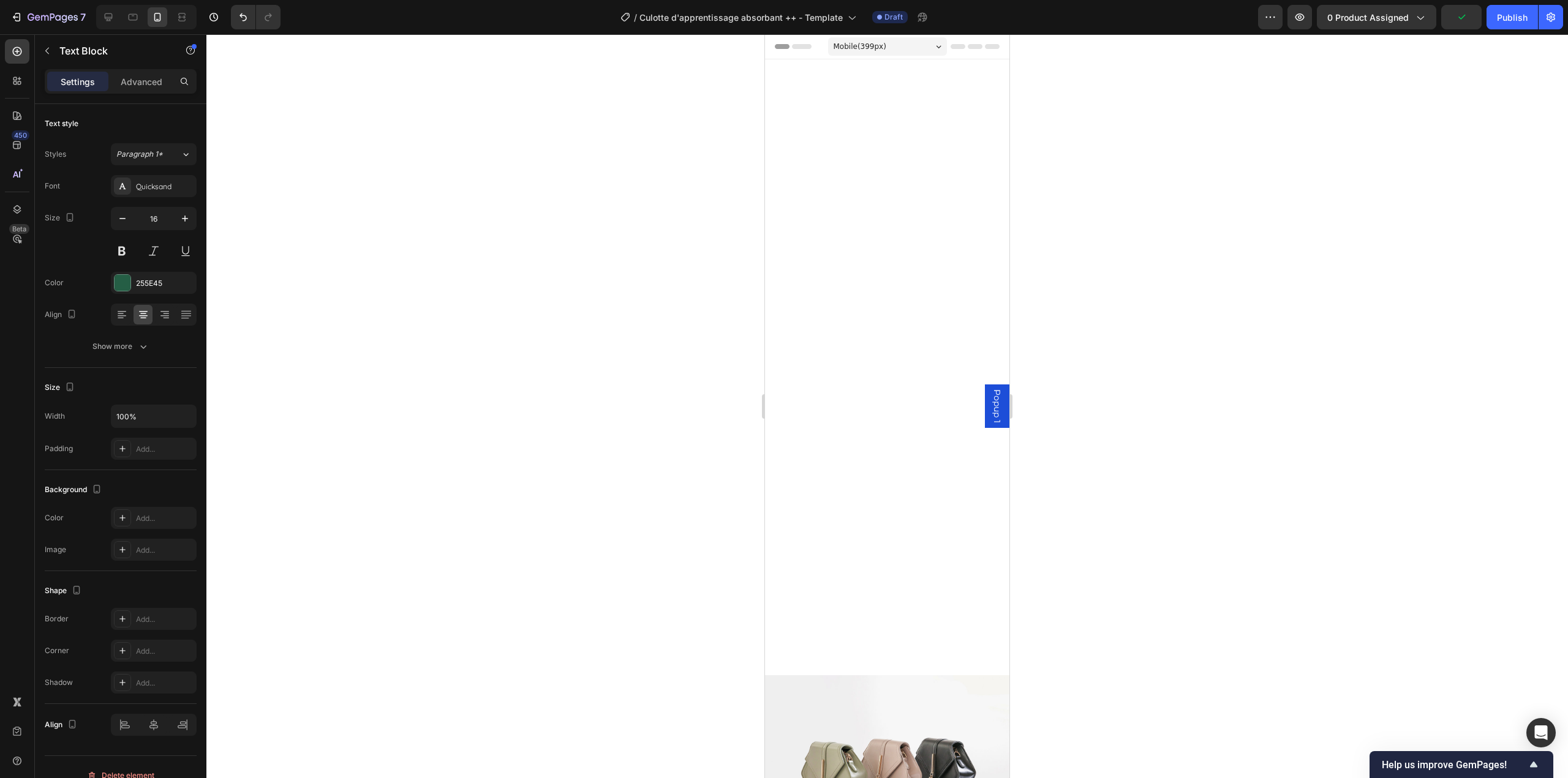
click at [143, 342] on icon "button" at bounding box center [143, 346] width 12 height 12
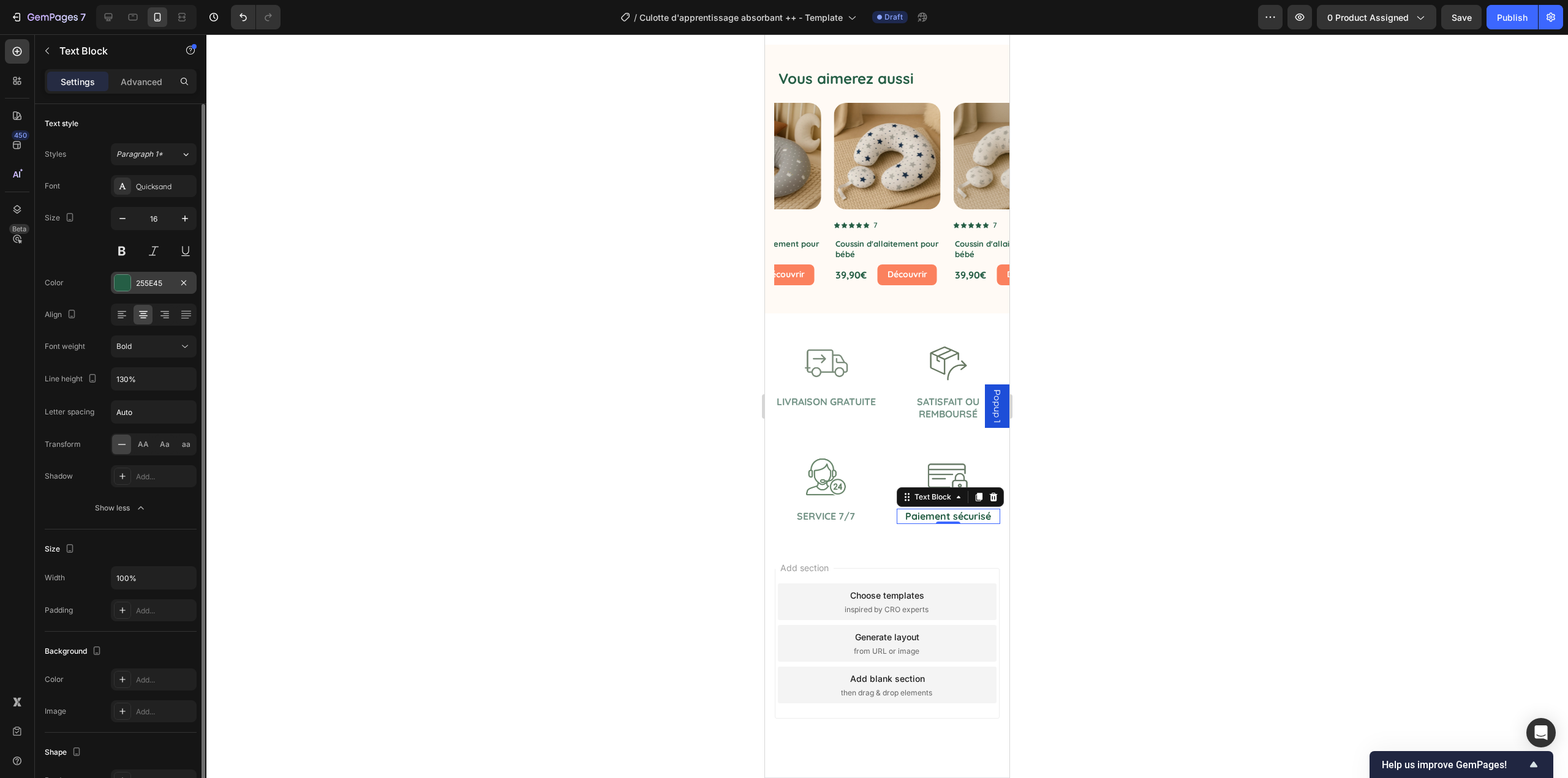
click at [133, 285] on div "255E45" at bounding box center [153, 282] width 86 height 22
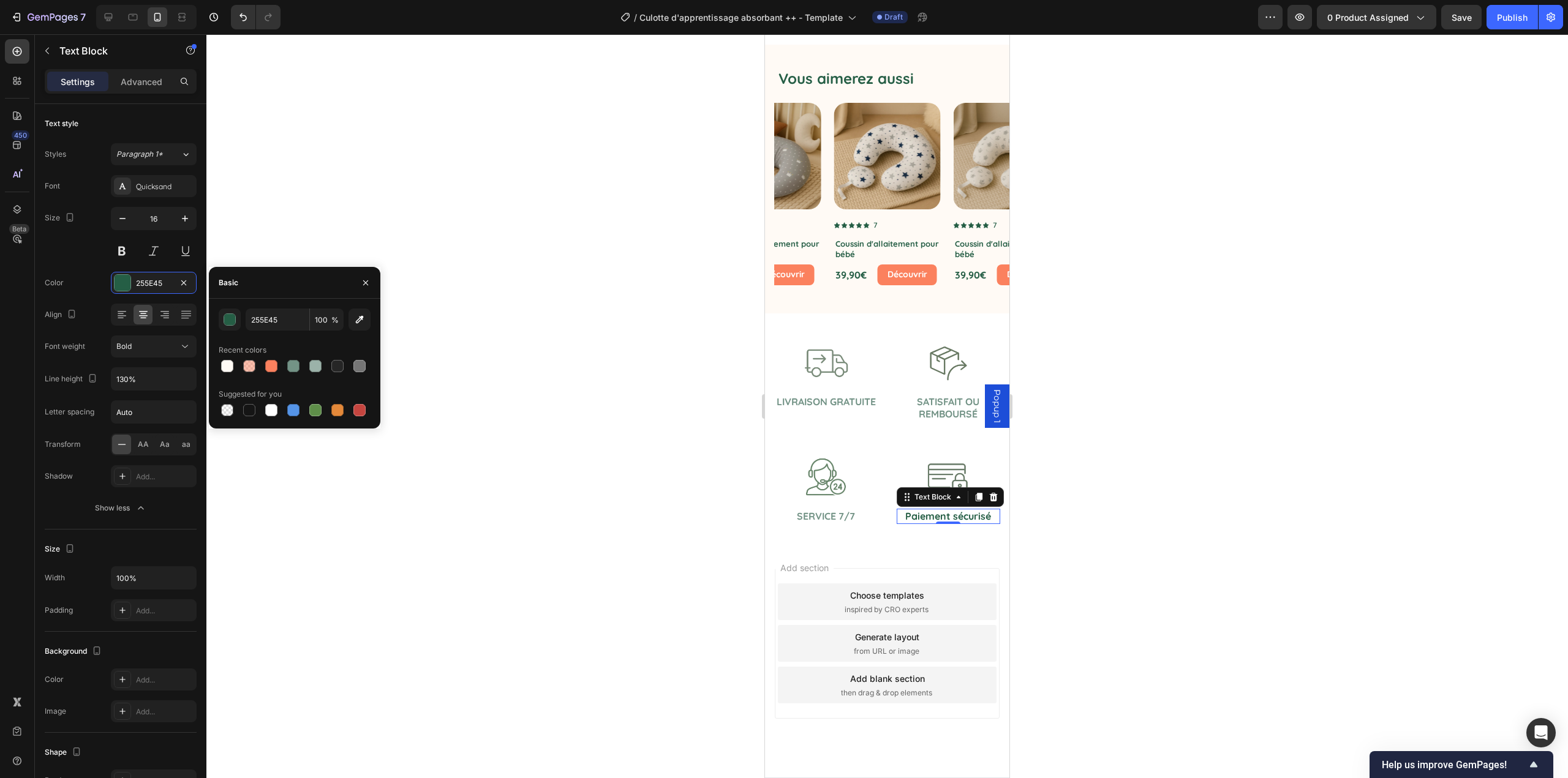
click at [290, 366] on div at bounding box center [293, 366] width 12 height 12
type input "739386"
click at [144, 448] on span "AA" at bounding box center [144, 444] width 11 height 11
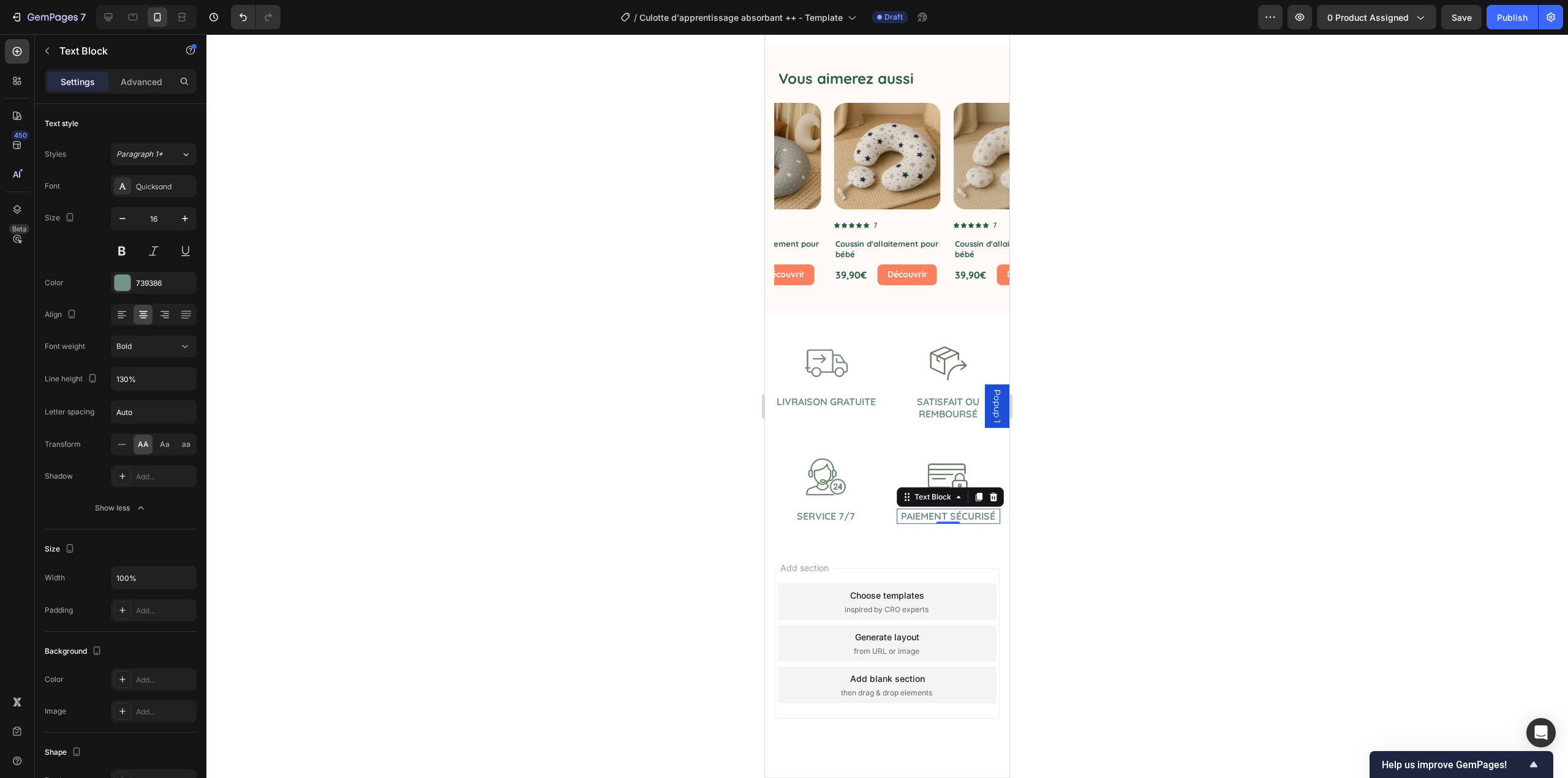
click at [489, 427] on div at bounding box center [887, 407] width 1362 height 744
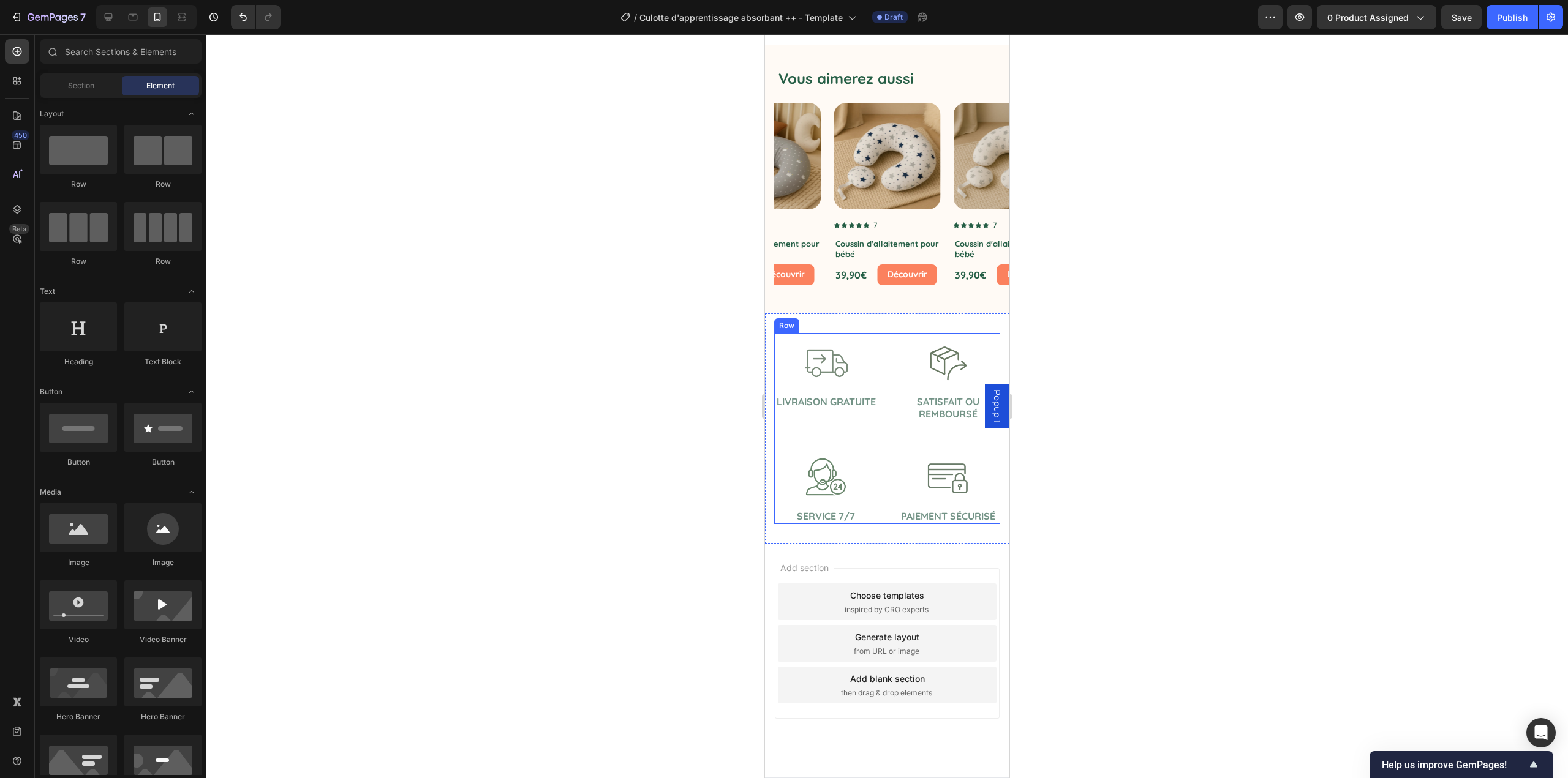
click at [887, 423] on div "Image Livraison gratuite Text Block Image Satisfait ou remboursé Text Block Ima…" at bounding box center [888, 428] width 226 height 191
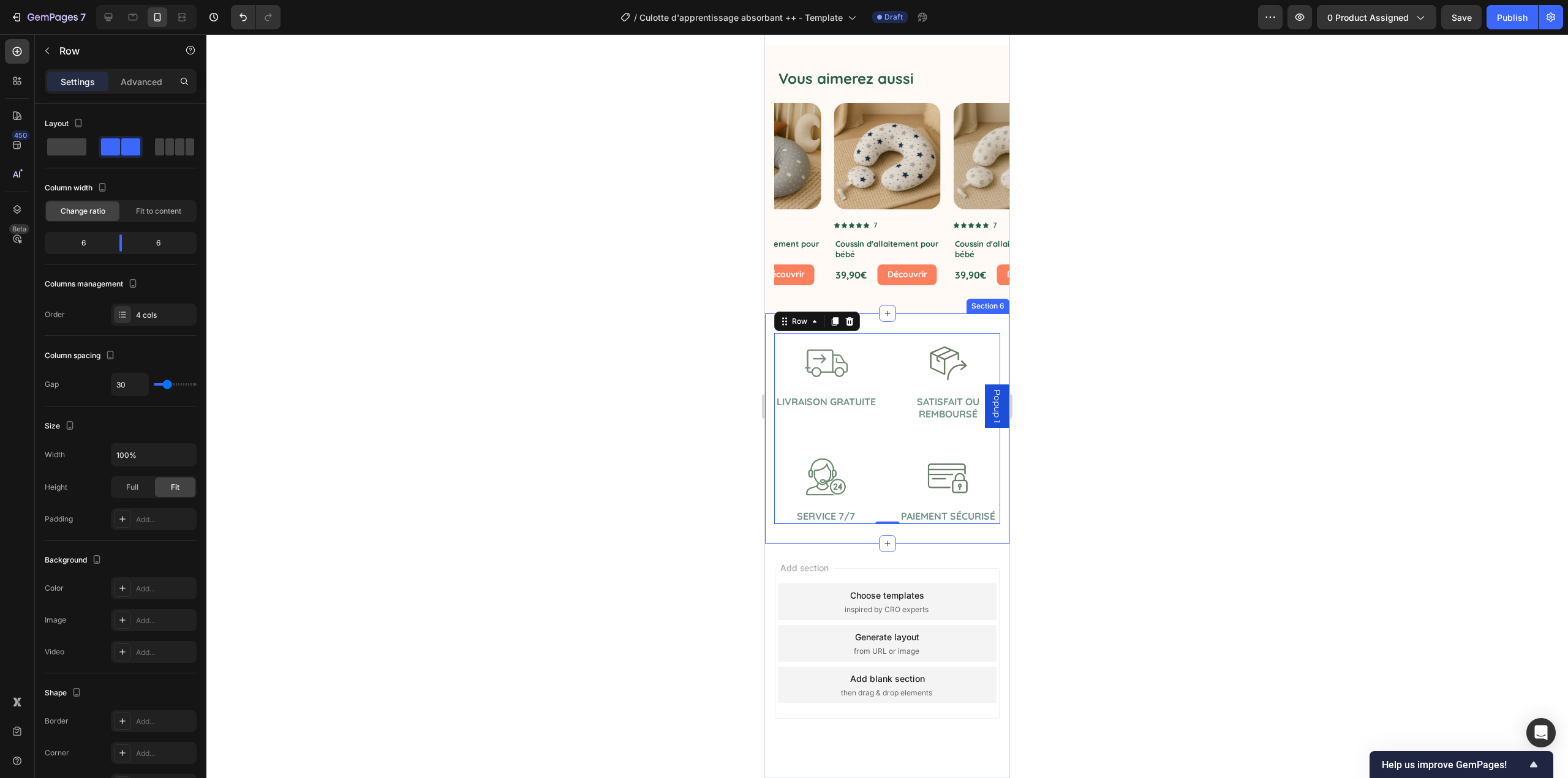
click at [710, 460] on div at bounding box center [887, 407] width 1362 height 744
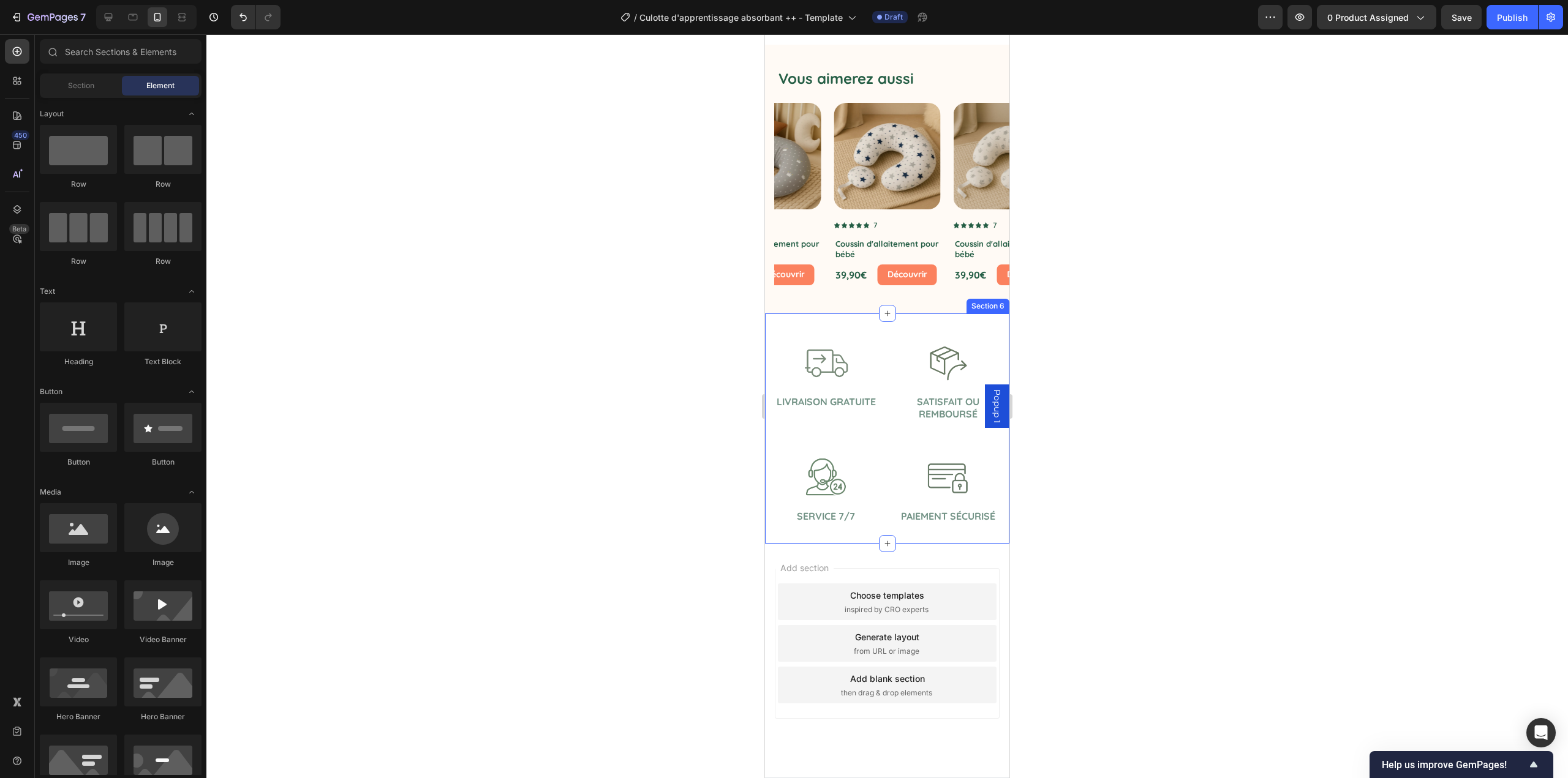
click at [863, 315] on div "Image Livraison gratuite Text Block Image Retour gratuit Text Block Image Servi…" at bounding box center [887, 428] width 245 height 230
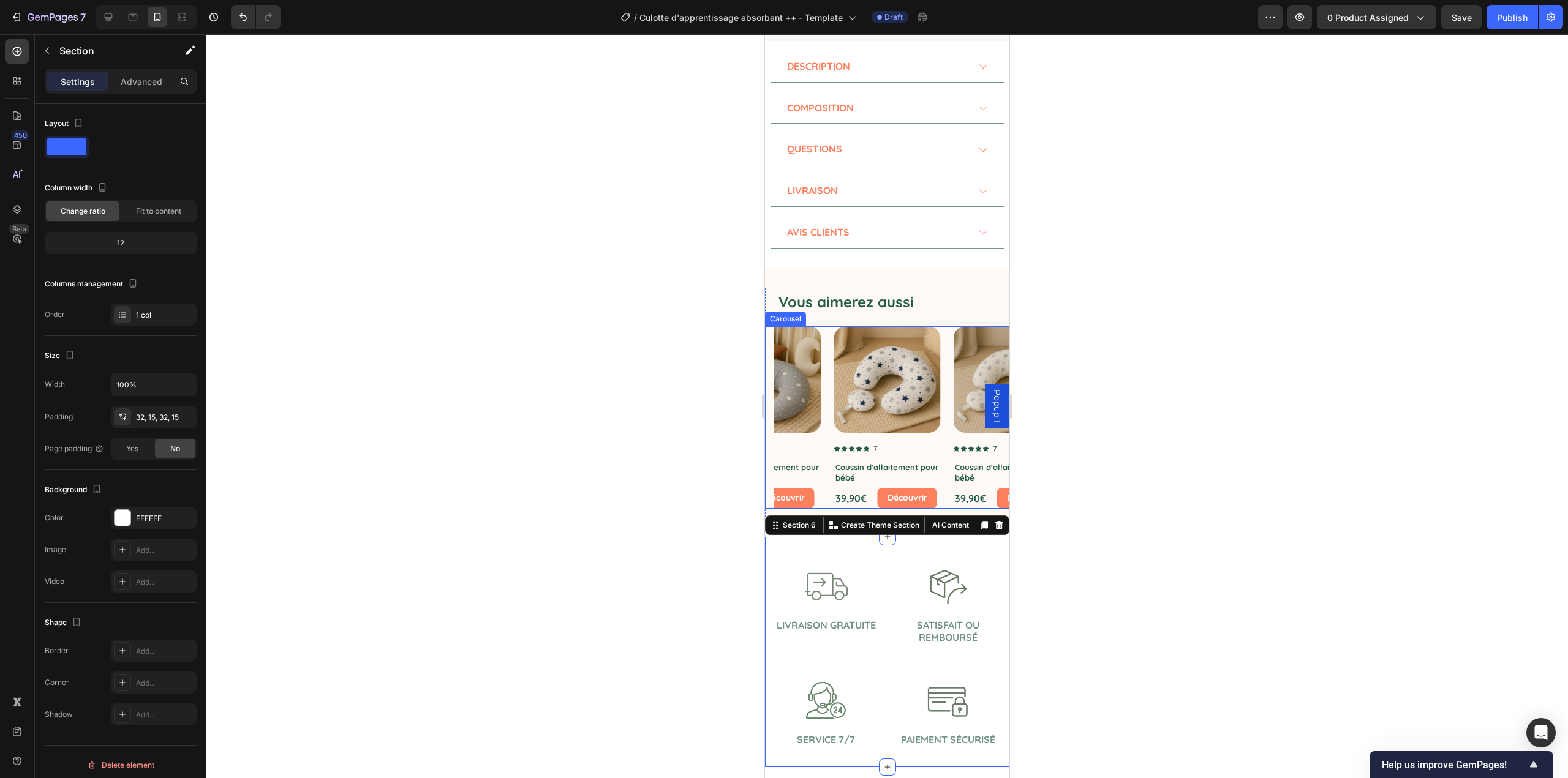
scroll to position [796, 0]
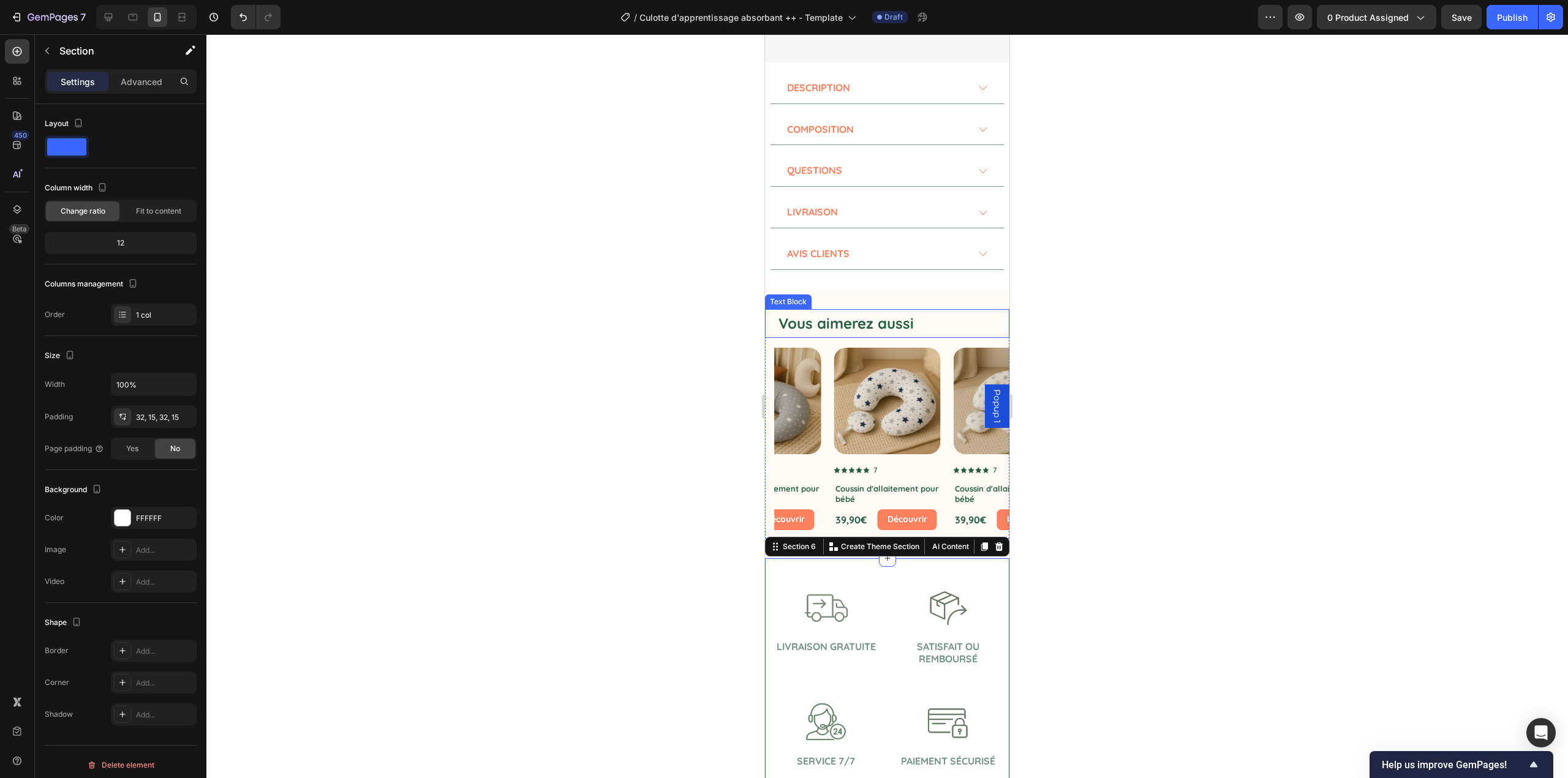
click at [830, 321] on p "Vous aimerez aussi" at bounding box center [893, 323] width 230 height 26
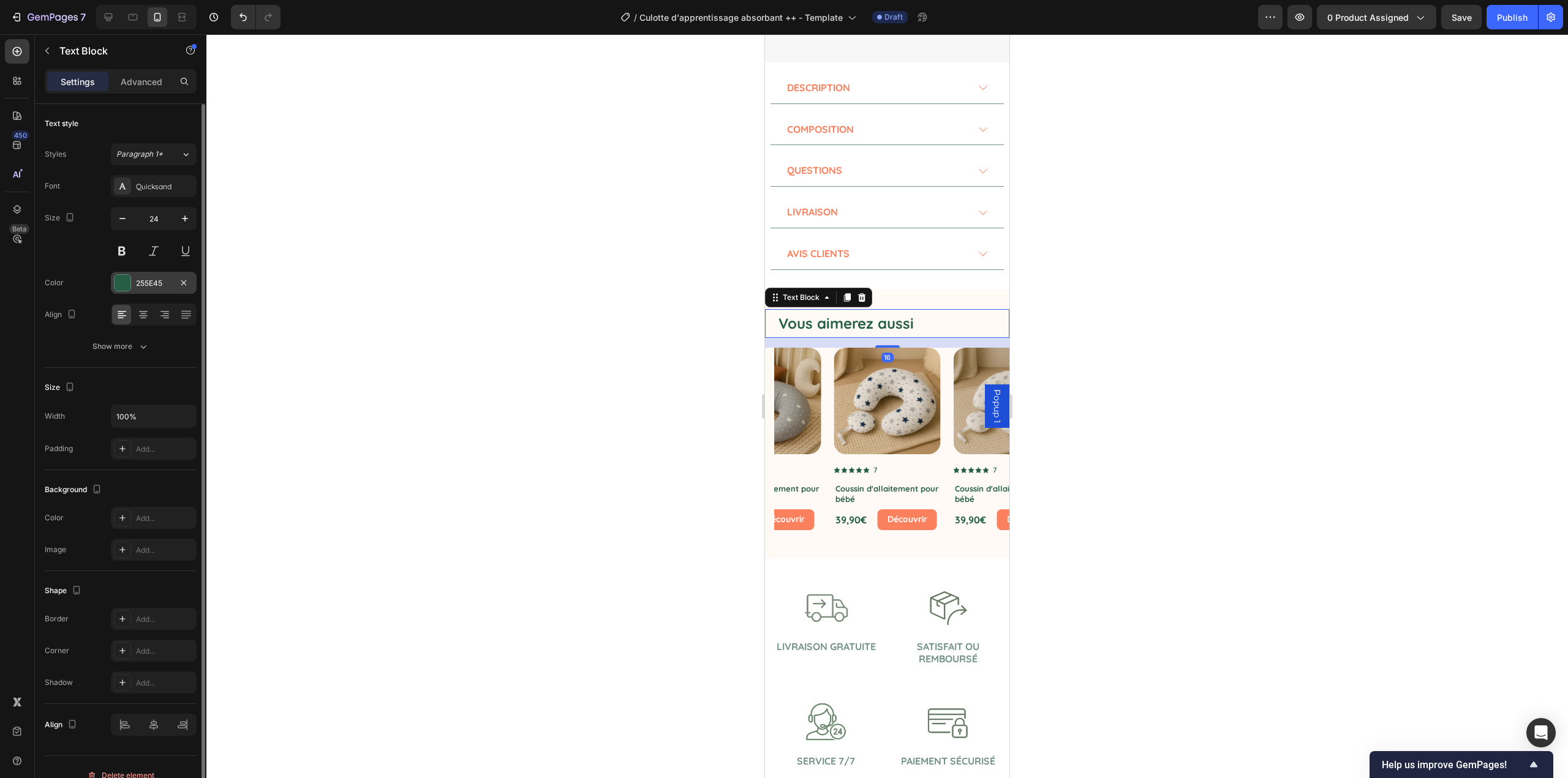
click at [126, 287] on div at bounding box center [123, 283] width 16 height 16
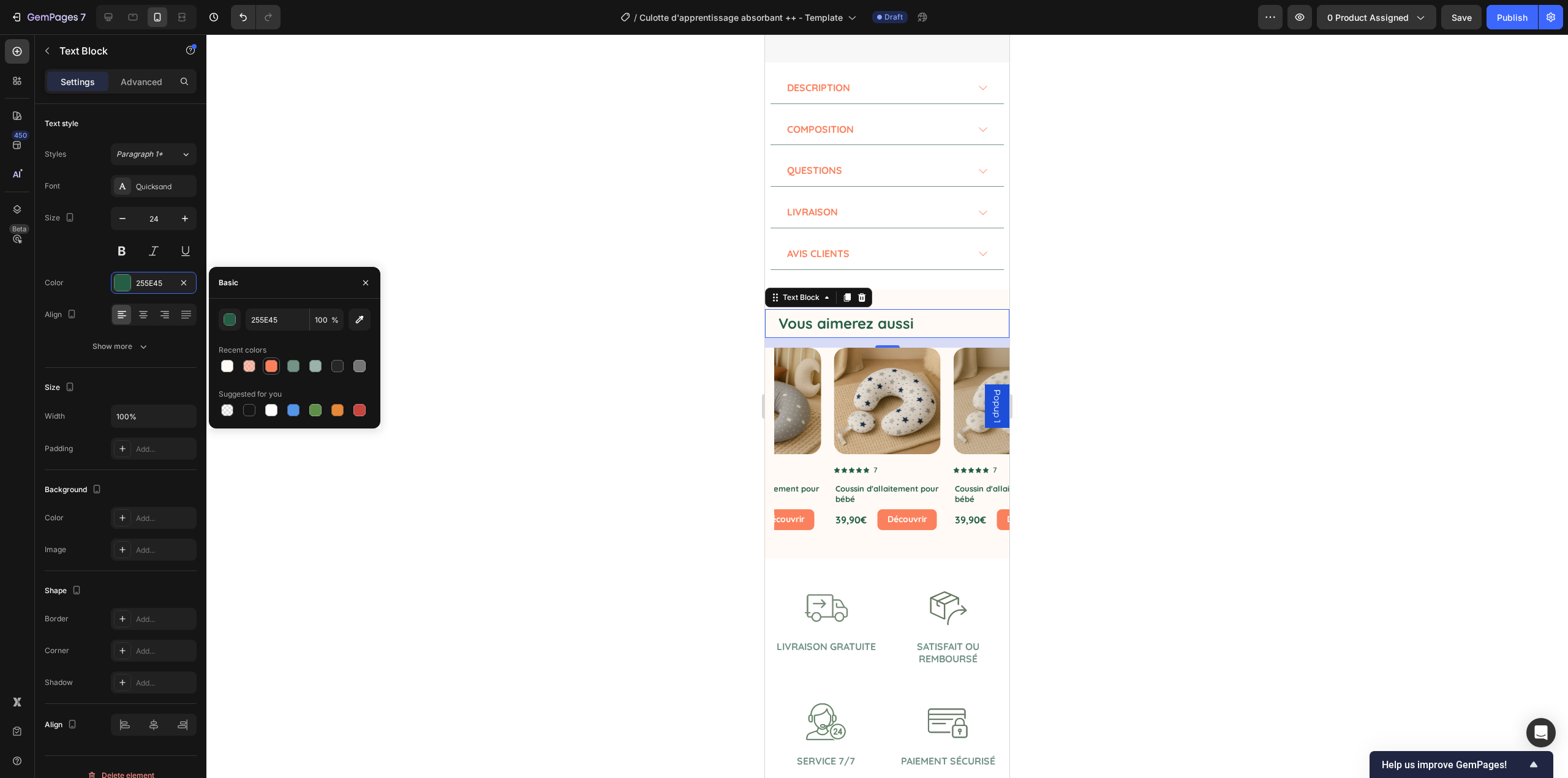
click at [271, 365] on div at bounding box center [271, 366] width 12 height 12
type input "FB815E"
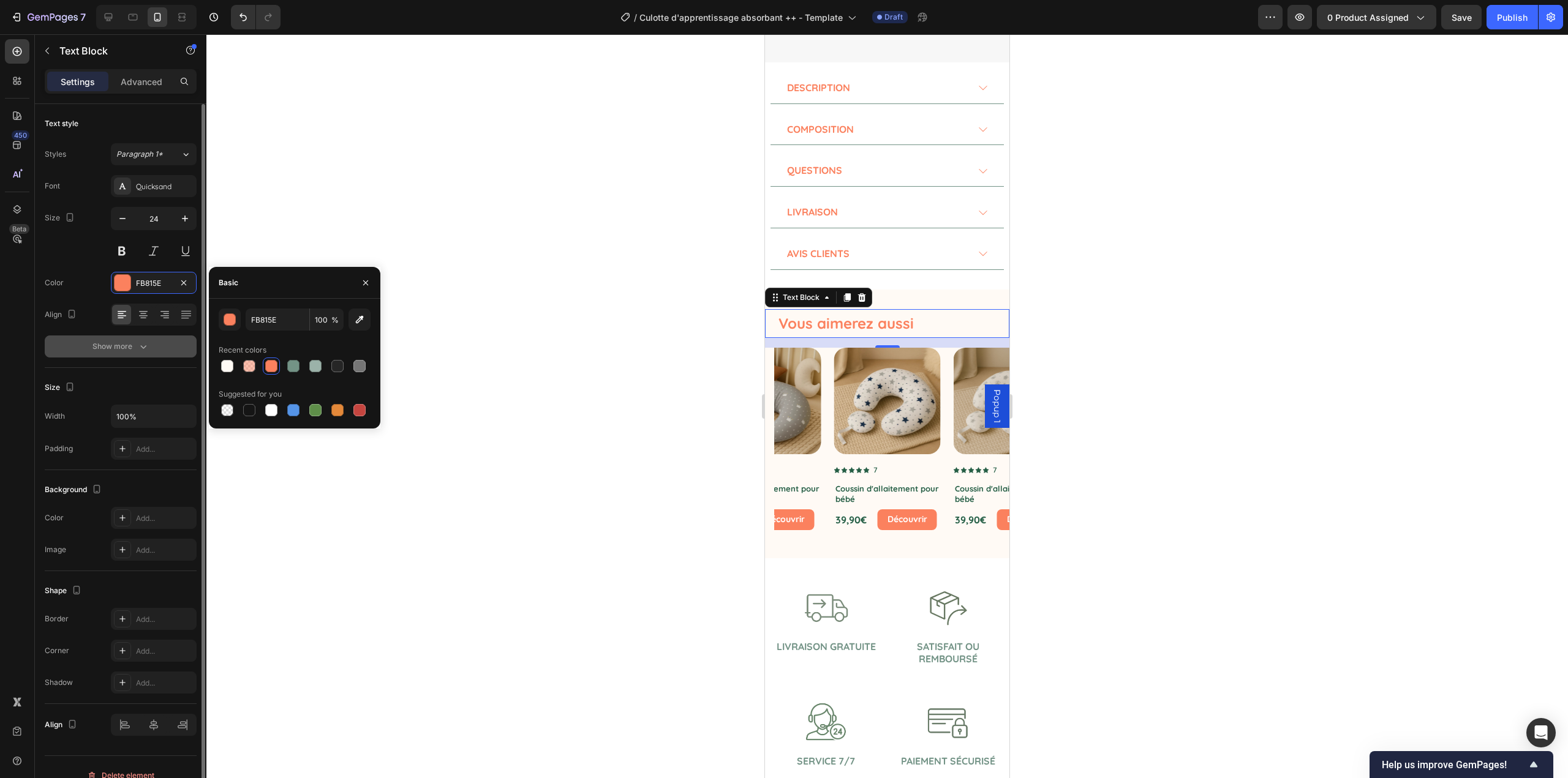
click at [141, 343] on icon "button" at bounding box center [143, 346] width 12 height 12
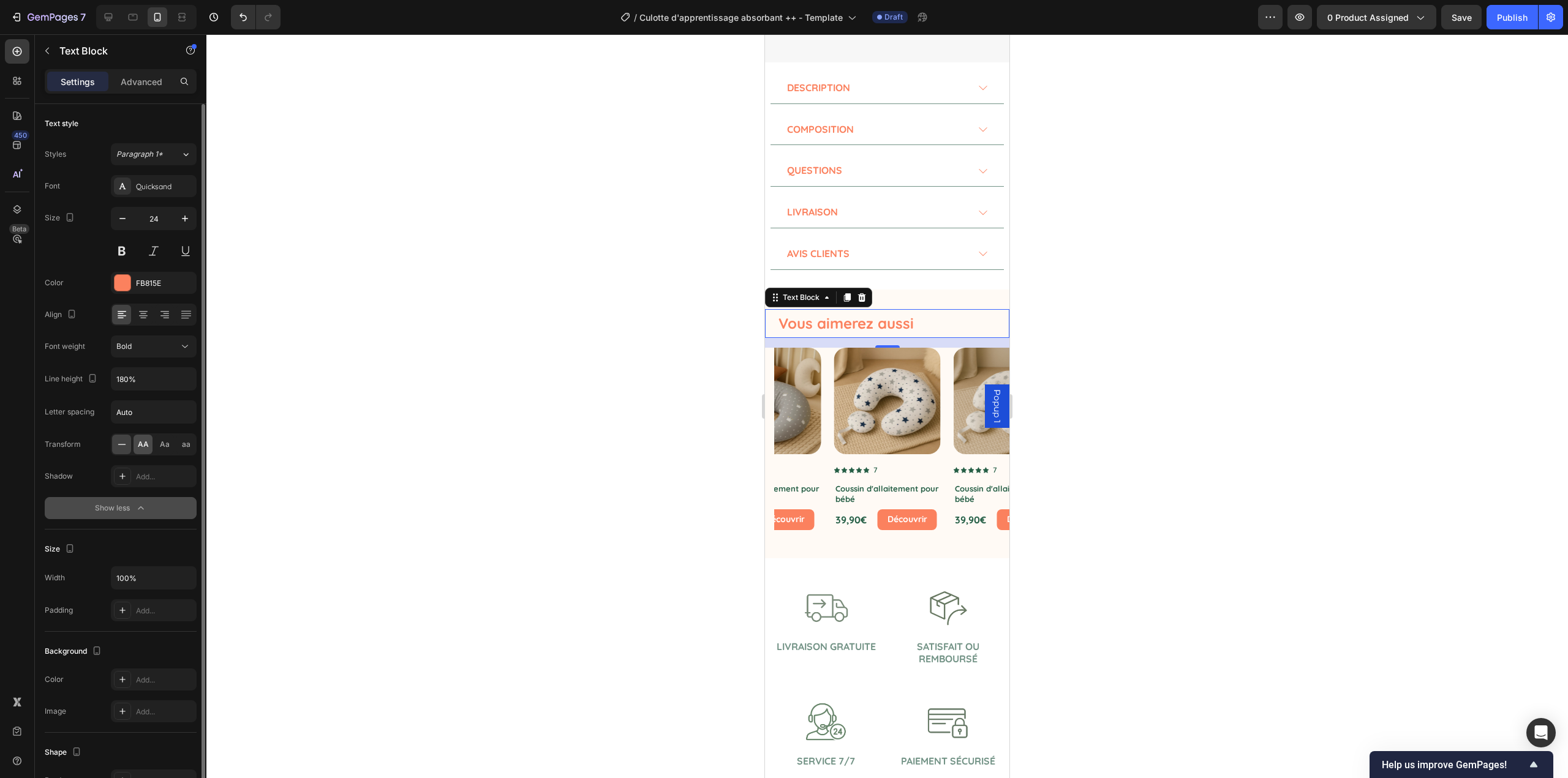
click at [148, 440] on span "AA" at bounding box center [144, 444] width 11 height 11
click at [395, 379] on div at bounding box center [887, 407] width 1362 height 744
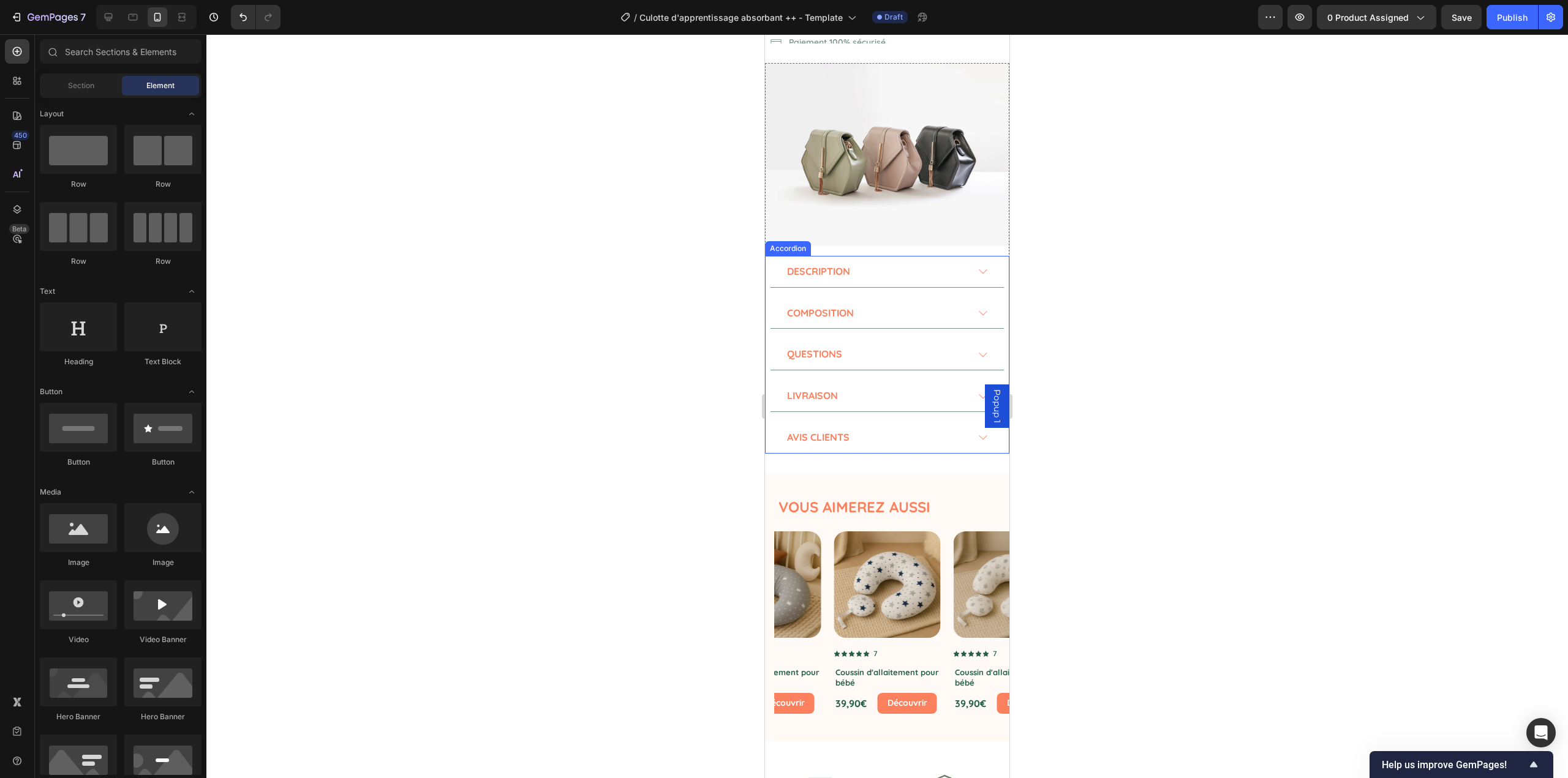
scroll to position [428, 0]
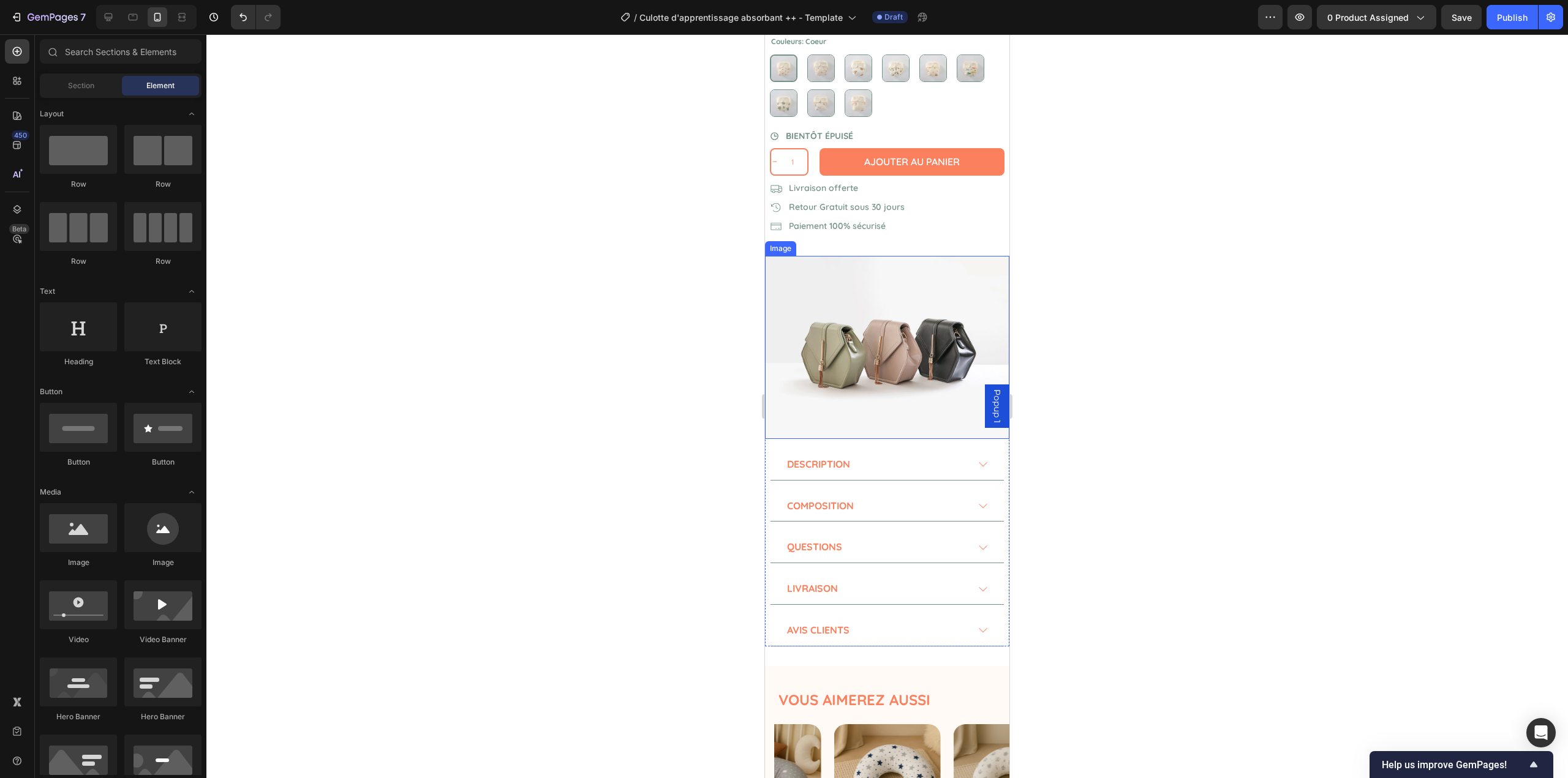
drag, startPoint x: 898, startPoint y: 389, endPoint x: 870, endPoint y: 318, distance: 76.3
click at [898, 389] on img at bounding box center [887, 347] width 245 height 183
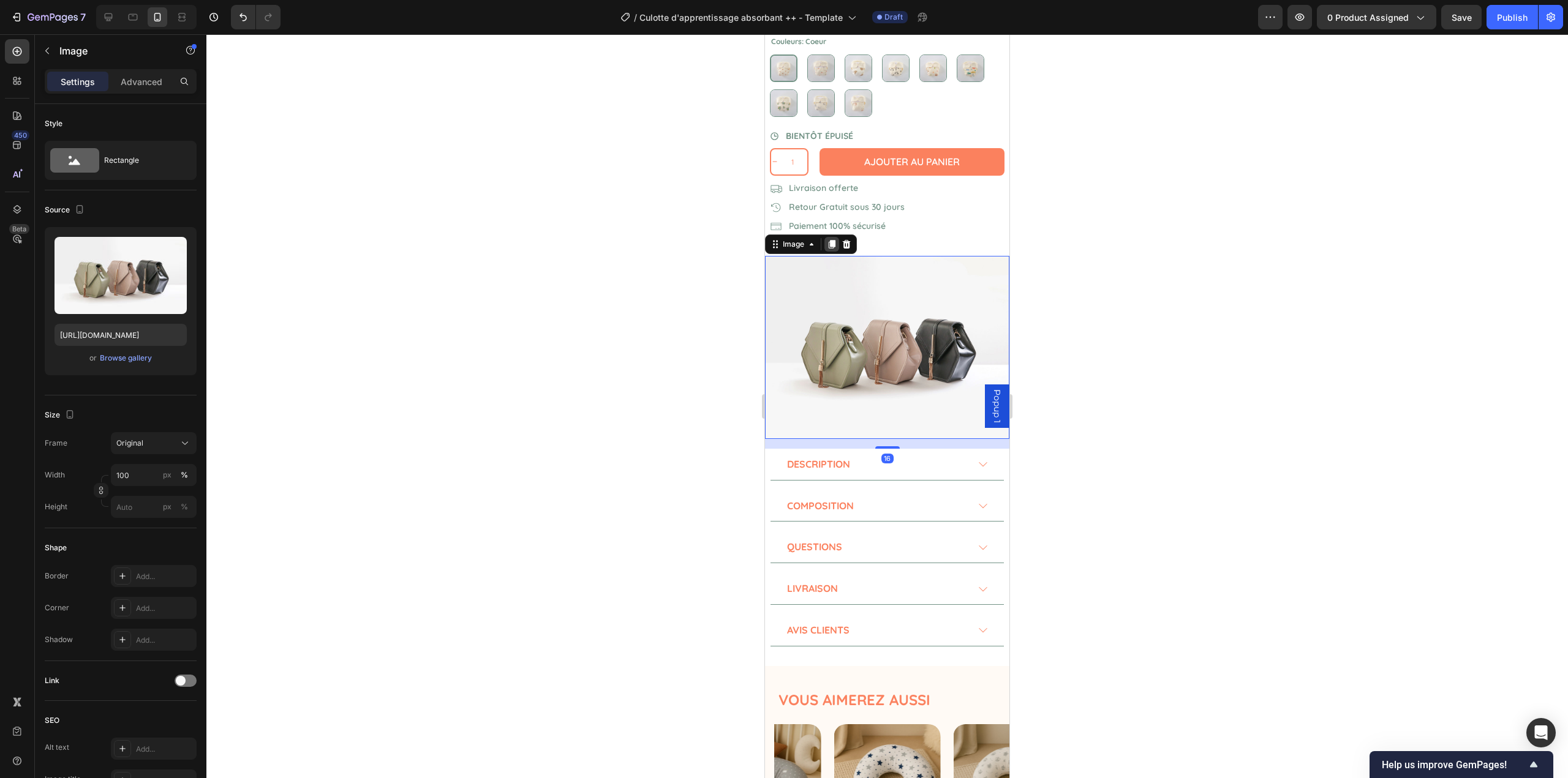
click at [829, 240] on icon at bounding box center [832, 244] width 6 height 9
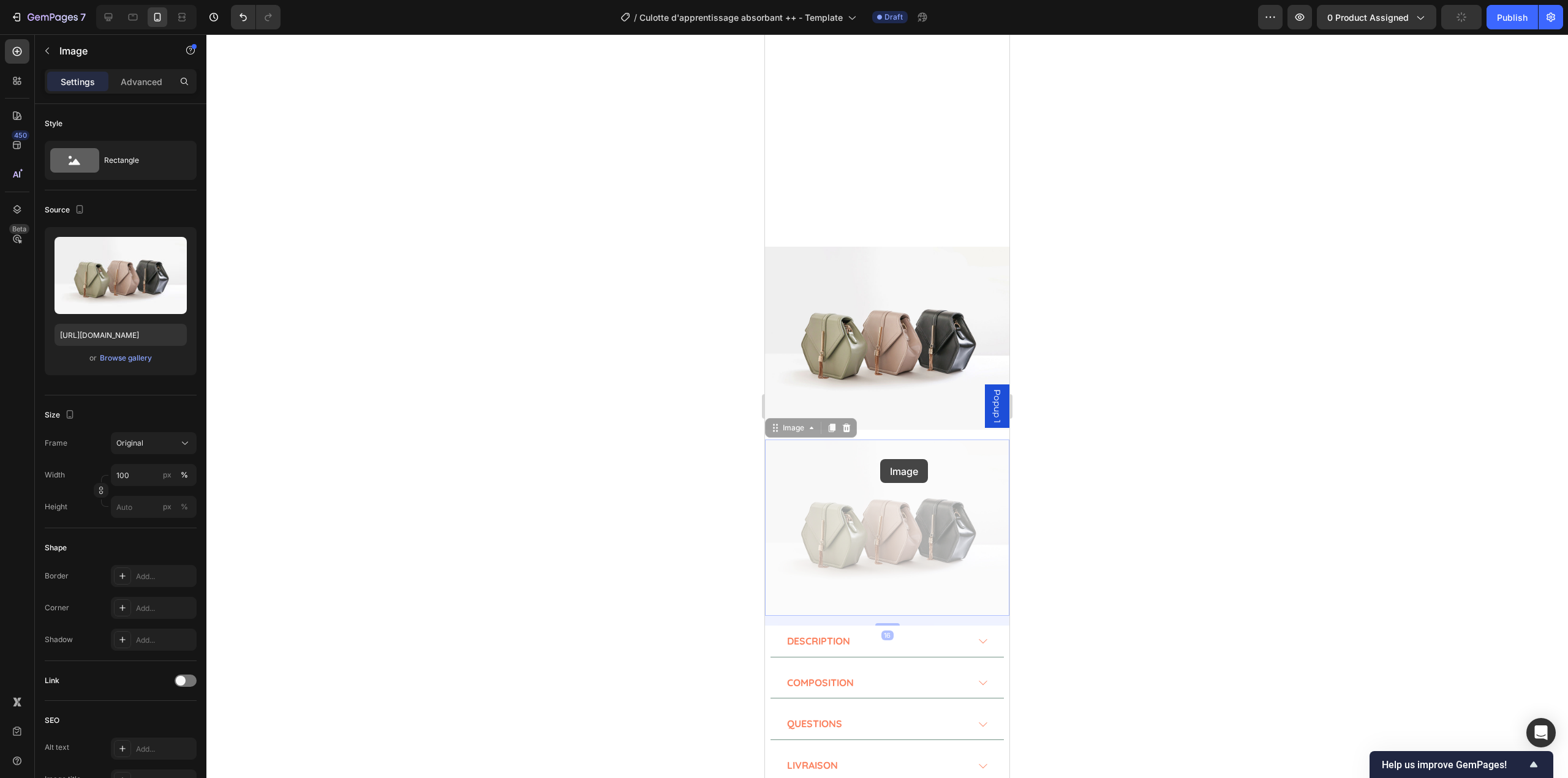
scroll to position [796, 0]
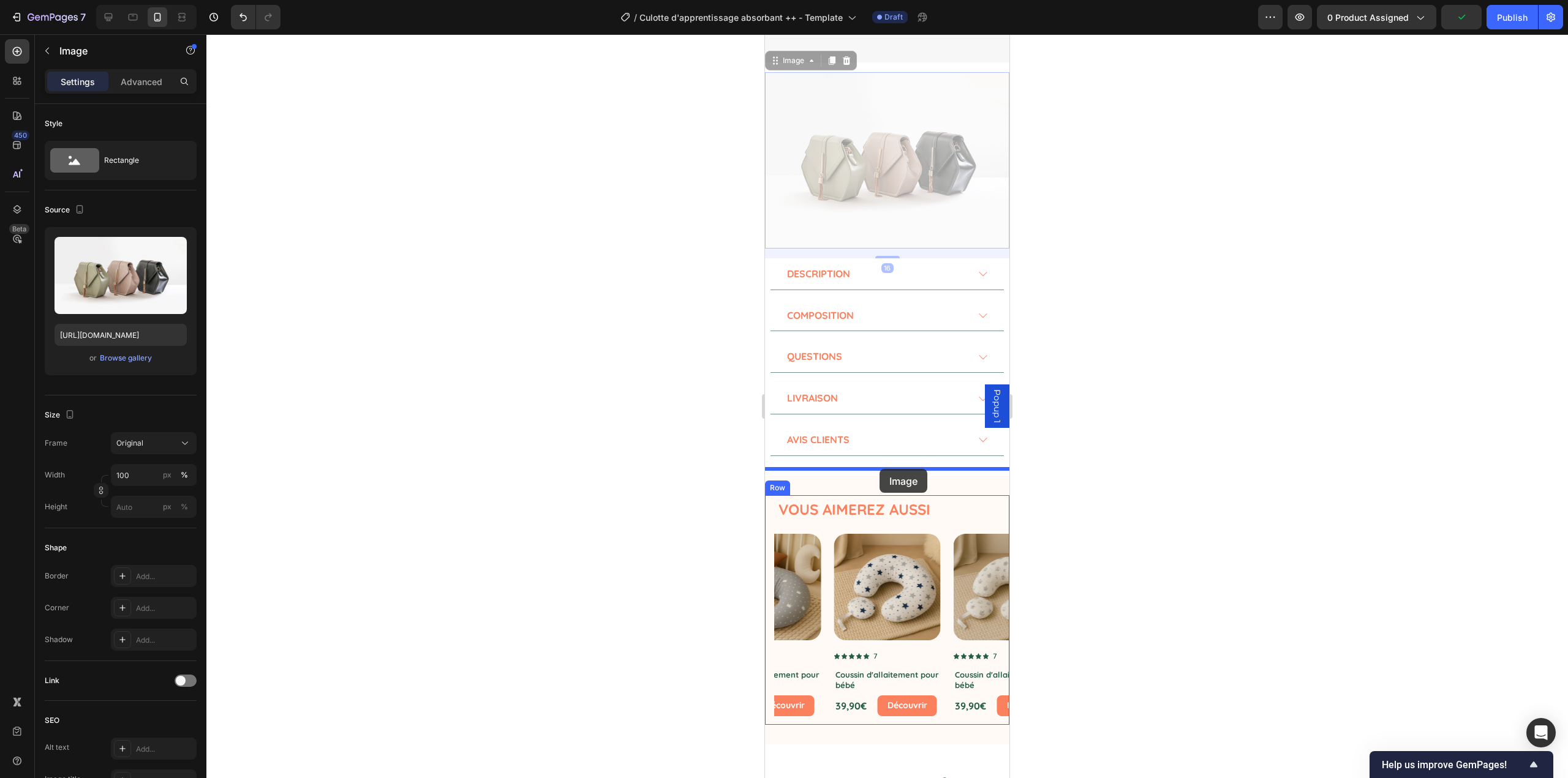
drag, startPoint x: 777, startPoint y: 418, endPoint x: 879, endPoint y: 469, distance: 114.0
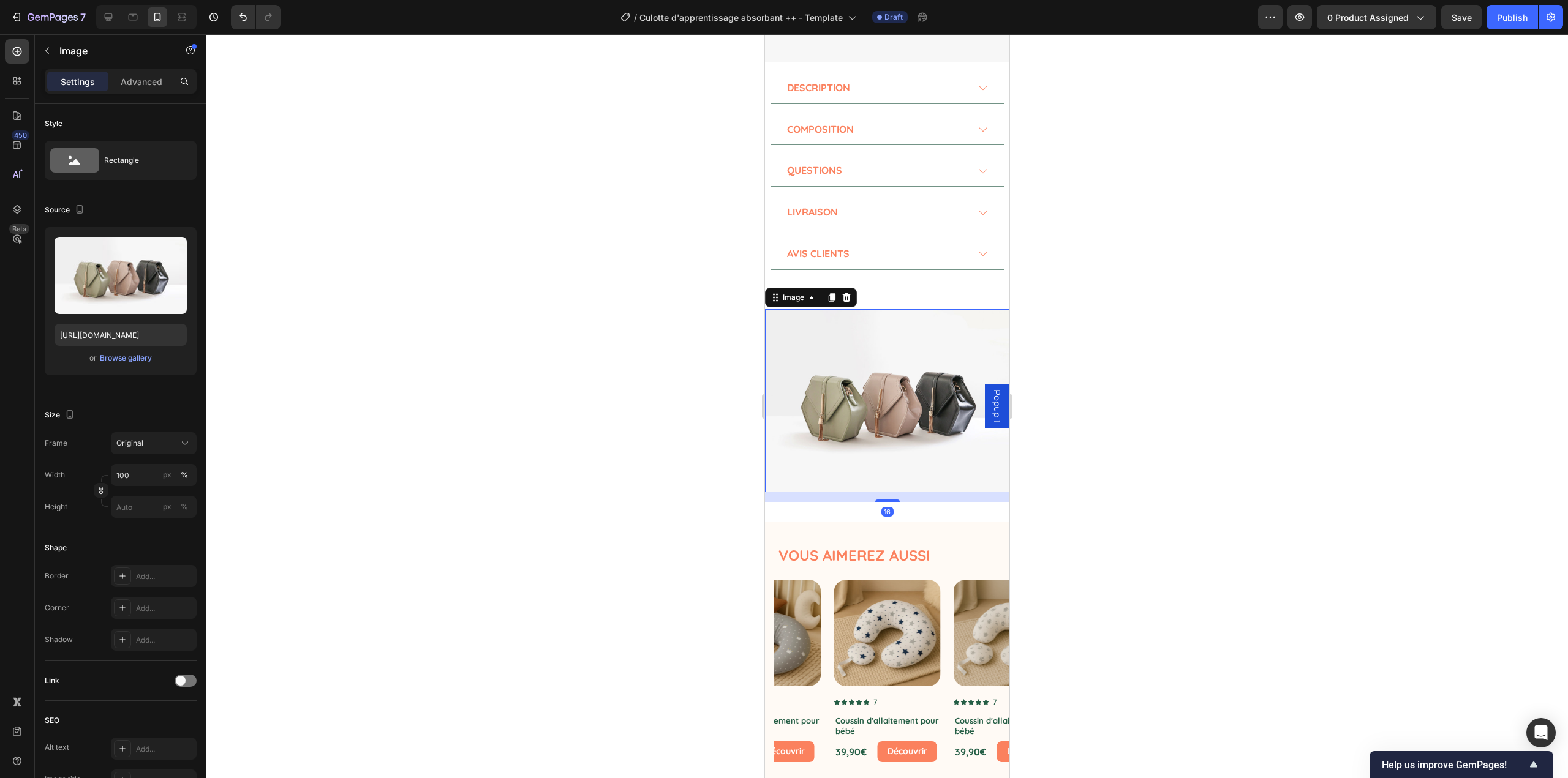
click at [660, 480] on div at bounding box center [887, 407] width 1362 height 744
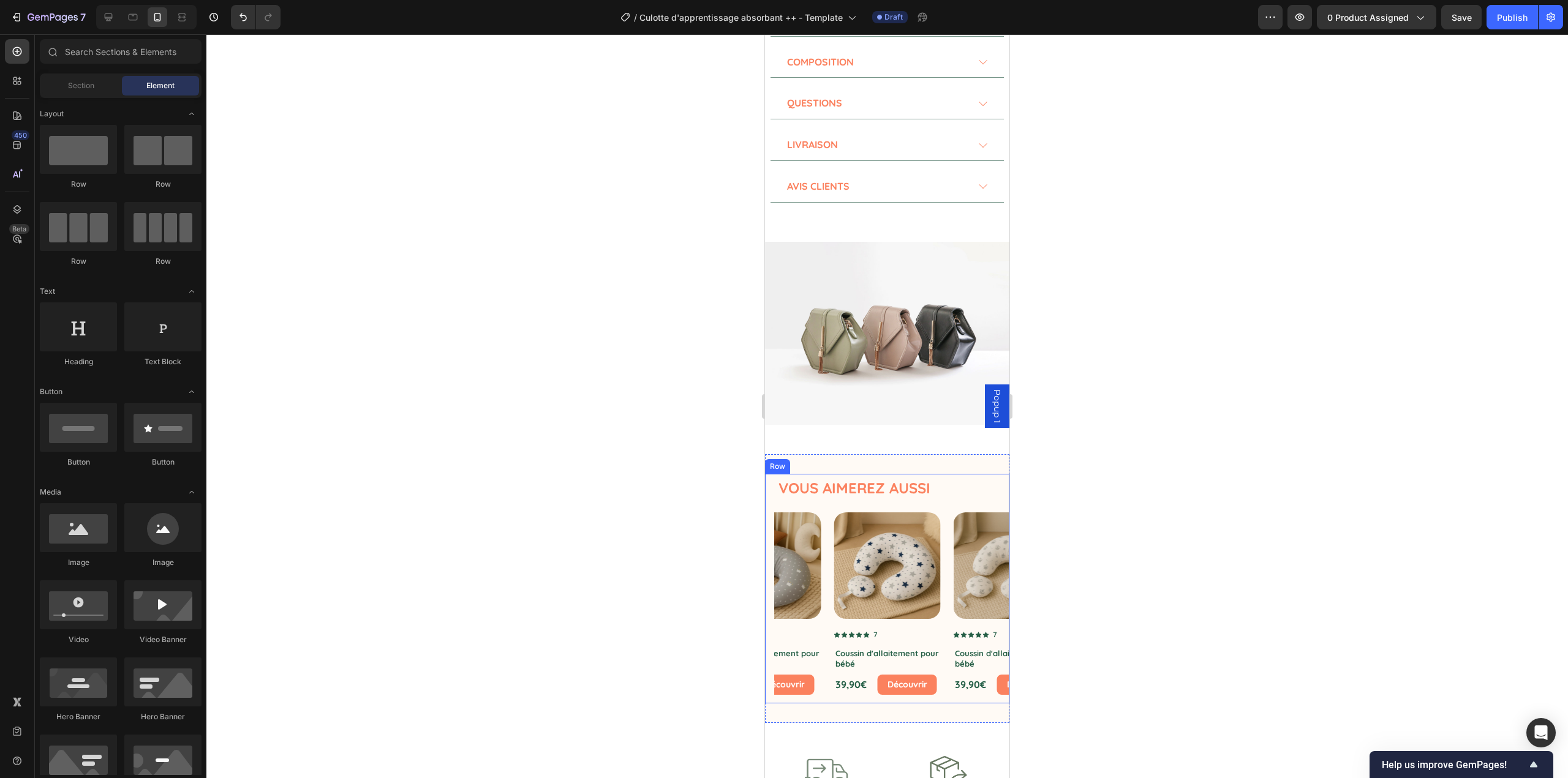
scroll to position [918, 0]
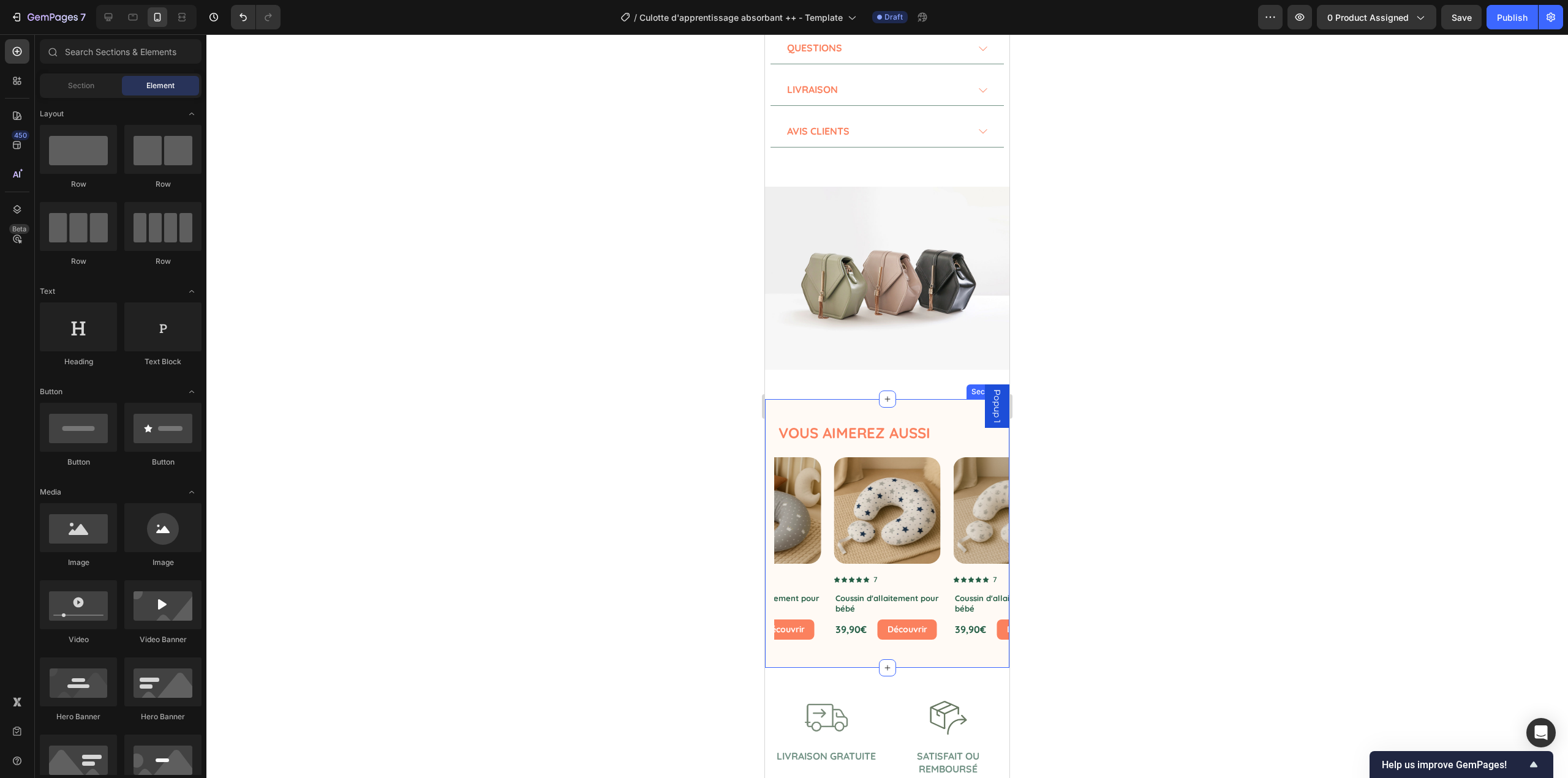
click at [859, 399] on div "Vous aimerez aussi Text Block Product Images Icon Icon Icon Icon Icon Icon List…" at bounding box center [887, 533] width 245 height 269
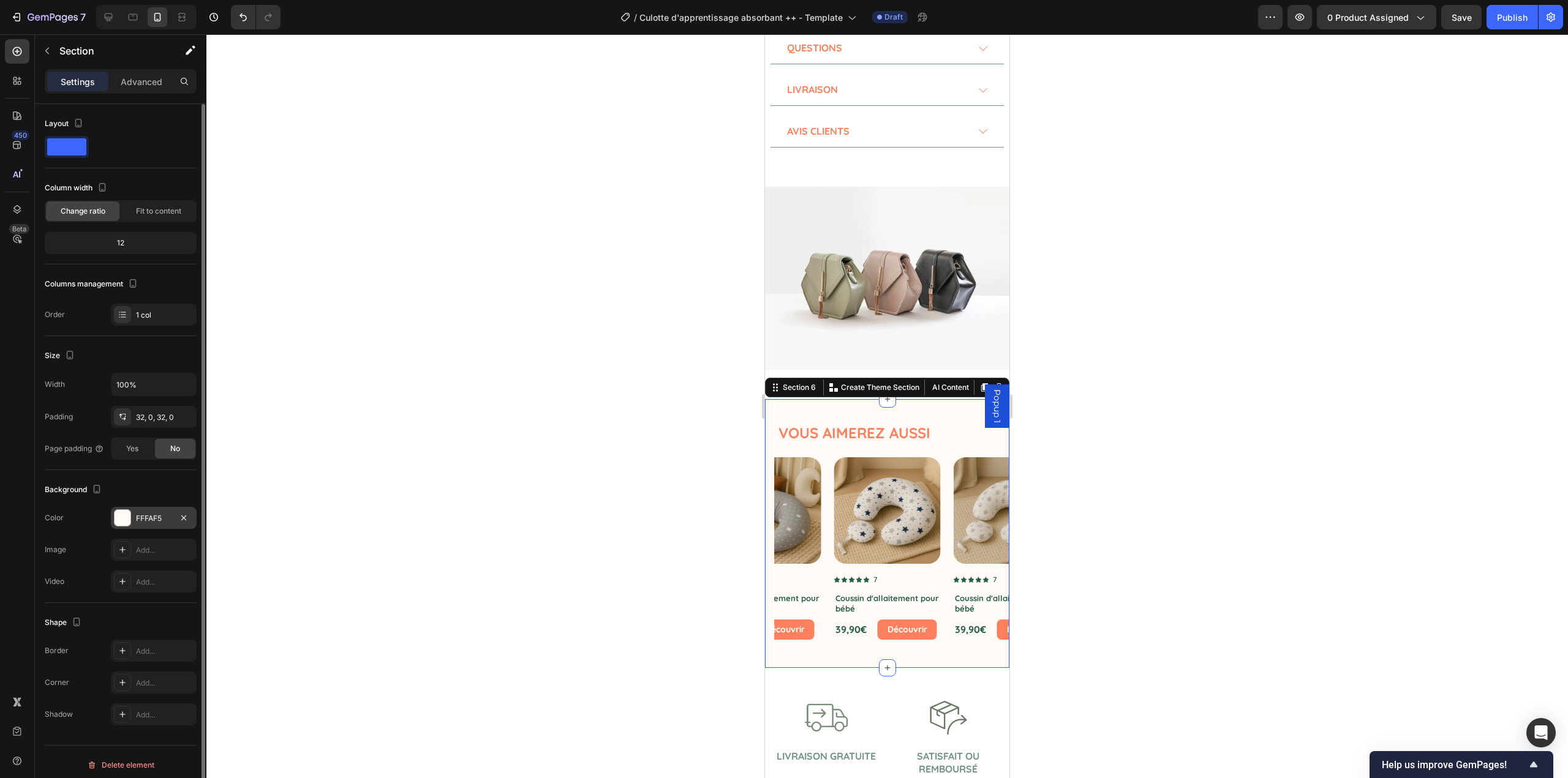
click at [132, 521] on div "FFFAF5" at bounding box center [153, 517] width 86 height 22
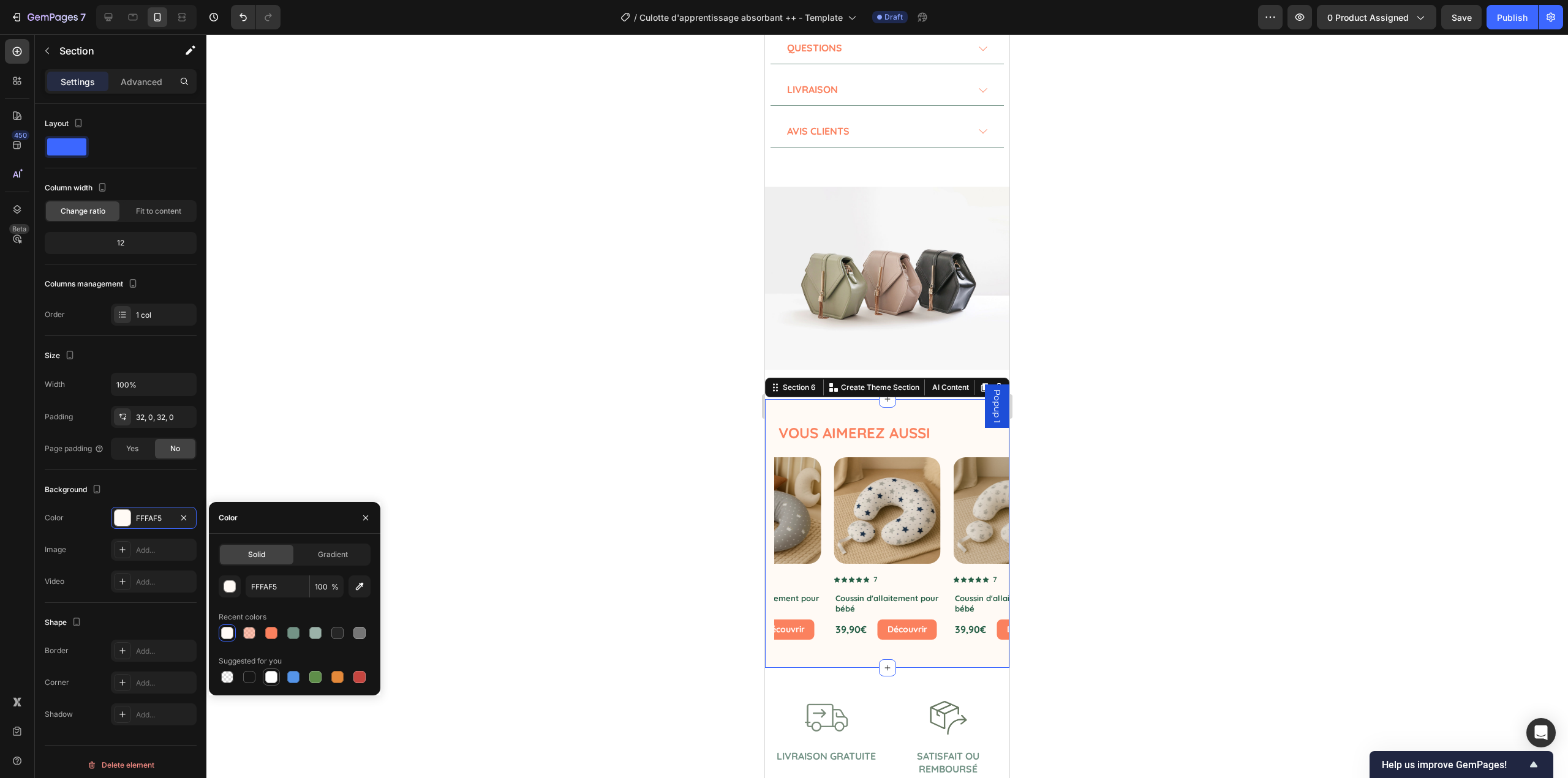
click at [277, 679] on div at bounding box center [271, 677] width 12 height 12
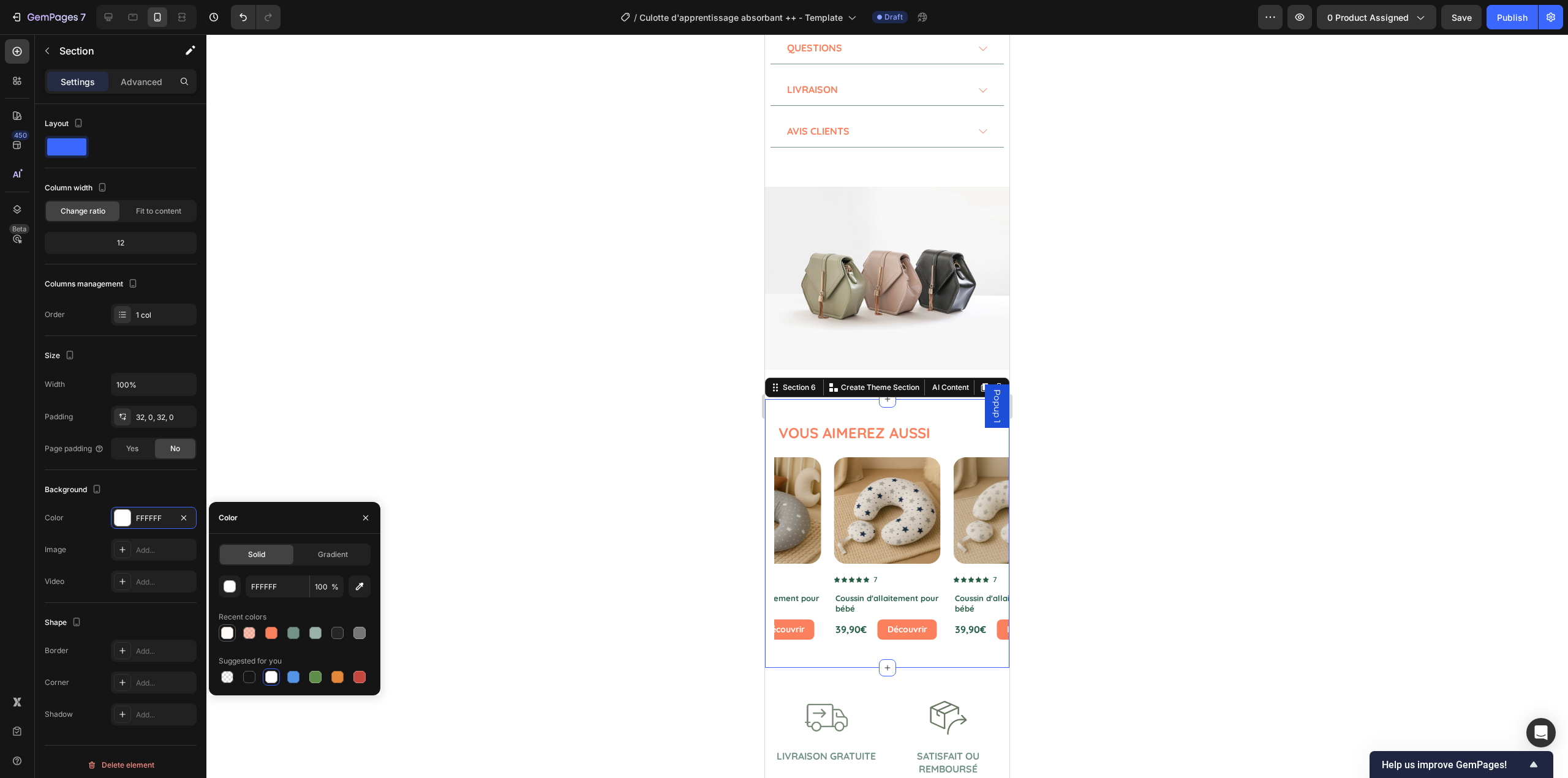
click at [226, 627] on div at bounding box center [227, 633] width 12 height 12
type input "FFFAF5"
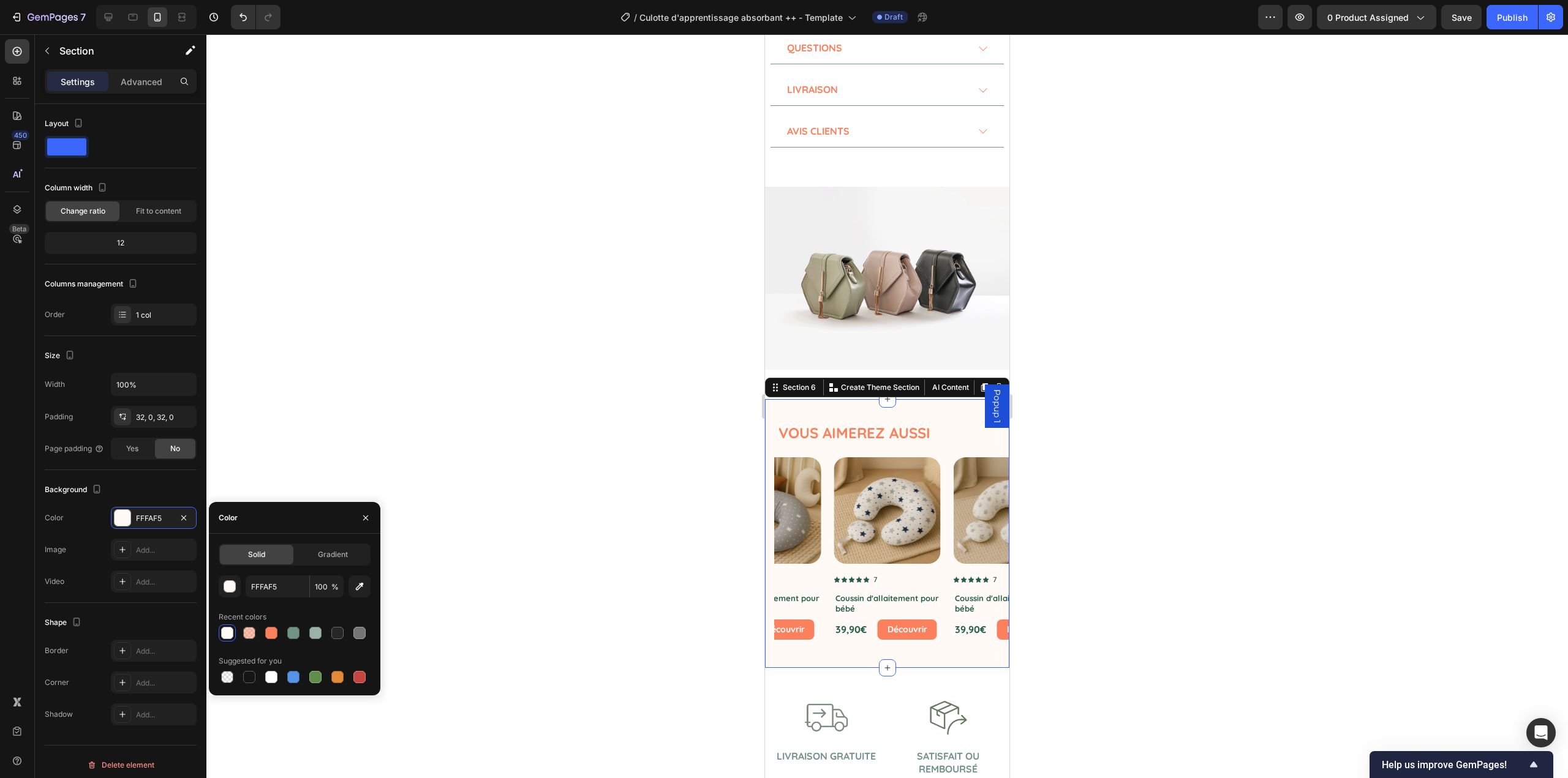
click at [433, 596] on div at bounding box center [887, 407] width 1362 height 744
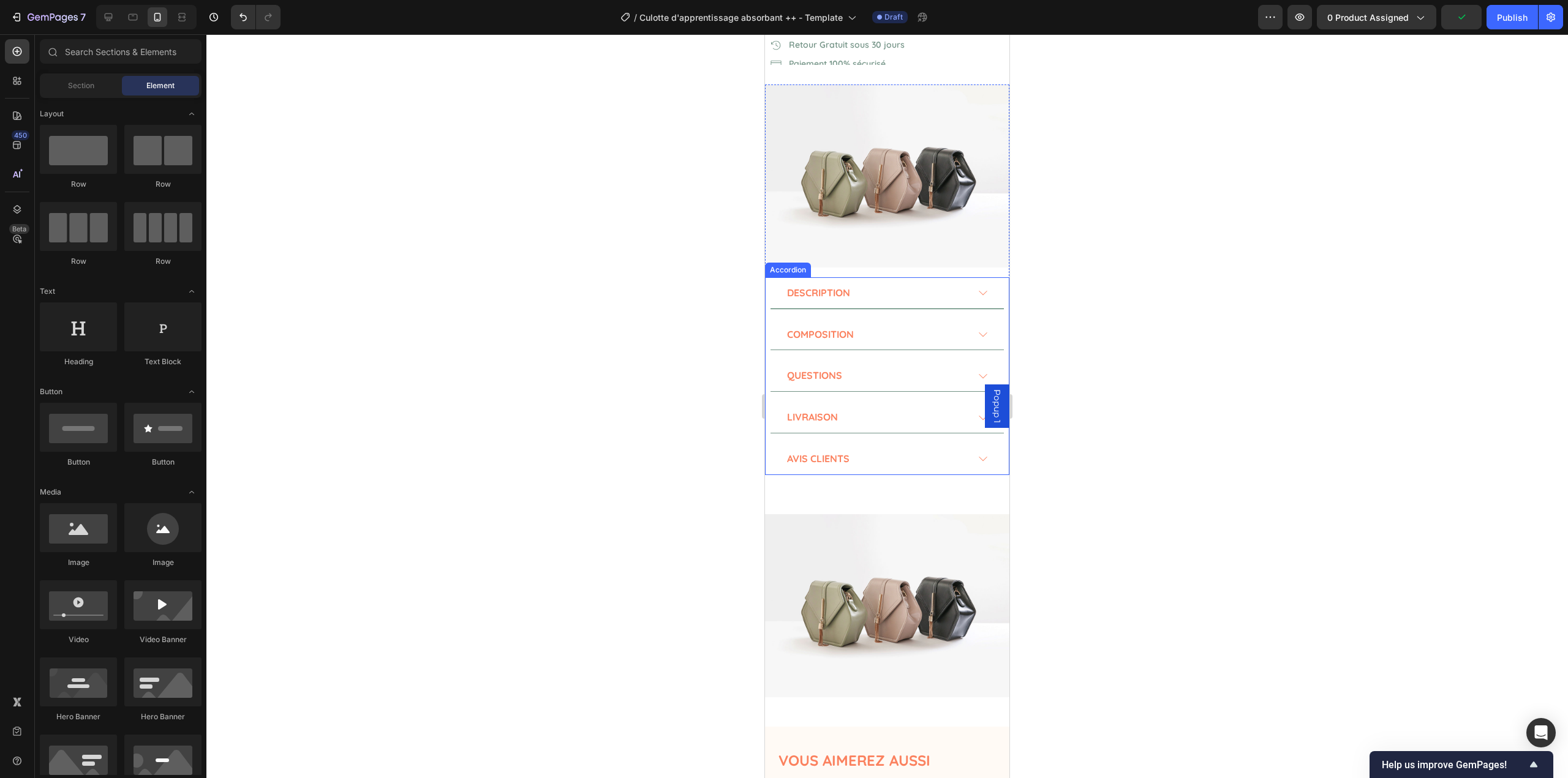
scroll to position [490, 0]
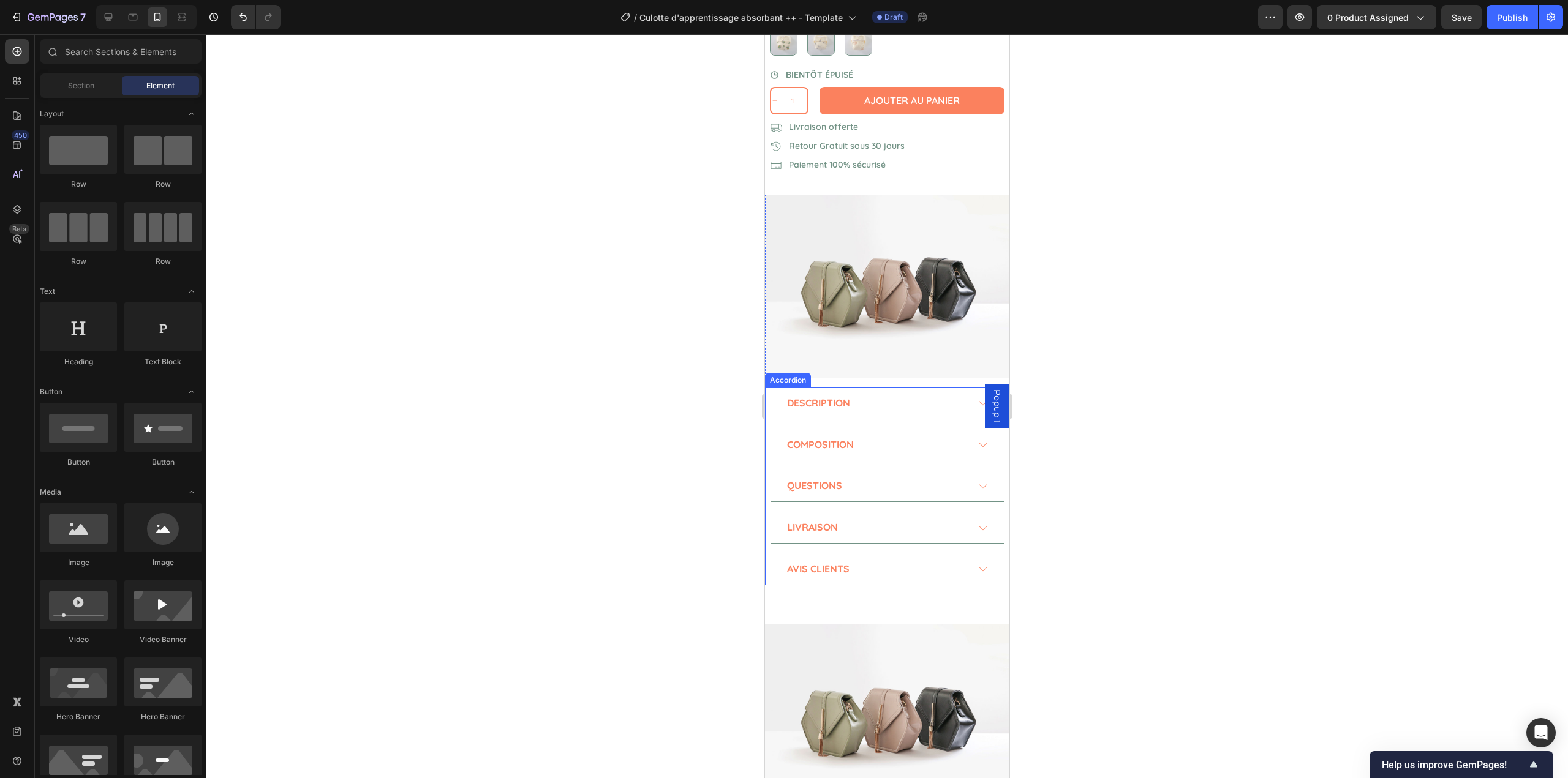
click at [646, 391] on div at bounding box center [887, 407] width 1362 height 744
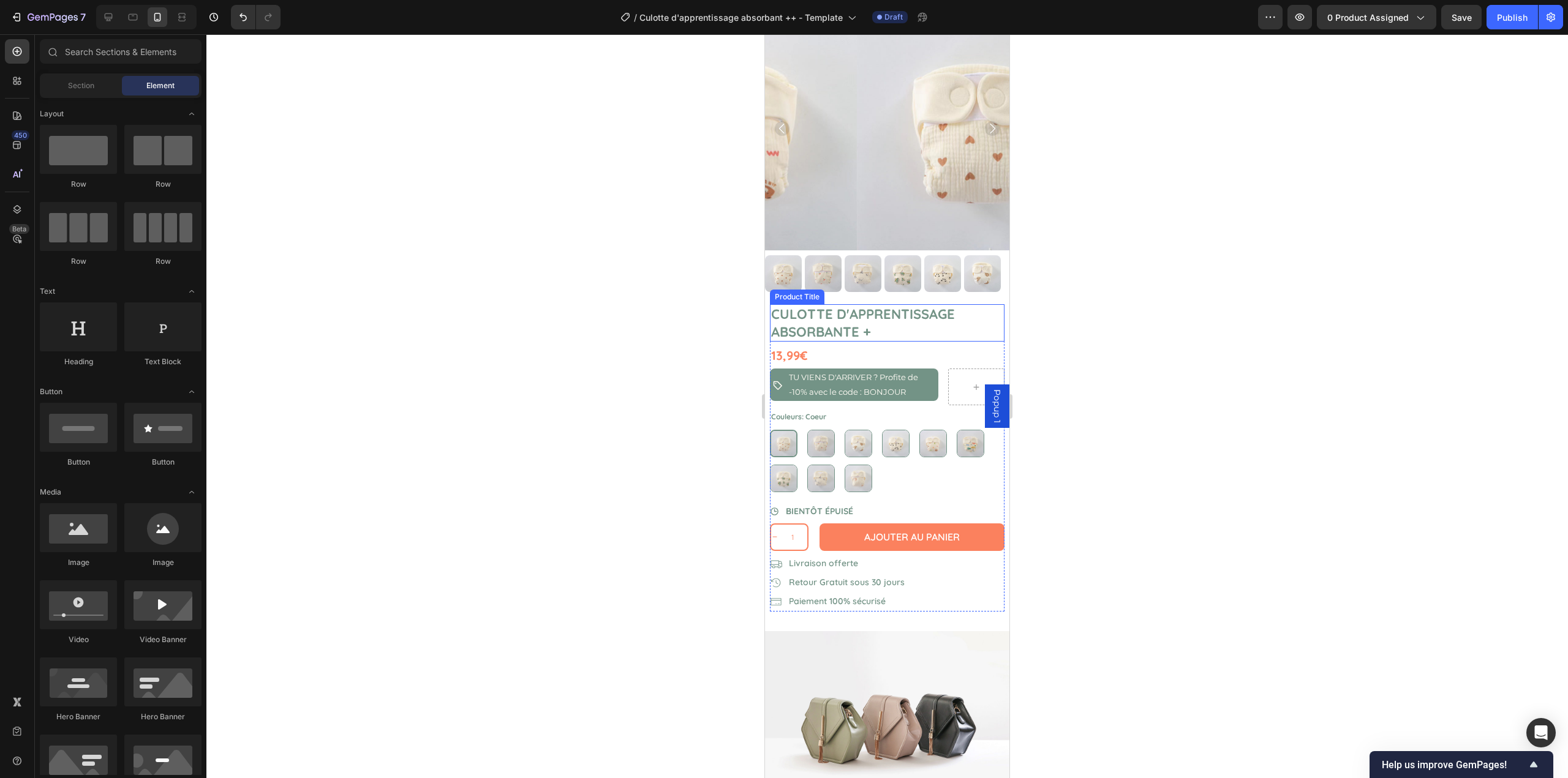
scroll to position [0, 0]
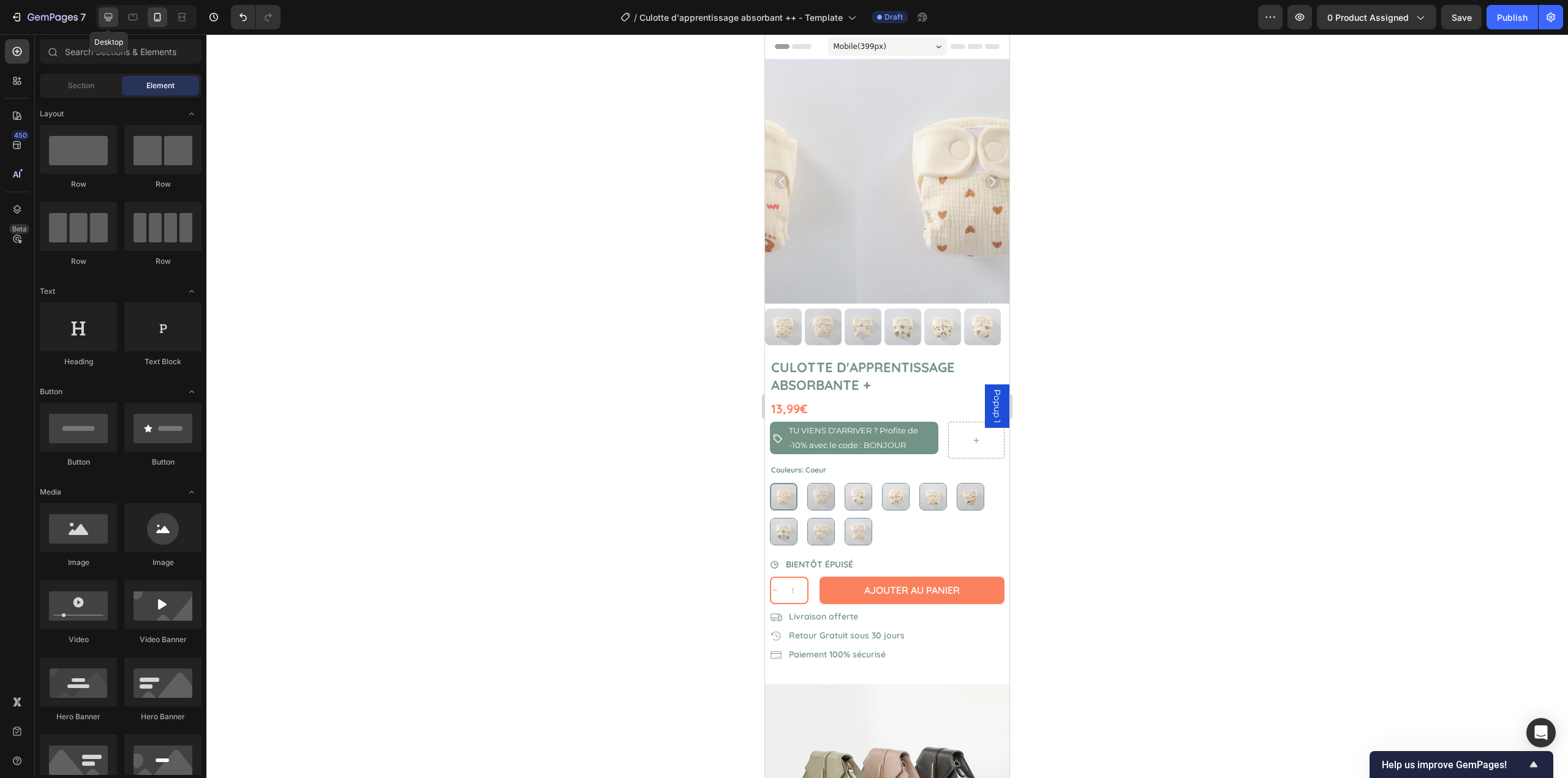
click at [102, 17] on div at bounding box center [108, 17] width 19 height 19
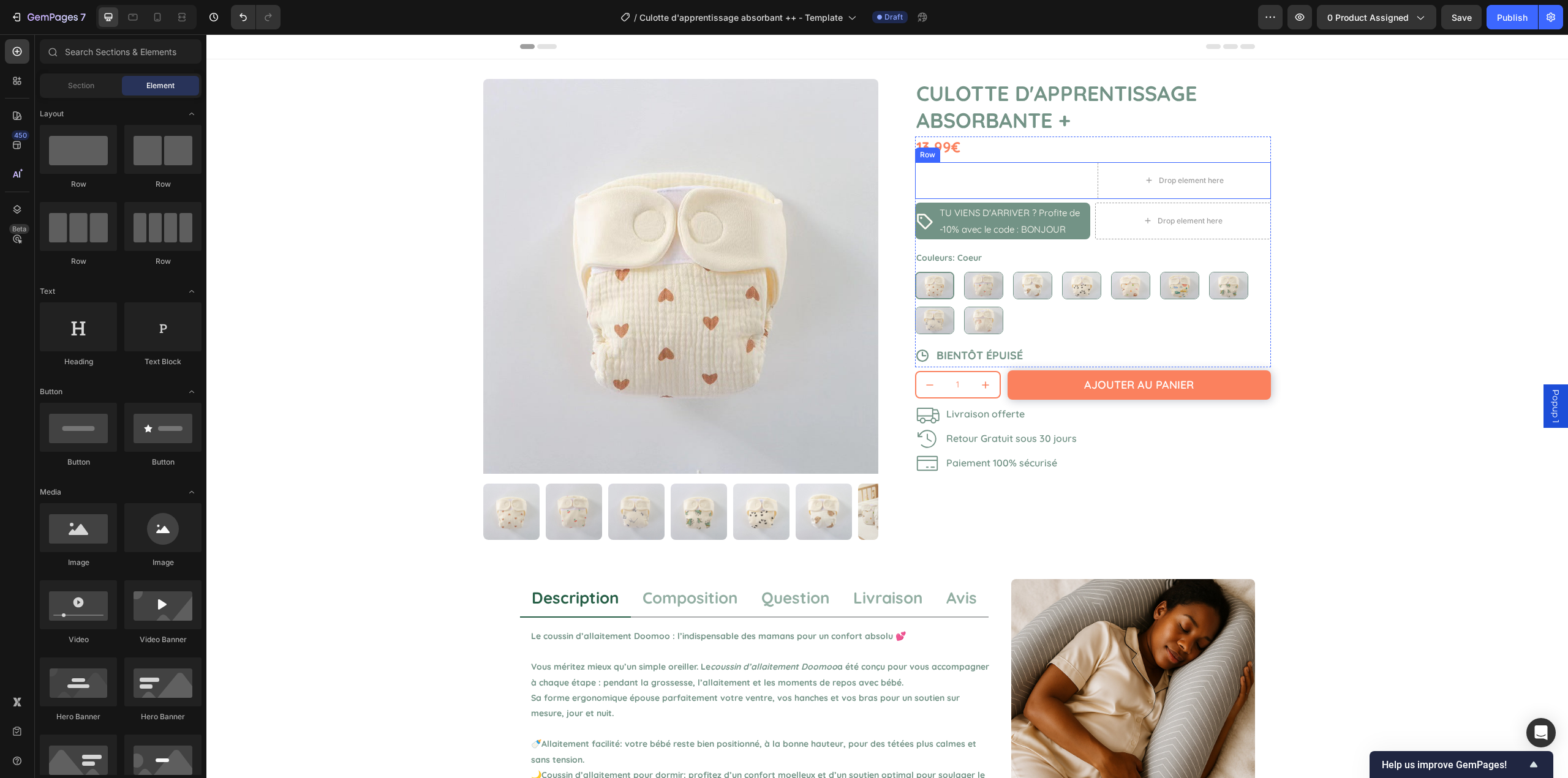
click at [1054, 173] on div "TU VIENS D'ARRIVER ? Profite de -10% avec le code : BONJOUR Item List Row" at bounding box center [1002, 180] width 173 height 37
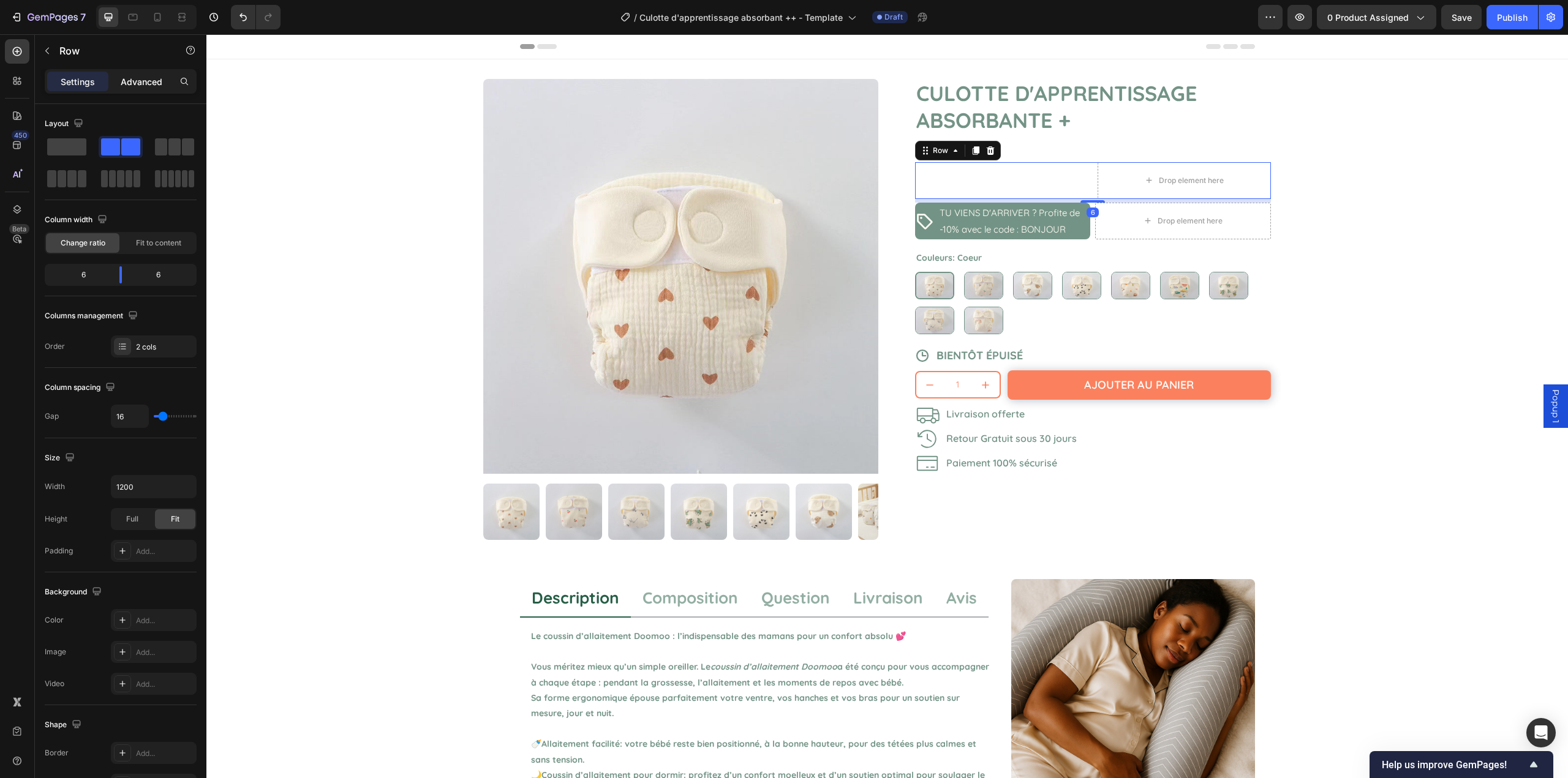
click at [135, 73] on div "Advanced" at bounding box center [141, 81] width 61 height 19
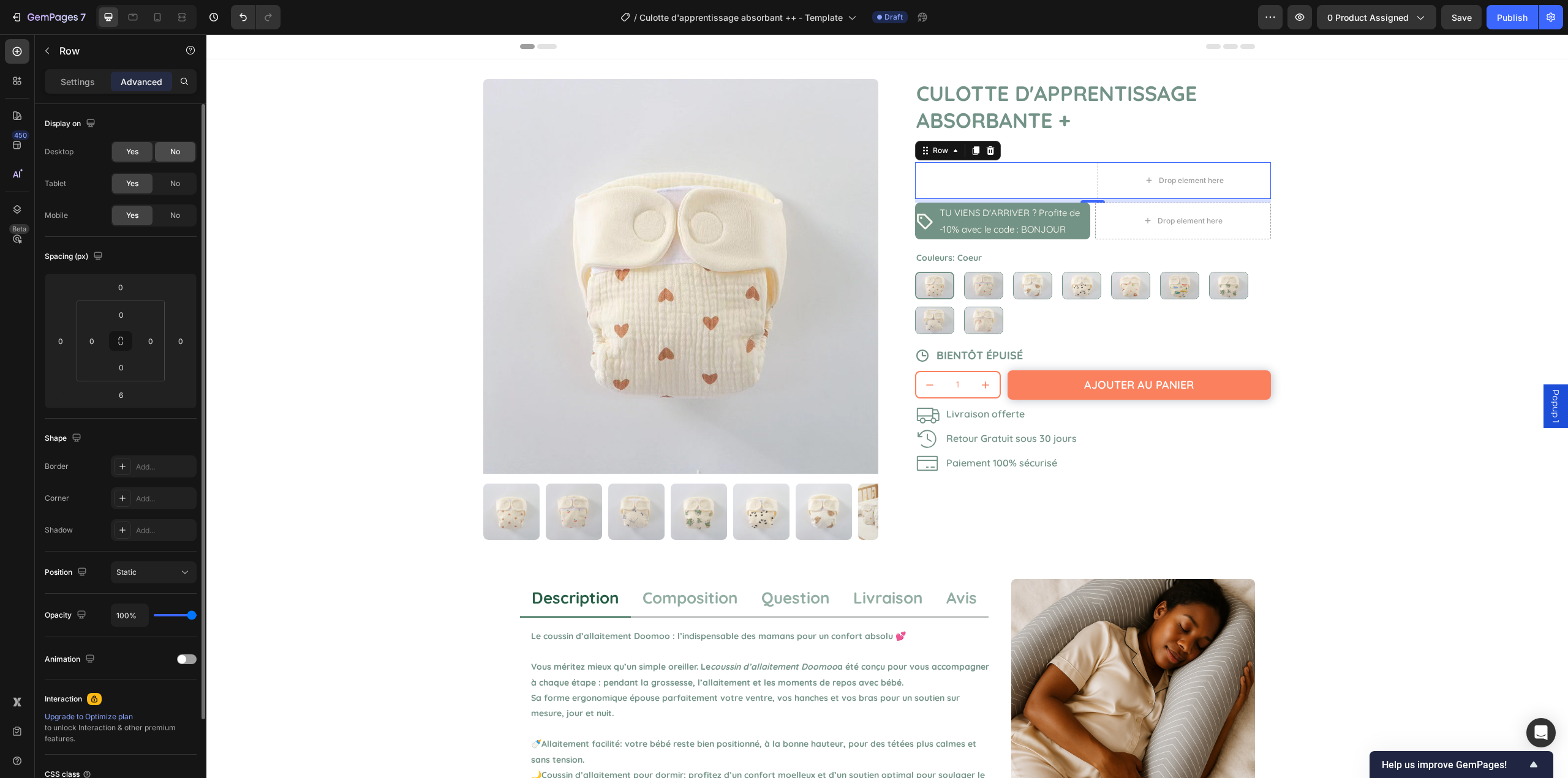
click at [171, 182] on span "No" at bounding box center [175, 184] width 10 height 11
click at [180, 155] on span "No" at bounding box center [175, 152] width 10 height 11
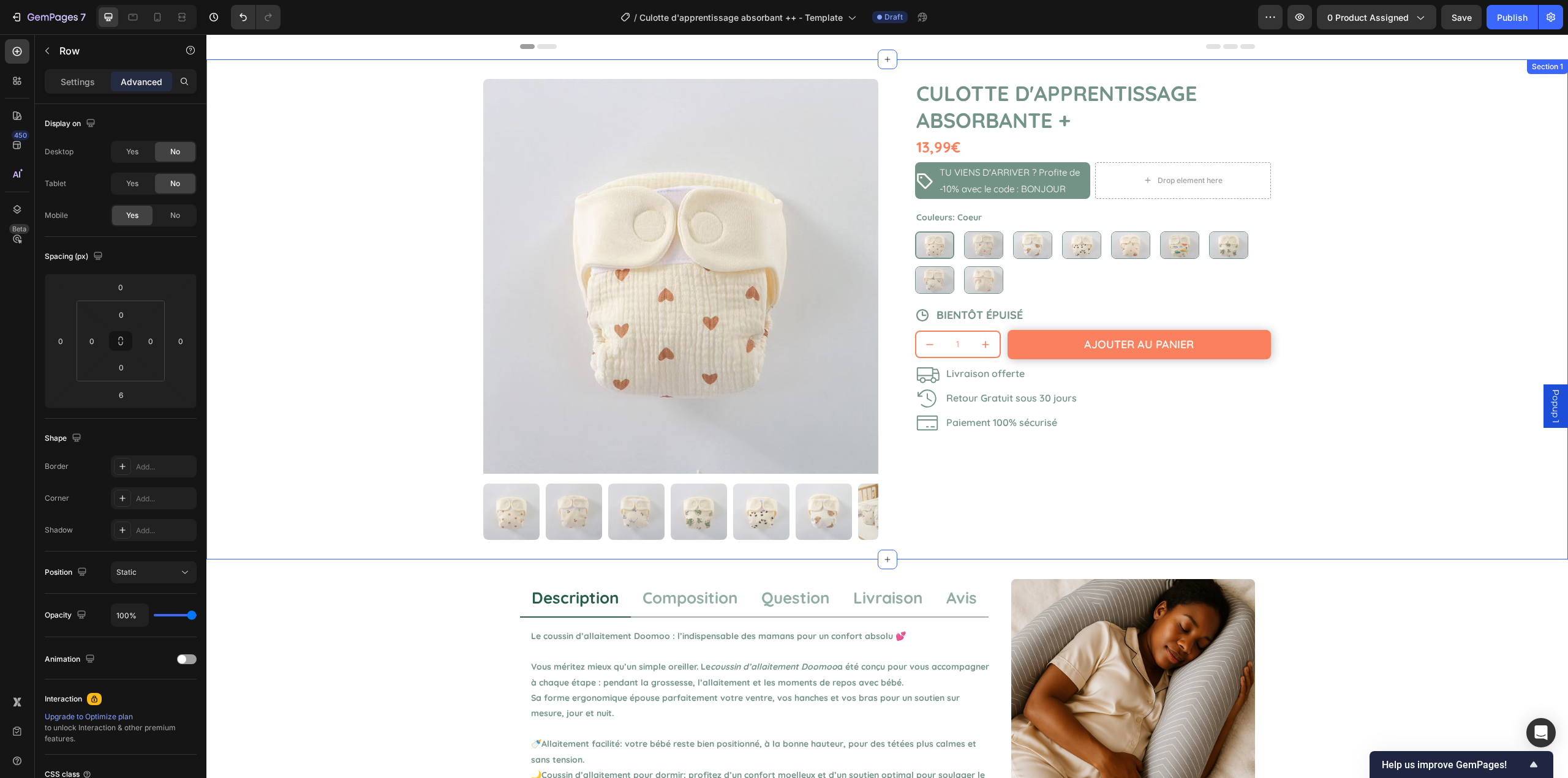
click at [359, 180] on div "Product Images Culotte d'apprentissage absorbante + Product Title 13,99€ Produc…" at bounding box center [887, 310] width 1362 height 500
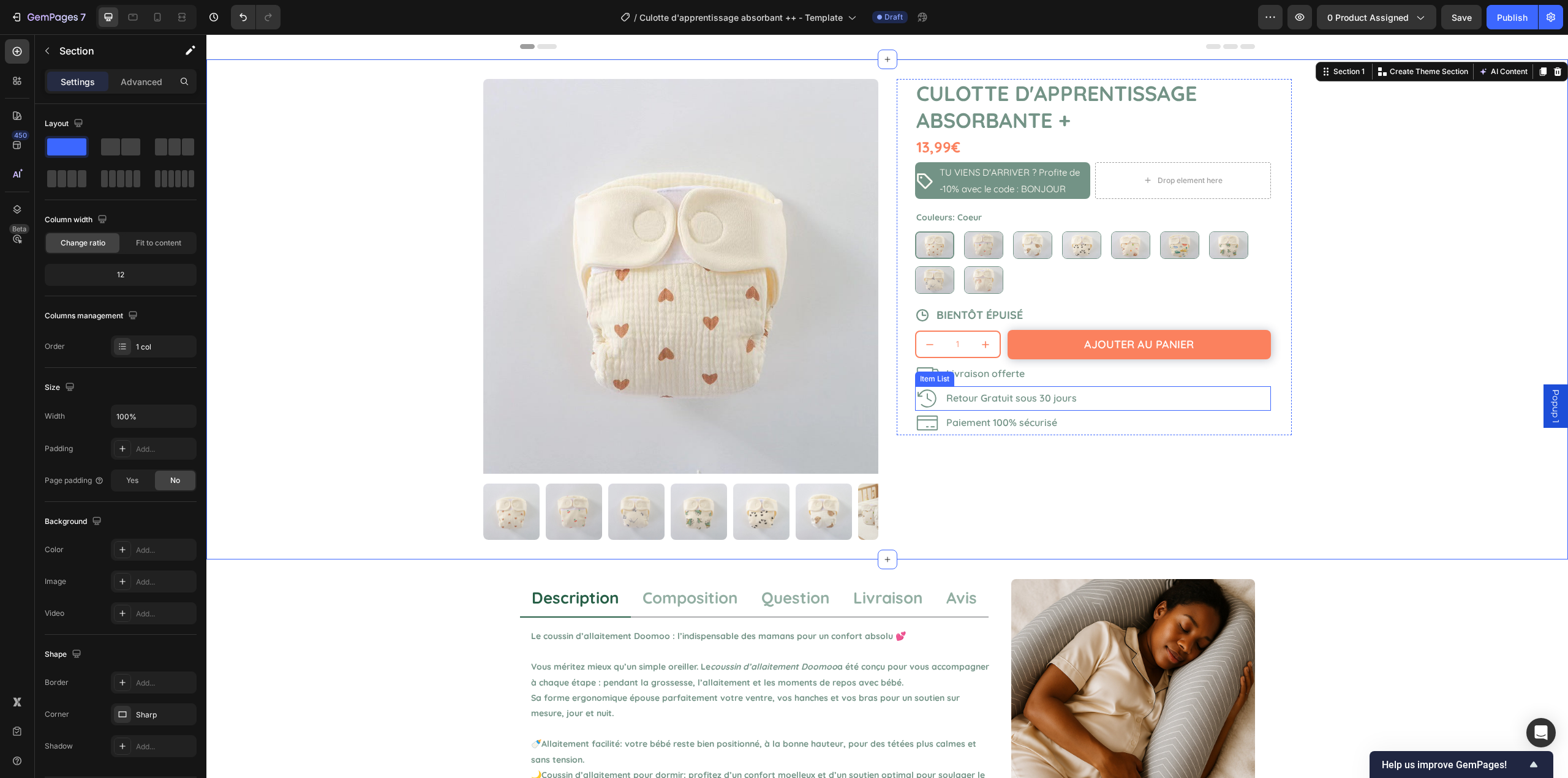
click at [924, 383] on div "Item List" at bounding box center [935, 379] width 39 height 14
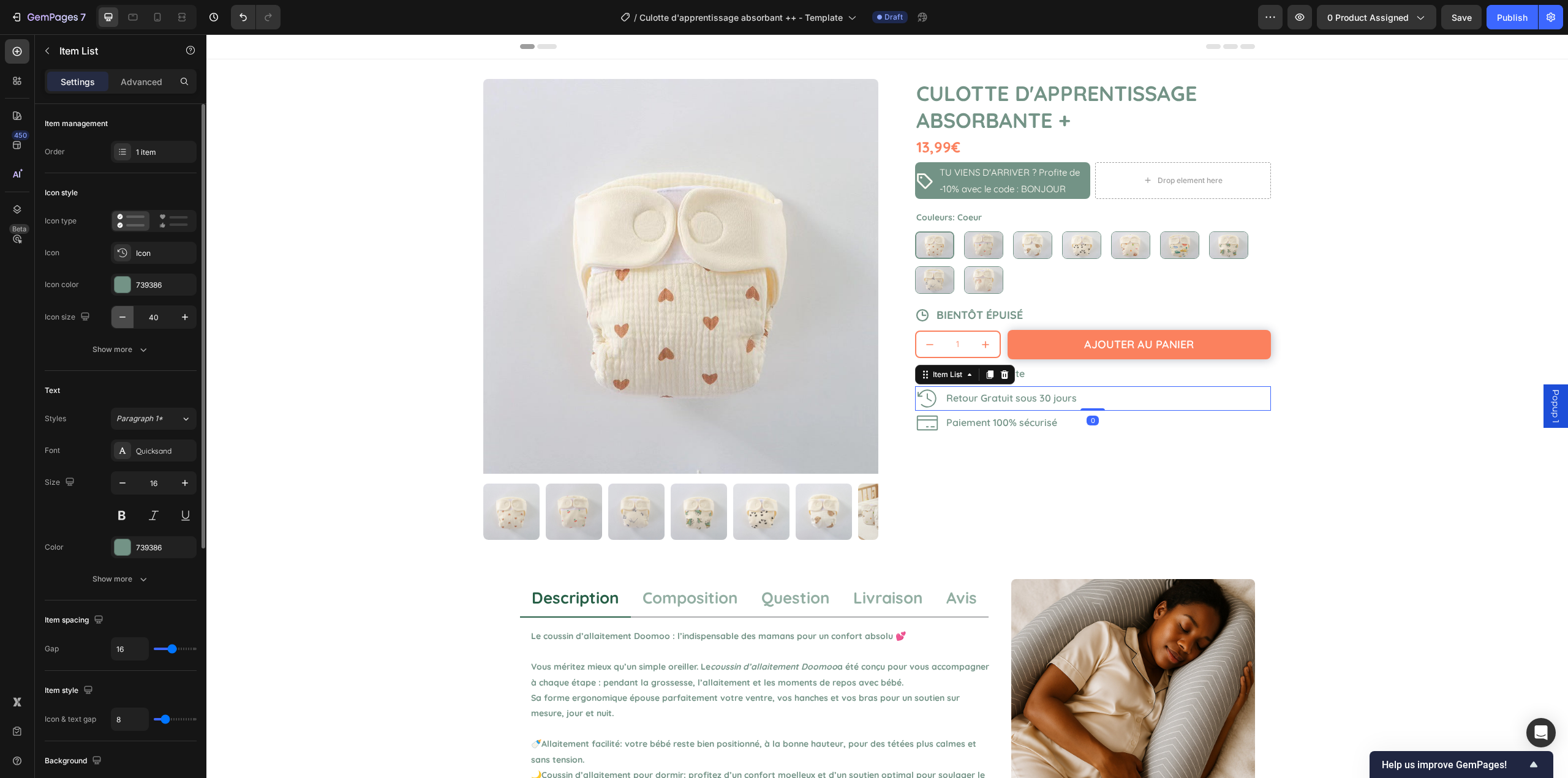
click at [112, 317] on button "button" at bounding box center [122, 317] width 22 height 22
click at [116, 317] on button "button" at bounding box center [122, 317] width 22 height 22
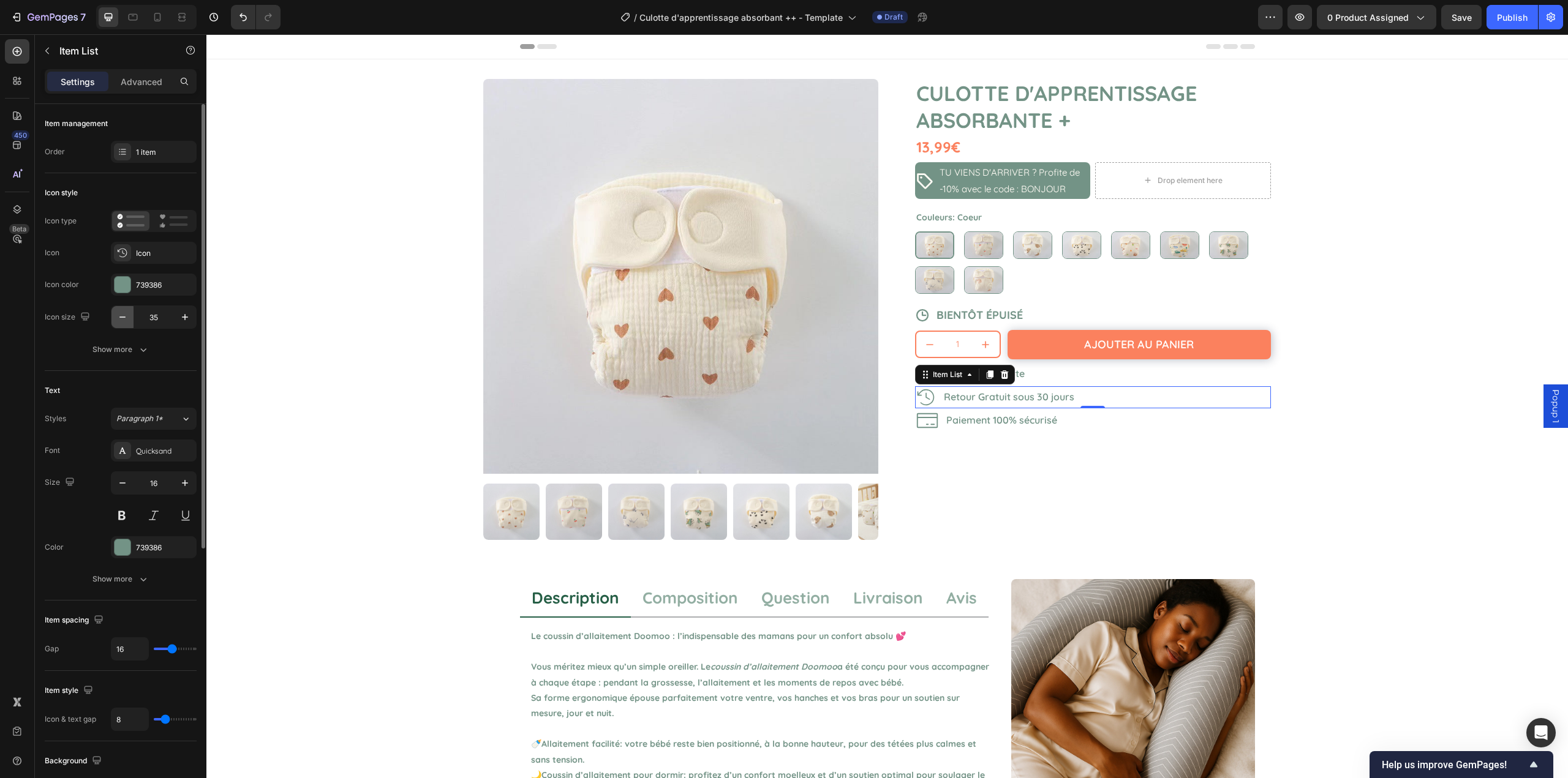
click at [118, 317] on icon "button" at bounding box center [122, 317] width 12 height 12
click at [118, 318] on icon "button" at bounding box center [122, 317] width 12 height 12
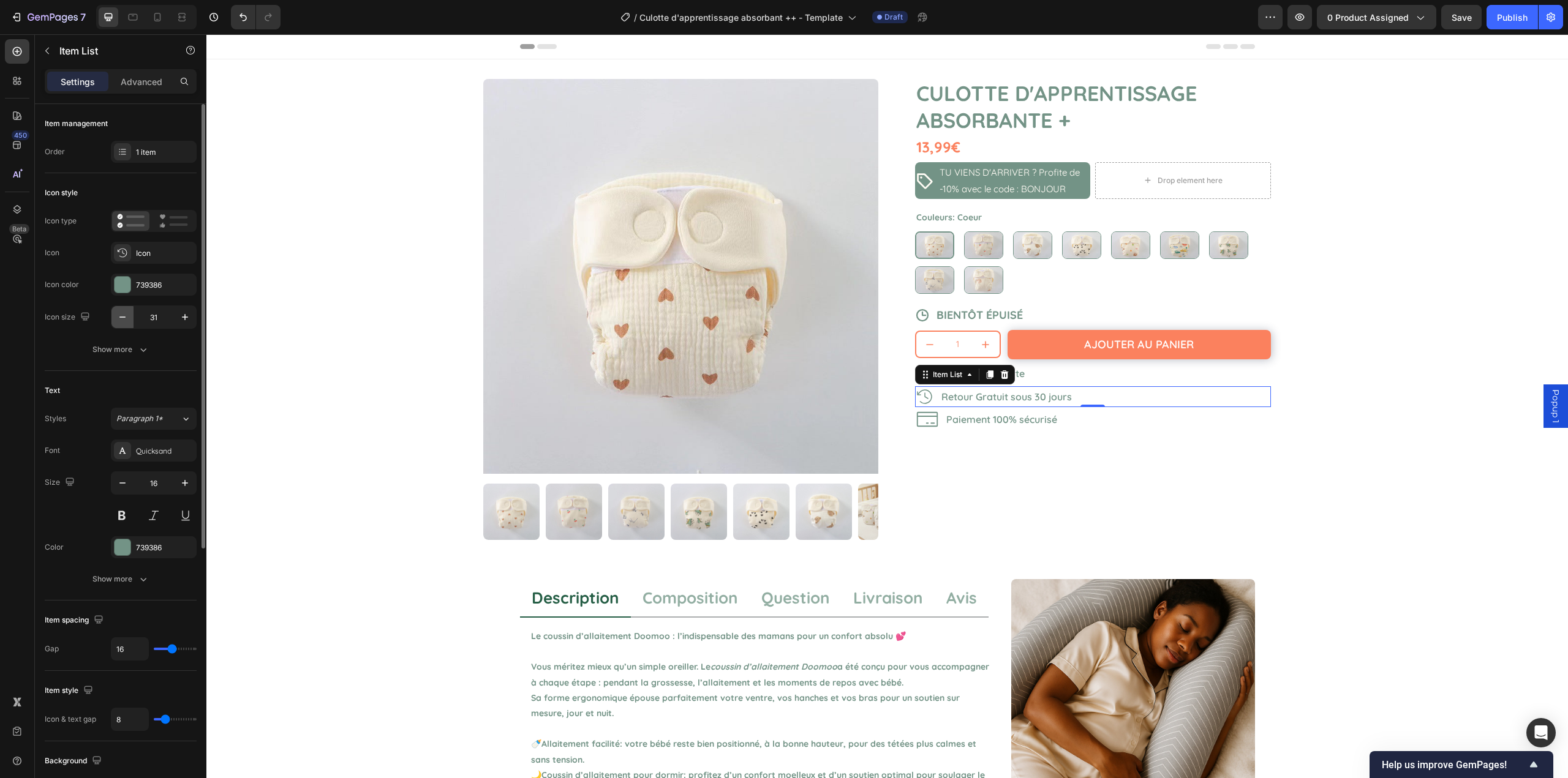
type input "30"
click at [967, 400] on p "Retour Gratuit sous 30 jours" at bounding box center [1005, 397] width 131 height 18
click at [926, 413] on icon at bounding box center [927, 419] width 21 height 14
click at [116, 317] on button "button" at bounding box center [122, 317] width 22 height 22
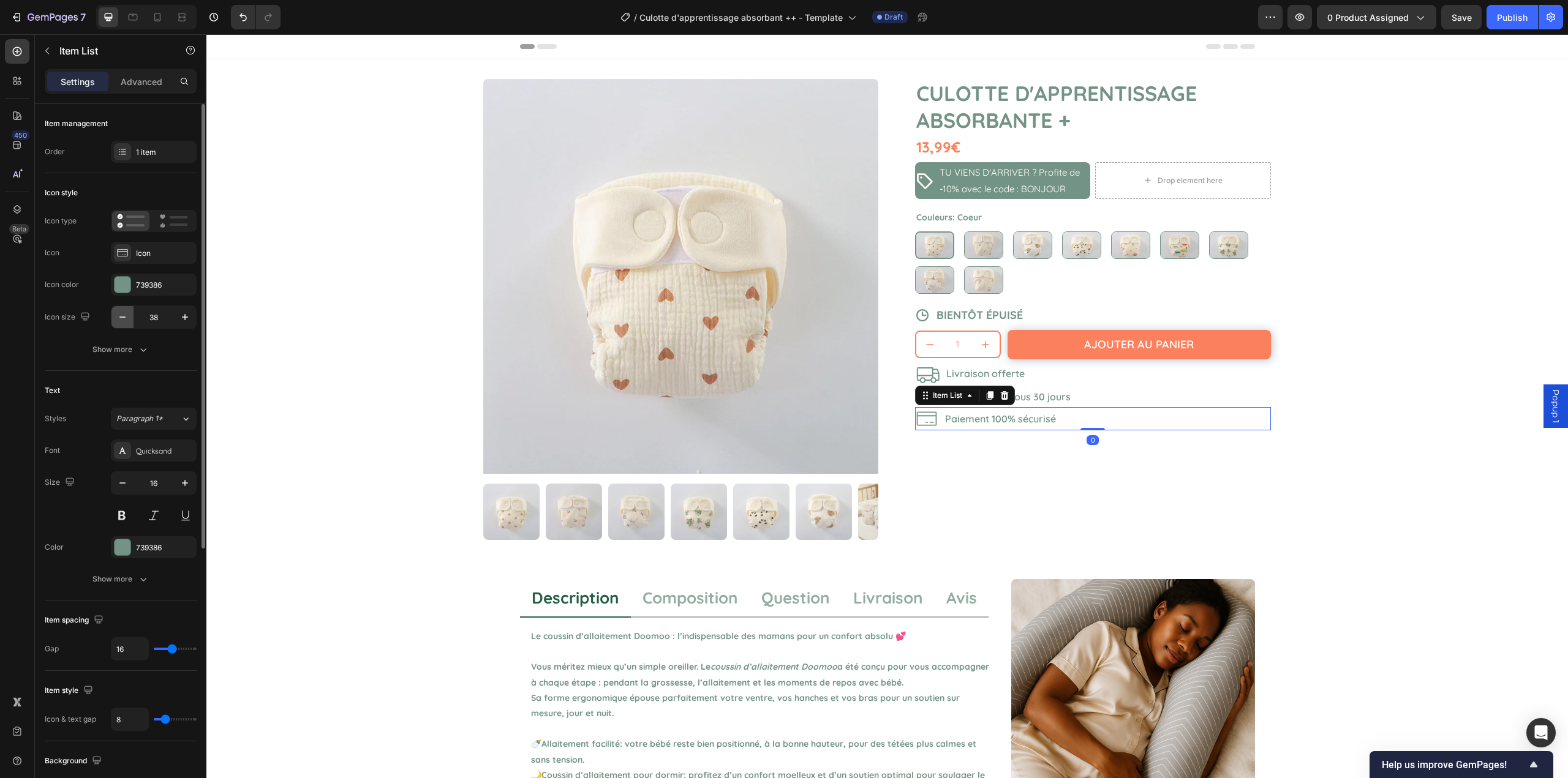
click at [116, 317] on button "button" at bounding box center [122, 317] width 22 height 22
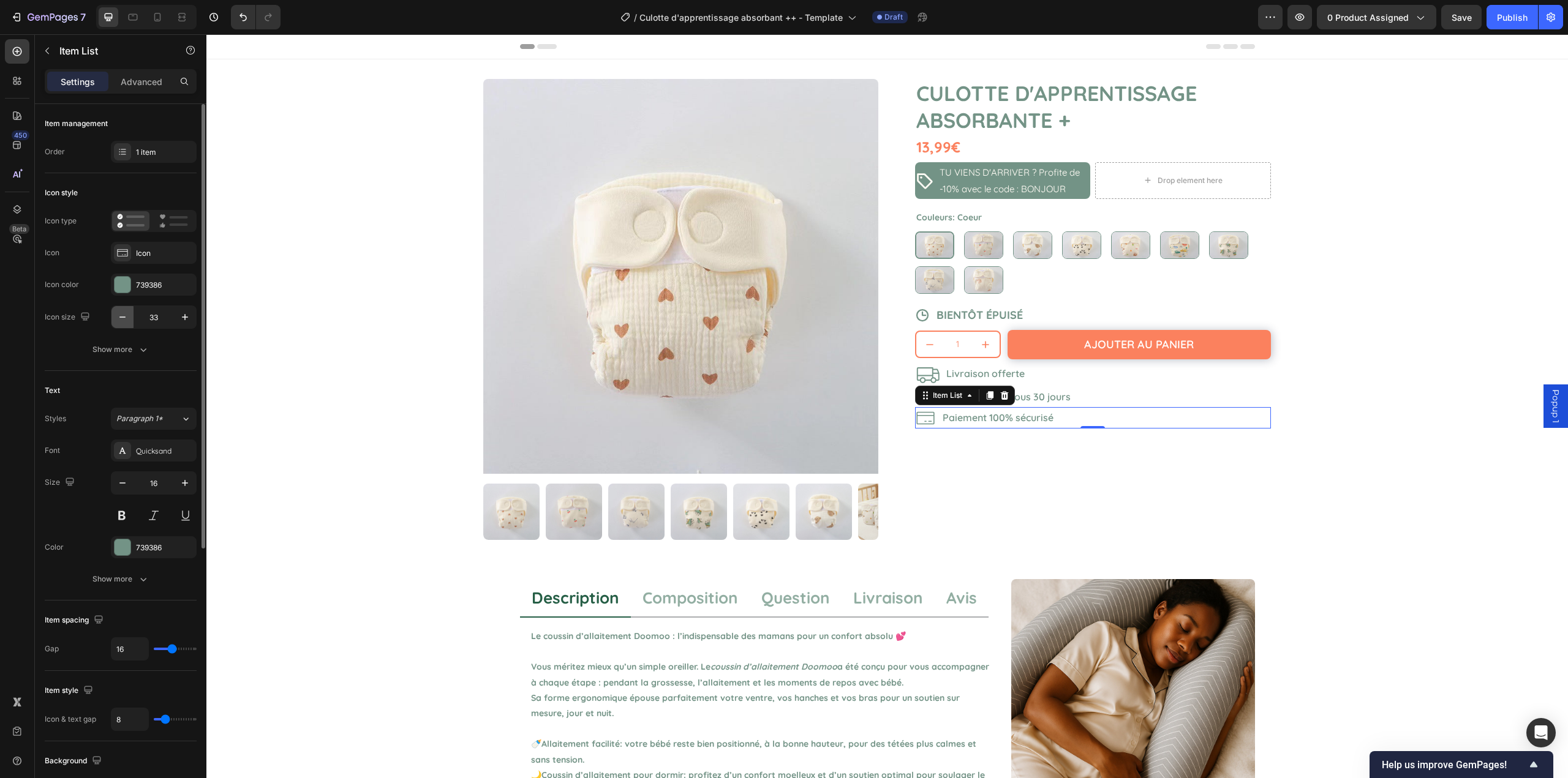
click at [116, 317] on button "button" at bounding box center [122, 317] width 22 height 22
type input "30"
click at [918, 374] on icon at bounding box center [928, 374] width 25 height 25
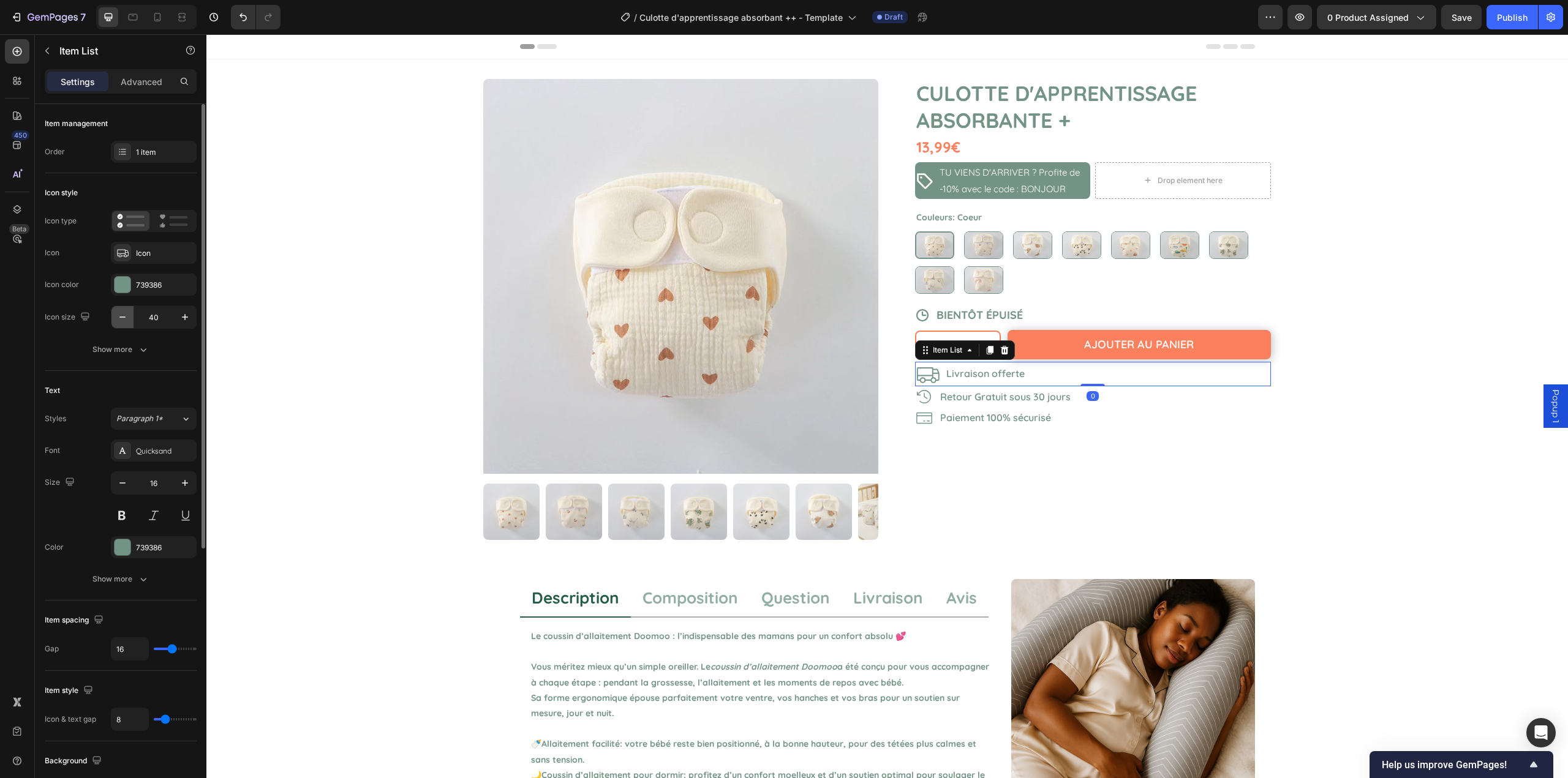
click at [123, 319] on icon "button" at bounding box center [122, 317] width 12 height 12
click at [122, 319] on icon "button" at bounding box center [122, 317] width 12 height 12
click at [121, 319] on icon "button" at bounding box center [122, 317] width 12 height 12
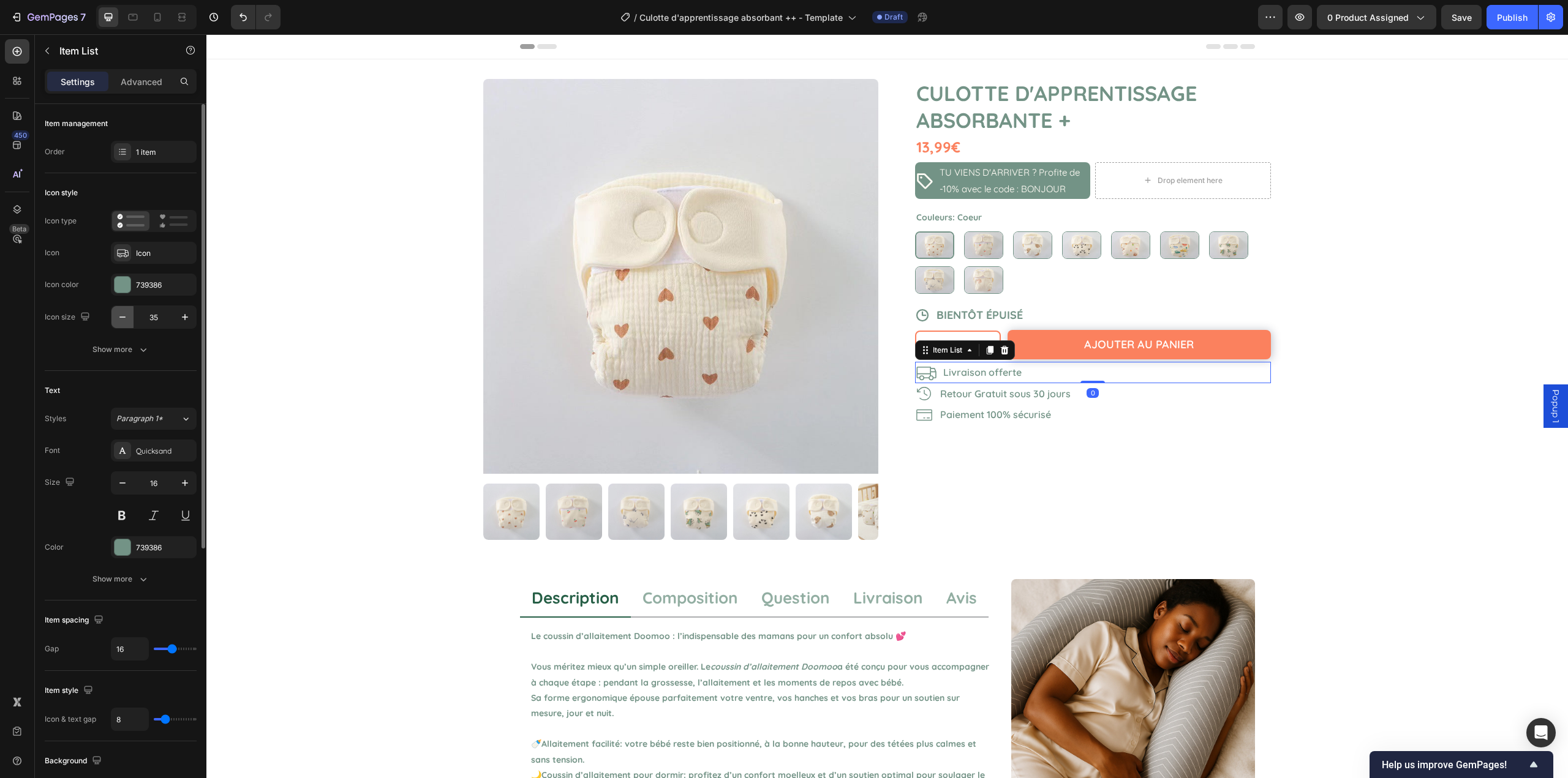
click at [121, 319] on icon "button" at bounding box center [122, 317] width 12 height 12
click at [120, 319] on icon "button" at bounding box center [122, 317] width 12 height 12
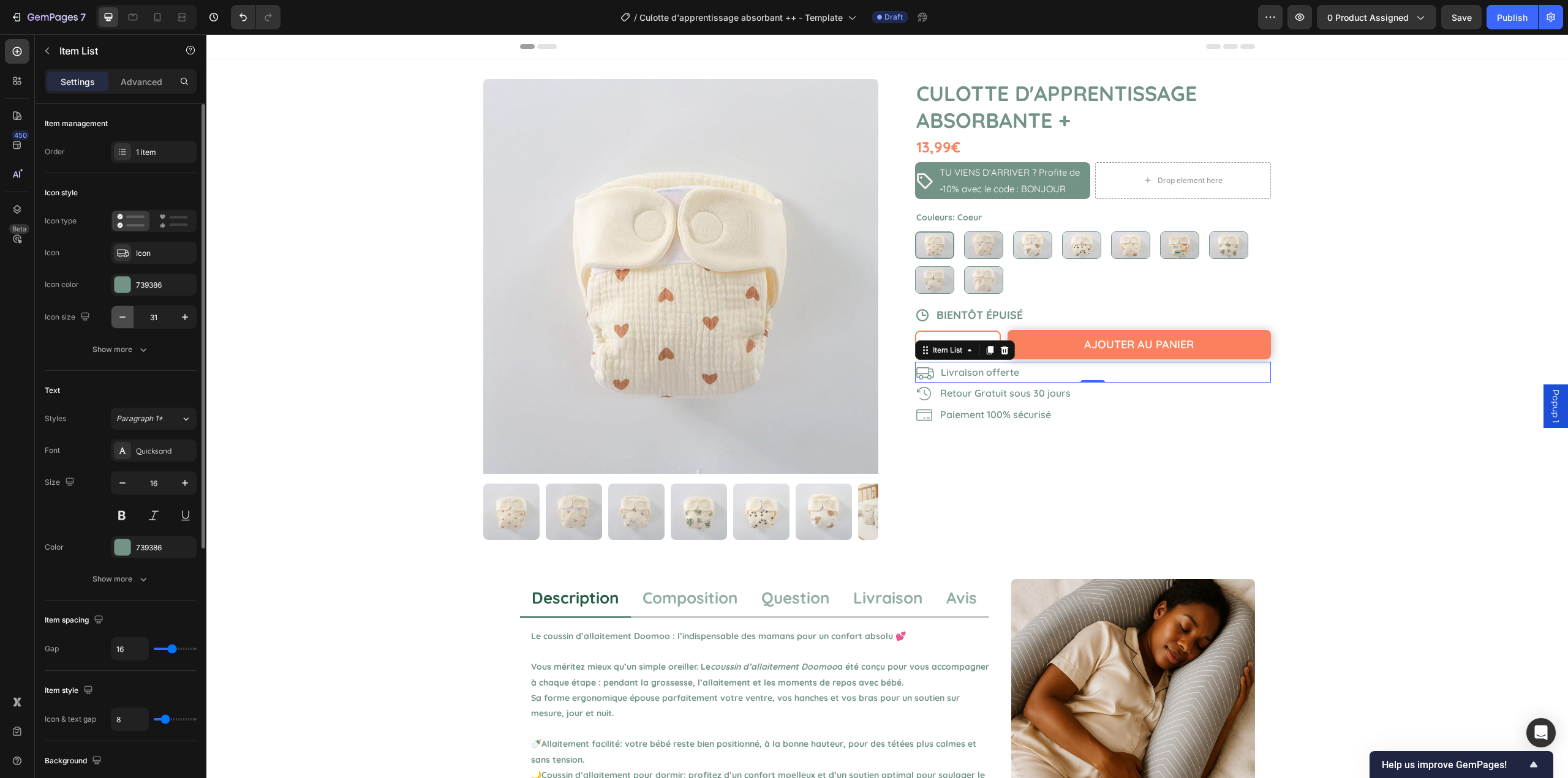
type input "30"
click at [340, 342] on div "Product Images Culotte d'apprentissage absorbante + Product Title 13,99€ Produc…" at bounding box center [887, 310] width 1362 height 500
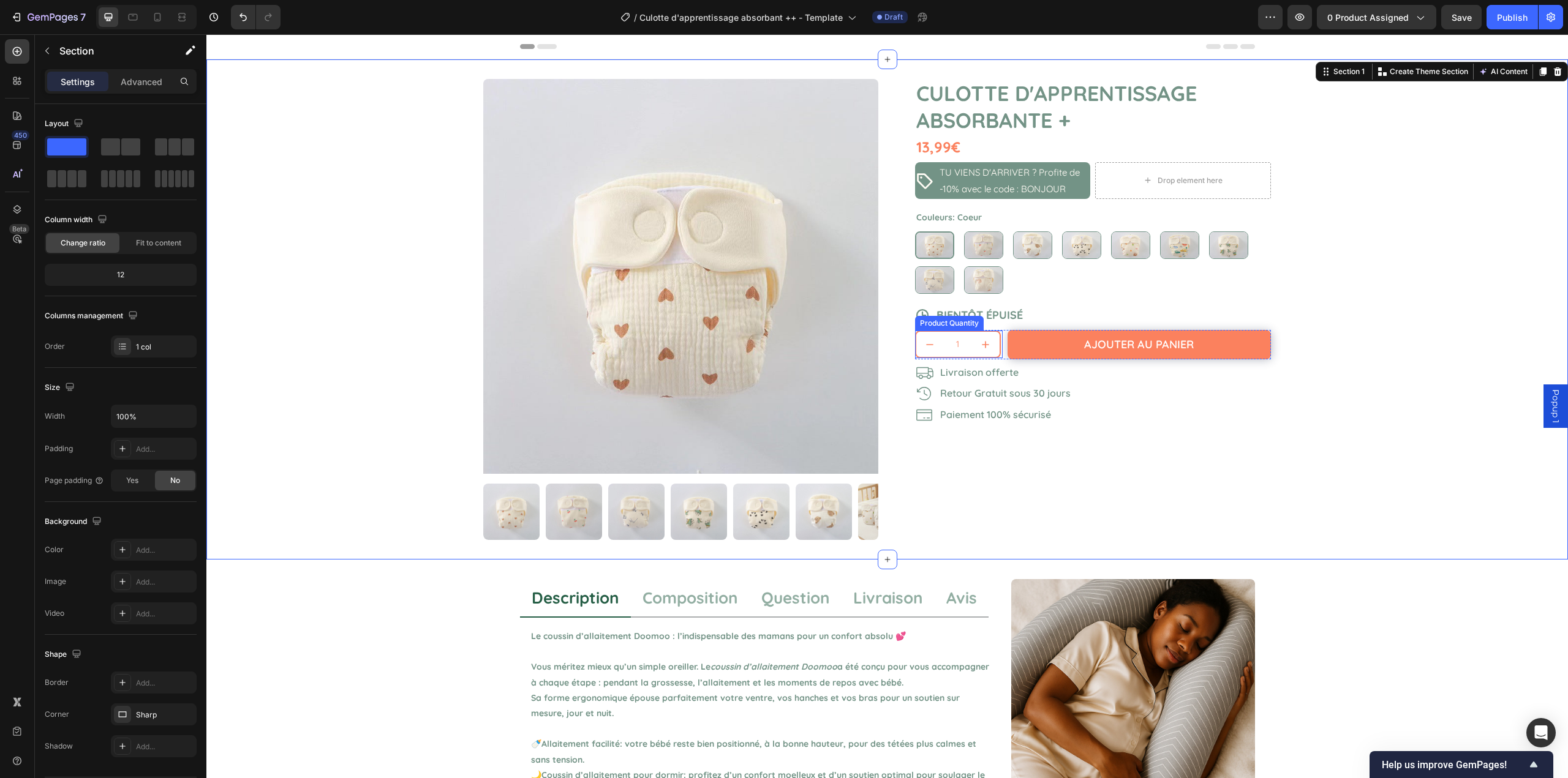
click at [998, 346] on div "1" at bounding box center [959, 344] width 87 height 27
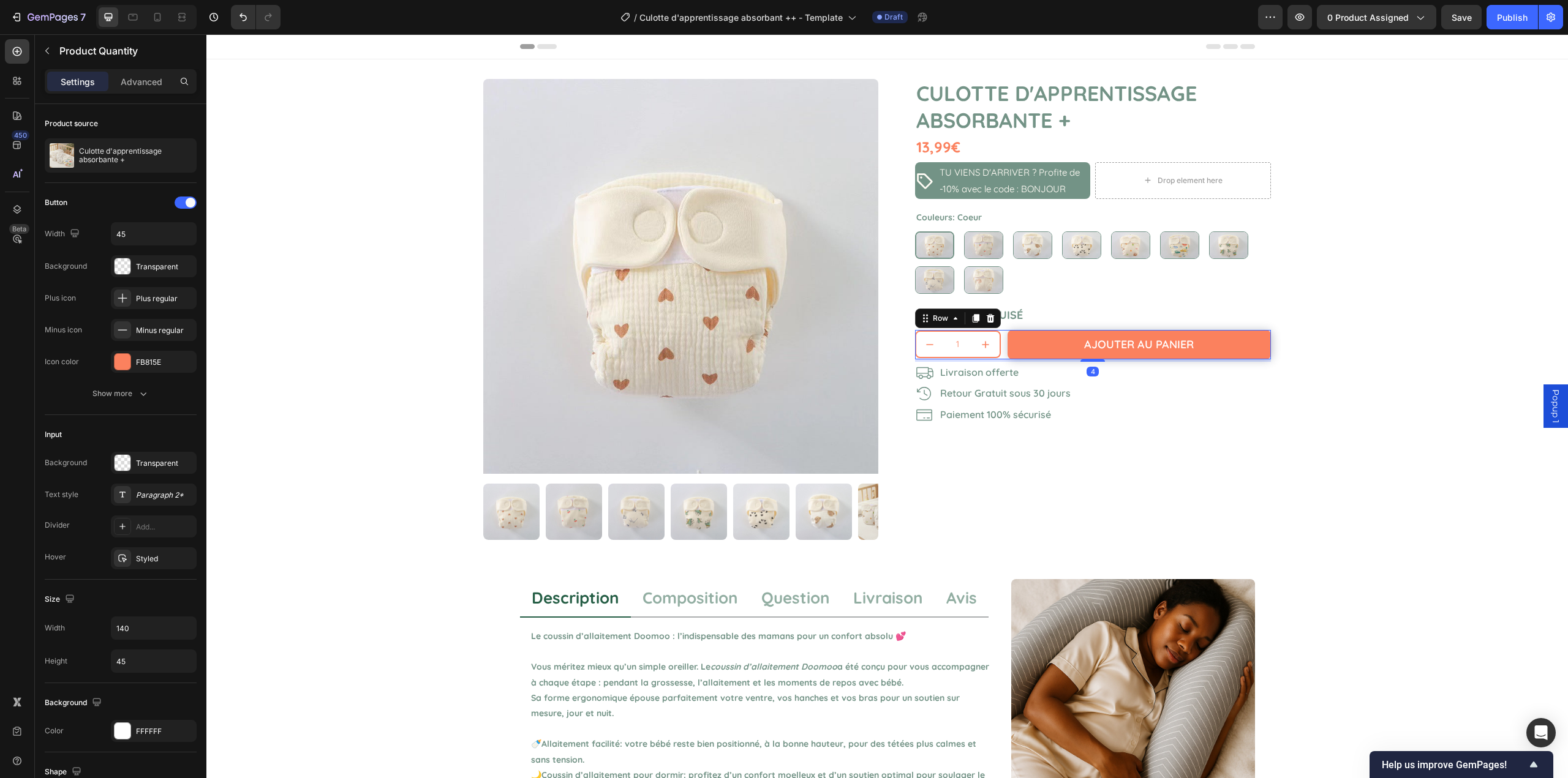
click at [1001, 353] on div "1 Product Quantity Ajouter au panier Add to Cart Row 4" at bounding box center [1094, 344] width 356 height 29
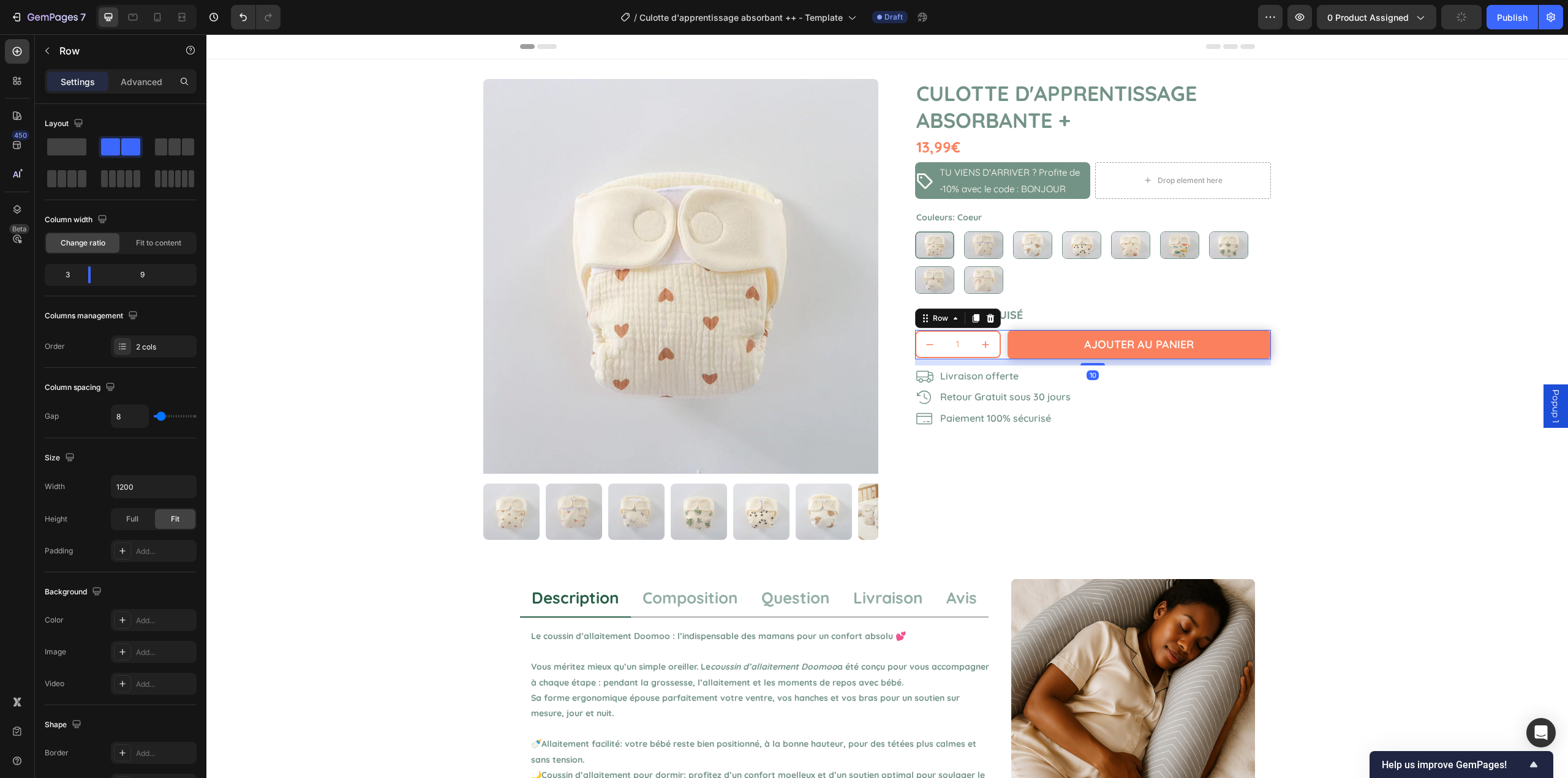
click at [1092, 365] on div at bounding box center [1093, 364] width 25 height 2
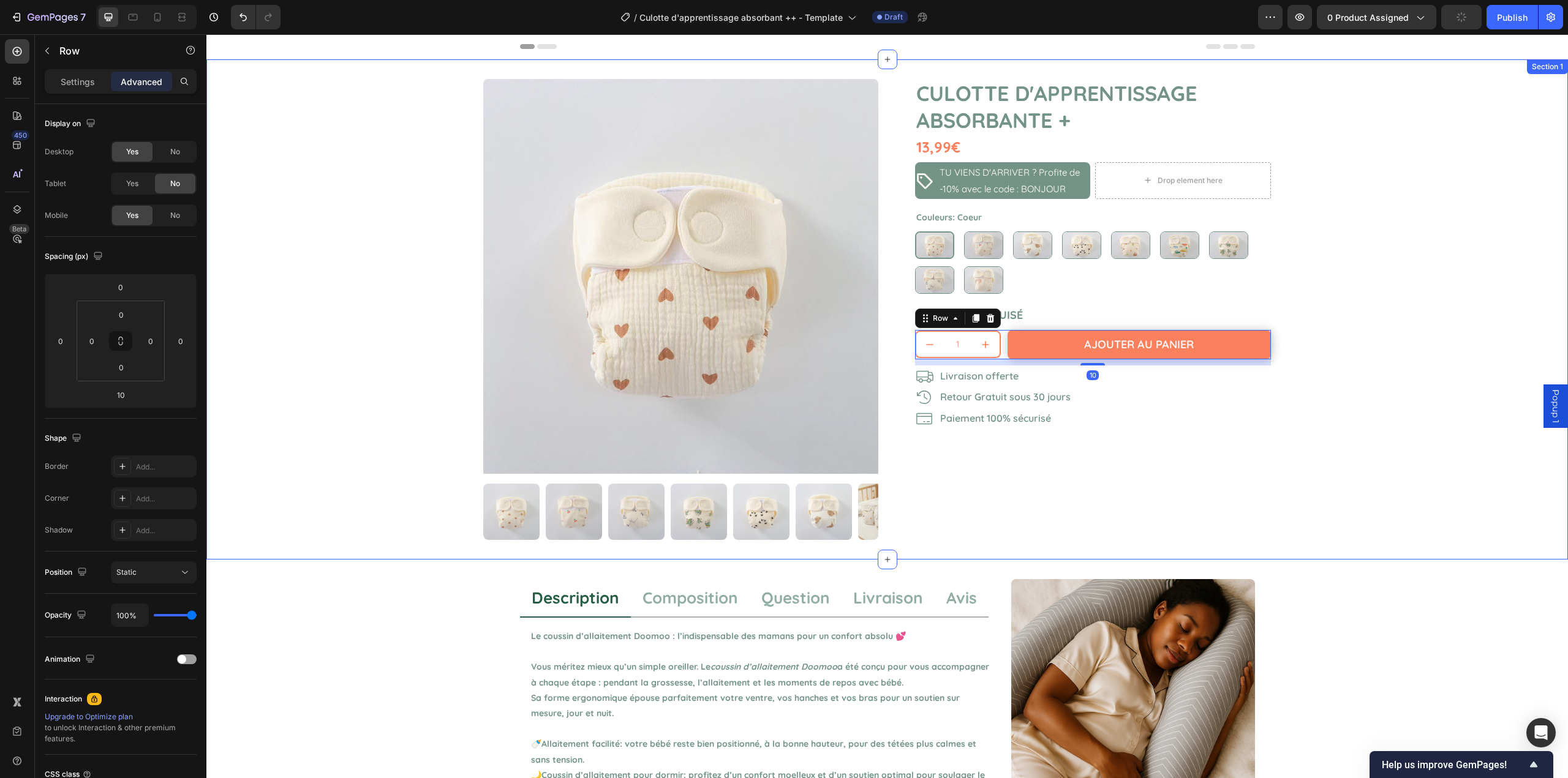
click at [1408, 371] on div "Product Images Culotte d'apprentissage absorbante + Product Title 13,99€ Produc…" at bounding box center [887, 310] width 1362 height 500
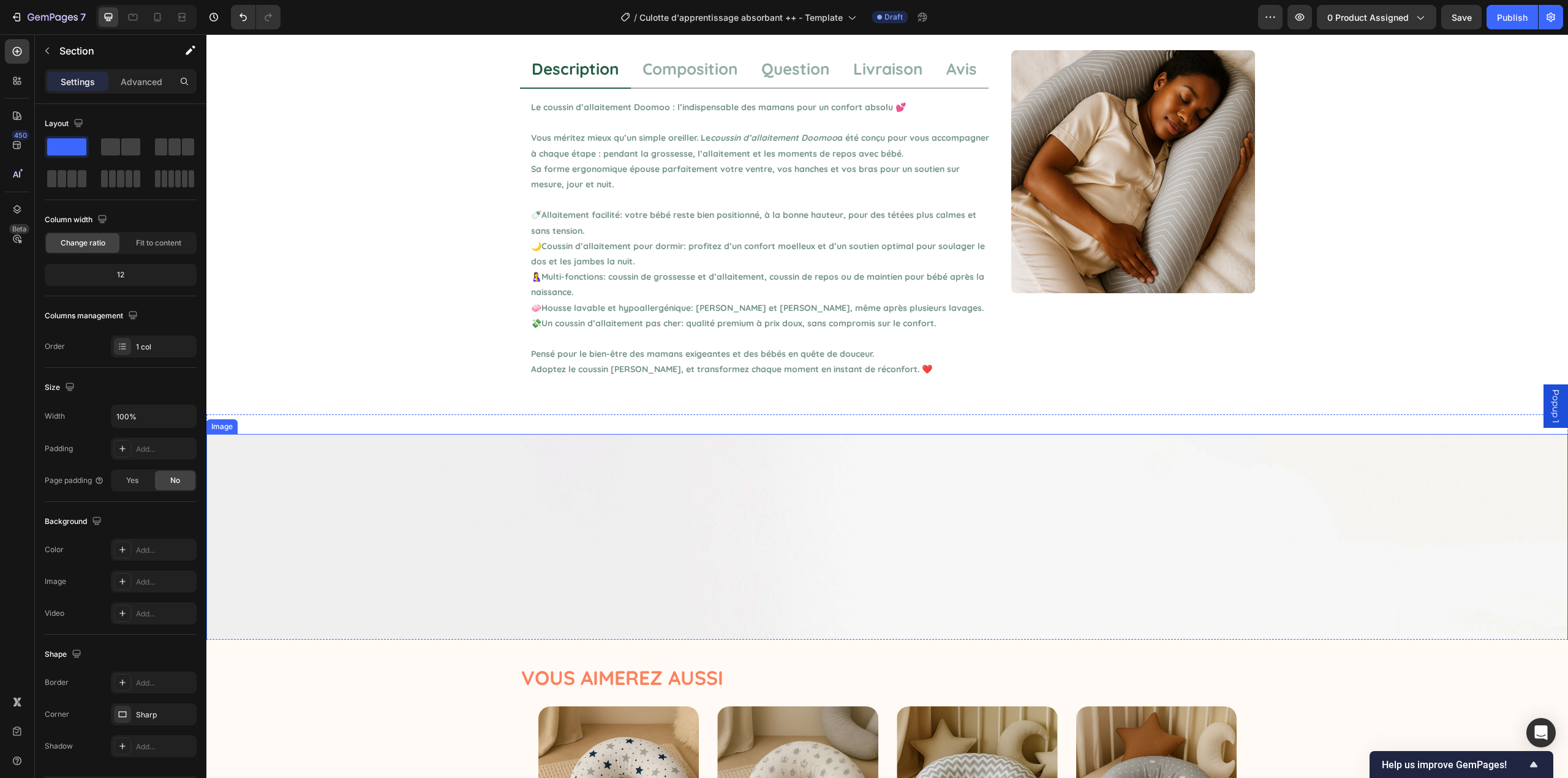
scroll to position [674, 0]
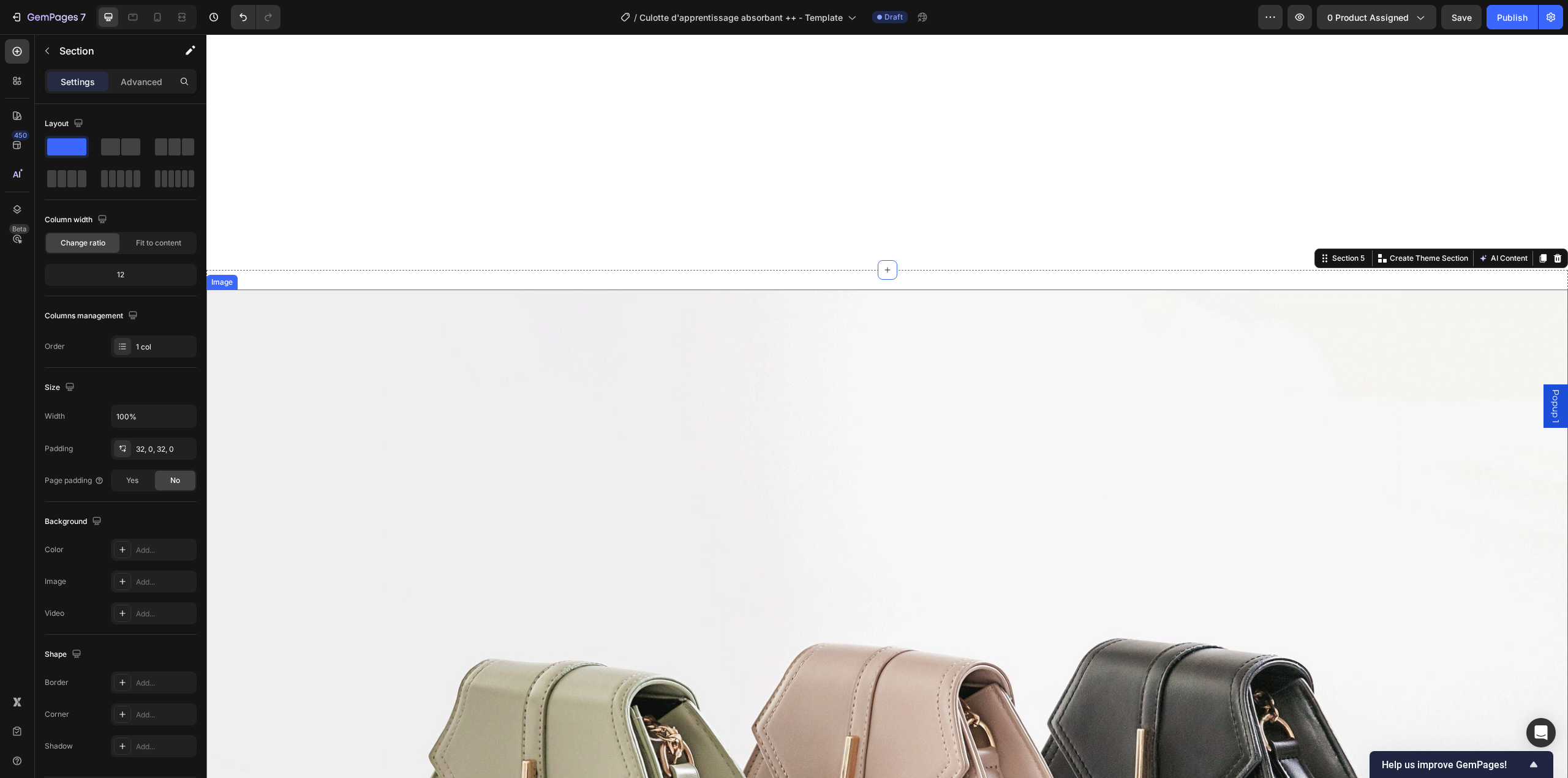
scroll to position [1225, 0]
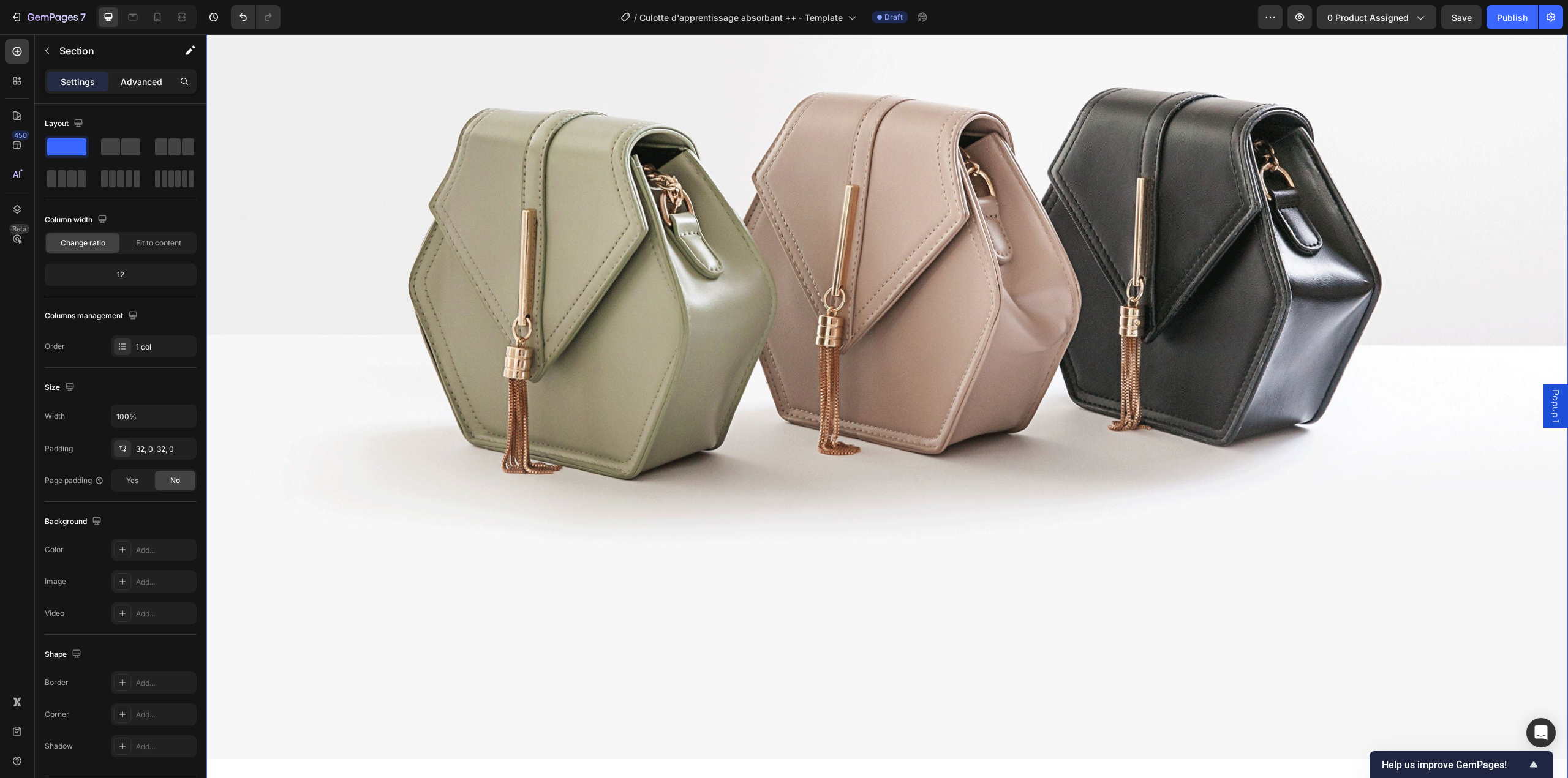
click at [131, 86] on p "Advanced" at bounding box center [141, 82] width 42 height 13
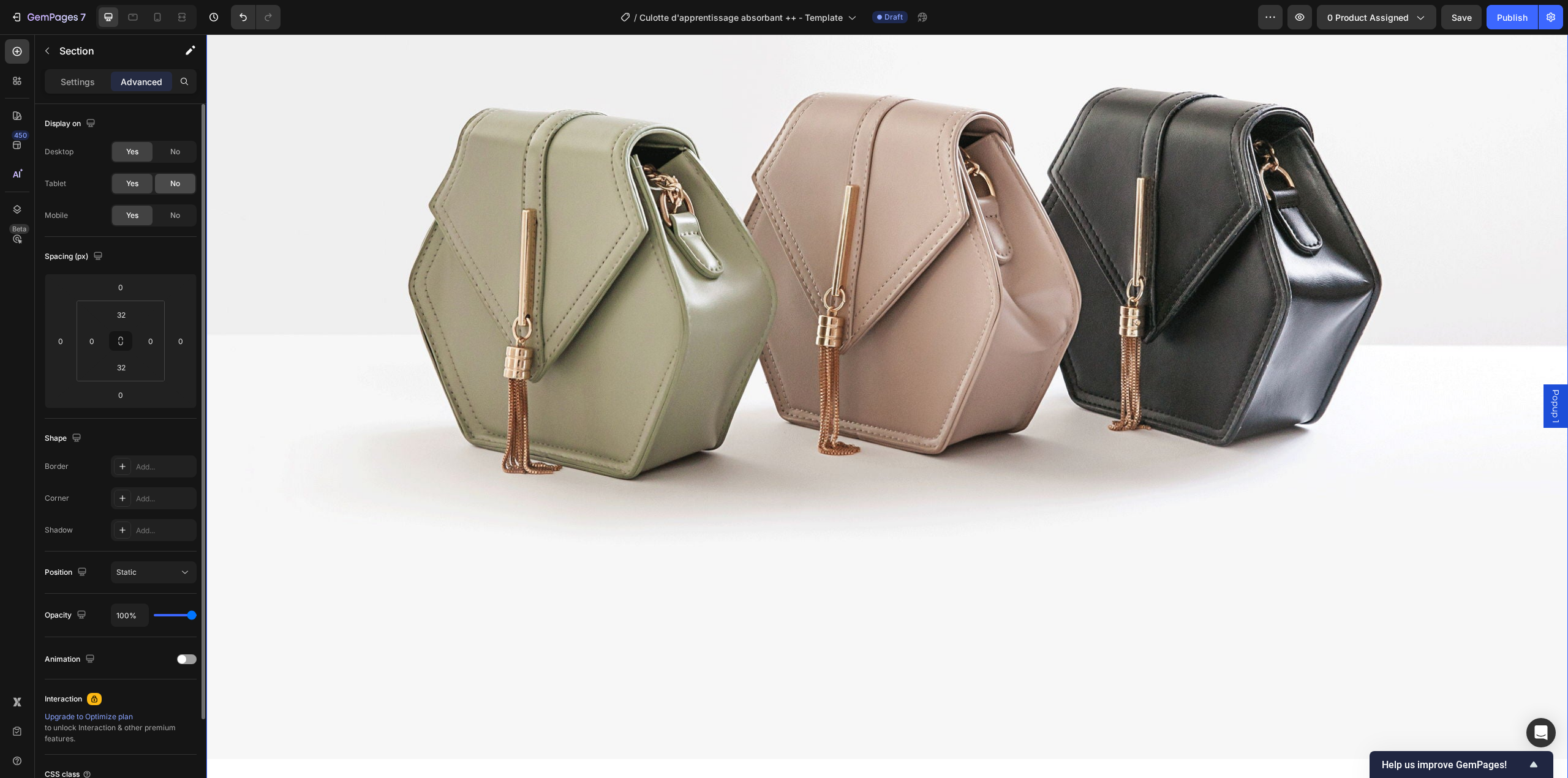
click at [181, 182] on div "No" at bounding box center [175, 184] width 40 height 19
click at [181, 153] on div "No" at bounding box center [175, 152] width 40 height 19
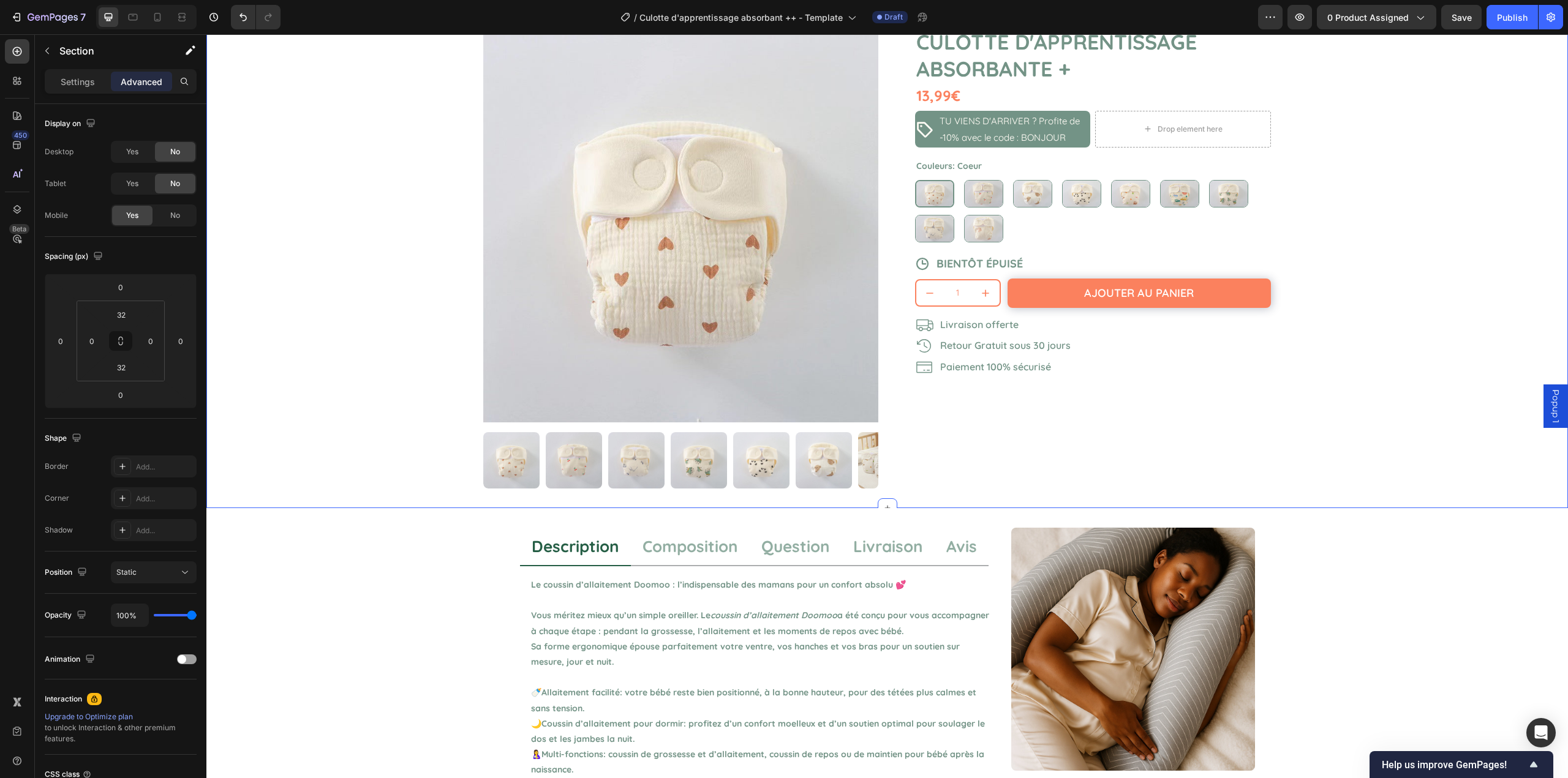
scroll to position [0, 0]
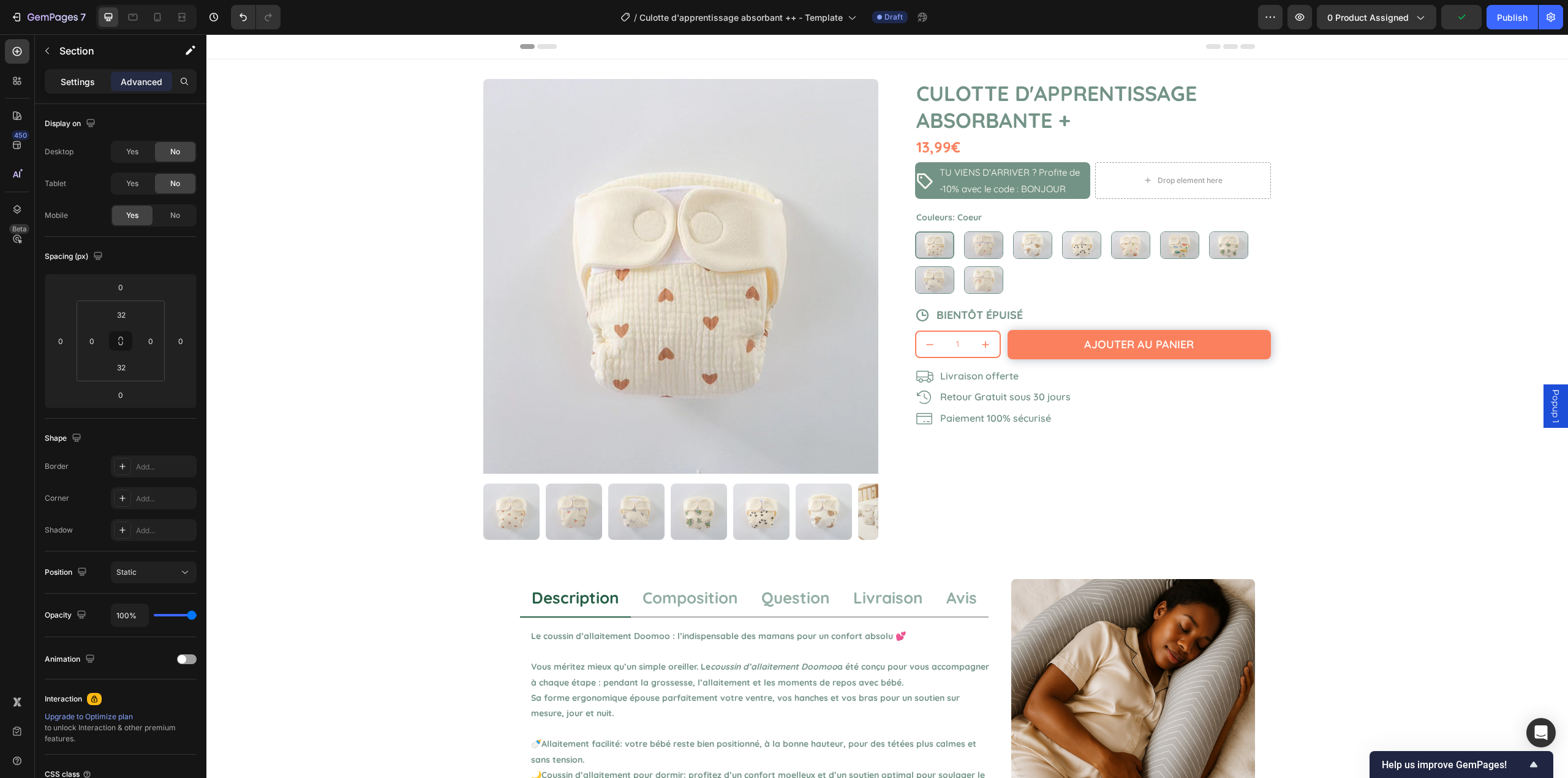
click at [71, 80] on p "Settings" at bounding box center [78, 82] width 35 height 13
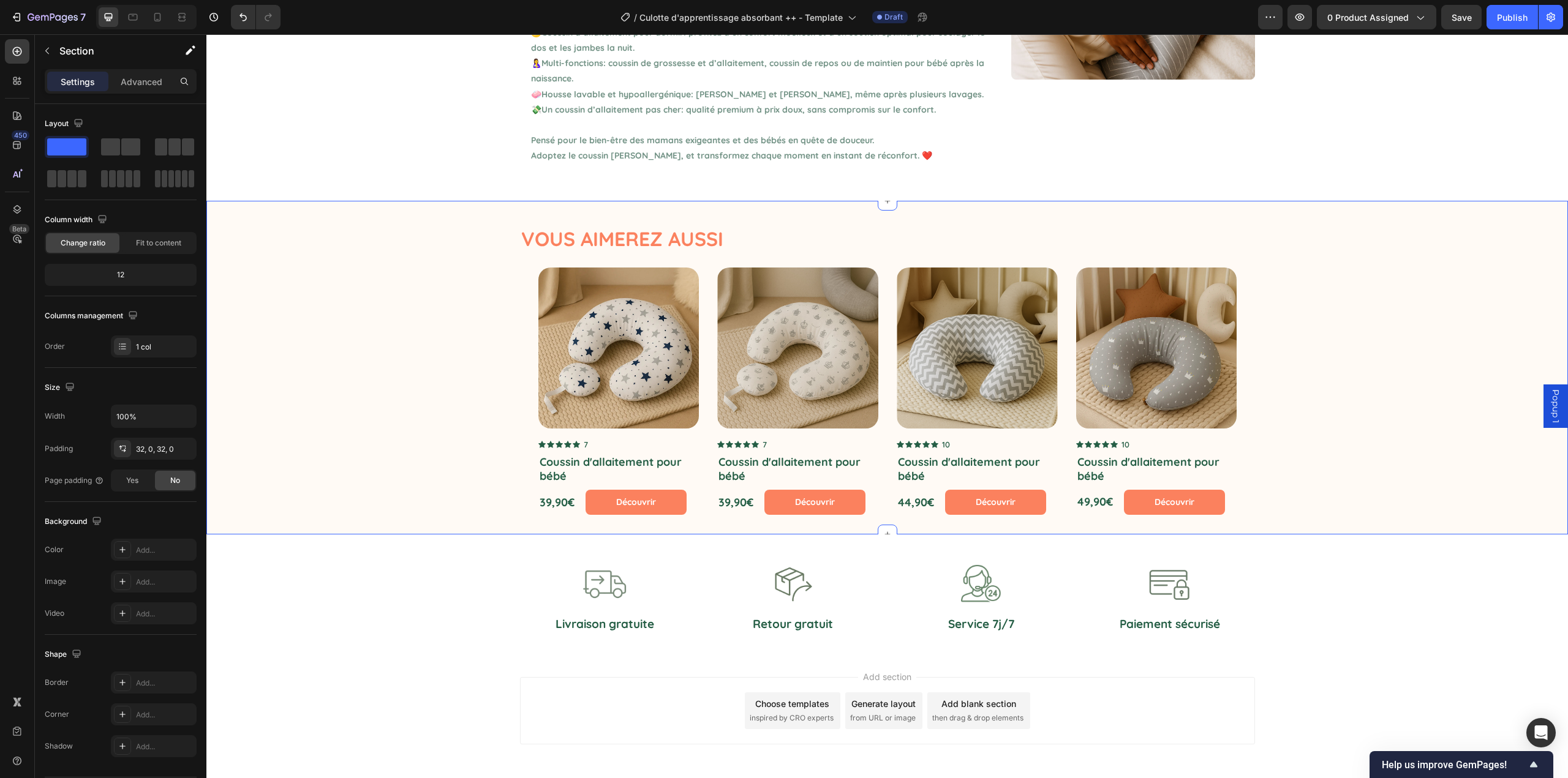
scroll to position [793, 0]
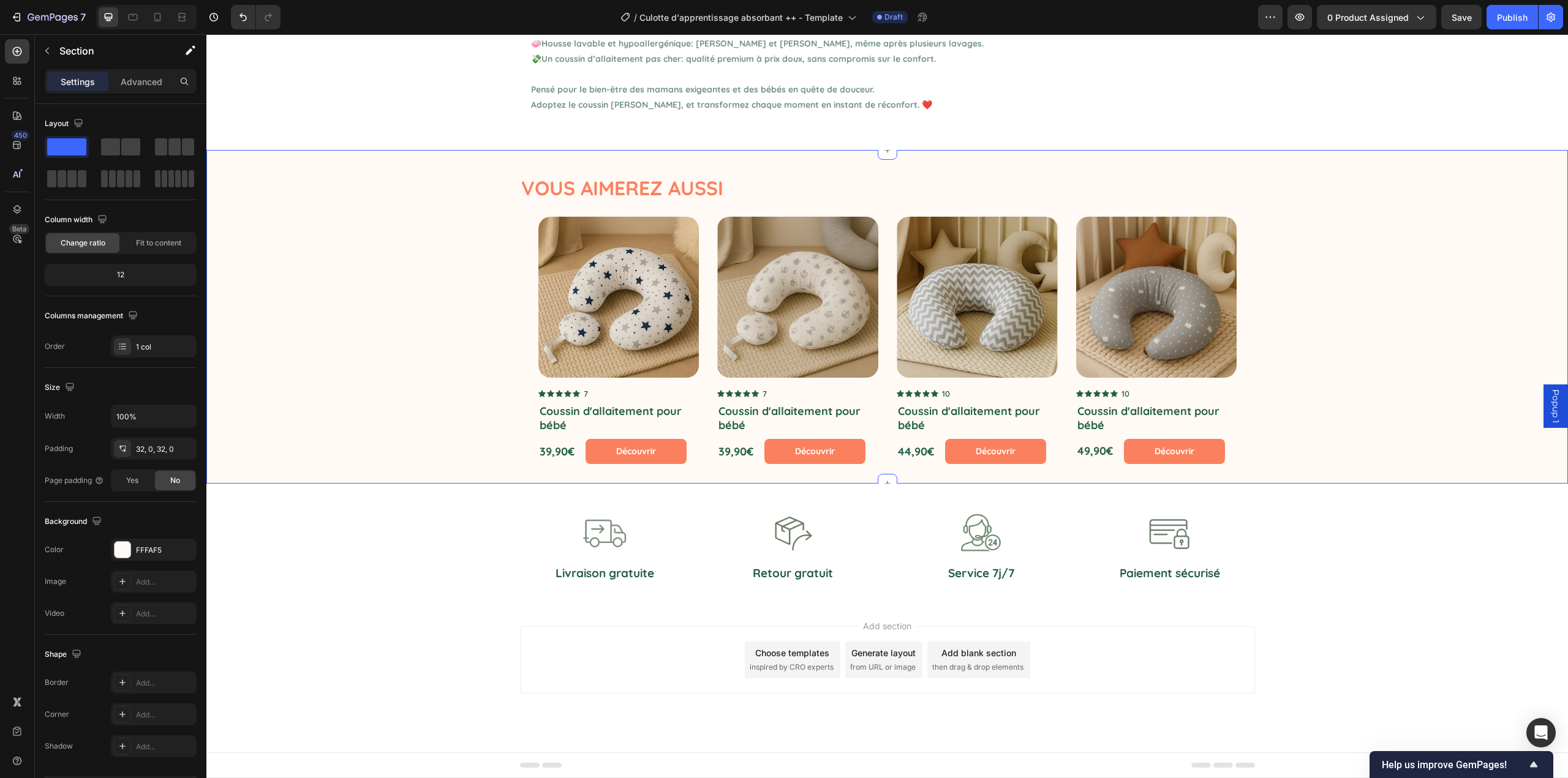
click at [352, 388] on div "Vous aimerez aussi Text Block Product Images Icon Icon Icon Icon Icon Icon List…" at bounding box center [887, 316] width 1362 height 294
click at [611, 573] on p "Livraison gratuite" at bounding box center [605, 573] width 168 height 15
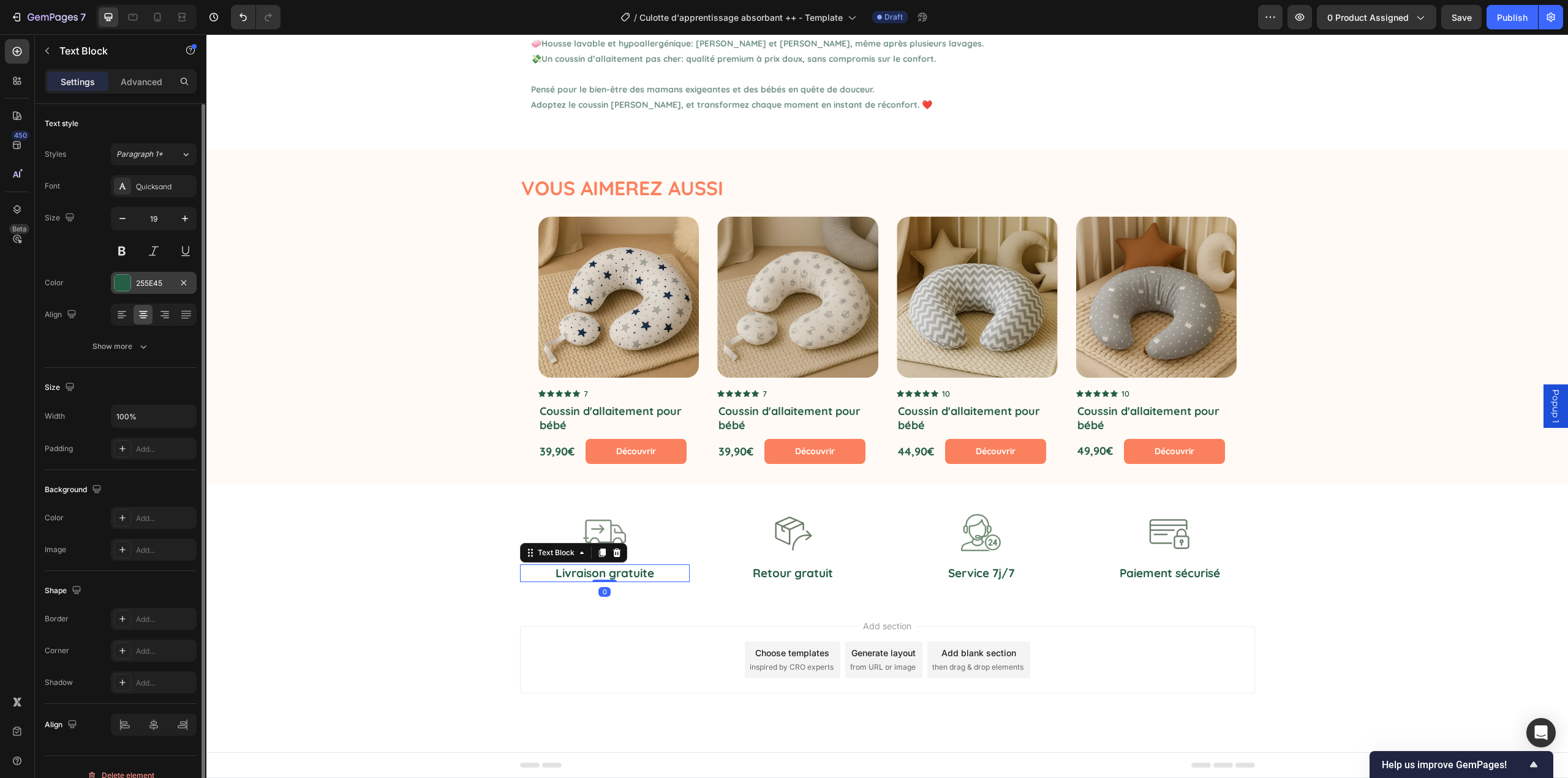
click at [145, 289] on div "255E45" at bounding box center [153, 282] width 86 height 22
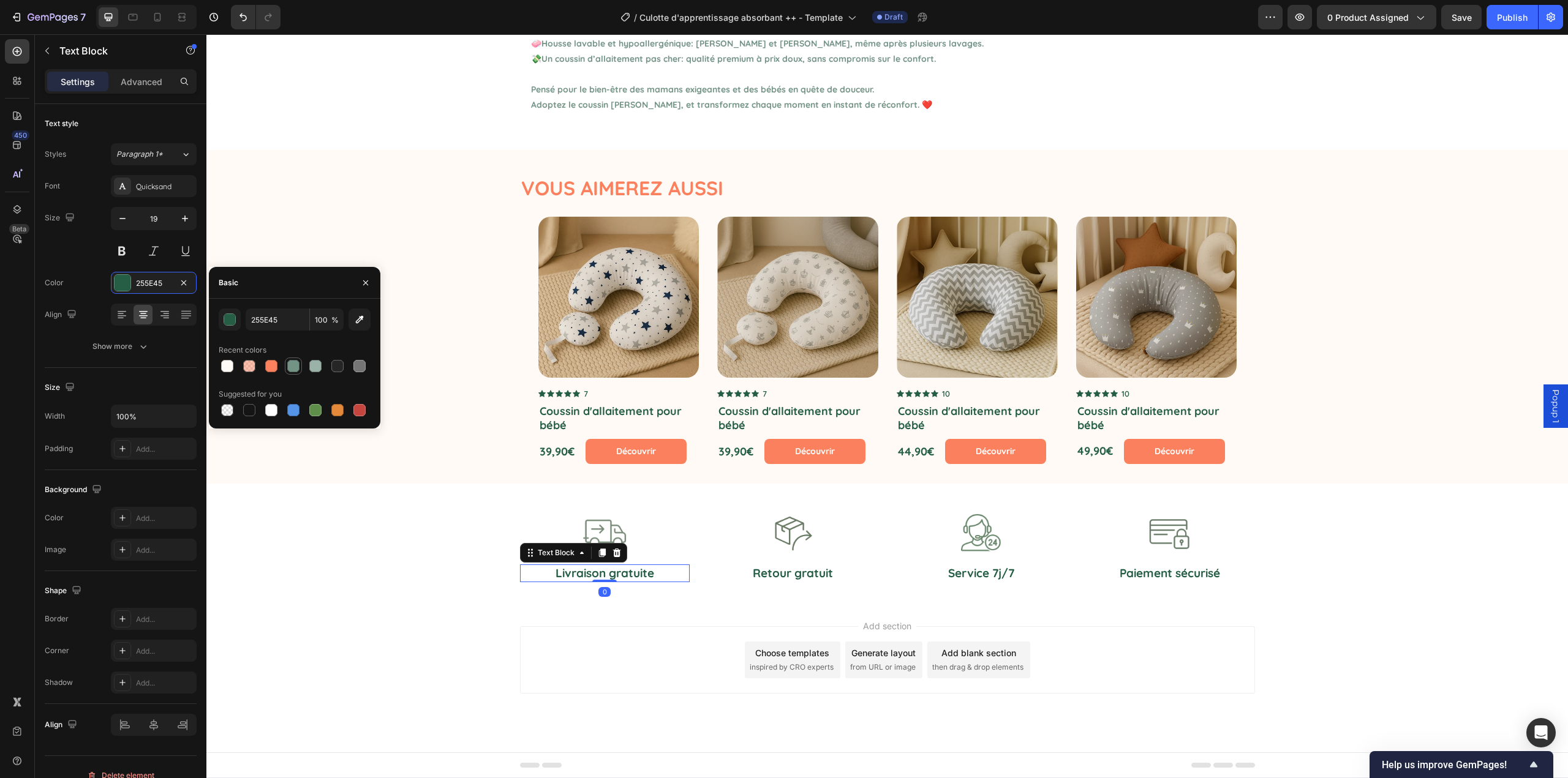
click at [296, 366] on div at bounding box center [293, 366] width 12 height 12
type input "739386"
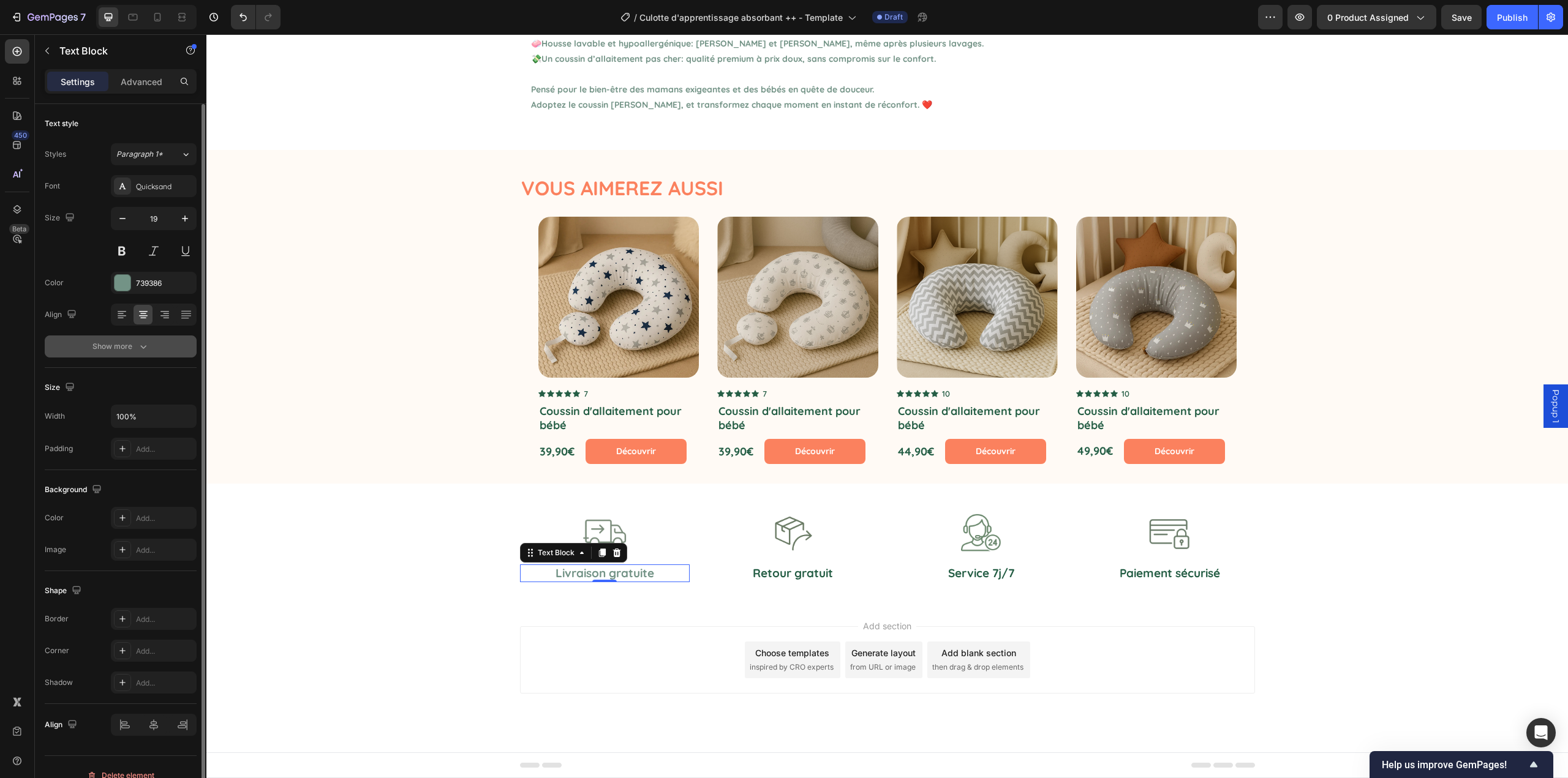
click at [143, 351] on icon "button" at bounding box center [143, 346] width 12 height 12
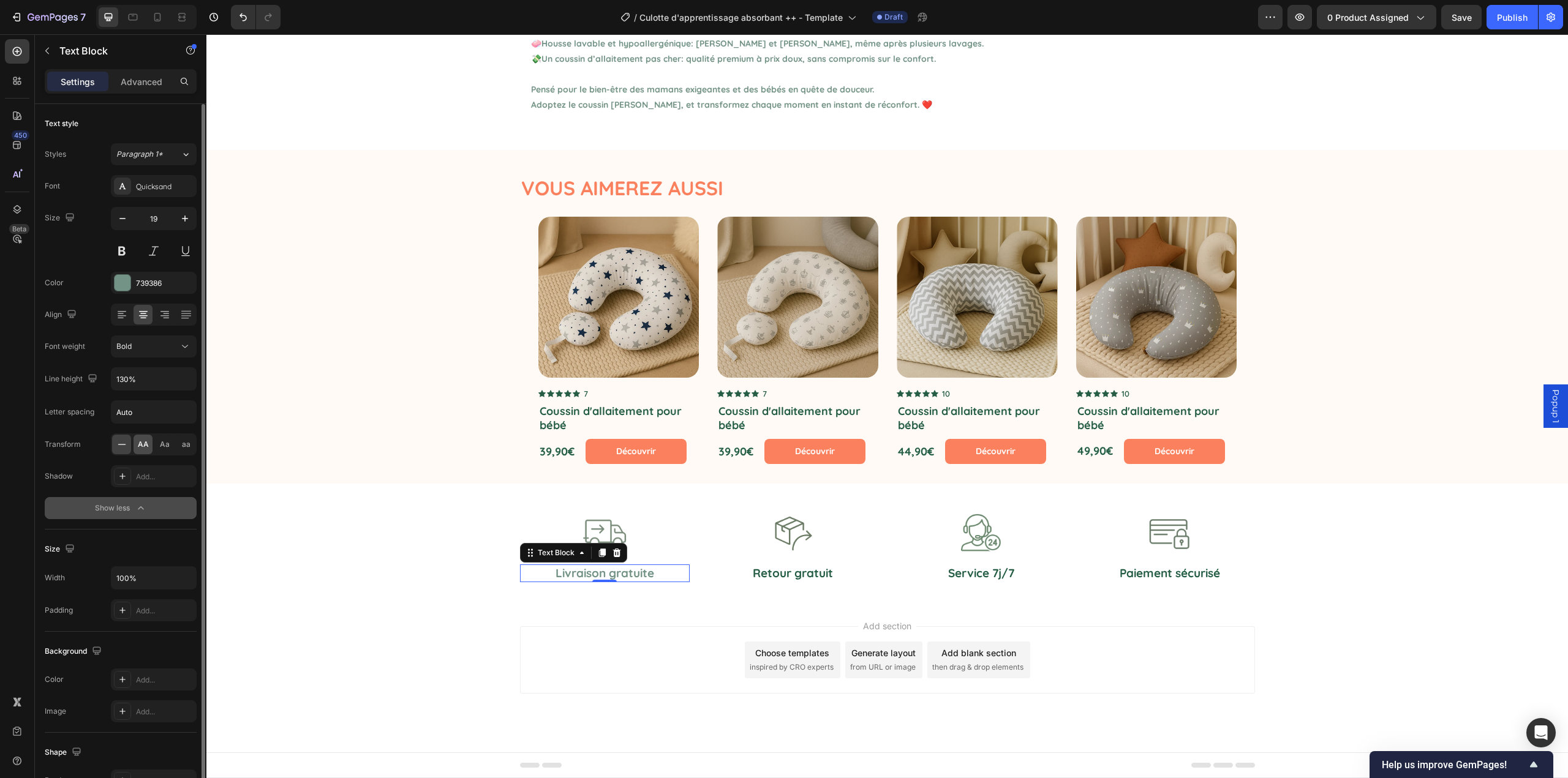
click at [145, 451] on div "AA" at bounding box center [143, 444] width 19 height 19
click at [798, 571] on p "Retour gratuit" at bounding box center [793, 573] width 168 height 15
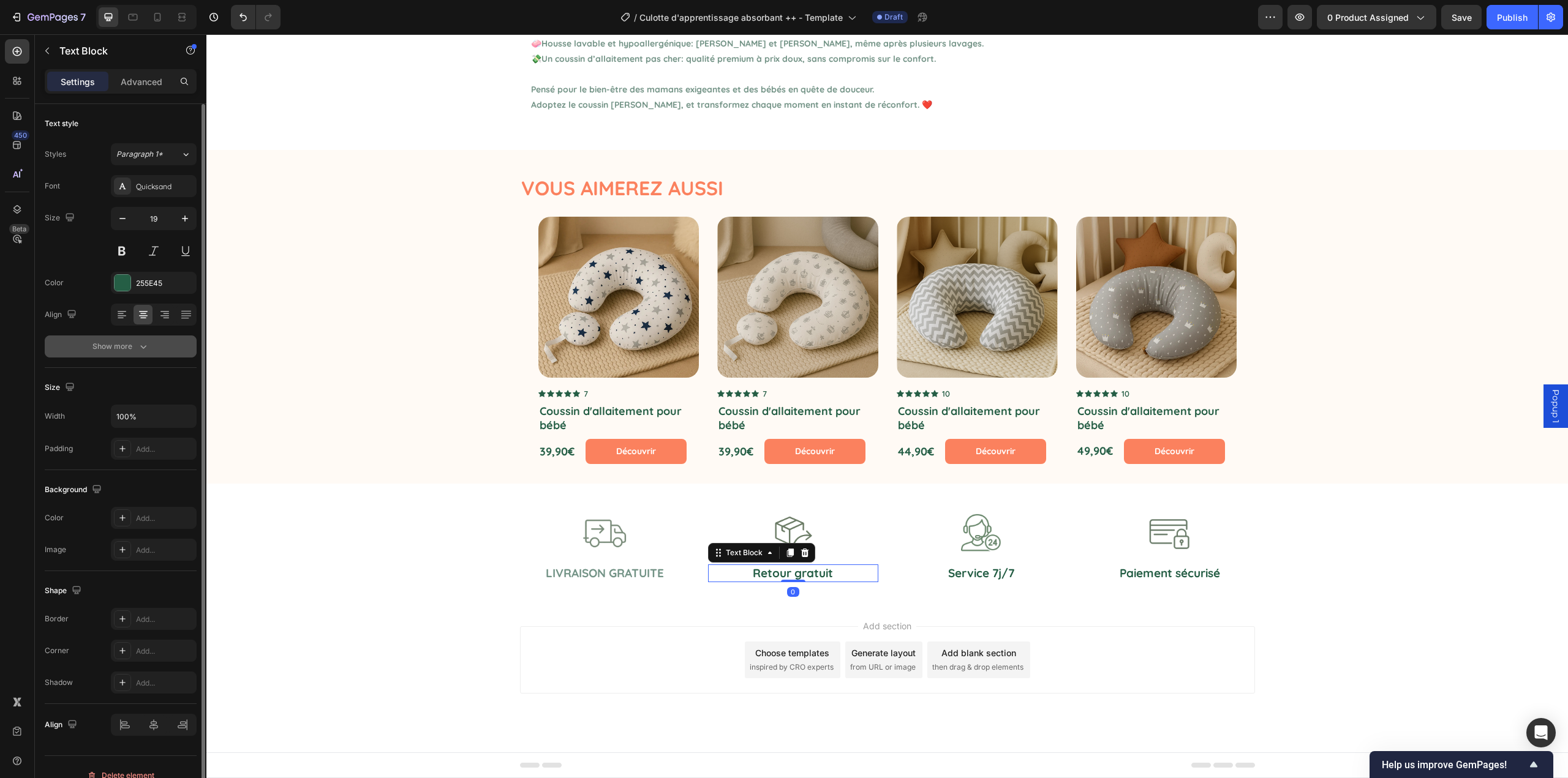
click at [121, 346] on div "Show more" at bounding box center [120, 346] width 57 height 12
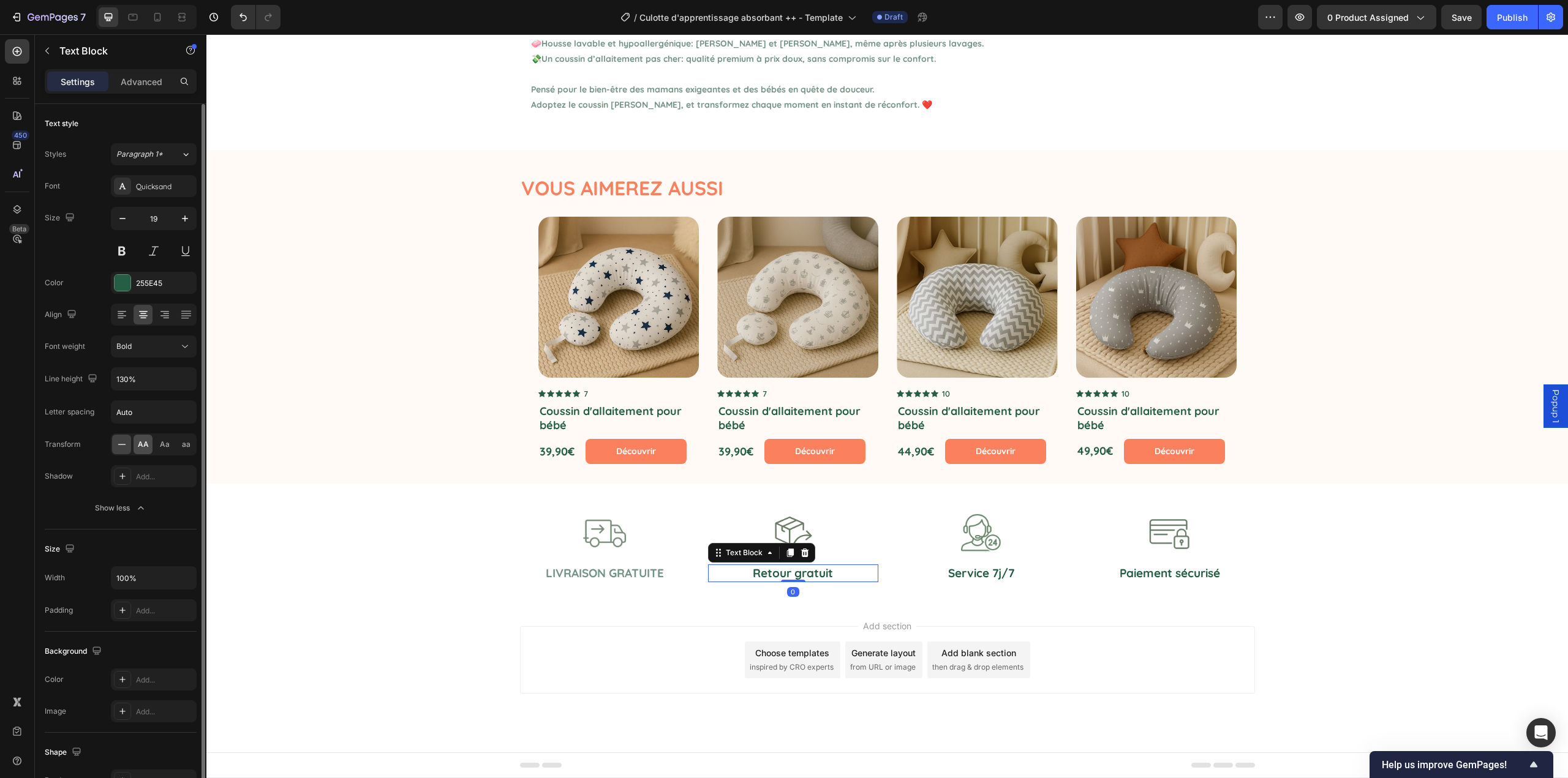
click at [143, 440] on span "AA" at bounding box center [144, 444] width 11 height 11
click at [146, 287] on div "255E45" at bounding box center [153, 284] width 35 height 11
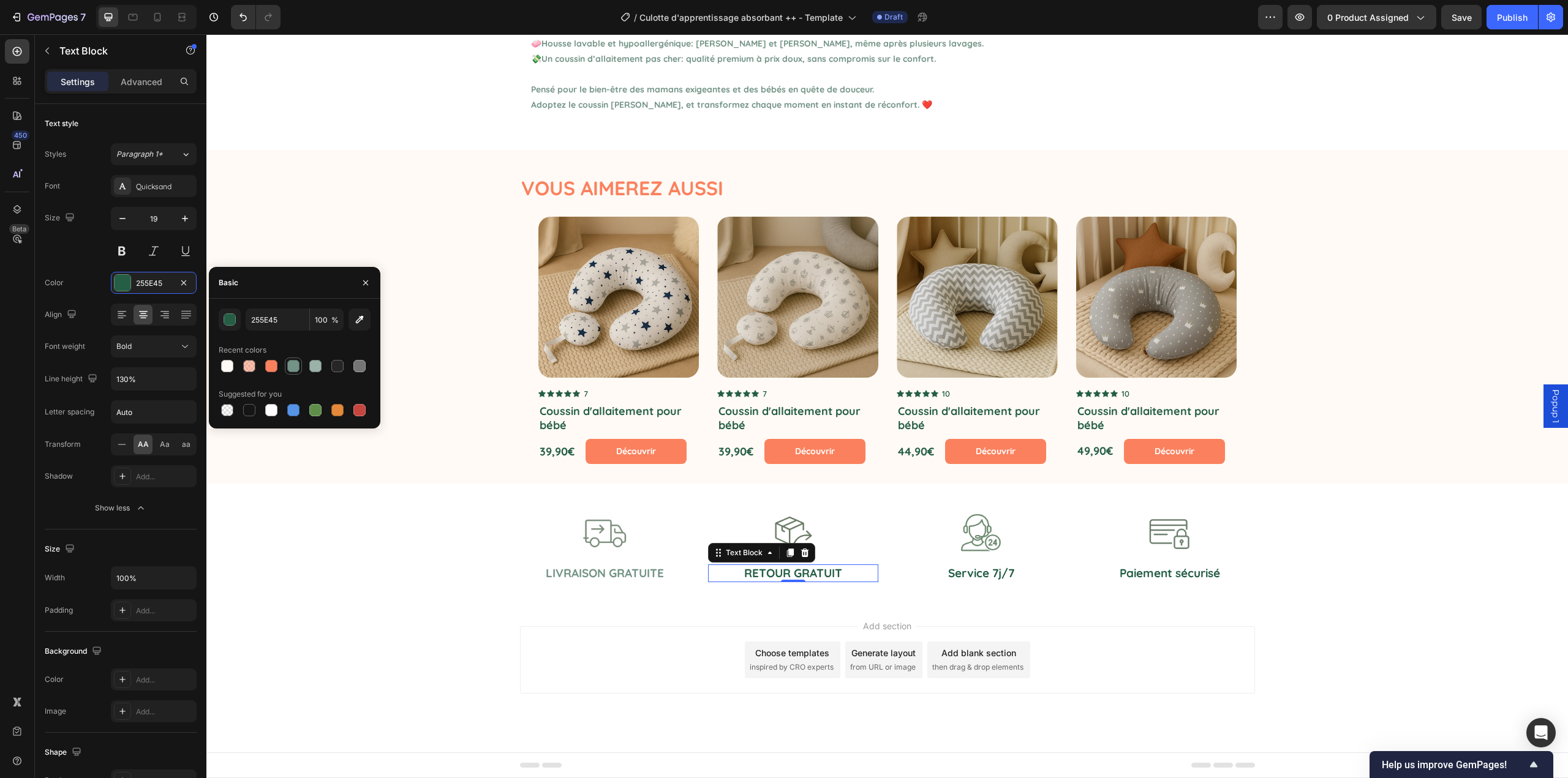
click at [294, 365] on div at bounding box center [293, 366] width 12 height 12
type input "739386"
click at [991, 576] on p "Service 7j/7" at bounding box center [981, 573] width 168 height 15
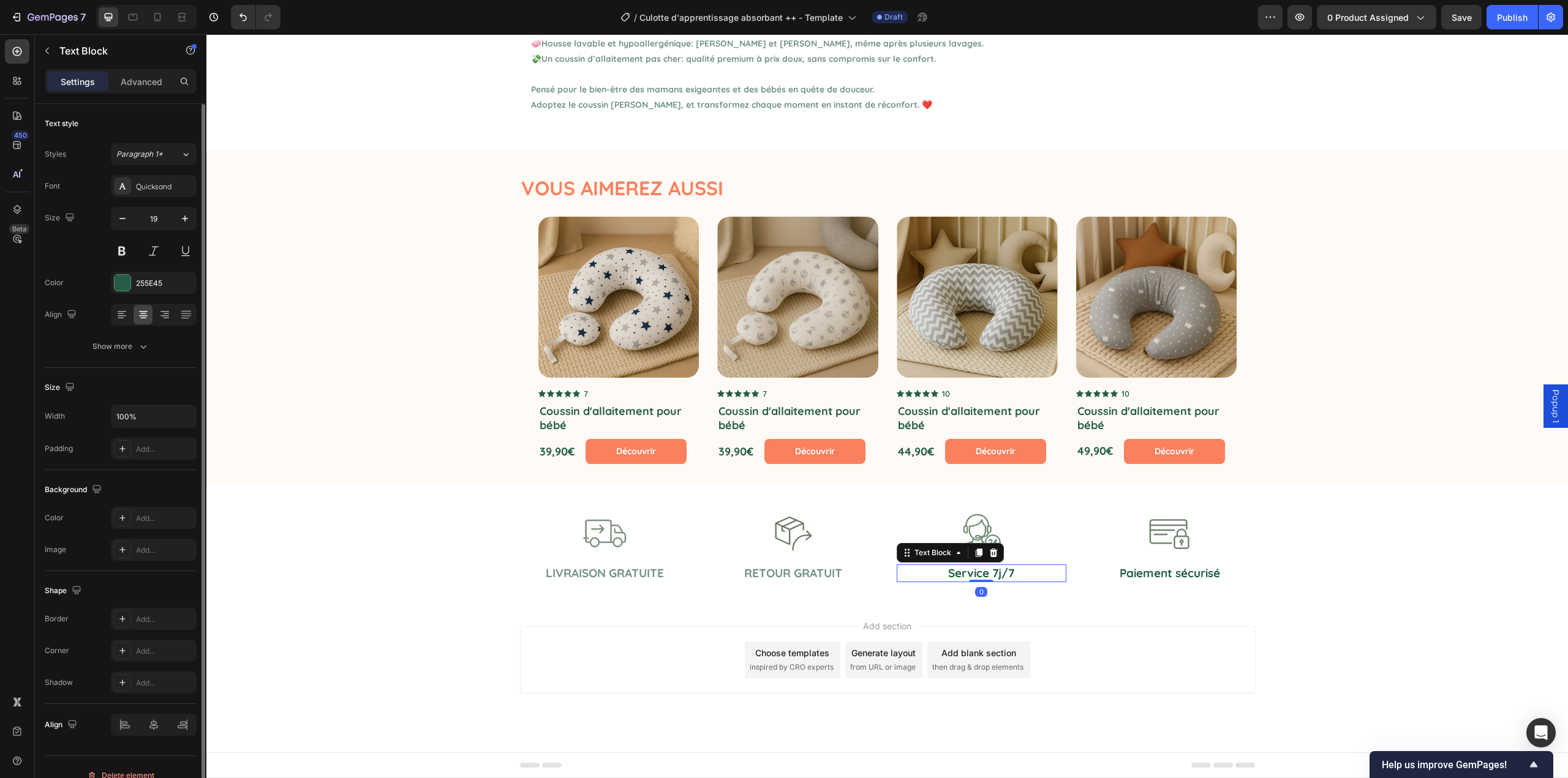
click at [120, 361] on div "Text style Styles Paragraph 1* Font Quicksand Size 19 Color 255E45 Align Show m…" at bounding box center [120, 236] width 152 height 264
click at [127, 351] on div "Show more" at bounding box center [120, 346] width 57 height 12
click at [144, 438] on div "AA" at bounding box center [143, 444] width 19 height 19
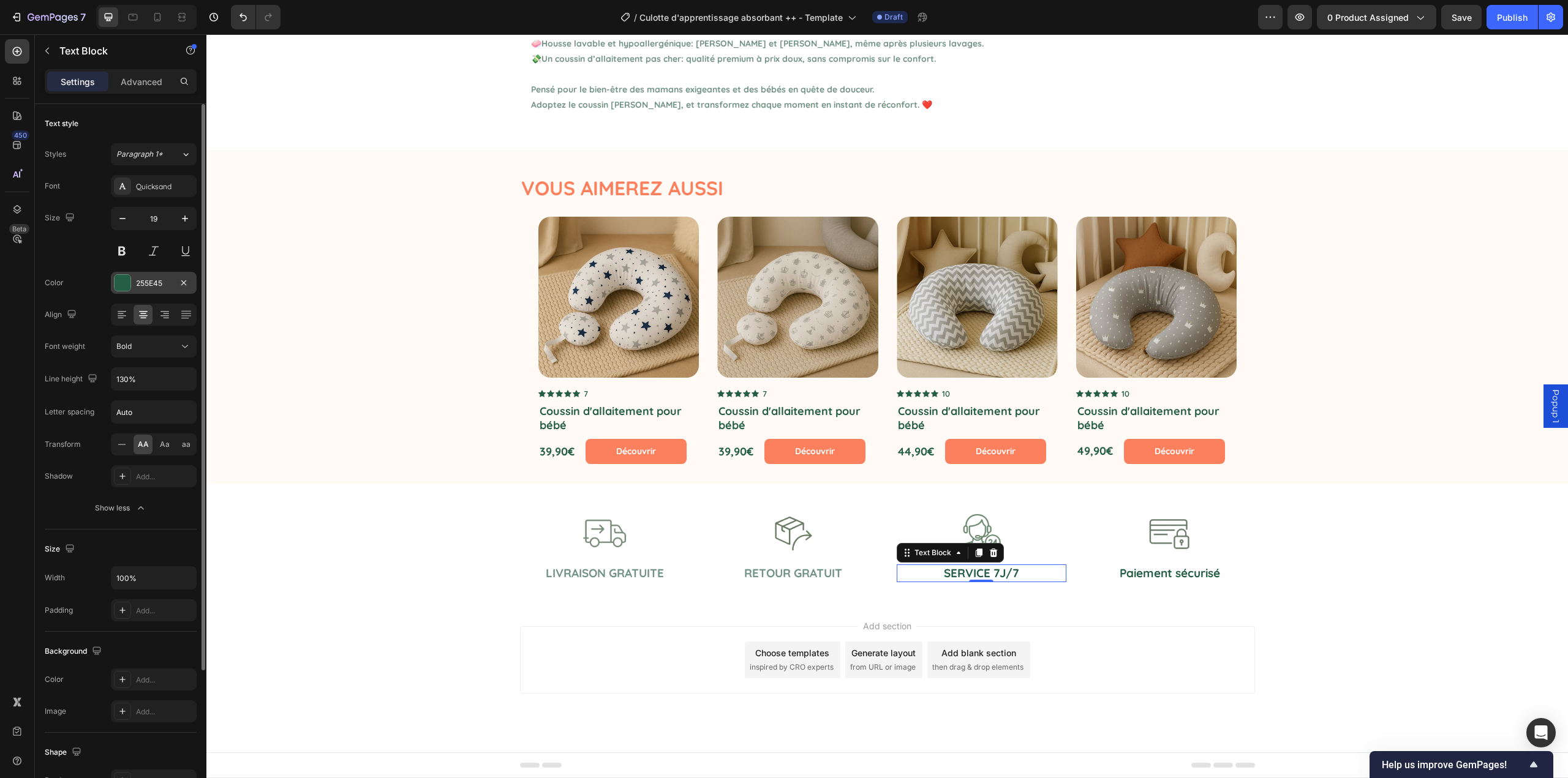
click at [154, 282] on div "255E45" at bounding box center [153, 284] width 35 height 11
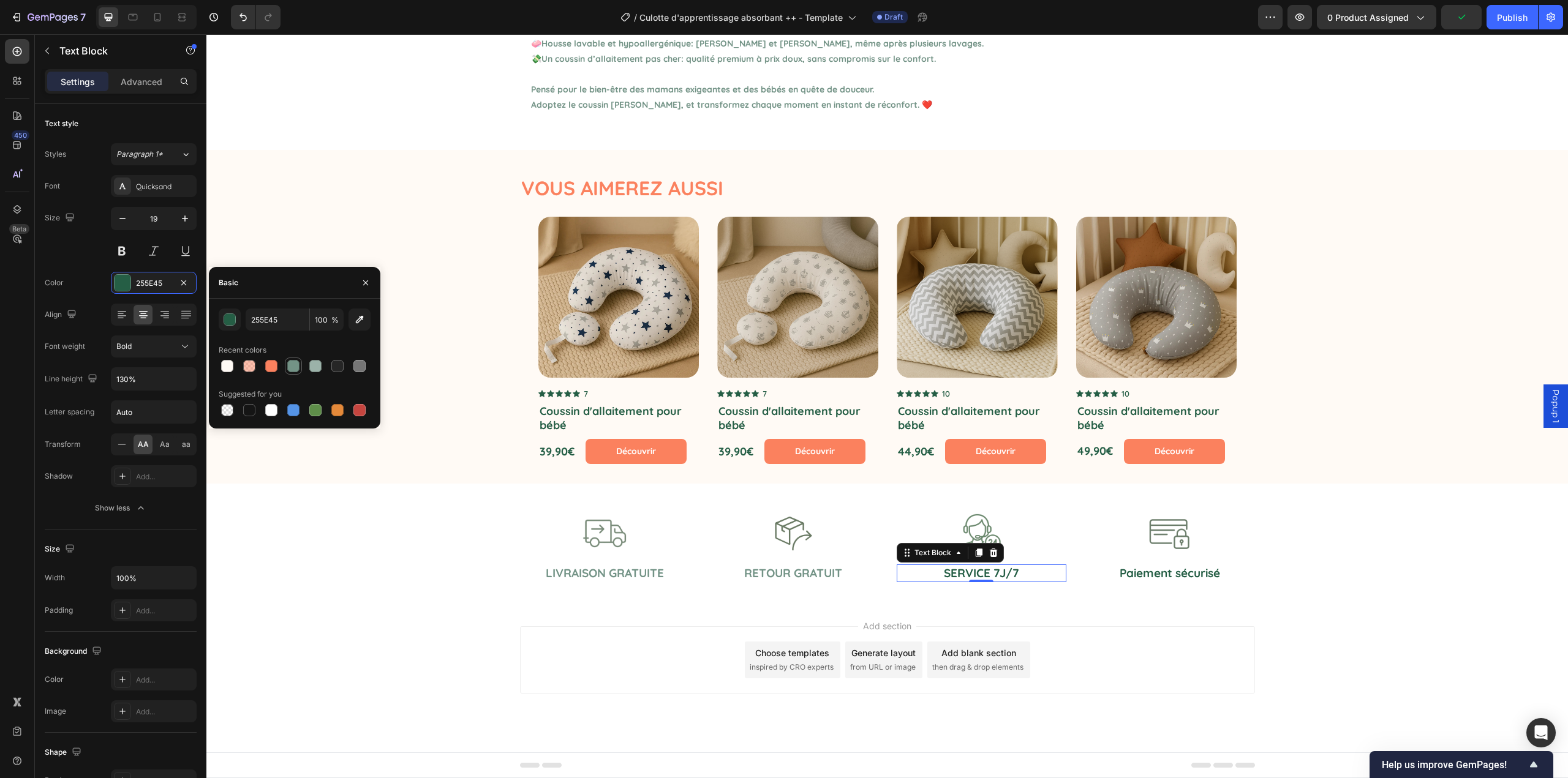
click at [291, 365] on div at bounding box center [293, 366] width 12 height 12
type input "739386"
click at [1148, 577] on p "Paiement sécurisé" at bounding box center [1170, 573] width 168 height 15
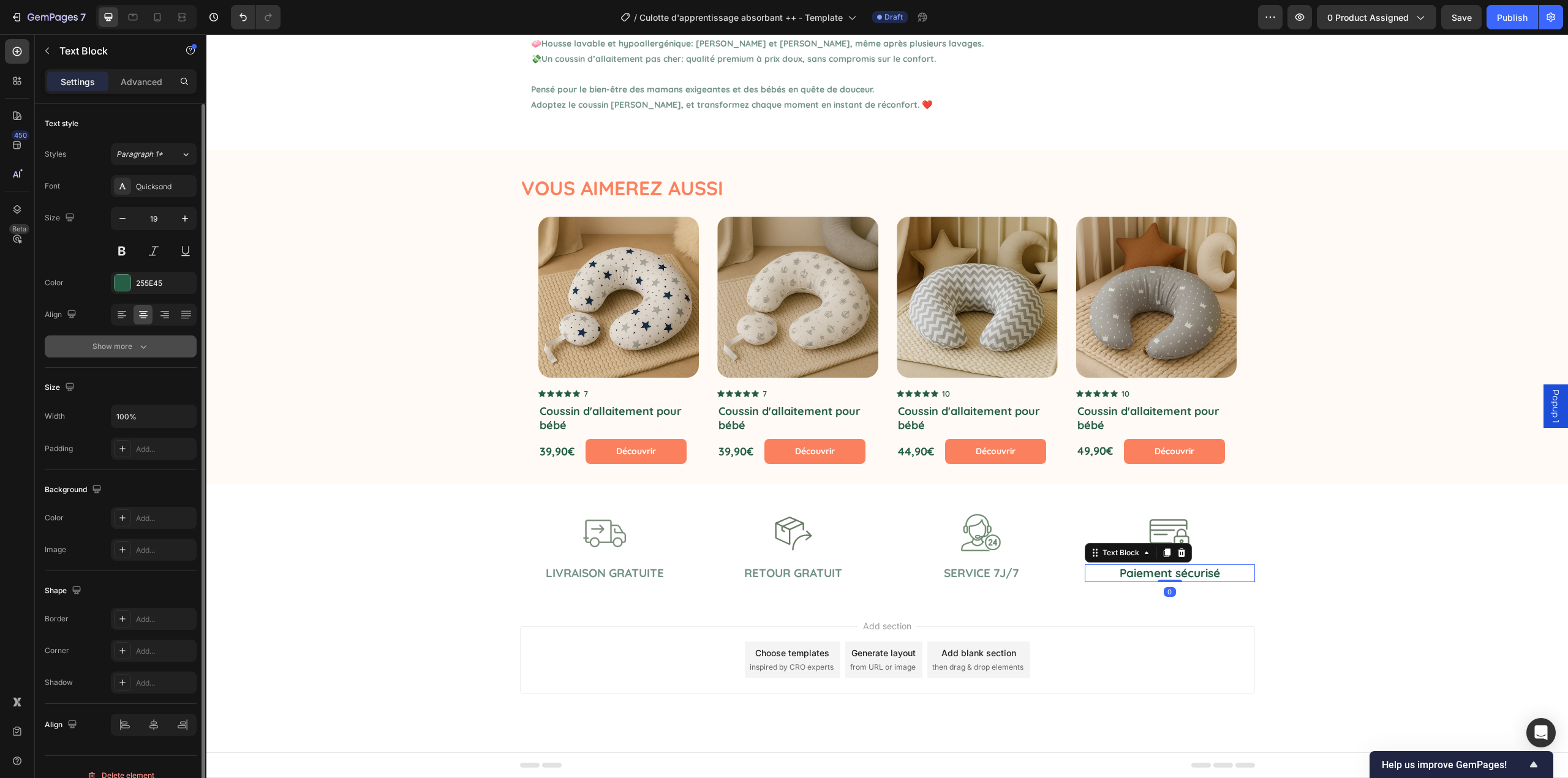
click at [124, 346] on div "Show more" at bounding box center [120, 346] width 57 height 12
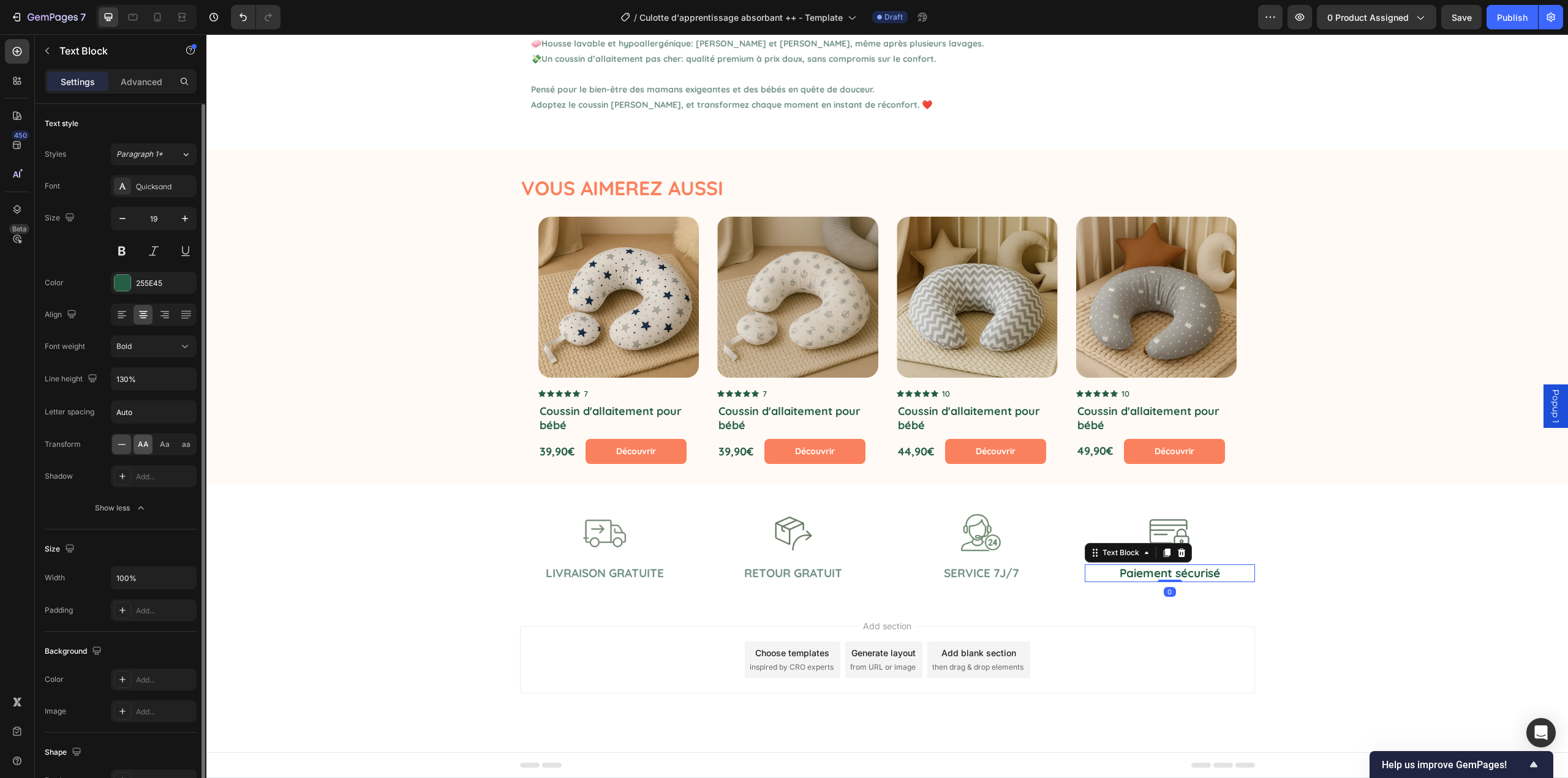
click at [140, 444] on span "AA" at bounding box center [144, 444] width 11 height 11
click at [152, 290] on div "255E45" at bounding box center [153, 282] width 86 height 22
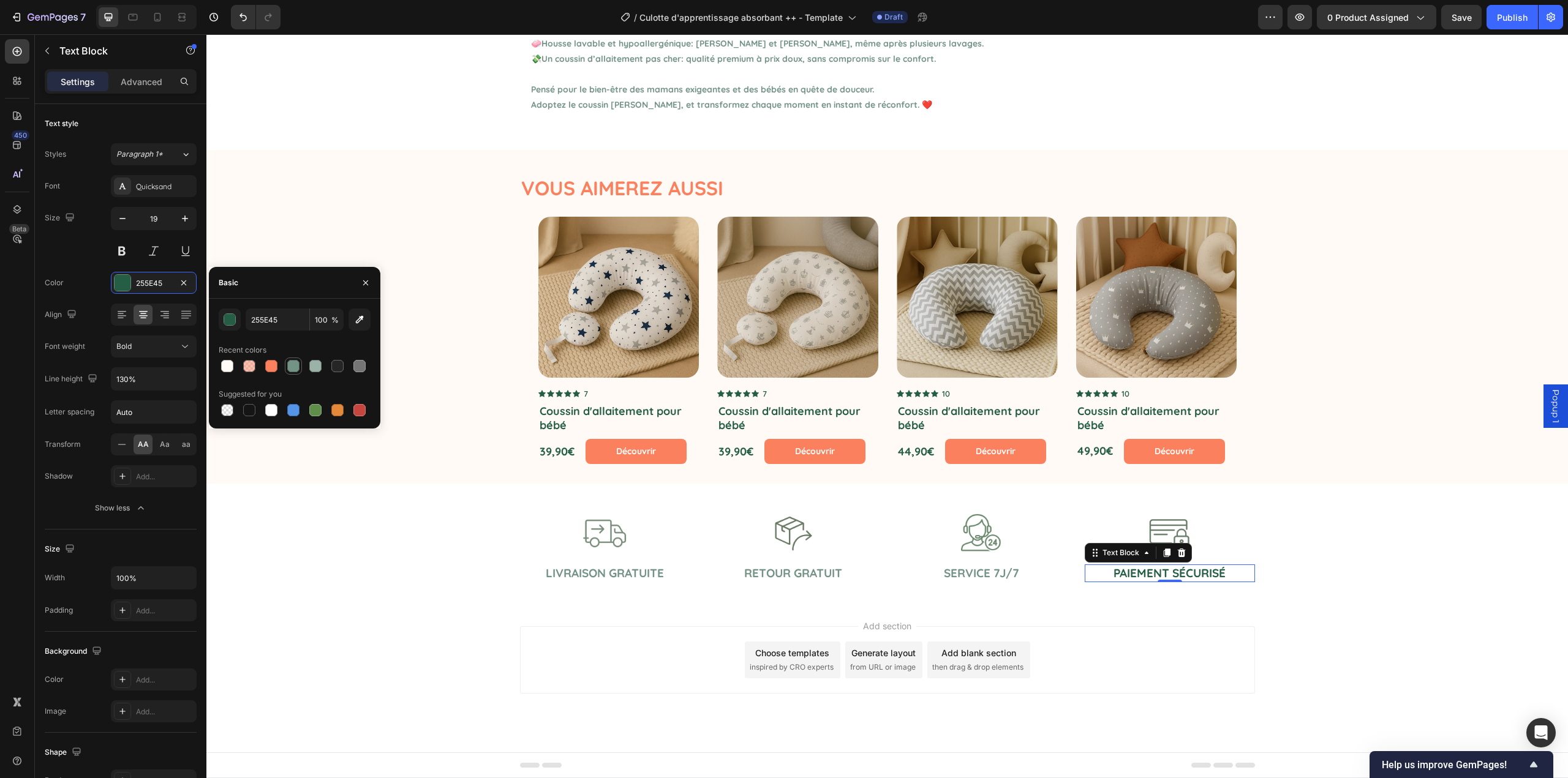
click at [294, 369] on div at bounding box center [293, 366] width 12 height 12
type input "739386"
drag, startPoint x: 510, startPoint y: 650, endPoint x: 497, endPoint y: 648, distance: 13.2
click at [510, 650] on div "Add section Choose templates inspired by CRO experts Generate layout from URL o…" at bounding box center [887, 677] width 1362 height 151
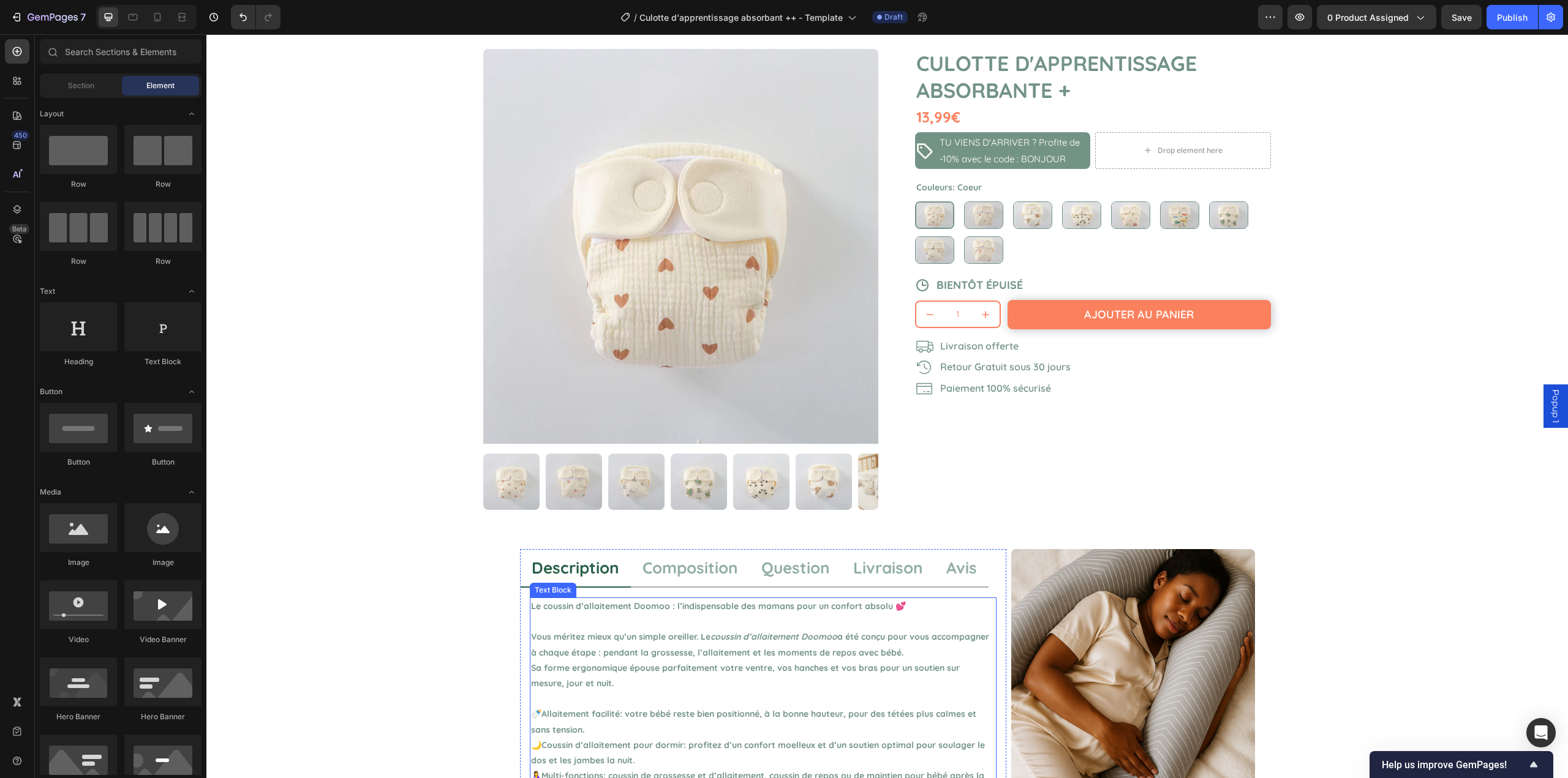
scroll to position [0, 0]
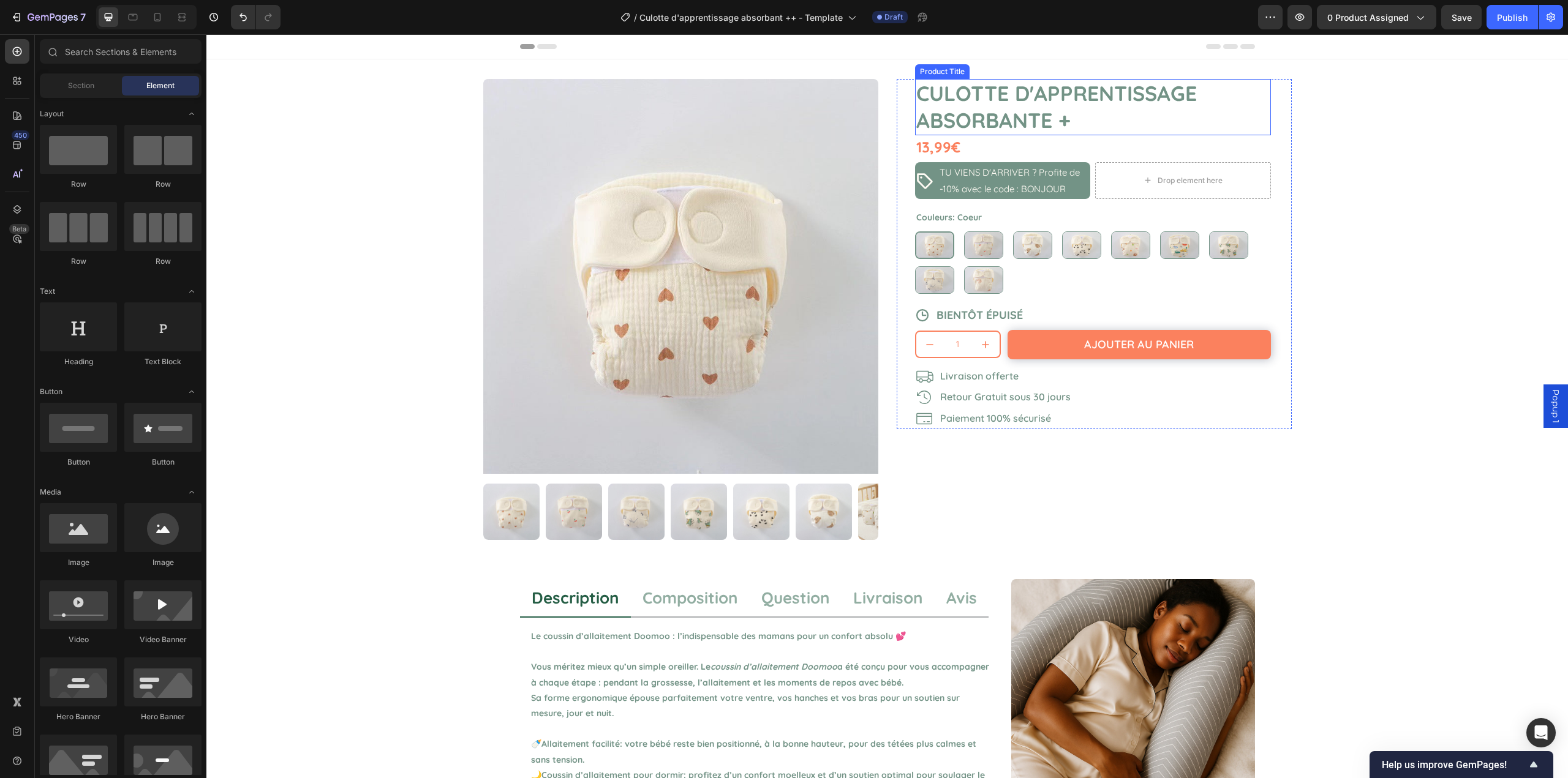
click at [1049, 120] on h1 "Culotte d'apprentissage absorbante +" at bounding box center [1094, 107] width 356 height 56
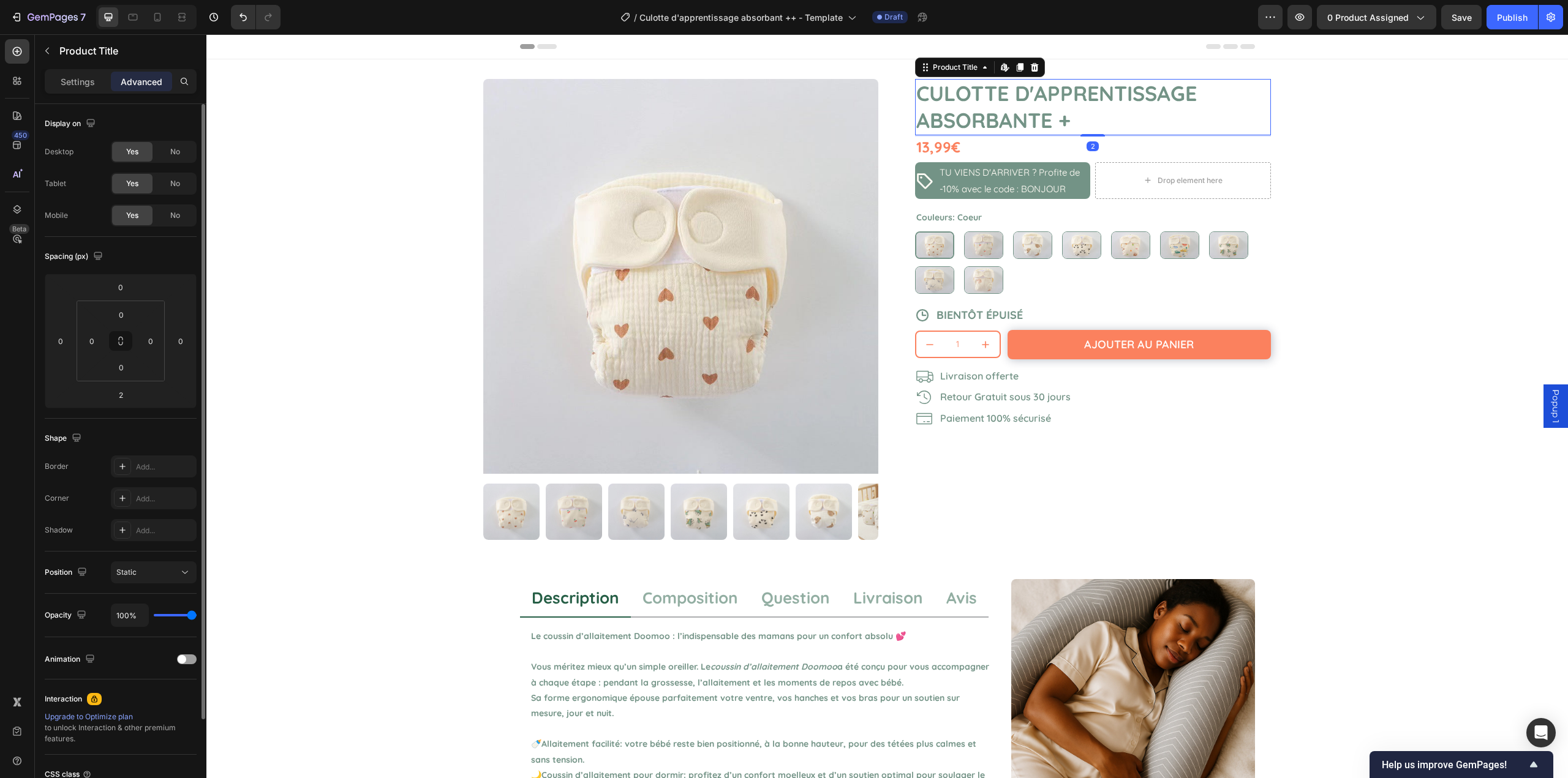
click at [87, 79] on p "Settings" at bounding box center [78, 82] width 35 height 13
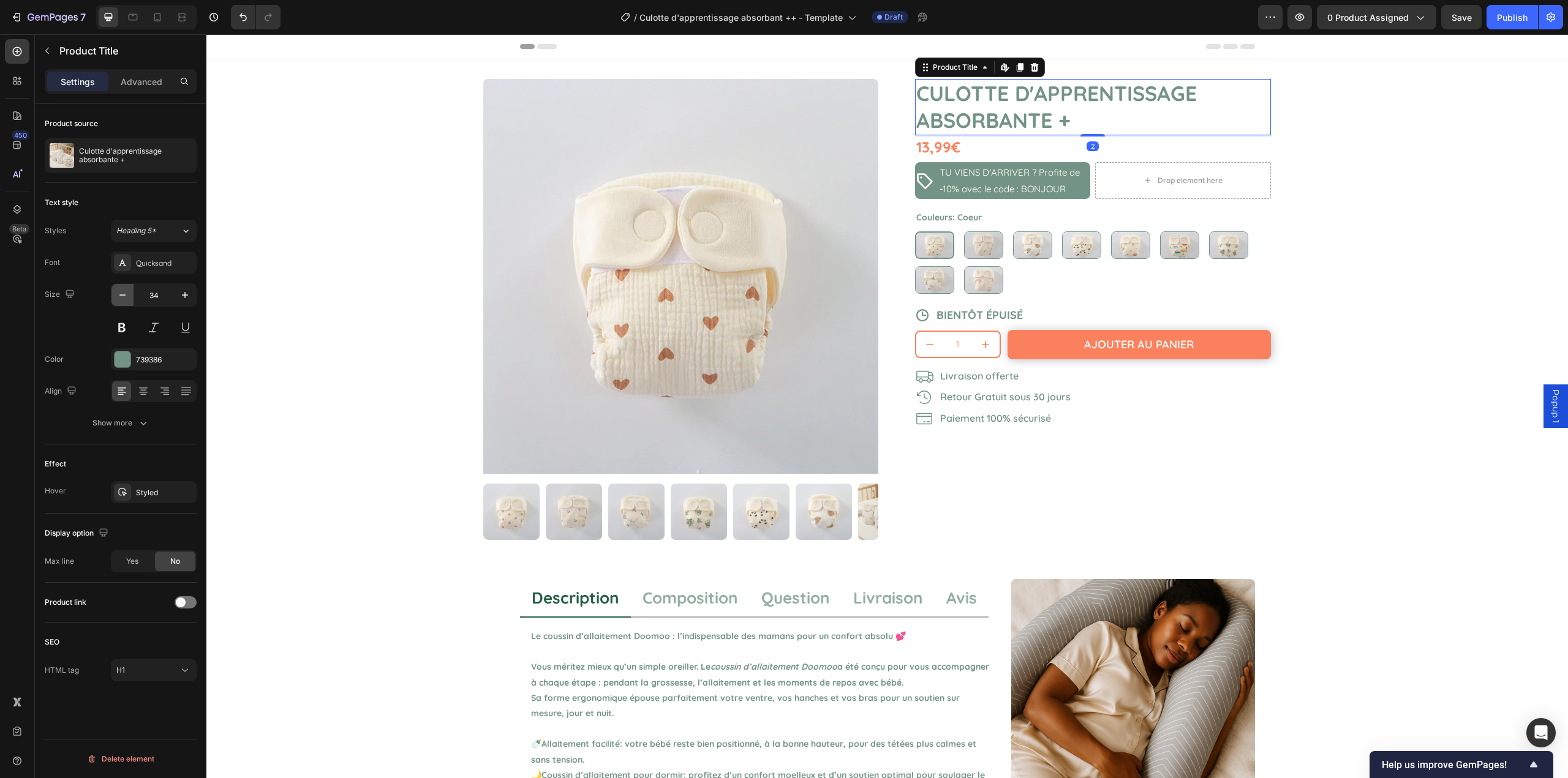
click at [126, 293] on icon "button" at bounding box center [122, 294] width 12 height 12
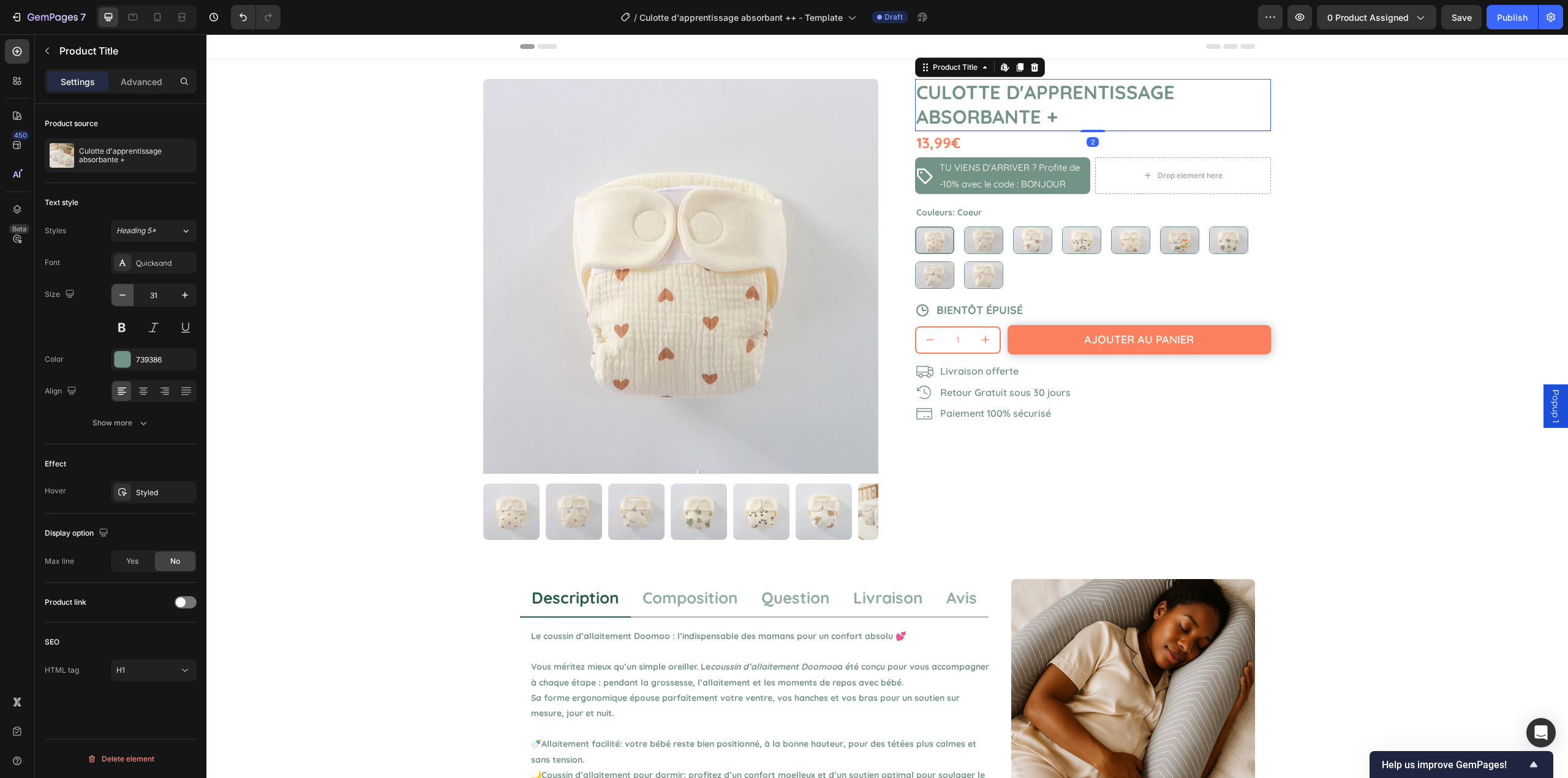
click at [126, 293] on icon "button" at bounding box center [122, 294] width 12 height 12
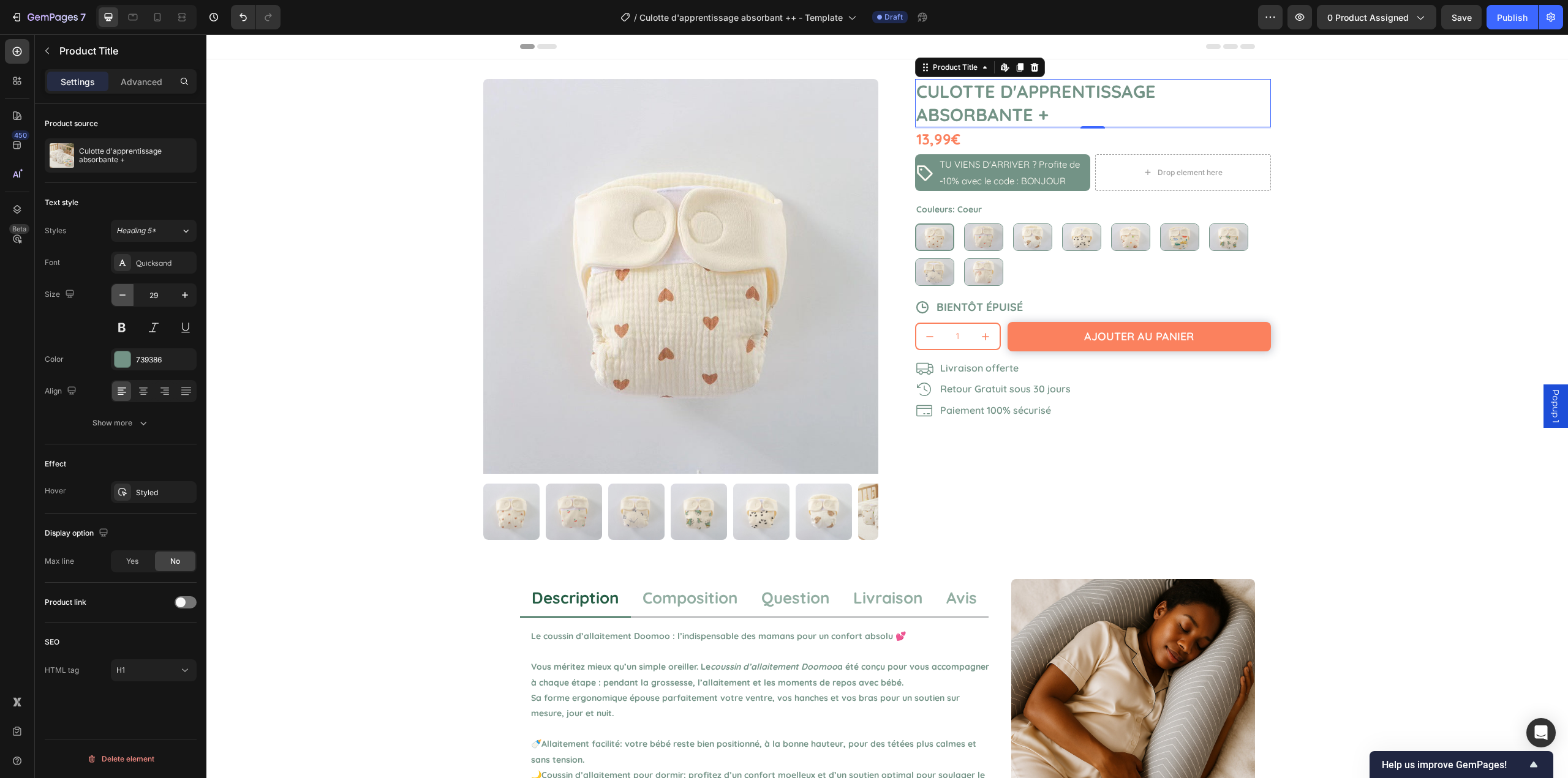
click at [126, 293] on icon "button" at bounding box center [122, 294] width 12 height 12
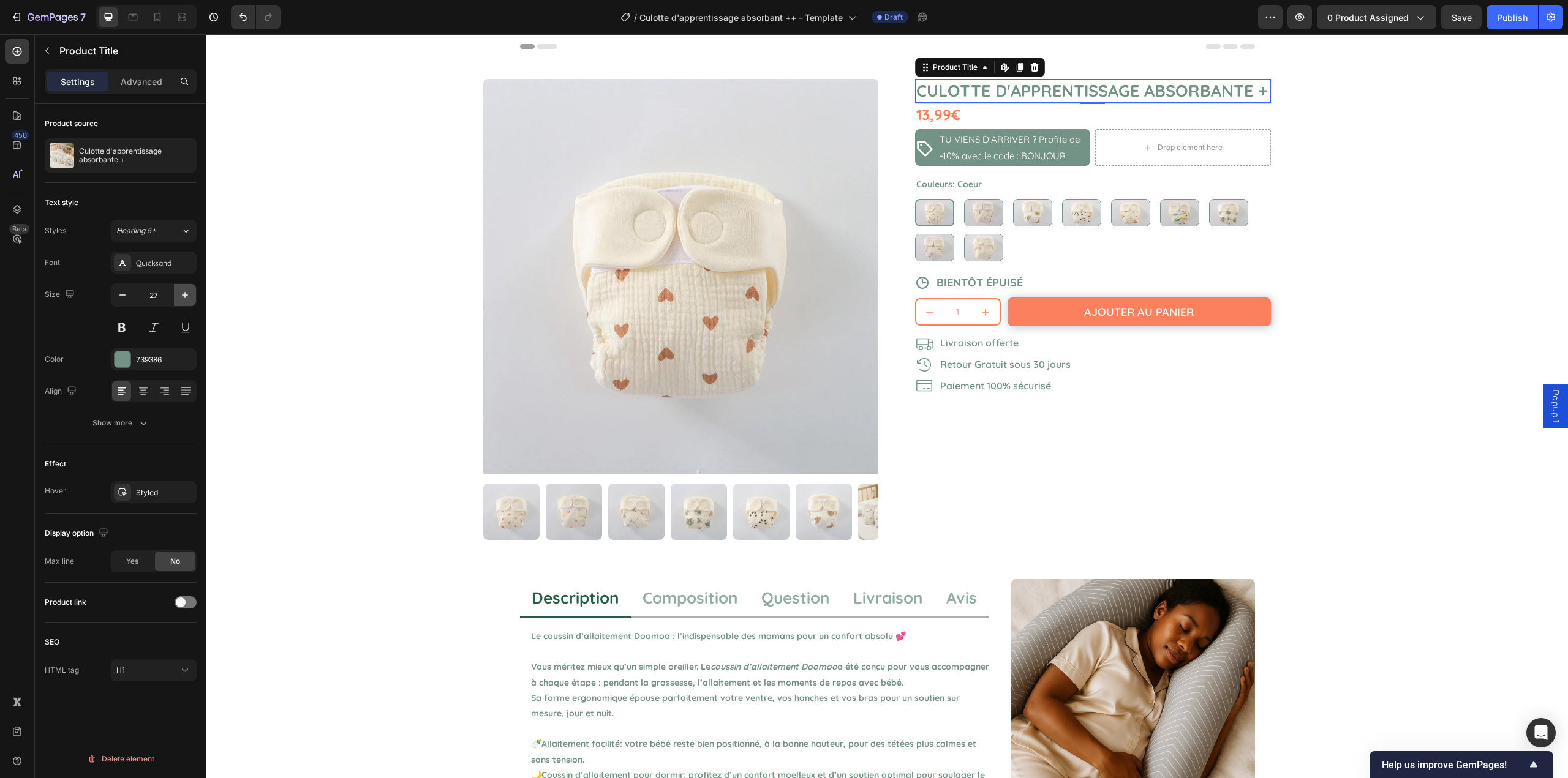
click at [184, 299] on icon "button" at bounding box center [185, 294] width 12 height 12
type input "28"
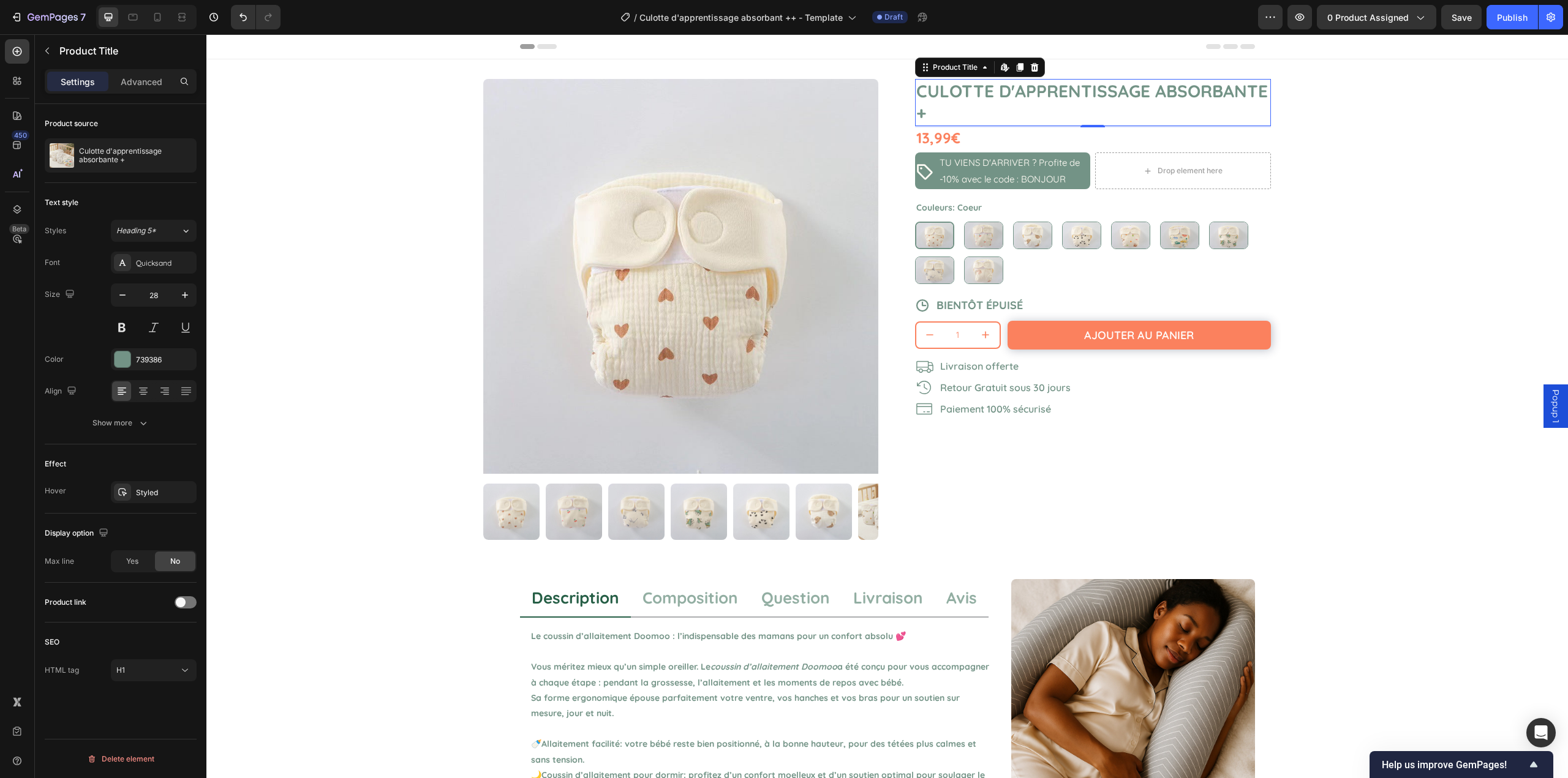
click at [380, 298] on div "Product Images Culotte d'apprentissage absorbante + Product Title Edit content …" at bounding box center [887, 310] width 1362 height 500
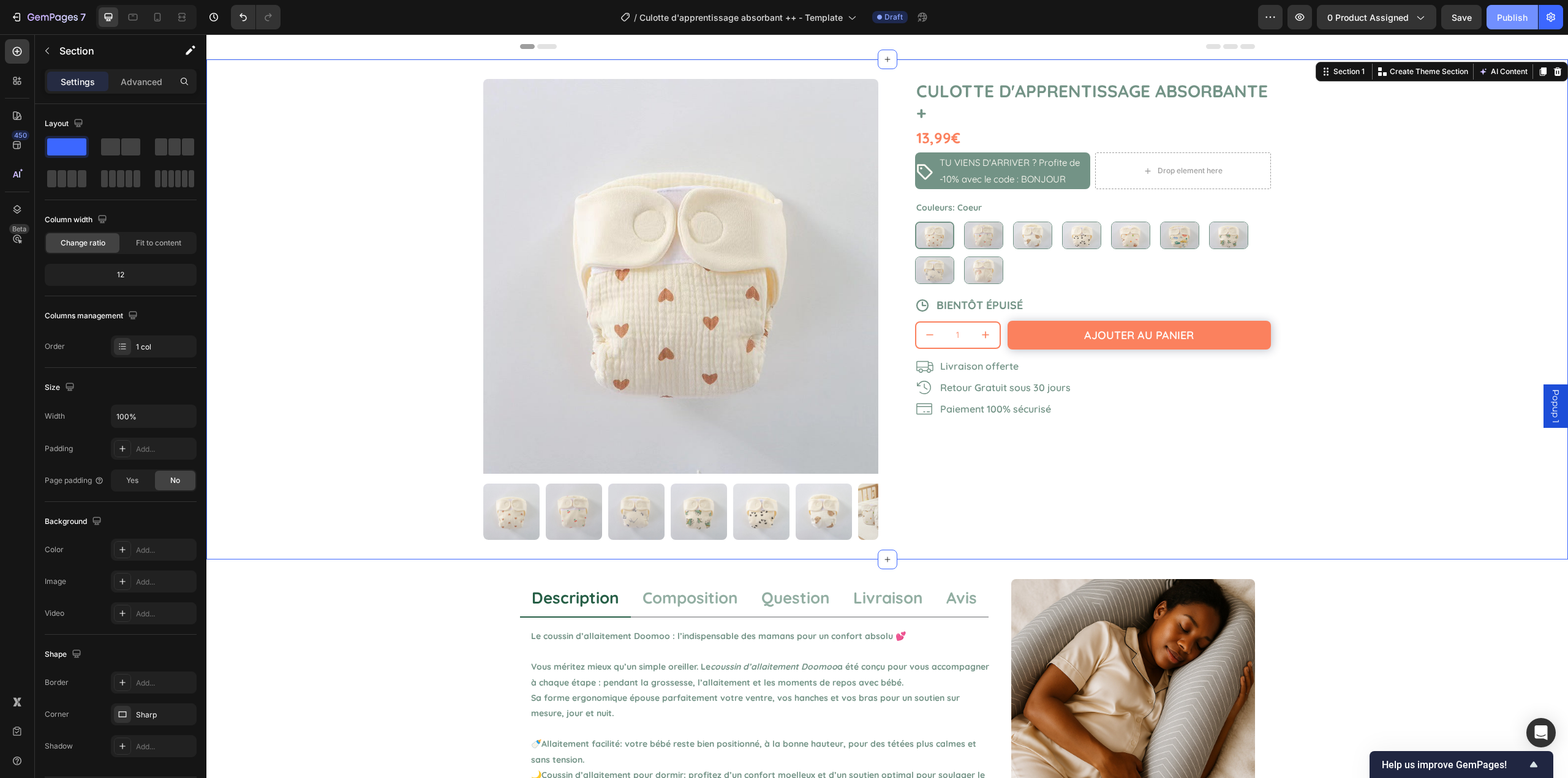
click at [1513, 12] on div "Publish" at bounding box center [1513, 18] width 30 height 13
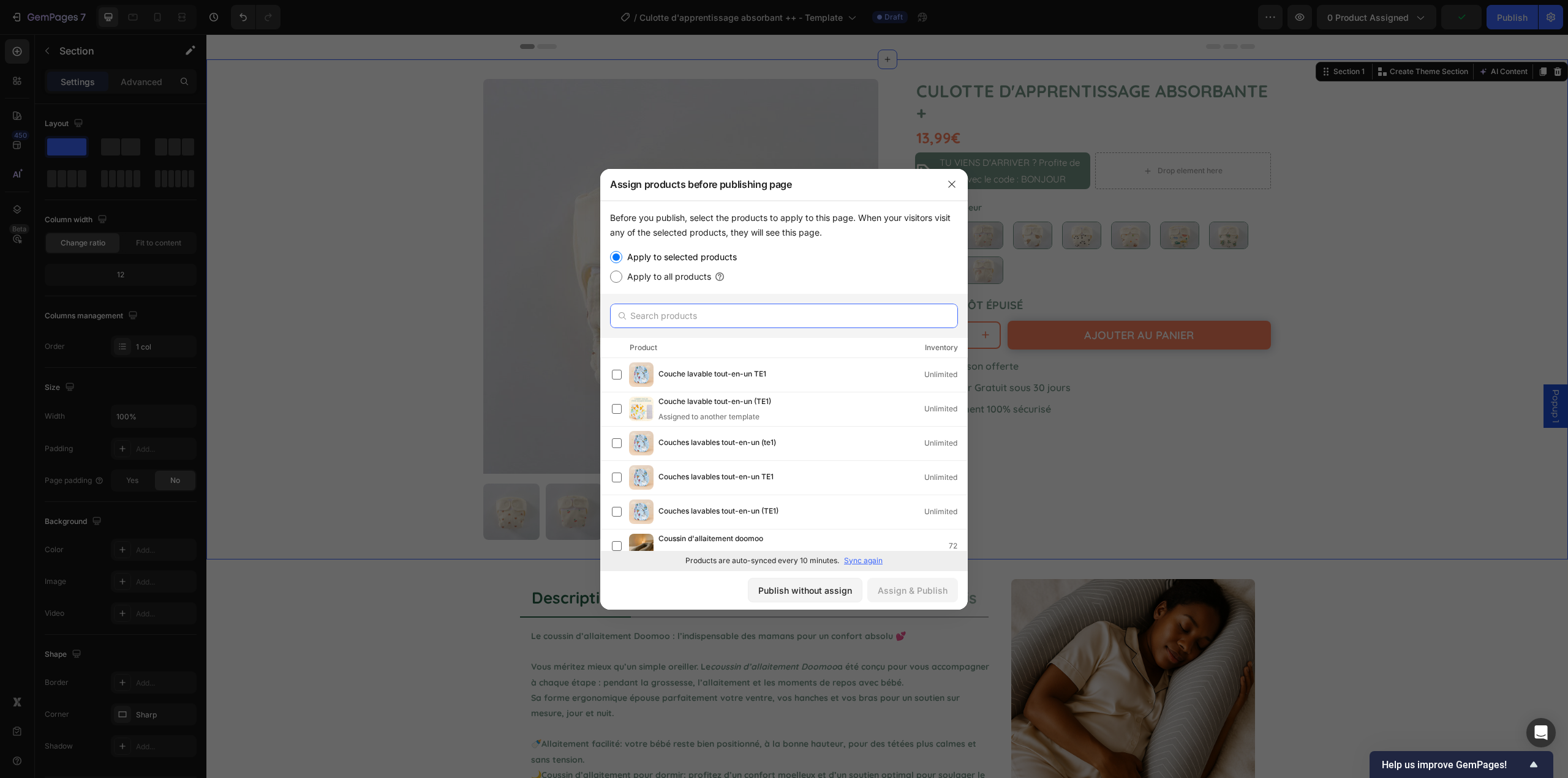
click at [708, 319] on input "text" at bounding box center [784, 316] width 348 height 25
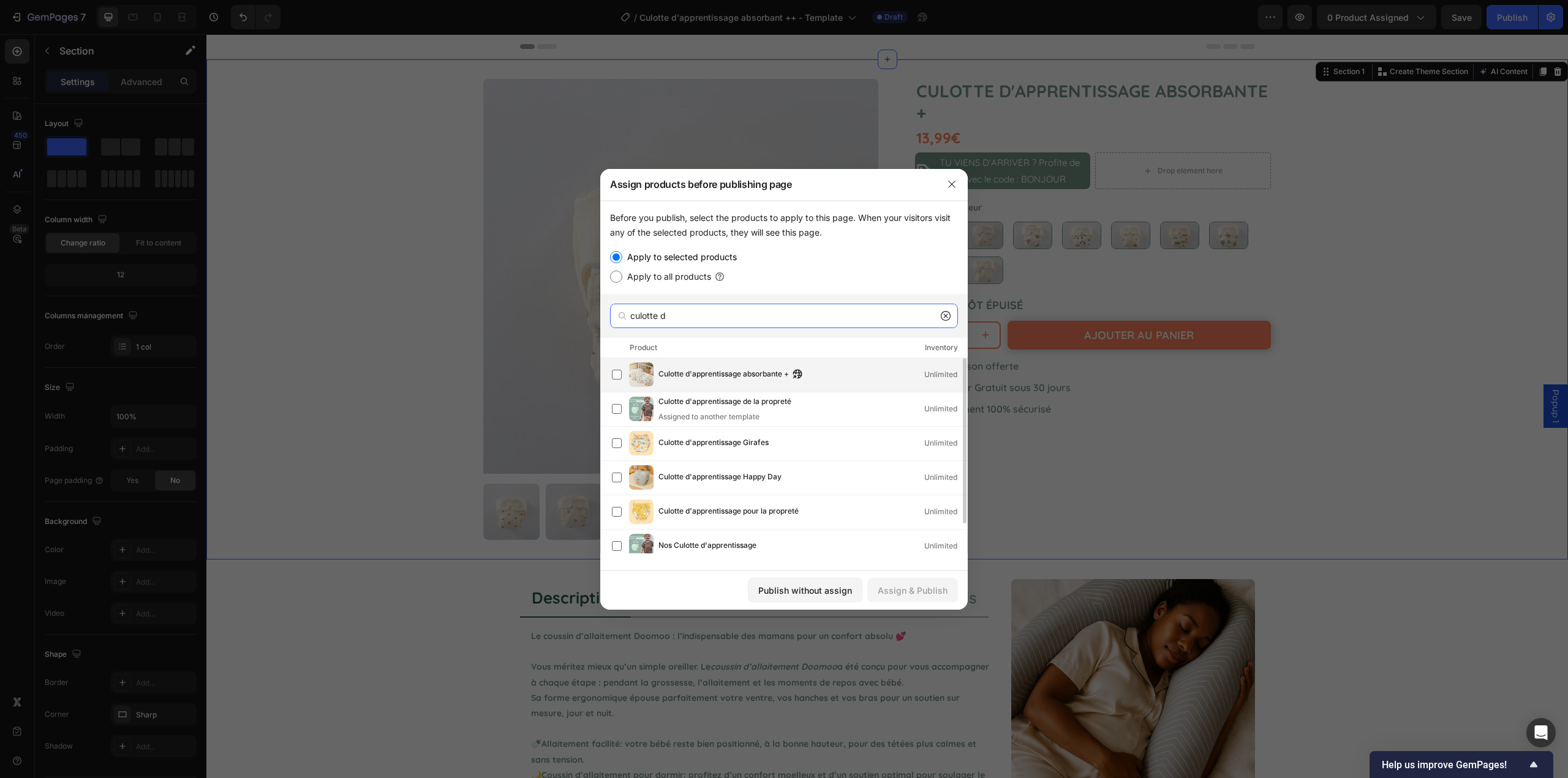
type input "culotte d"
click at [721, 374] on span "Culotte d'apprentissage absorbante +" at bounding box center [724, 375] width 131 height 14
click at [921, 588] on div "Assign & Publish" at bounding box center [912, 590] width 70 height 13
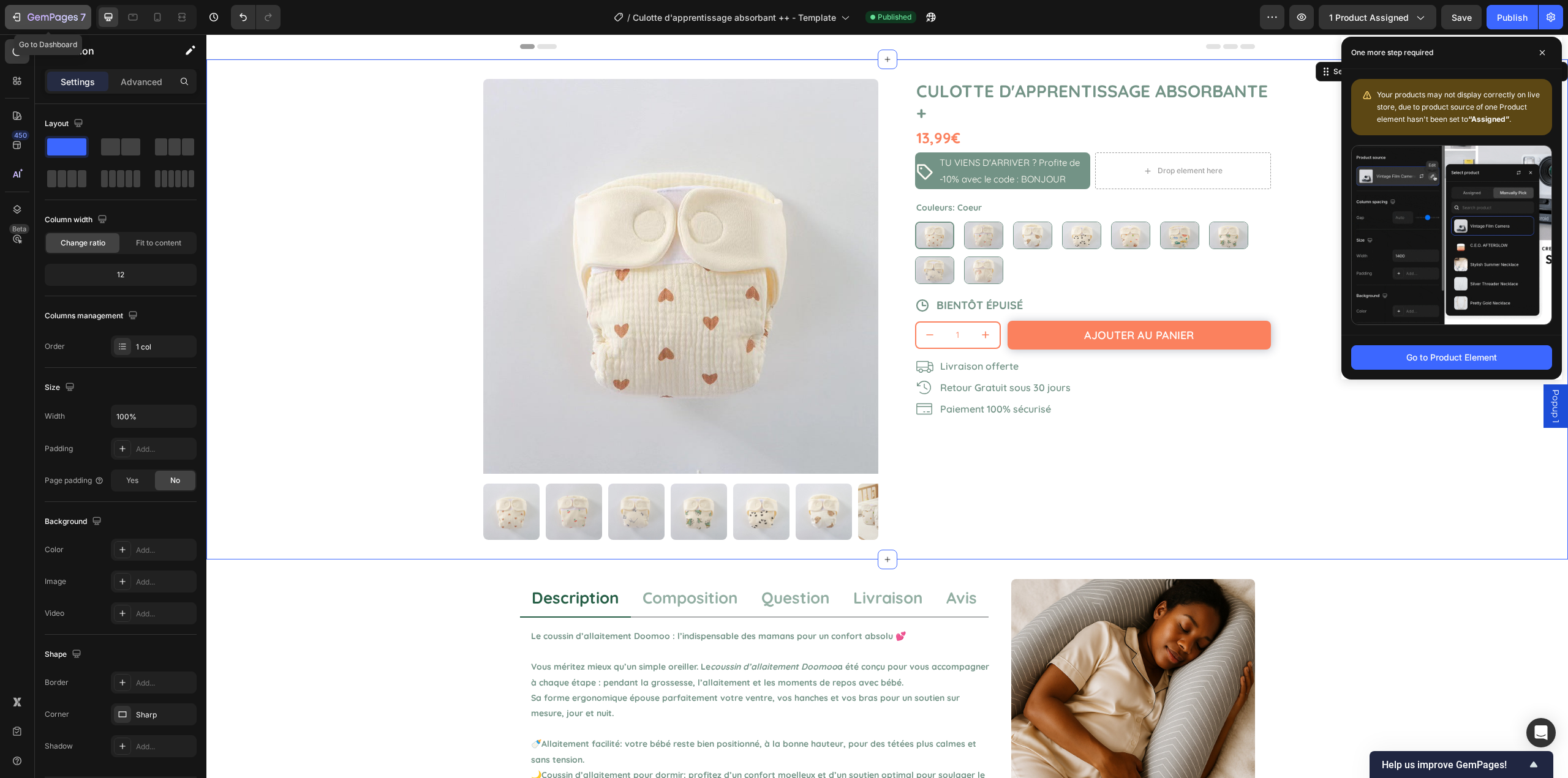
click at [22, 13] on icon "button" at bounding box center [16, 17] width 12 height 12
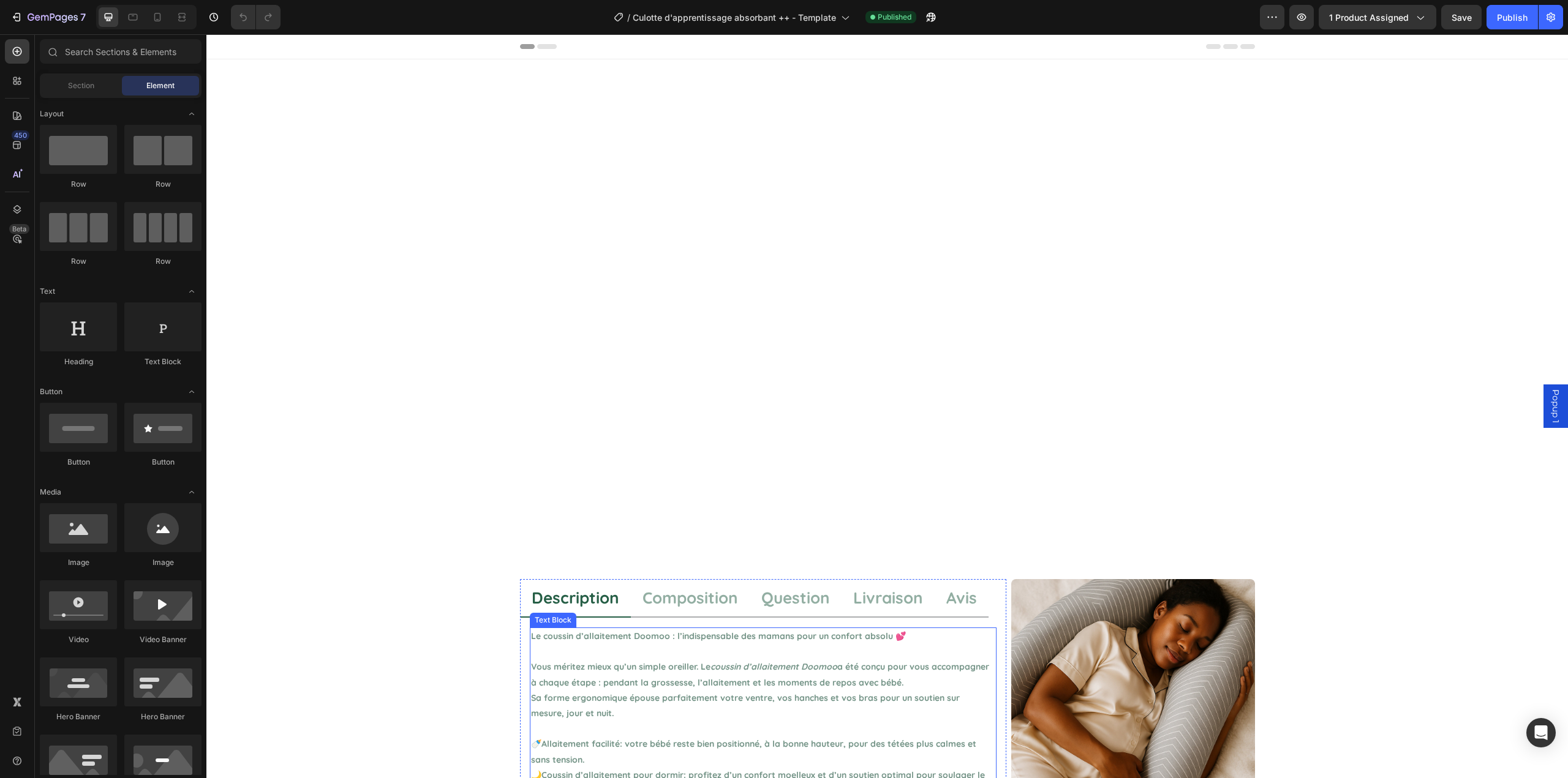
scroll to position [793, 0]
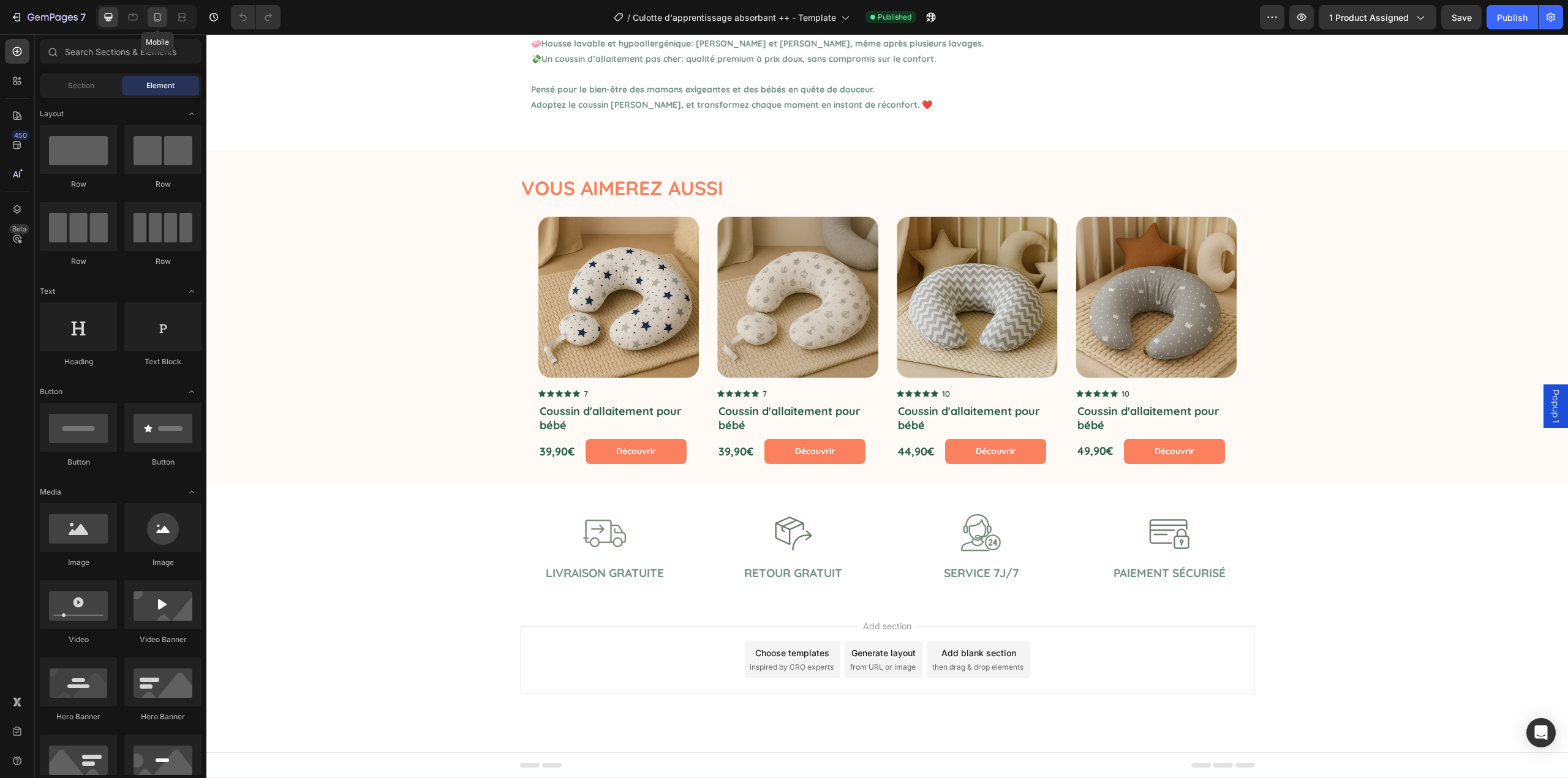
click at [156, 22] on icon at bounding box center [157, 17] width 12 height 12
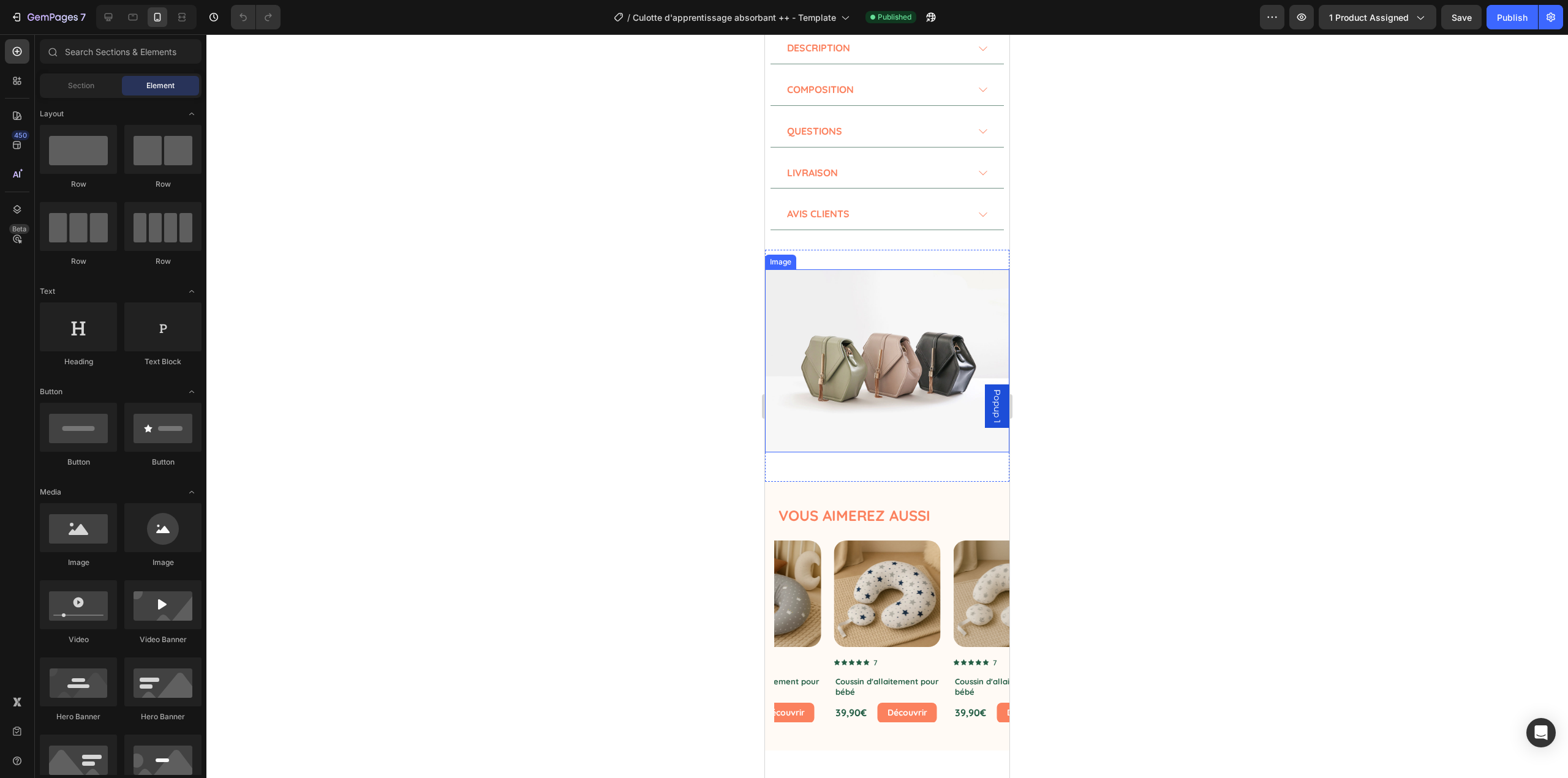
scroll to position [1189, 0]
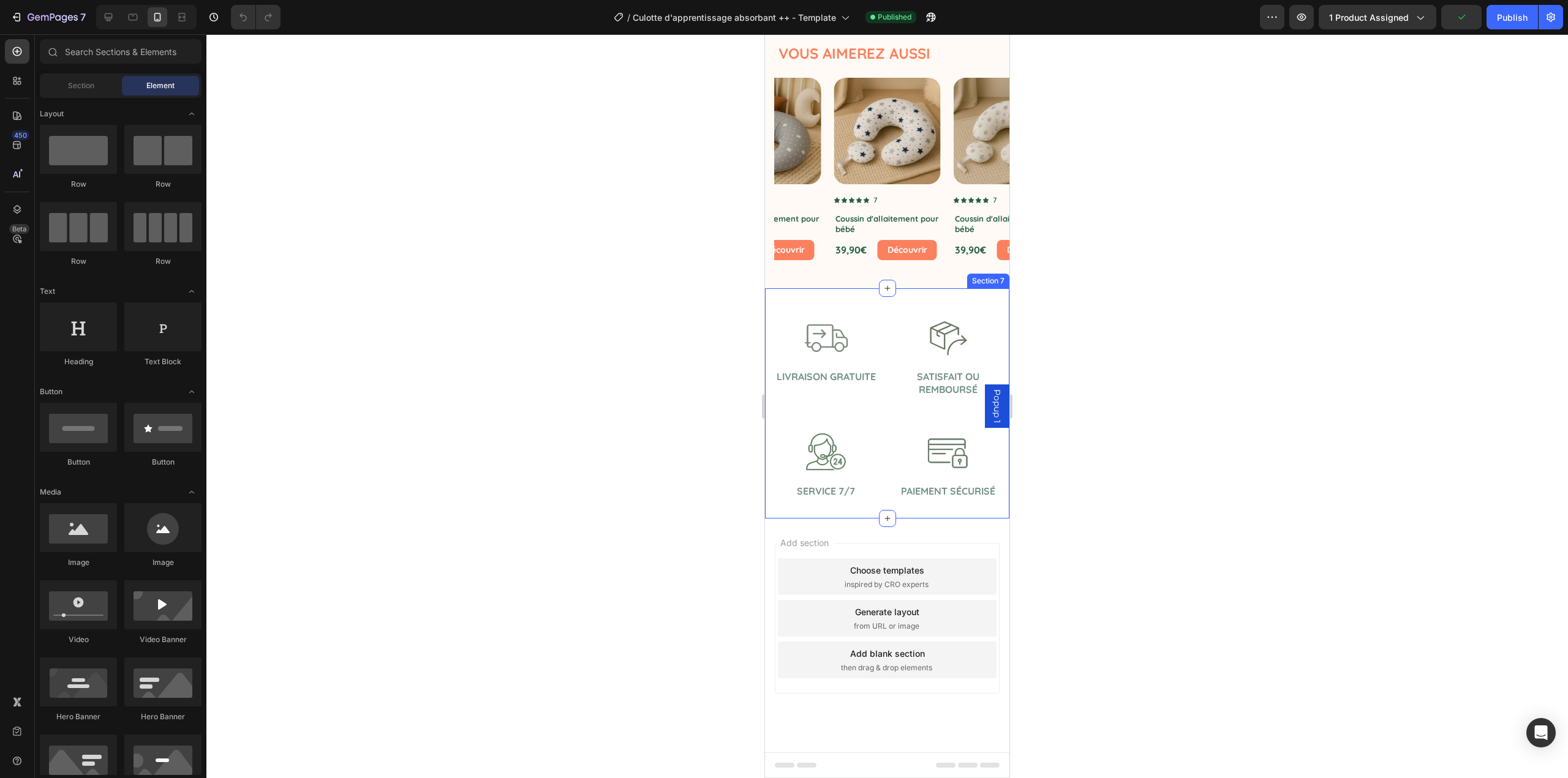
click at [857, 508] on div "Image Livraison gratuite Text Block Image Retour gratuit Text Block Image Servi…" at bounding box center [887, 403] width 245 height 230
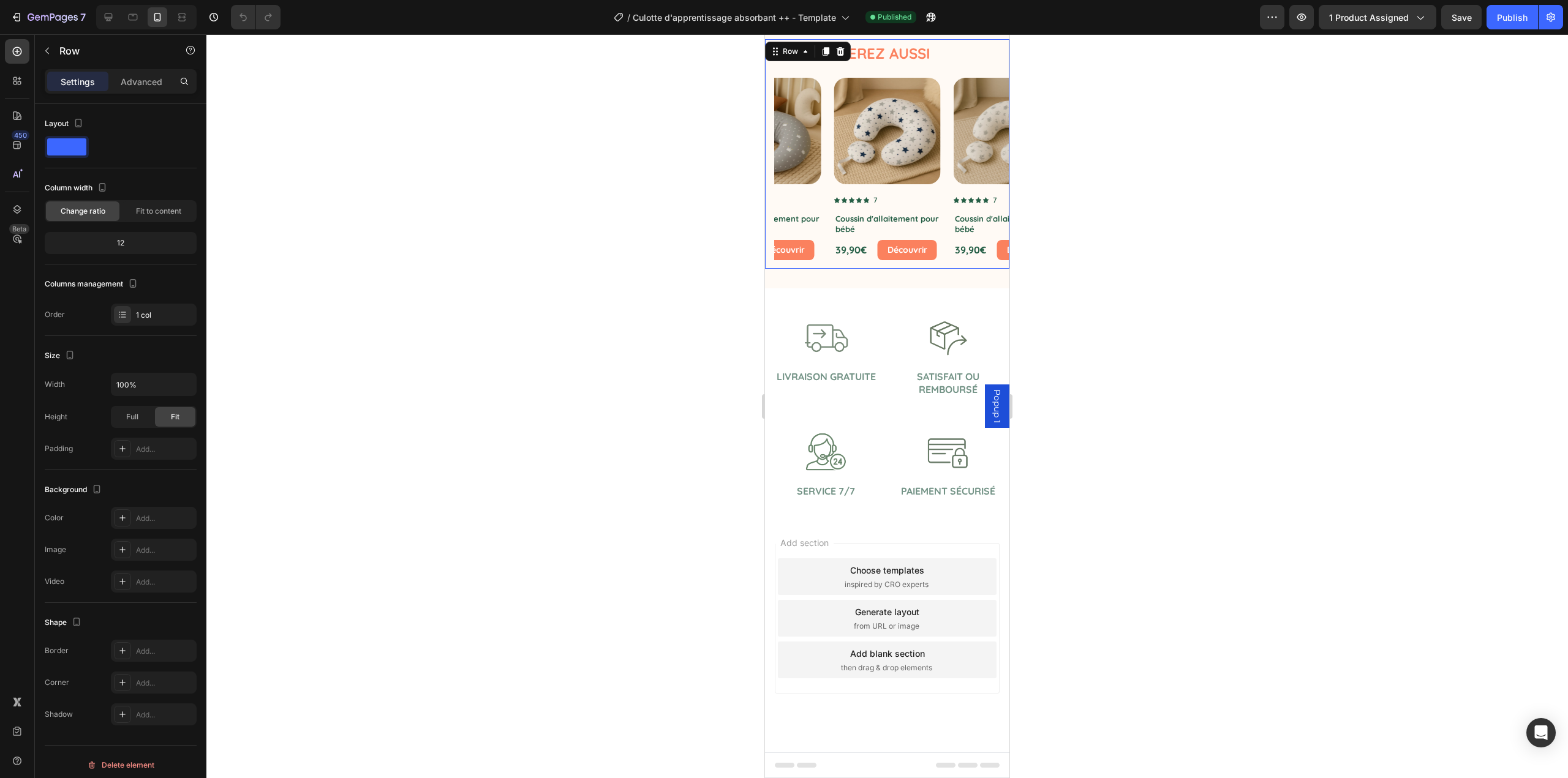
click at [828, 260] on div "Product Images Icon Icon Icon Icon Icon Icon List 7 Text Block Row Coussin d'al…" at bounding box center [887, 173] width 245 height 191
click at [112, 14] on icon at bounding box center [109, 18] width 8 height 8
type input "1200"
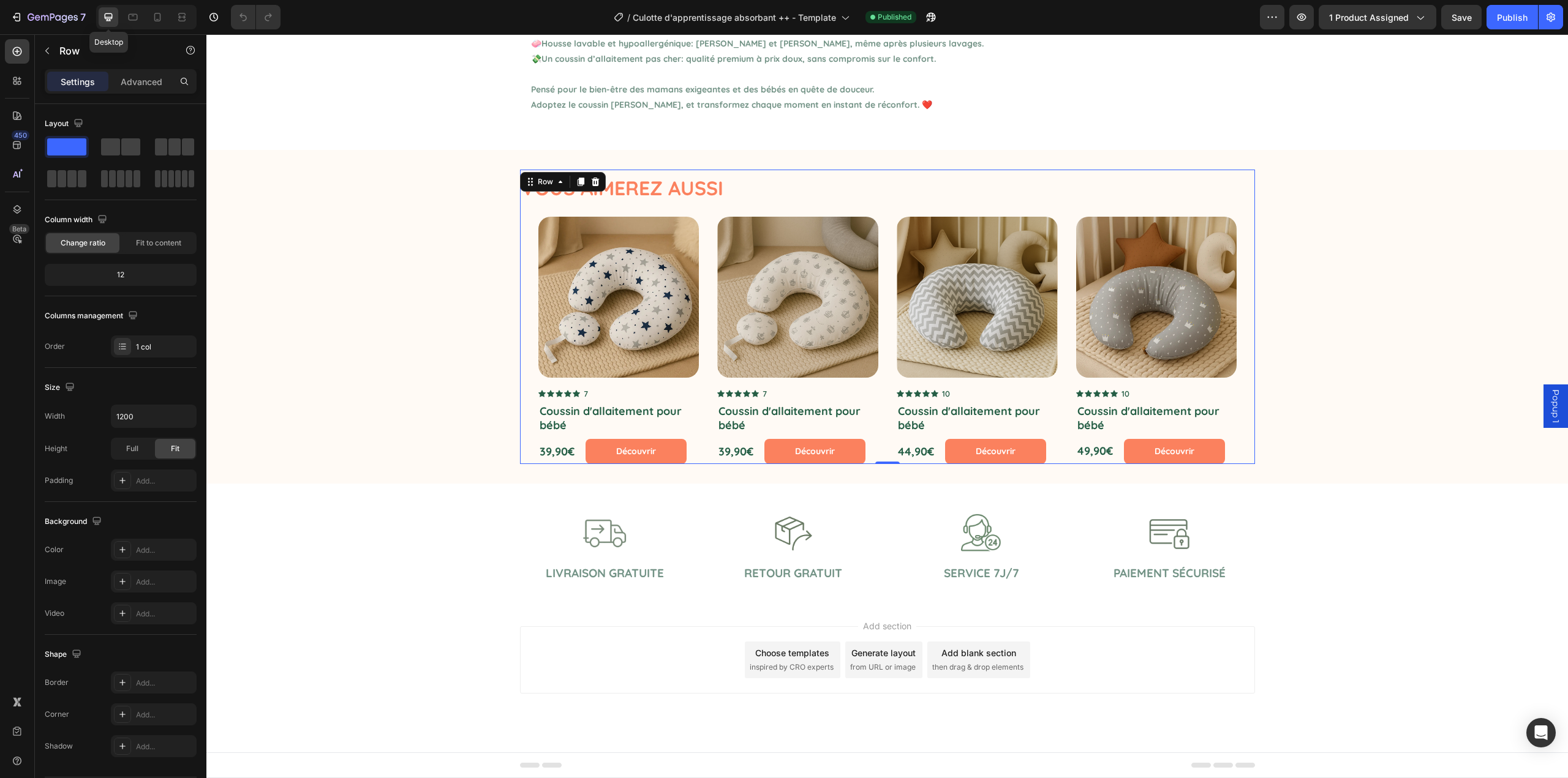
scroll to position [793, 0]
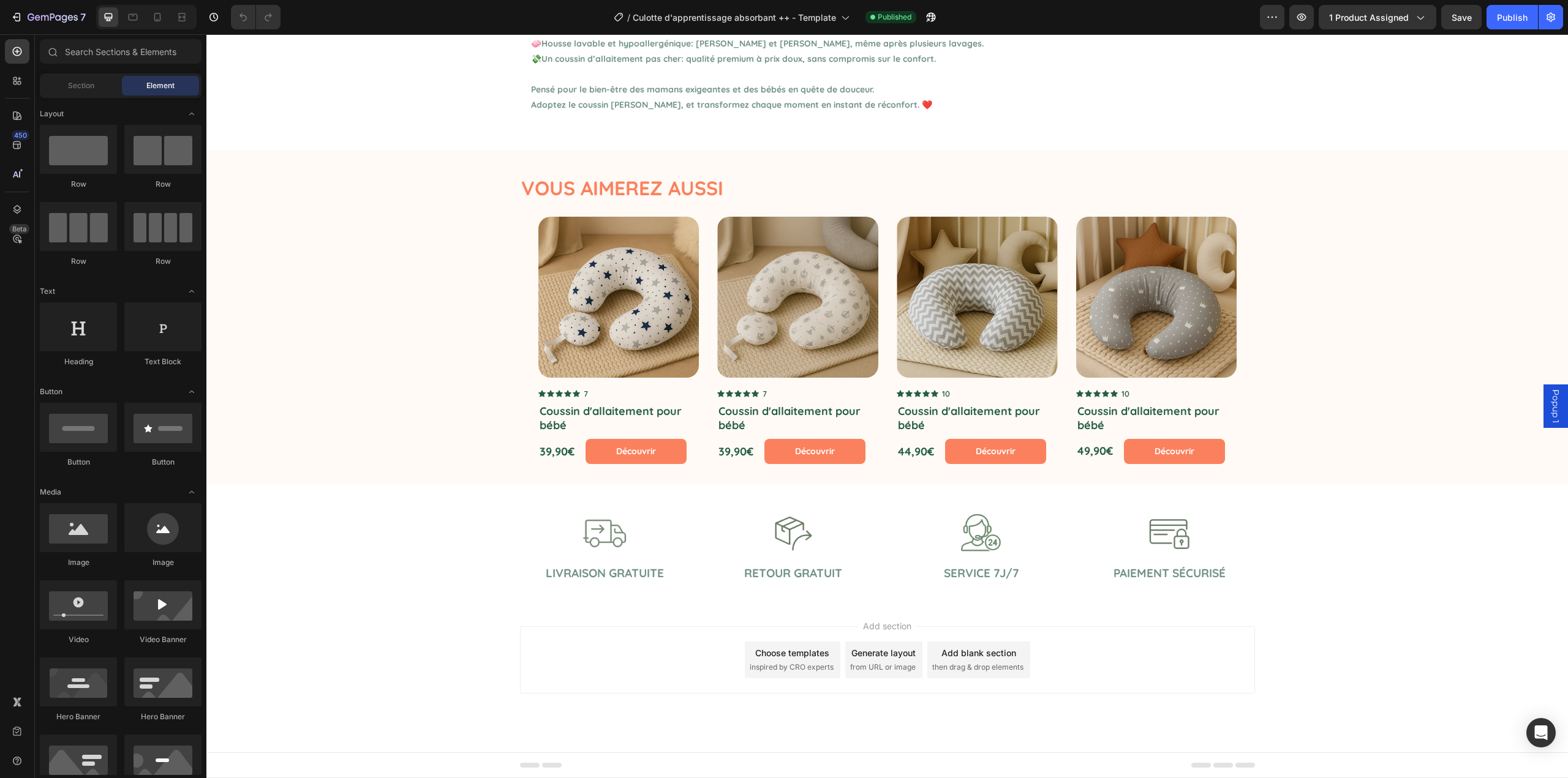
click at [700, 604] on div "Add section Choose templates inspired by CRO experts Generate layout from URL o…" at bounding box center [887, 677] width 1362 height 151
click at [705, 594] on div "Image Livraison gratuite Text Block Image Retour gratuit Text Block Image Servi…" at bounding box center [887, 542] width 1362 height 118
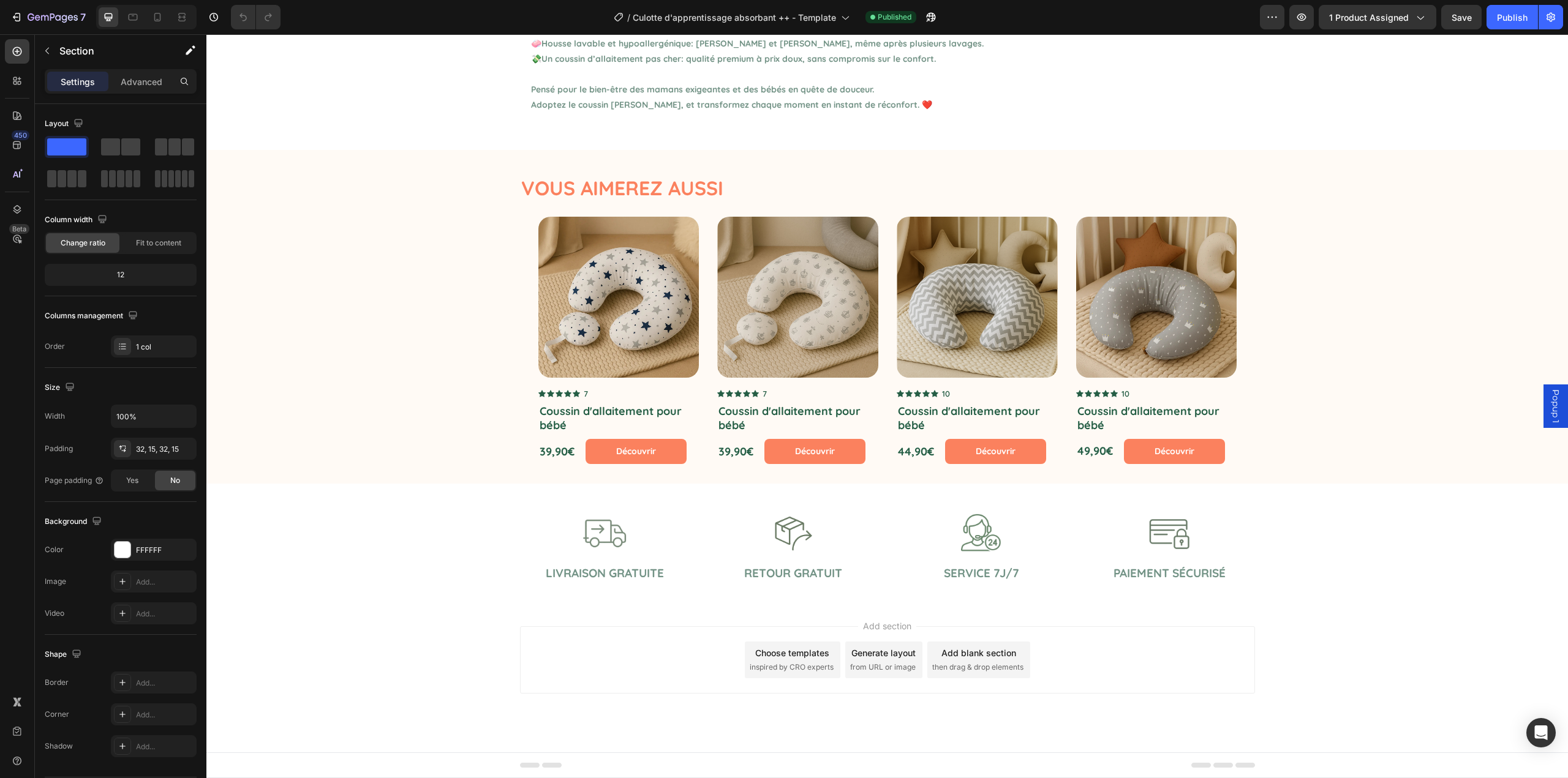
drag, startPoint x: 838, startPoint y: 611, endPoint x: 819, endPoint y: 638, distance: 33.0
click at [838, 612] on div "Add section Choose templates inspired by CRO experts Generate layout from URL o…" at bounding box center [887, 677] width 1362 height 151
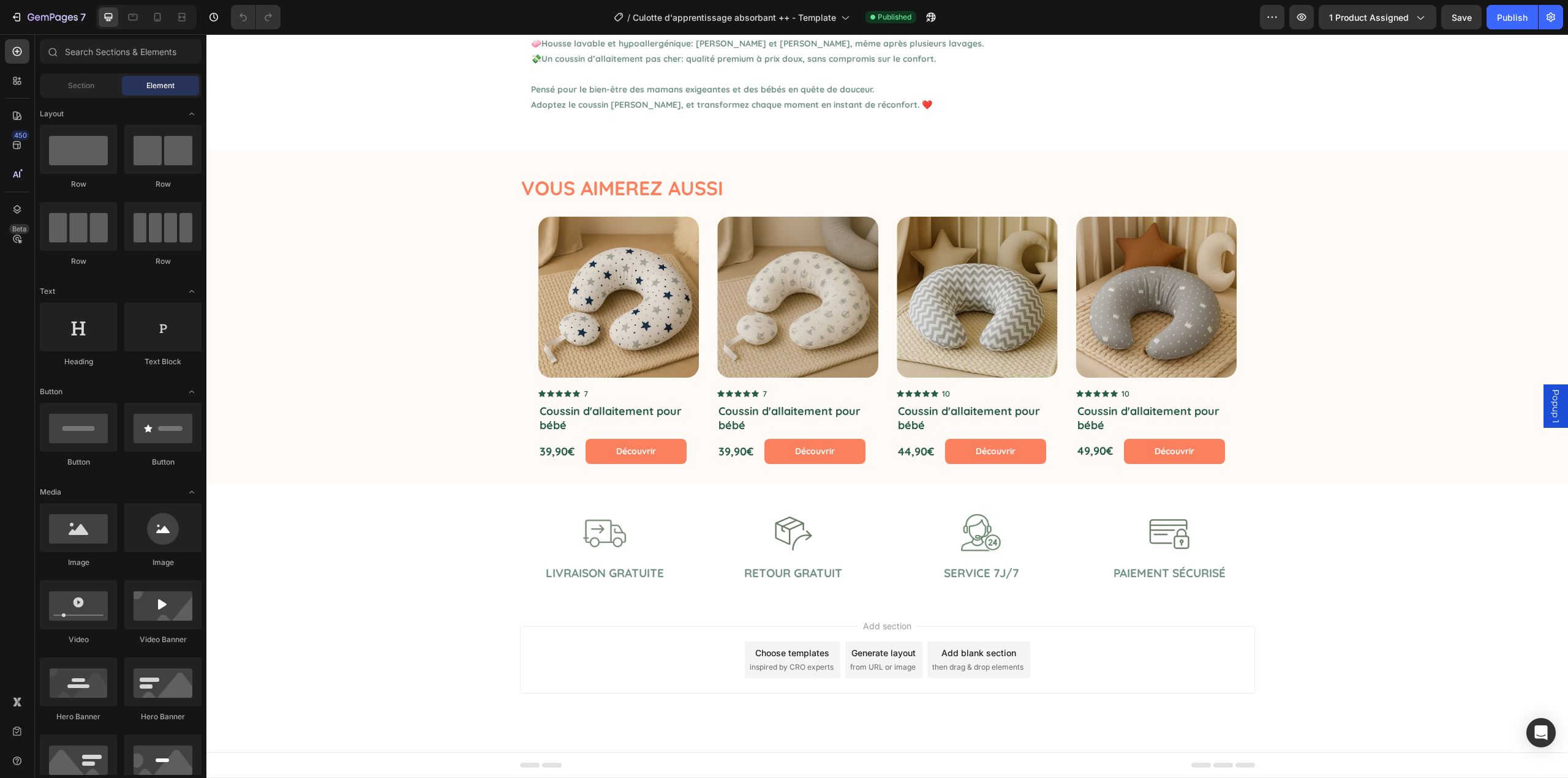
click at [547, 764] on icon at bounding box center [552, 765] width 19 height 5
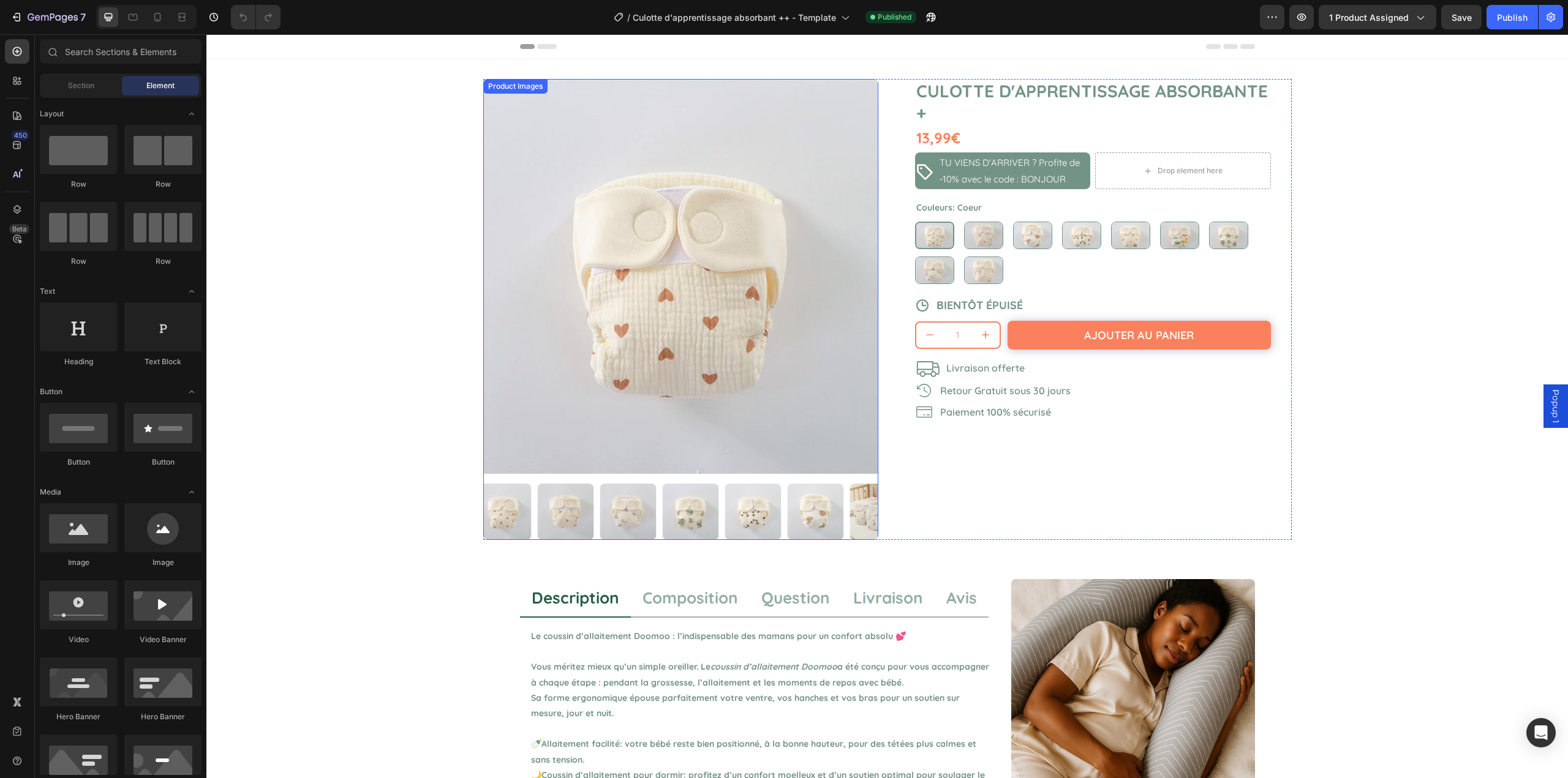
drag, startPoint x: 603, startPoint y: 273, endPoint x: 235, endPoint y: 384, distance: 384.4
click at [603, 273] on img at bounding box center [680, 276] width 395 height 395
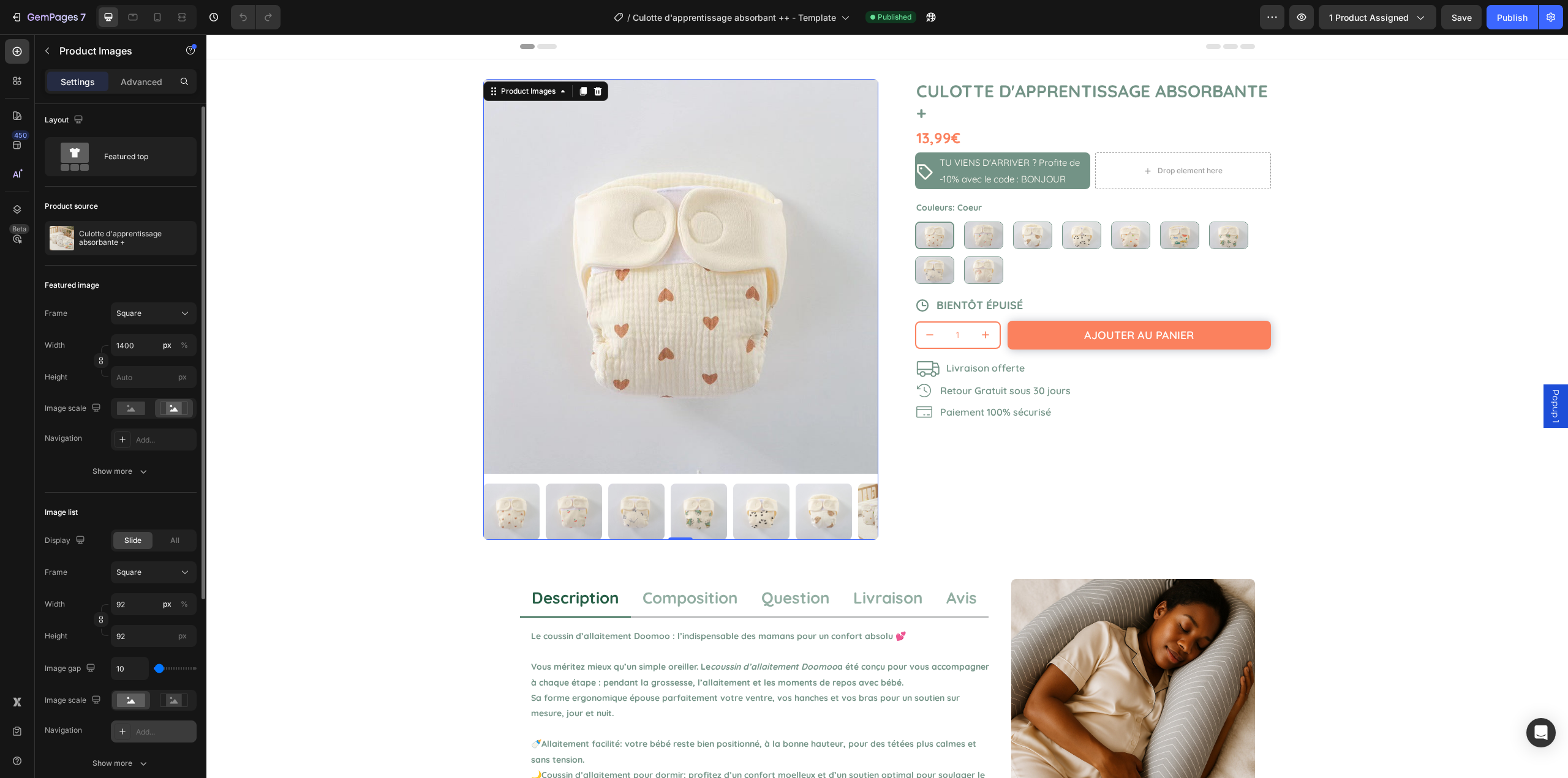
scroll to position [65, 0]
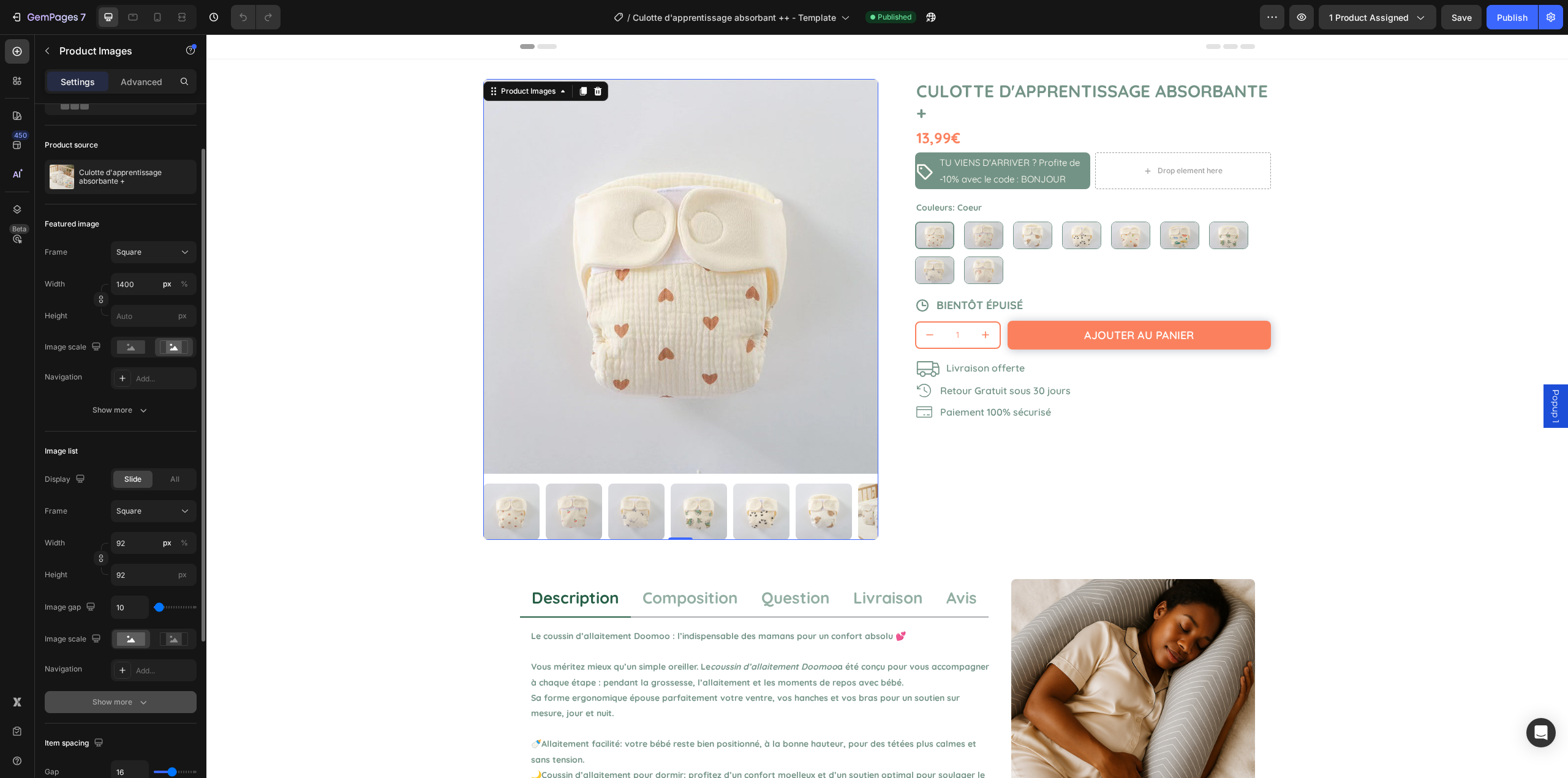
click at [144, 698] on icon "button" at bounding box center [143, 702] width 12 height 12
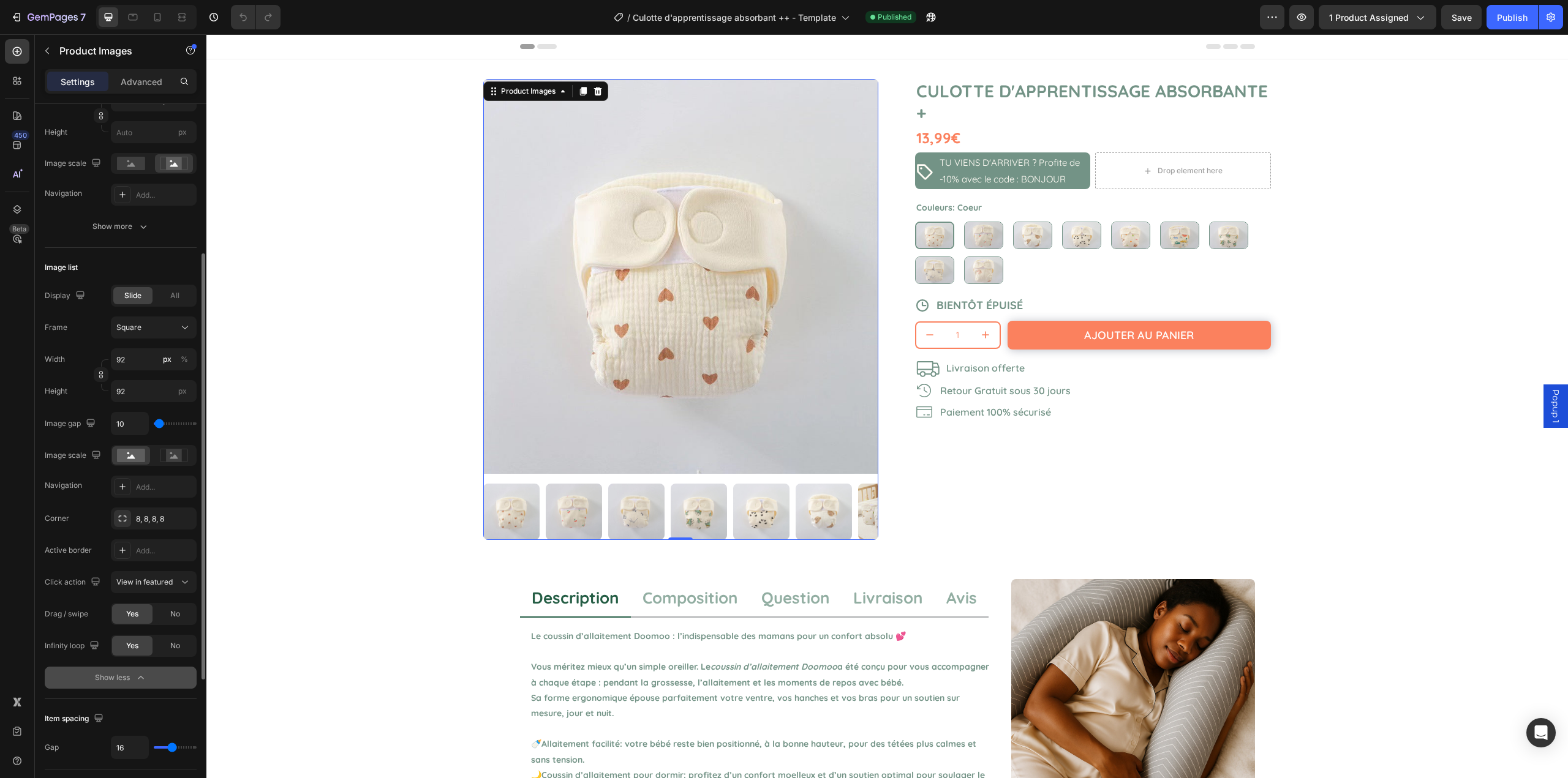
scroll to position [432, 0]
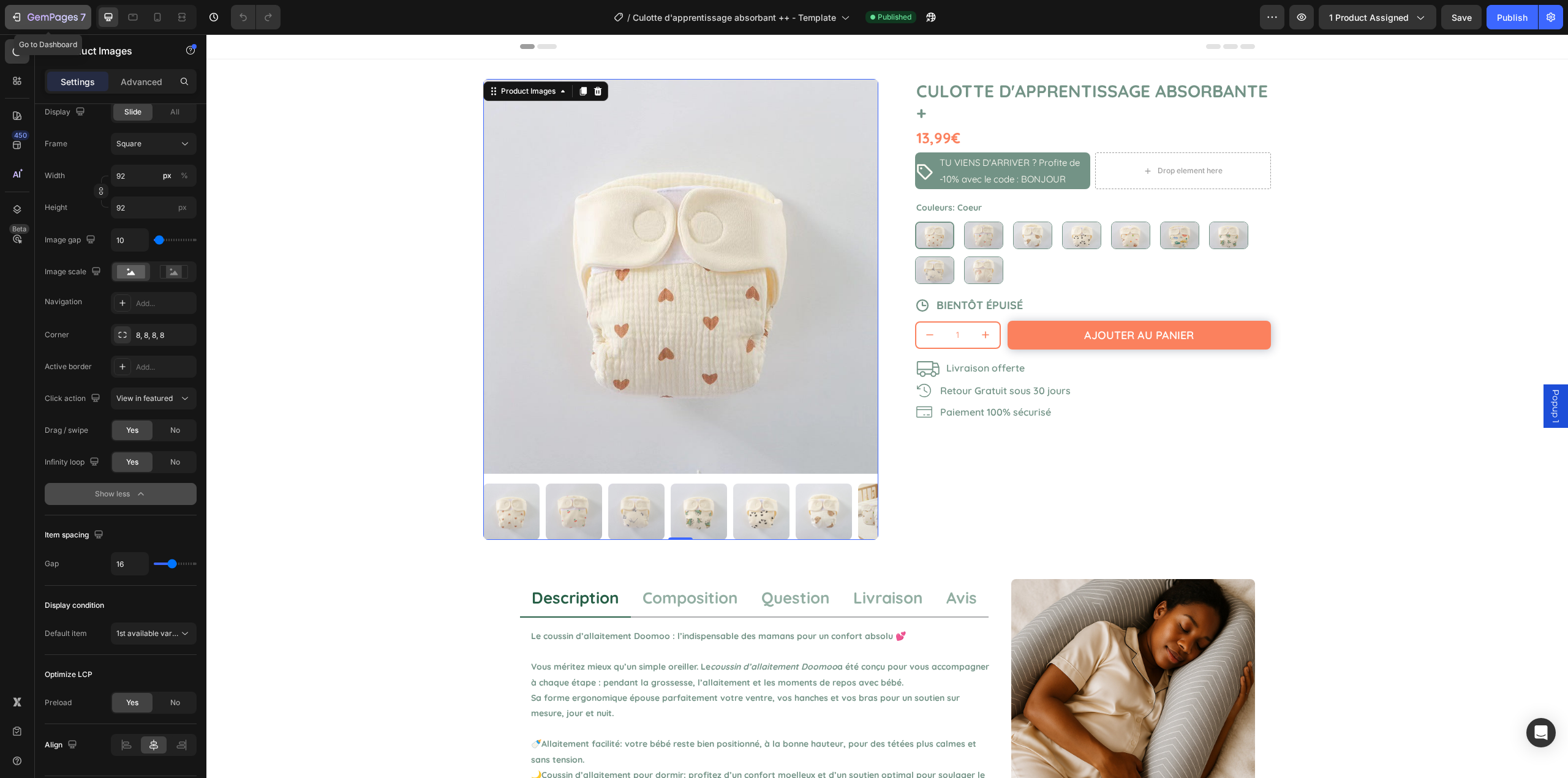
click at [16, 18] on icon "button" at bounding box center [16, 17] width 12 height 12
